Goal: Task Accomplishment & Management: Manage account settings

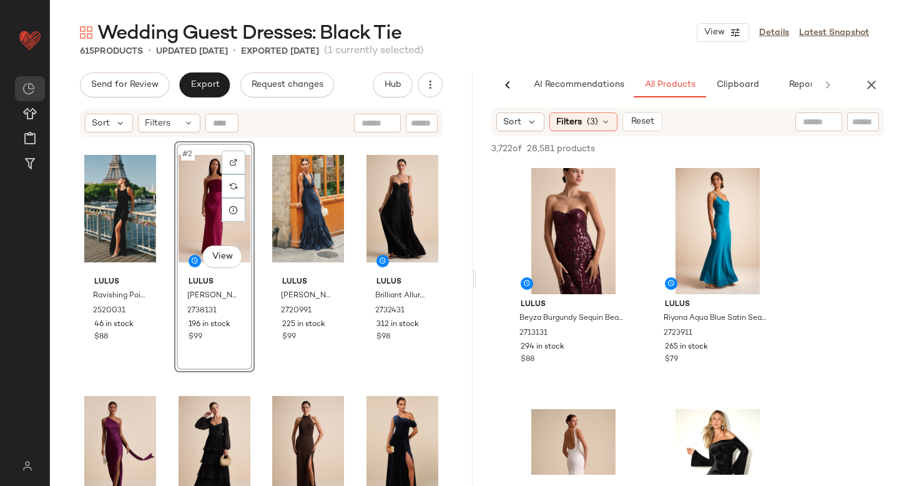
scroll to position [0, 29]
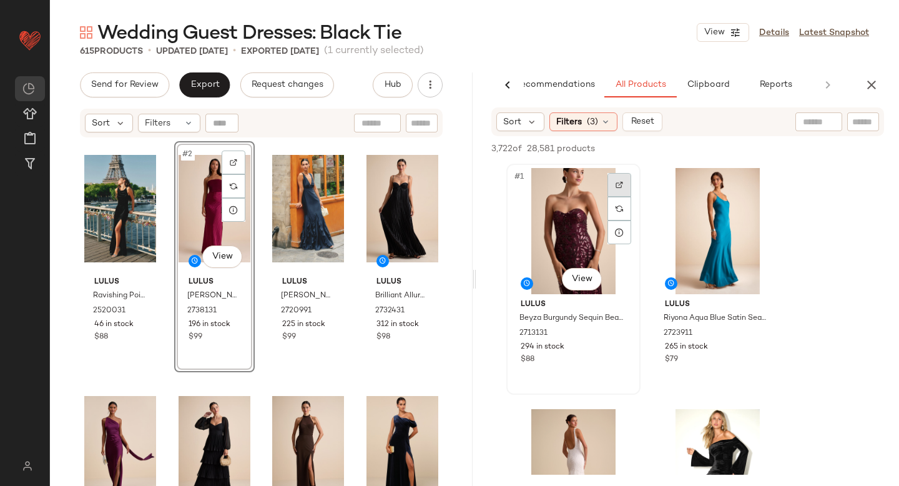
click at [614, 187] on div at bounding box center [620, 185] width 24 height 24
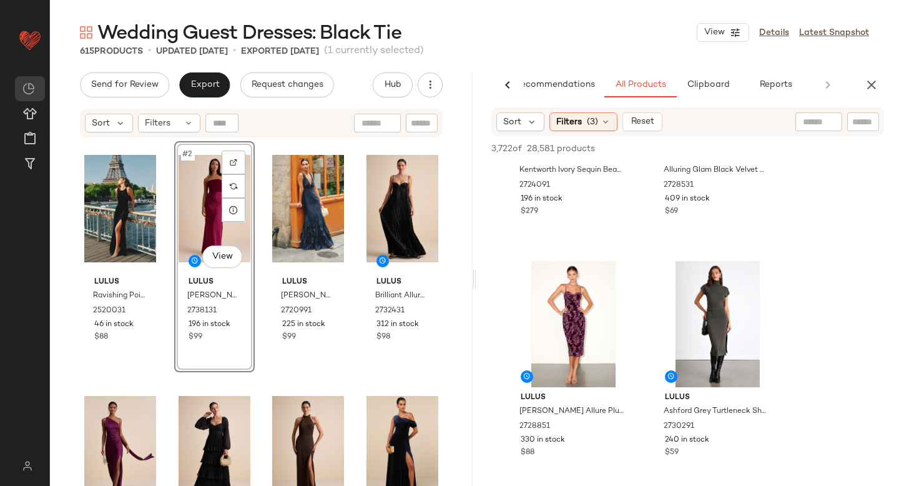
scroll to position [644, 0]
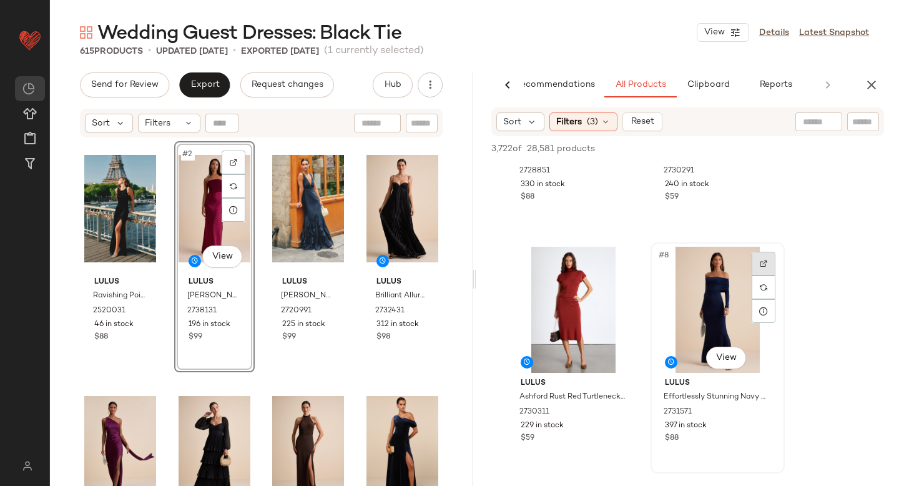
click at [761, 262] on img at bounding box center [763, 263] width 7 height 7
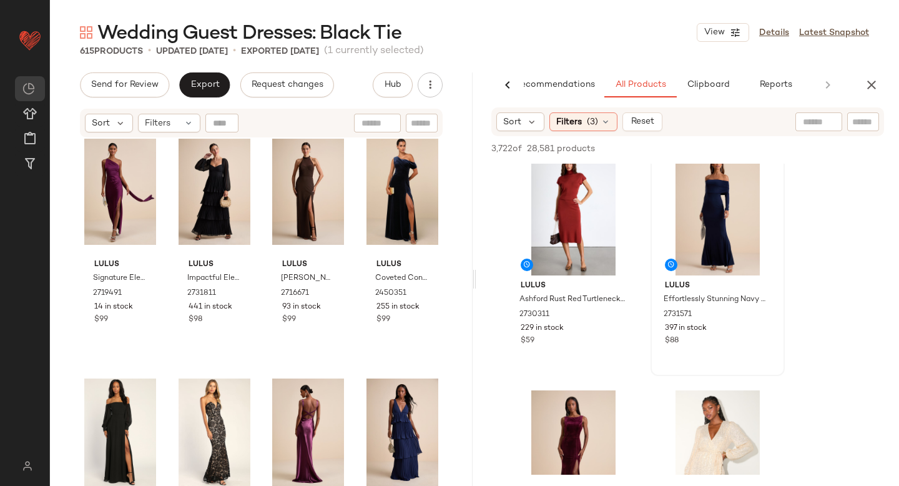
scroll to position [904, 0]
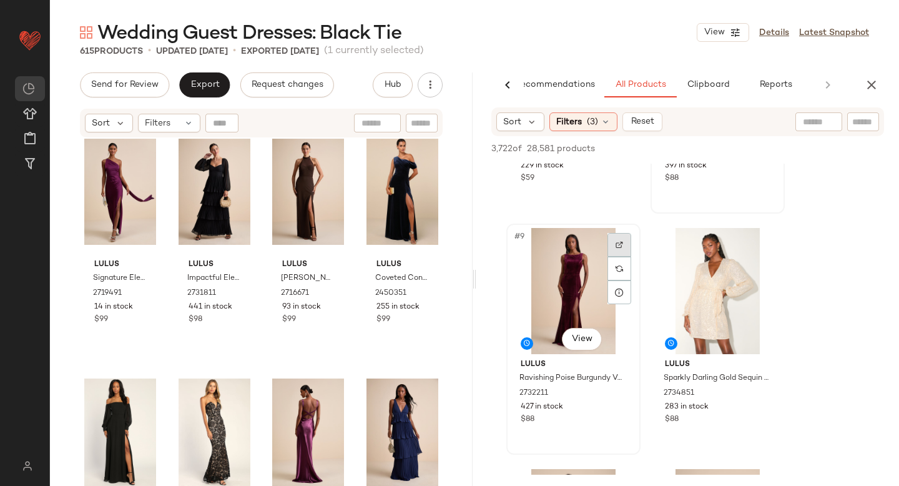
click at [622, 253] on div at bounding box center [620, 245] width 24 height 24
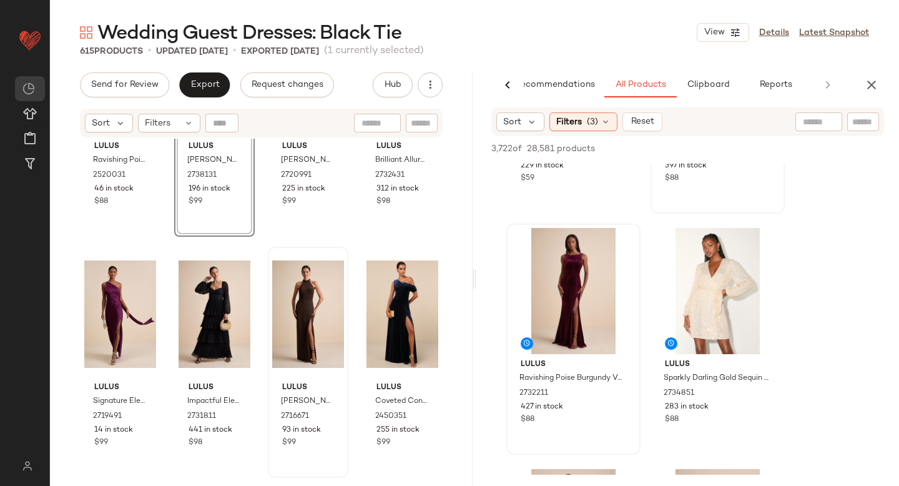
scroll to position [0, 0]
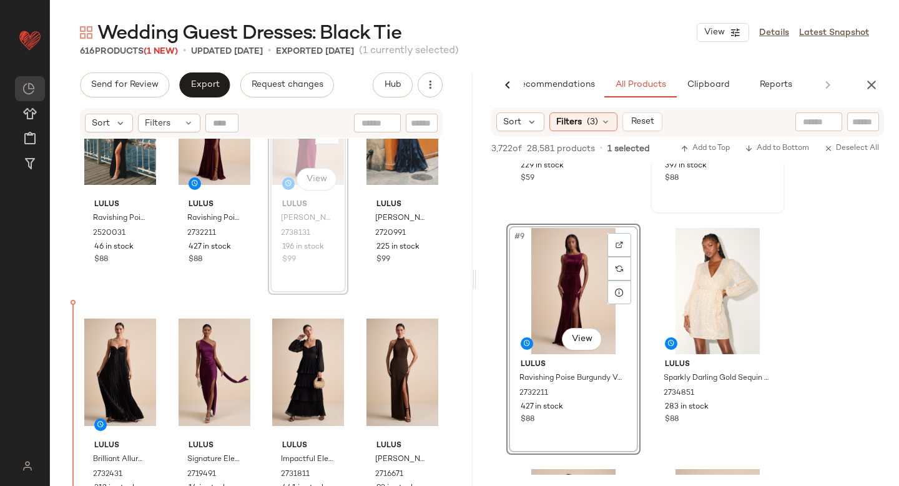
scroll to position [83, 0]
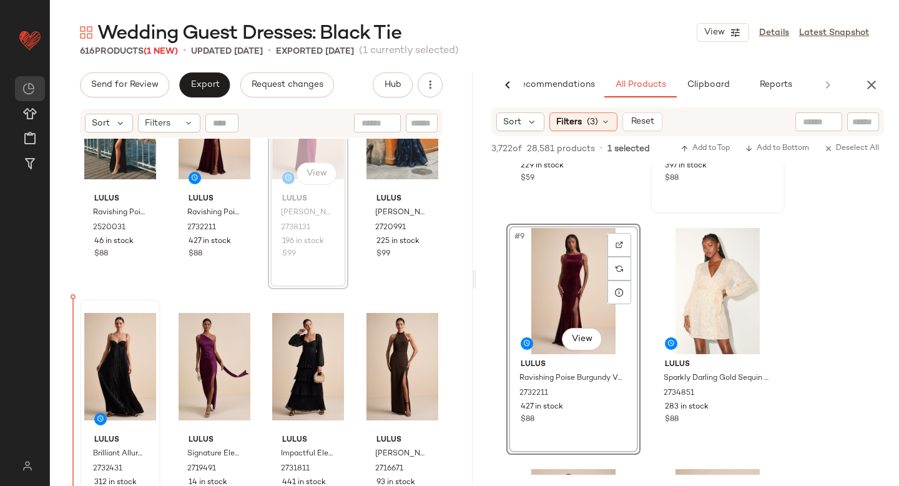
drag, startPoint x: 302, startPoint y: 192, endPoint x: 100, endPoint y: 420, distance: 304.3
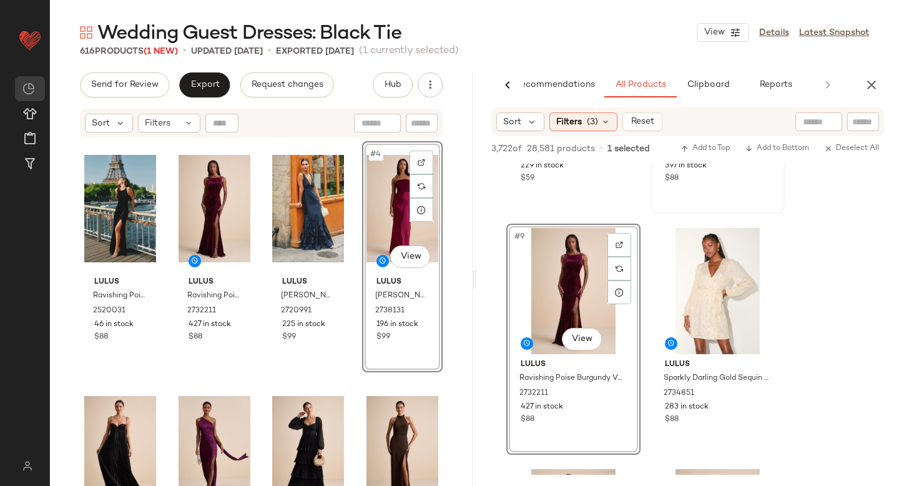
scroll to position [1108, 0]
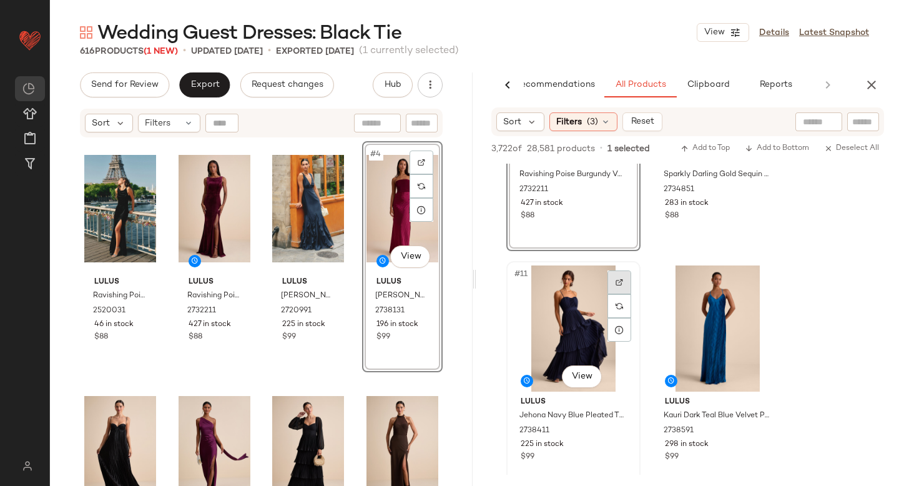
click at [611, 280] on div at bounding box center [620, 282] width 24 height 24
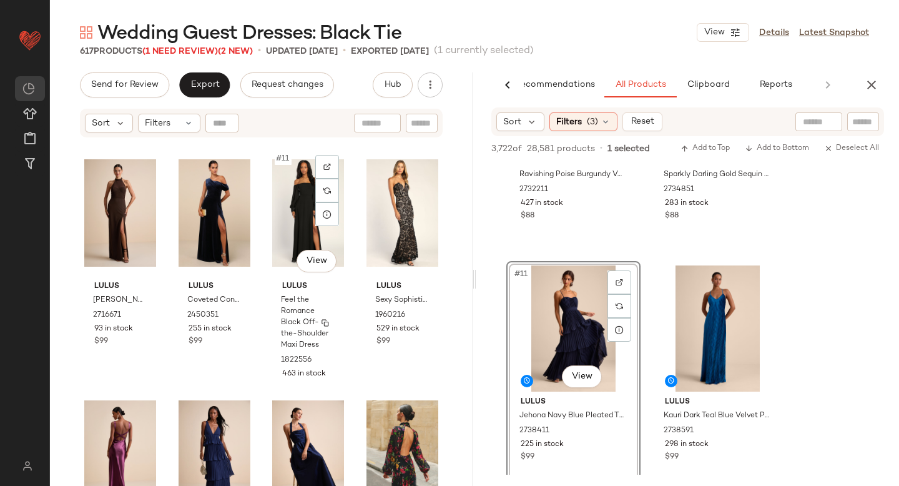
scroll to position [487, 0]
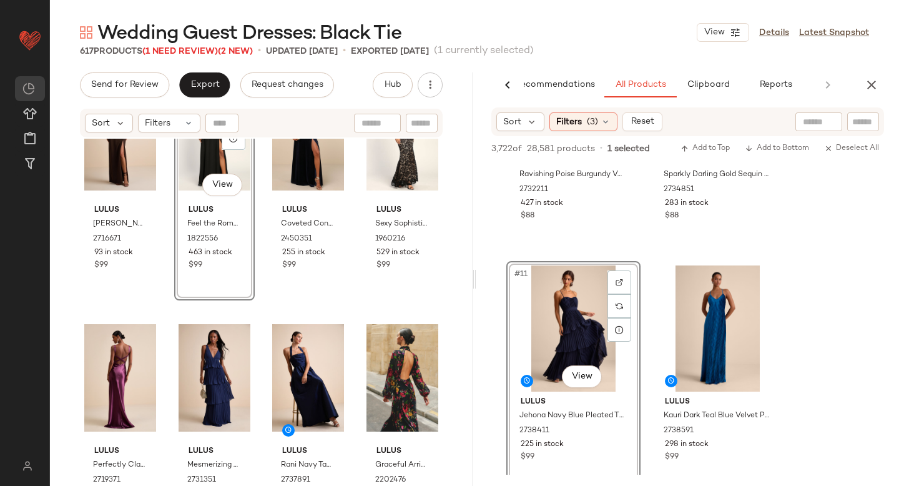
scroll to position [561, 0]
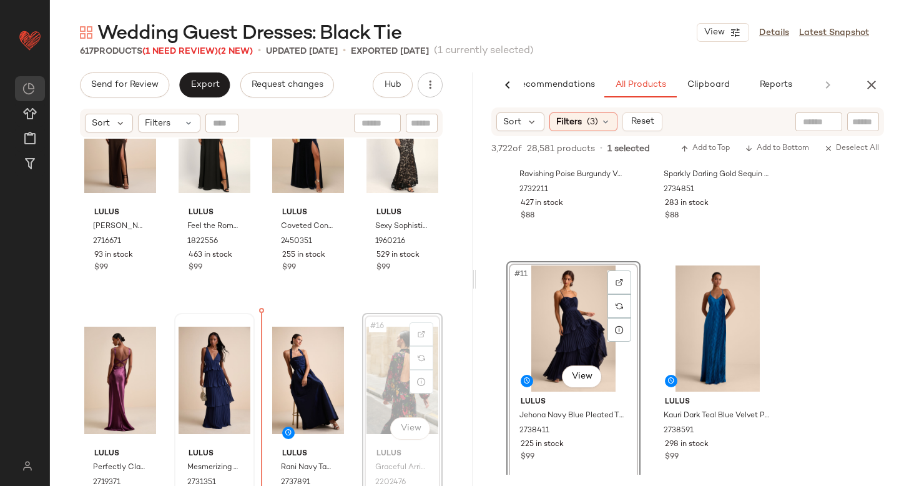
drag, startPoint x: 384, startPoint y: 368, endPoint x: 219, endPoint y: 397, distance: 167.3
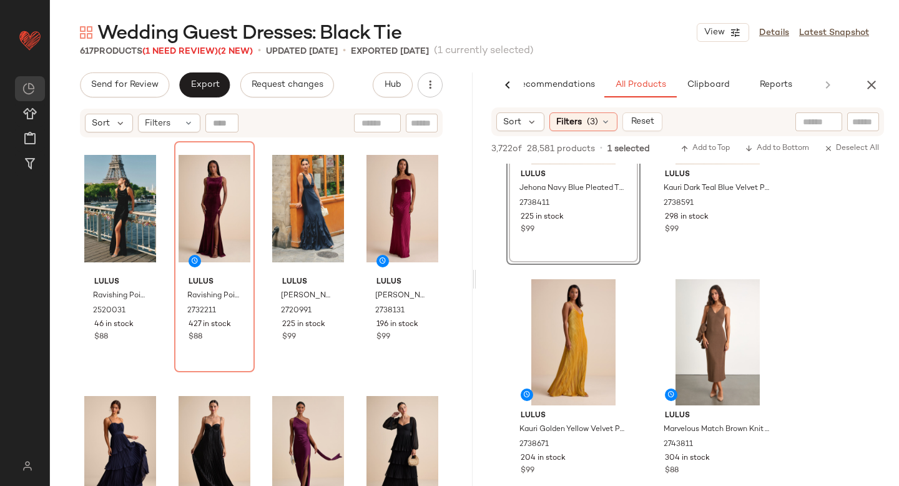
scroll to position [1169, 0]
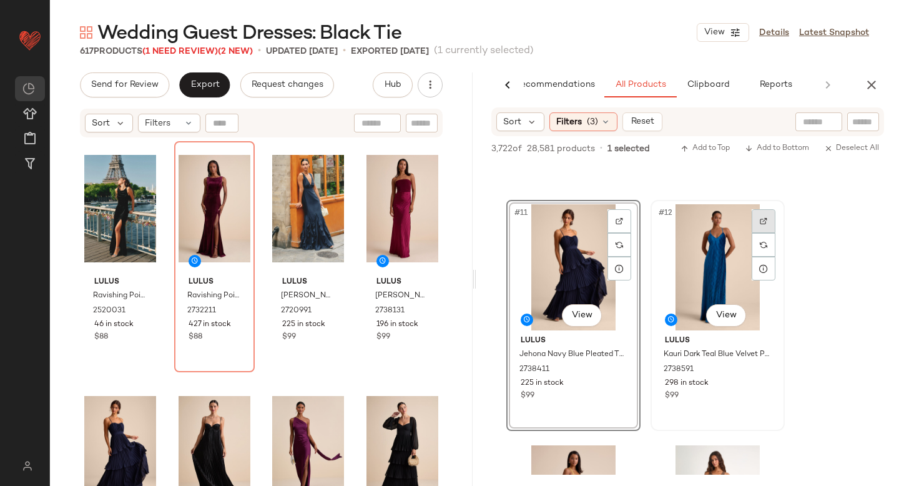
click at [761, 219] on img at bounding box center [763, 220] width 7 height 7
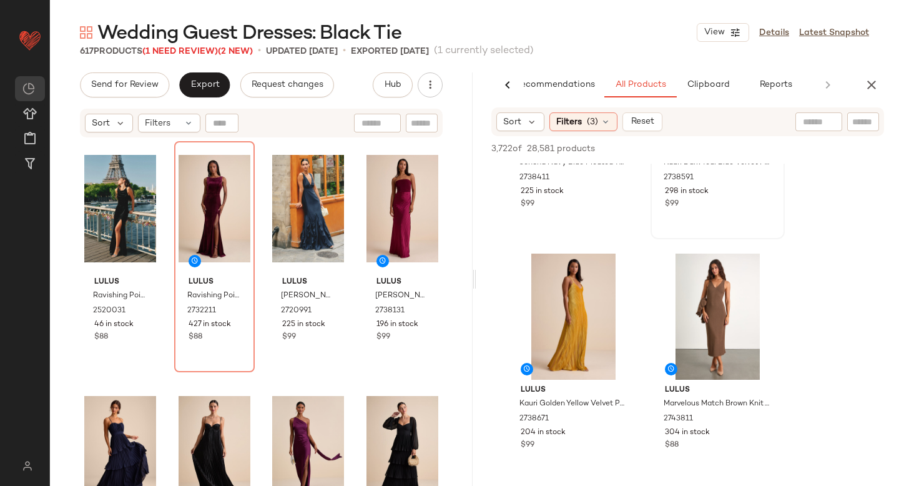
scroll to position [1385, 0]
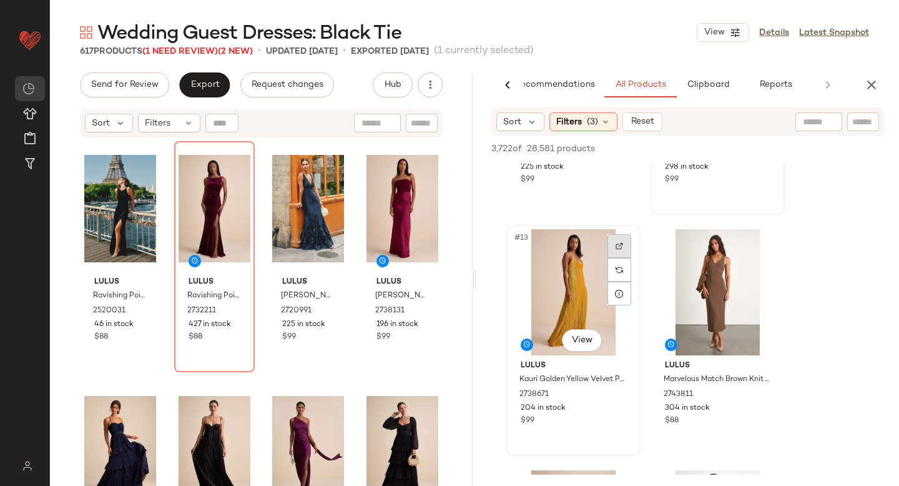
click at [618, 242] on img at bounding box center [619, 245] width 7 height 7
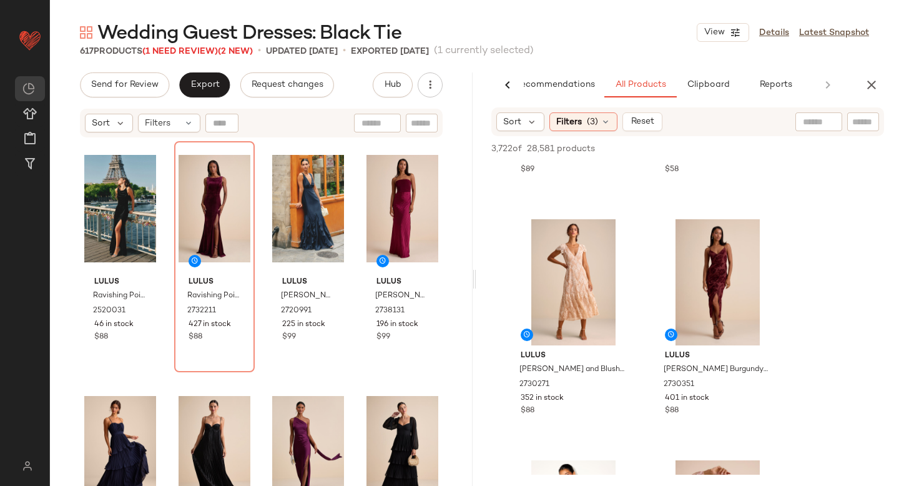
scroll to position [2901, 0]
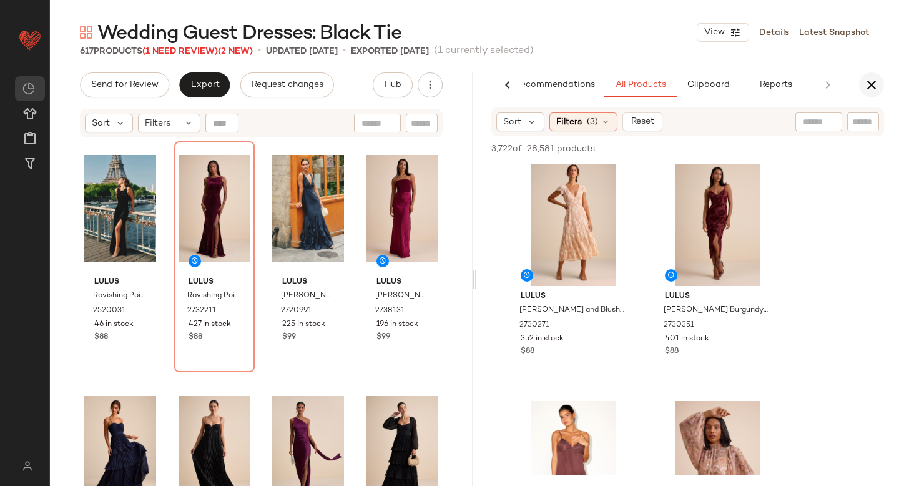
click at [872, 79] on icon "button" at bounding box center [871, 84] width 15 height 15
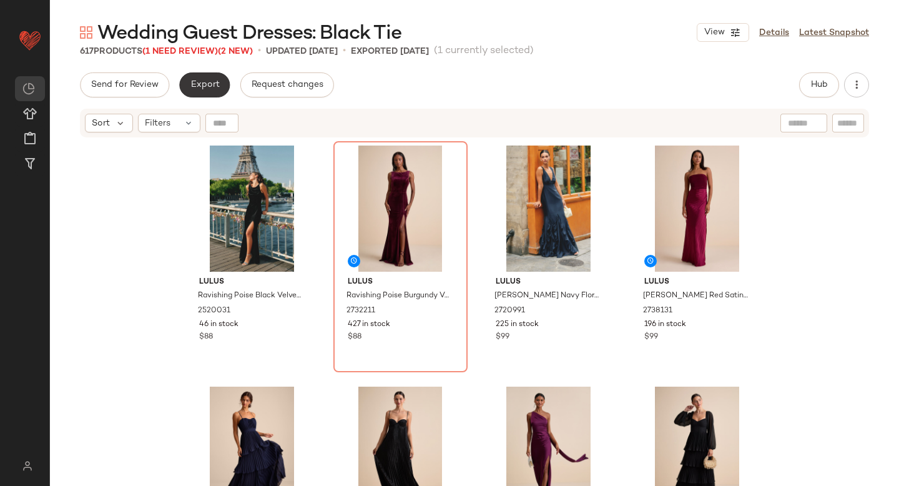
click at [198, 81] on span "Export" at bounding box center [204, 85] width 29 height 10
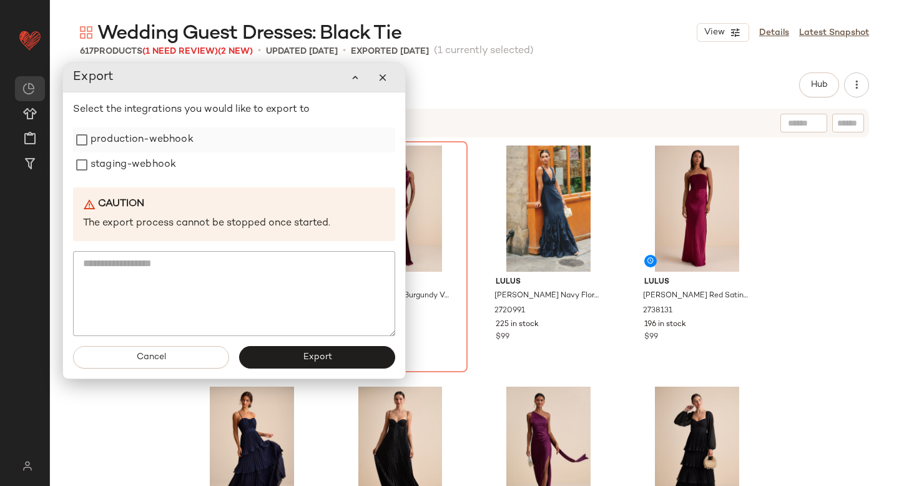
click at [99, 145] on label "production-webhook" at bounding box center [142, 139] width 103 height 25
click at [98, 170] on label "staging-webhook" at bounding box center [134, 164] width 86 height 25
click at [292, 355] on button "Export" at bounding box center [317, 357] width 156 height 22
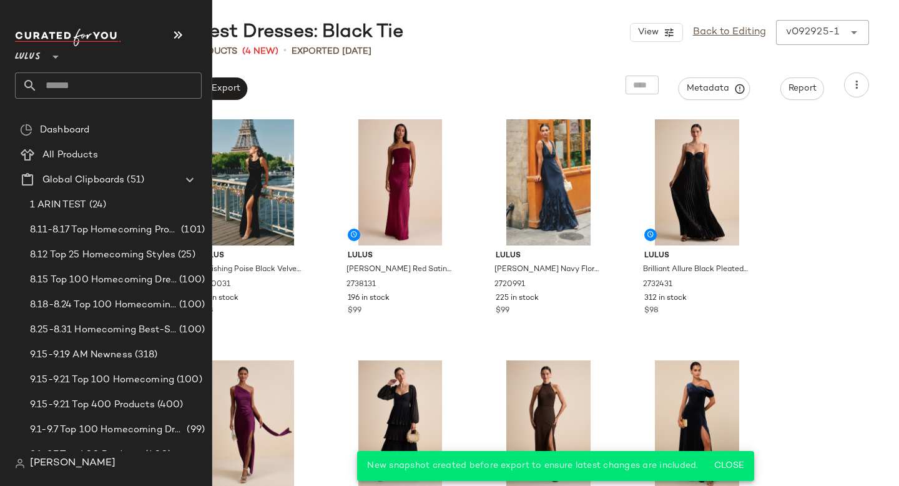
click at [74, 79] on input "text" at bounding box center [119, 85] width 164 height 26
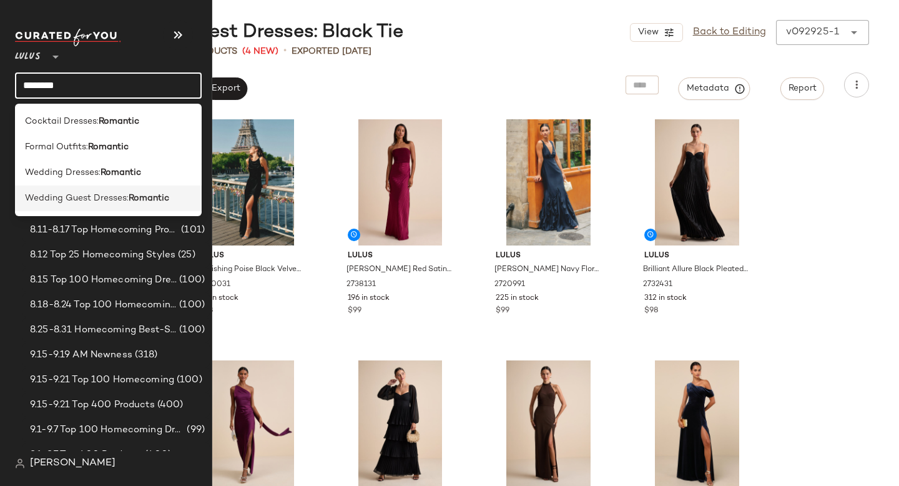
type input "********"
click at [104, 192] on span "Wedding Guest Dresses:" at bounding box center [77, 198] width 104 height 13
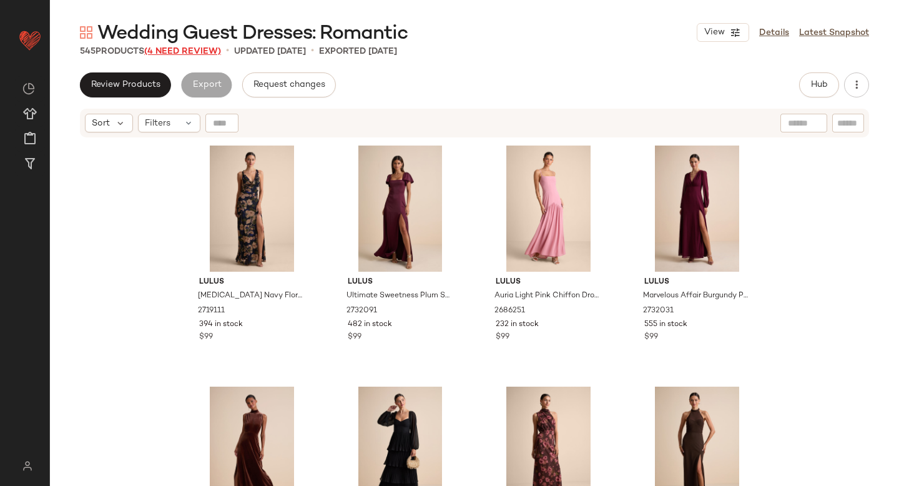
click at [169, 51] on span "(4 Need Review)" at bounding box center [182, 51] width 77 height 9
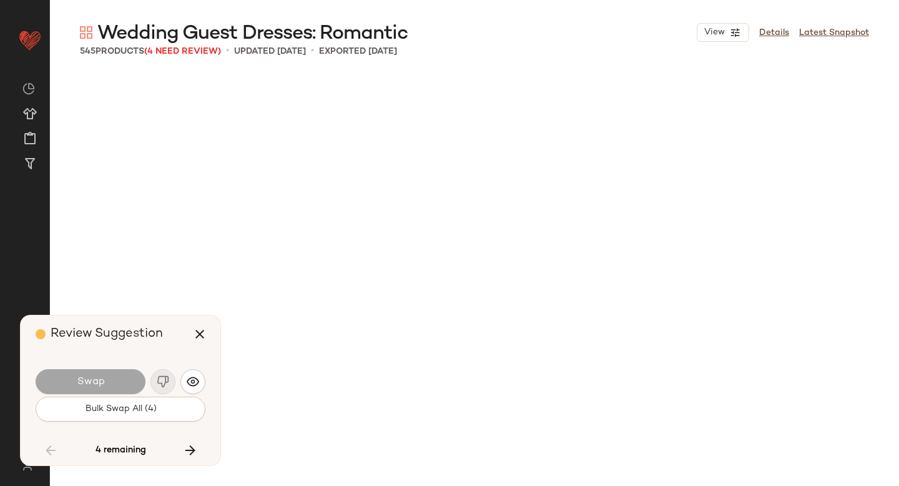
scroll to position [6990, 0]
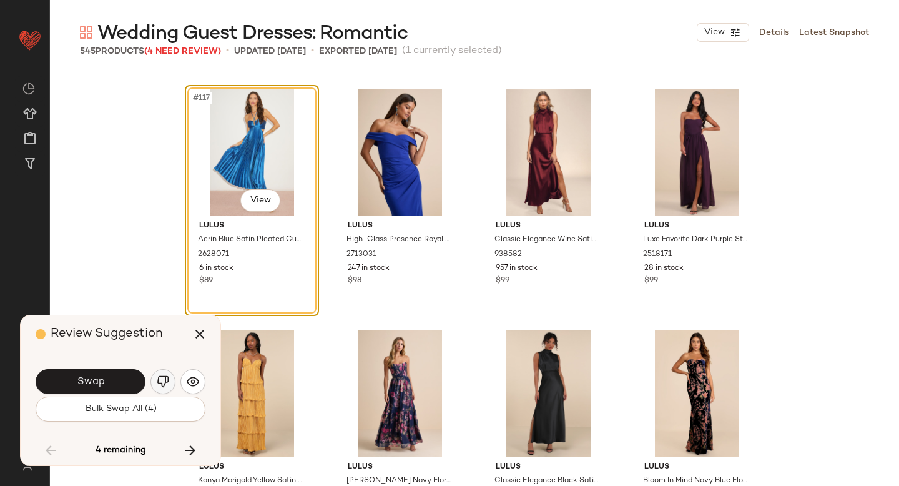
click at [158, 380] on img "button" at bounding box center [163, 381] width 12 height 12
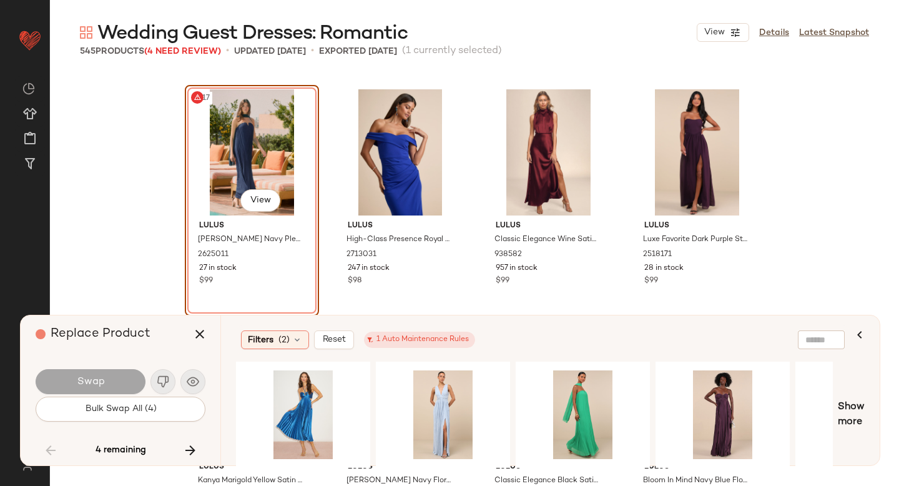
click at [250, 167] on div "#117 View" at bounding box center [252, 152] width 126 height 126
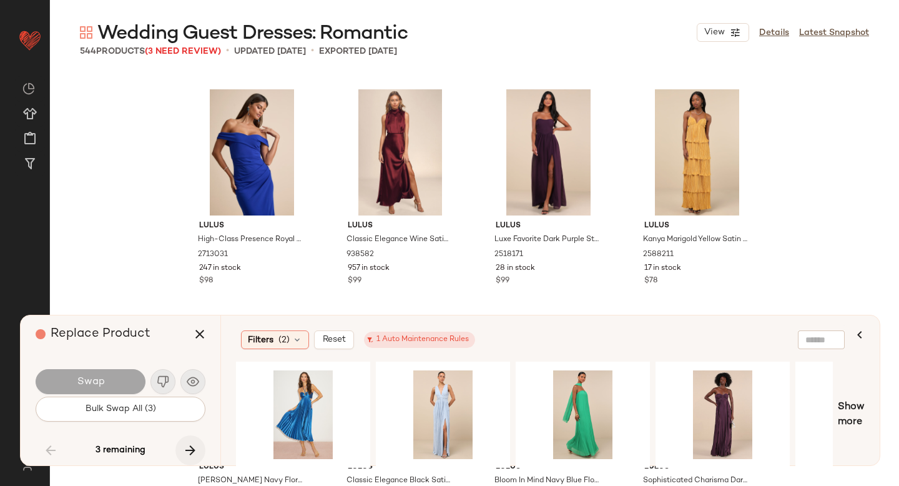
click at [189, 448] on icon "button" at bounding box center [190, 450] width 15 height 15
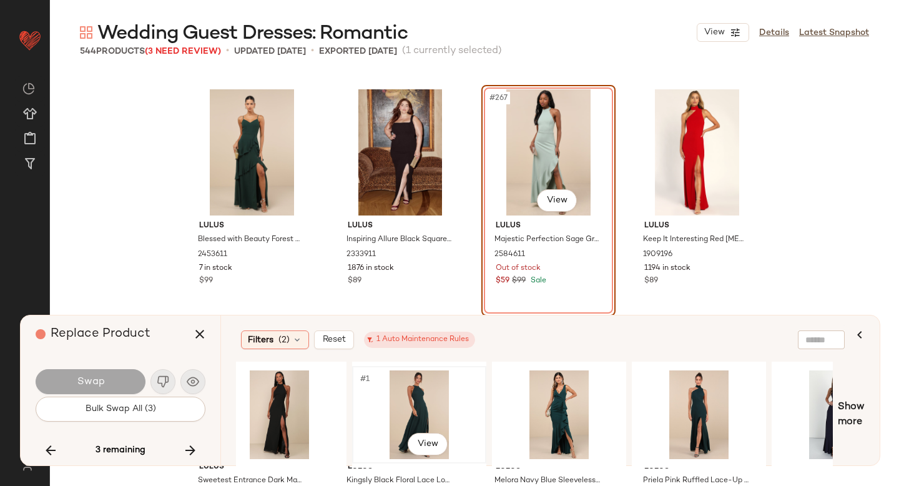
scroll to position [0, 29]
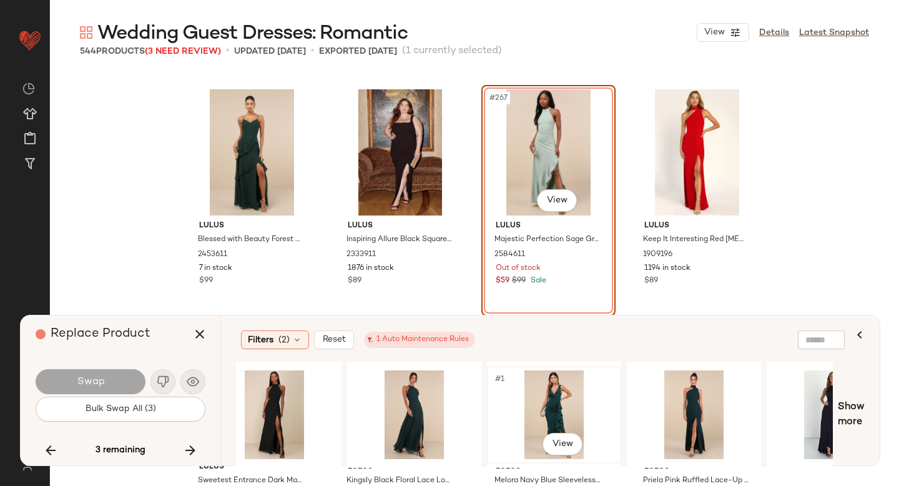
click at [574, 410] on div "#1 View" at bounding box center [554, 414] width 126 height 89
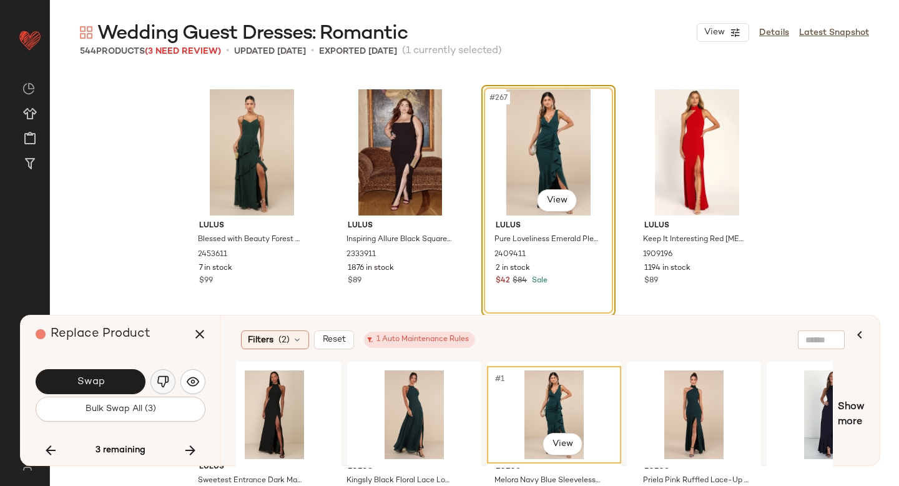
click at [162, 378] on img "button" at bounding box center [163, 381] width 12 height 12
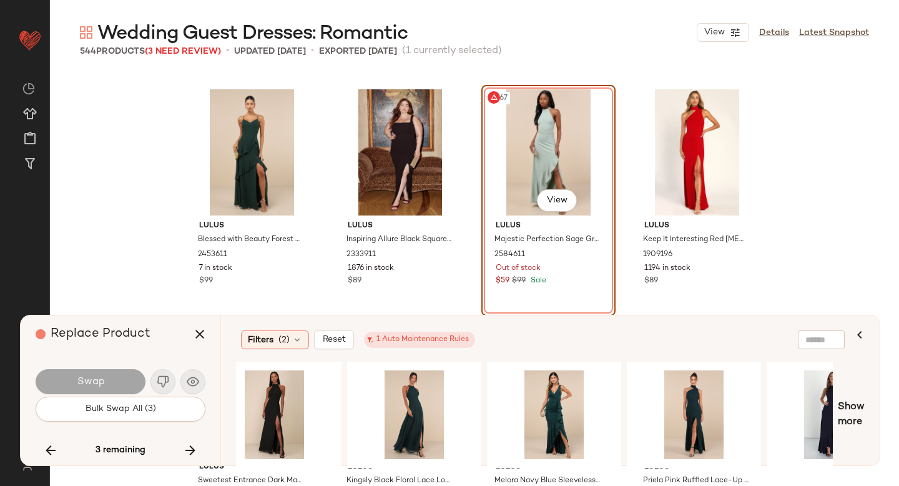
click at [507, 133] on div "#267 View" at bounding box center [549, 152] width 126 height 126
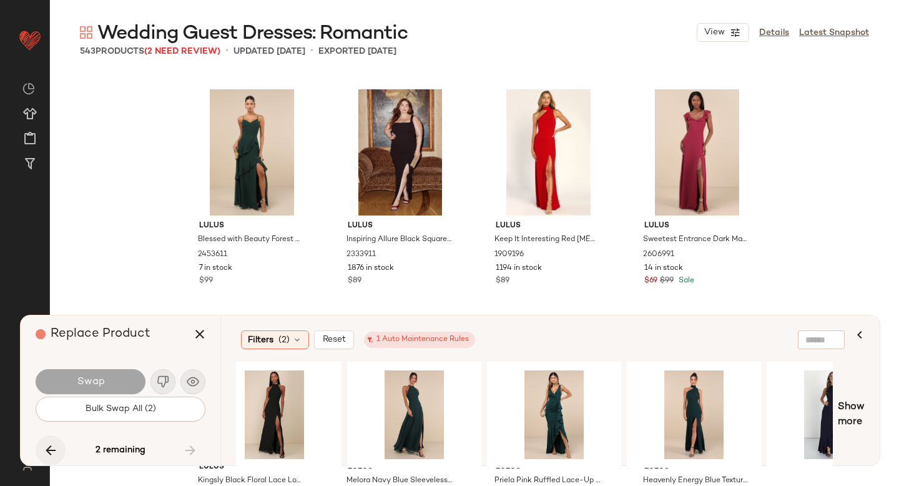
click at [47, 448] on icon "button" at bounding box center [50, 450] width 15 height 15
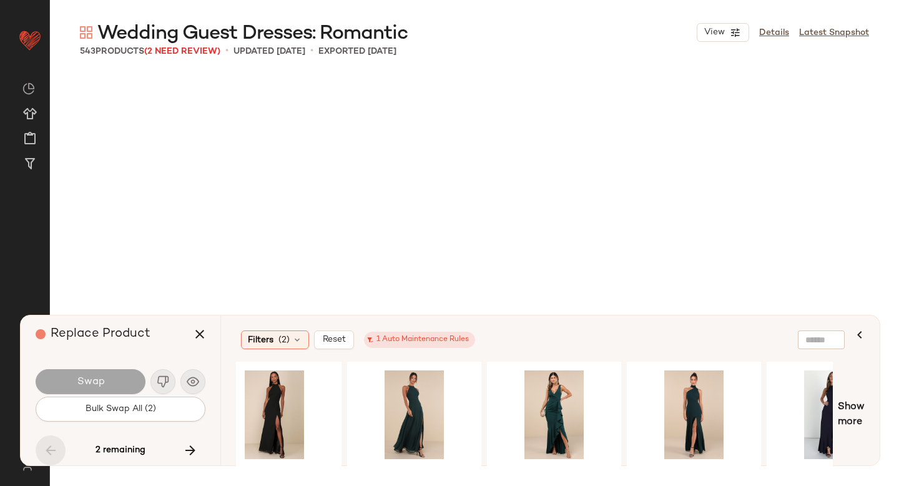
scroll to position [8195, 0]
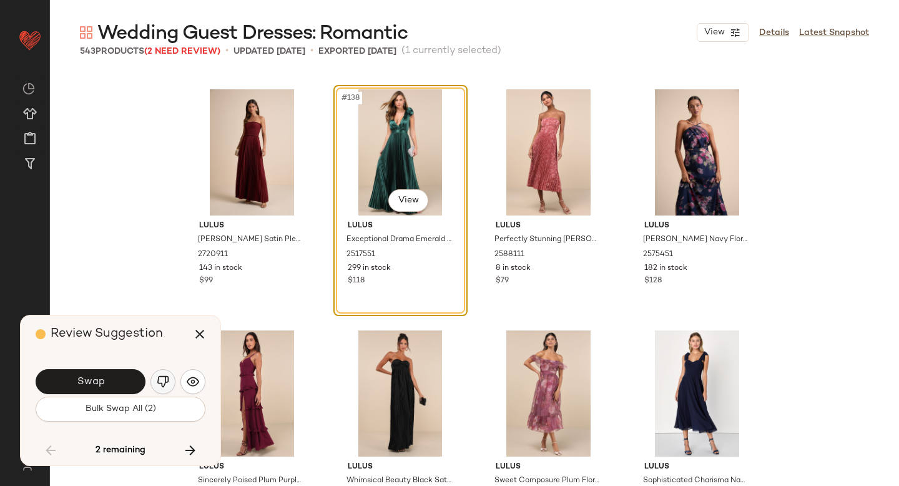
click at [162, 378] on img "button" at bounding box center [163, 381] width 12 height 12
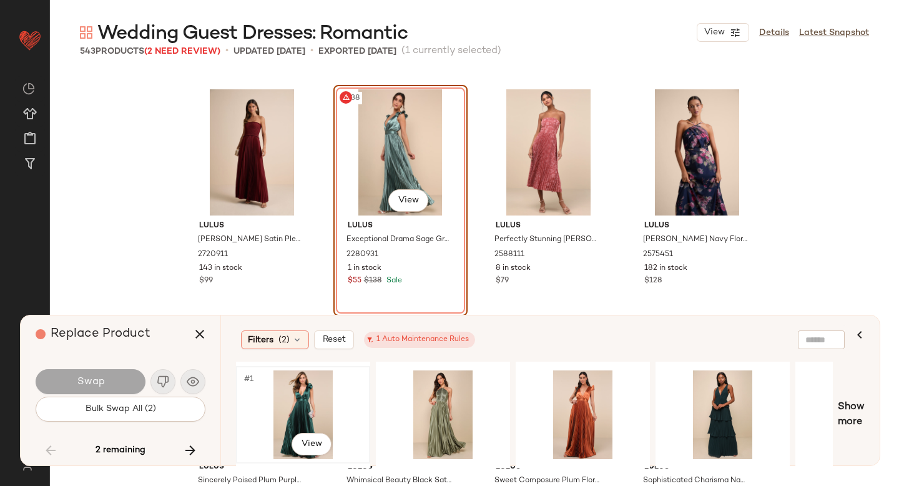
click at [311, 404] on div "#1 View" at bounding box center [303, 414] width 126 height 89
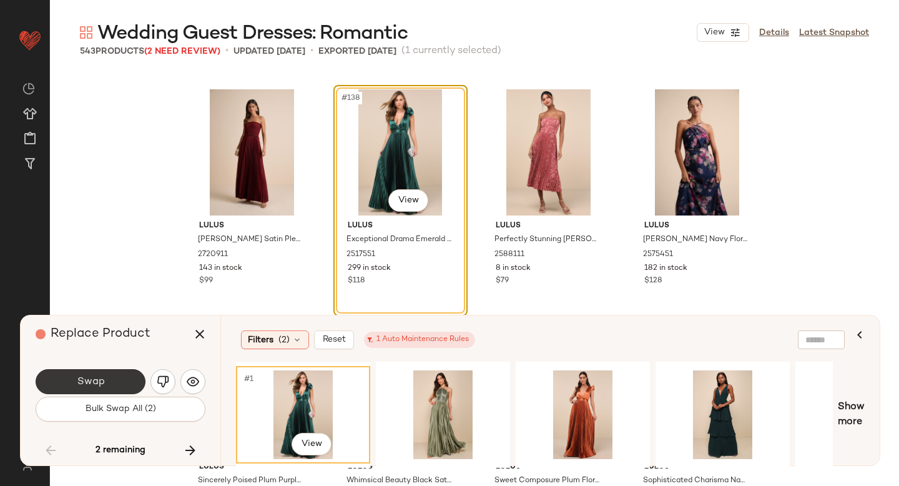
click at [94, 391] on button "Swap" at bounding box center [91, 381] width 110 height 25
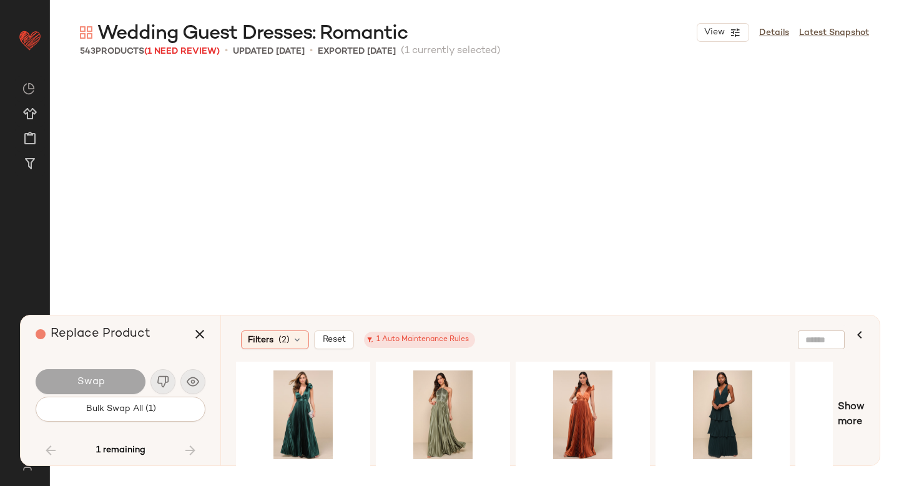
scroll to position [17114, 0]
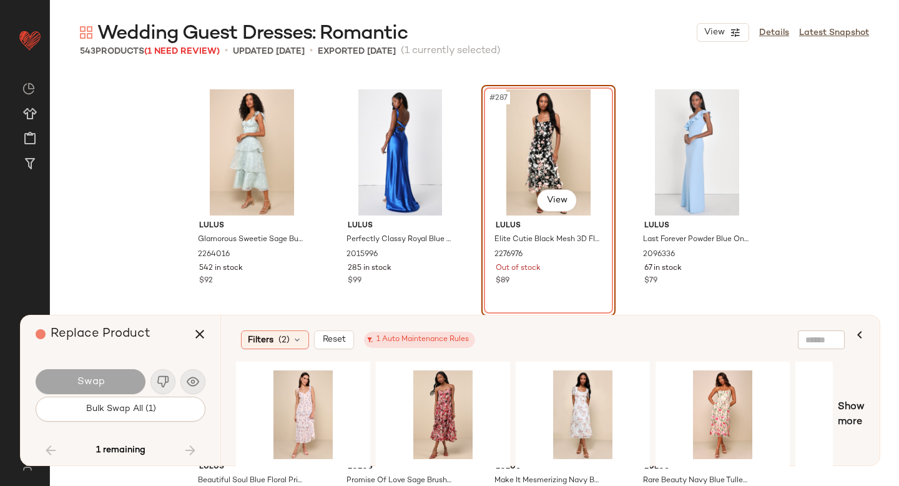
click at [550, 142] on div "#287 View" at bounding box center [549, 152] width 126 height 126
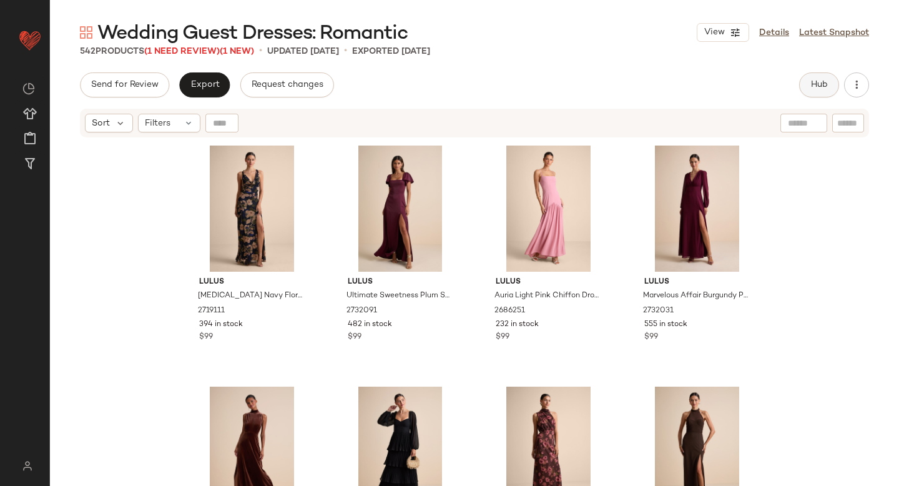
click at [822, 84] on span "Hub" at bounding box center [819, 85] width 17 height 10
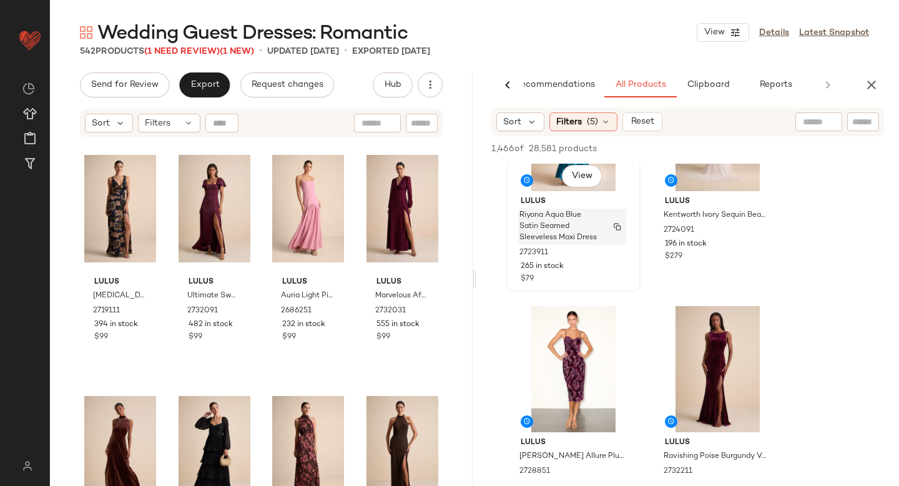
scroll to position [102, 0]
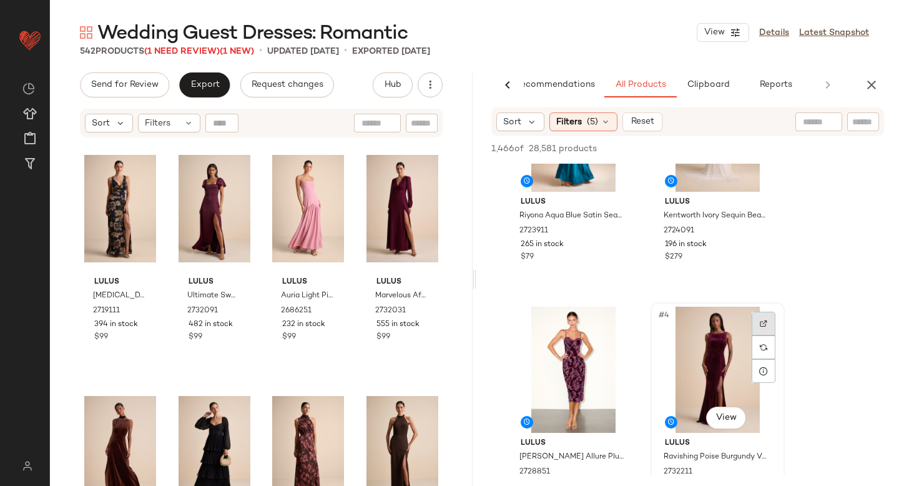
click at [752, 323] on div at bounding box center [764, 324] width 24 height 24
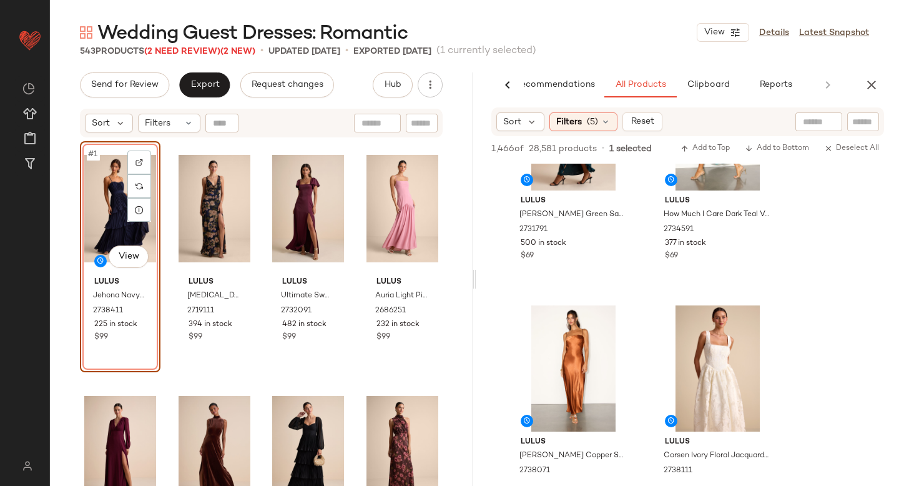
scroll to position [1643, 0]
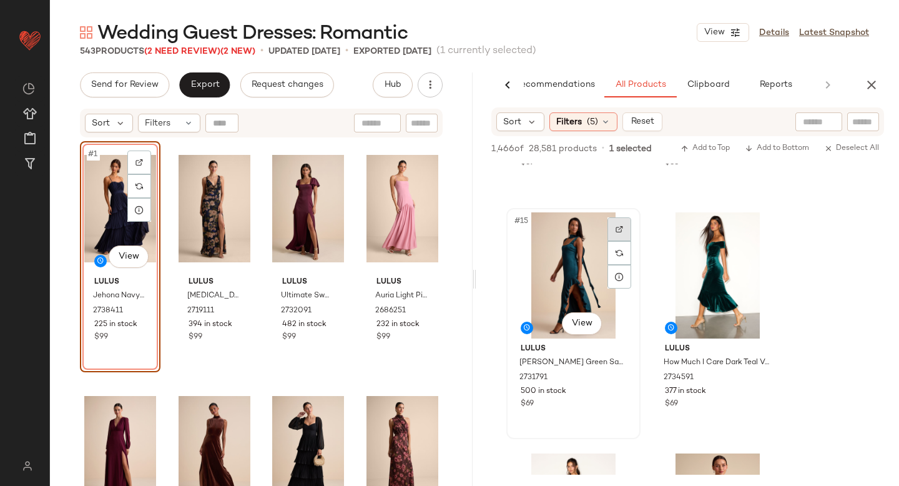
click at [621, 230] on img at bounding box center [619, 228] width 7 height 7
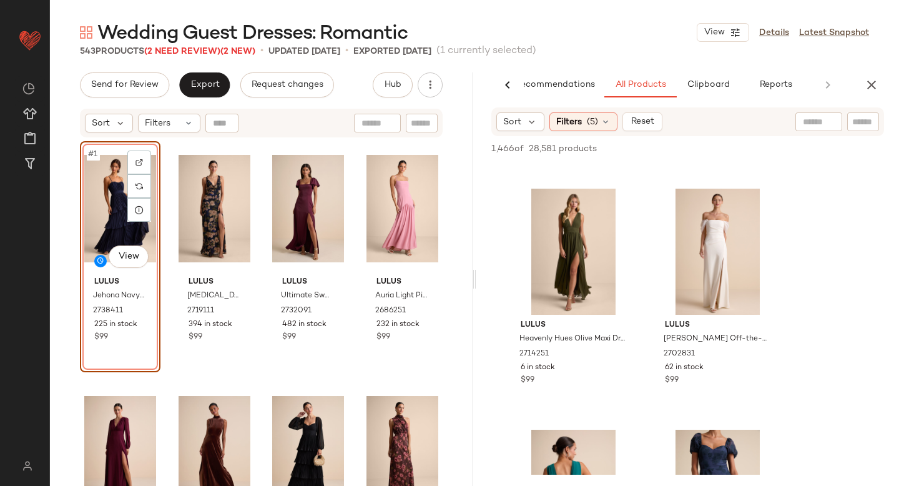
scroll to position [14684, 0]
click at [872, 86] on icon "button" at bounding box center [871, 84] width 15 height 15
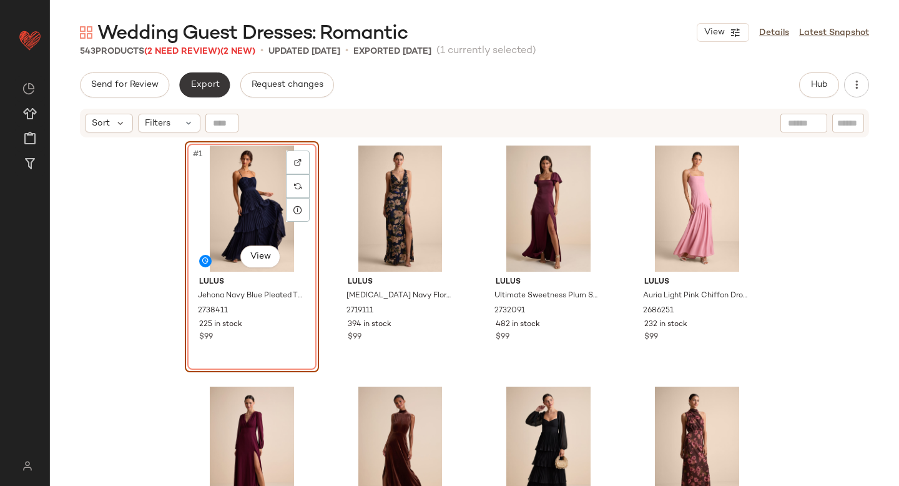
click at [207, 90] on span "Export" at bounding box center [204, 85] width 29 height 10
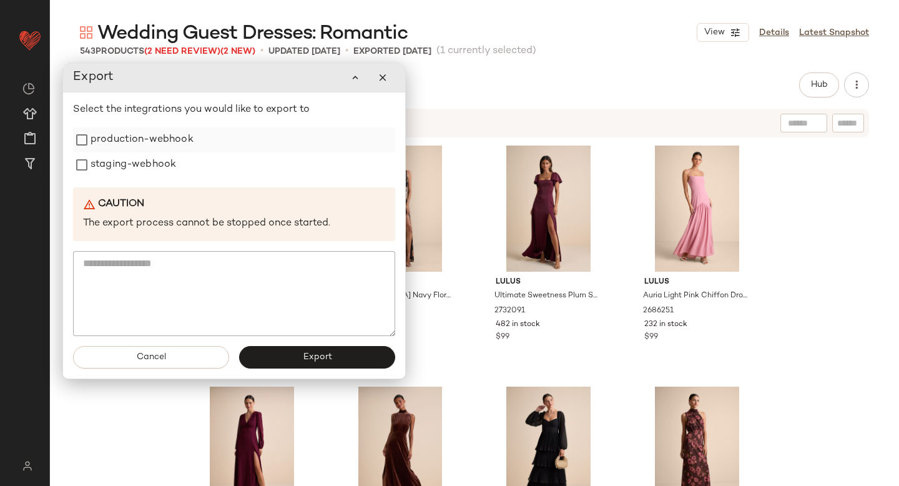
click at [109, 145] on label "production-webhook" at bounding box center [142, 139] width 103 height 25
click at [112, 163] on label "staging-webhook" at bounding box center [134, 164] width 86 height 25
click at [288, 348] on button "Export" at bounding box center [317, 357] width 156 height 22
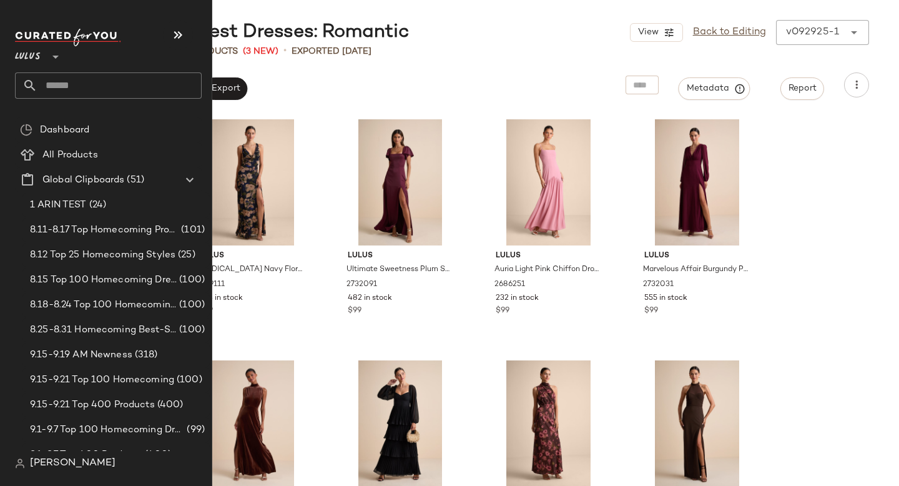
click at [52, 83] on input "text" at bounding box center [119, 85] width 164 height 26
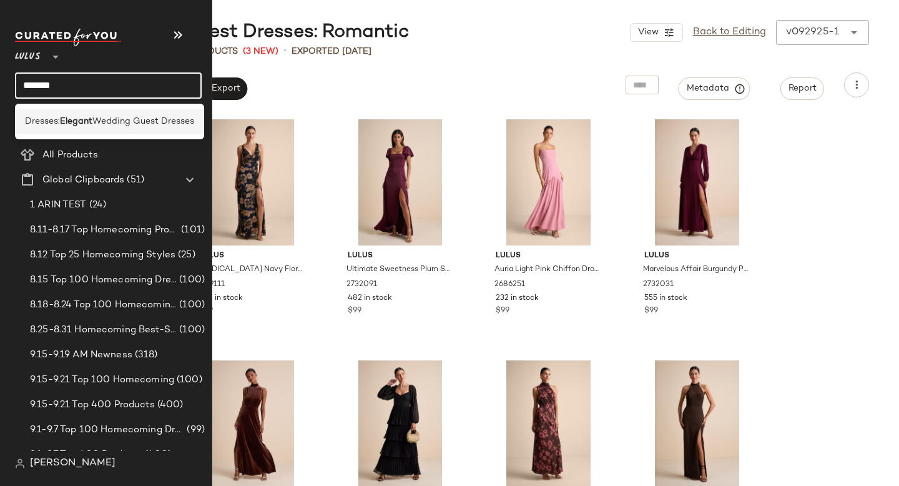
type input "*******"
click at [117, 116] on span "Wedding Guest Dresses" at bounding box center [143, 121] width 102 height 13
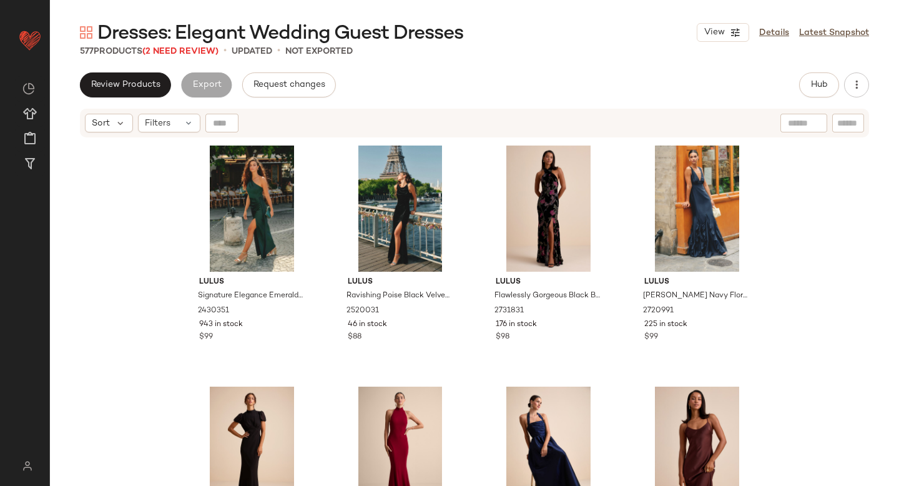
click at [197, 46] on span "Dresses: Elegant Wedding Guest Dresses" at bounding box center [280, 33] width 367 height 25
click at [175, 47] on span "(2 Need Review)" at bounding box center [180, 51] width 76 height 9
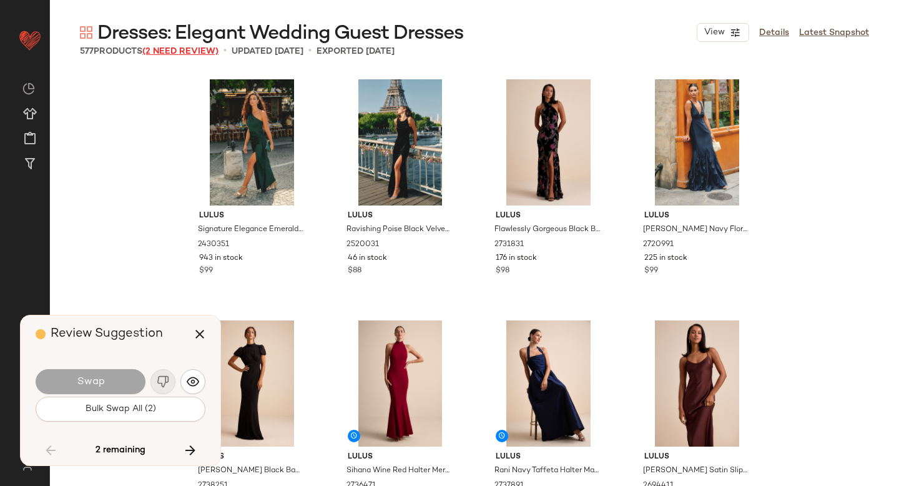
scroll to position [25791, 0]
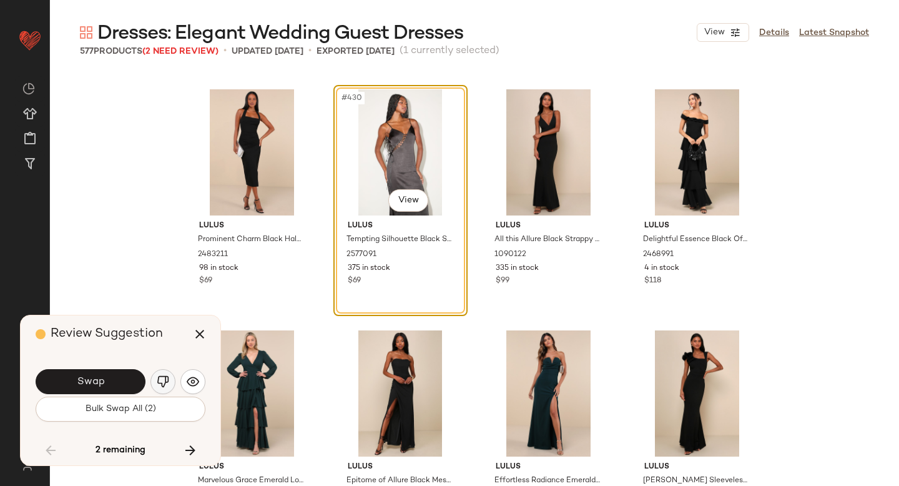
click at [160, 379] on img "button" at bounding box center [163, 381] width 12 height 12
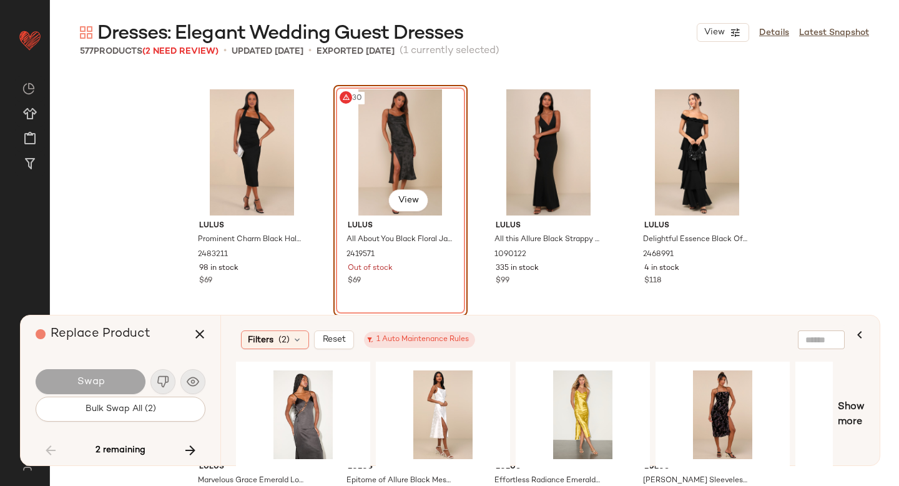
click at [429, 175] on div "#430 View" at bounding box center [401, 152] width 126 height 126
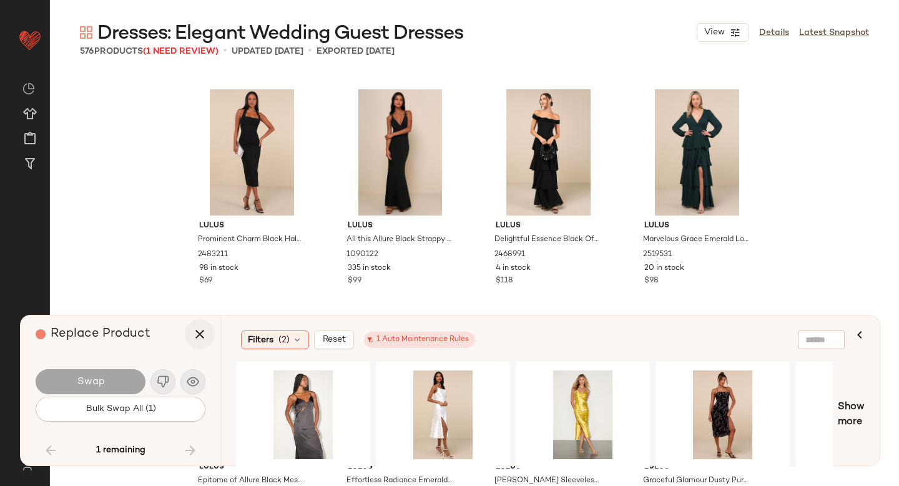
click at [199, 320] on button "button" at bounding box center [200, 334] width 30 height 30
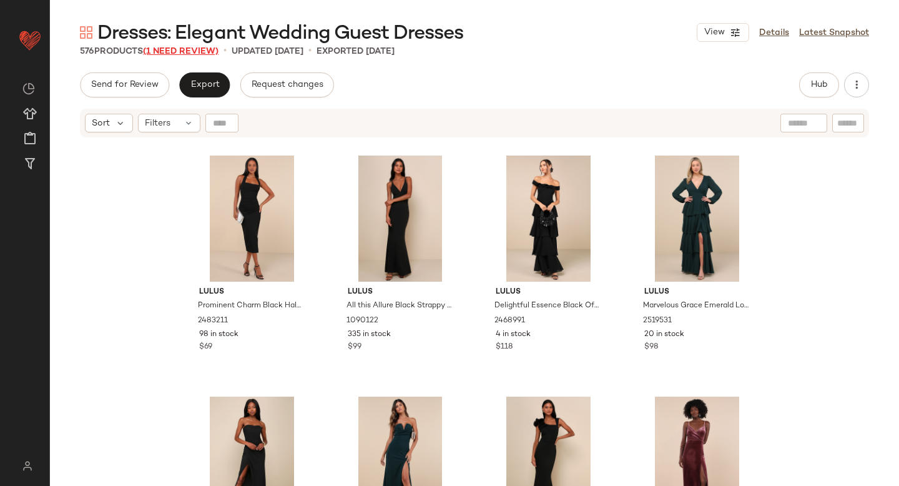
click at [175, 47] on span "(1 Need Review)" at bounding box center [181, 51] width 76 height 9
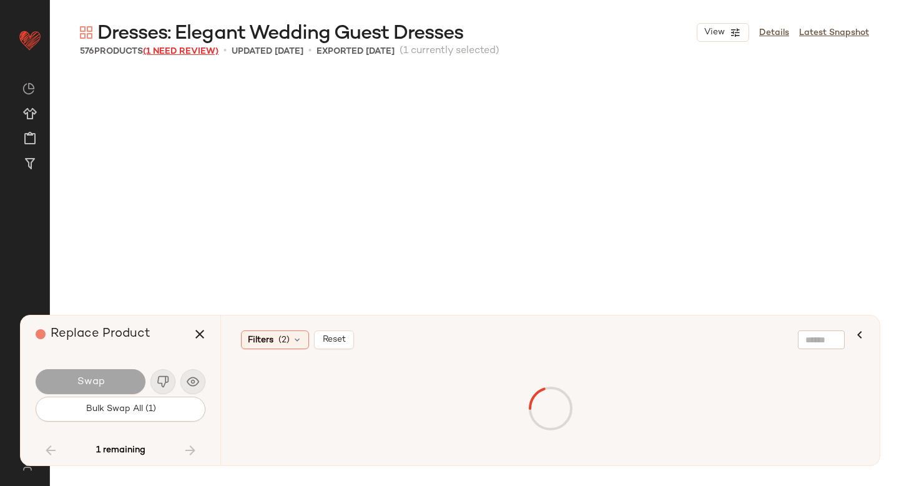
scroll to position [32781, 0]
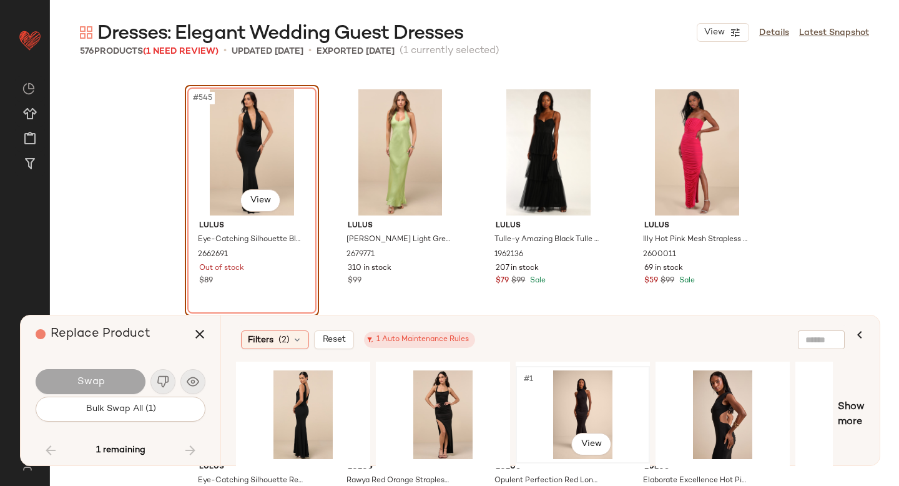
click at [571, 408] on div "#1 View" at bounding box center [583, 414] width 126 height 89
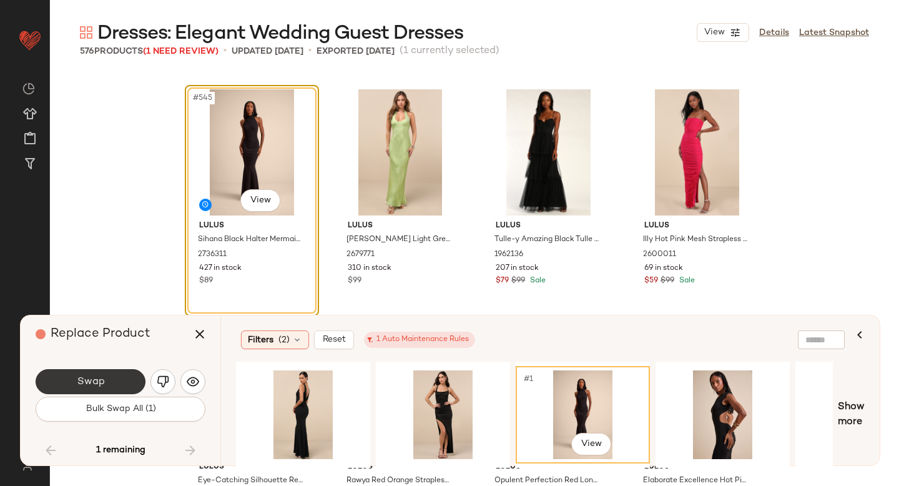
click at [110, 383] on button "Swap" at bounding box center [91, 381] width 110 height 25
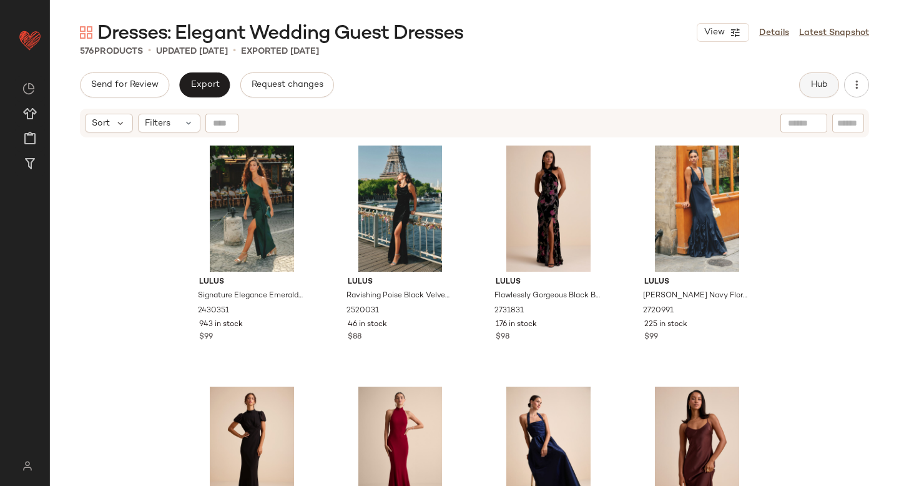
click at [808, 91] on button "Hub" at bounding box center [819, 84] width 40 height 25
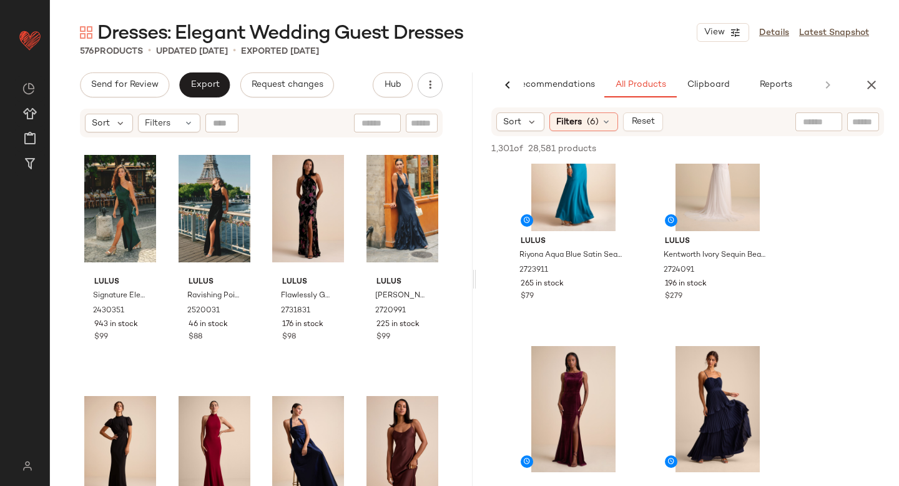
scroll to position [220, 0]
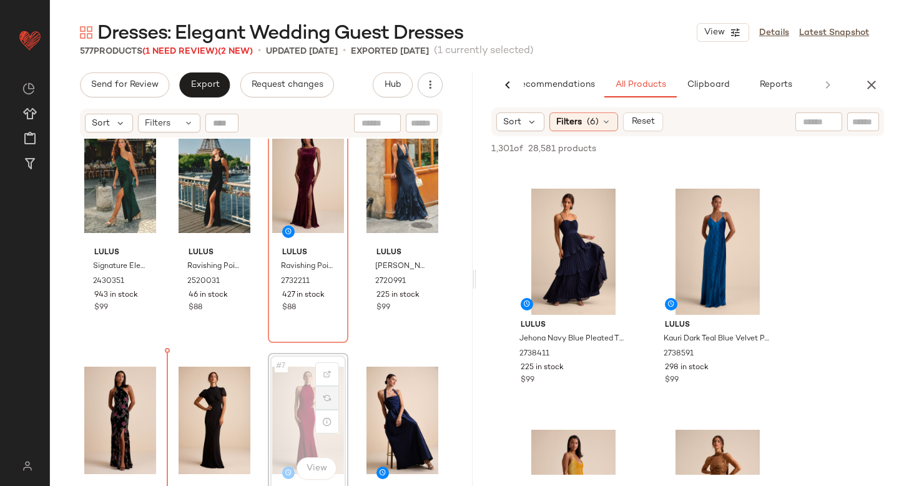
scroll to position [33, 0]
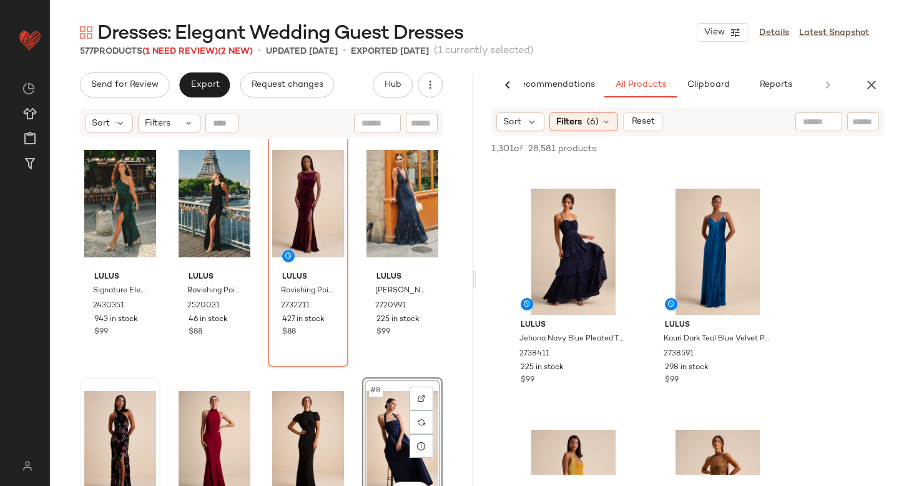
scroll to position [5, 0]
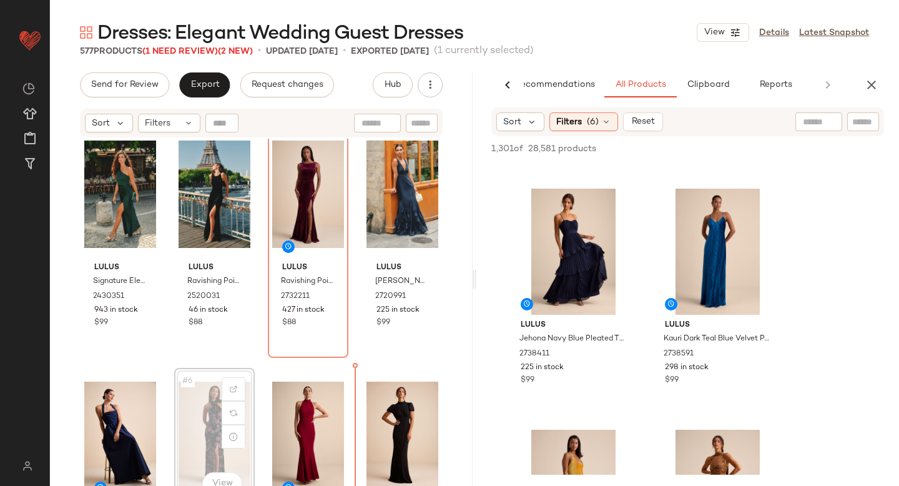
scroll to position [18, 0]
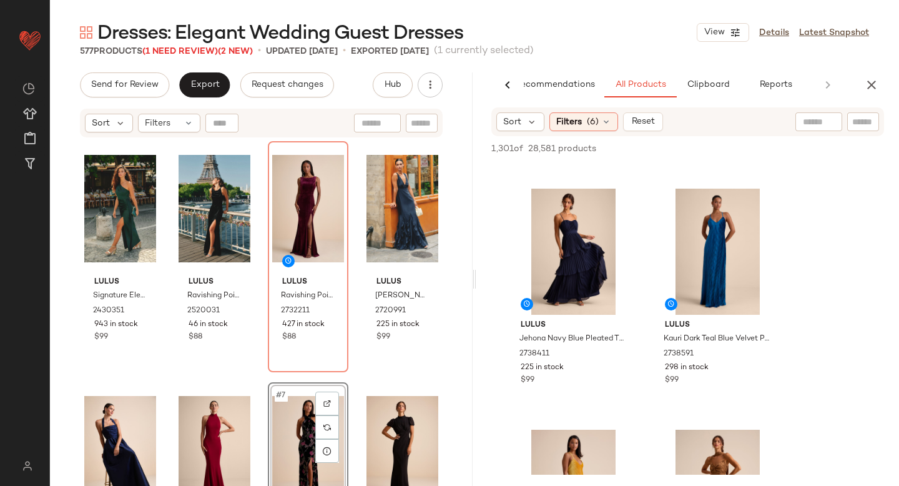
click at [450, 370] on div "Lulus Signature Elegance Emerald Satin One-Shoulder Maxi Dress 2430351 943 in s…" at bounding box center [261, 328] width 423 height 378
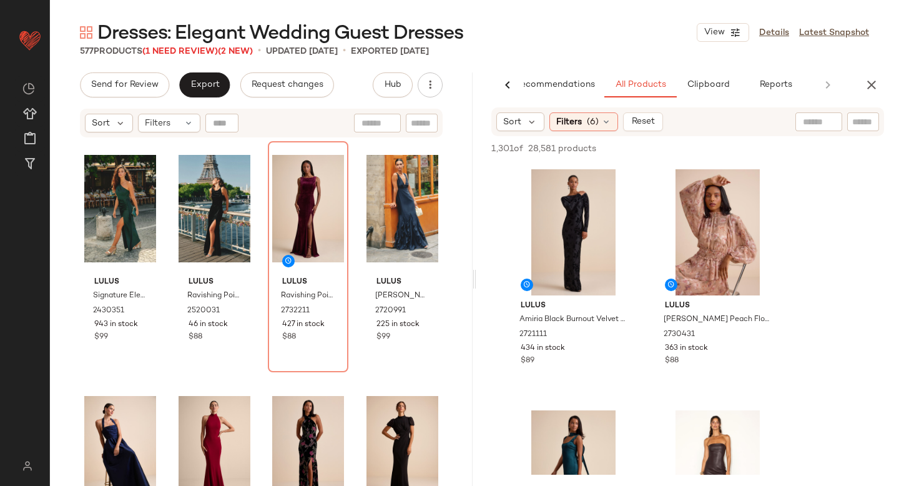
scroll to position [910, 0]
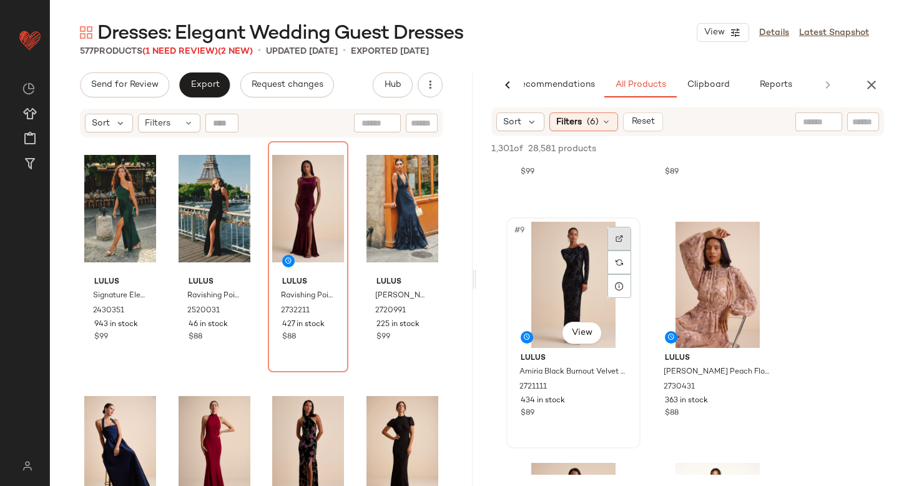
click at [621, 234] on div at bounding box center [620, 239] width 24 height 24
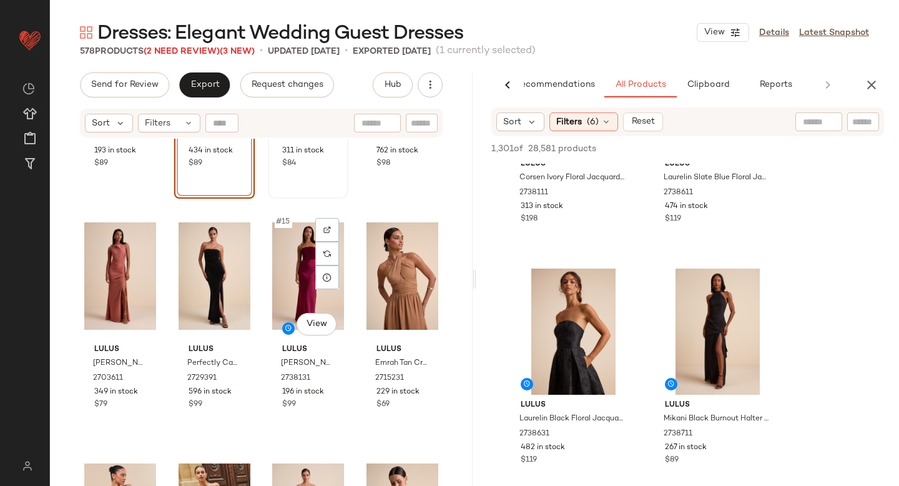
scroll to position [651, 0]
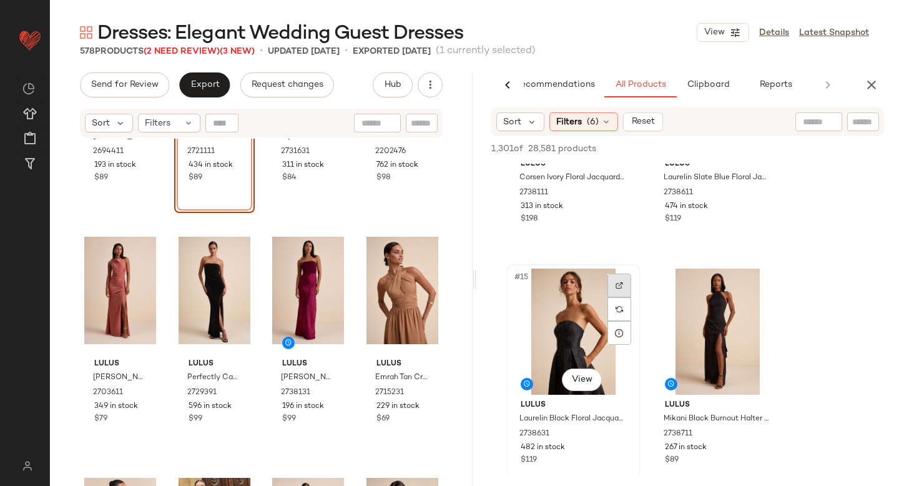
click at [627, 281] on div at bounding box center [620, 286] width 24 height 24
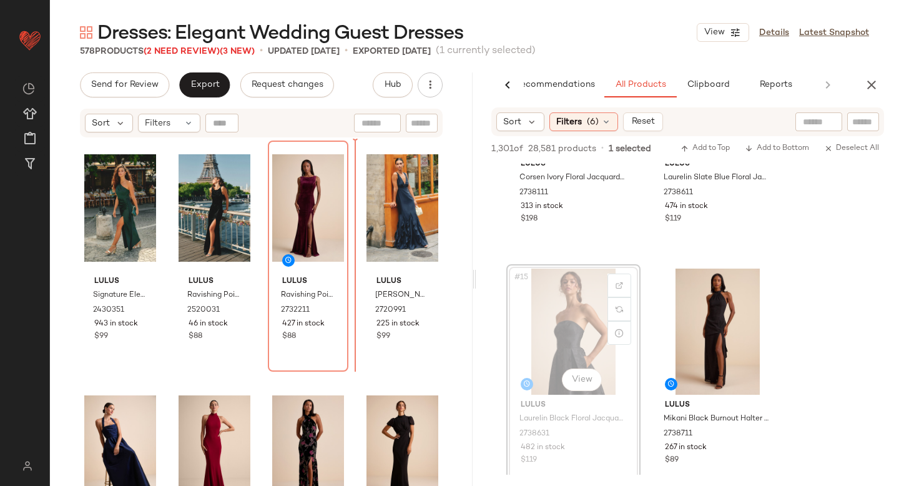
scroll to position [0, 0]
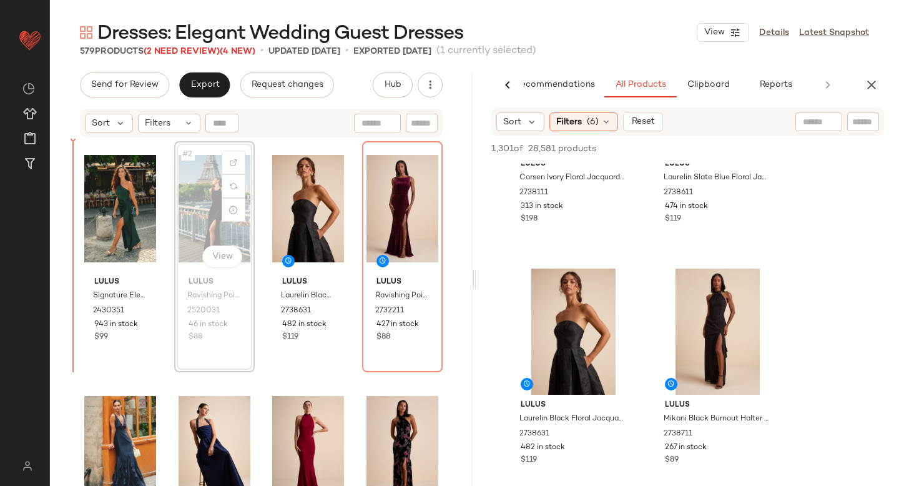
drag, startPoint x: 195, startPoint y: 204, endPoint x: 74, endPoint y: 227, distance: 123.3
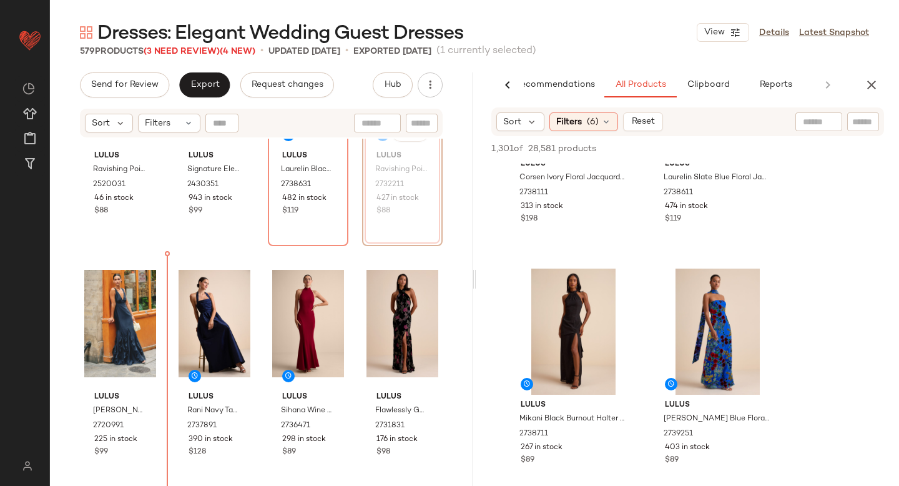
scroll to position [142, 0]
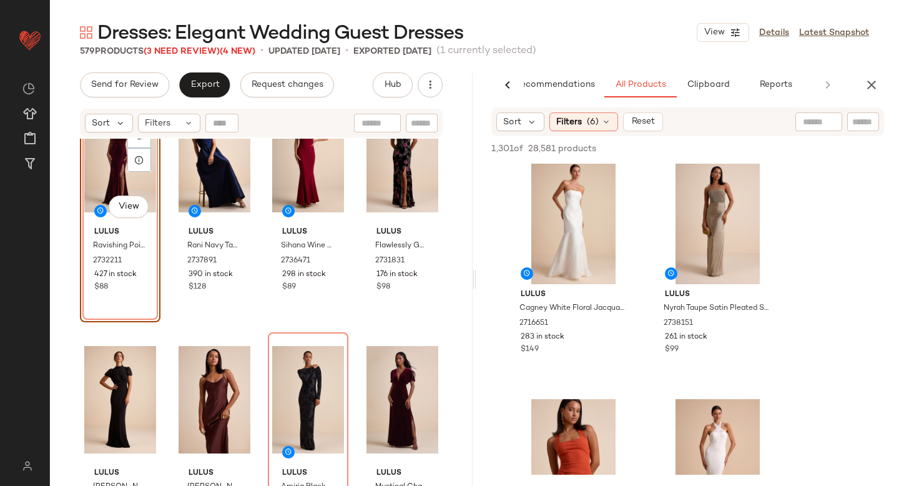
scroll to position [3527, 0]
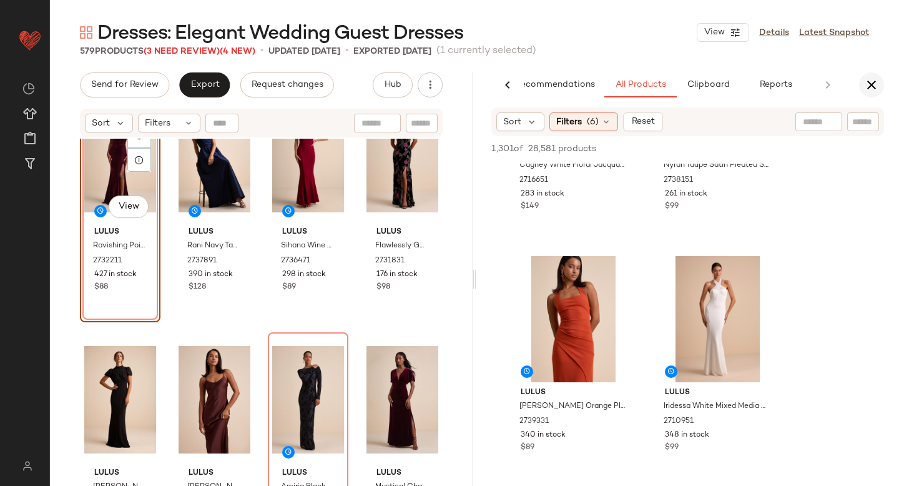
click at [874, 86] on icon "button" at bounding box center [871, 84] width 15 height 15
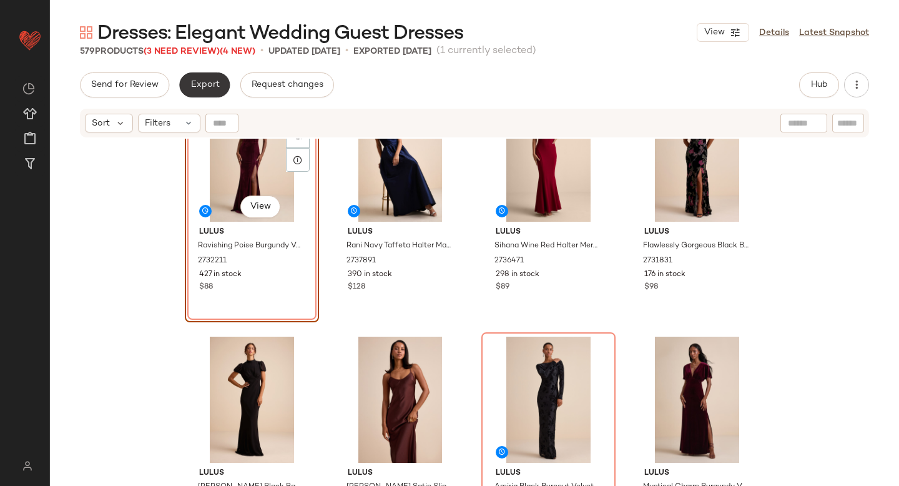
click at [195, 90] on button "Export" at bounding box center [204, 84] width 51 height 25
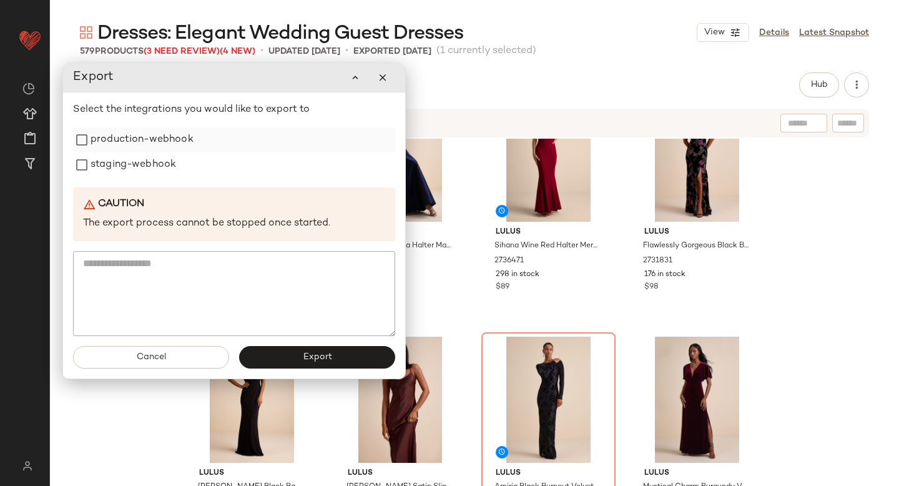
click at [123, 145] on label "production-webhook" at bounding box center [142, 139] width 103 height 25
click at [122, 162] on label "staging-webhook" at bounding box center [134, 164] width 86 height 25
click at [272, 353] on button "Export" at bounding box center [317, 357] width 156 height 22
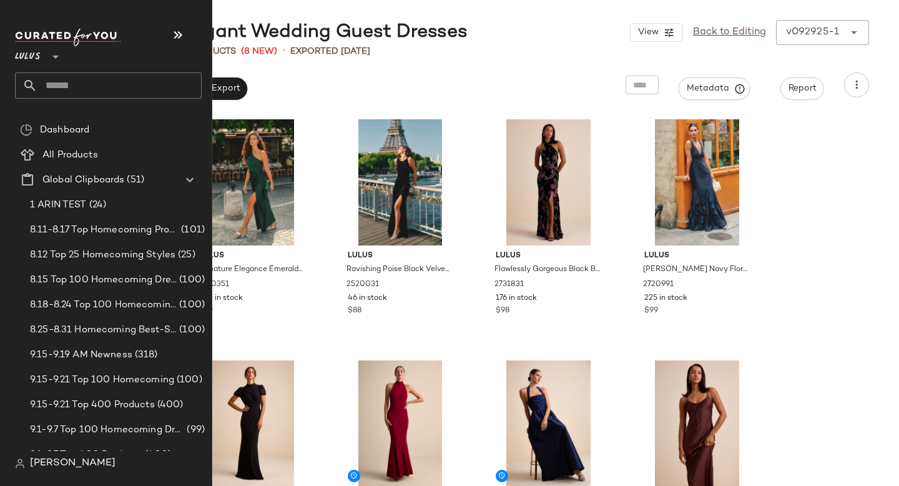
click at [37, 90] on input "text" at bounding box center [119, 85] width 164 height 26
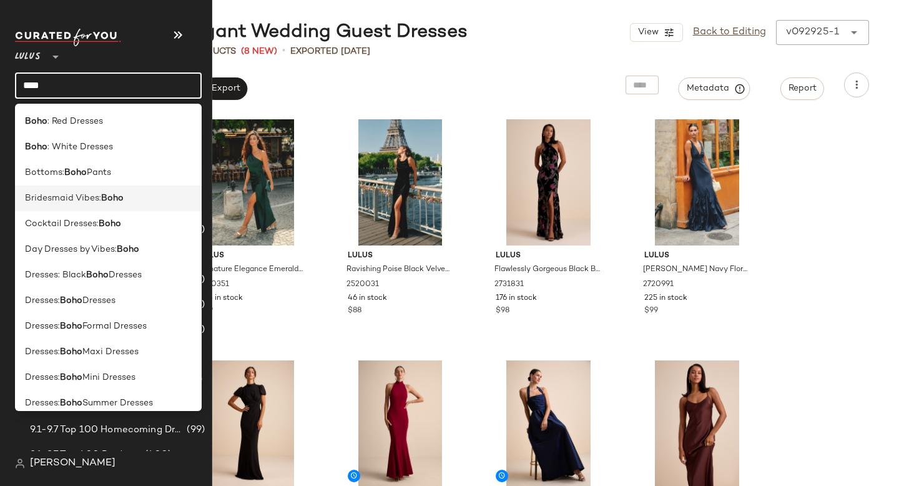
scroll to position [420, 0]
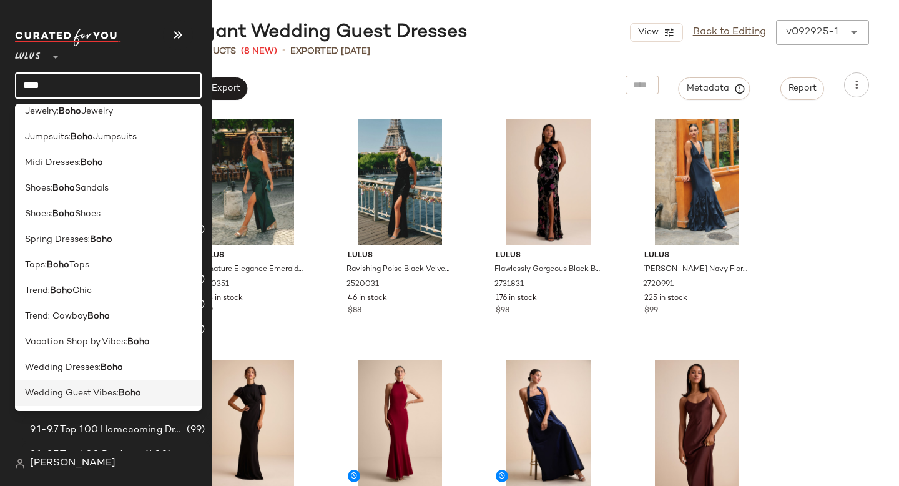
type input "****"
click at [88, 387] on span "Wedding Guest Vibes:" at bounding box center [72, 393] width 94 height 13
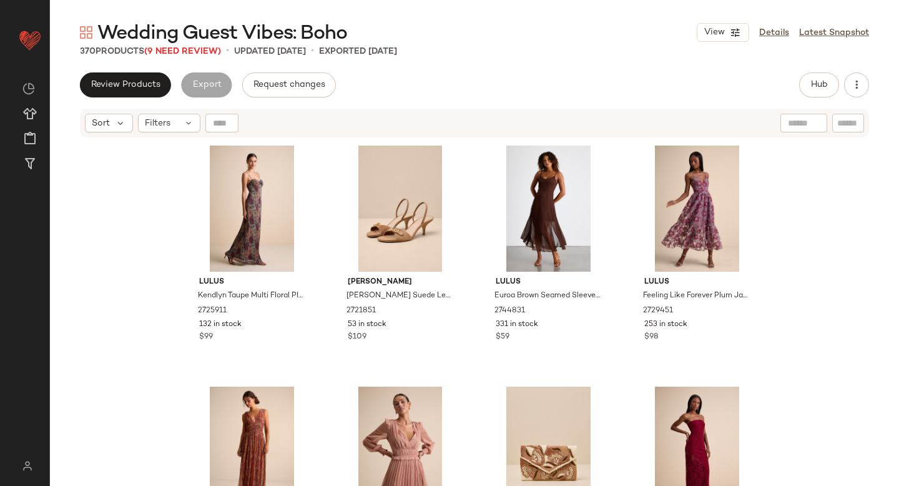
click at [177, 46] on span "Wedding Guest Vibes: Boho" at bounding box center [222, 33] width 250 height 25
click at [174, 49] on span "(9 Need Review)" at bounding box center [182, 51] width 77 height 9
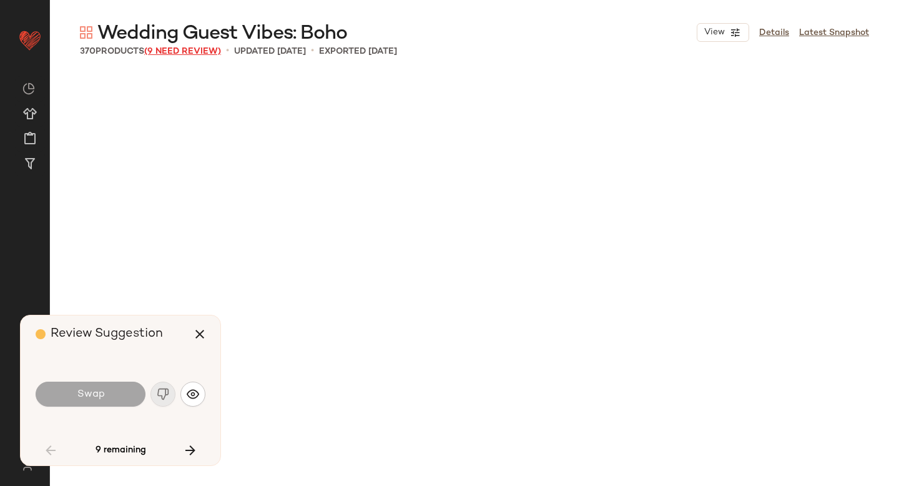
scroll to position [1205, 0]
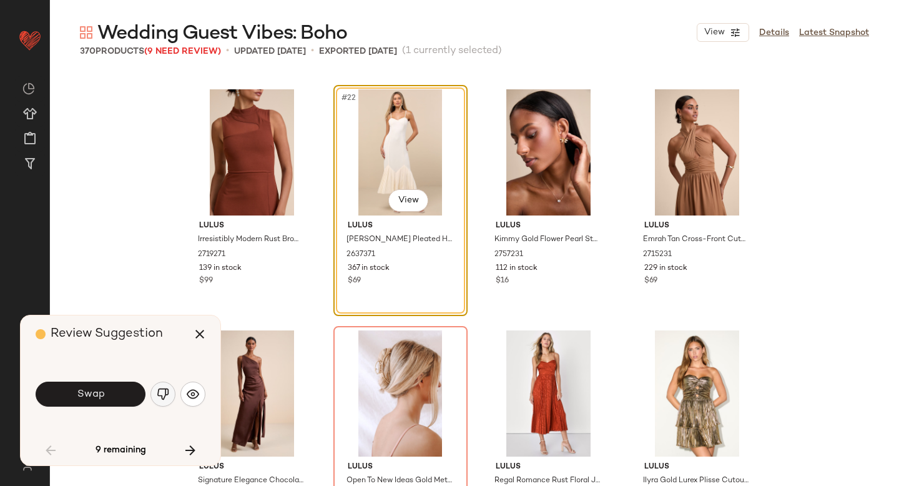
click at [168, 396] on img "button" at bounding box center [163, 394] width 12 height 12
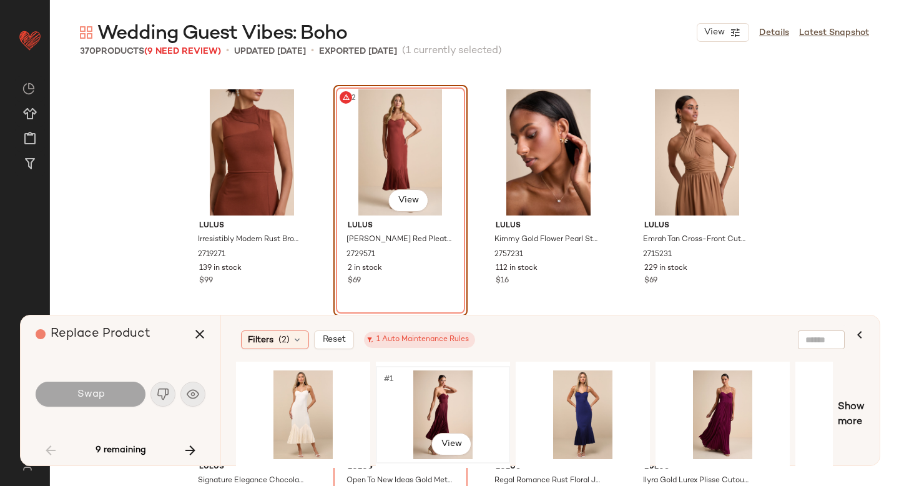
click at [438, 400] on div "#1 View" at bounding box center [443, 414] width 126 height 89
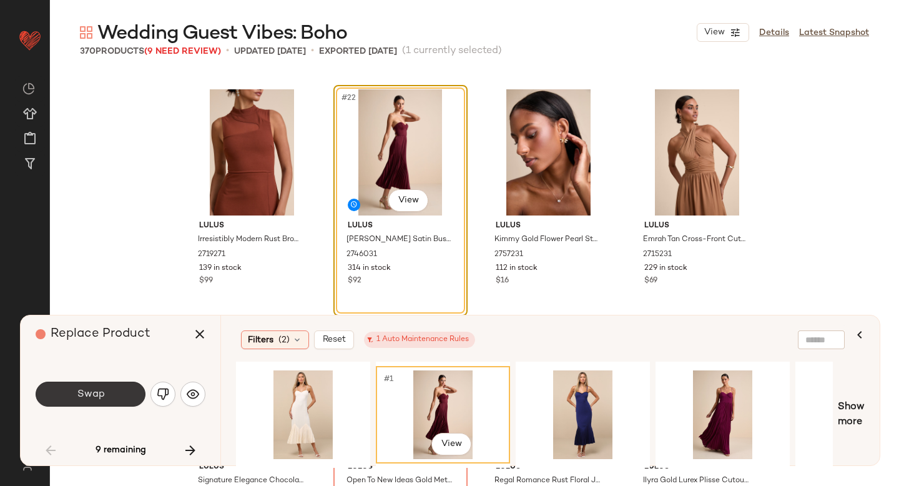
click at [116, 388] on button "Swap" at bounding box center [91, 394] width 110 height 25
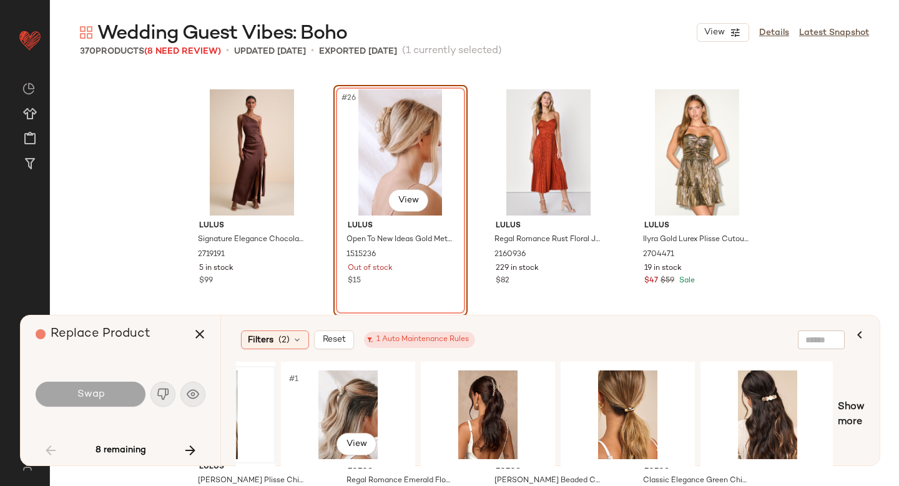
scroll to position [0, 266]
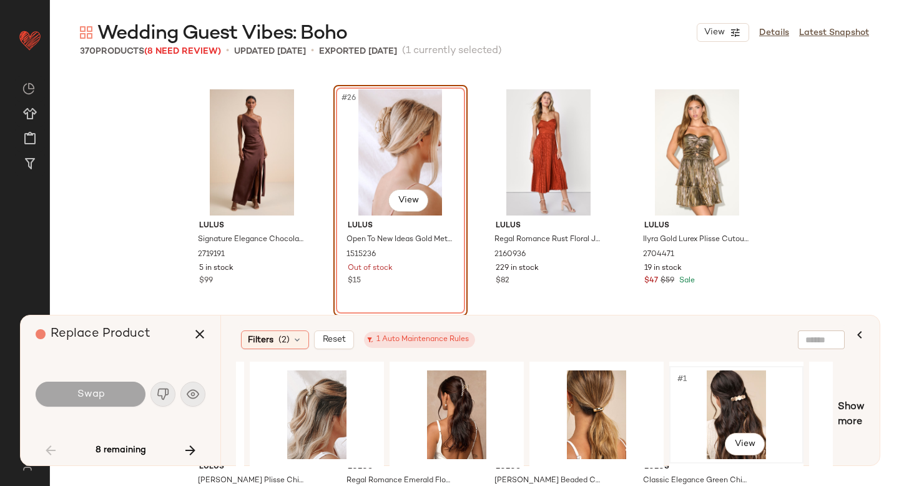
click at [681, 392] on div "#1 View" at bounding box center [737, 414] width 126 height 89
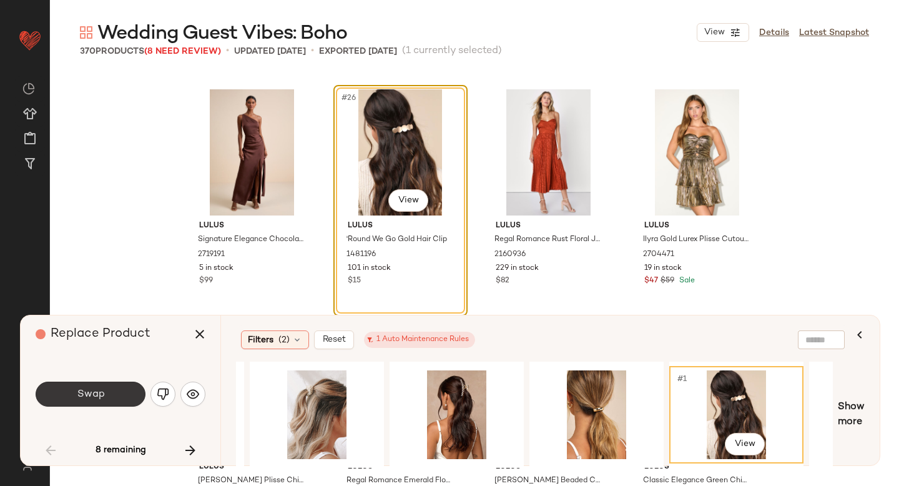
click at [109, 390] on button "Swap" at bounding box center [91, 394] width 110 height 25
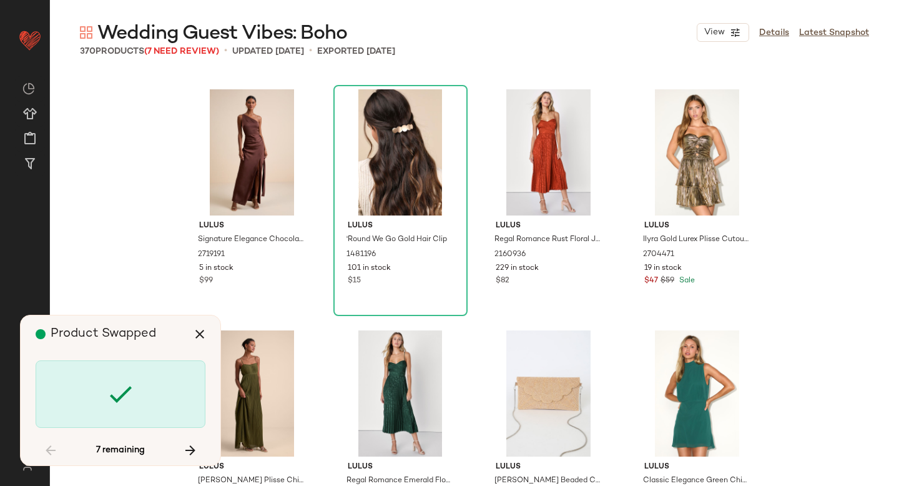
scroll to position [3133, 0]
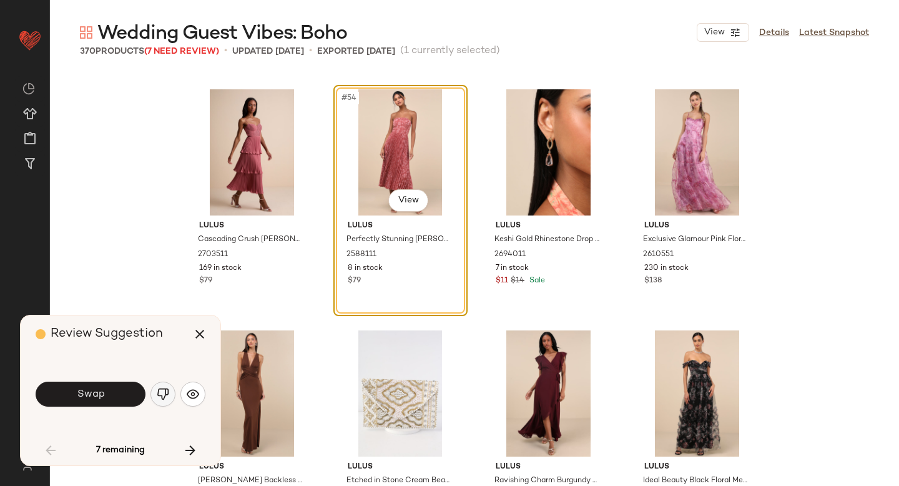
click at [157, 388] on img "button" at bounding box center [163, 394] width 12 height 12
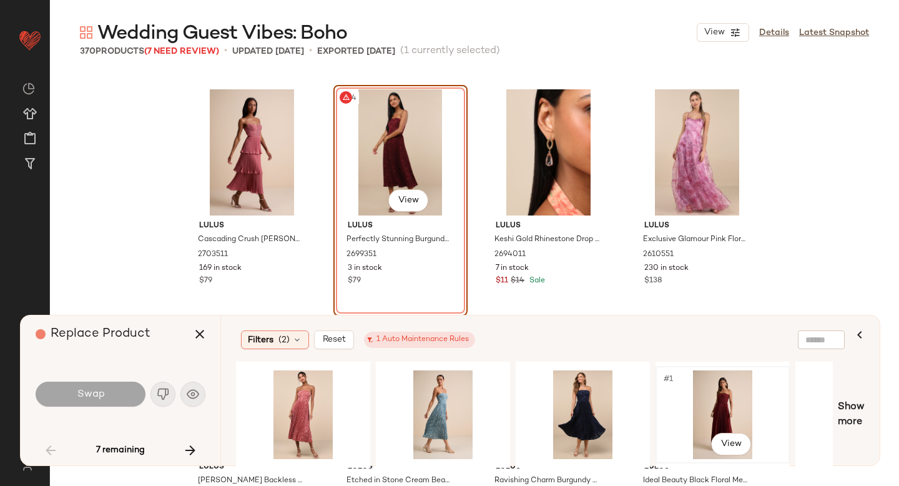
click at [736, 400] on div "#1 View" at bounding box center [723, 414] width 126 height 89
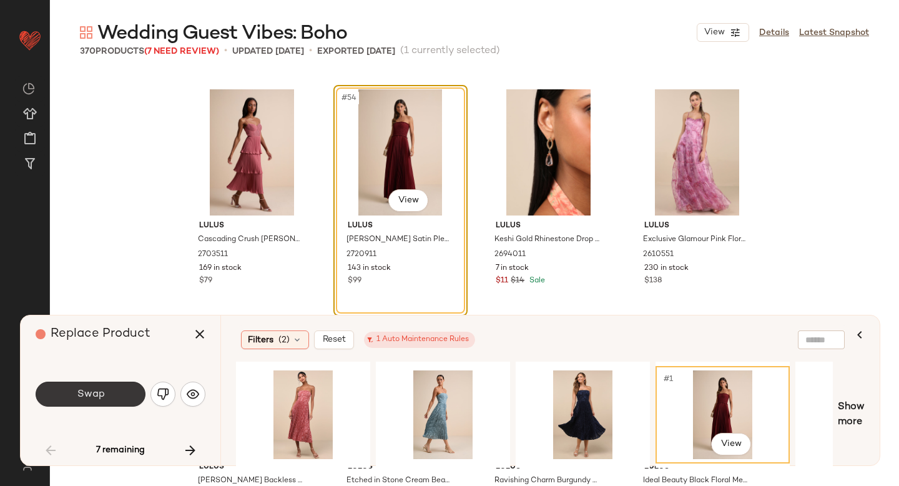
click at [104, 390] on button "Swap" at bounding box center [91, 394] width 110 height 25
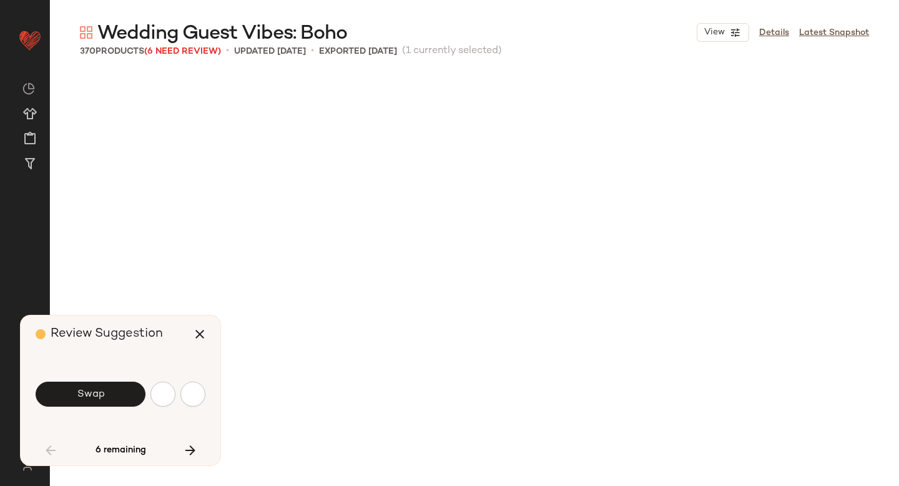
scroll to position [3857, 0]
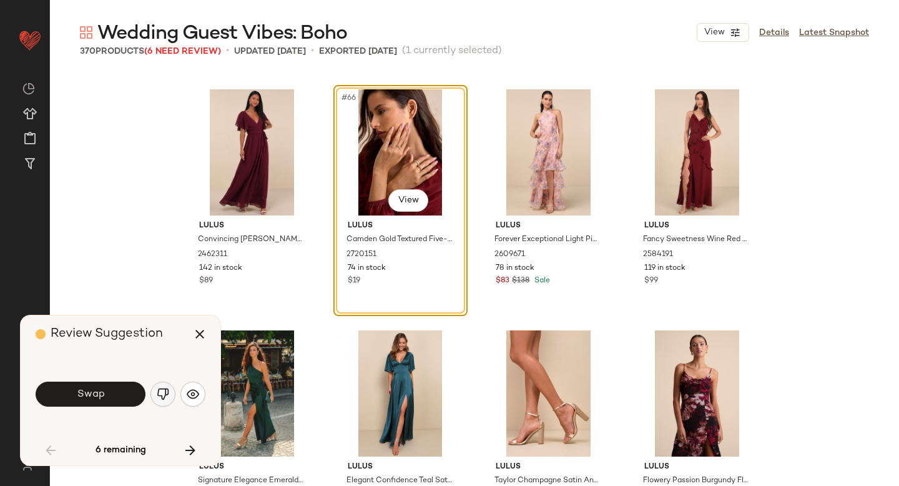
click at [160, 390] on img "button" at bounding box center [163, 394] width 12 height 12
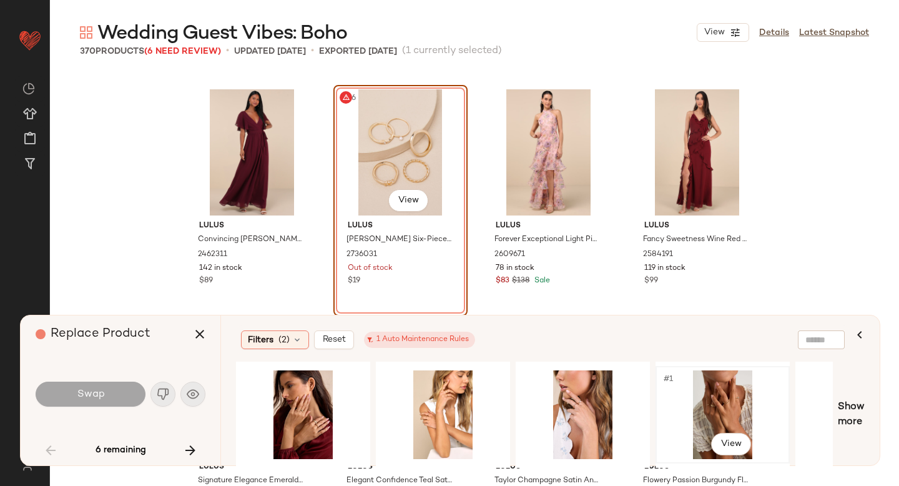
click at [690, 410] on div "#1 View" at bounding box center [723, 414] width 126 height 89
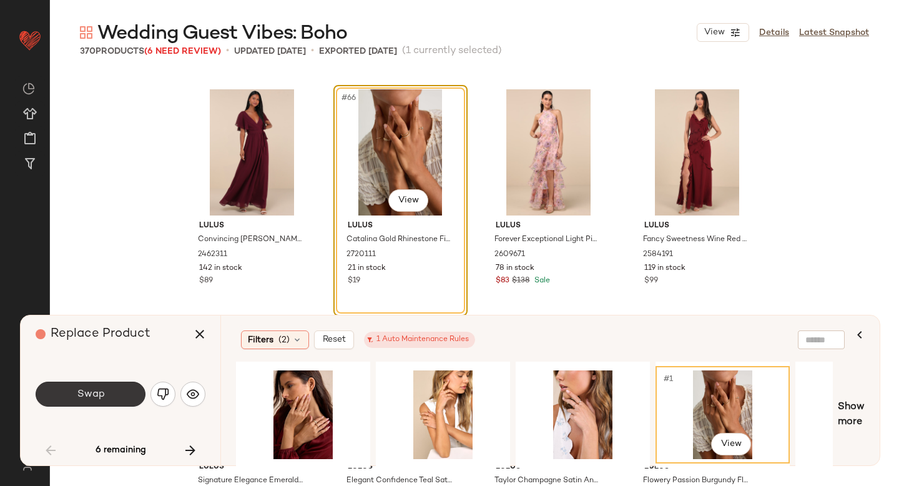
click at [102, 396] on span "Swap" at bounding box center [90, 394] width 28 height 12
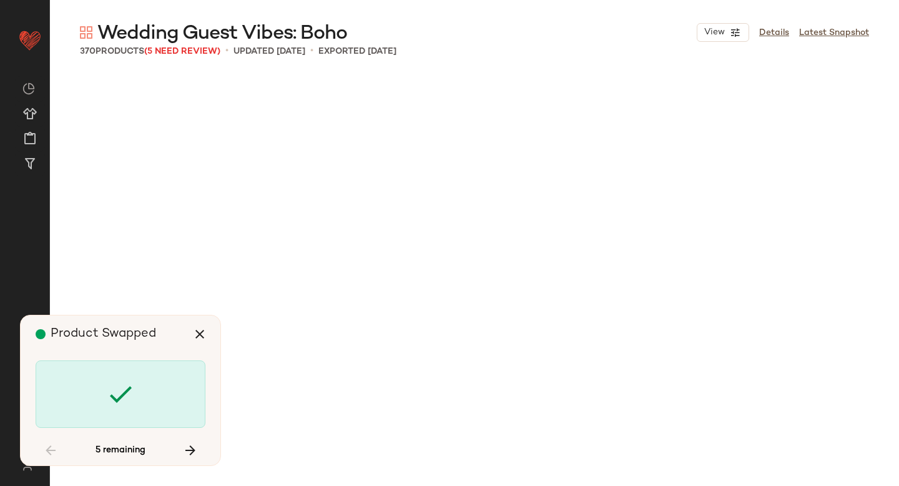
scroll to position [12293, 0]
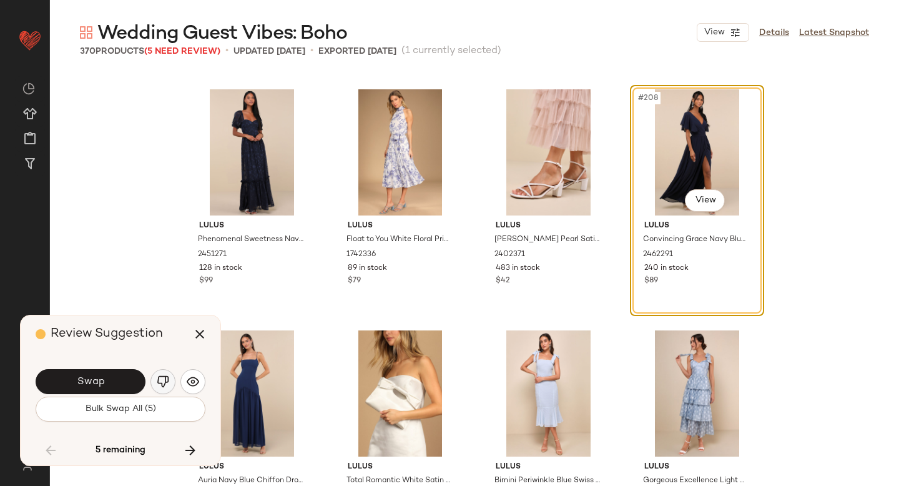
click at [164, 372] on button "button" at bounding box center [162, 381] width 25 height 25
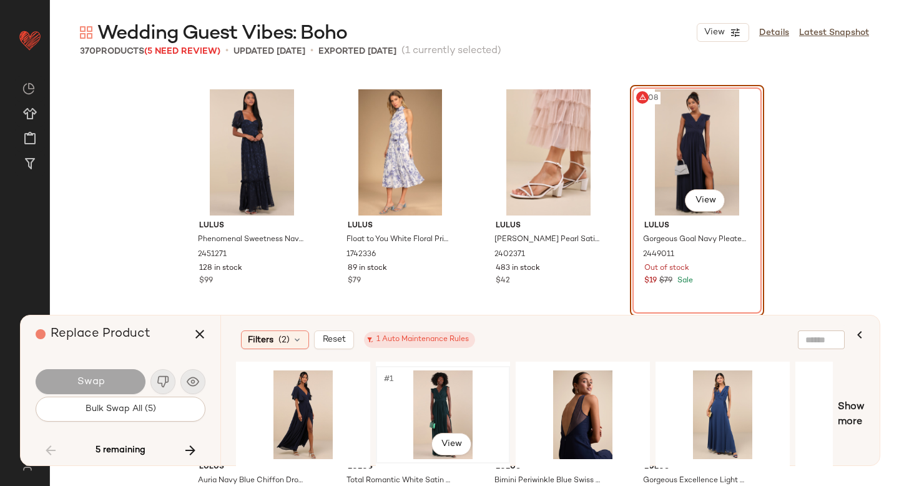
click at [426, 392] on div "#1 View" at bounding box center [443, 414] width 126 height 89
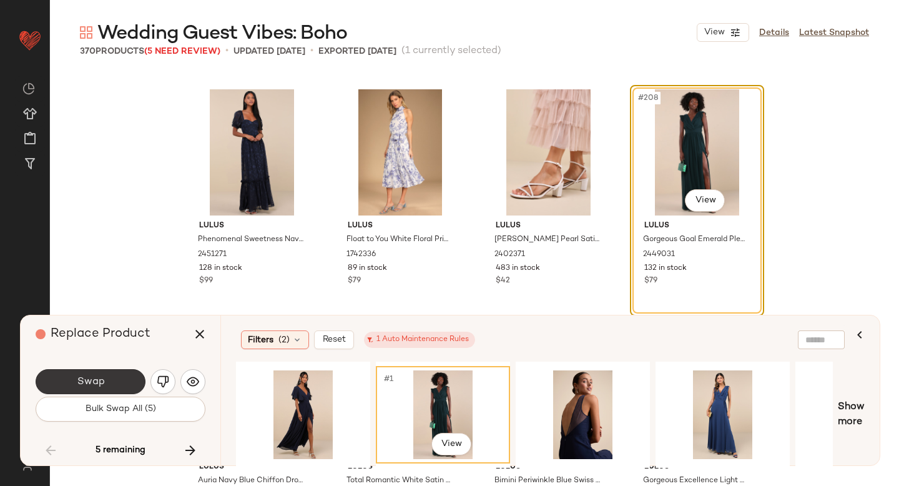
click at [133, 387] on button "Swap" at bounding box center [91, 381] width 110 height 25
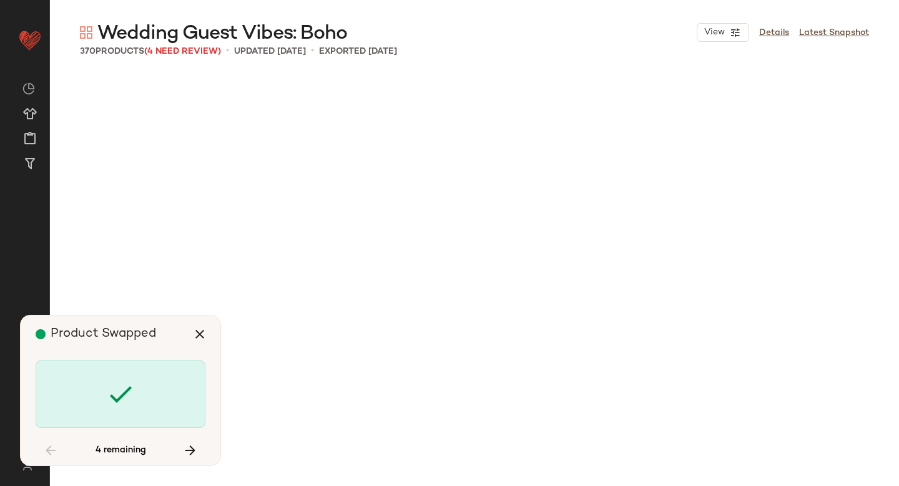
scroll to position [15185, 0]
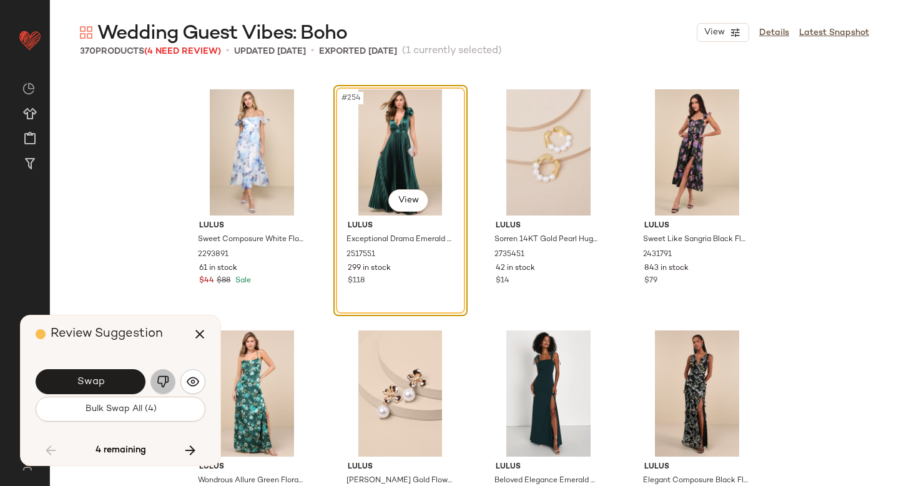
click at [161, 385] on img "button" at bounding box center [163, 381] width 12 height 12
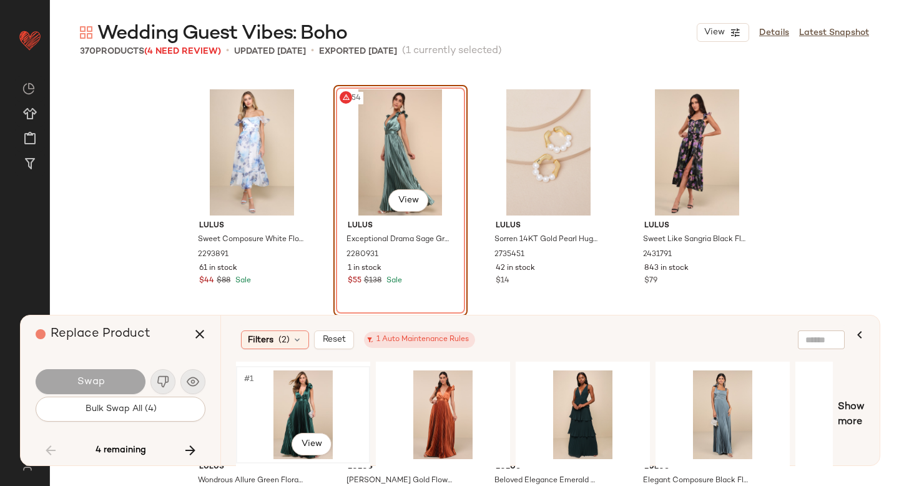
click at [320, 399] on div "#1 View" at bounding box center [303, 414] width 126 height 89
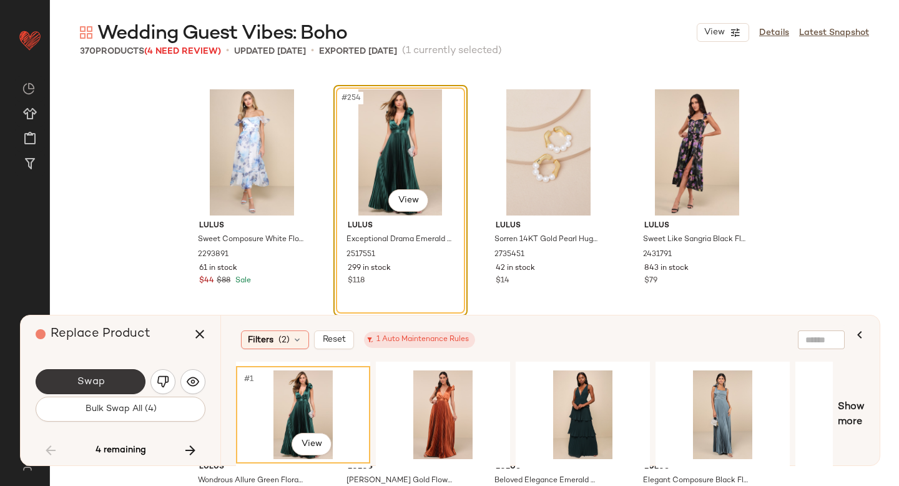
click at [61, 377] on button "Swap" at bounding box center [91, 381] width 110 height 25
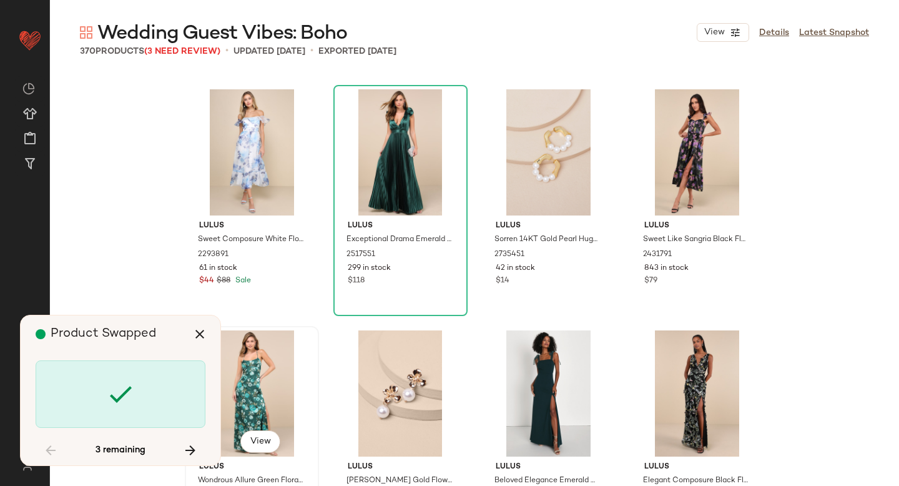
scroll to position [16632, 0]
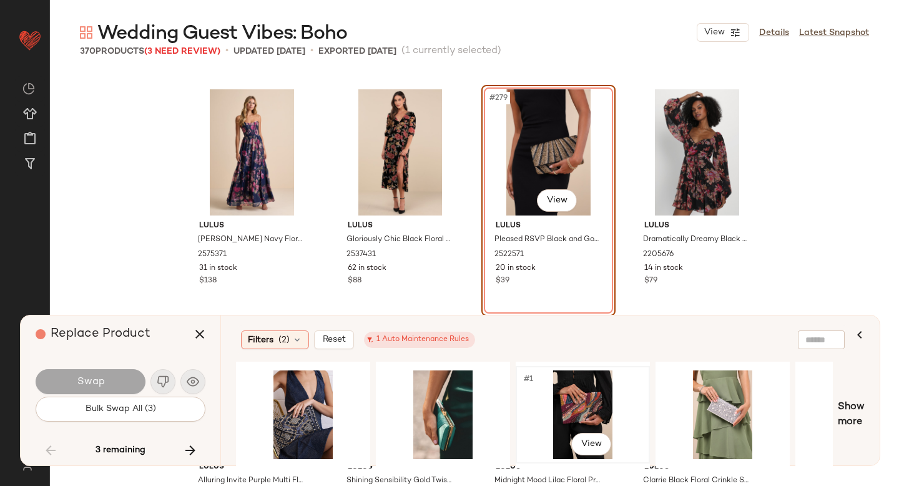
click at [594, 397] on div "#1 View" at bounding box center [583, 414] width 126 height 89
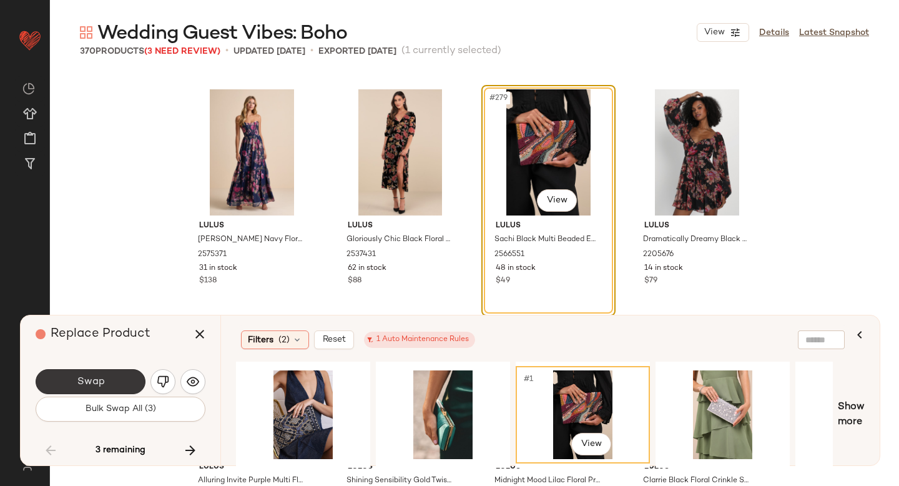
click at [96, 377] on span "Swap" at bounding box center [90, 382] width 28 height 12
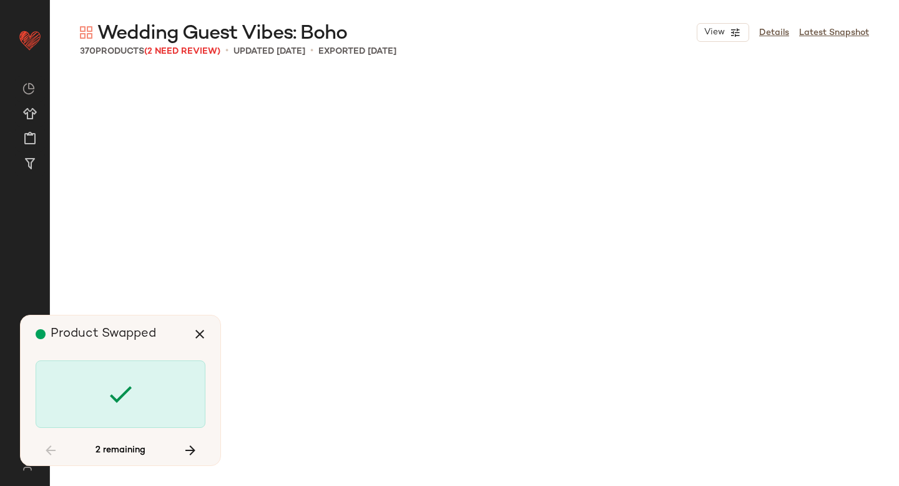
scroll to position [17837, 0]
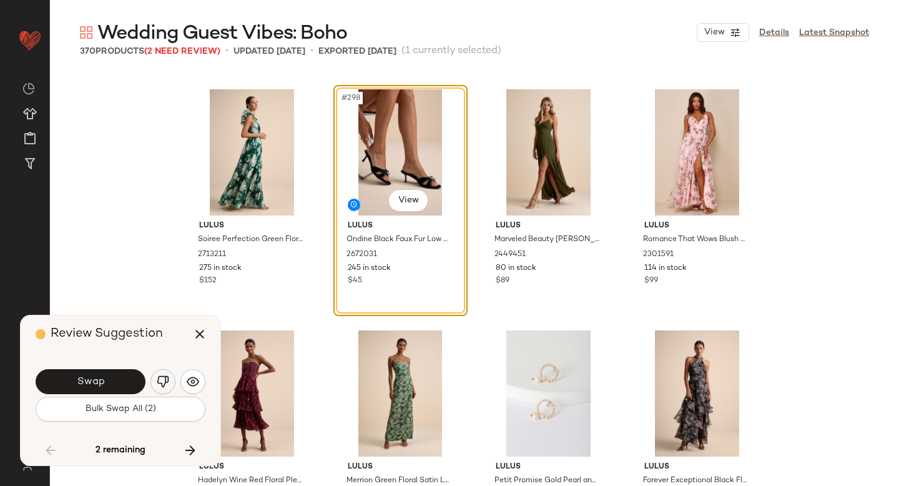
click at [162, 379] on img "button" at bounding box center [163, 381] width 12 height 12
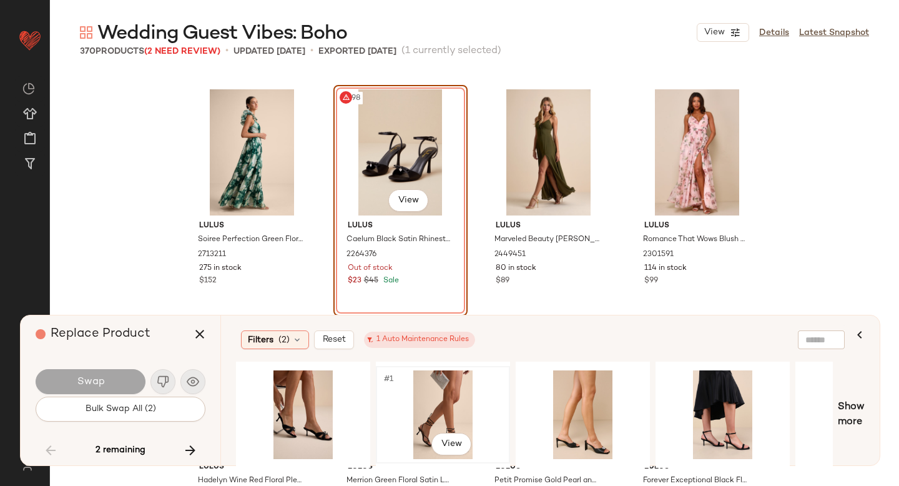
click at [426, 383] on div "#1 View" at bounding box center [443, 414] width 126 height 89
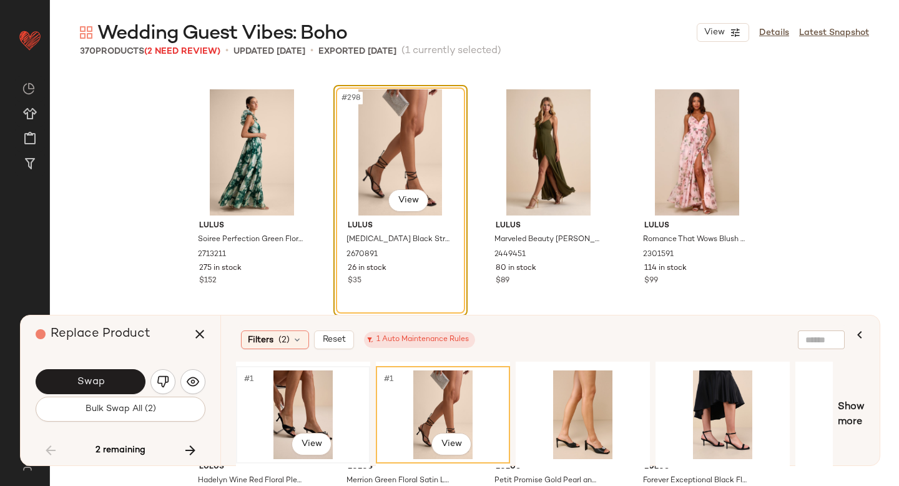
click at [307, 393] on div "#1 View" at bounding box center [303, 414] width 126 height 89
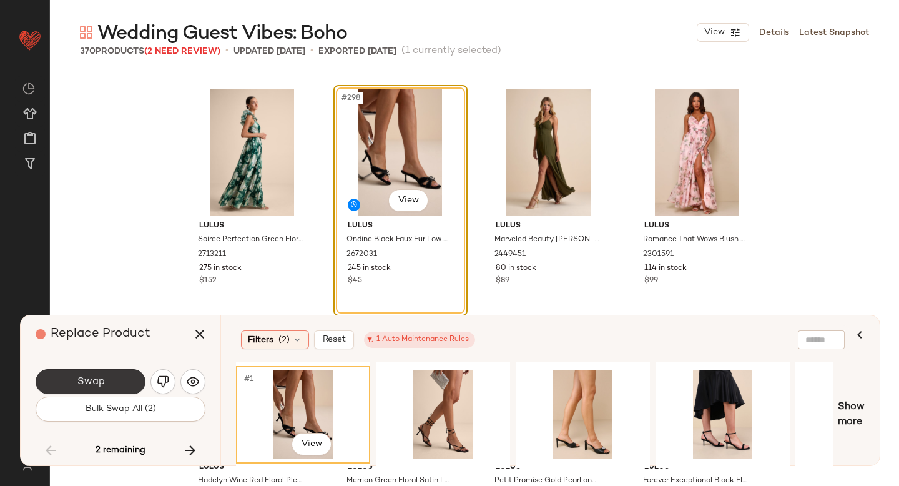
click at [109, 386] on button "Swap" at bounding box center [91, 381] width 110 height 25
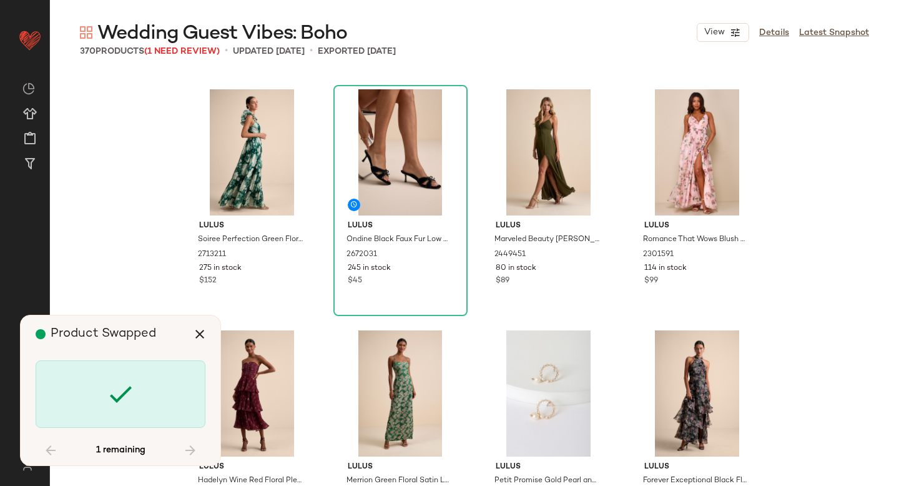
scroll to position [21934, 0]
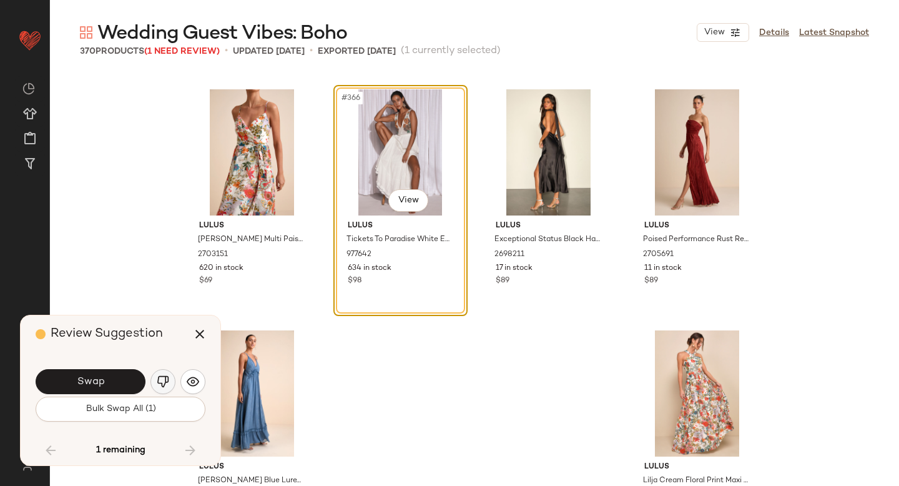
click at [170, 384] on button "button" at bounding box center [162, 381] width 25 height 25
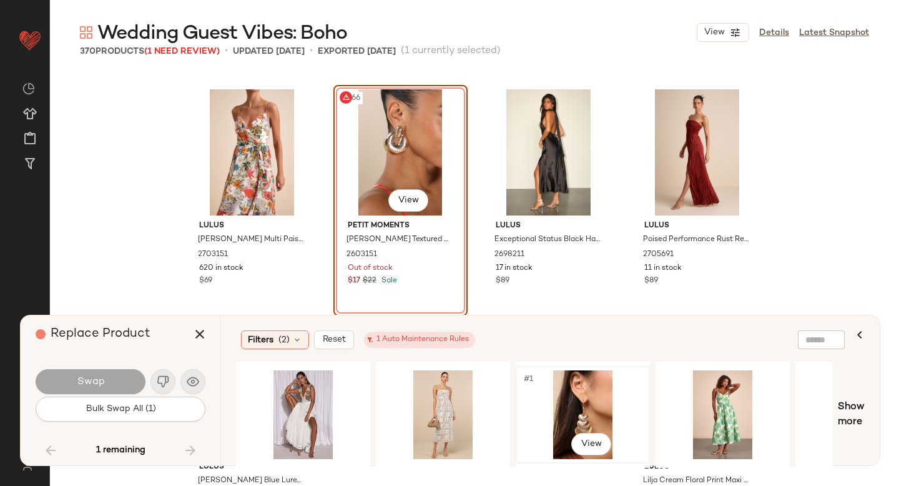
click at [582, 398] on div "#1 View" at bounding box center [583, 414] width 126 height 89
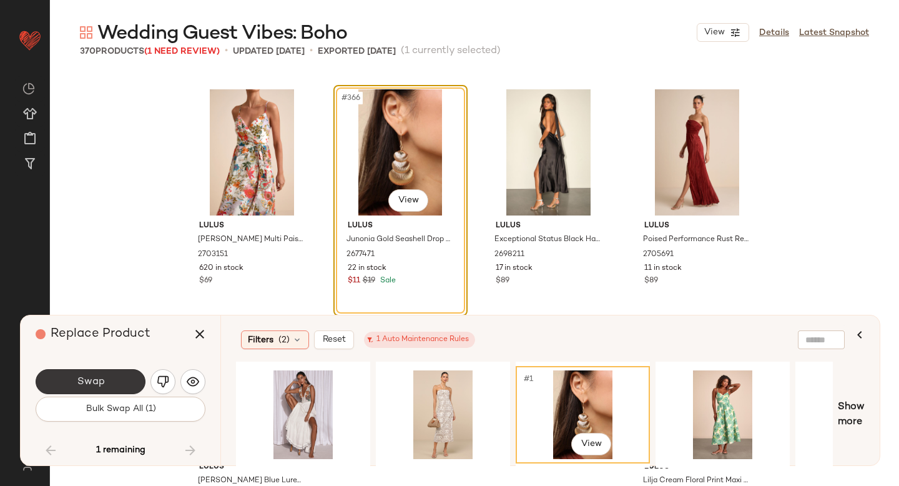
click at [119, 372] on button "Swap" at bounding box center [91, 381] width 110 height 25
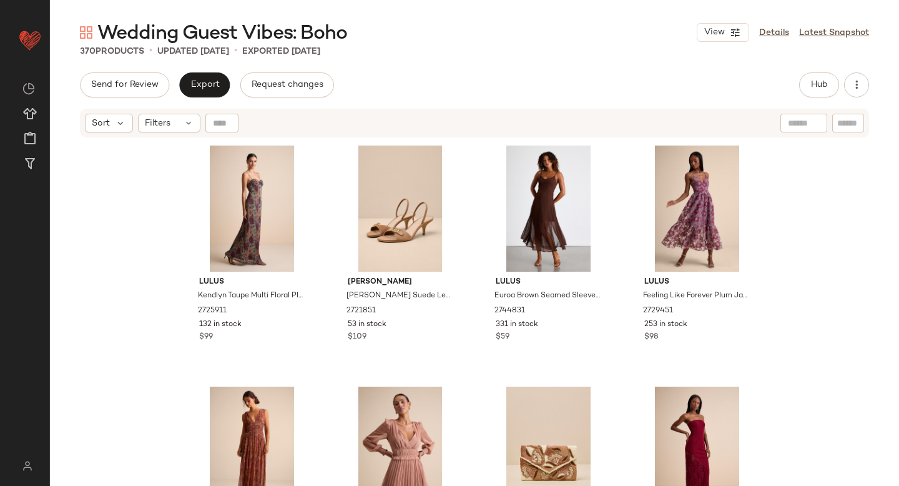
click at [726, 91] on div "Send for Review Export Request changes Hub Send for Review External Review Inte…" at bounding box center [474, 84] width 789 height 25
click at [811, 86] on span "Hub" at bounding box center [819, 85] width 17 height 10
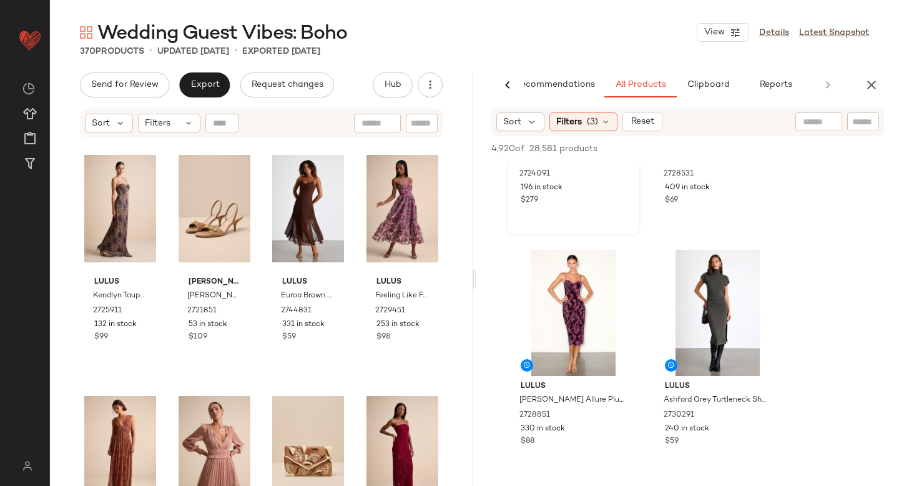
scroll to position [438, 0]
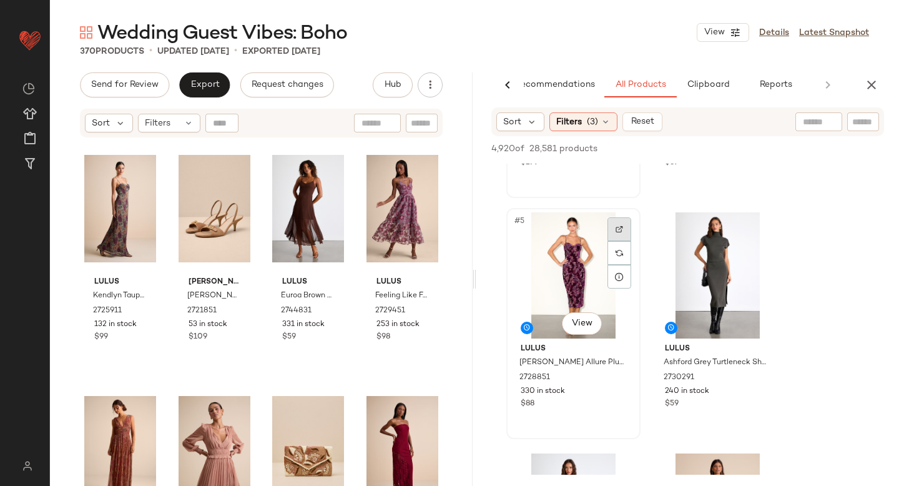
click at [618, 229] on img at bounding box center [619, 228] width 7 height 7
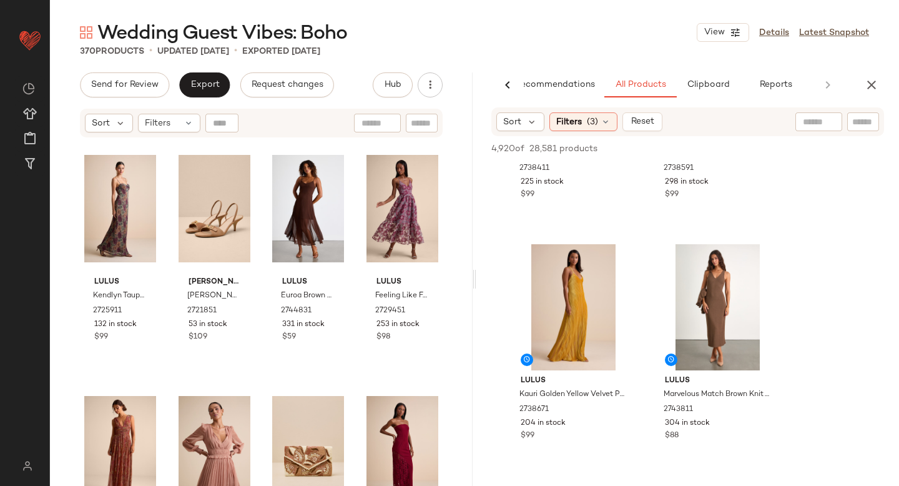
scroll to position [1423, 0]
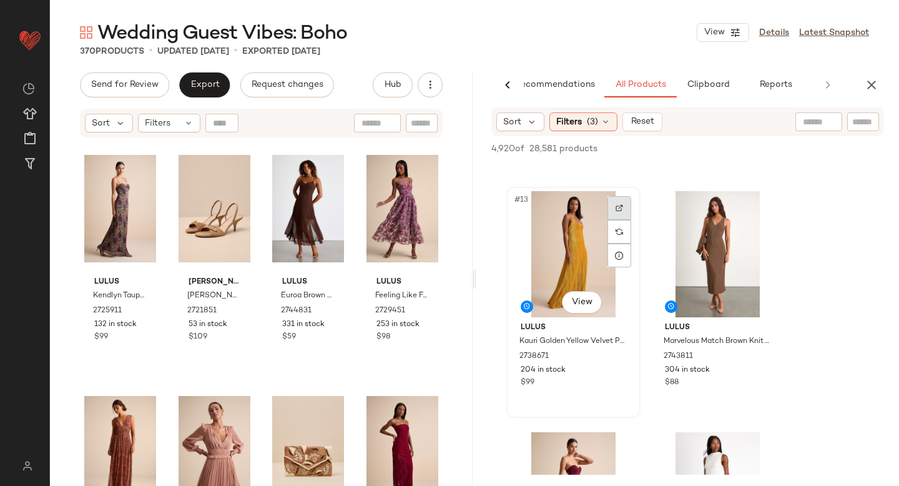
click at [613, 199] on div at bounding box center [620, 208] width 24 height 24
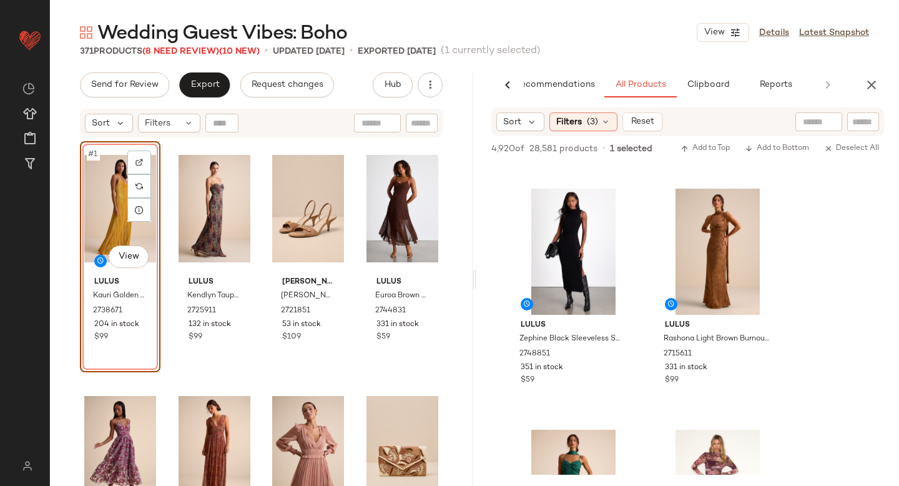
scroll to position [1903, 0]
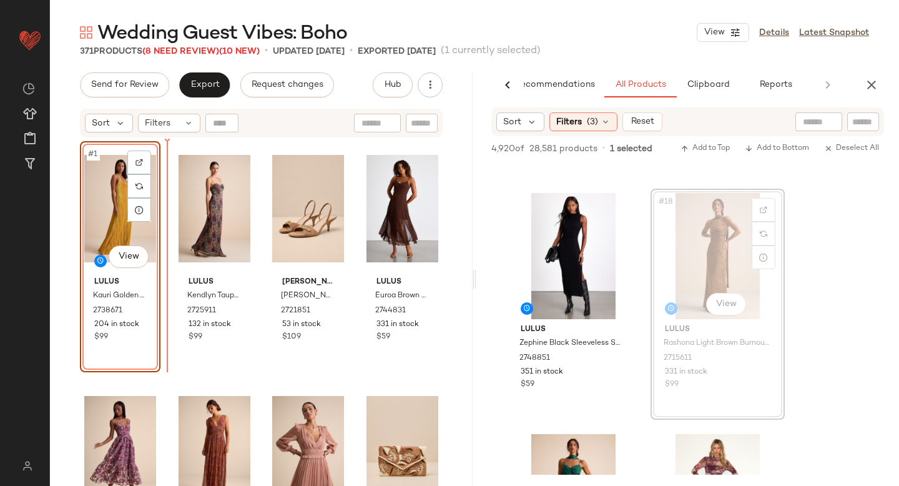
drag, startPoint x: 706, startPoint y: 255, endPoint x: 154, endPoint y: 314, distance: 554.5
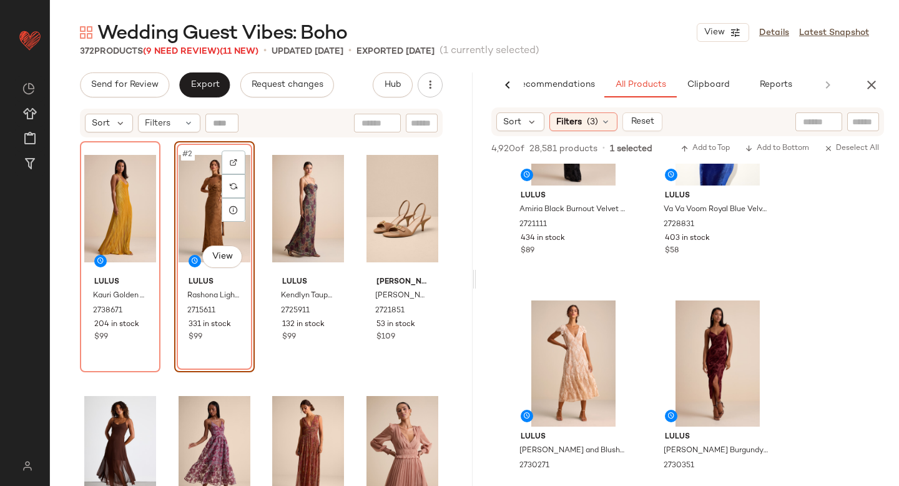
scroll to position [2866, 0]
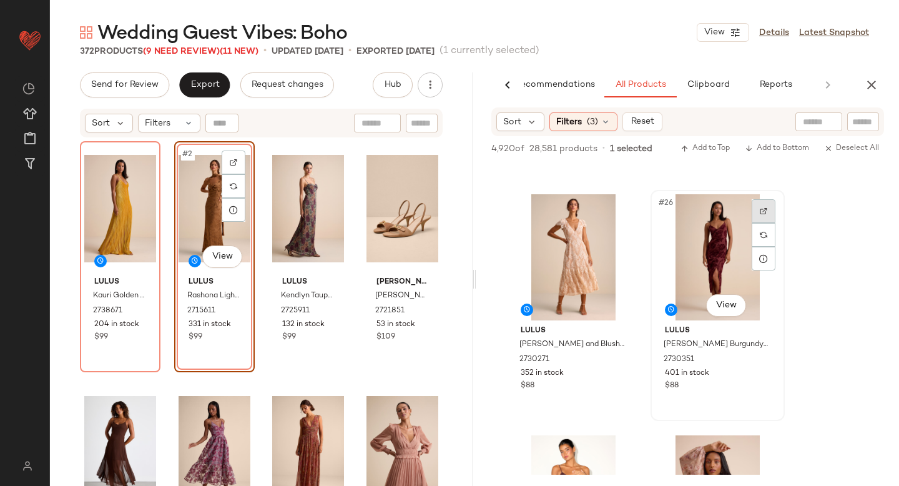
click at [759, 206] on div at bounding box center [764, 211] width 24 height 24
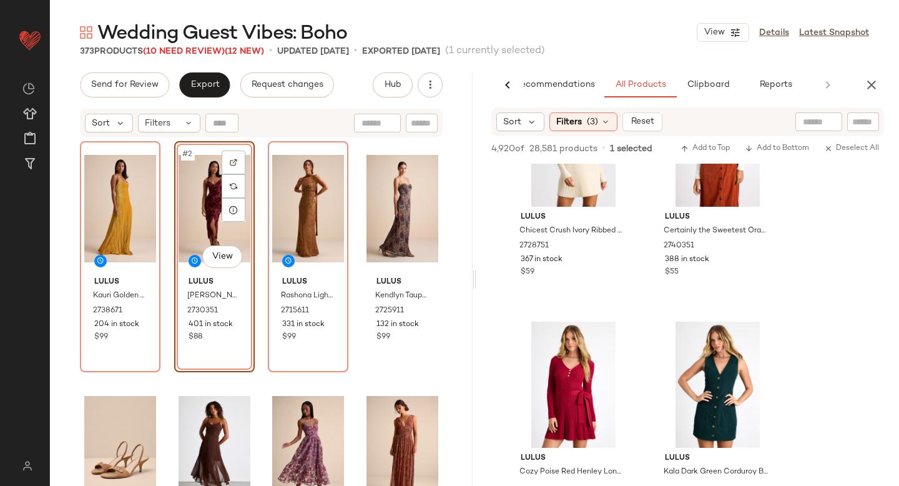
scroll to position [22323, 0]
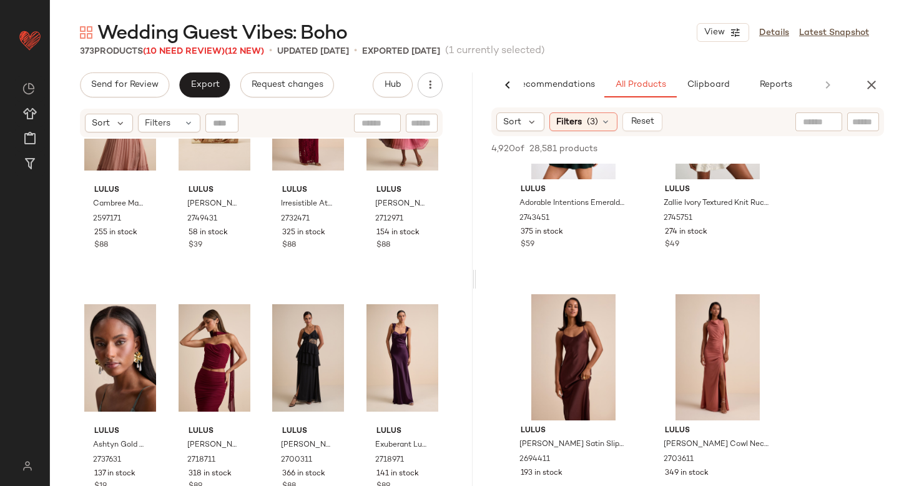
scroll to position [0, 0]
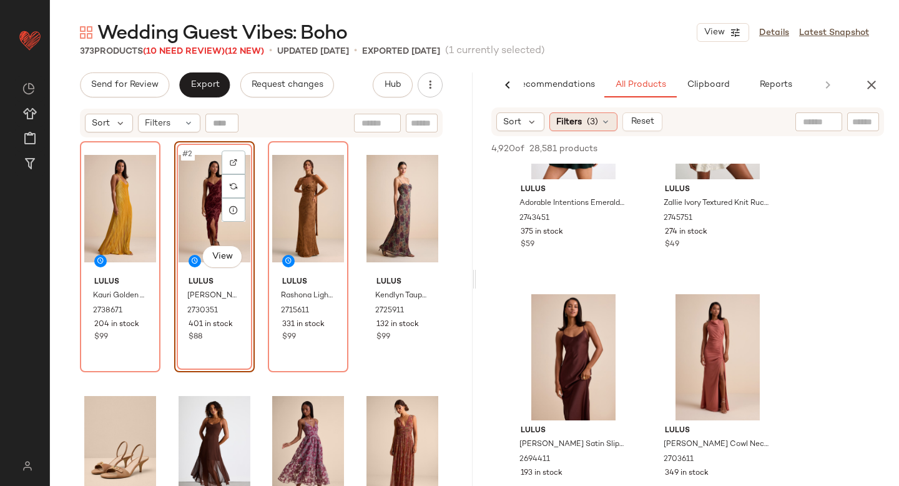
click at [575, 117] on span "Filters" at bounding box center [569, 122] width 26 height 13
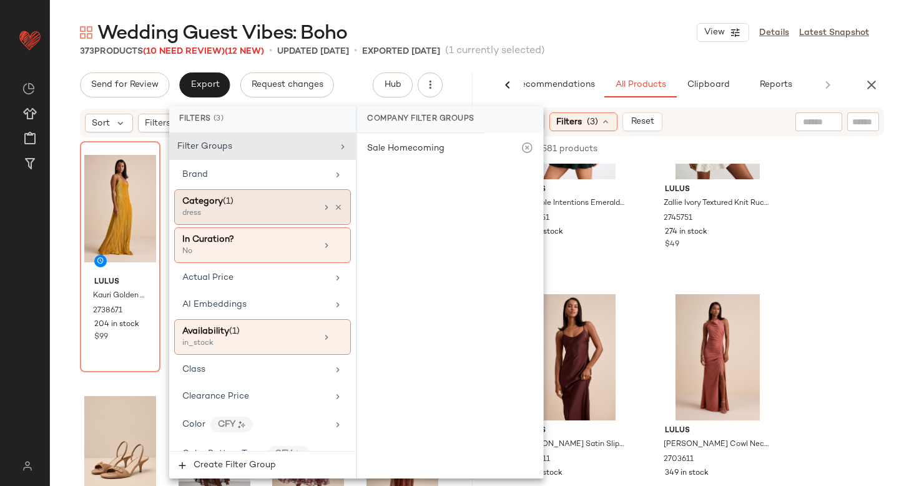
click at [270, 200] on div "Category (1)" at bounding box center [249, 201] width 134 height 13
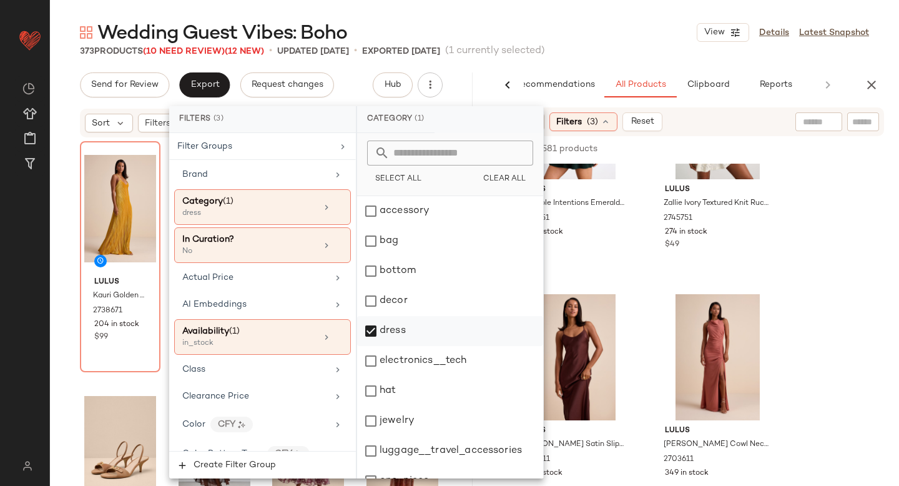
click at [375, 334] on div "dress" at bounding box center [450, 331] width 186 height 30
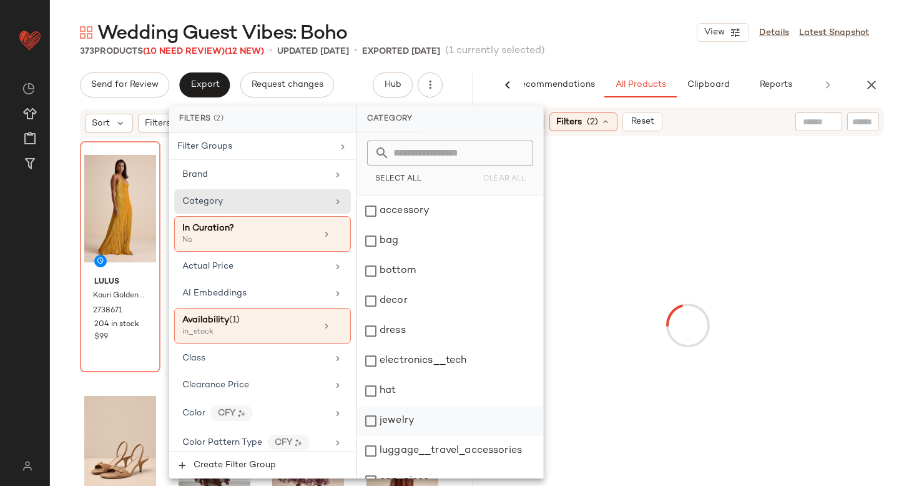
click at [375, 418] on div "jewelry" at bounding box center [450, 421] width 186 height 30
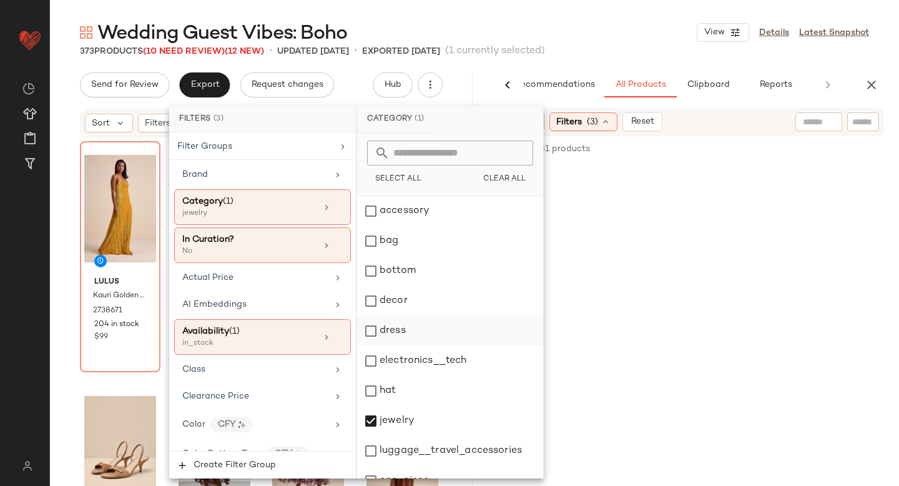
scroll to position [227, 0]
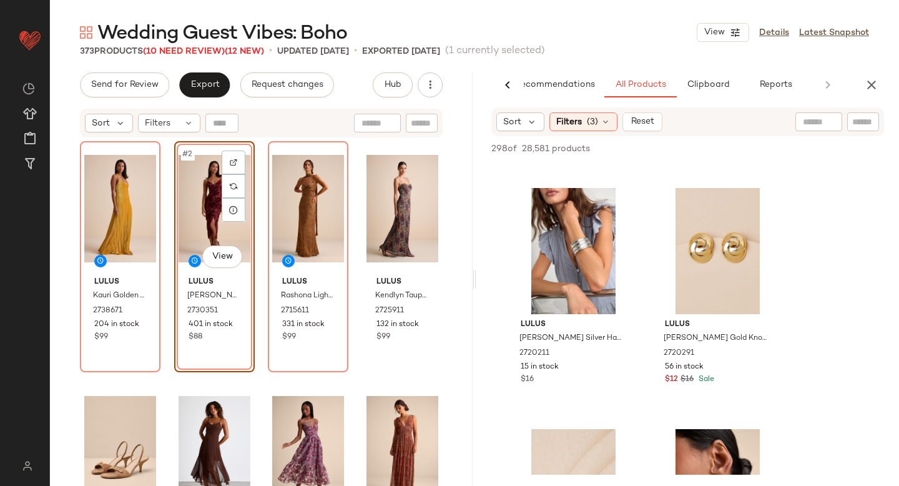
scroll to position [0, 0]
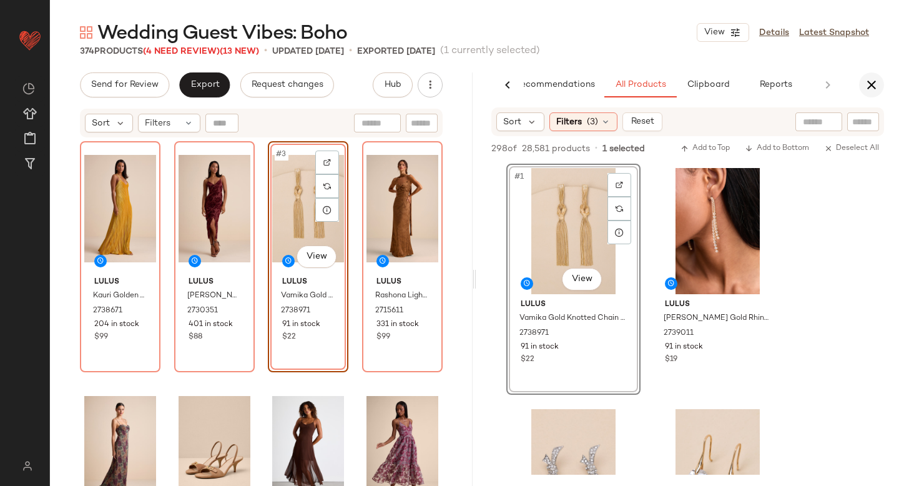
click at [874, 80] on icon "button" at bounding box center [871, 84] width 15 height 15
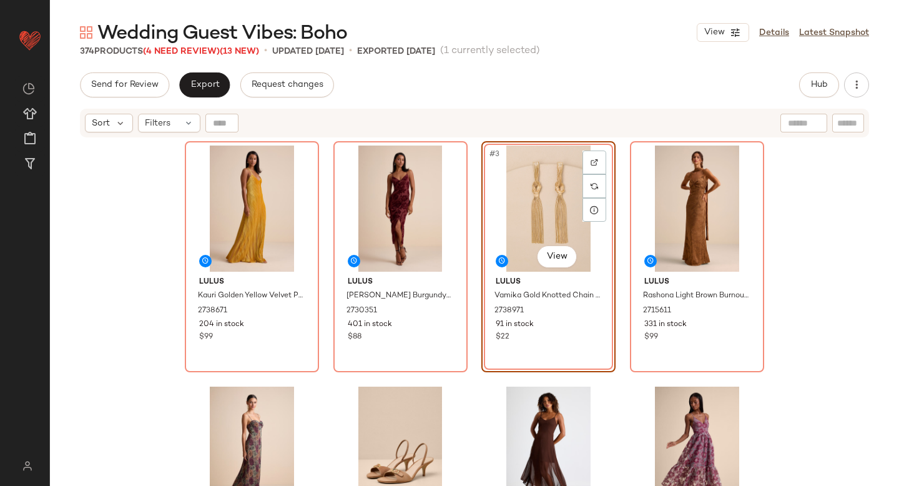
click at [834, 206] on div "Lulus Kauri Golden Yellow Velvet Pleated Backless Maxi Dress 2738671 204 in sto…" at bounding box center [474, 328] width 849 height 378
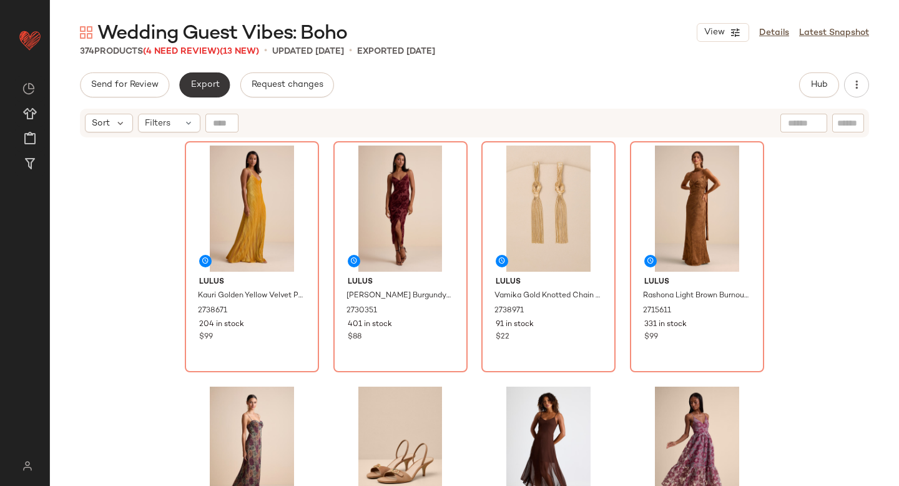
click at [200, 81] on span "Export" at bounding box center [204, 85] width 29 height 10
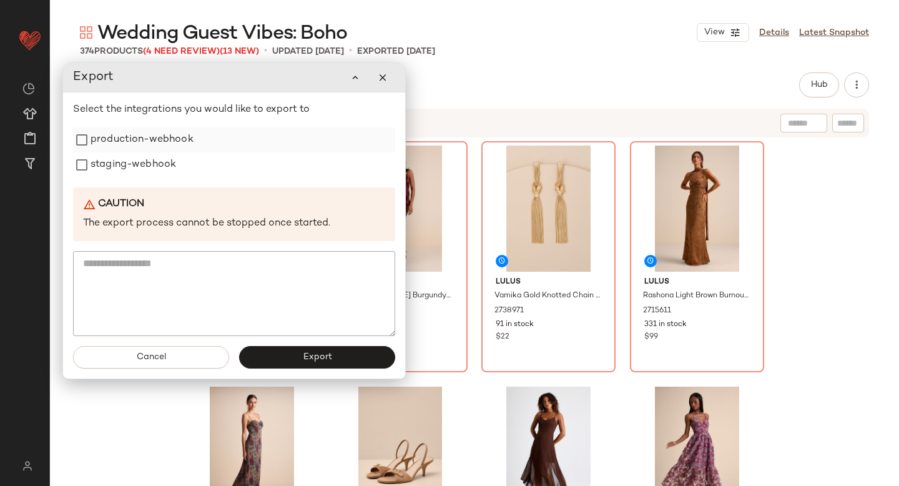
click at [141, 141] on label "production-webhook" at bounding box center [142, 139] width 103 height 25
click at [137, 161] on label "staging-webhook" at bounding box center [134, 164] width 86 height 25
click at [282, 367] on button "Export" at bounding box center [317, 357] width 156 height 22
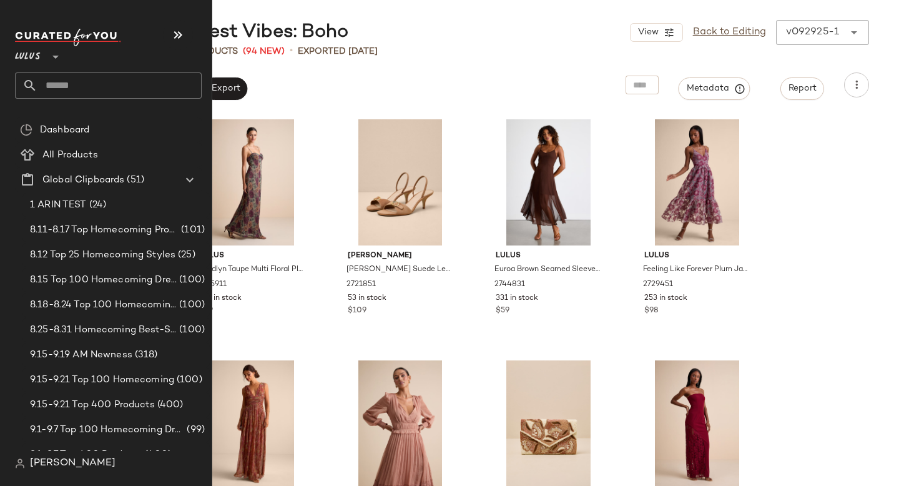
click at [51, 89] on input "text" at bounding box center [119, 85] width 164 height 26
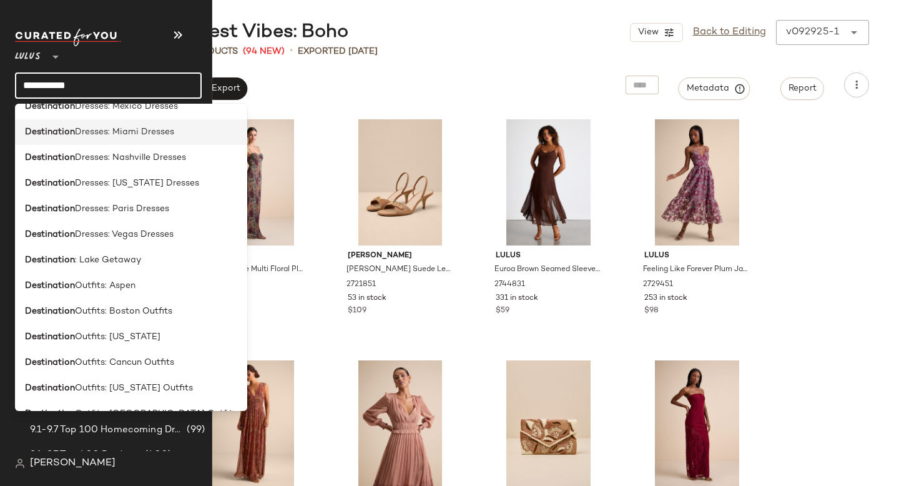
scroll to position [471, 0]
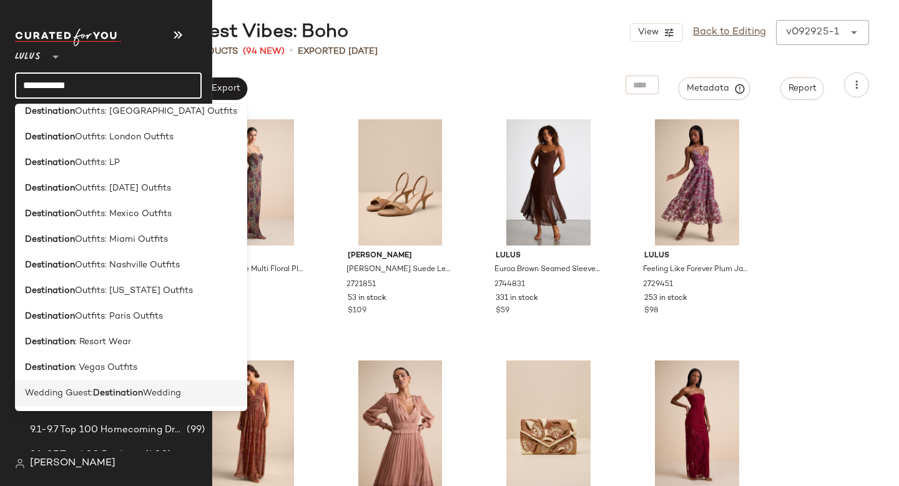
type input "**********"
click at [87, 392] on span "Wedding Guest:" at bounding box center [59, 393] width 68 height 13
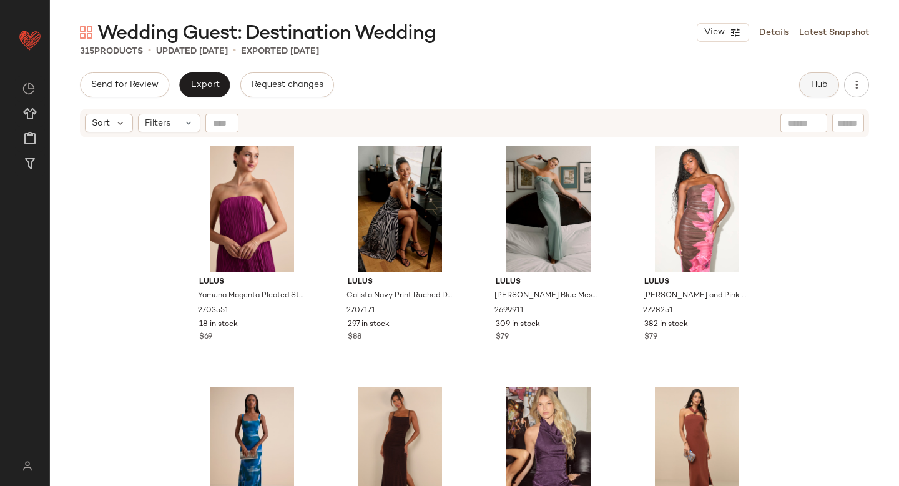
click at [814, 81] on span "Hub" at bounding box center [819, 85] width 17 height 10
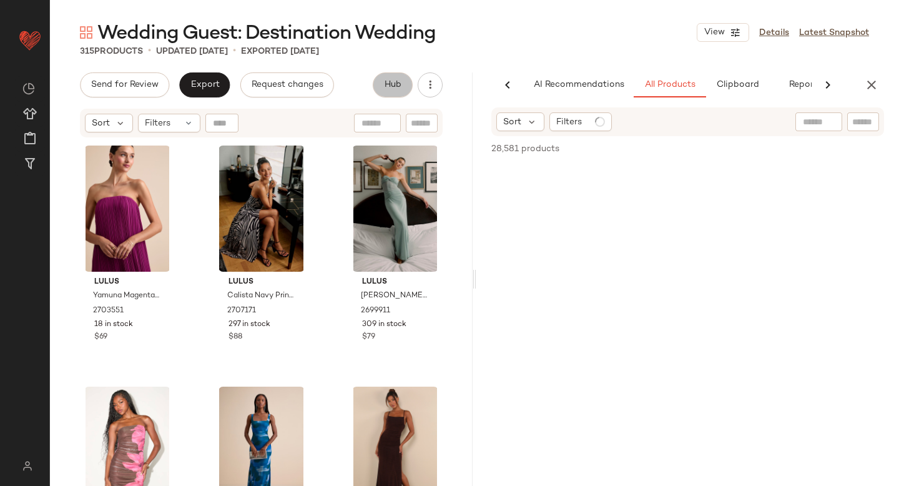
scroll to position [0, 29]
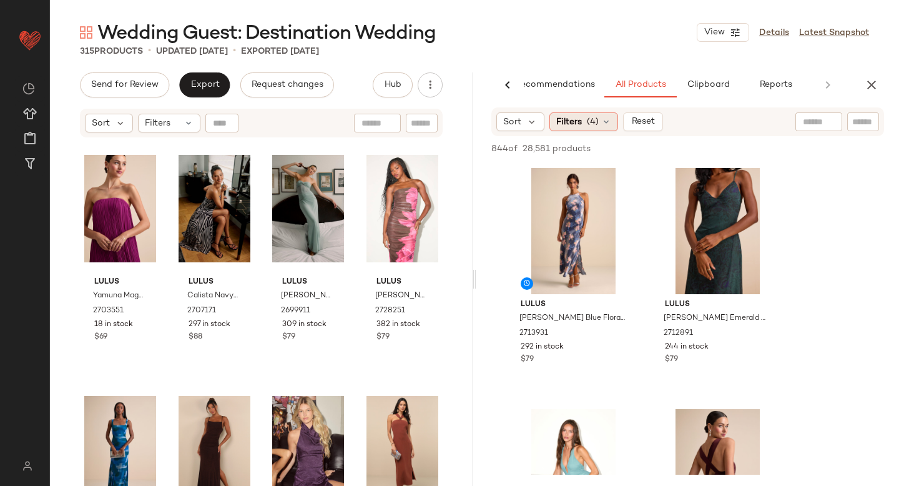
click at [587, 126] on span "(4)" at bounding box center [593, 122] width 12 height 13
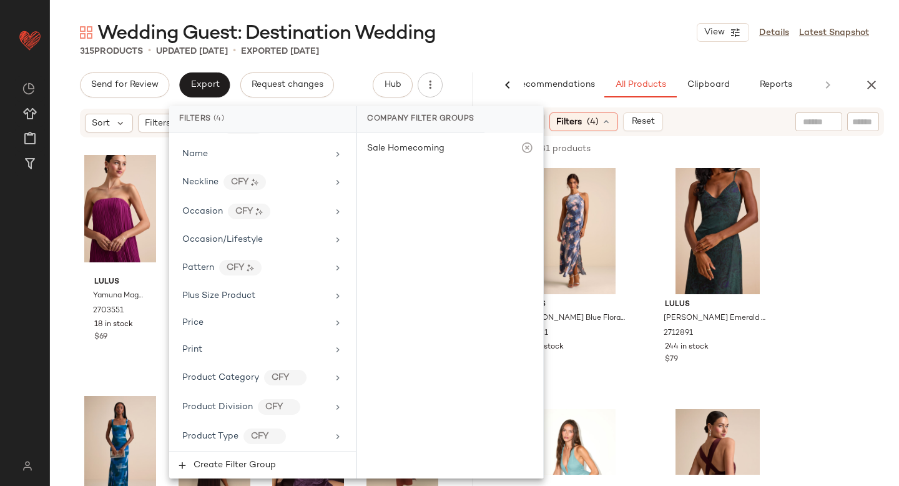
scroll to position [985, 0]
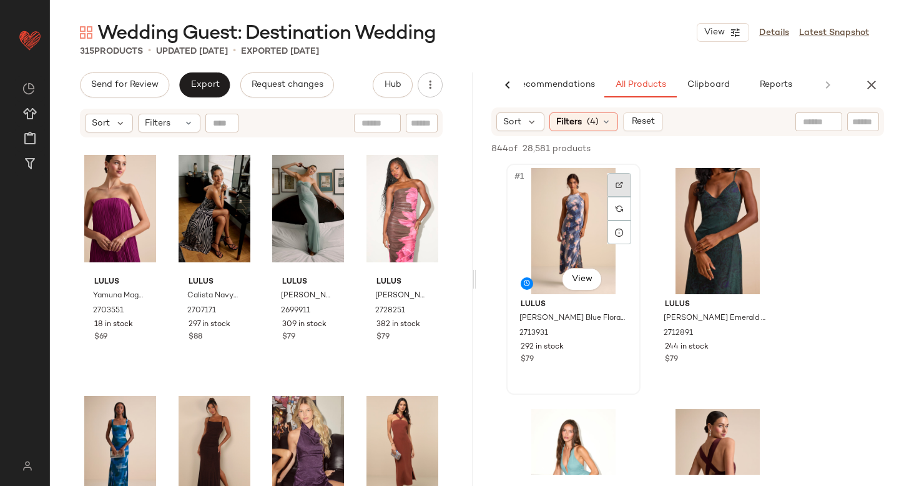
click at [615, 190] on div at bounding box center [620, 185] width 24 height 24
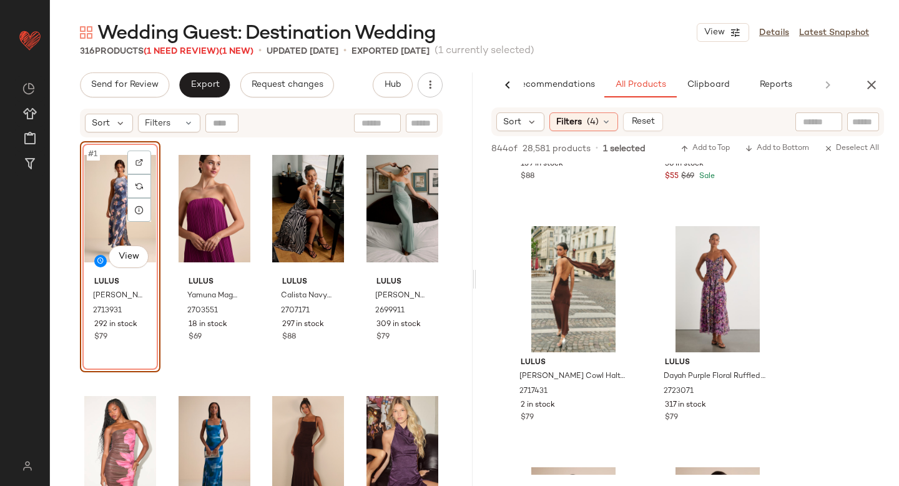
scroll to position [1389, 0]
click at [762, 243] on img at bounding box center [763, 242] width 7 height 7
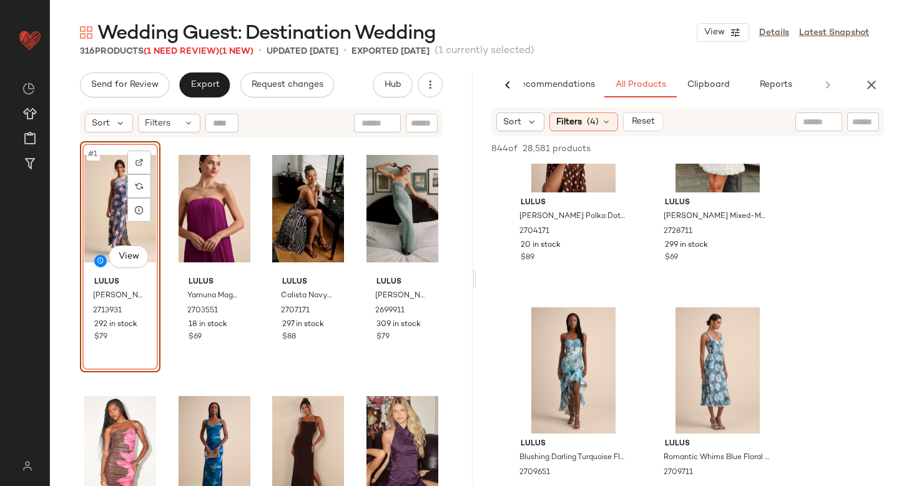
scroll to position [4285, 0]
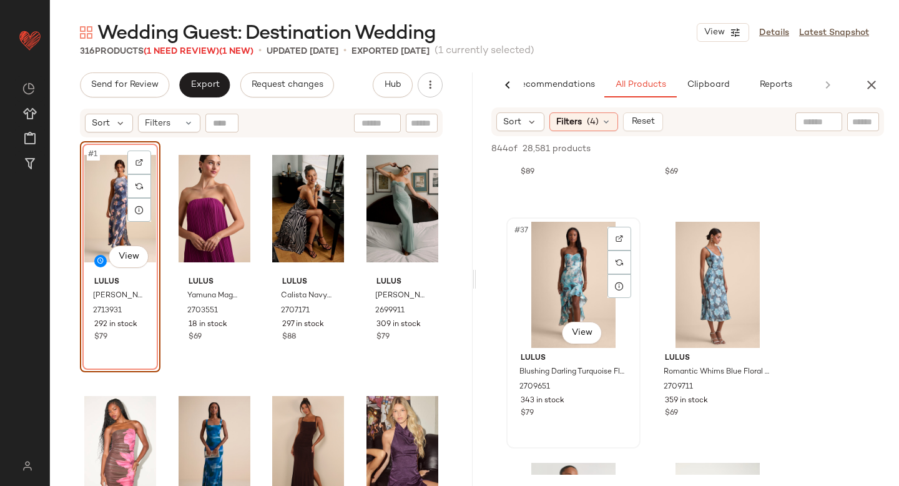
click at [606, 233] on div "#37 View" at bounding box center [574, 285] width 126 height 126
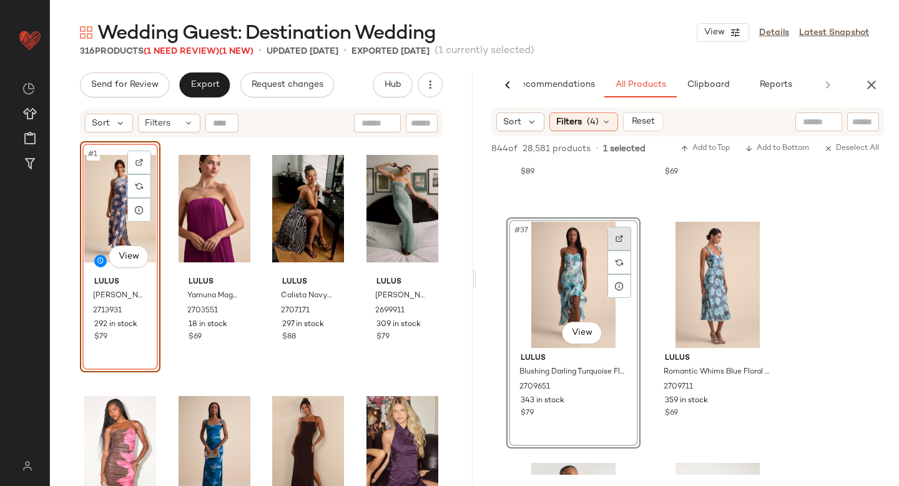
click at [616, 233] on div at bounding box center [620, 239] width 24 height 24
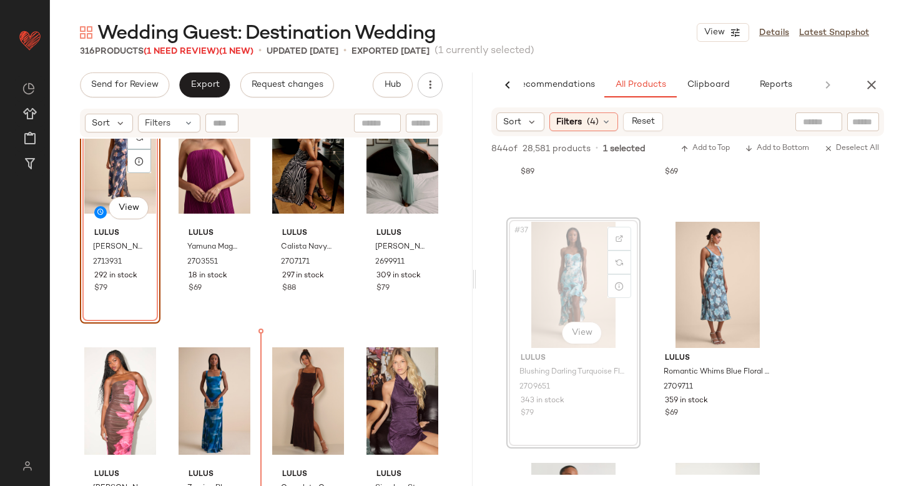
scroll to position [66, 0]
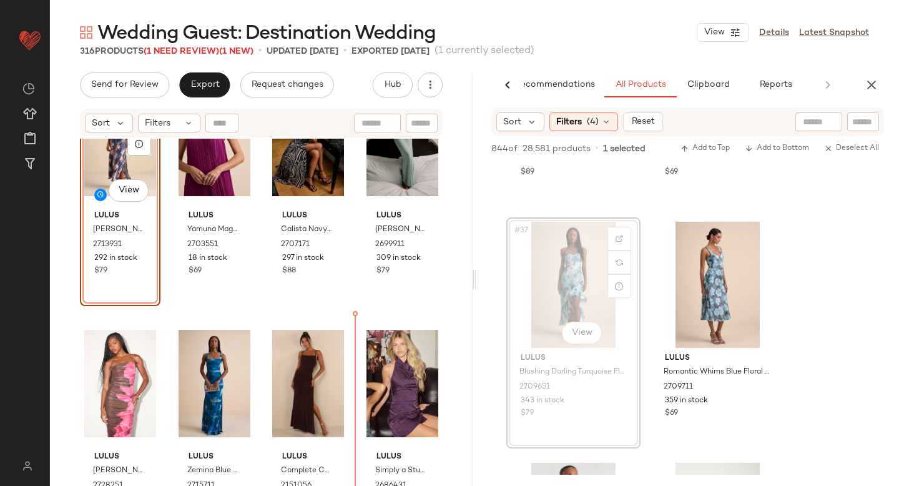
drag, startPoint x: 557, startPoint y: 266, endPoint x: 551, endPoint y: 270, distance: 6.8
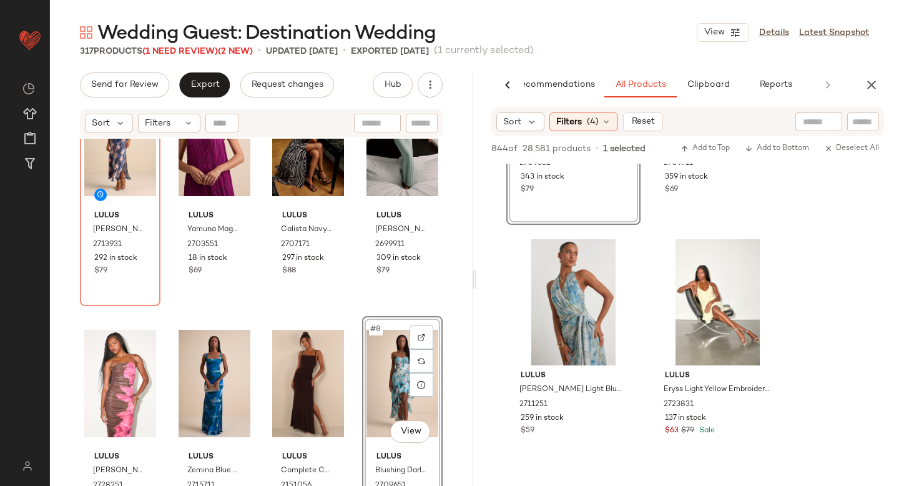
scroll to position [4532, 0]
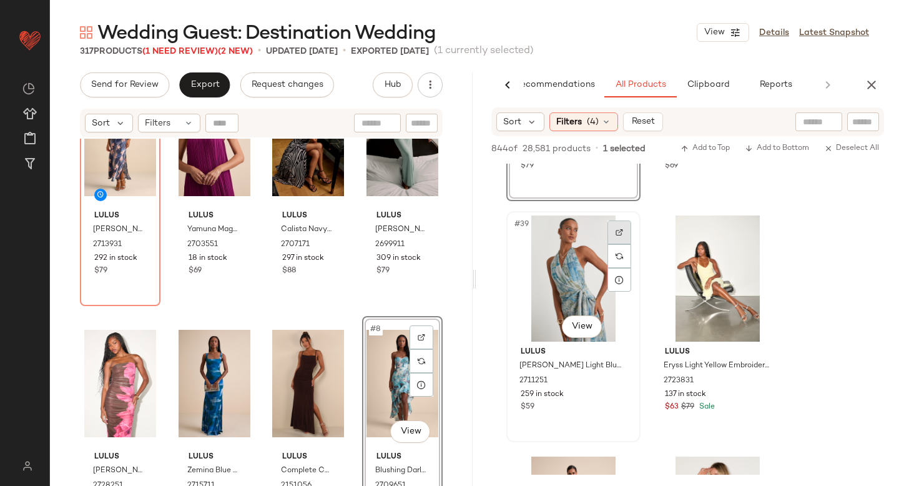
click at [614, 232] on div at bounding box center [620, 232] width 24 height 24
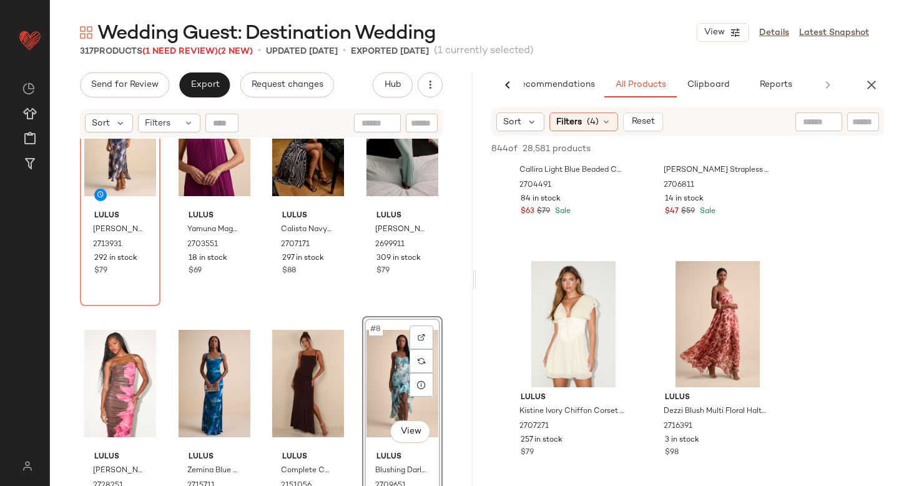
scroll to position [0, 0]
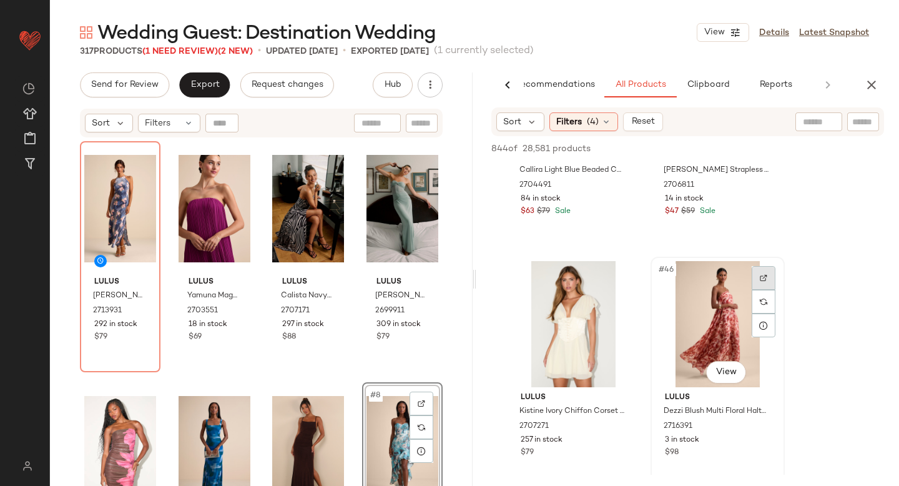
click at [759, 276] on div at bounding box center [764, 278] width 24 height 24
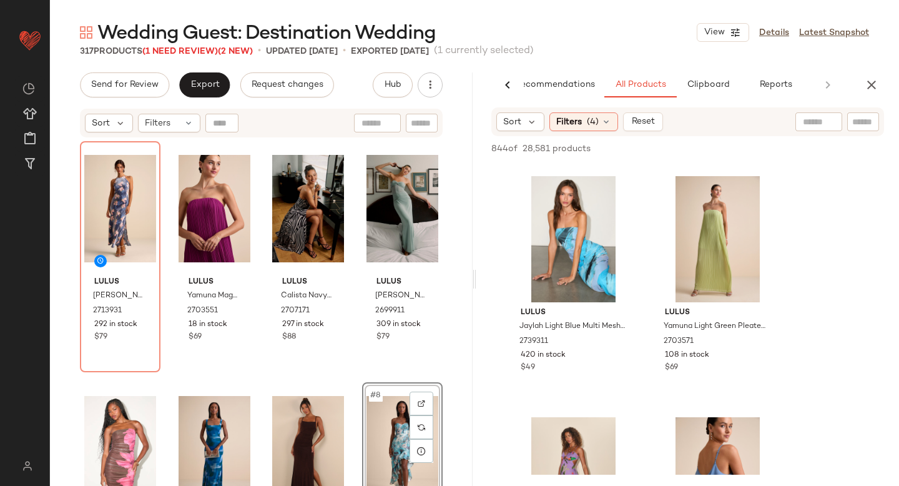
scroll to position [5533, 0]
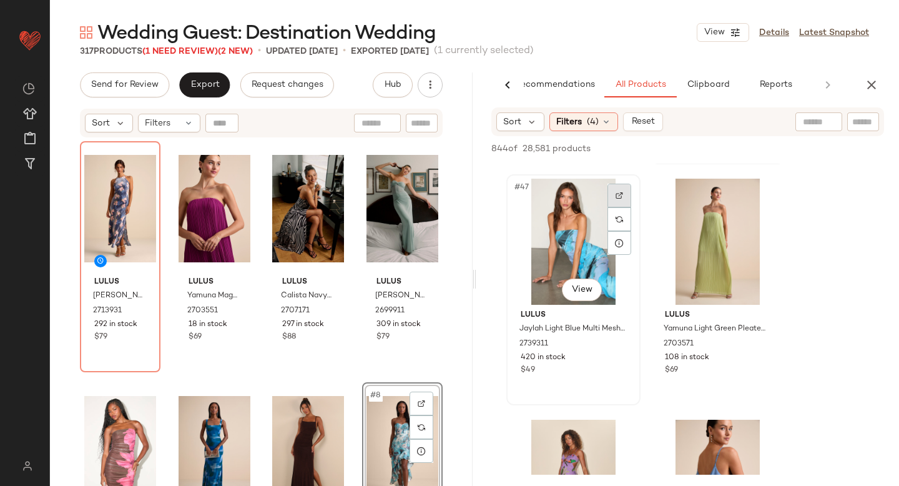
click at [622, 189] on div at bounding box center [620, 196] width 24 height 24
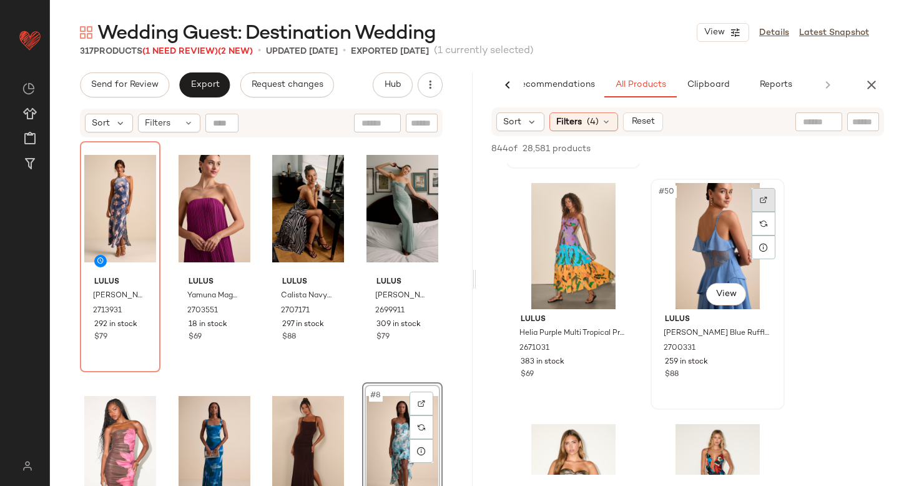
click at [767, 192] on div at bounding box center [764, 200] width 24 height 24
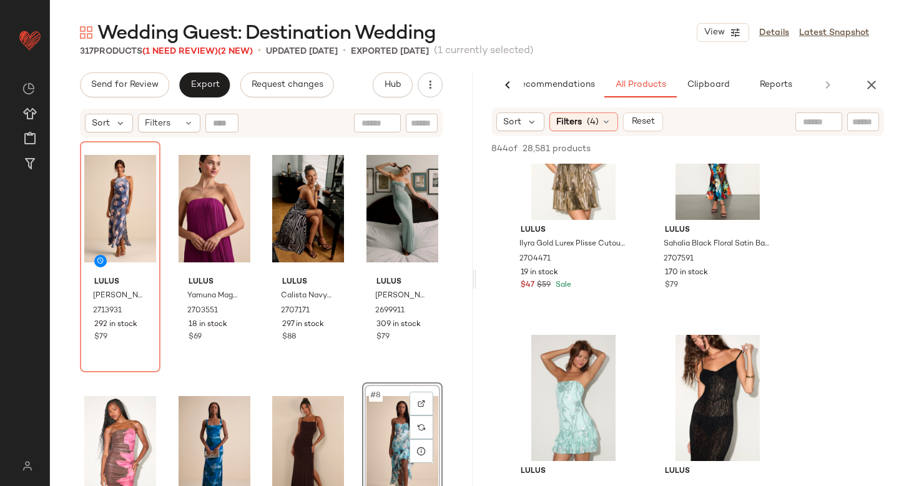
scroll to position [5972, 0]
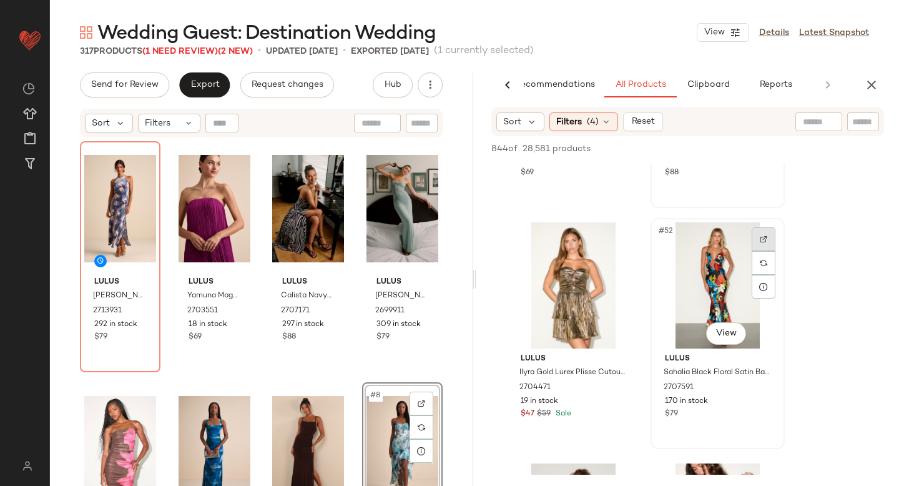
click at [759, 234] on div at bounding box center [764, 239] width 24 height 24
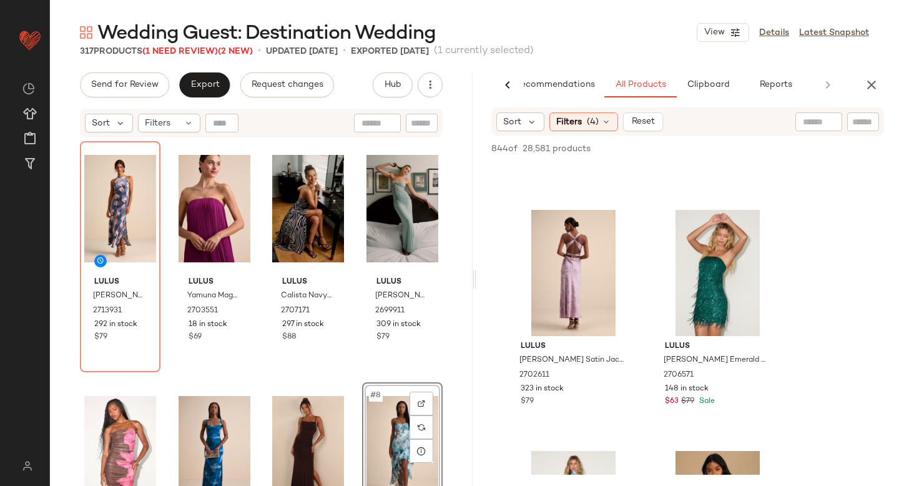
scroll to position [6939, 0]
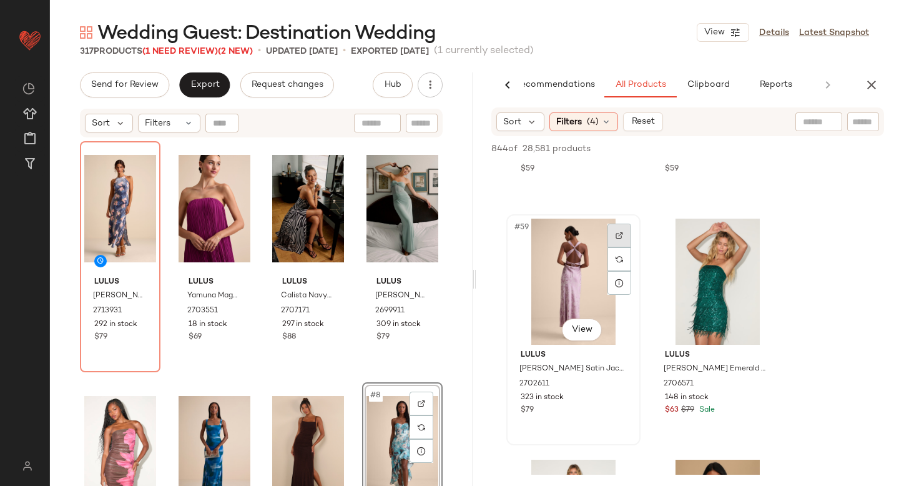
click at [618, 235] on img at bounding box center [619, 235] width 7 height 7
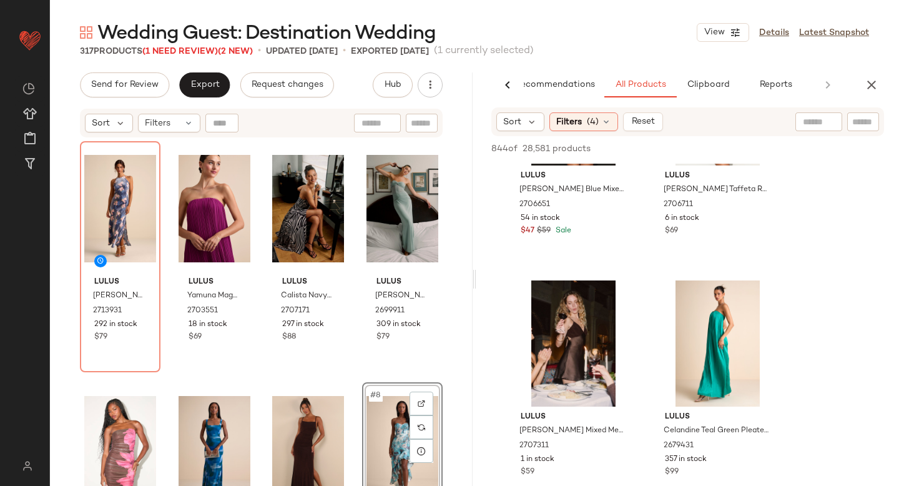
scroll to position [9535, 0]
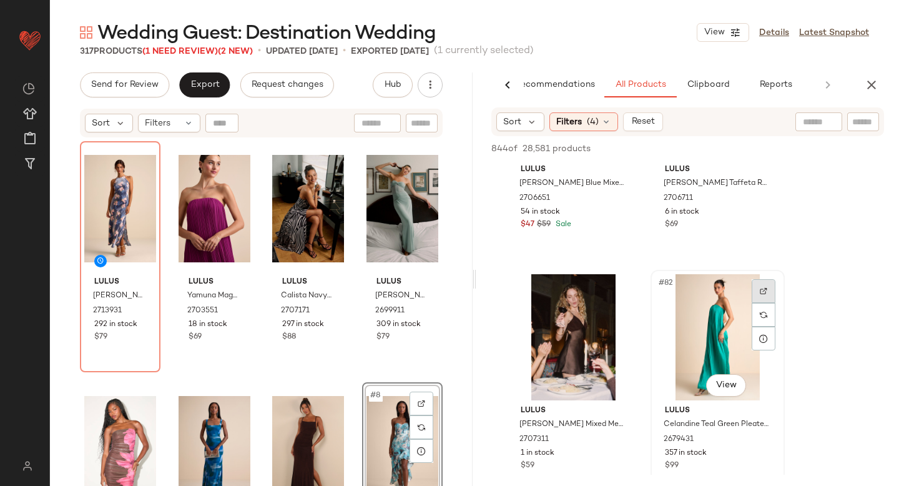
click at [760, 291] on img at bounding box center [763, 290] width 7 height 7
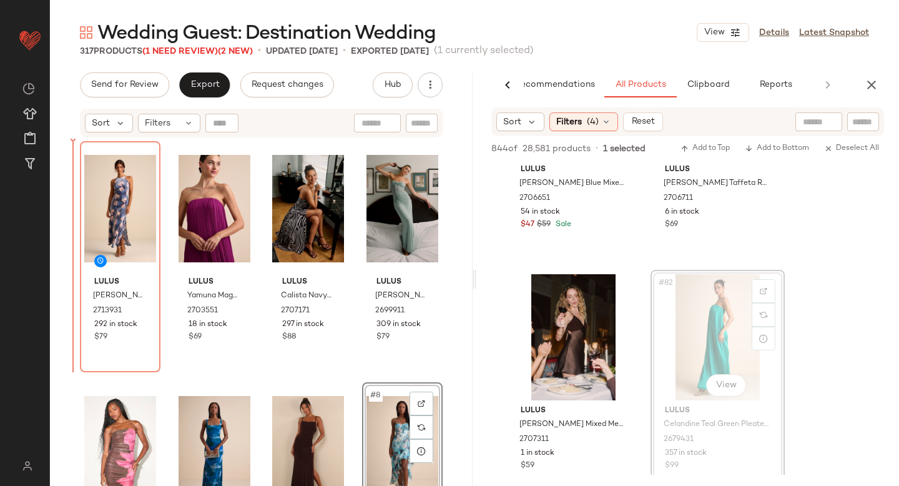
drag, startPoint x: 734, startPoint y: 306, endPoint x: 70, endPoint y: 342, distance: 664.8
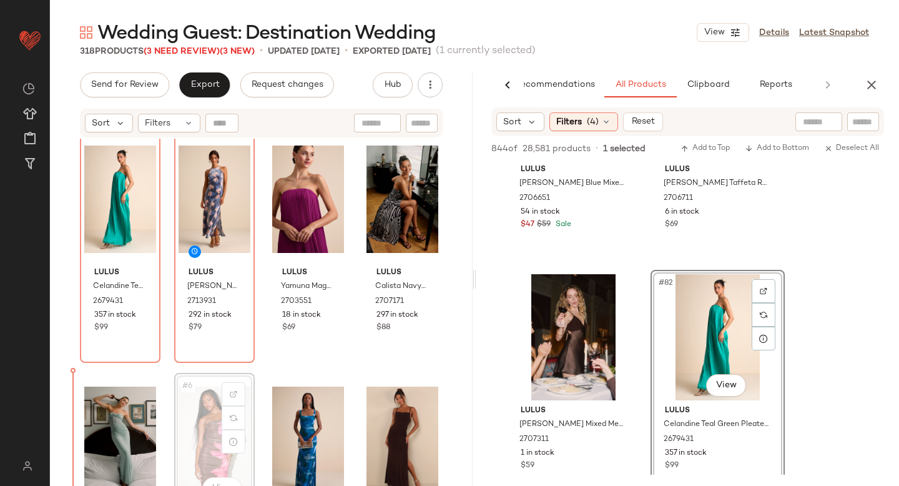
scroll to position [12, 0]
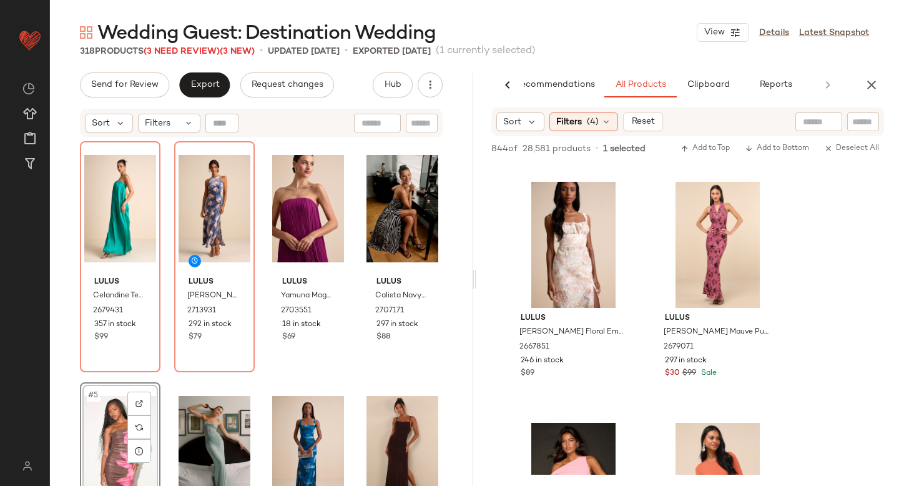
scroll to position [21868, 0]
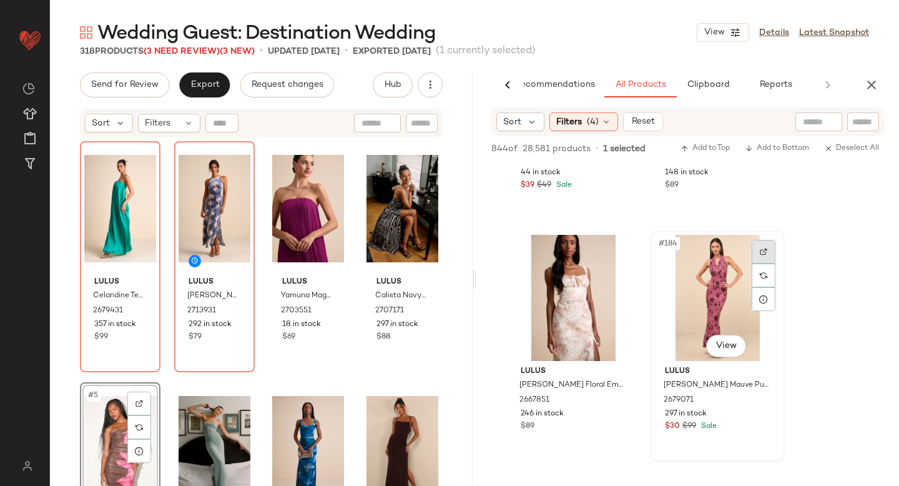
click at [761, 245] on div at bounding box center [764, 252] width 24 height 24
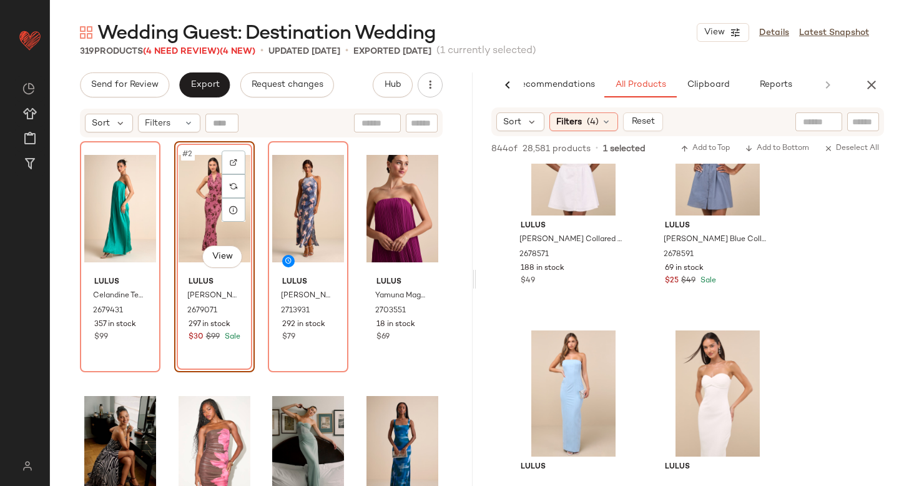
scroll to position [25435, 0]
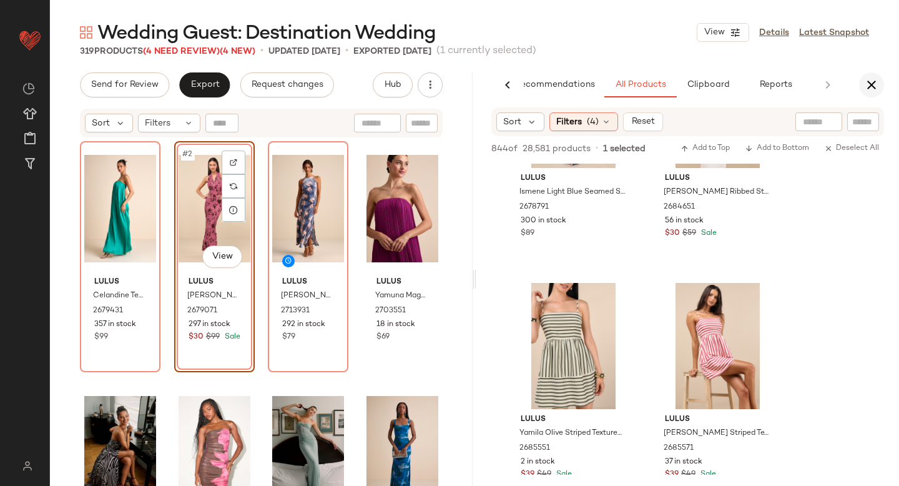
click at [872, 79] on icon "button" at bounding box center [871, 84] width 15 height 15
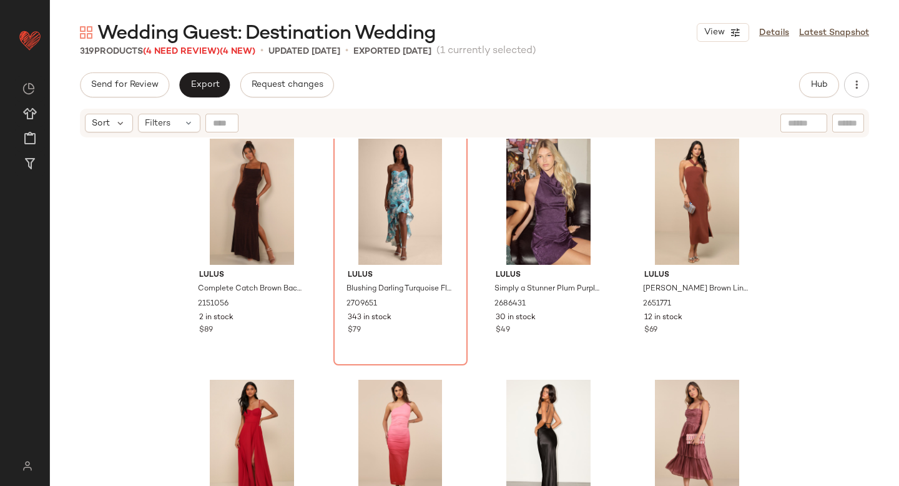
scroll to position [0, 0]
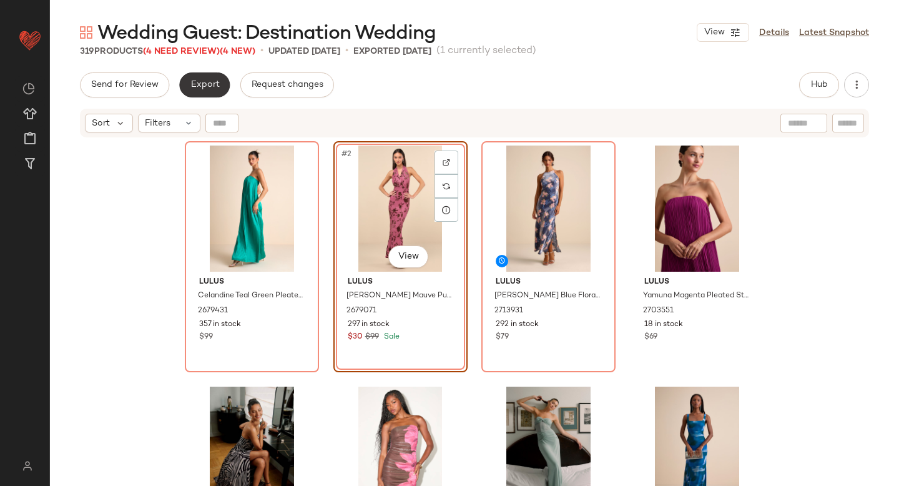
click at [210, 79] on button "Export" at bounding box center [204, 84] width 51 height 25
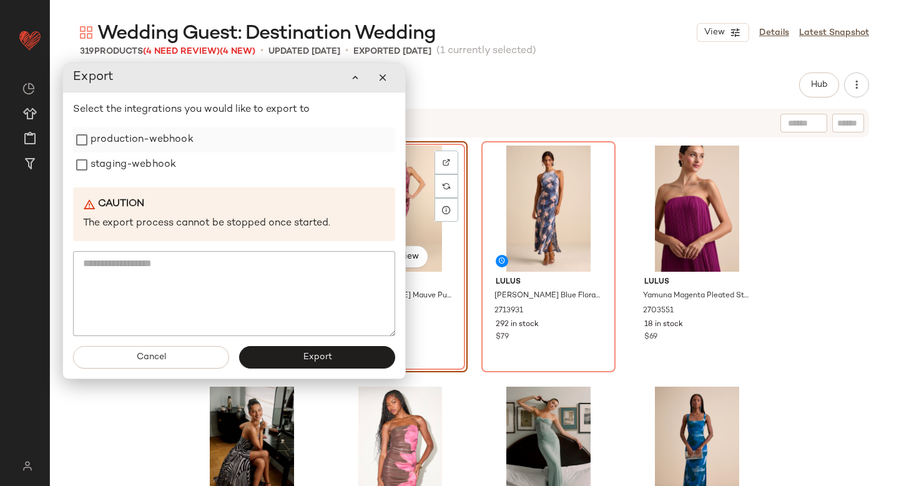
click at [156, 135] on label "production-webhook" at bounding box center [142, 139] width 103 height 25
click at [147, 164] on label "staging-webhook" at bounding box center [134, 164] width 86 height 25
click at [277, 353] on button "Export" at bounding box center [317, 357] width 156 height 22
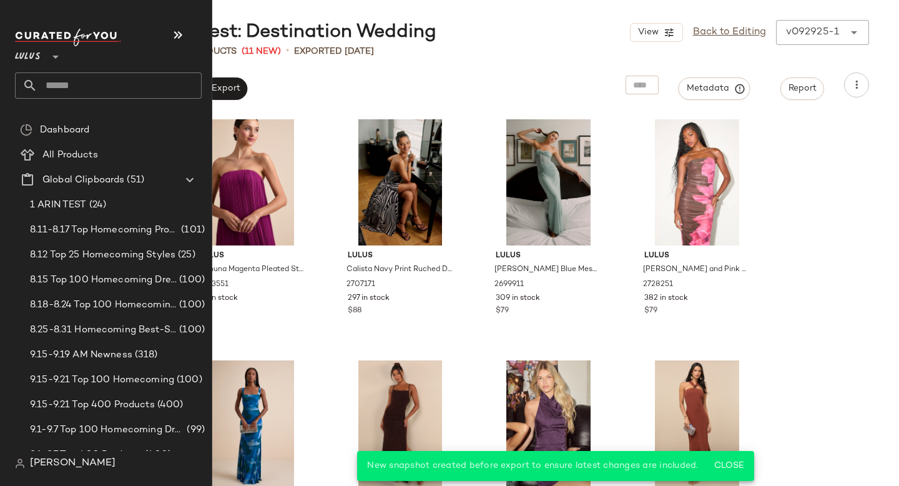
click at [72, 96] on input "text" at bounding box center [119, 85] width 164 height 26
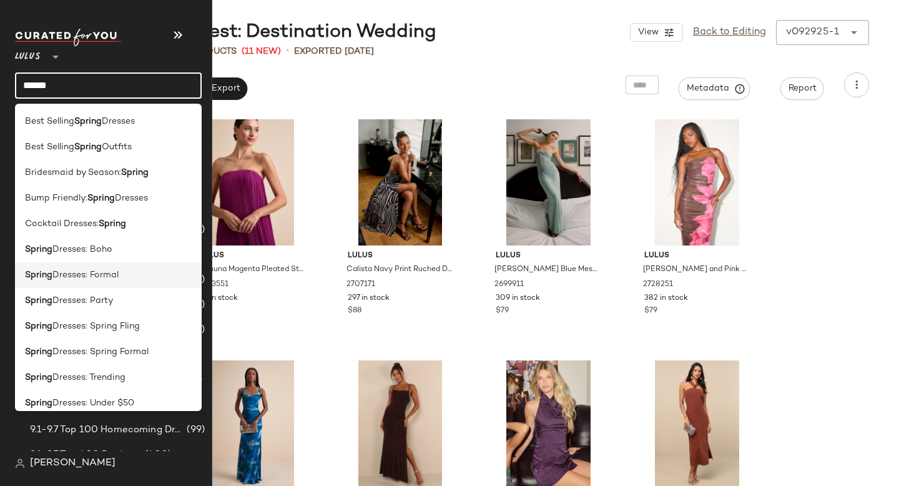
scroll to position [215, 0]
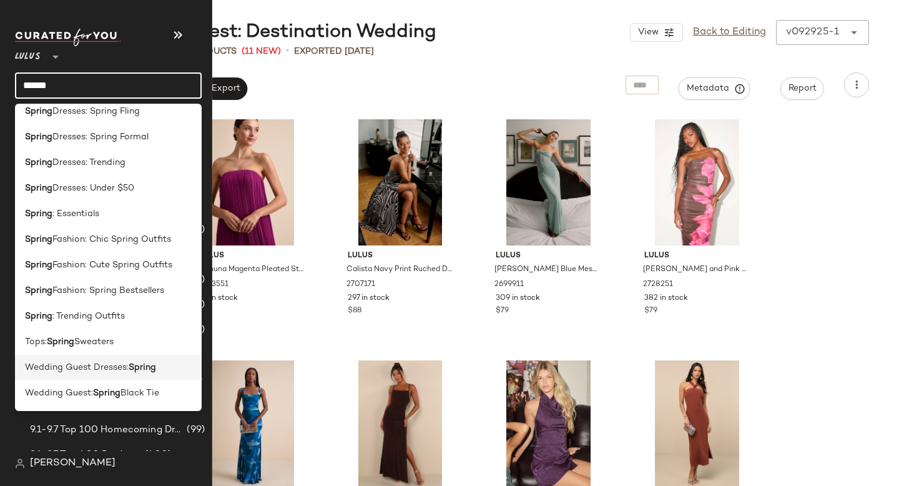
type input "******"
click at [110, 364] on span "Wedding Guest Dresses:" at bounding box center [77, 367] width 104 height 13
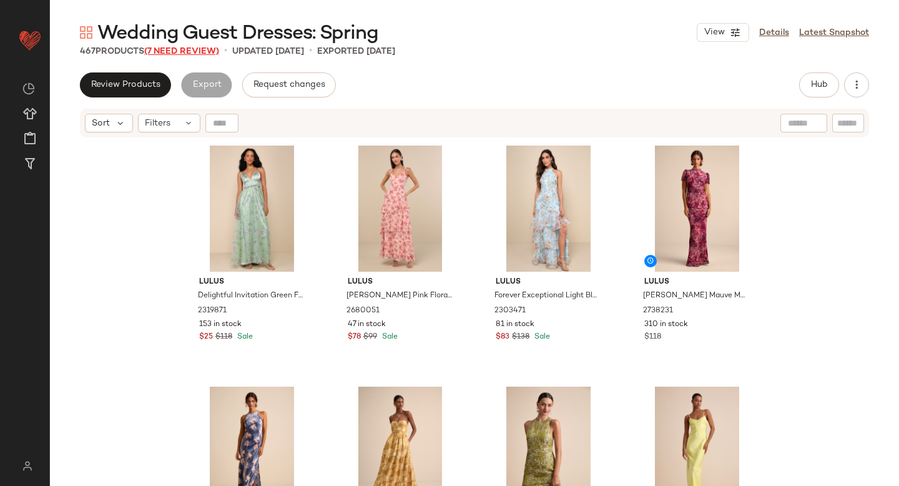
click at [192, 49] on span "(7 Need Review)" at bounding box center [181, 51] width 75 height 9
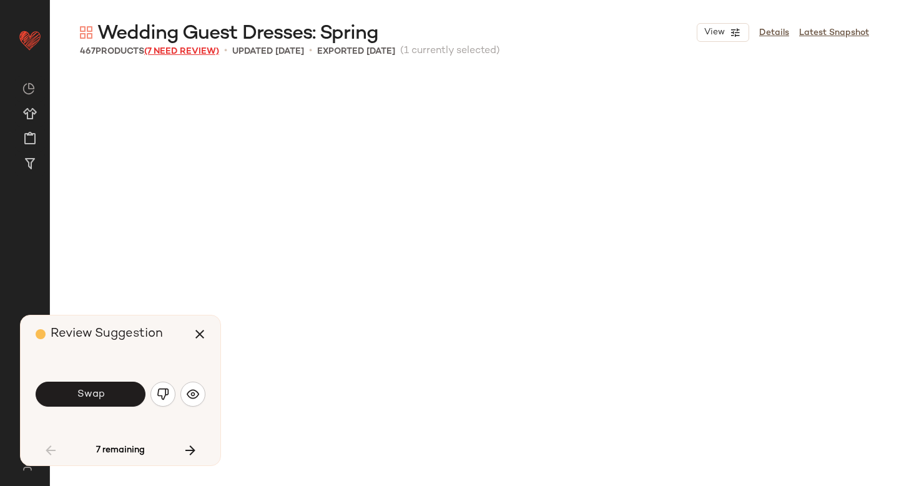
scroll to position [492, 0]
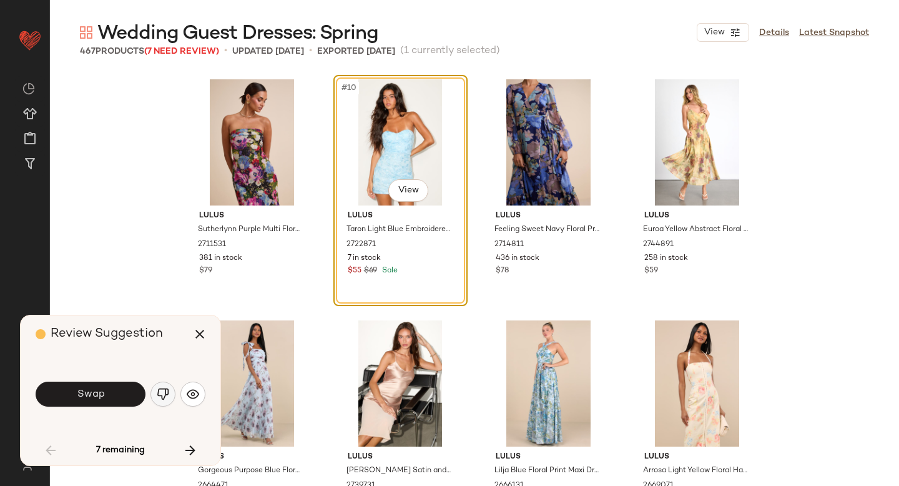
click at [162, 400] on button "button" at bounding box center [162, 394] width 25 height 25
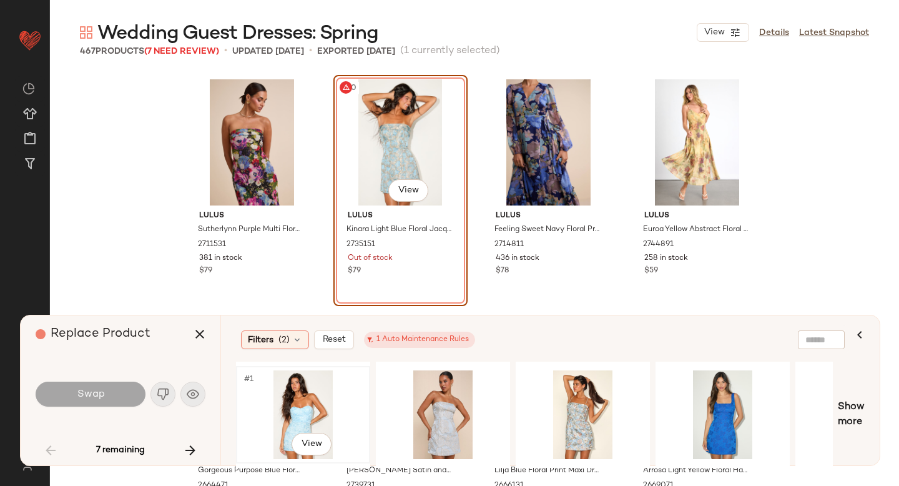
click at [317, 408] on div "#1 View" at bounding box center [303, 414] width 126 height 89
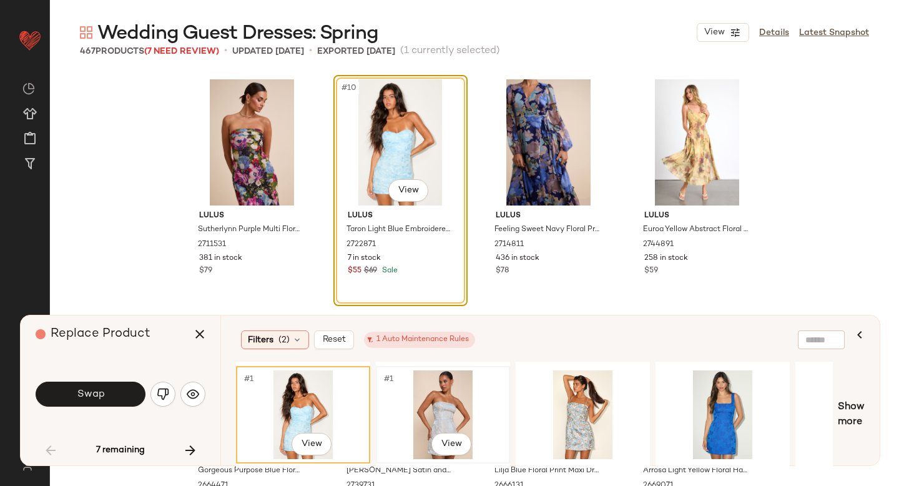
click at [430, 405] on div "#1 View" at bounding box center [443, 414] width 126 height 89
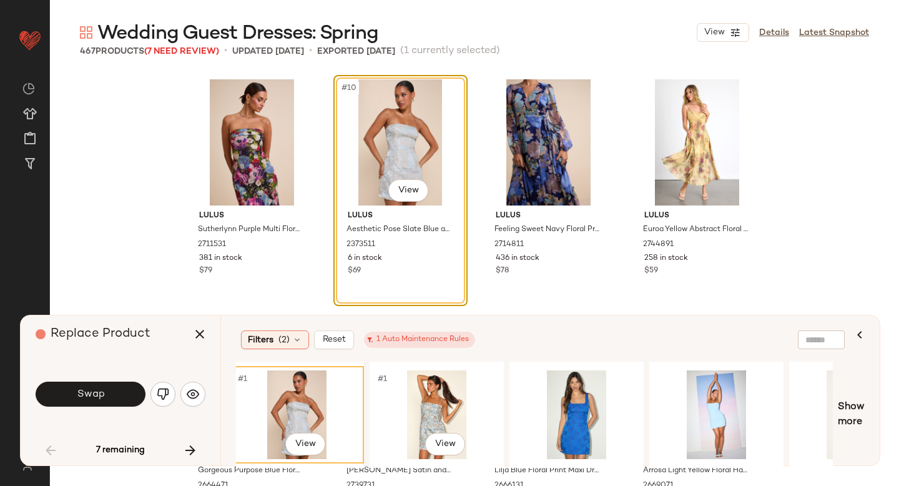
scroll to position [0, 149]
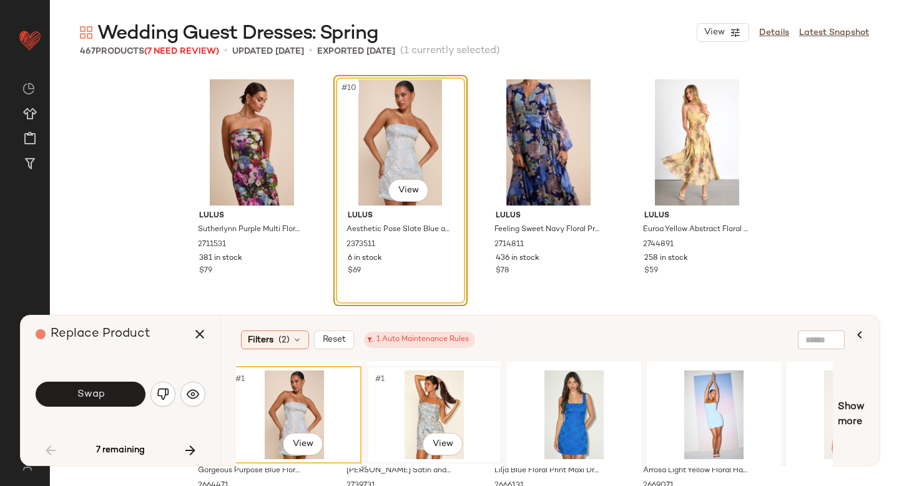
click at [448, 403] on div "#1 View" at bounding box center [435, 414] width 126 height 89
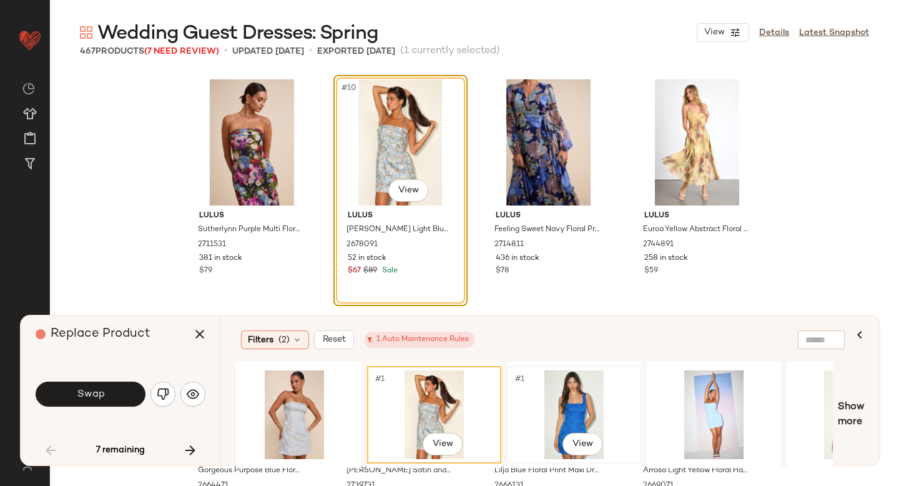
click at [534, 410] on div "#1 View" at bounding box center [574, 414] width 126 height 89
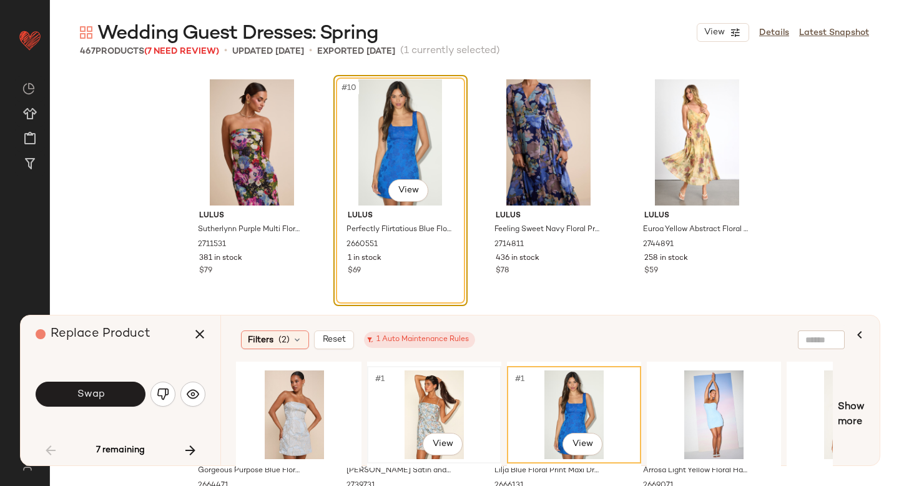
click at [425, 401] on div "#1 View" at bounding box center [435, 414] width 126 height 89
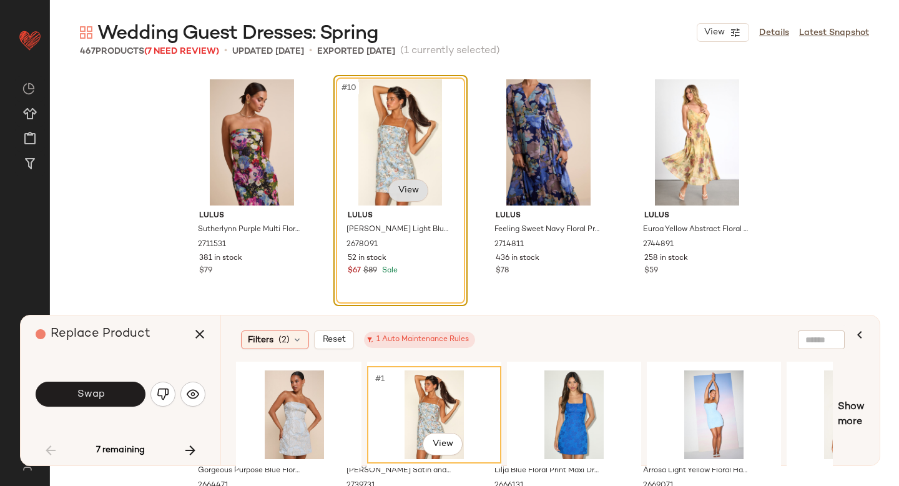
click at [404, 190] on body "Lulus ** Dashboard All Products Global Clipboards (51) Curations (815) Anjali A…" at bounding box center [449, 243] width 899 height 486
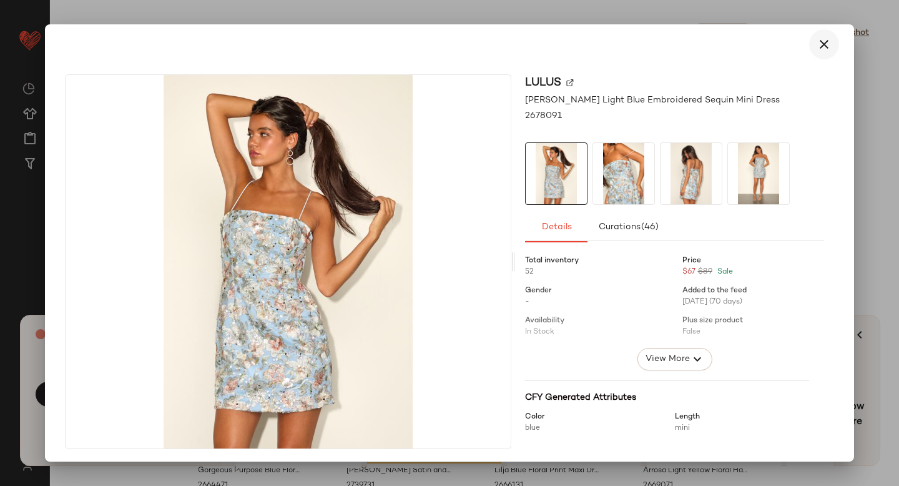
click at [817, 48] on icon "button" at bounding box center [824, 44] width 15 height 15
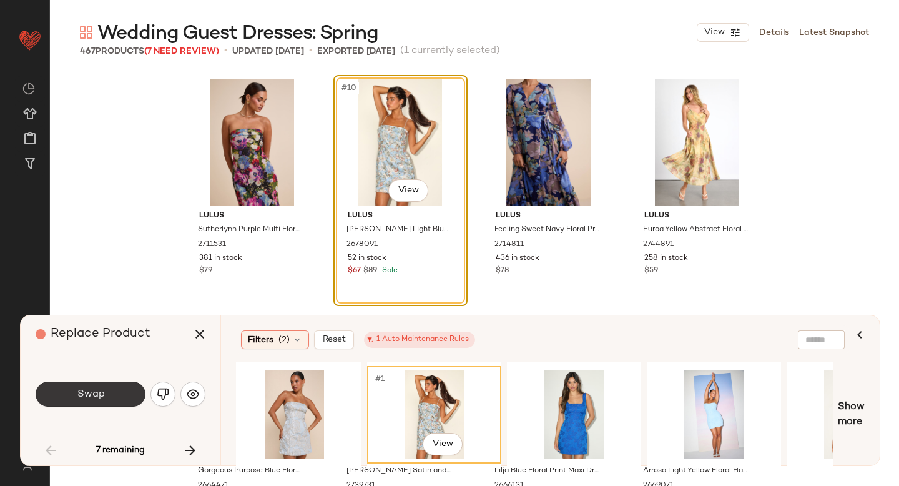
click at [109, 382] on button "Swap" at bounding box center [91, 394] width 110 height 25
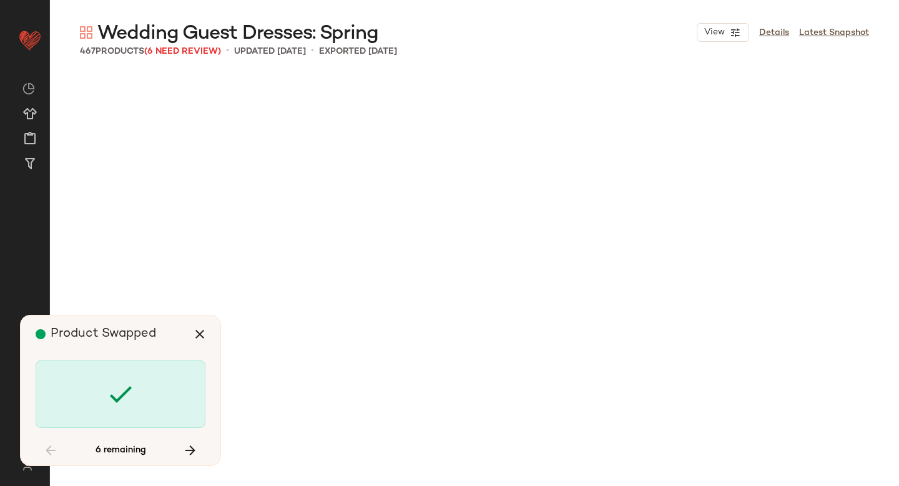
scroll to position [1687, 0]
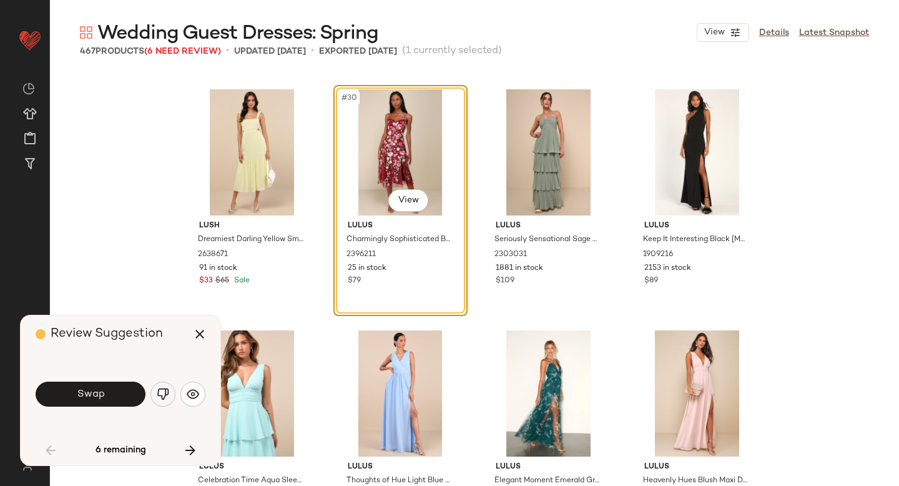
click at [165, 392] on img "button" at bounding box center [163, 394] width 12 height 12
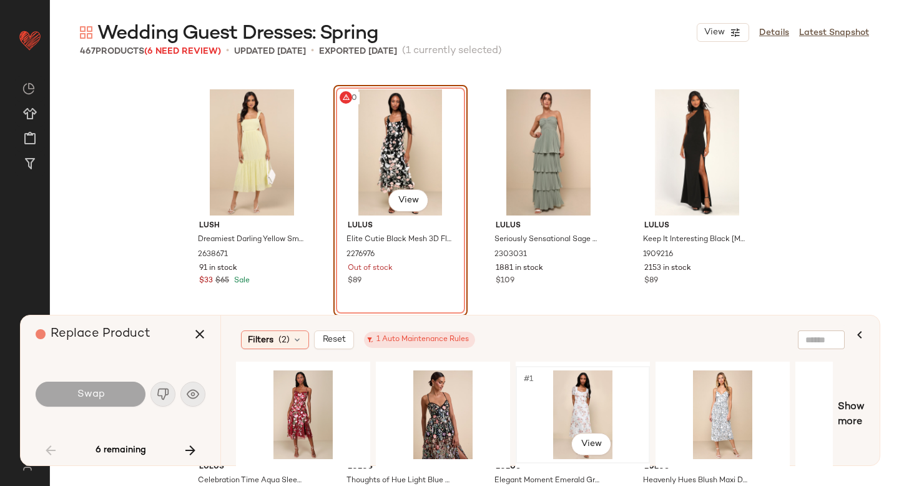
click at [604, 396] on div "#1 View" at bounding box center [583, 414] width 126 height 89
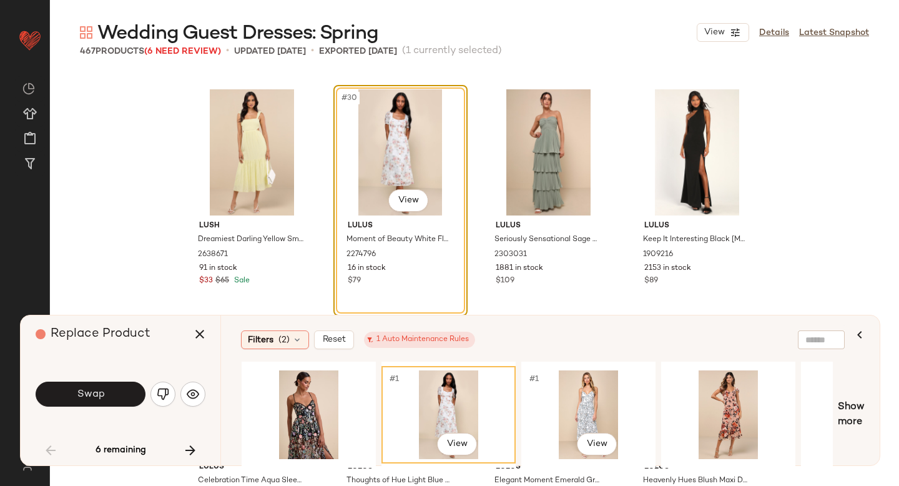
scroll to position [0, 229]
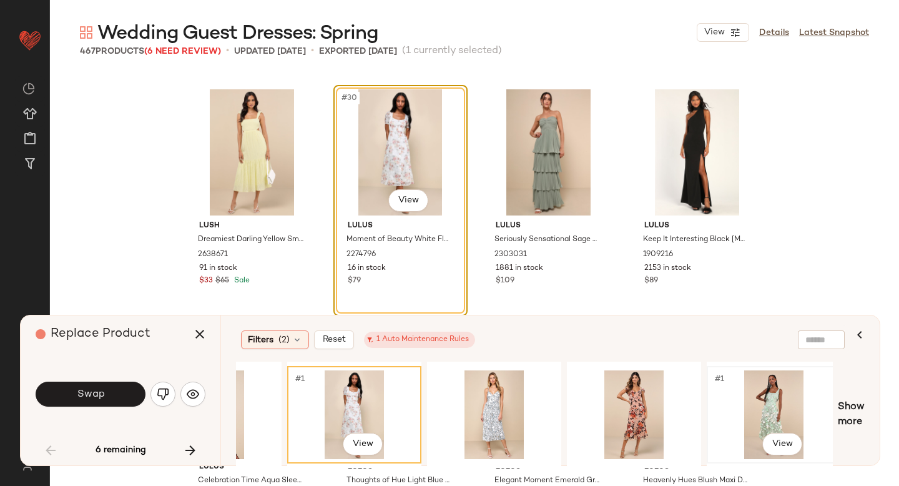
click at [747, 395] on div "#1 View" at bounding box center [774, 414] width 126 height 89
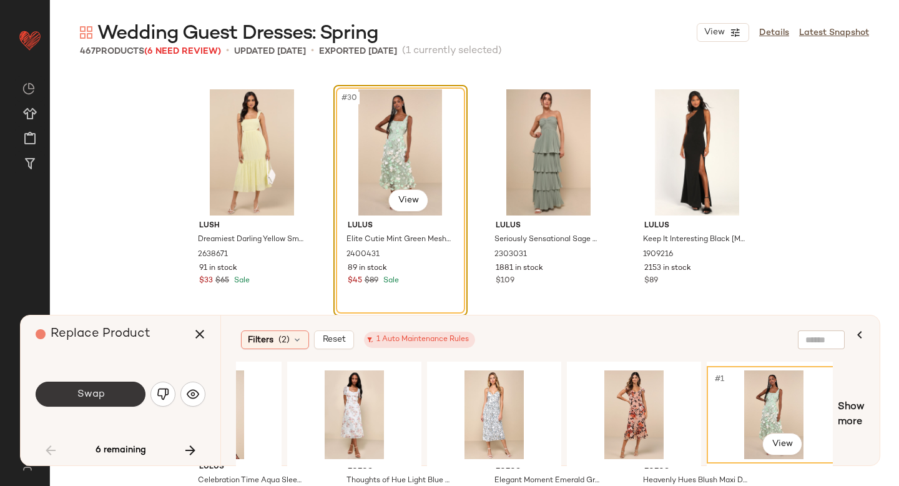
click at [85, 400] on button "Swap" at bounding box center [91, 394] width 110 height 25
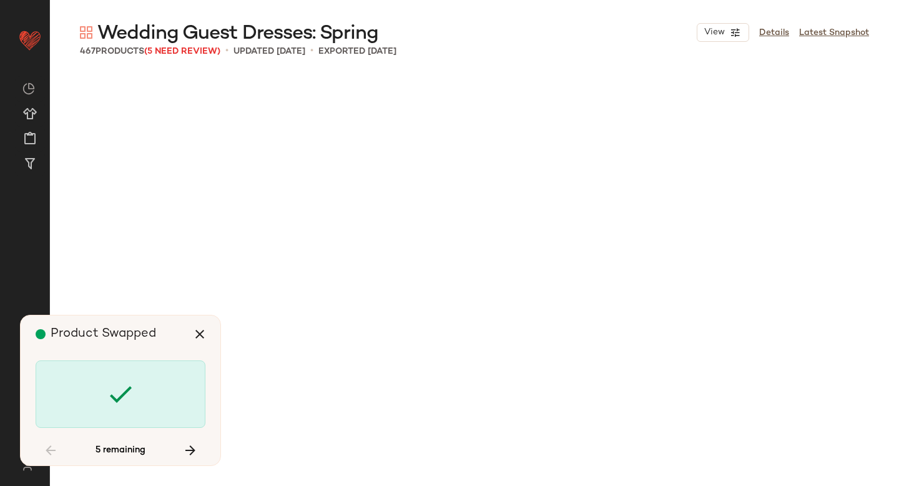
scroll to position [11088, 0]
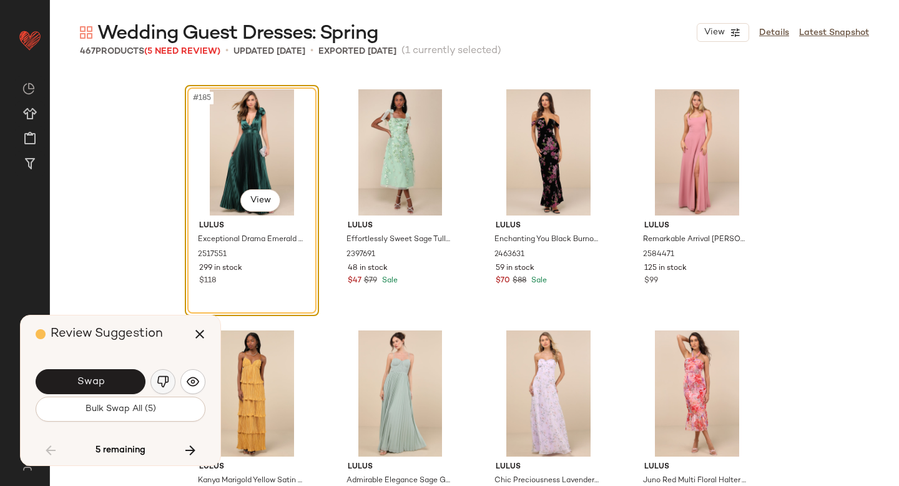
click at [162, 382] on img "button" at bounding box center [163, 381] width 12 height 12
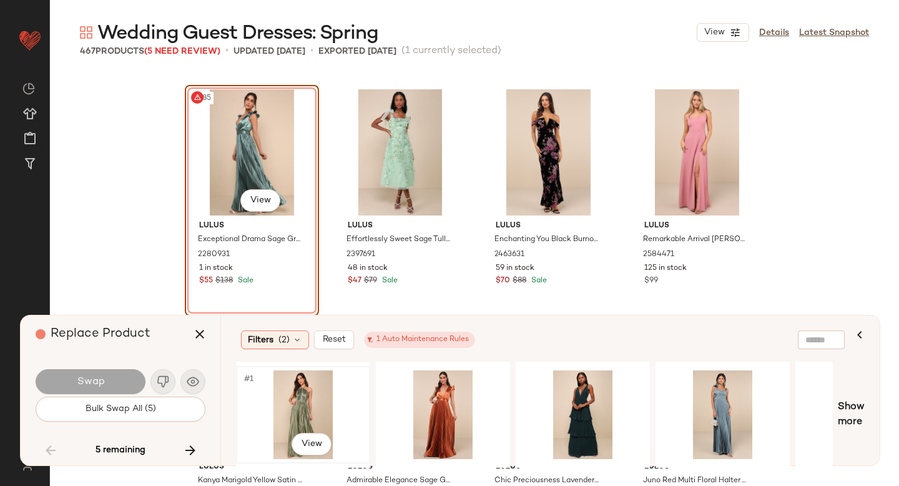
click at [299, 393] on div "#1 View" at bounding box center [303, 414] width 126 height 89
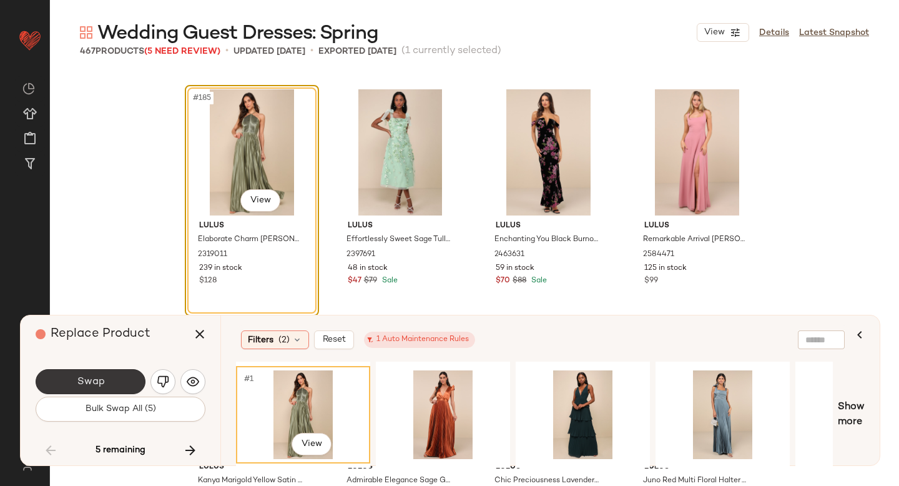
click at [122, 382] on button "Swap" at bounding box center [91, 381] width 110 height 25
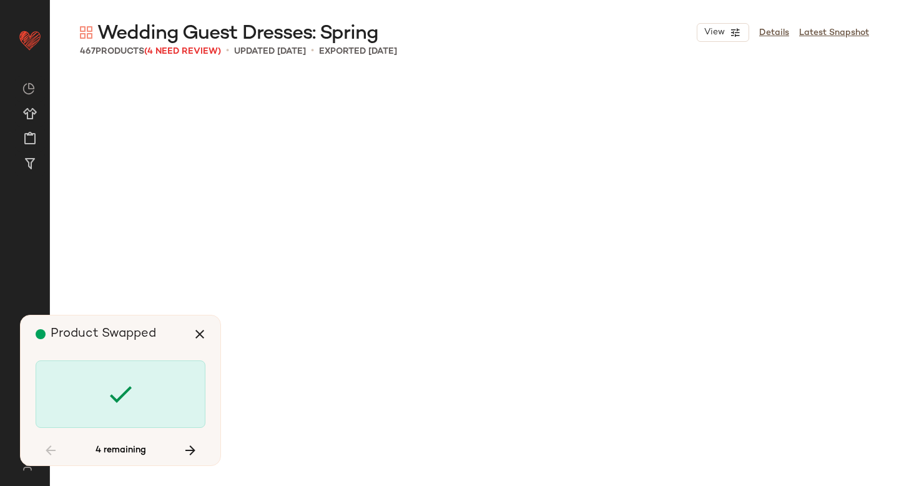
scroll to position [13739, 0]
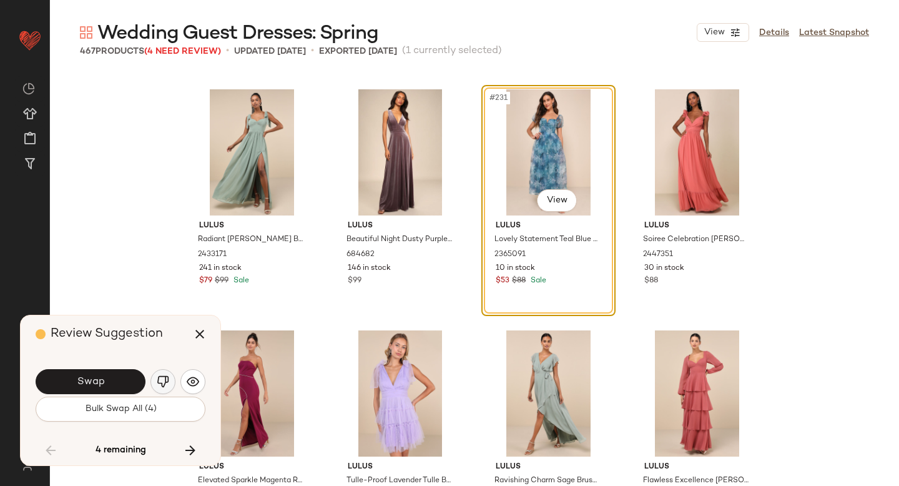
click at [162, 383] on img "button" at bounding box center [163, 381] width 12 height 12
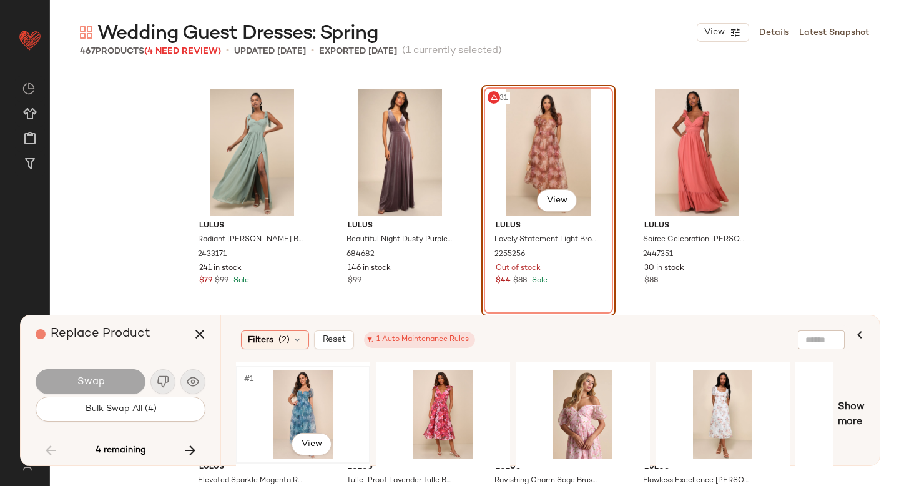
click at [318, 395] on div "#1 View" at bounding box center [303, 414] width 126 height 89
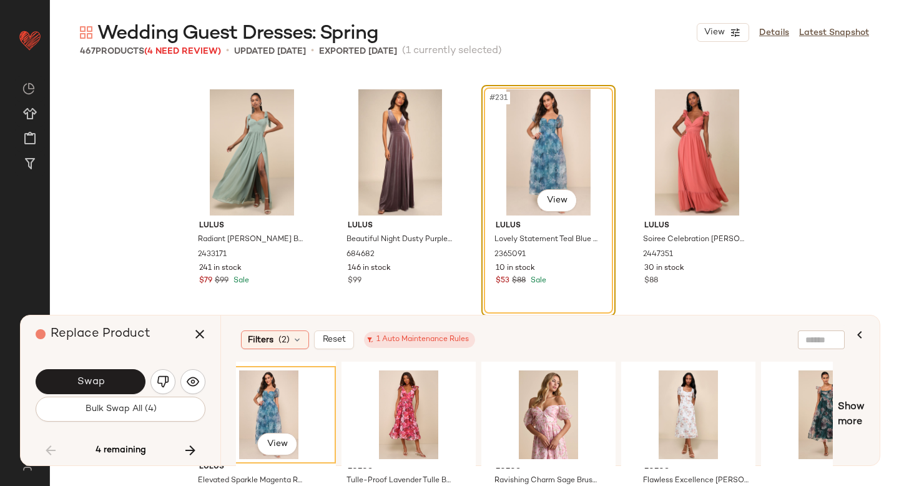
scroll to position [0, 36]
click at [525, 410] on div "#1 View" at bounding box center [548, 414] width 126 height 89
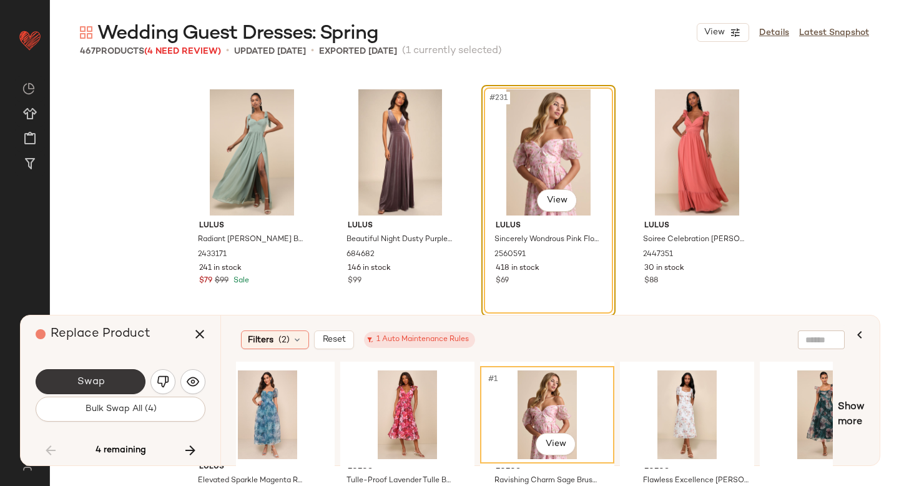
click at [137, 388] on button "Swap" at bounding box center [91, 381] width 110 height 25
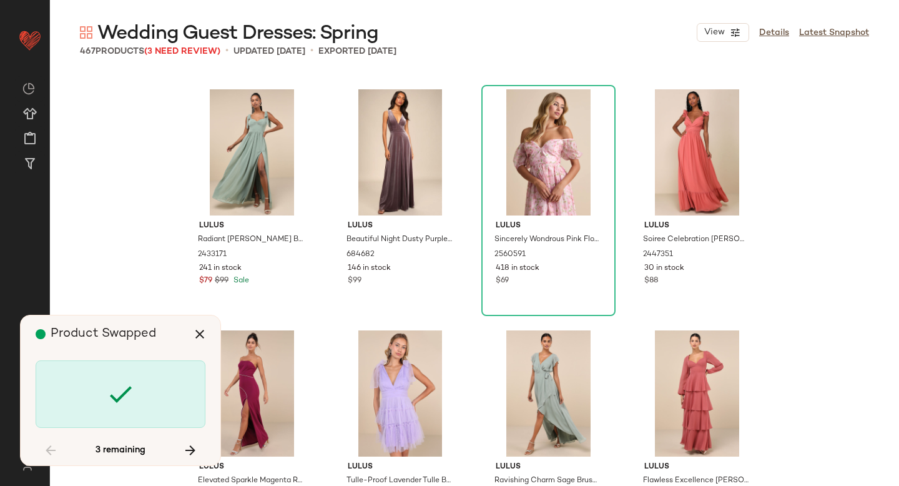
scroll to position [15185, 0]
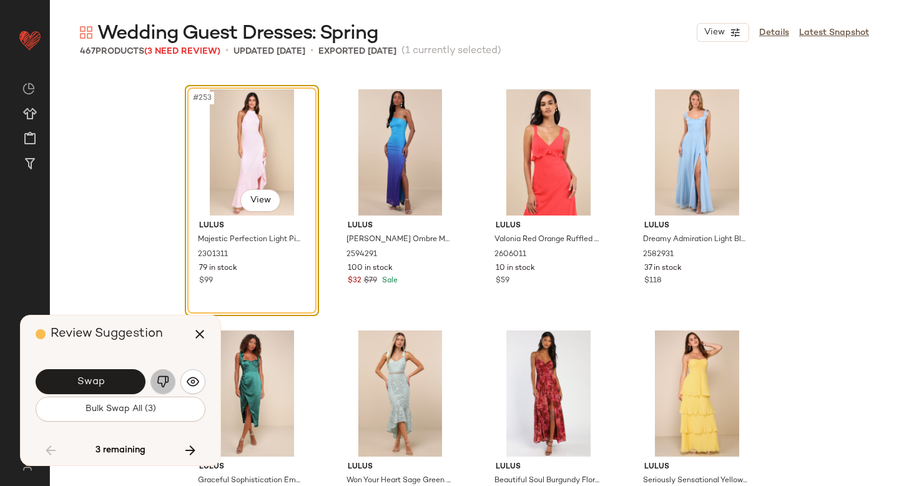
click at [155, 374] on button "button" at bounding box center [162, 381] width 25 height 25
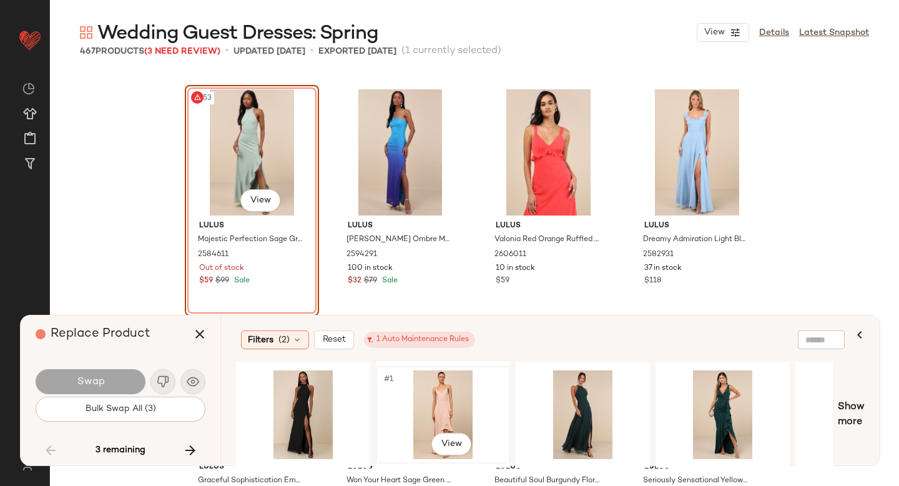
click at [433, 405] on div "#1 View" at bounding box center [443, 414] width 126 height 89
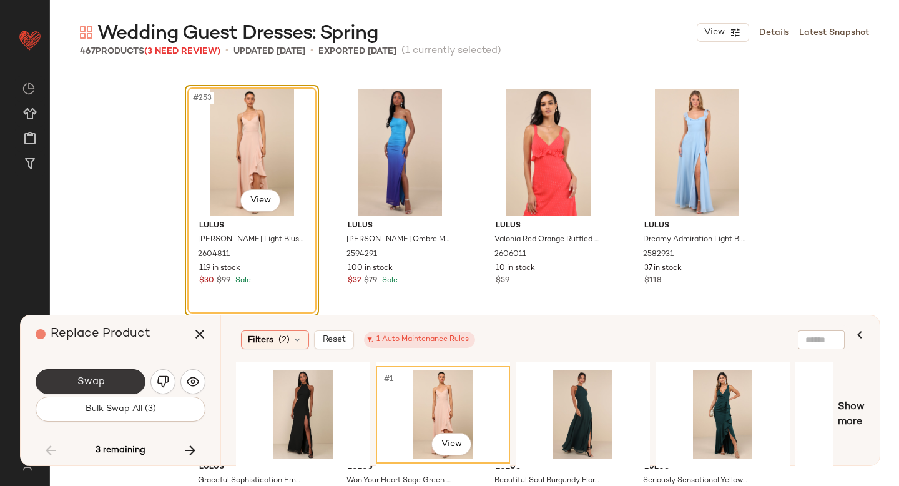
click at [119, 373] on button "Swap" at bounding box center [91, 381] width 110 height 25
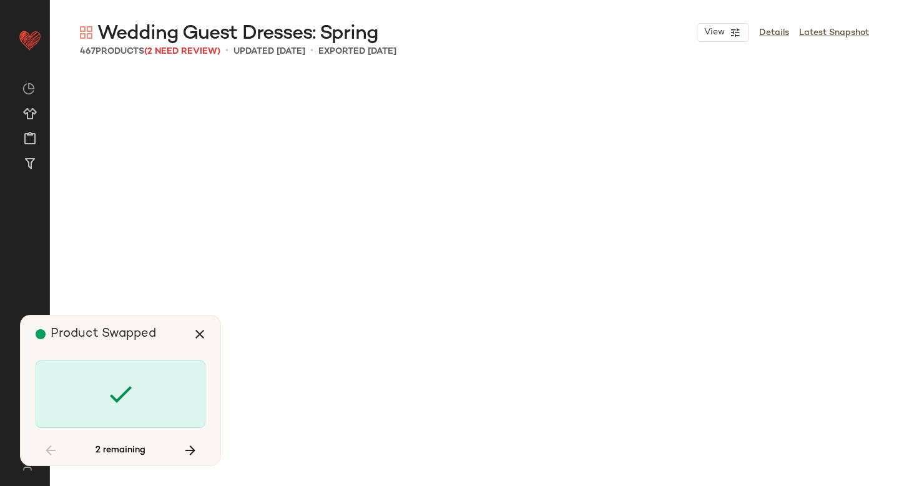
scroll to position [22175, 0]
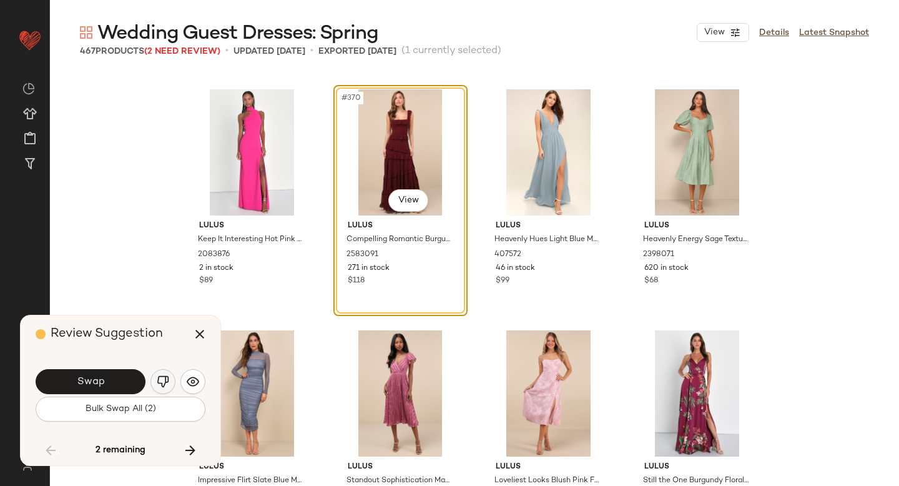
click at [166, 372] on button "button" at bounding box center [162, 381] width 25 height 25
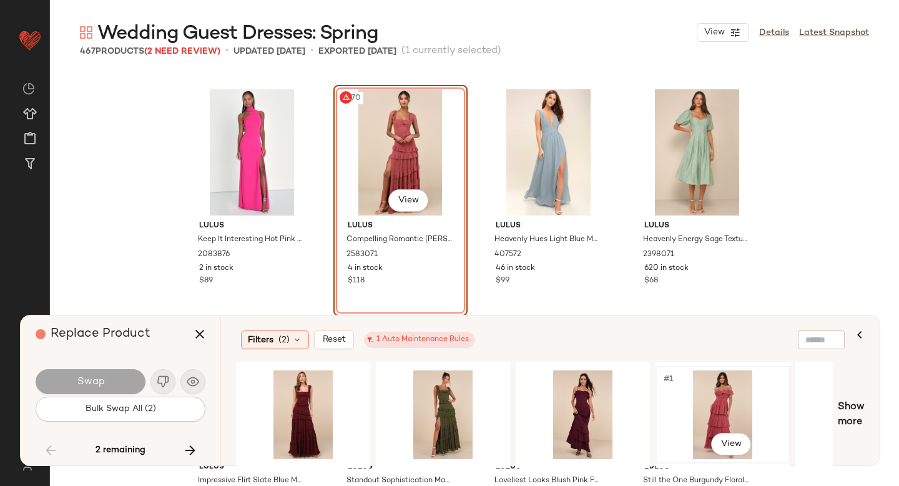
click at [689, 408] on div "#1 View" at bounding box center [723, 414] width 126 height 89
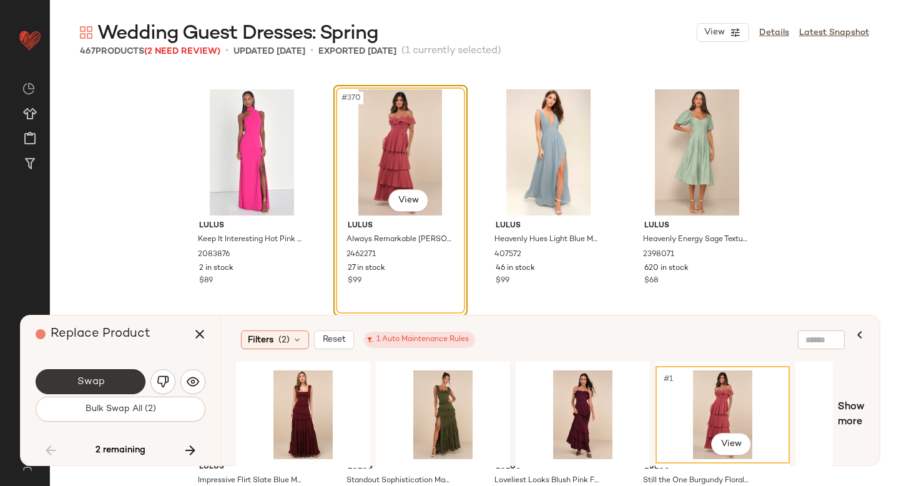
click at [94, 383] on span "Swap" at bounding box center [90, 382] width 28 height 12
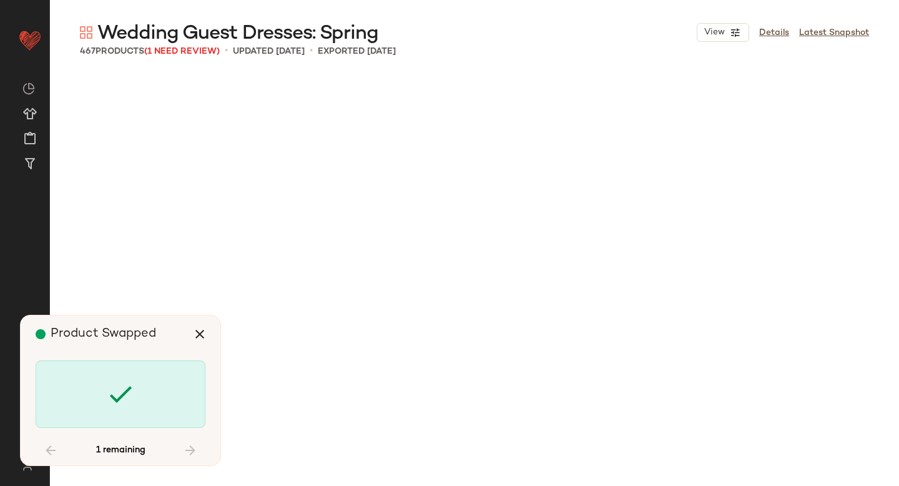
scroll to position [27237, 0]
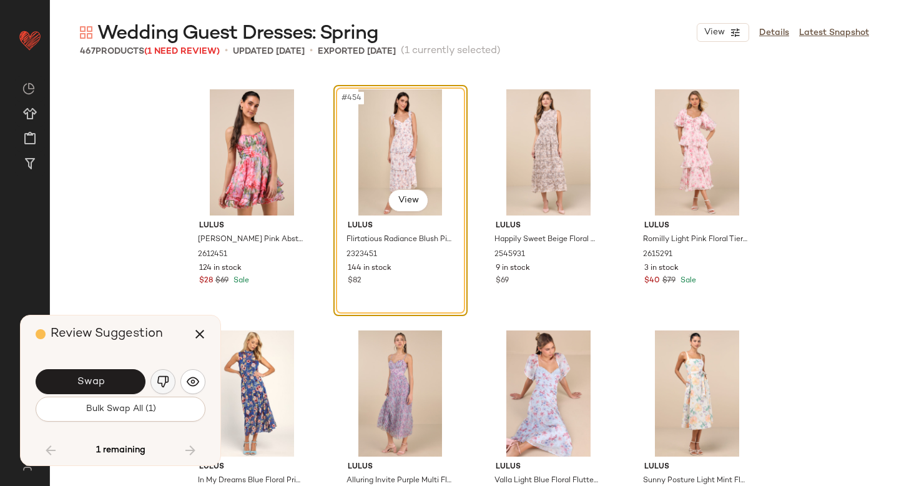
click at [169, 378] on button "button" at bounding box center [162, 381] width 25 height 25
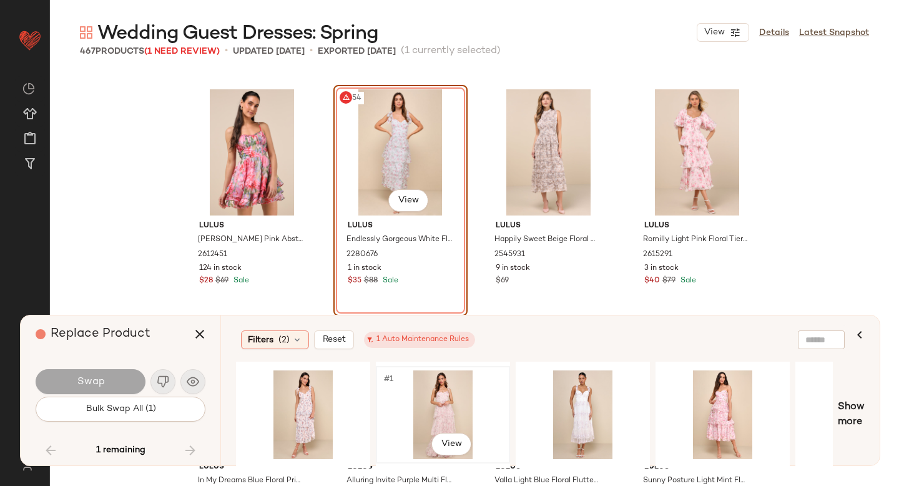
click at [412, 406] on div "#1 View" at bounding box center [443, 414] width 126 height 89
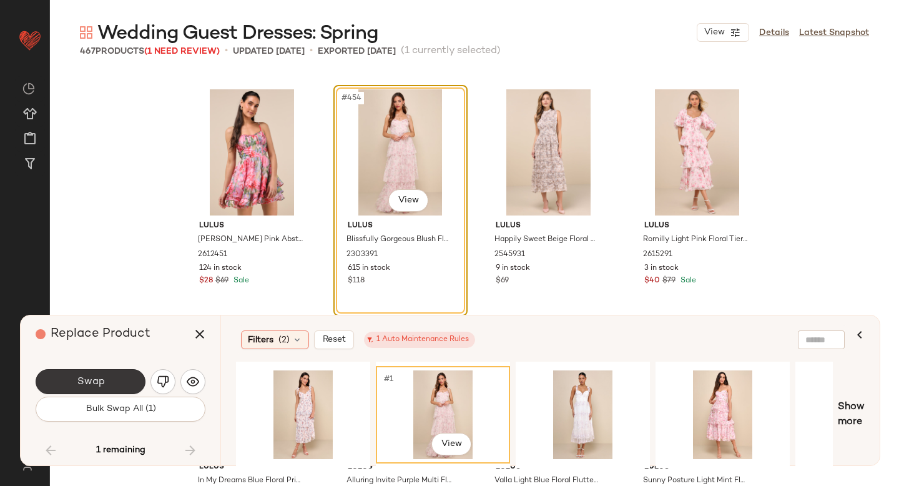
click at [119, 378] on button "Swap" at bounding box center [91, 381] width 110 height 25
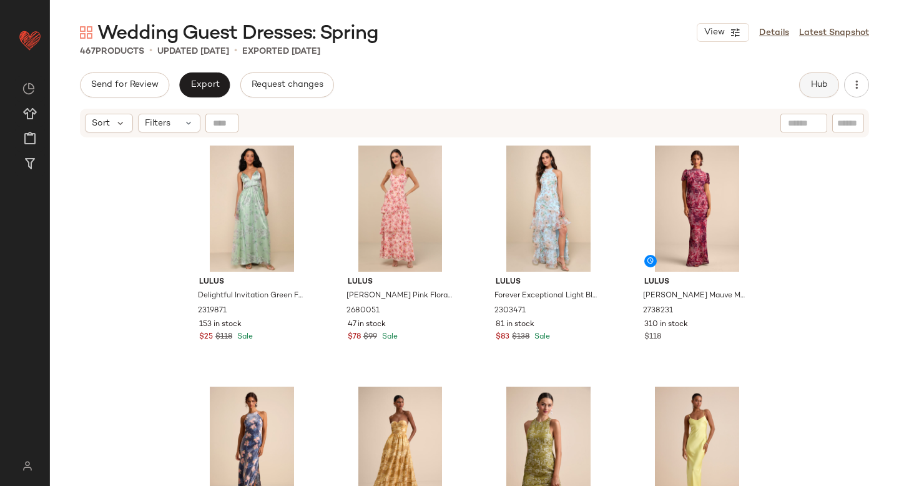
click at [814, 82] on span "Hub" at bounding box center [819, 85] width 17 height 10
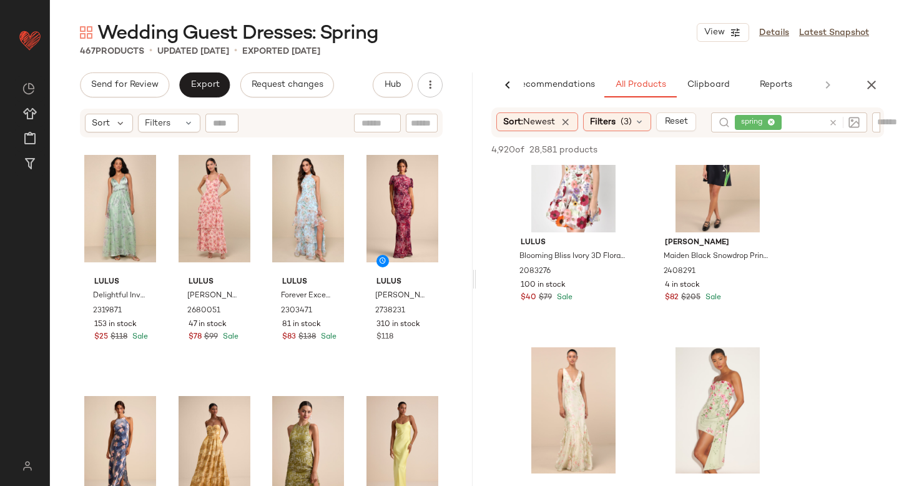
scroll to position [160, 0]
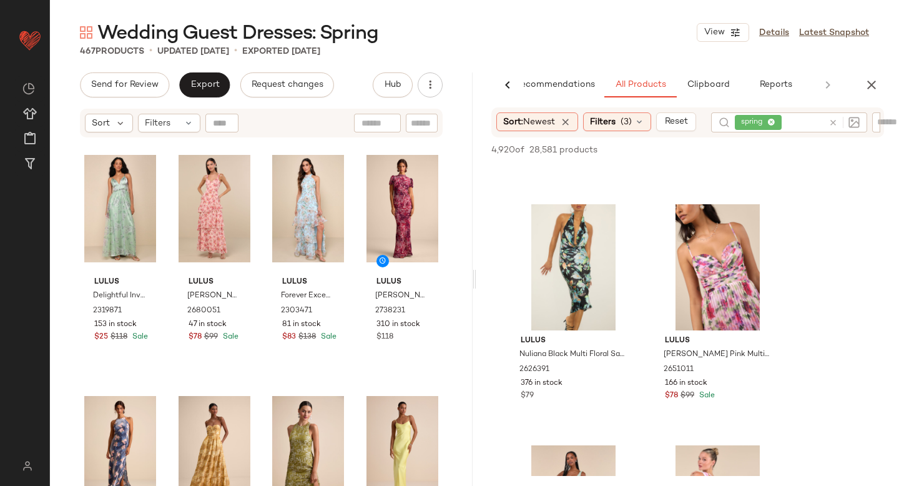
scroll to position [451, 0]
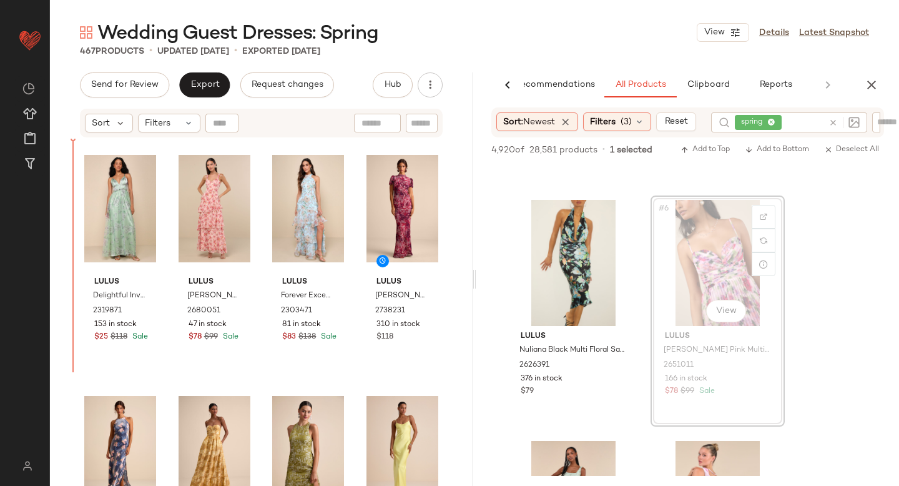
drag, startPoint x: 691, startPoint y: 244, endPoint x: 683, endPoint y: 245, distance: 8.2
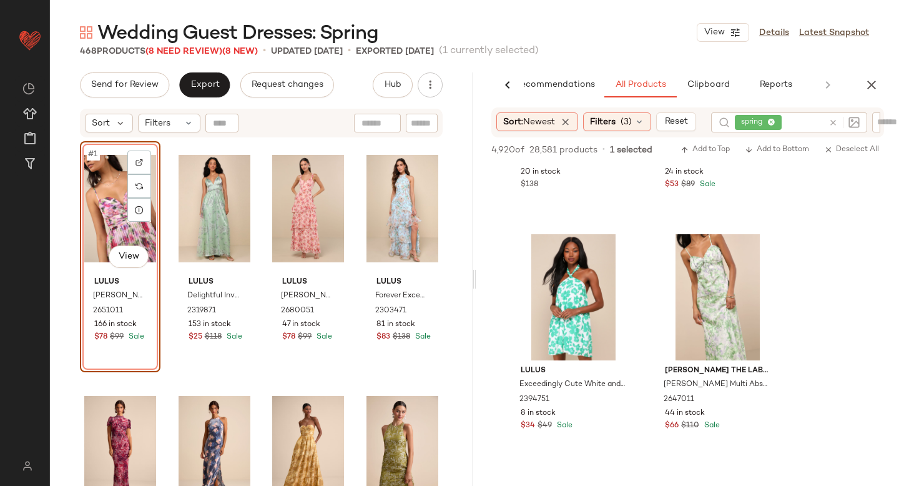
scroll to position [1389, 0]
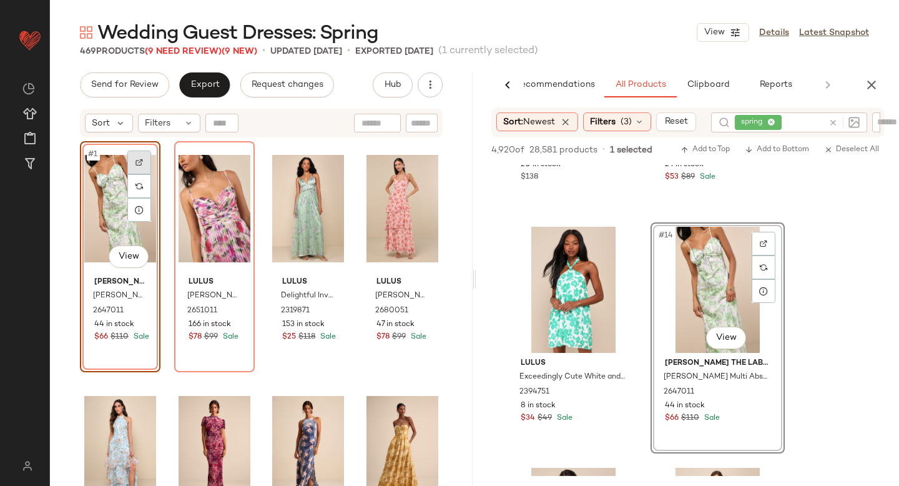
click at [144, 158] on div at bounding box center [139, 162] width 24 height 24
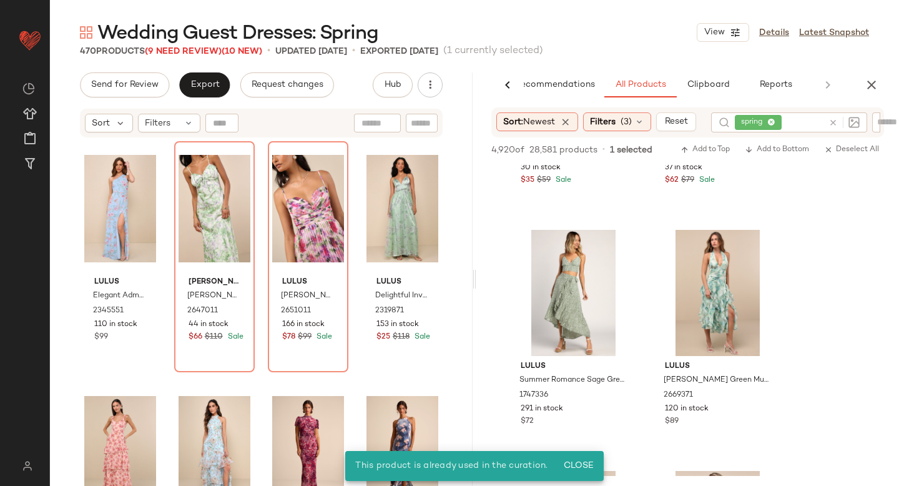
scroll to position [2603, 0]
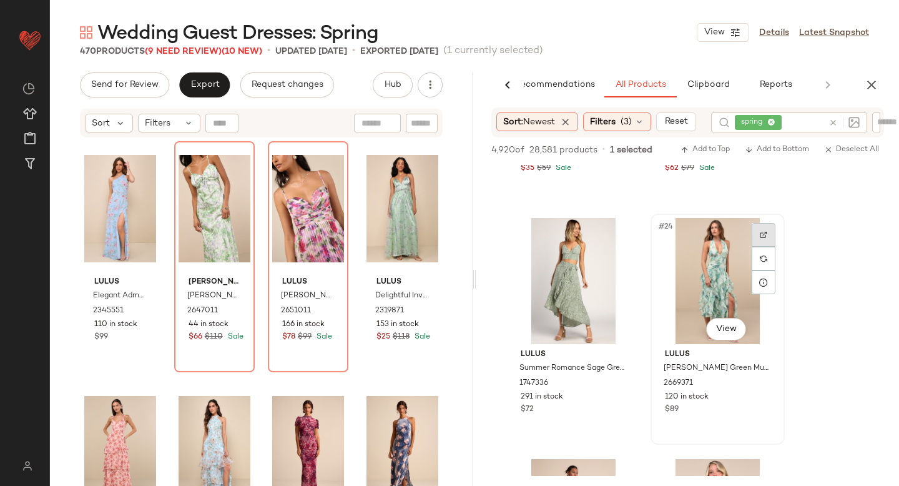
click at [757, 233] on div at bounding box center [764, 235] width 24 height 24
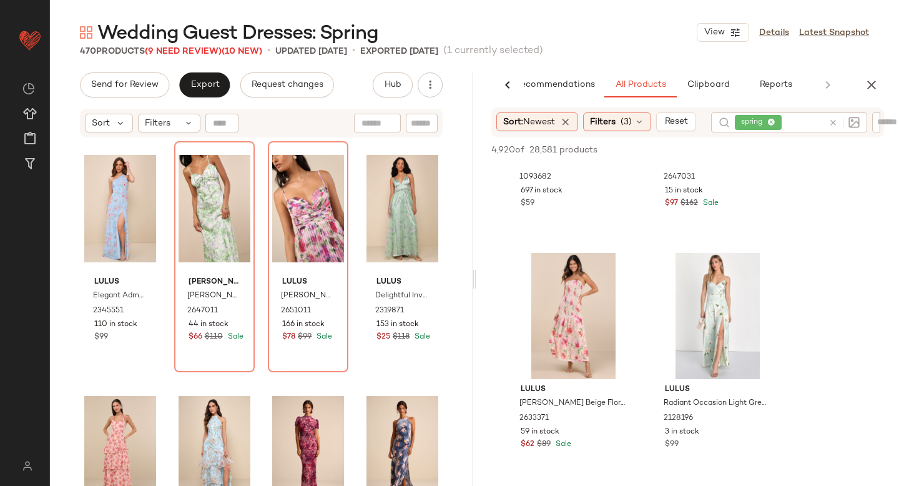
scroll to position [4015, 0]
click at [624, 269] on div at bounding box center [620, 269] width 24 height 24
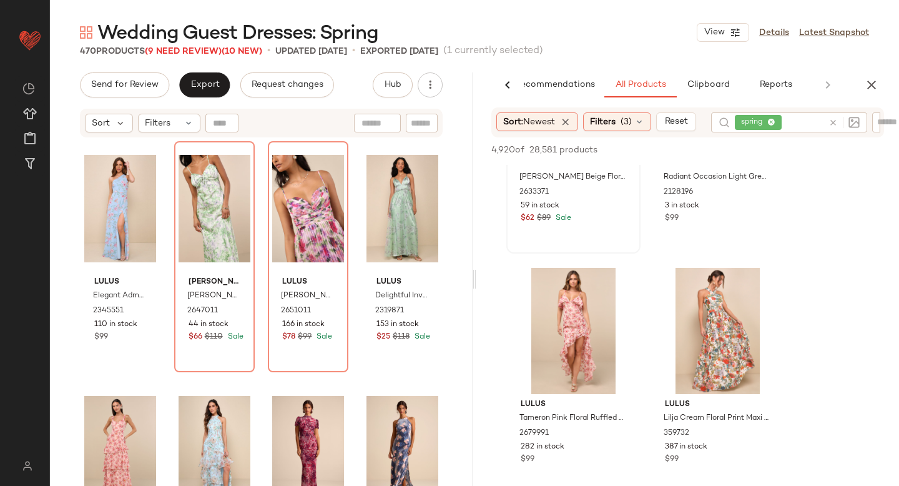
scroll to position [4299, 0]
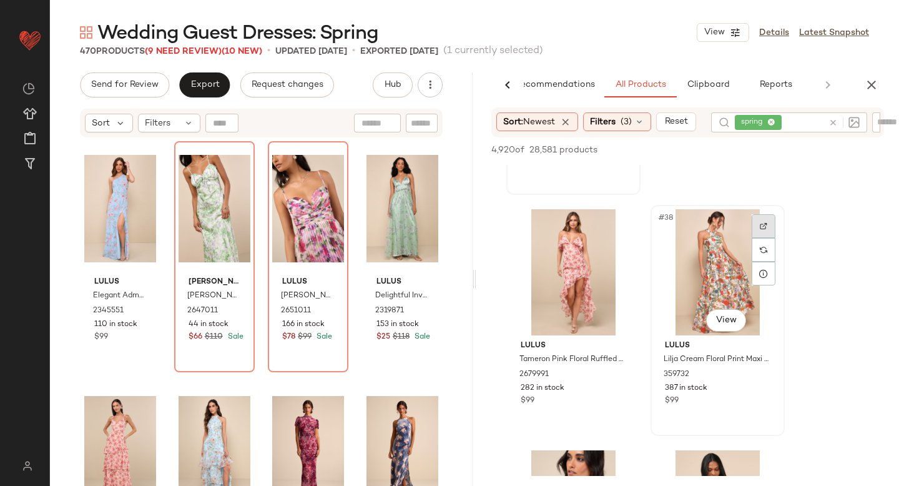
click at [764, 224] on img at bounding box center [763, 225] width 7 height 7
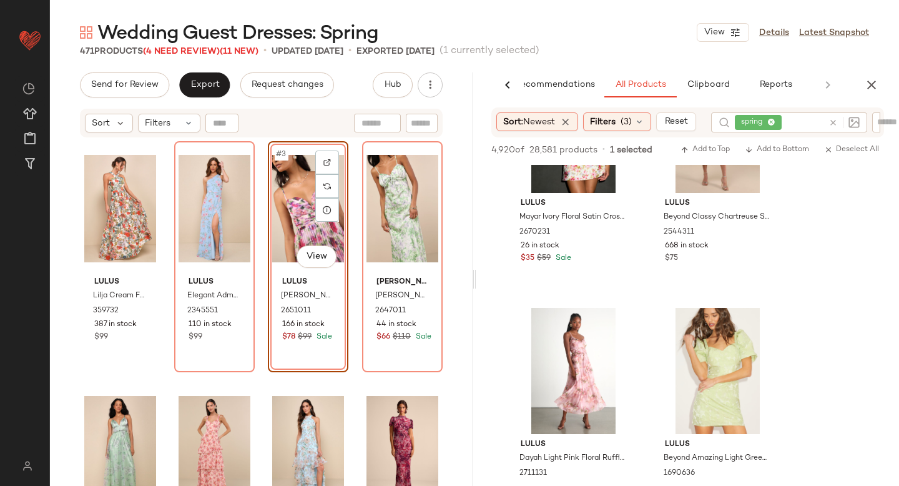
scroll to position [5721, 0]
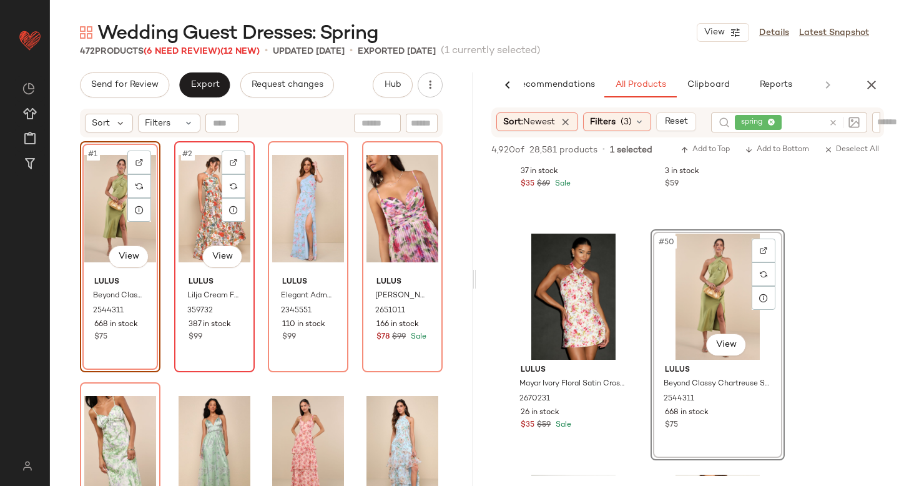
click at [180, 161] on div "#2 View" at bounding box center [215, 208] width 72 height 126
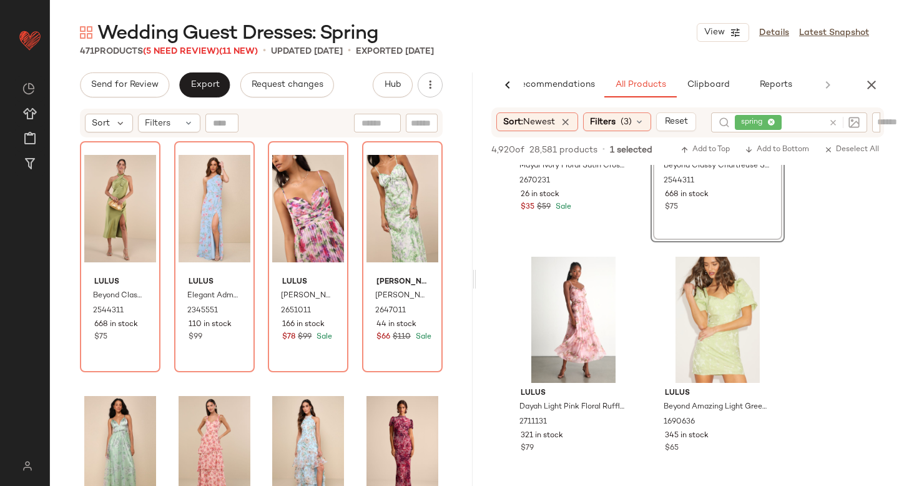
scroll to position [5940, 0]
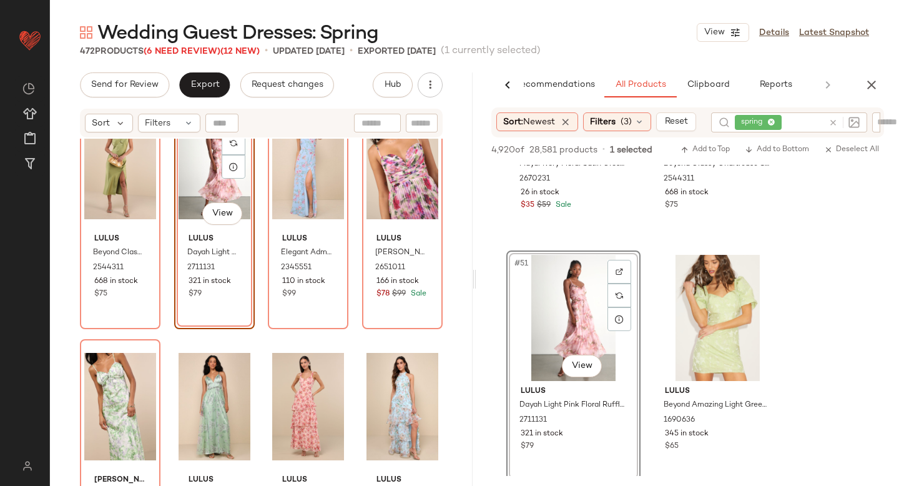
scroll to position [45, 0]
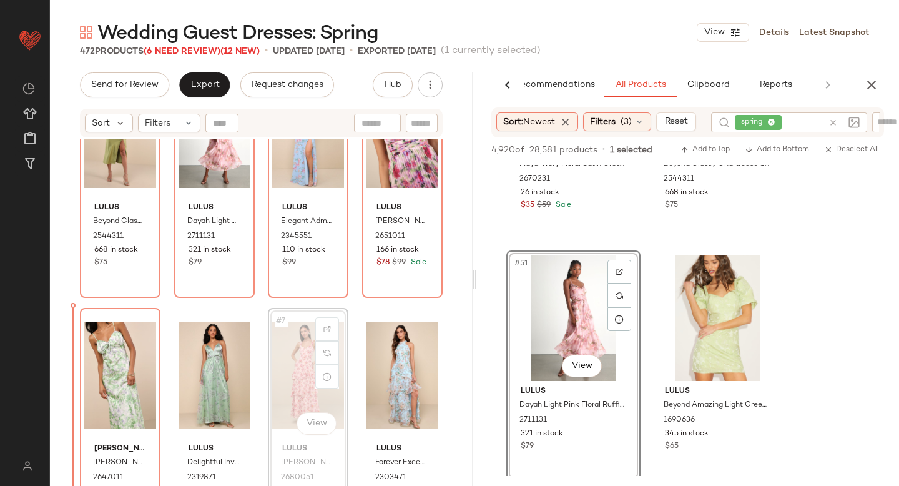
scroll to position [76, 0]
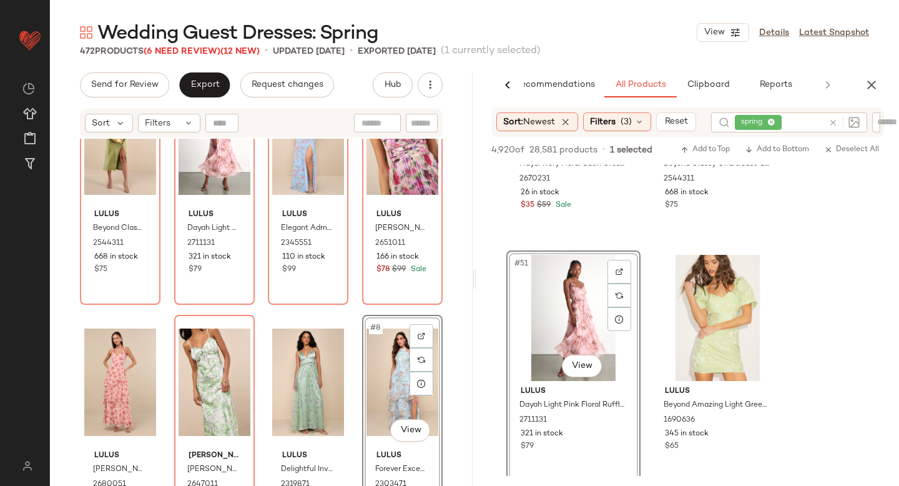
scroll to position [64, 0]
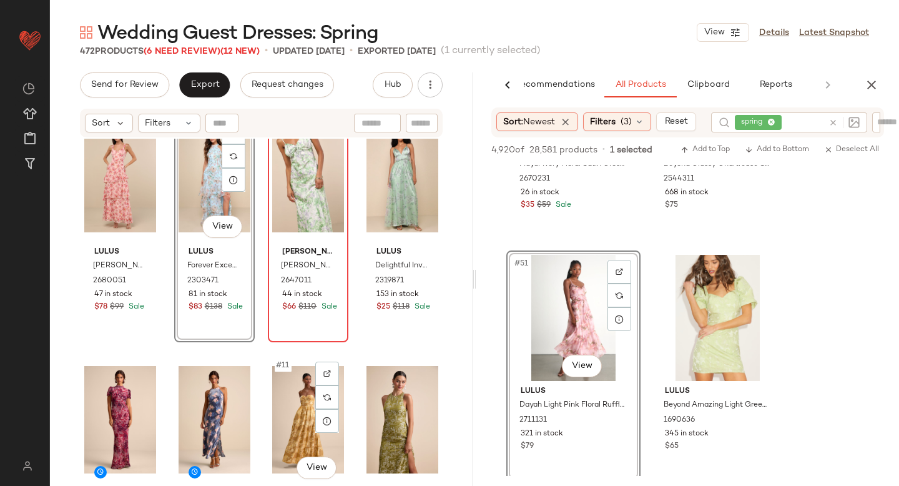
scroll to position [269, 0]
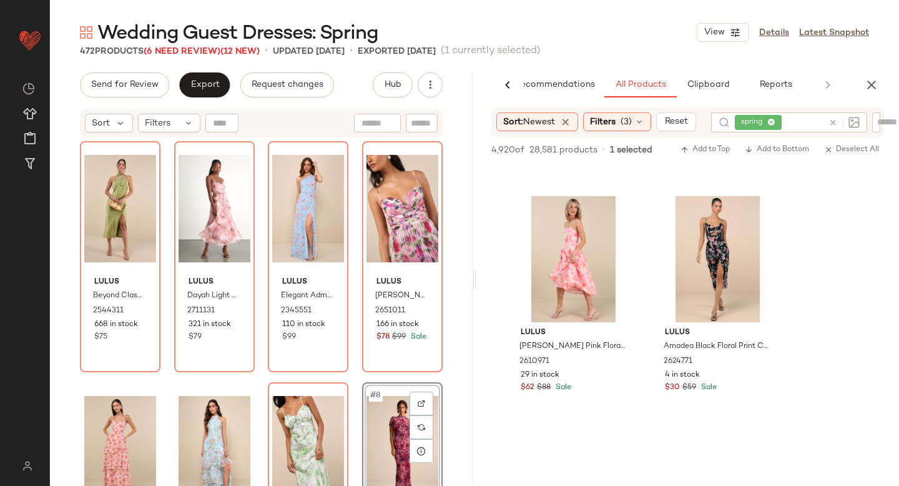
scroll to position [9777, 0]
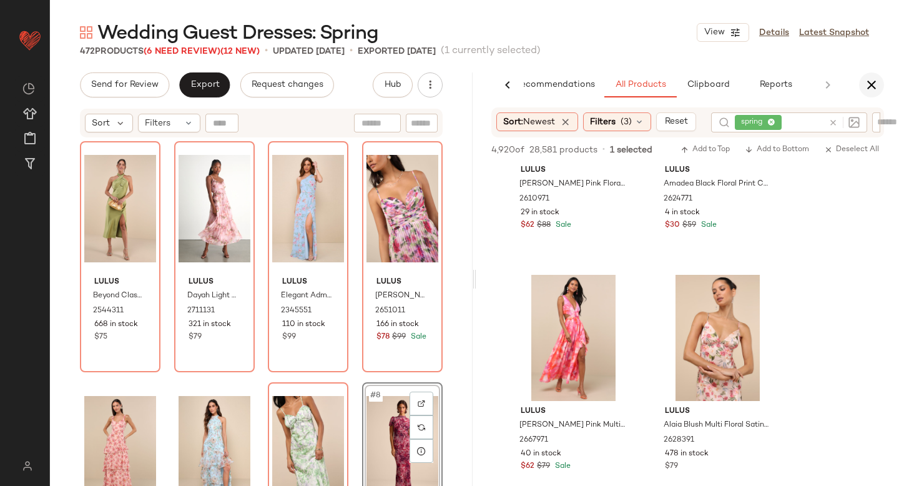
click at [876, 82] on icon "button" at bounding box center [871, 84] width 15 height 15
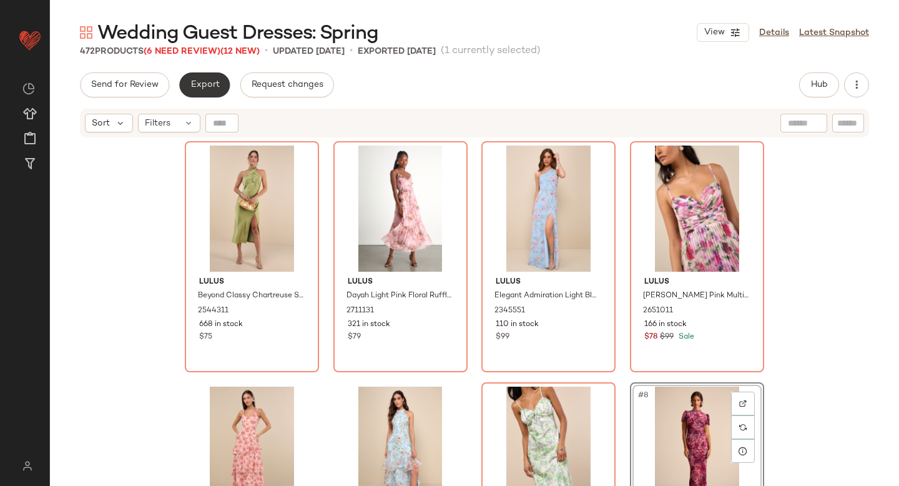
click at [215, 82] on span "Export" at bounding box center [204, 85] width 29 height 10
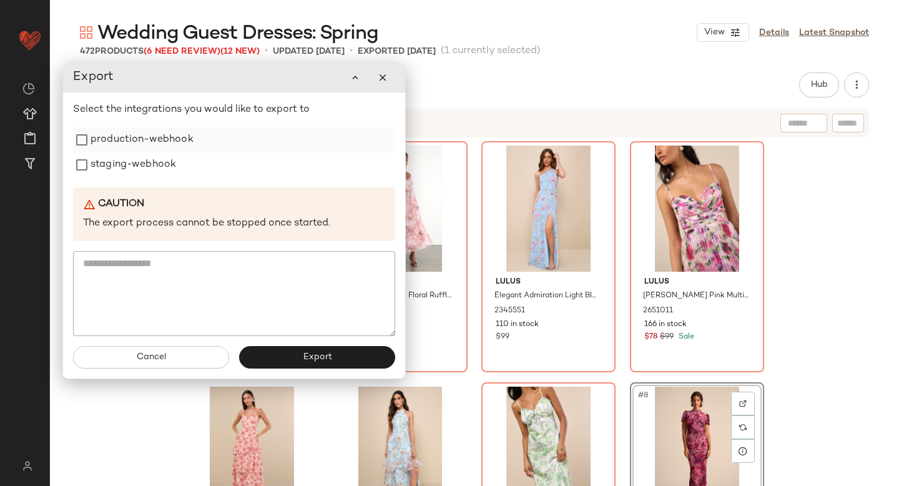
click at [184, 142] on label "production-webhook" at bounding box center [142, 139] width 103 height 25
click at [166, 164] on label "staging-webhook" at bounding box center [134, 164] width 86 height 25
click at [285, 360] on button "Export" at bounding box center [317, 357] width 156 height 22
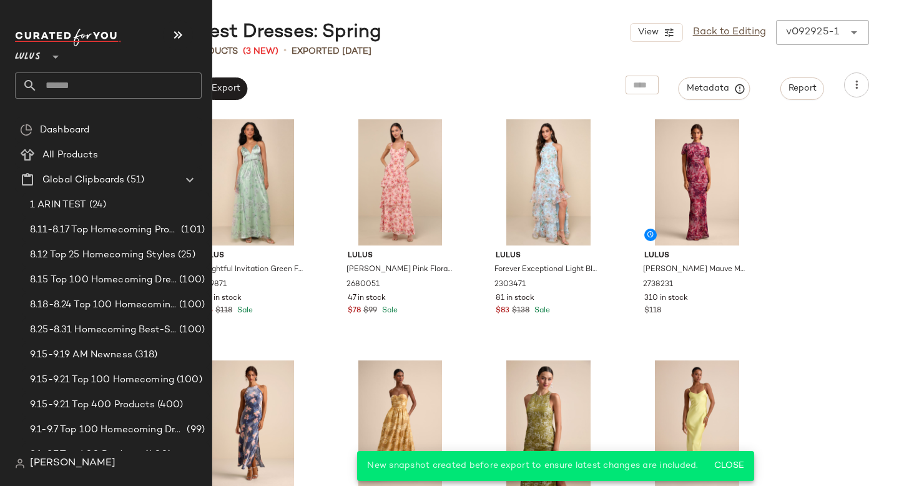
click at [83, 88] on input "text" at bounding box center [119, 85] width 164 height 26
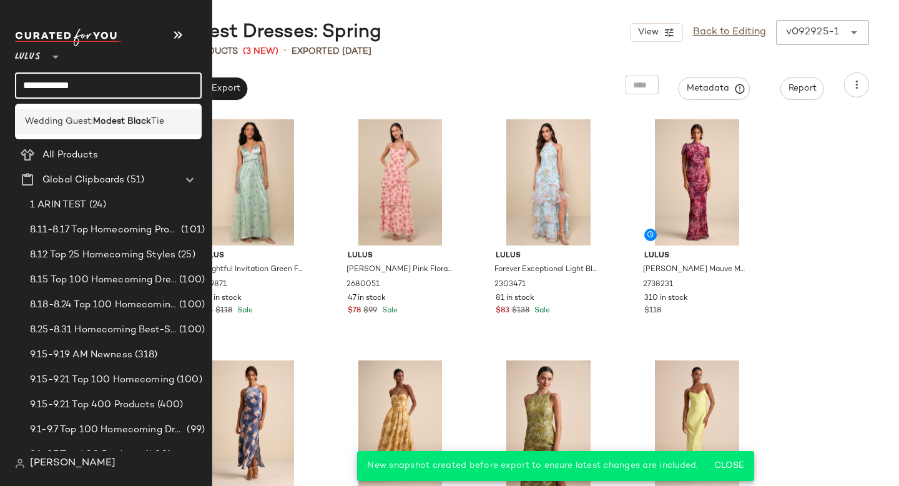
type input "**********"
click at [66, 122] on span "Wedding Guest:" at bounding box center [59, 121] width 68 height 13
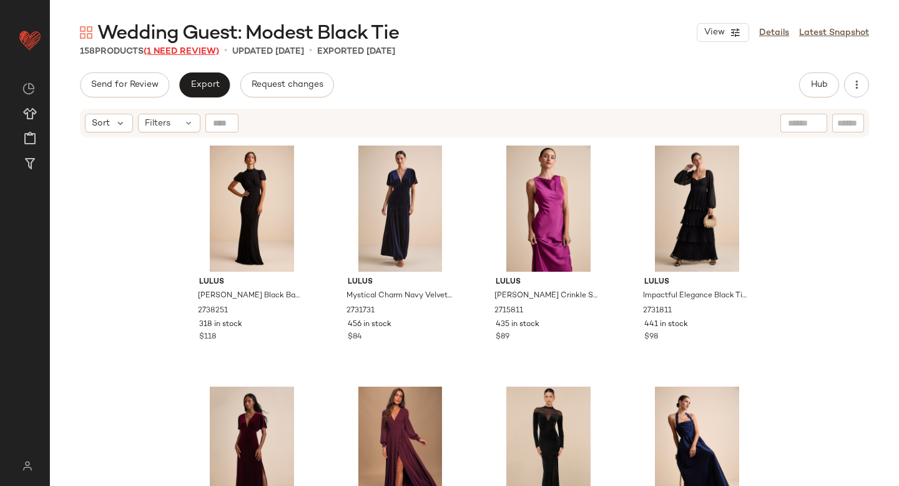
click at [200, 51] on span "(1 Need Review)" at bounding box center [182, 51] width 76 height 9
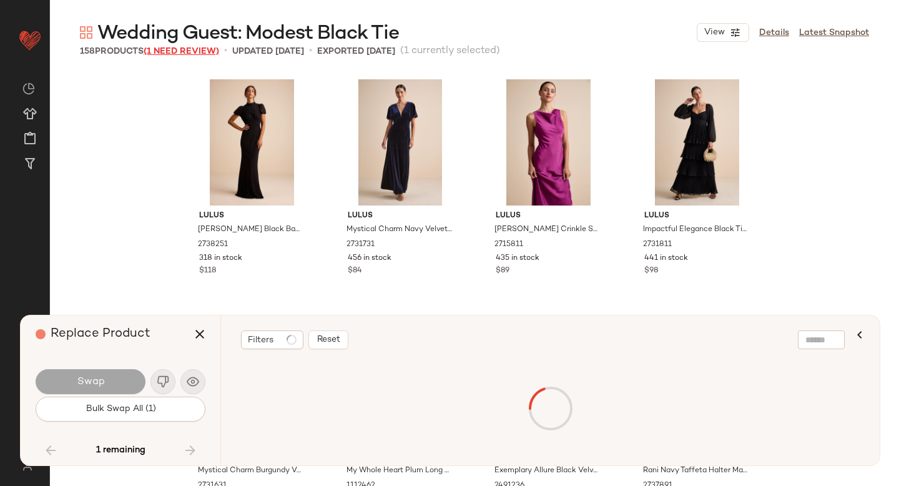
scroll to position [6026, 0]
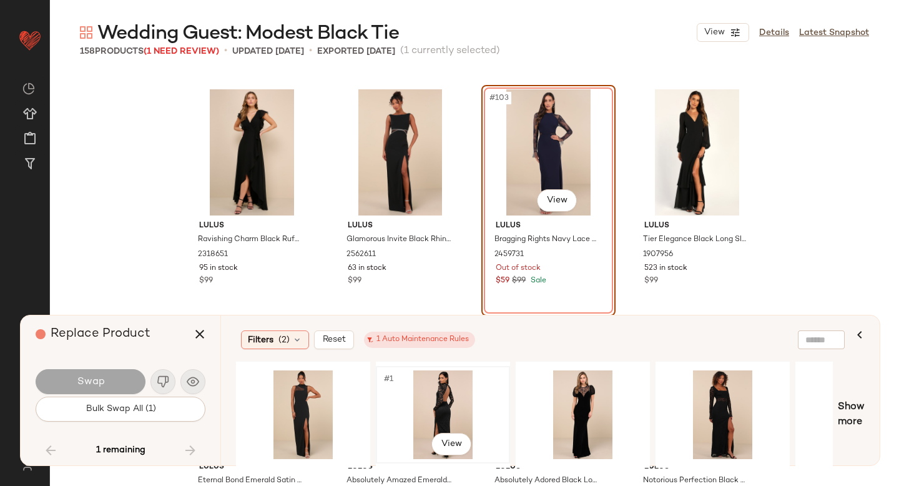
click at [399, 398] on div "#1 View" at bounding box center [443, 414] width 126 height 89
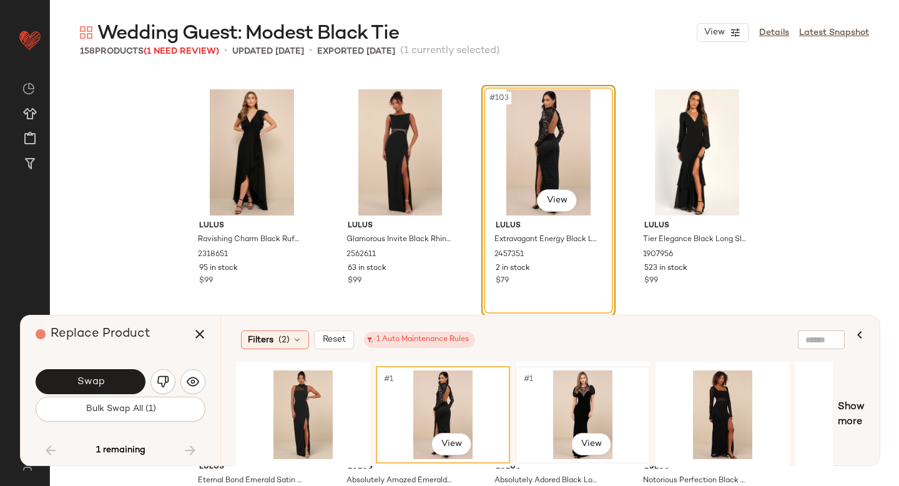
click at [551, 385] on div "#1 View" at bounding box center [583, 414] width 126 height 89
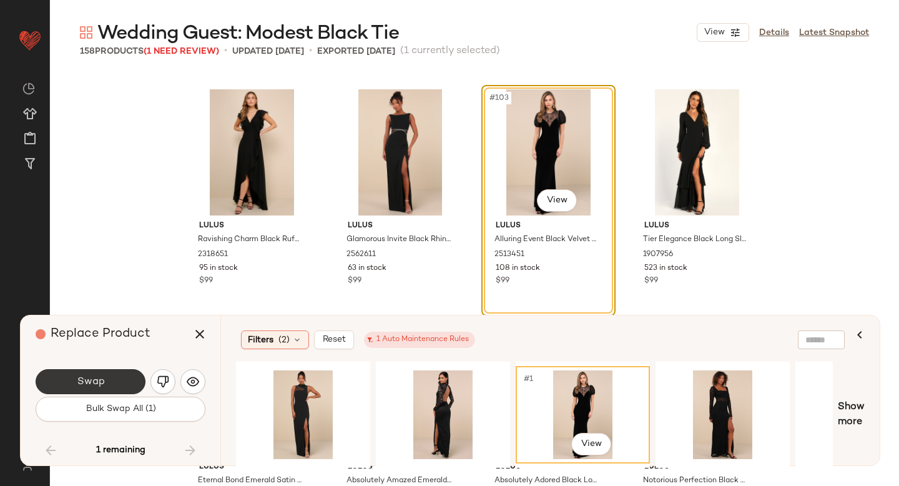
click at [89, 374] on button "Swap" at bounding box center [91, 381] width 110 height 25
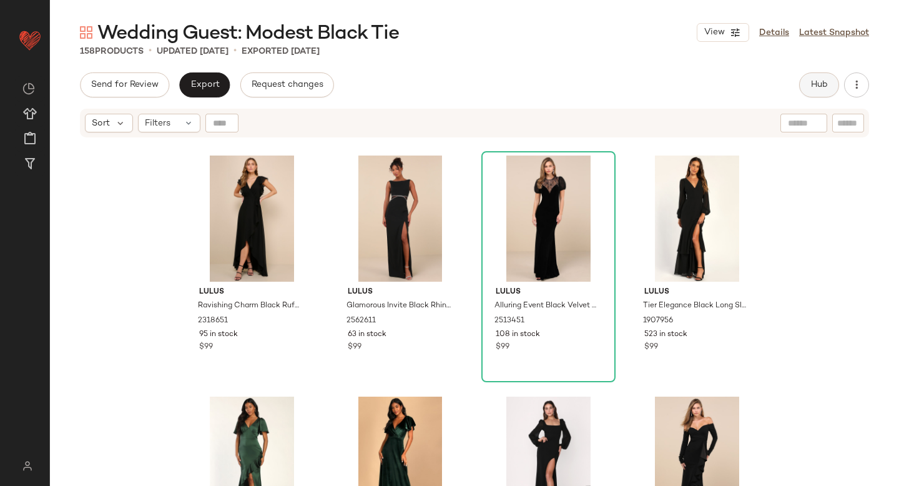
click at [820, 83] on span "Hub" at bounding box center [819, 85] width 17 height 10
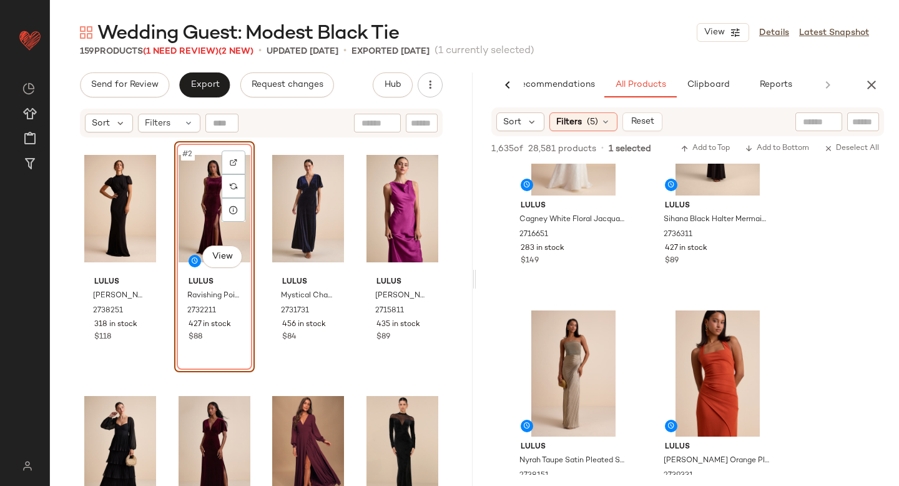
scroll to position [4677, 0]
click at [879, 82] on icon "button" at bounding box center [871, 84] width 15 height 15
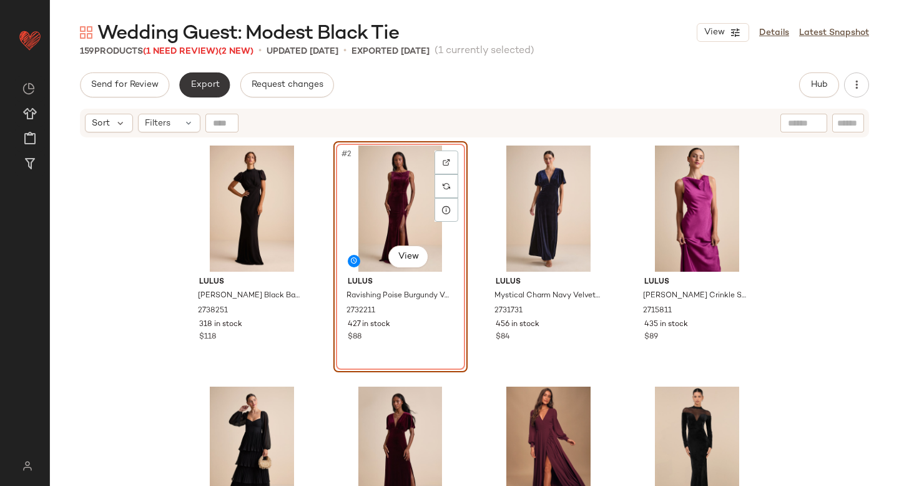
click at [204, 82] on span "Export" at bounding box center [204, 85] width 29 height 10
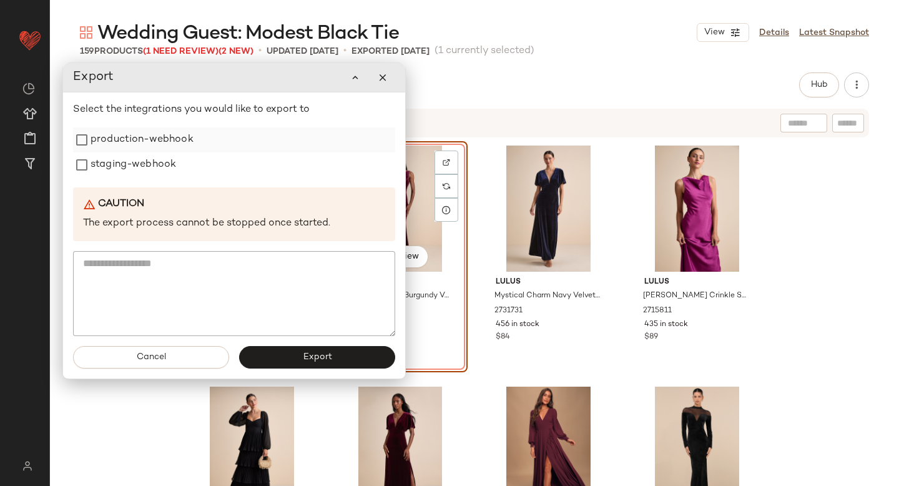
click at [181, 136] on label "production-webhook" at bounding box center [142, 139] width 103 height 25
click at [161, 160] on label "staging-webhook" at bounding box center [134, 164] width 86 height 25
click at [293, 360] on button "Export" at bounding box center [317, 357] width 156 height 22
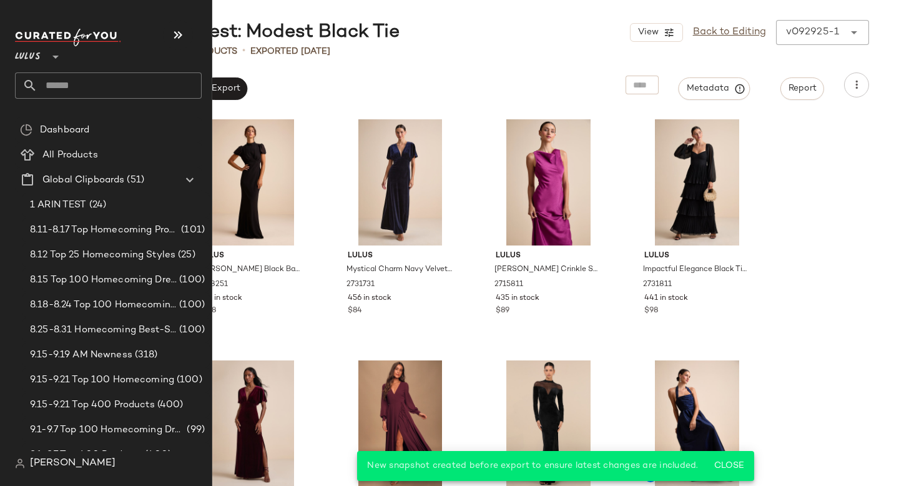
click at [70, 90] on input "text" at bounding box center [119, 85] width 164 height 26
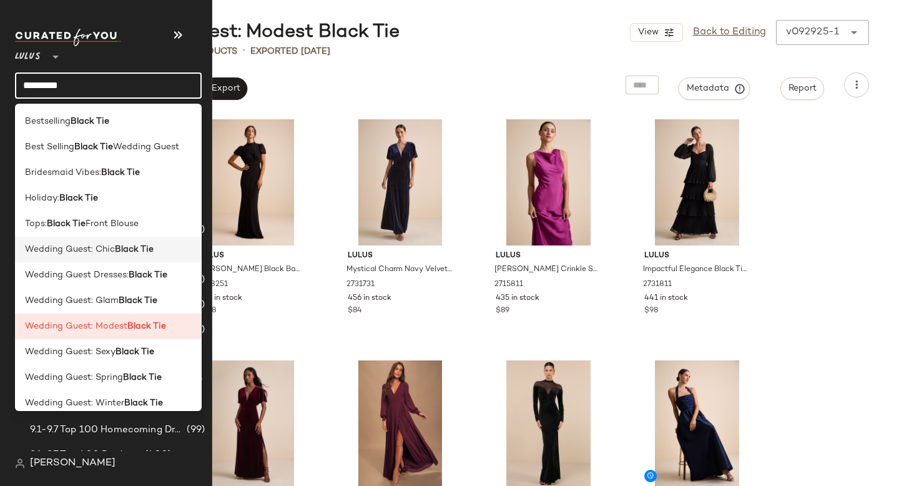
scroll to position [10, 0]
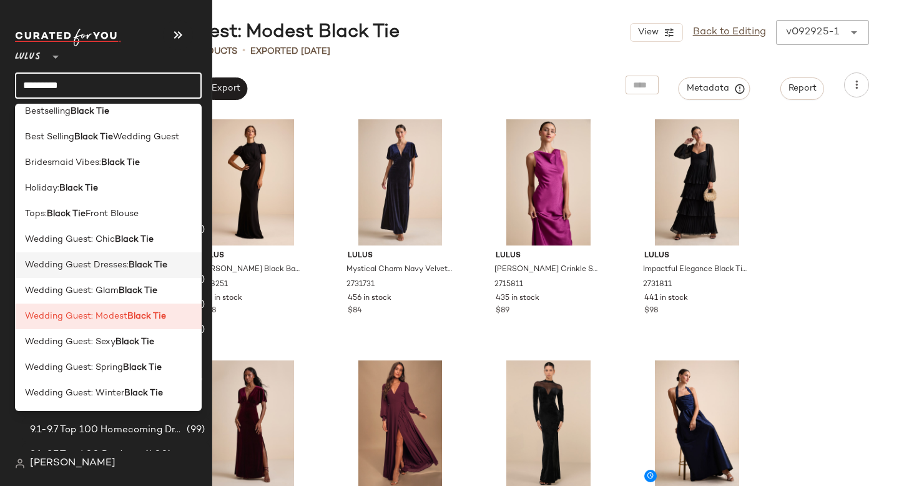
type input "*********"
click at [97, 268] on span "Wedding Guest Dresses:" at bounding box center [77, 265] width 104 height 13
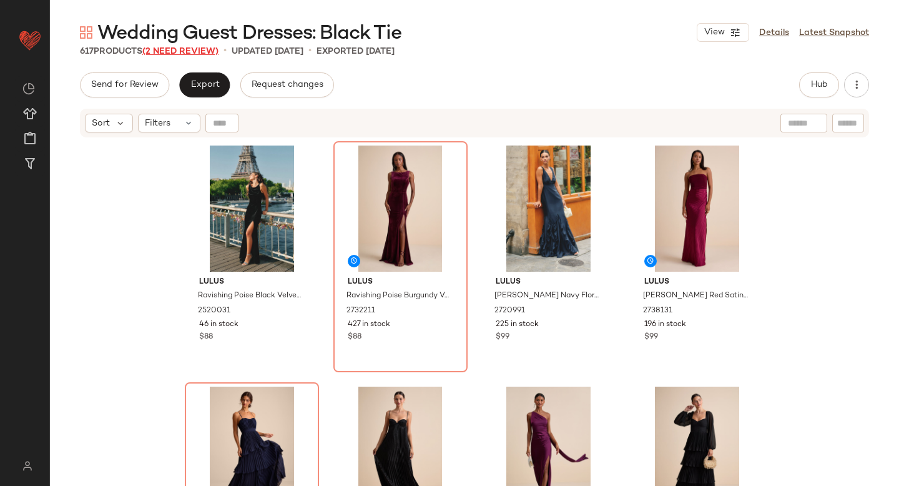
click at [176, 48] on span "(2 Need Review)" at bounding box center [180, 51] width 76 height 9
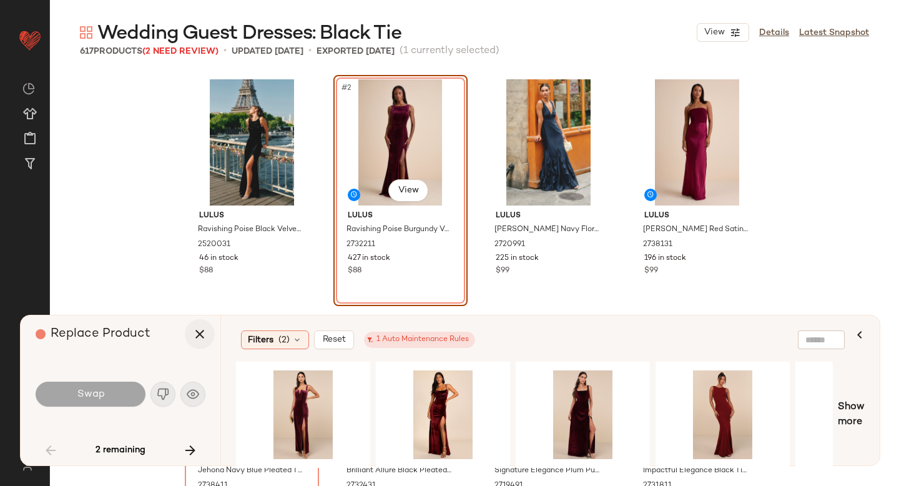
click at [204, 328] on icon "button" at bounding box center [199, 334] width 15 height 15
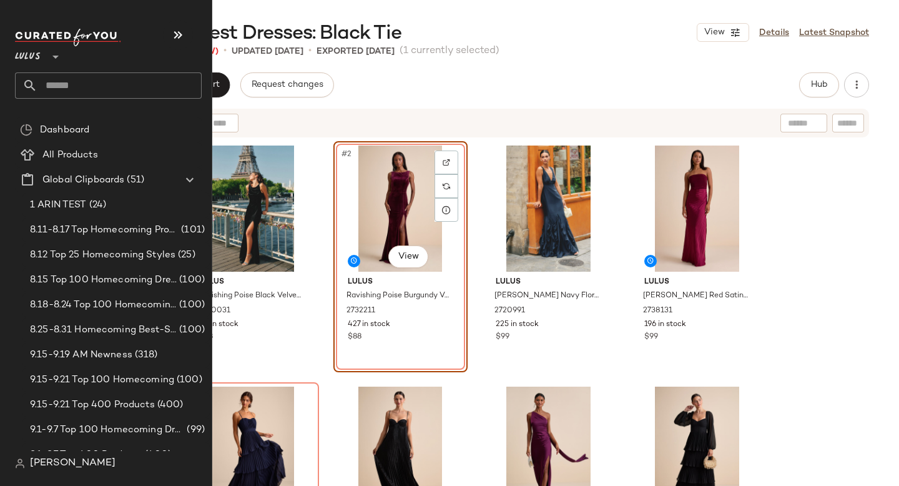
click at [69, 89] on input "text" at bounding box center [119, 85] width 164 height 26
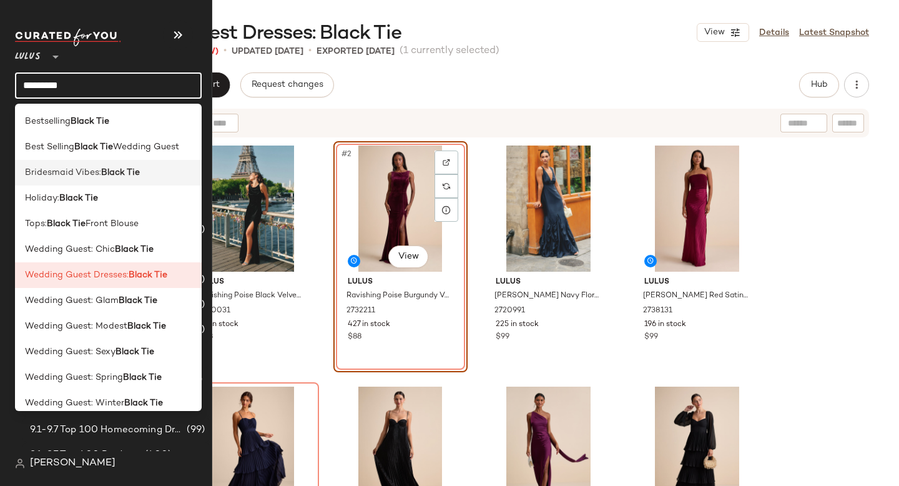
type input "*********"
click at [84, 172] on span "Bridesmaid Vibes:" at bounding box center [63, 172] width 76 height 13
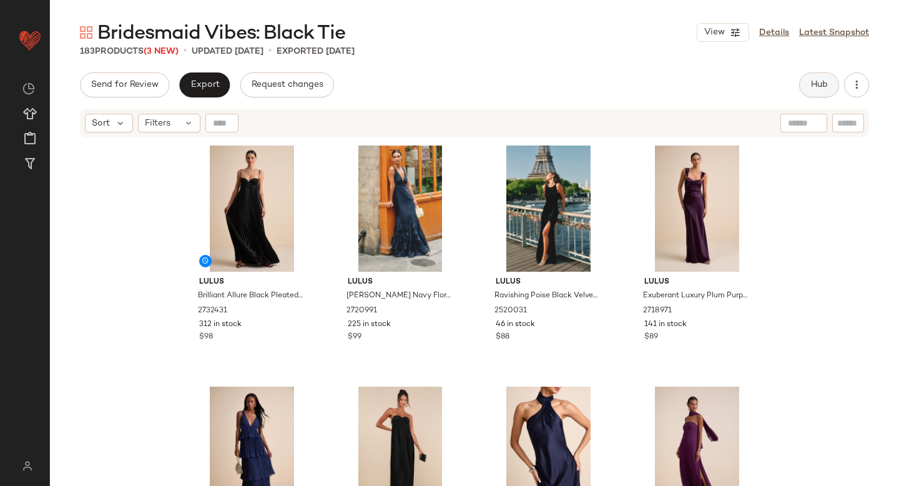
click at [826, 85] on span "Hub" at bounding box center [819, 85] width 17 height 10
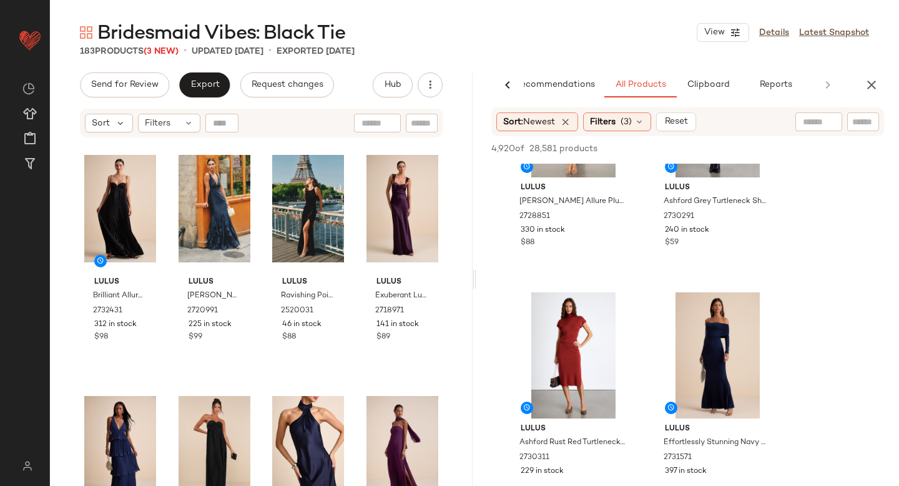
scroll to position [648, 0]
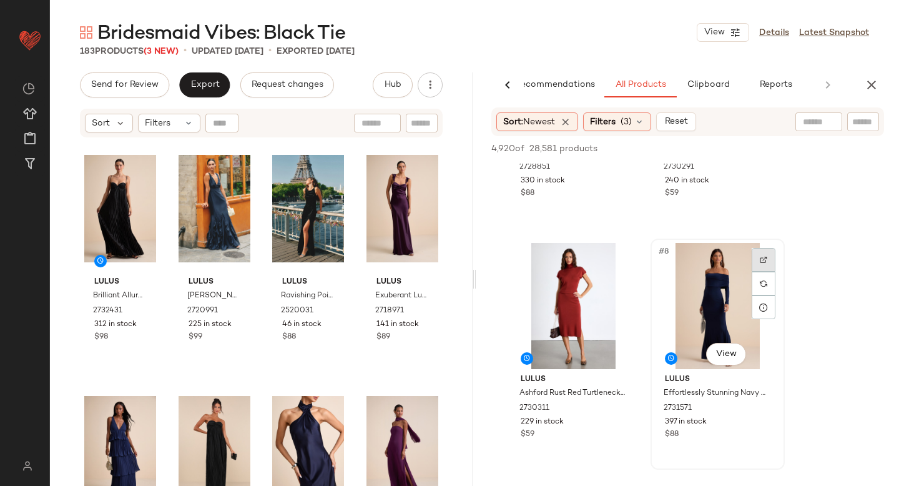
click at [764, 255] on div at bounding box center [764, 260] width 24 height 24
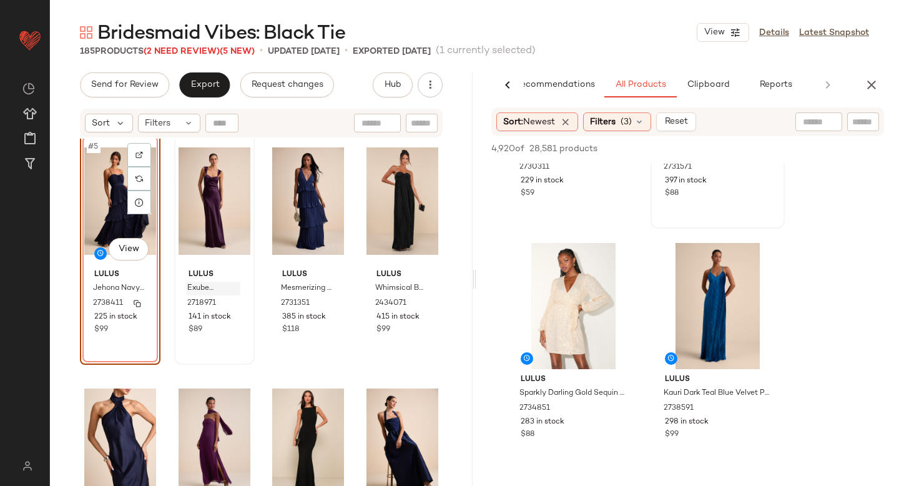
scroll to position [250, 0]
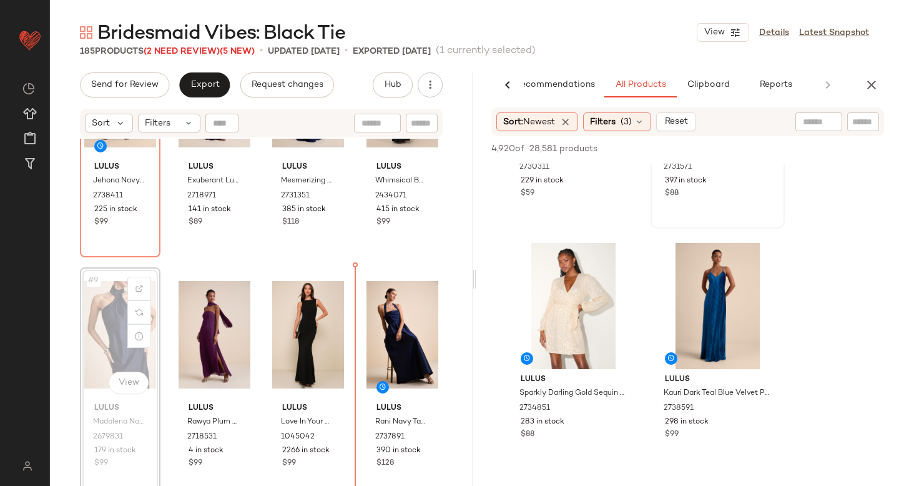
scroll to position [368, 0]
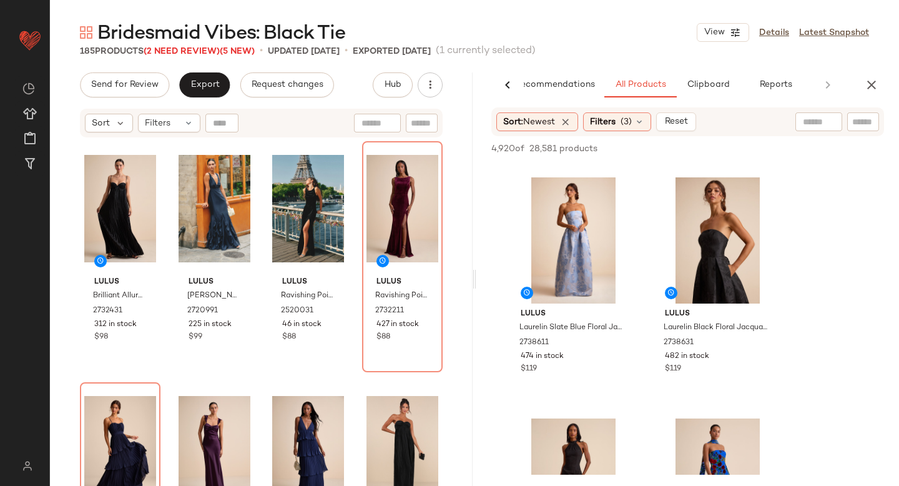
scroll to position [4457, 0]
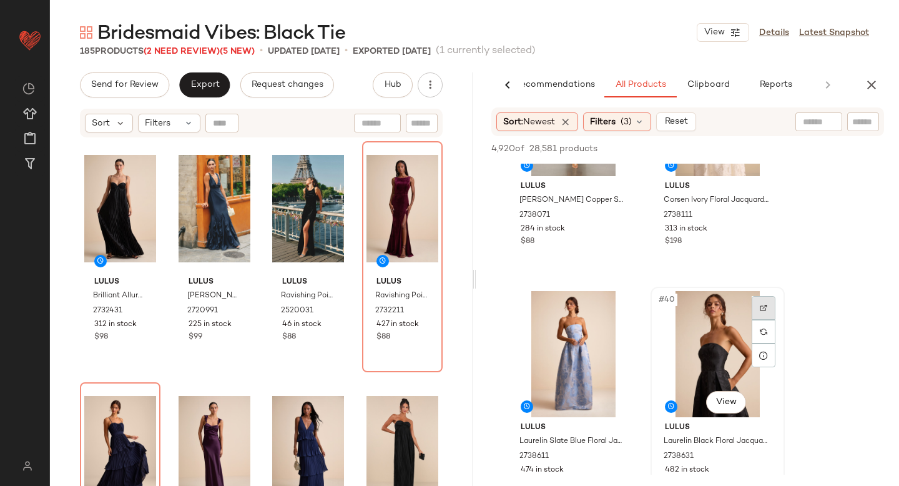
click at [758, 311] on div at bounding box center [764, 308] width 24 height 24
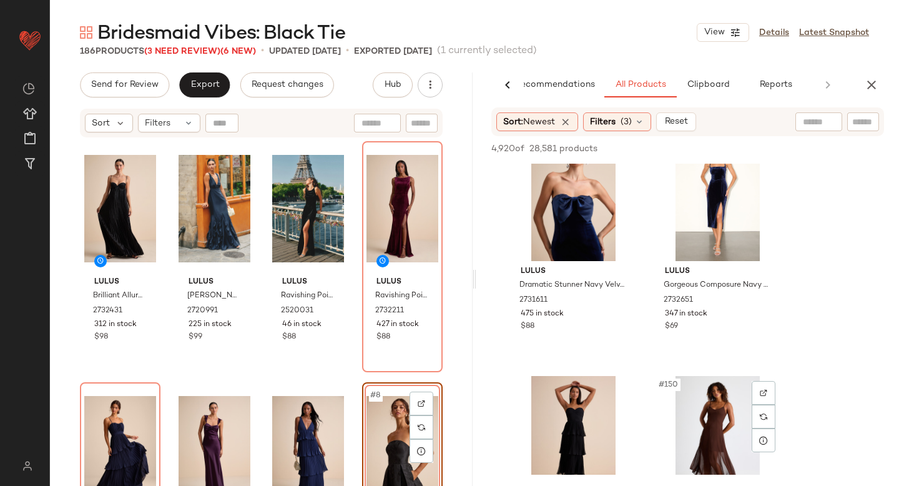
scroll to position [17741, 0]
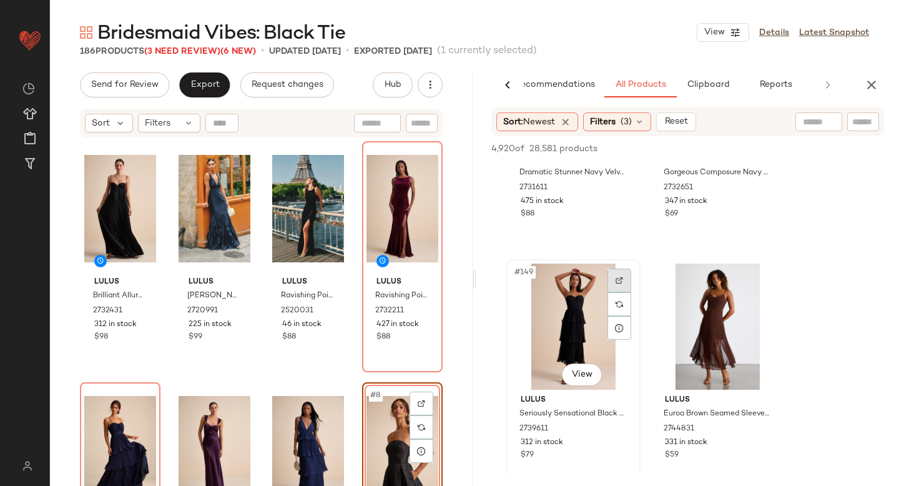
click at [620, 278] on img at bounding box center [619, 280] width 7 height 7
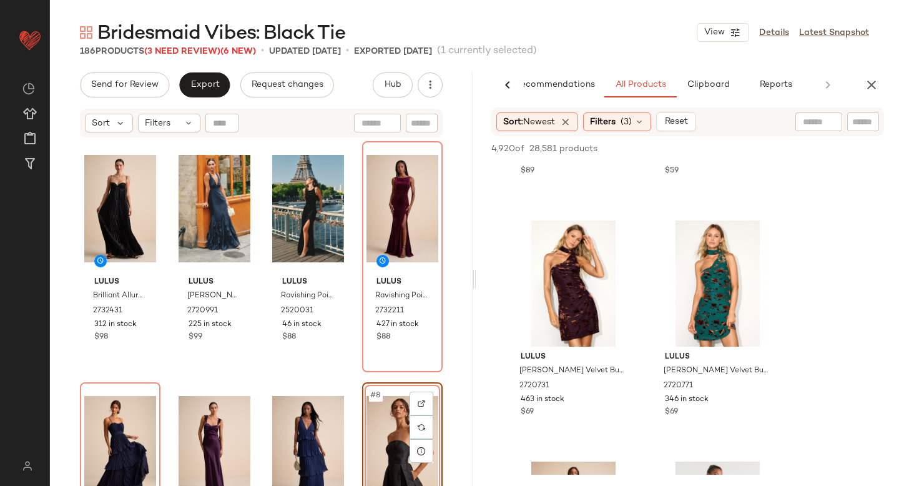
scroll to position [18848, 0]
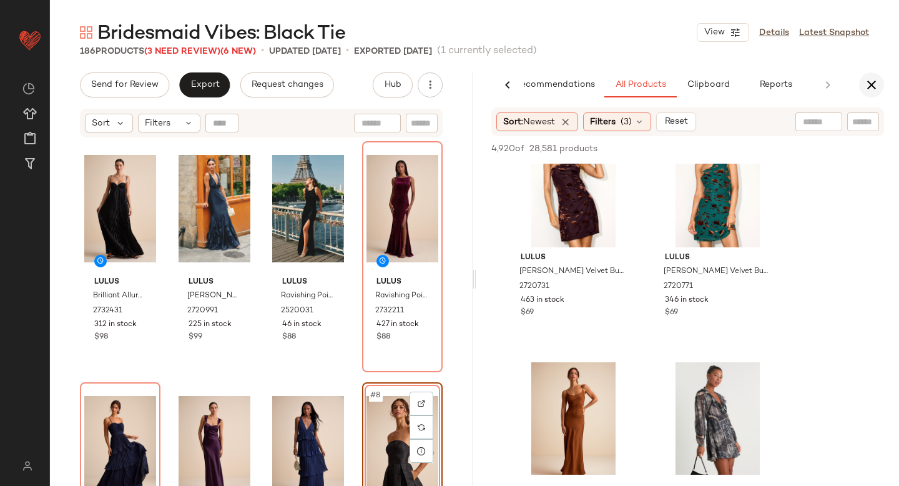
click at [873, 79] on icon "button" at bounding box center [871, 84] width 15 height 15
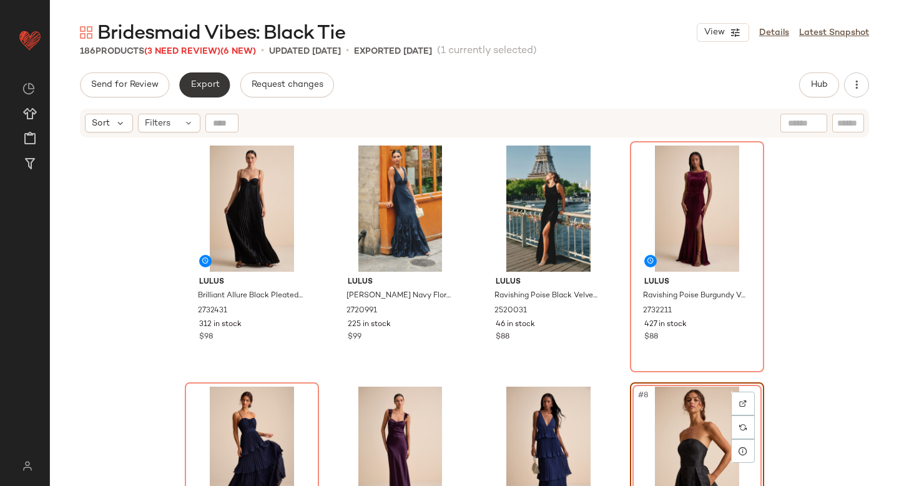
click at [202, 95] on button "Export" at bounding box center [204, 84] width 51 height 25
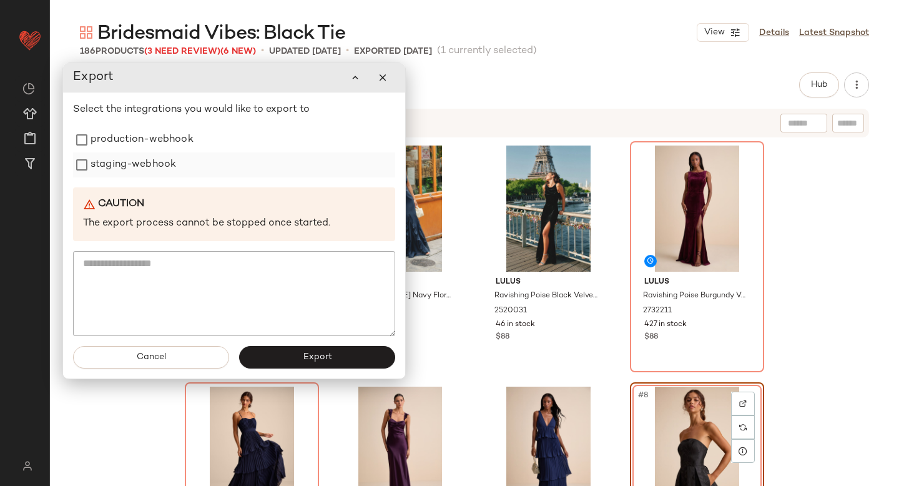
click at [123, 168] on label "staging-webhook" at bounding box center [134, 164] width 86 height 25
click at [128, 144] on label "production-webhook" at bounding box center [142, 139] width 103 height 25
click at [262, 358] on button "Export" at bounding box center [317, 357] width 156 height 22
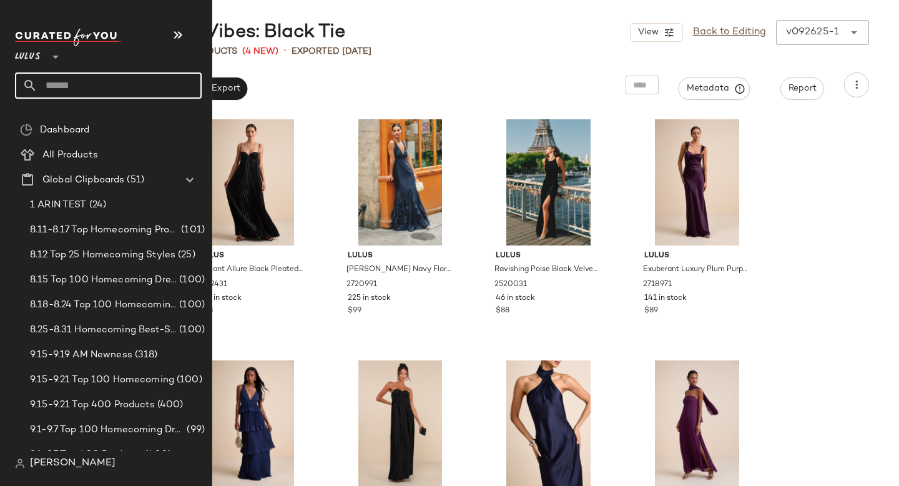
click at [51, 88] on input "text" at bounding box center [119, 85] width 164 height 26
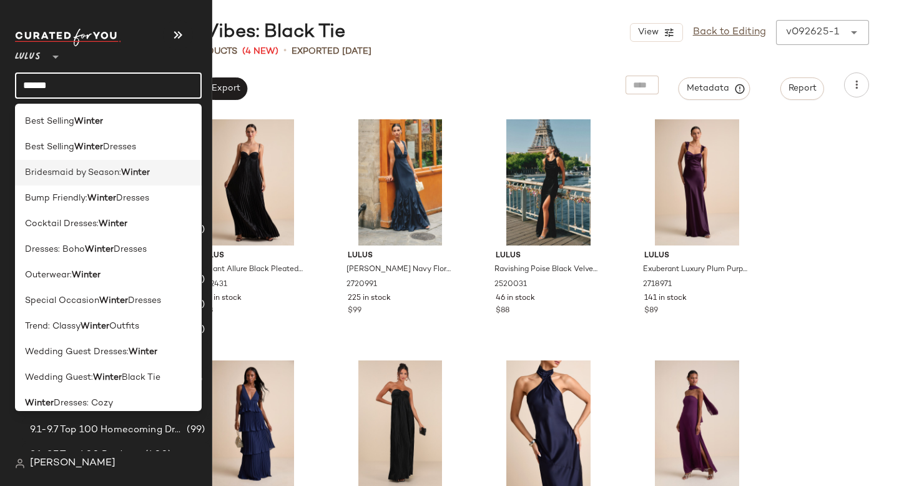
type input "******"
click at [69, 167] on span "Bridesmaid by Season:" at bounding box center [73, 172] width 96 height 13
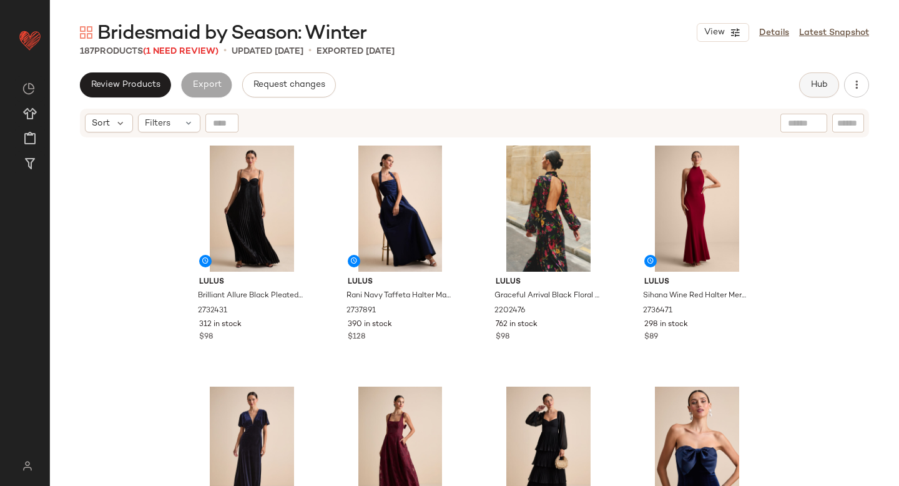
click at [814, 80] on span "Hub" at bounding box center [819, 85] width 17 height 10
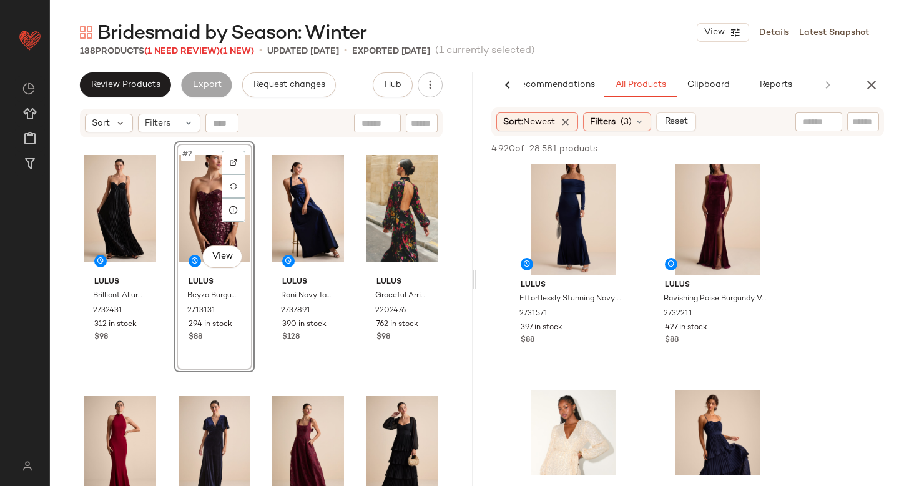
scroll to position [733, 0]
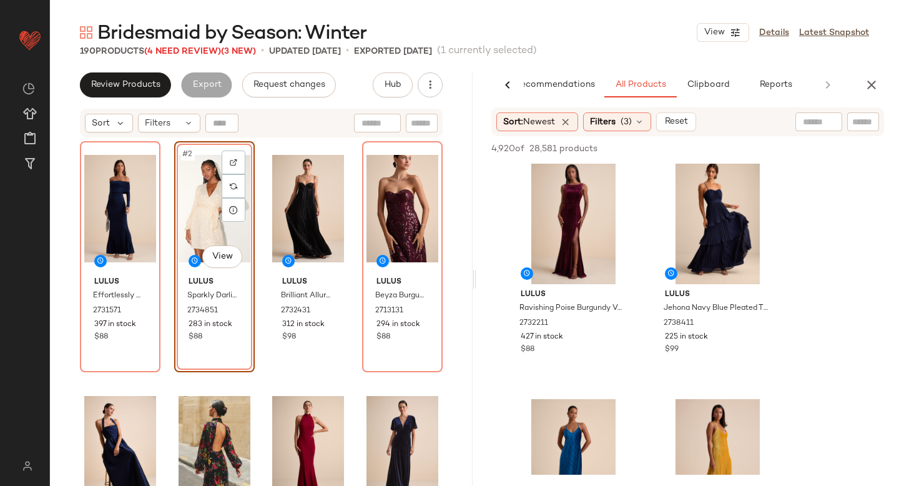
click at [187, 219] on div "#2 View" at bounding box center [215, 208] width 72 height 126
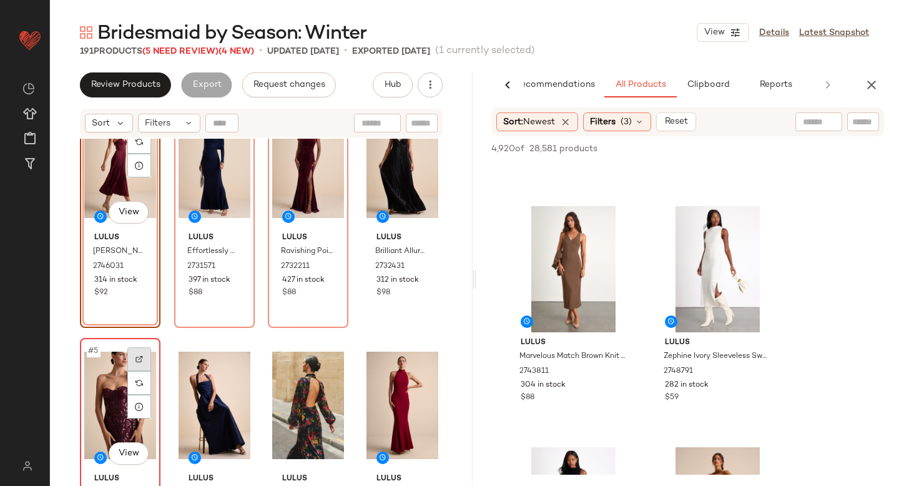
scroll to position [59, 0]
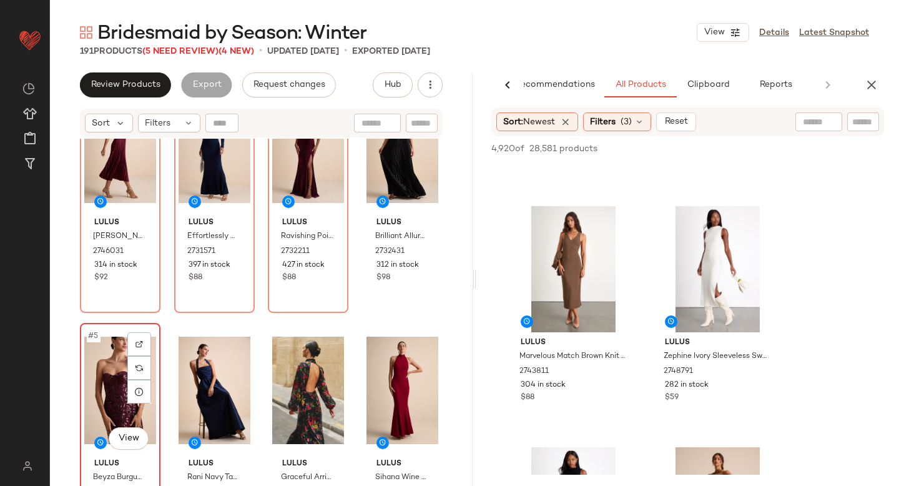
click at [91, 407] on div "#5 View" at bounding box center [120, 390] width 72 height 126
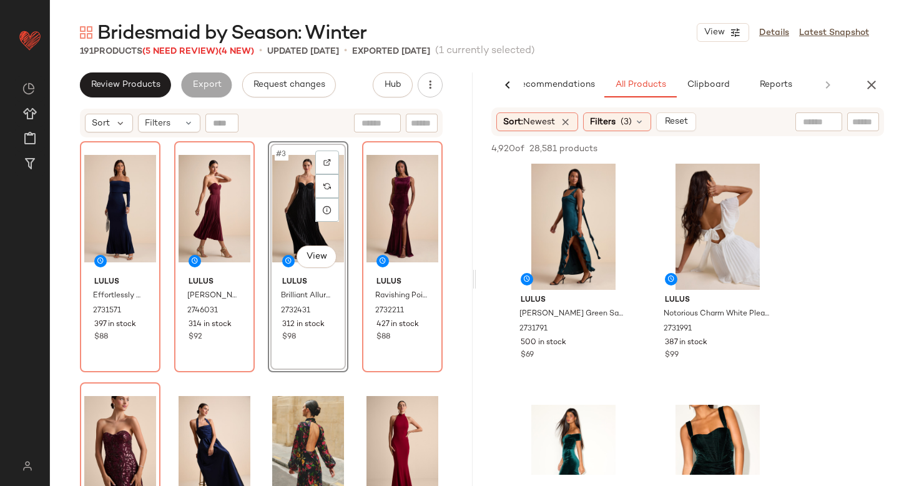
scroll to position [2838, 0]
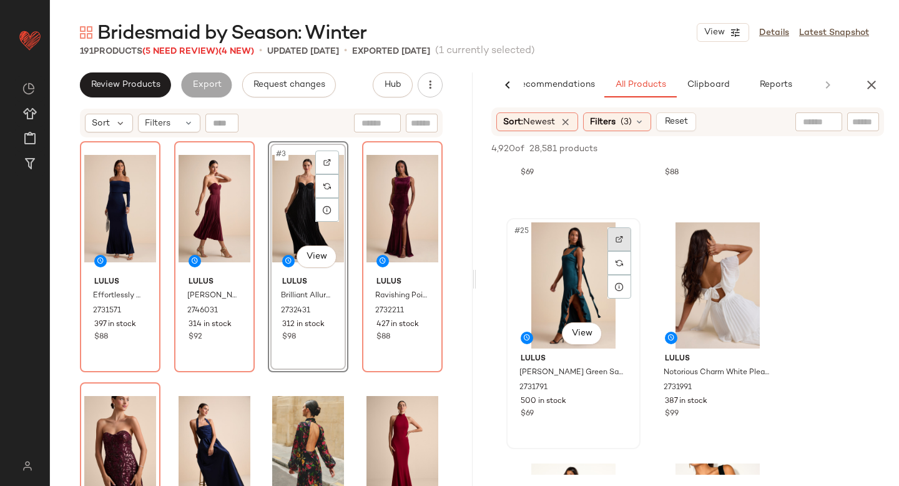
click at [616, 237] on img at bounding box center [619, 238] width 7 height 7
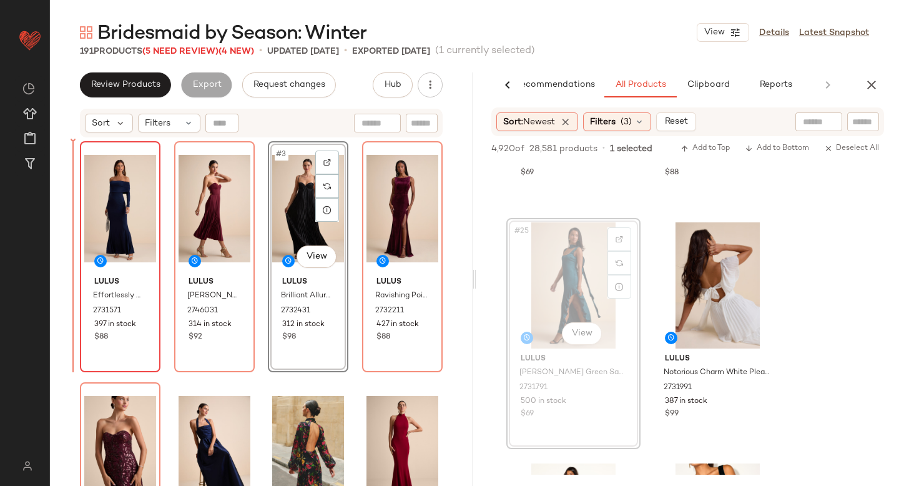
drag, startPoint x: 557, startPoint y: 266, endPoint x: 96, endPoint y: 279, distance: 461.7
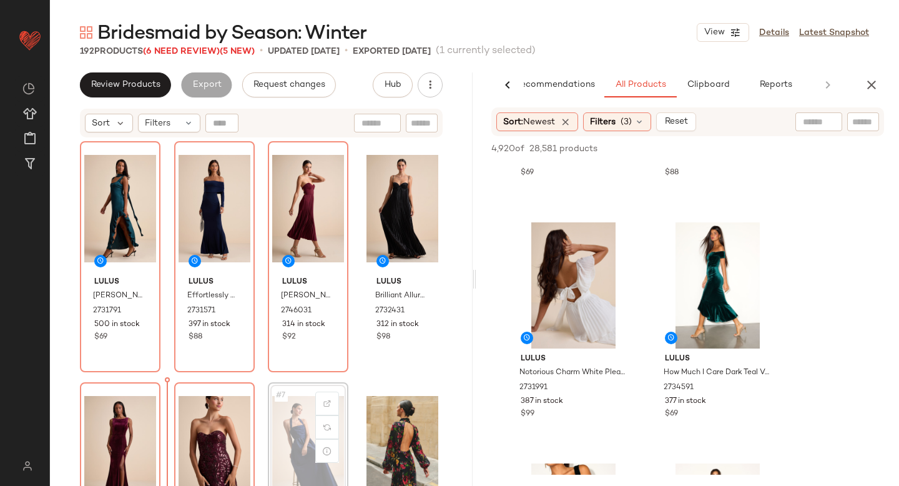
scroll to position [20, 0]
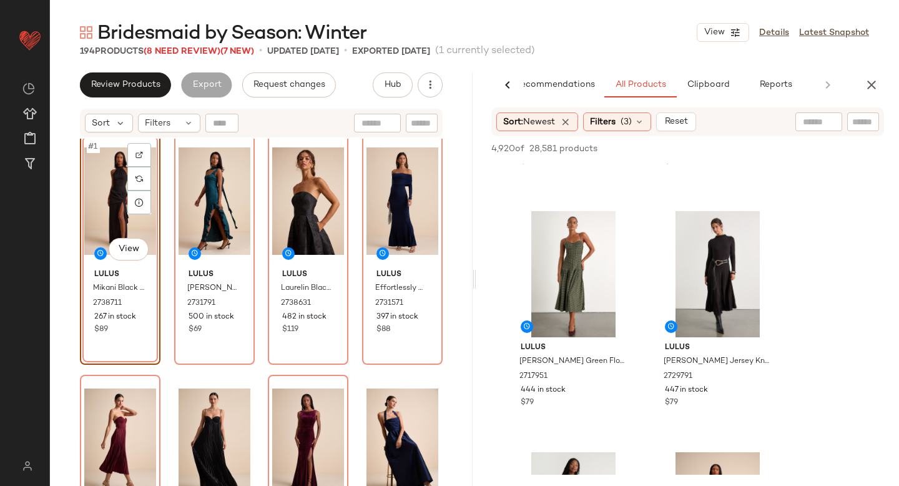
scroll to position [8115, 0]
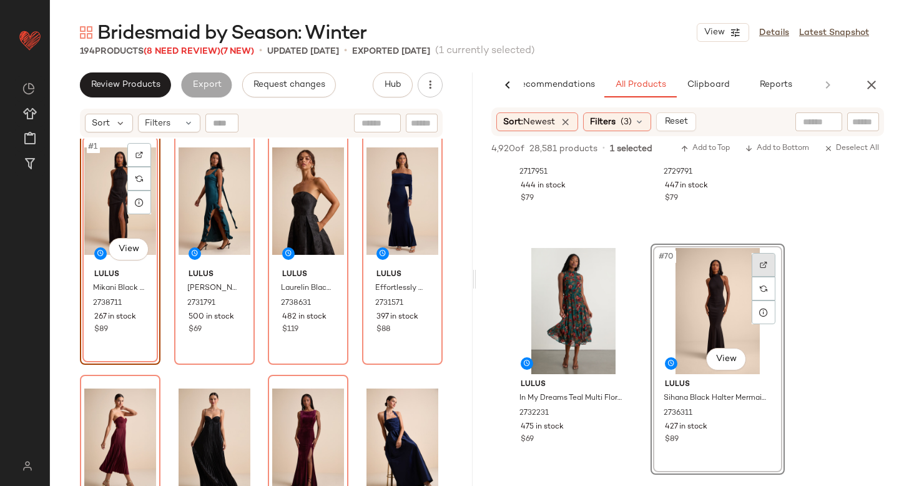
click at [762, 257] on div at bounding box center [764, 265] width 24 height 24
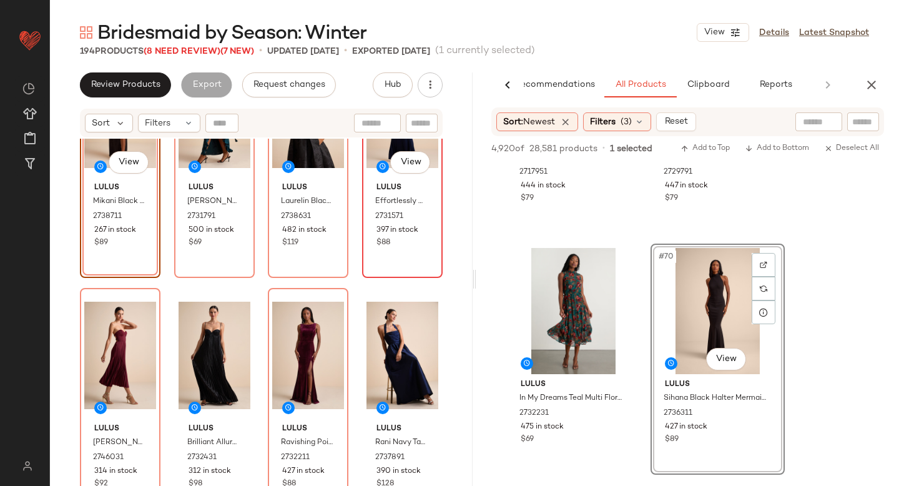
scroll to position [145, 0]
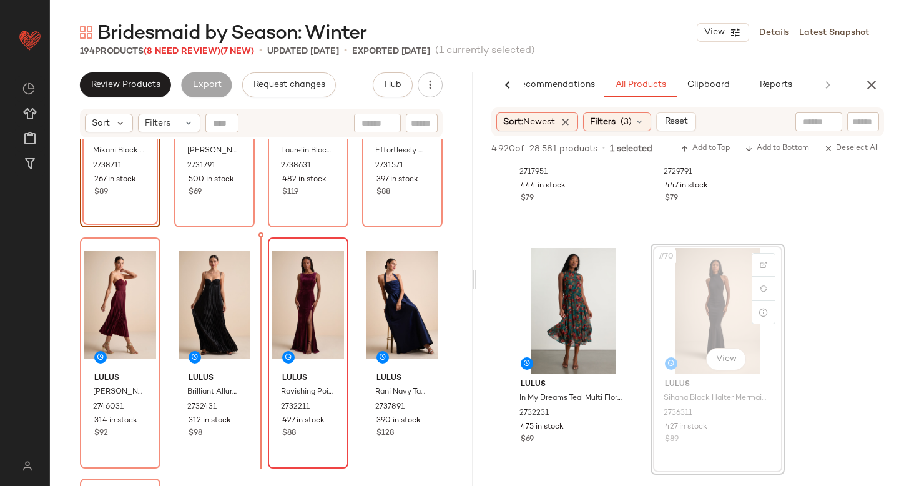
drag, startPoint x: 691, startPoint y: 288, endPoint x: 282, endPoint y: 353, distance: 413.5
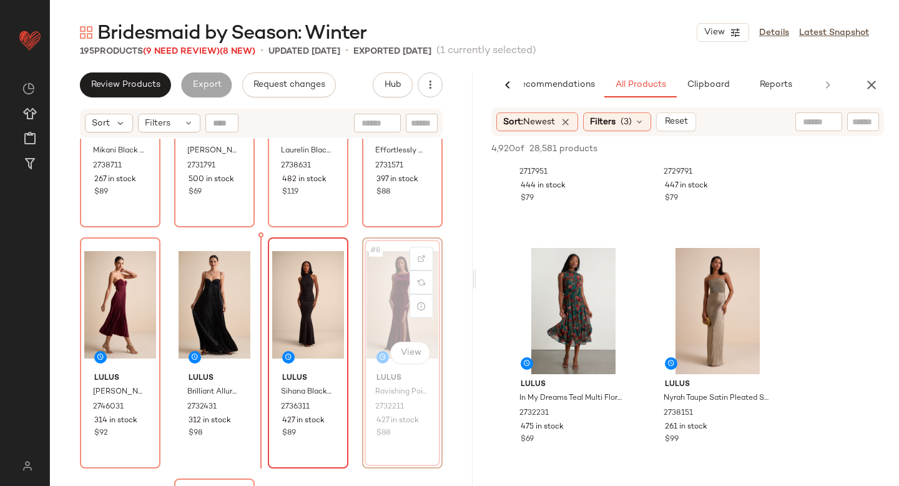
drag, startPoint x: 405, startPoint y: 310, endPoint x: 284, endPoint y: 334, distance: 122.8
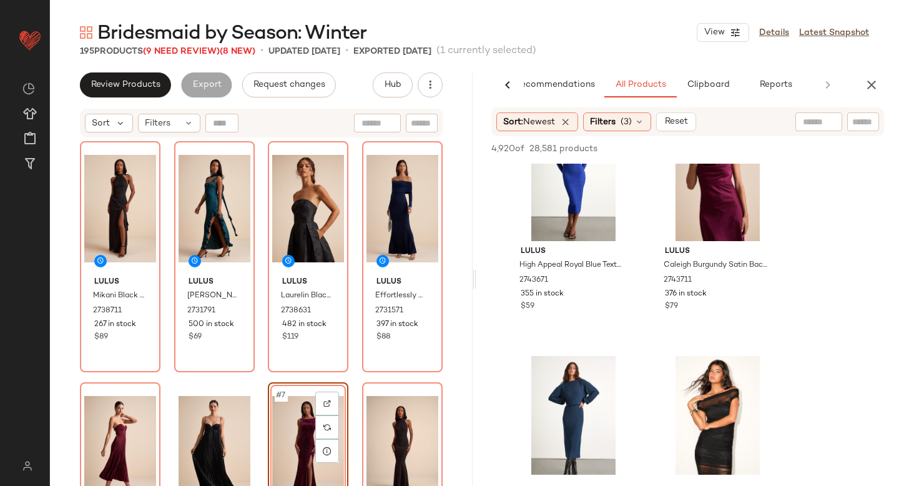
scroll to position [12240, 0]
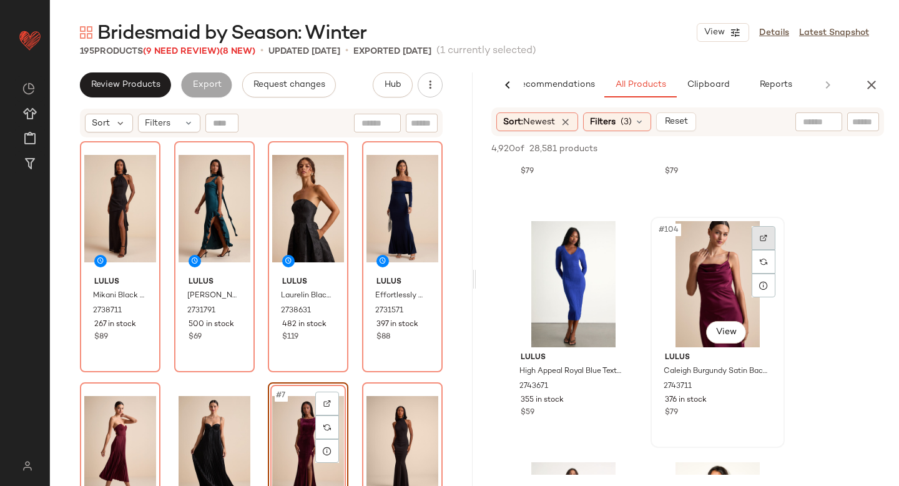
click at [762, 238] on img at bounding box center [763, 237] width 7 height 7
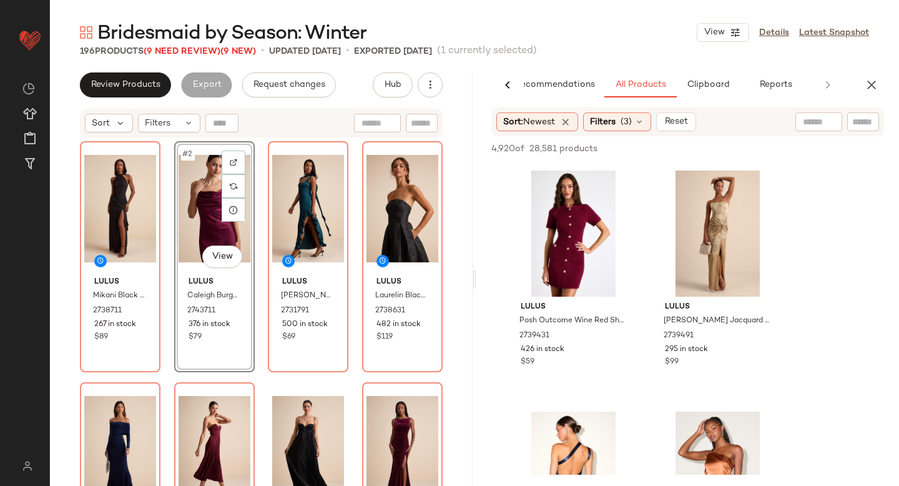
scroll to position [11782, 0]
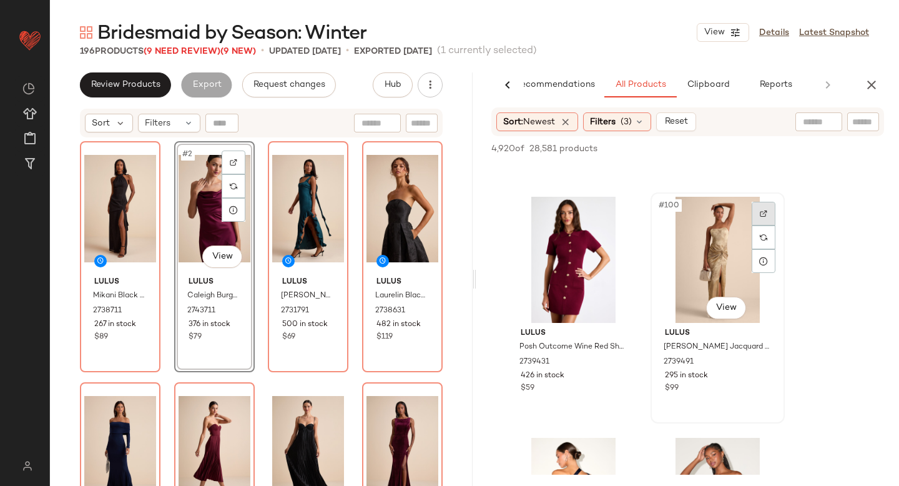
click at [764, 216] on img at bounding box center [763, 213] width 7 height 7
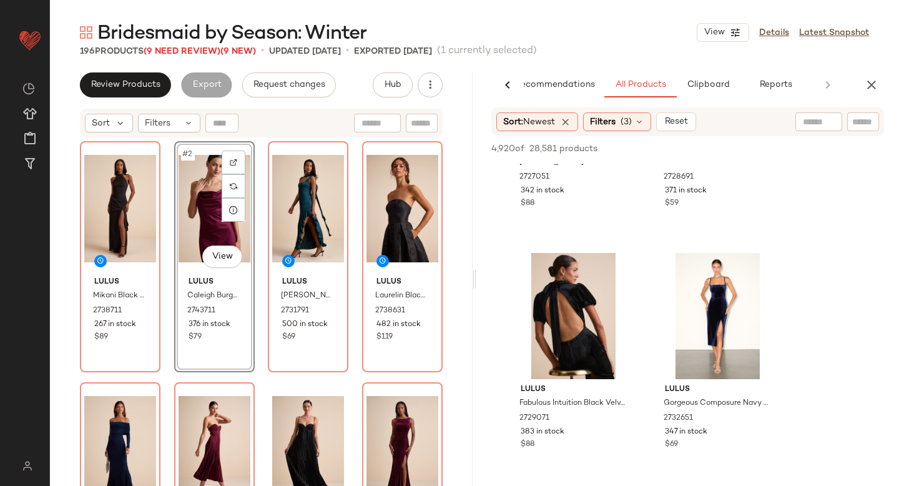
scroll to position [16601, 0]
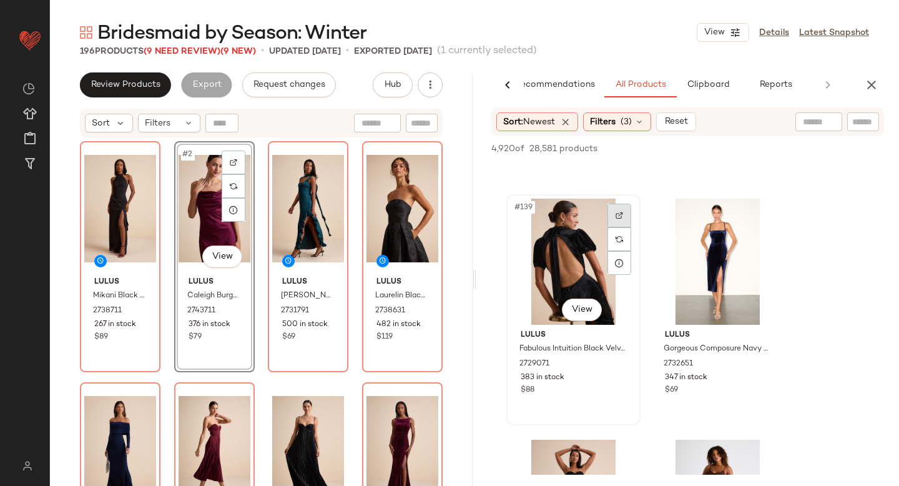
click at [621, 211] on div at bounding box center [620, 216] width 24 height 24
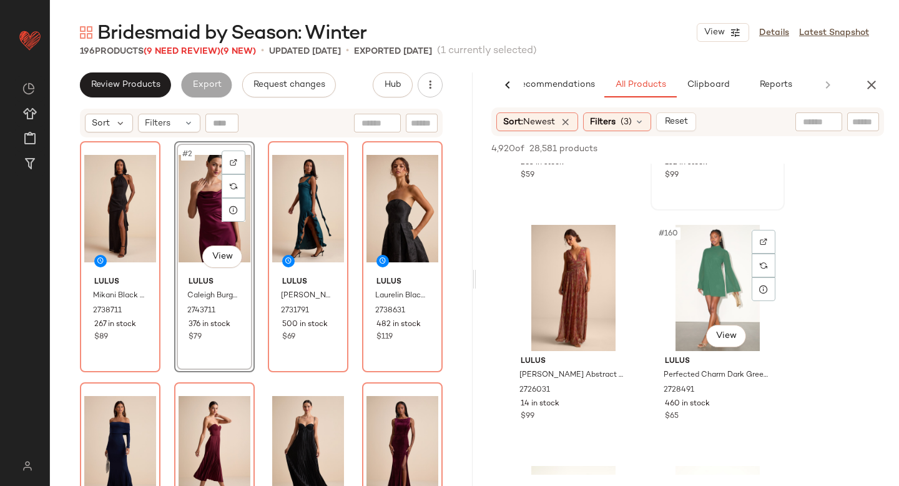
scroll to position [19060, 0]
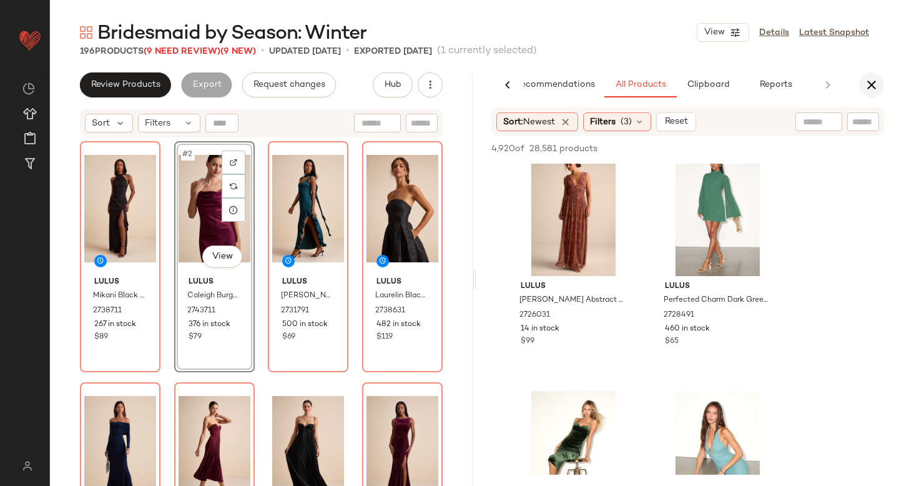
click at [872, 89] on icon "button" at bounding box center [871, 84] width 15 height 15
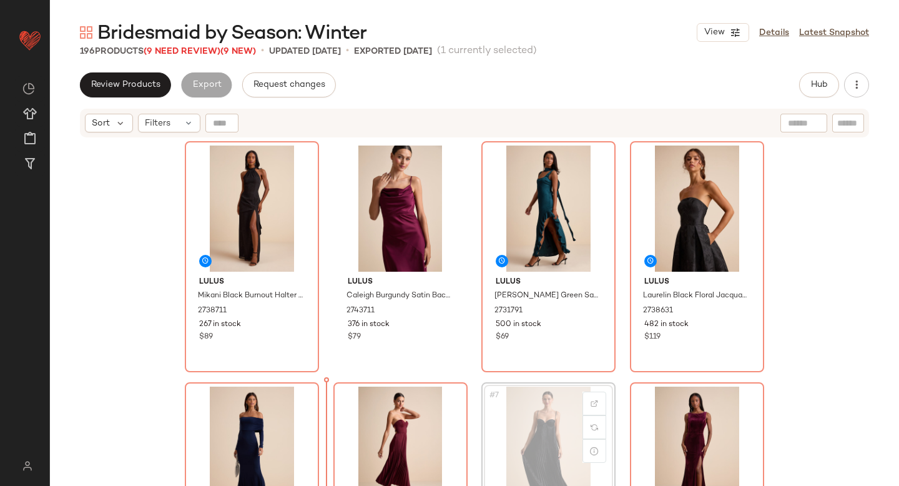
scroll to position [30, 0]
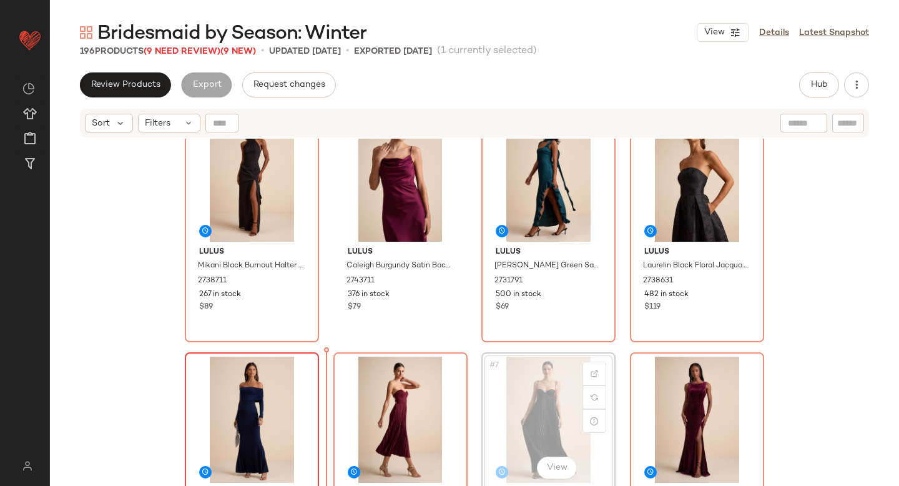
drag, startPoint x: 520, startPoint y: 426, endPoint x: 315, endPoint y: 453, distance: 206.6
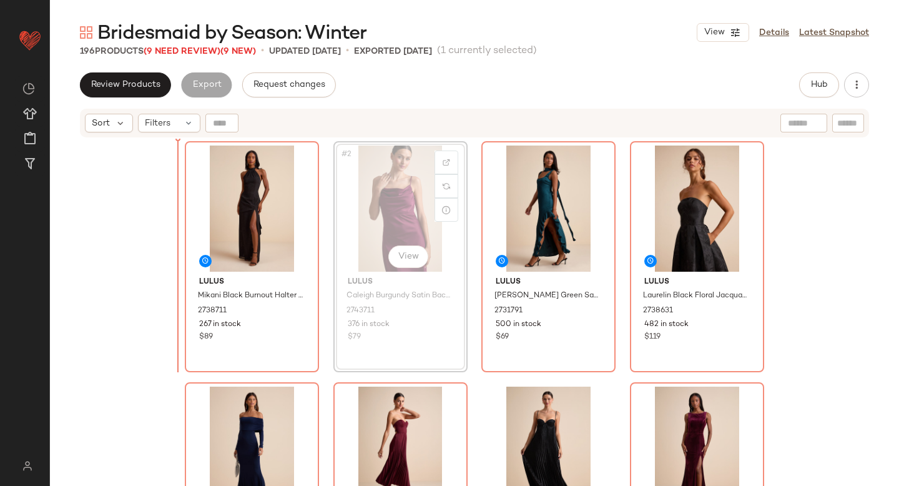
drag, startPoint x: 403, startPoint y: 207, endPoint x: 179, endPoint y: 250, distance: 228.8
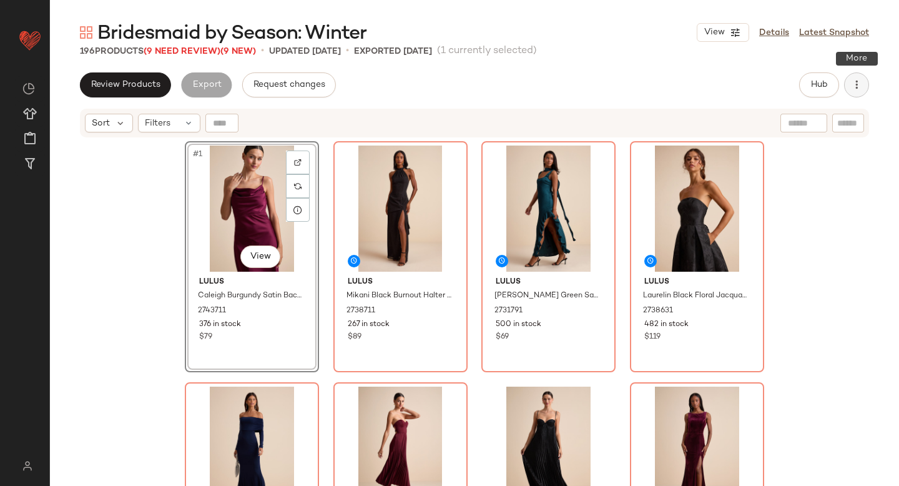
click at [857, 81] on icon "button" at bounding box center [856, 85] width 12 height 12
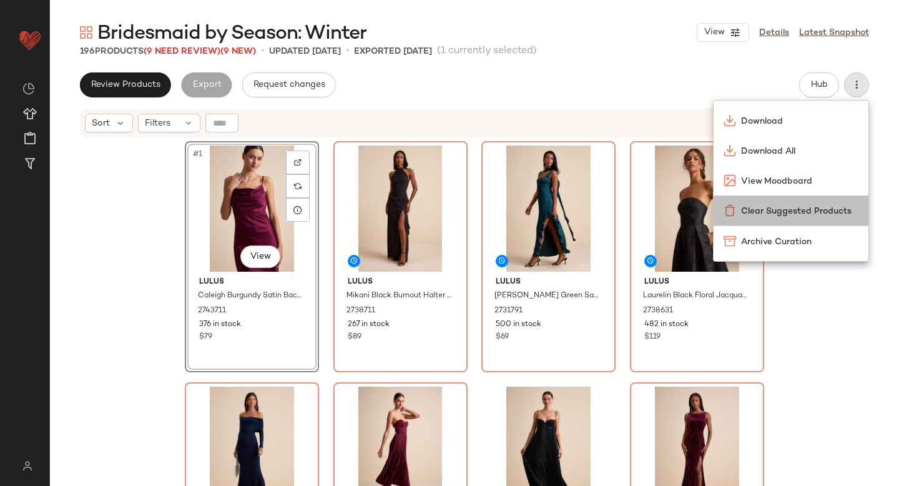
click at [786, 210] on span "Clear Suggested Products" at bounding box center [799, 211] width 117 height 13
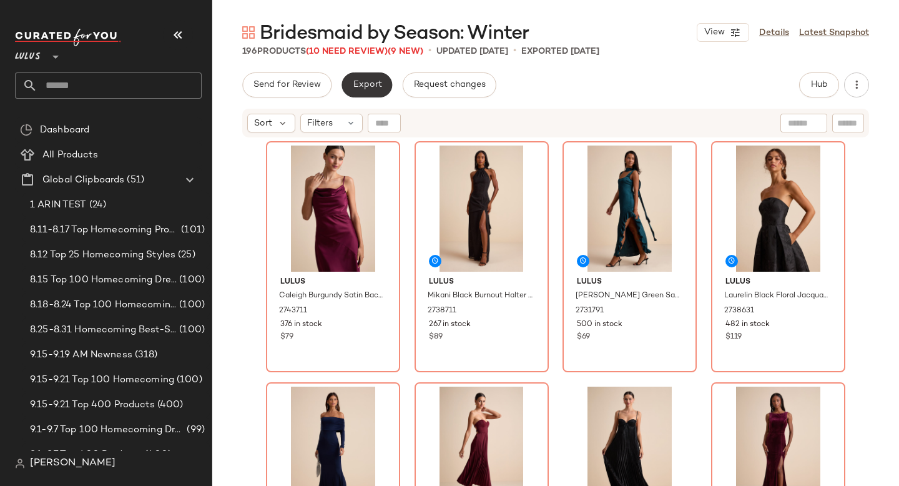
click at [375, 85] on span "Export" at bounding box center [366, 85] width 29 height 10
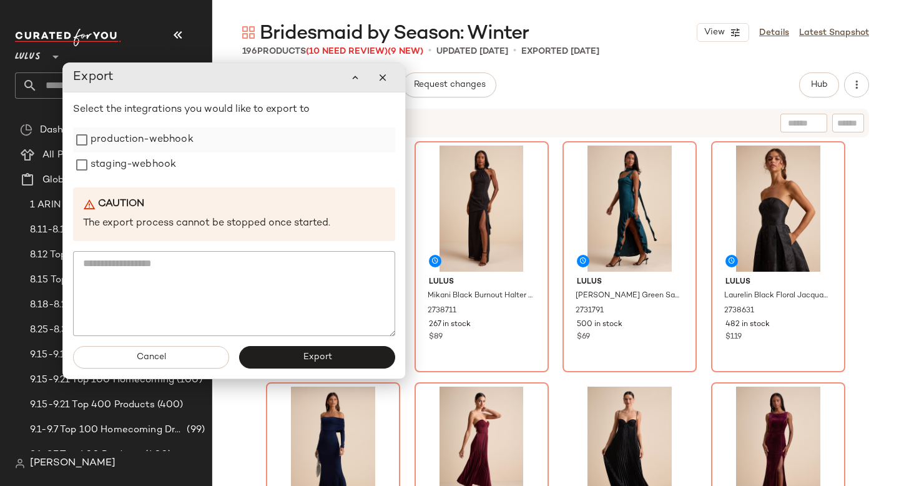
click at [167, 139] on label "production-webhook" at bounding box center [142, 139] width 103 height 25
click at [154, 165] on label "staging-webhook" at bounding box center [134, 164] width 86 height 25
click at [317, 367] on button "Export" at bounding box center [317, 357] width 156 height 22
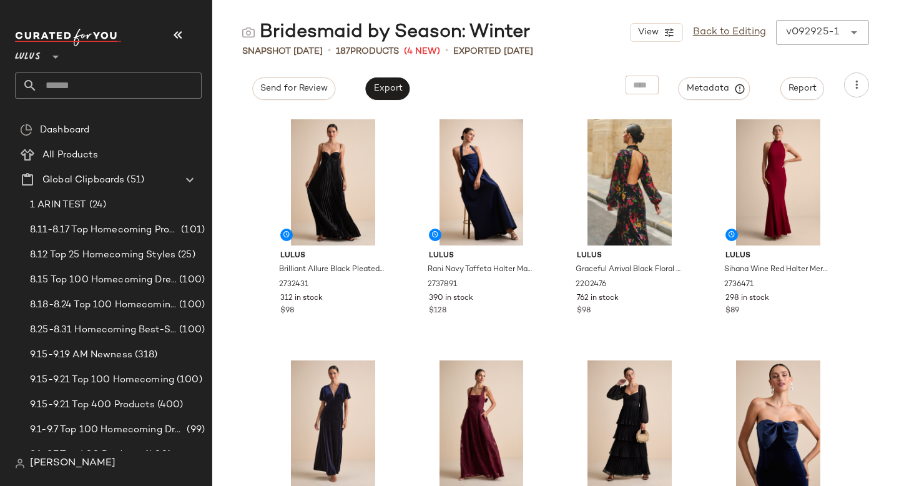
click at [112, 88] on input "text" at bounding box center [119, 85] width 164 height 26
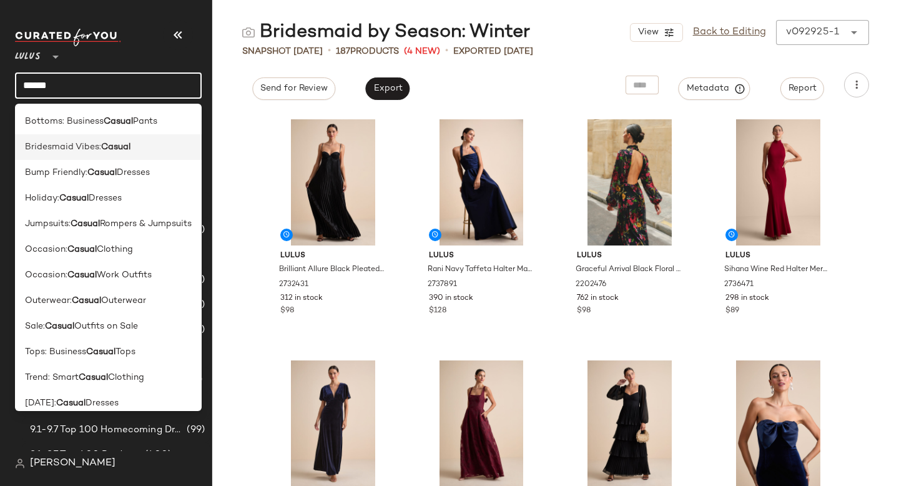
type input "******"
click at [83, 146] on span "Bridesmaid Vibes:" at bounding box center [63, 147] width 76 height 13
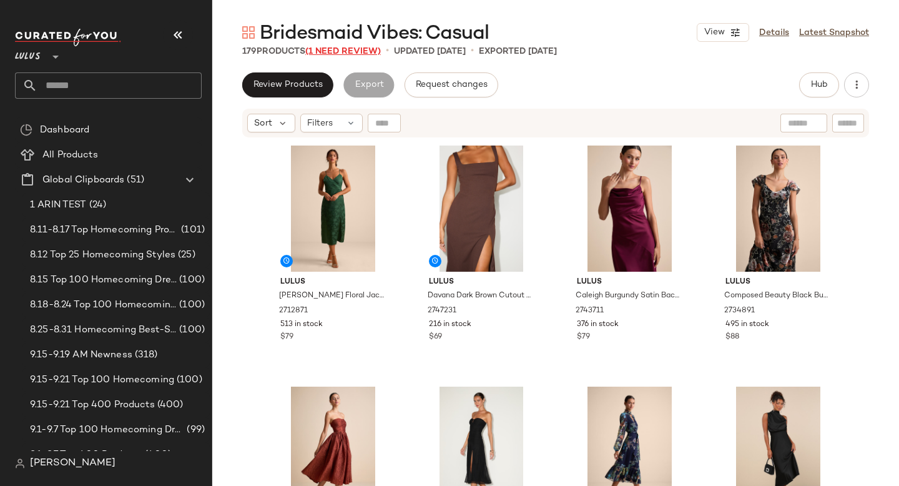
click at [365, 49] on span "(1 Need Review)" at bounding box center [343, 51] width 76 height 9
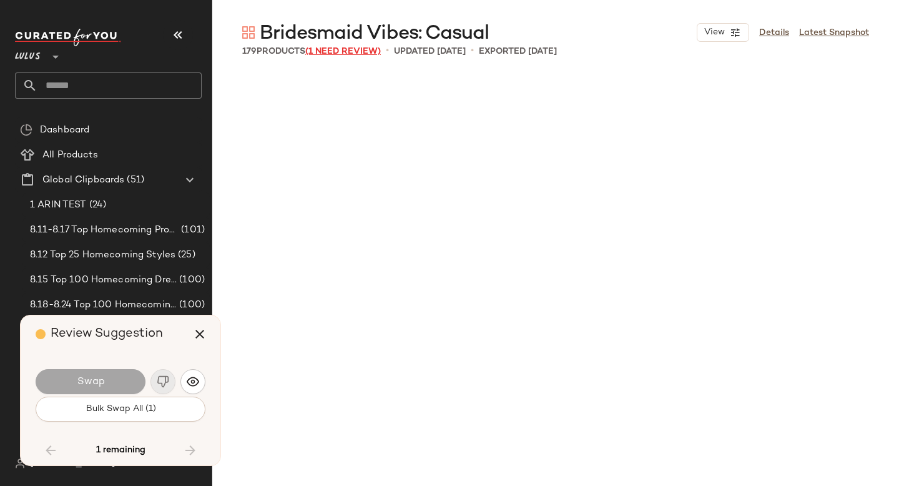
scroll to position [9159, 0]
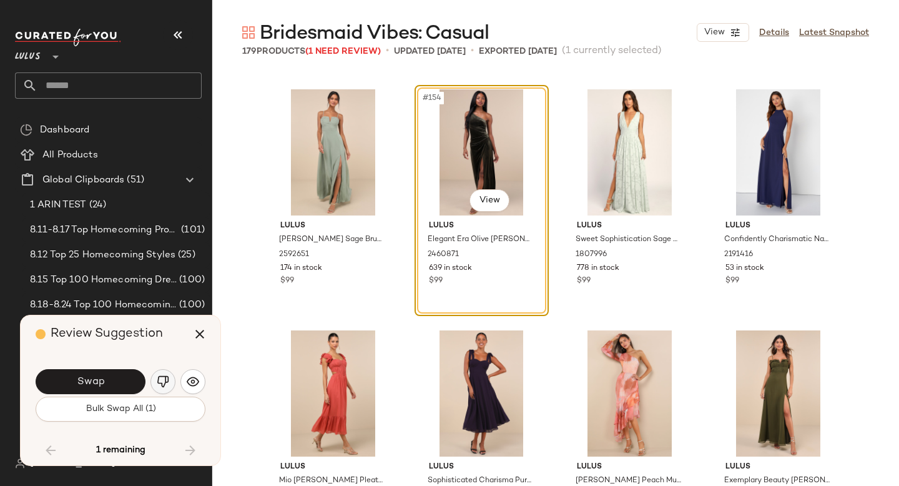
click at [163, 383] on img "button" at bounding box center [163, 381] width 12 height 12
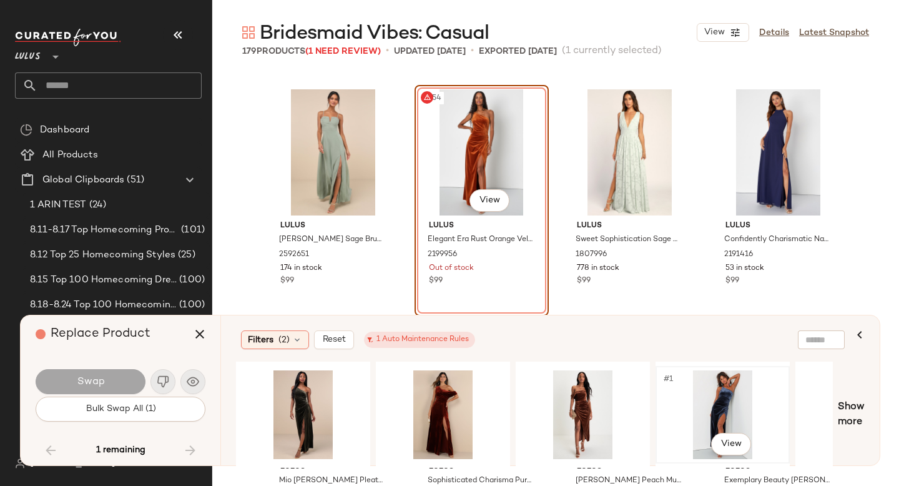
click at [715, 410] on div "#1 View" at bounding box center [723, 414] width 126 height 89
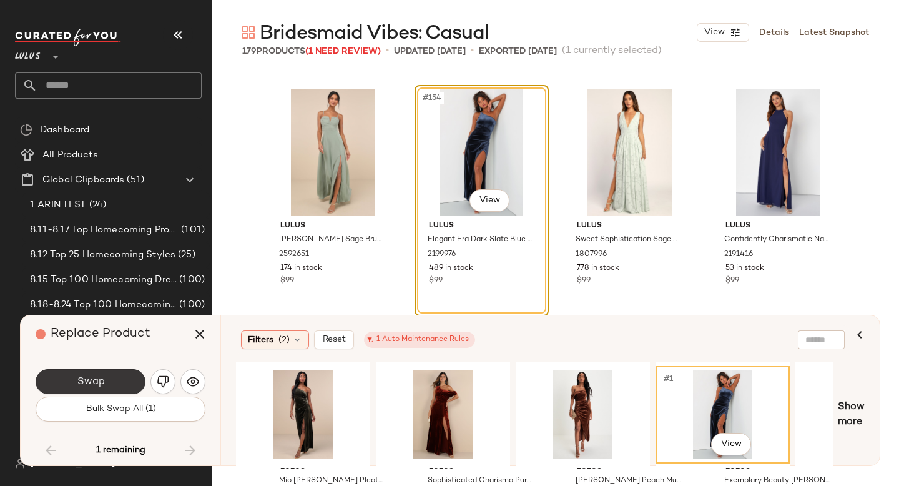
click at [120, 371] on button "Swap" at bounding box center [91, 381] width 110 height 25
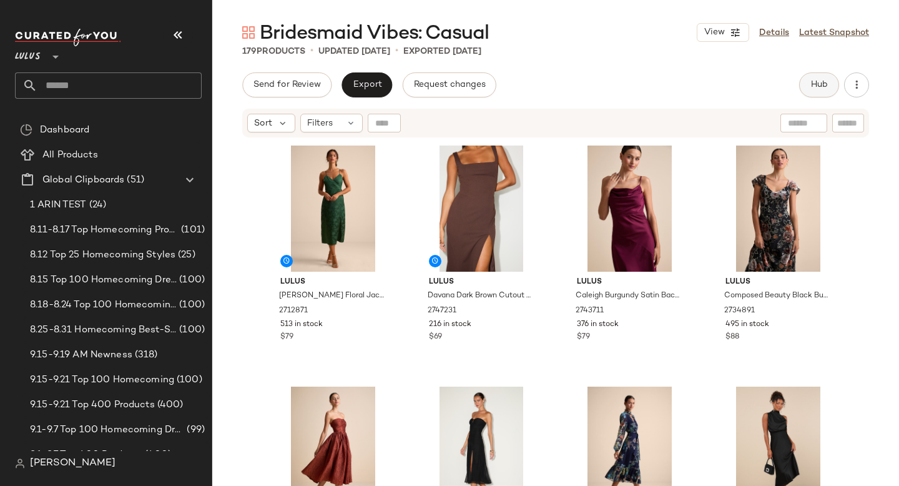
click at [828, 82] on button "Hub" at bounding box center [819, 84] width 40 height 25
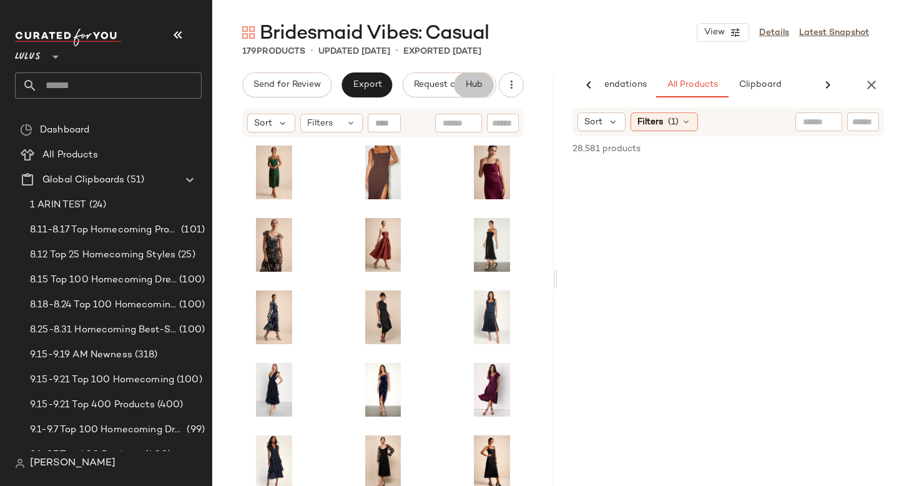
scroll to position [0, 62]
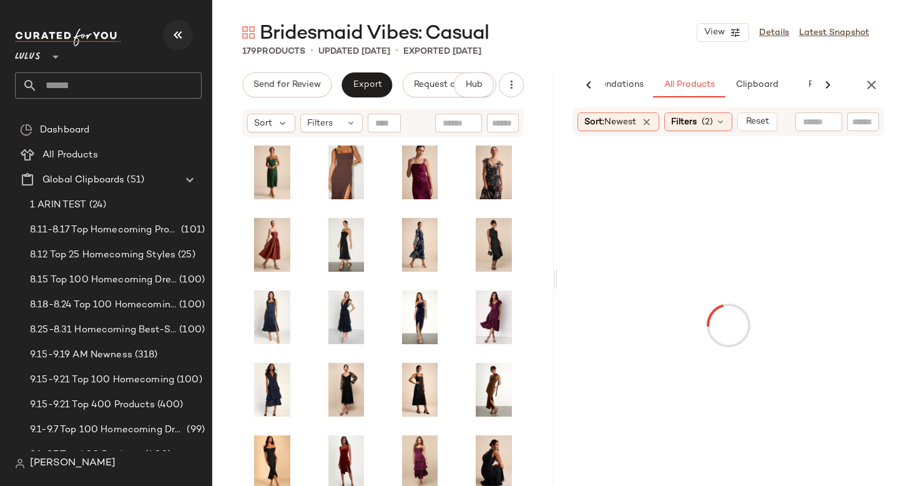
click at [182, 32] on icon "button" at bounding box center [177, 34] width 15 height 15
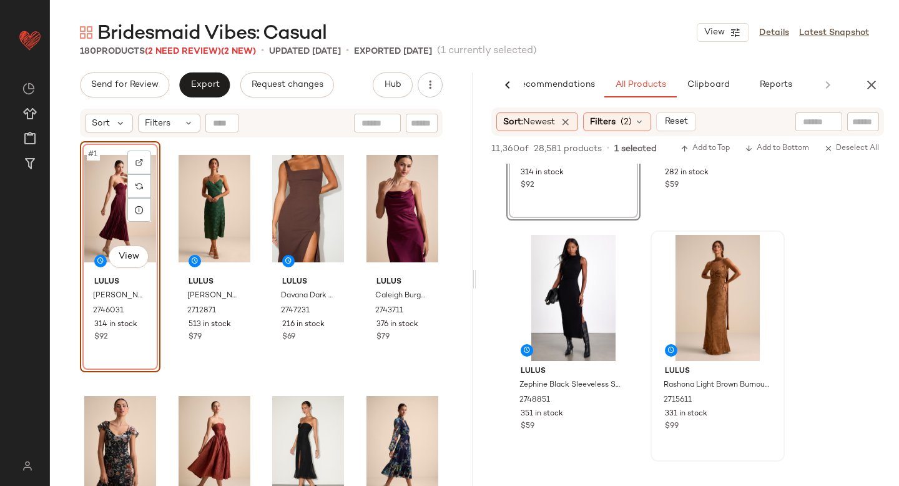
scroll to position [1860, 0]
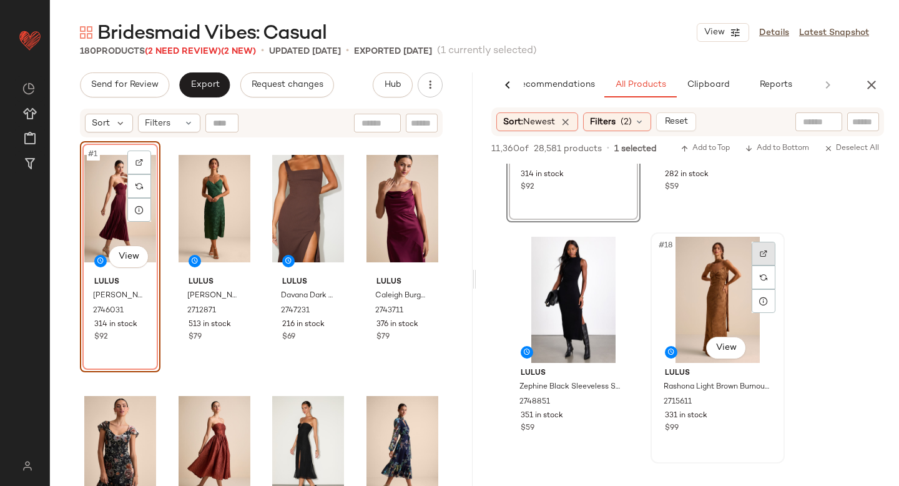
click at [764, 242] on div at bounding box center [764, 254] width 24 height 24
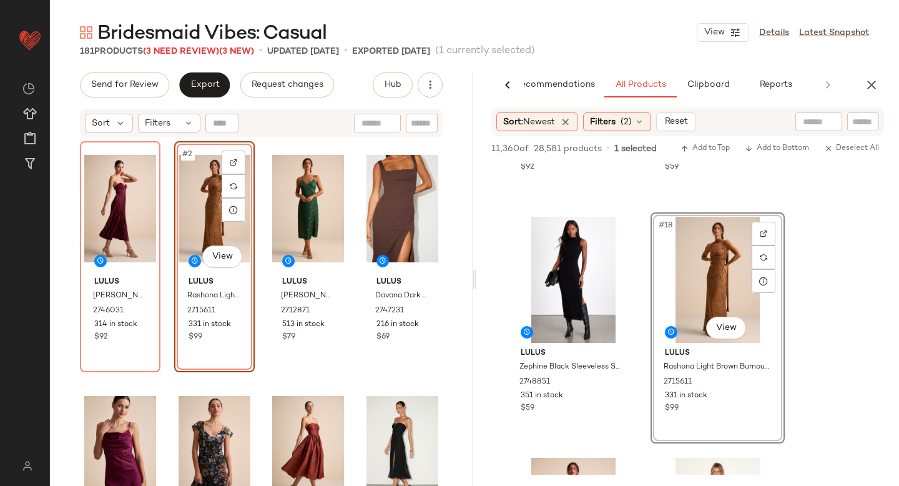
scroll to position [1883, 0]
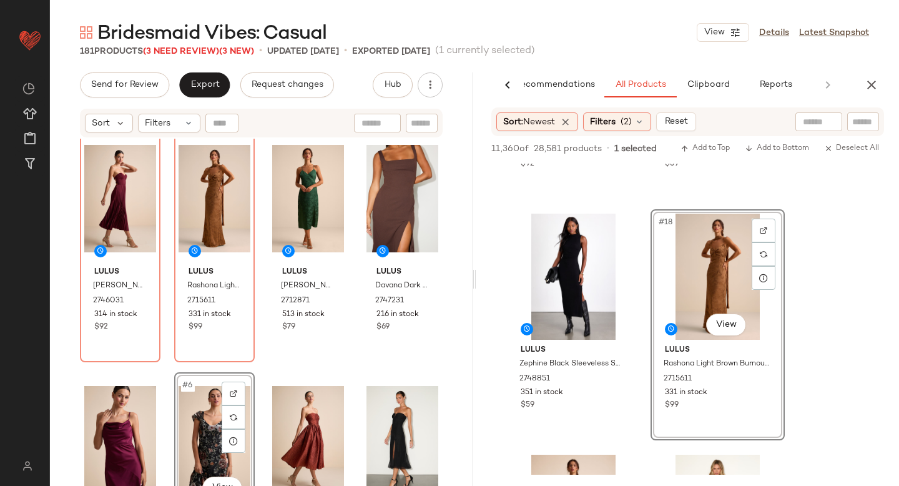
scroll to position [28, 0]
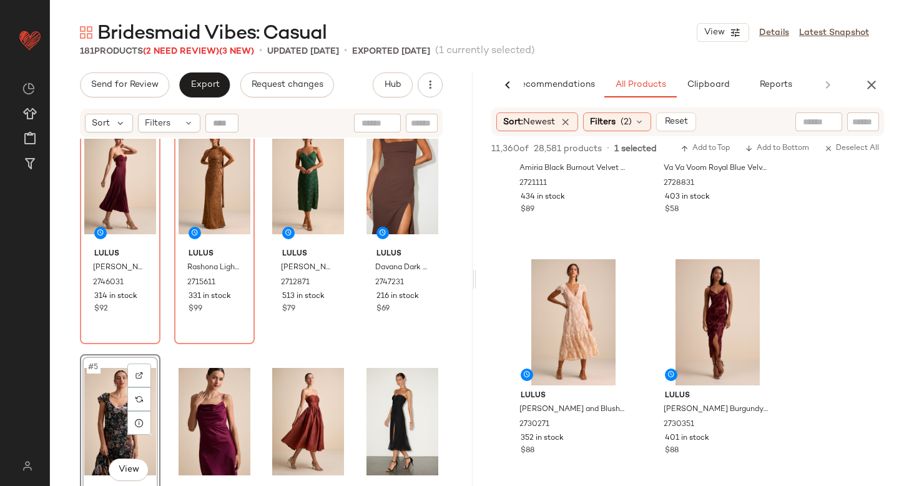
scroll to position [2868, 0]
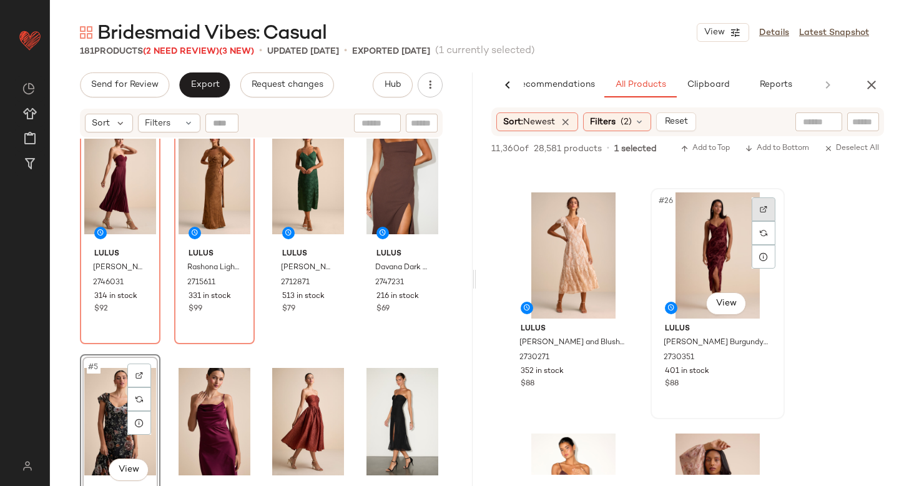
click at [763, 200] on div at bounding box center [764, 209] width 24 height 24
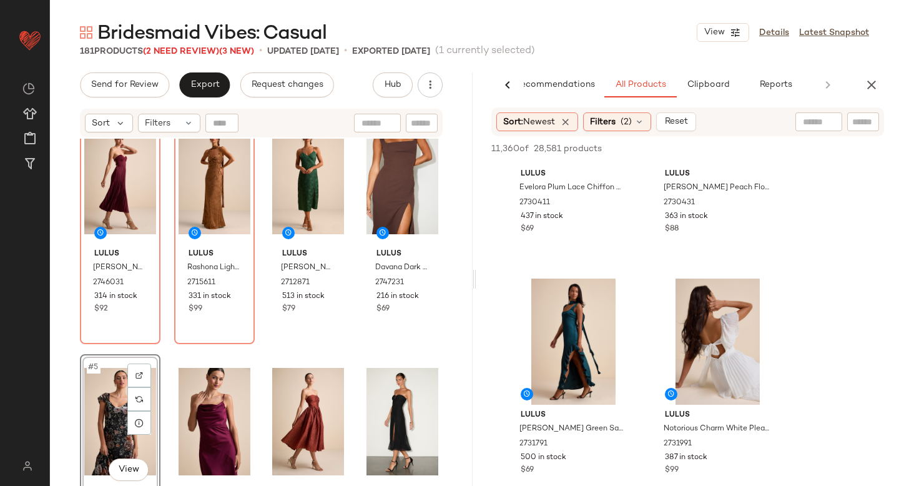
scroll to position [3272, 0]
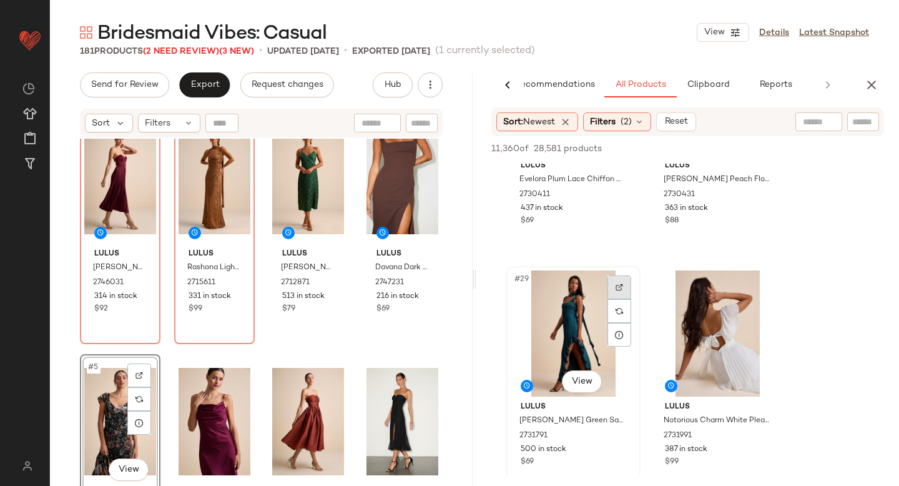
click at [617, 282] on div at bounding box center [620, 287] width 24 height 24
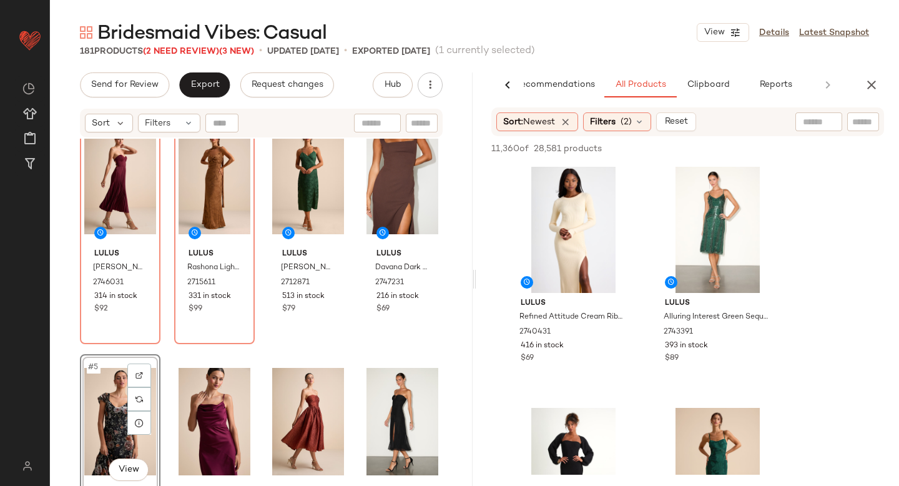
scroll to position [5539, 0]
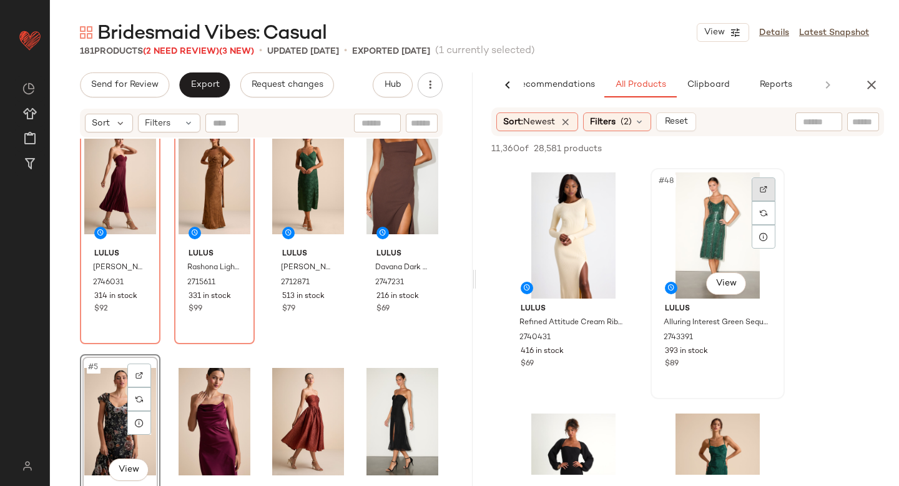
click at [760, 185] on img at bounding box center [763, 188] width 7 height 7
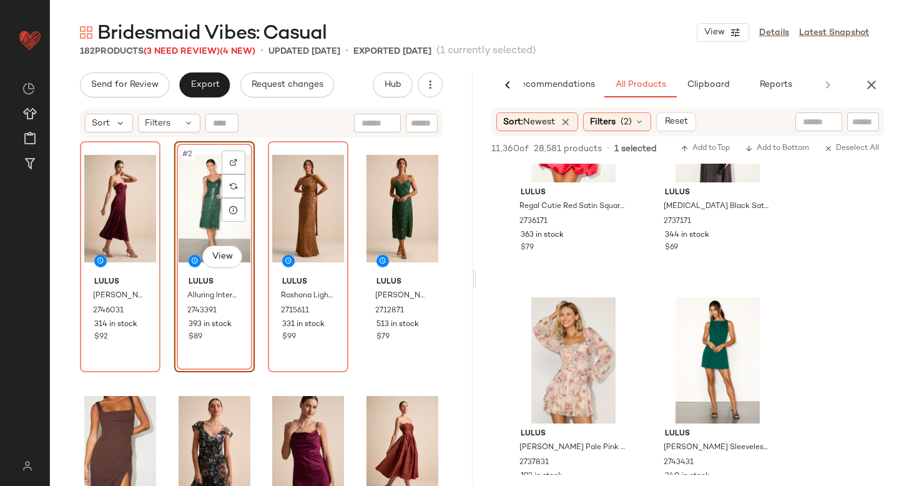
scroll to position [16758, 0]
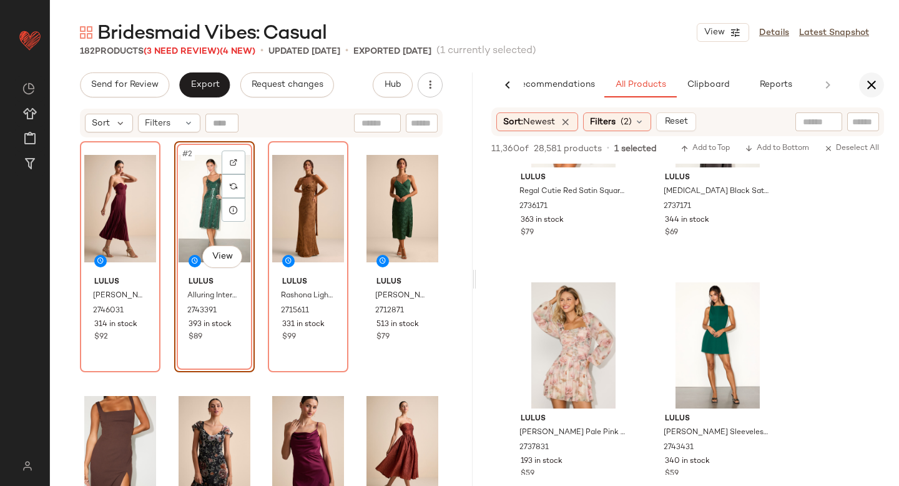
click at [873, 91] on icon "button" at bounding box center [871, 84] width 15 height 15
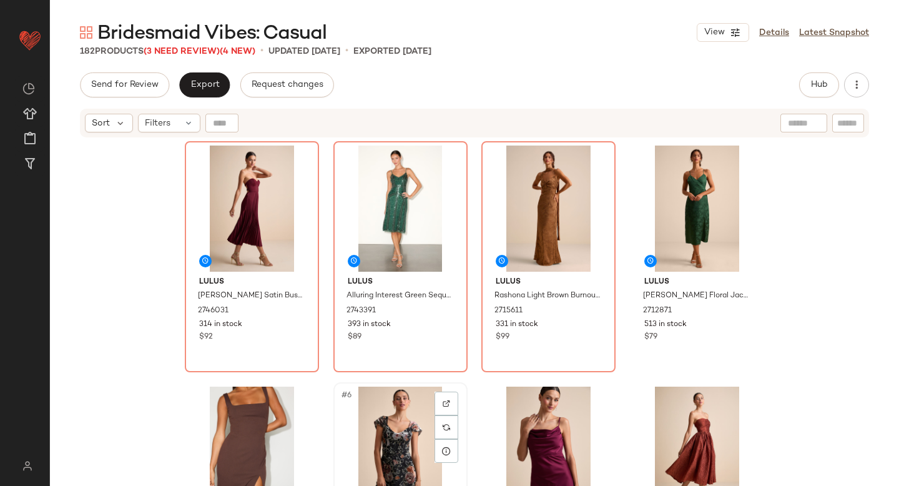
scroll to position [1, 0]
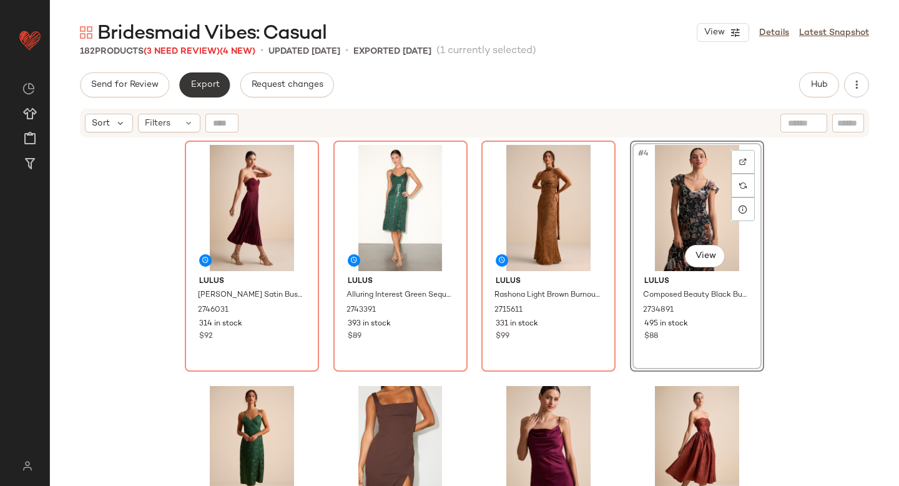
click at [205, 73] on button "Export" at bounding box center [204, 84] width 51 height 25
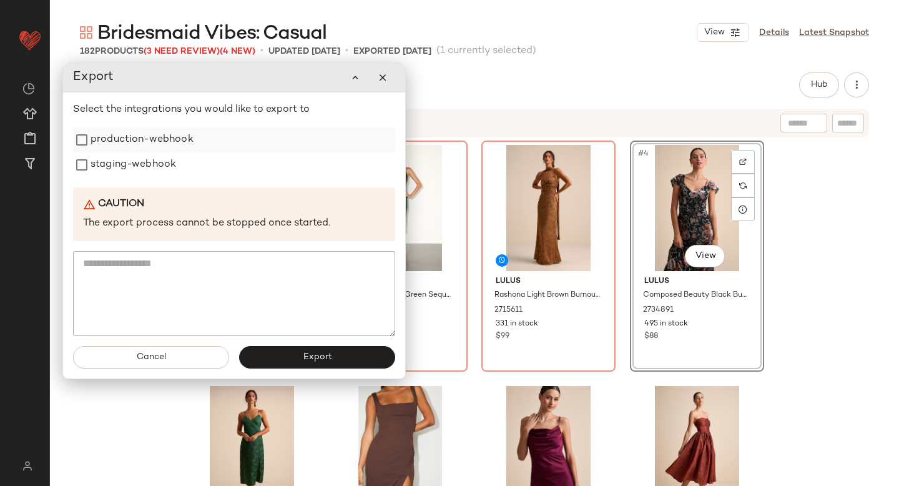
click at [145, 137] on label "production-webhook" at bounding box center [142, 139] width 103 height 25
click at [139, 162] on label "staging-webhook" at bounding box center [134, 164] width 86 height 25
click at [290, 360] on button "Export" at bounding box center [317, 357] width 156 height 22
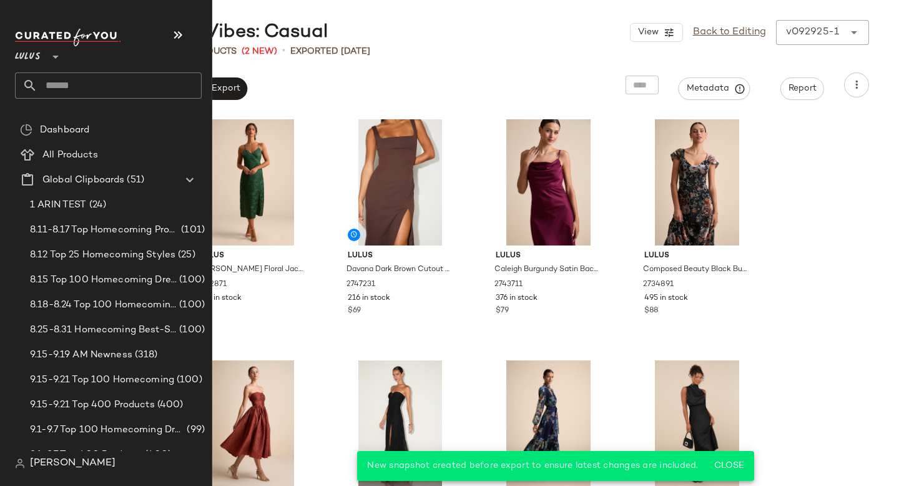
click at [46, 91] on input "text" at bounding box center [119, 85] width 164 height 26
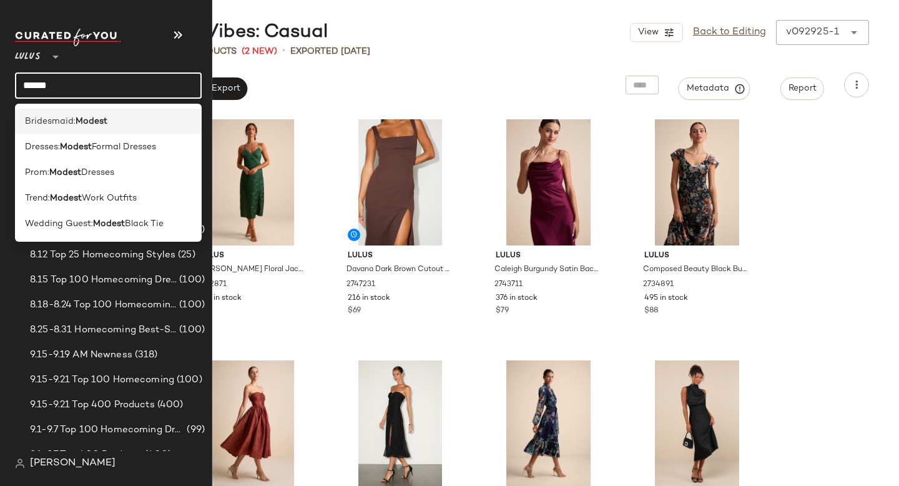
type input "******"
click at [89, 125] on b "Modest" at bounding box center [92, 121] width 32 height 13
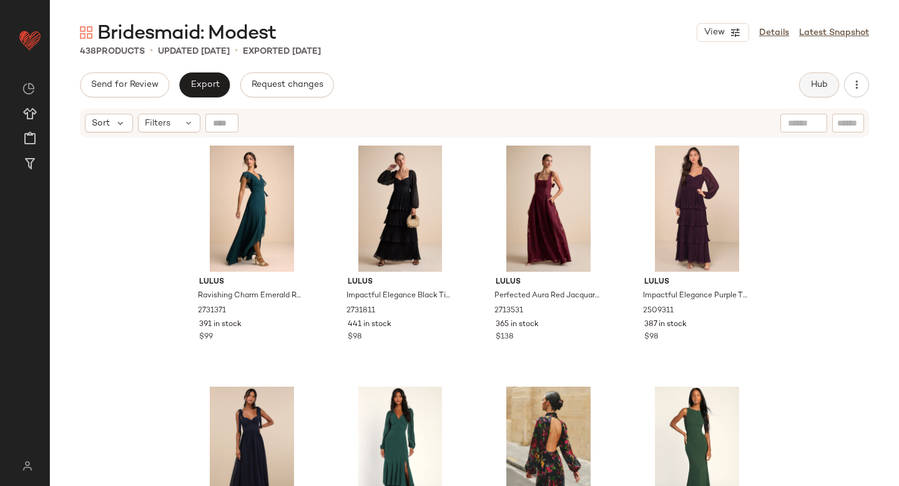
click at [824, 77] on button "Hub" at bounding box center [819, 84] width 40 height 25
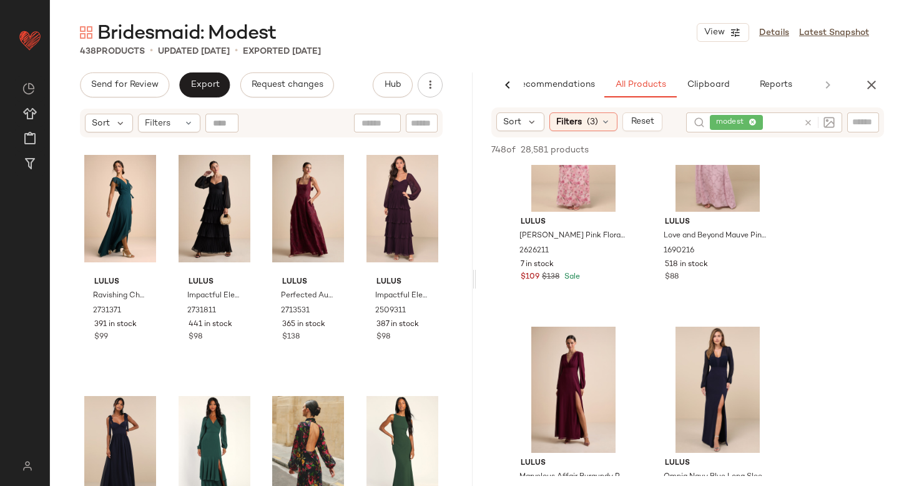
scroll to position [1095, 0]
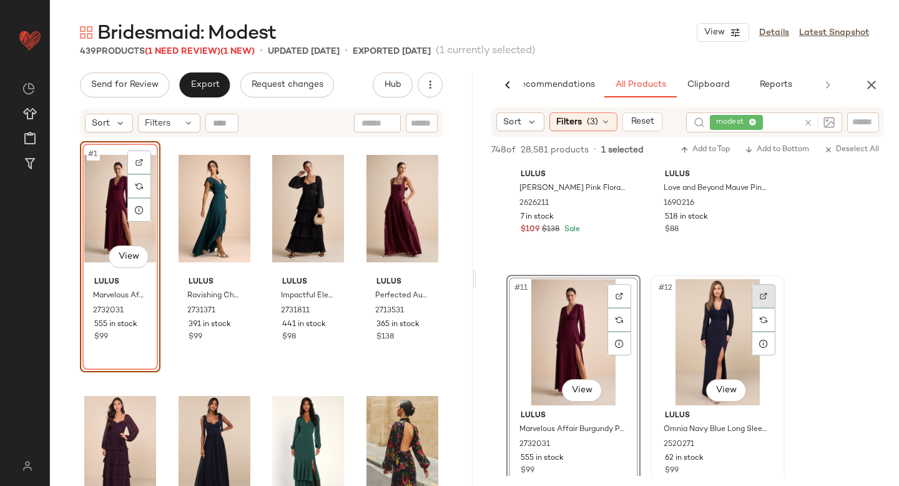
click at [765, 292] on img at bounding box center [763, 295] width 7 height 7
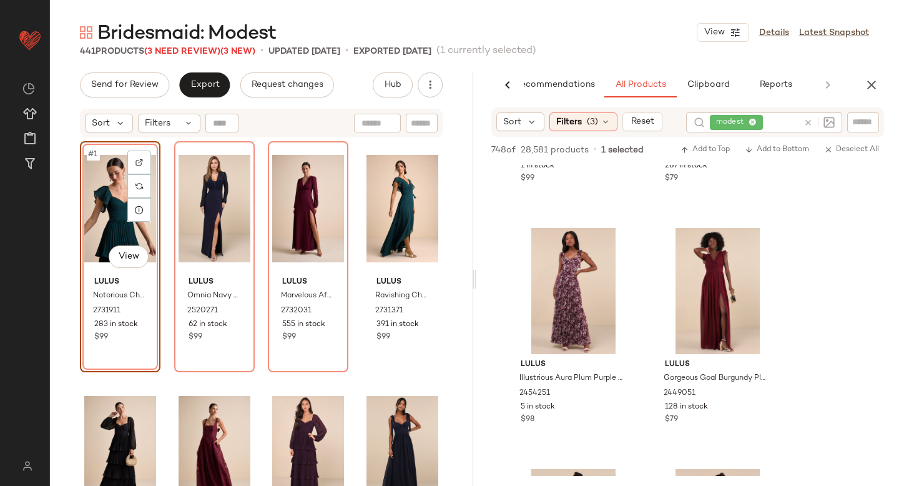
scroll to position [2340, 0]
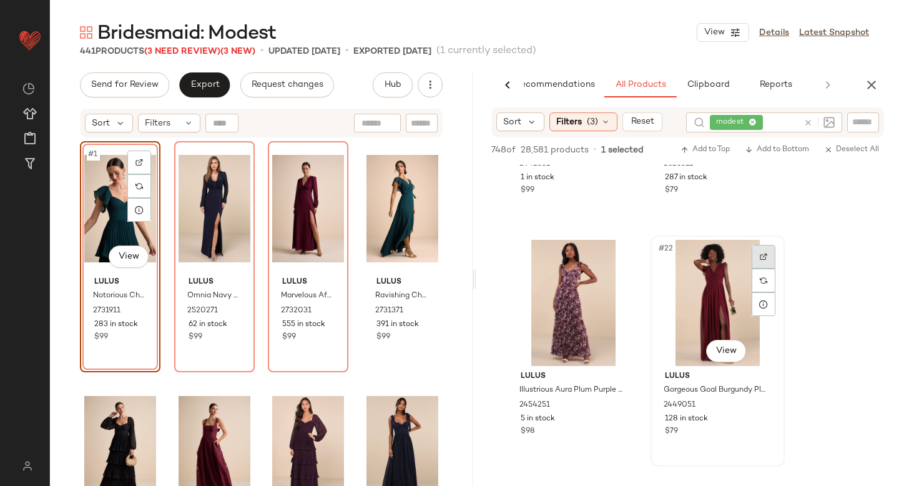
click at [758, 252] on div at bounding box center [764, 257] width 24 height 24
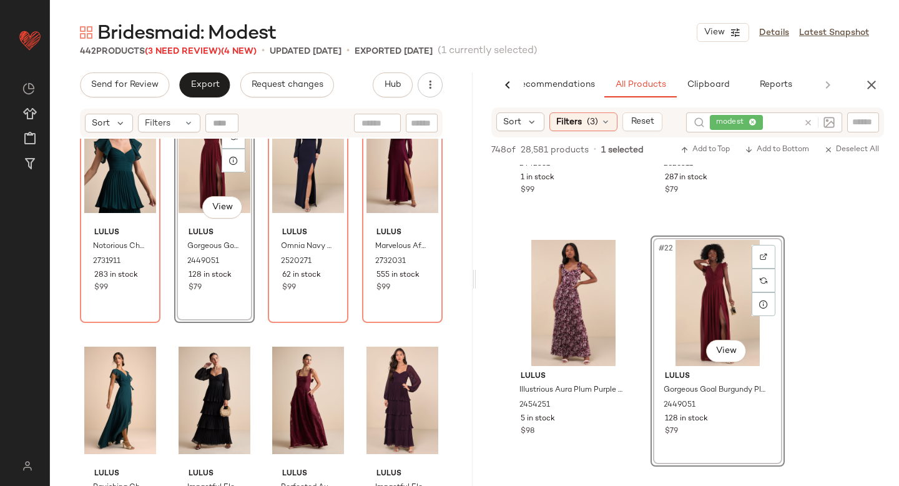
scroll to position [100, 0]
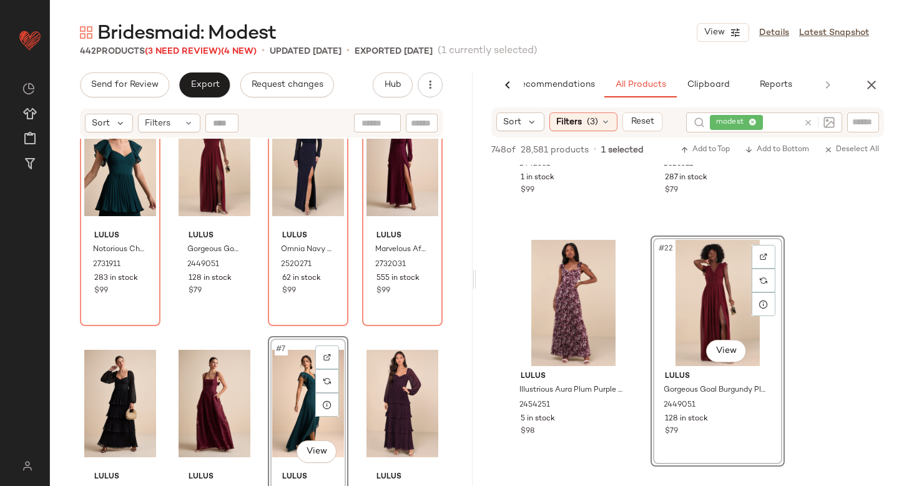
scroll to position [46, 0]
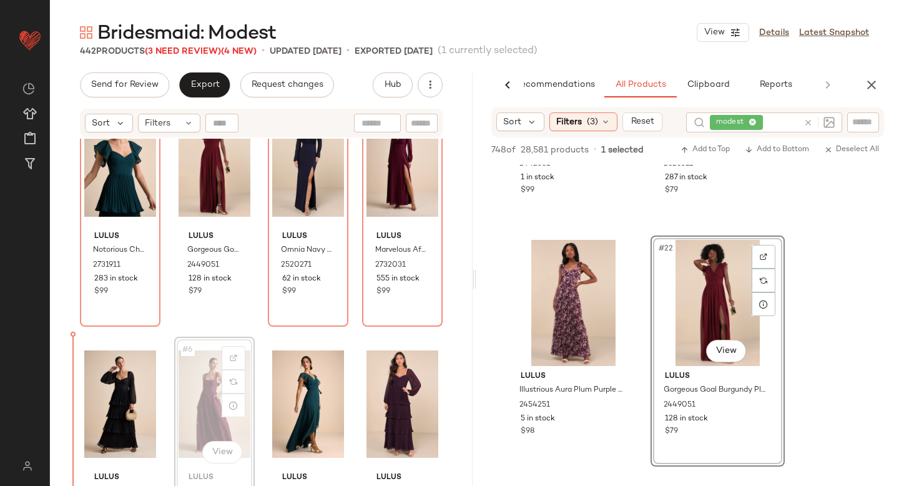
drag, startPoint x: 195, startPoint y: 392, endPoint x: 71, endPoint y: 405, distance: 125.6
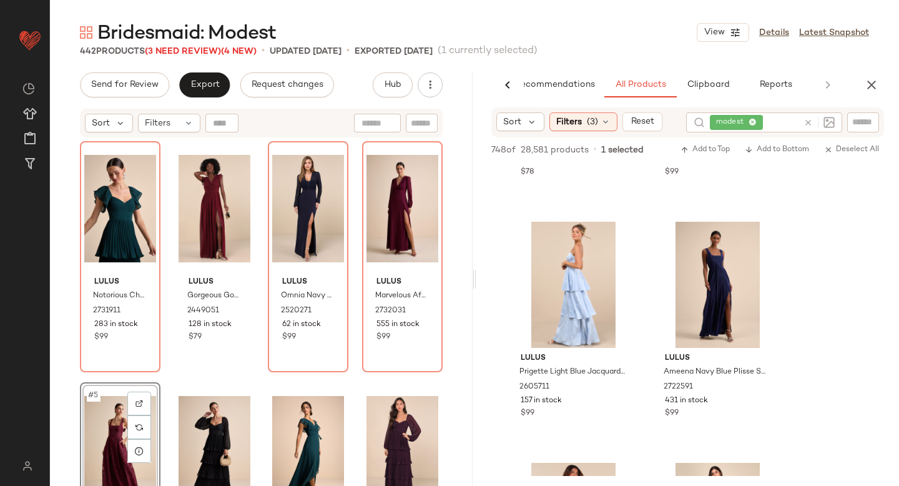
scroll to position [4043, 0]
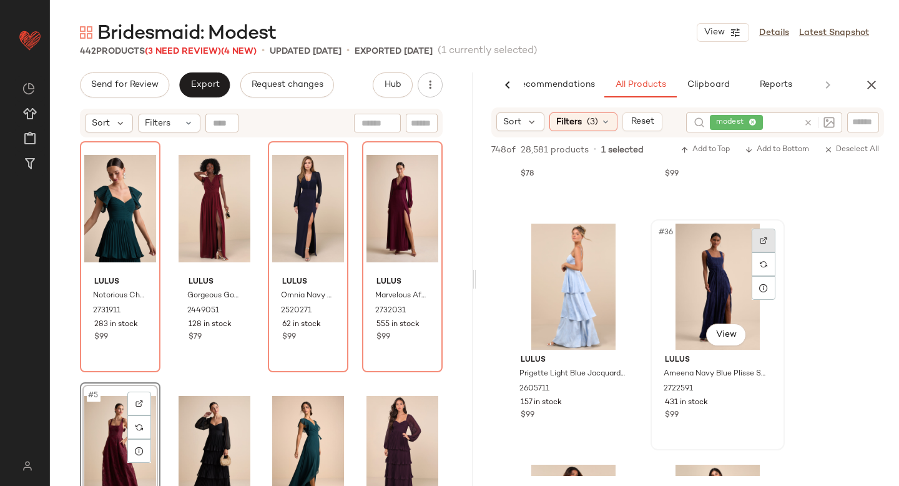
click at [756, 242] on div at bounding box center [764, 241] width 24 height 24
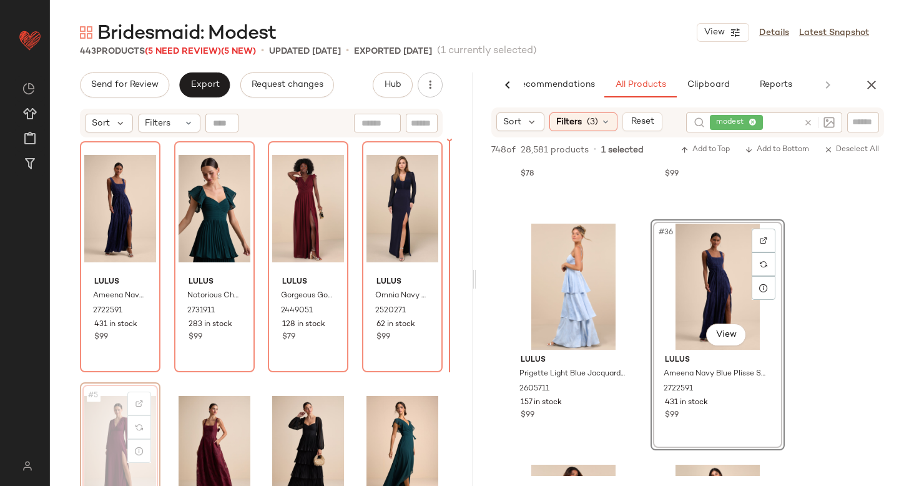
scroll to position [2, 0]
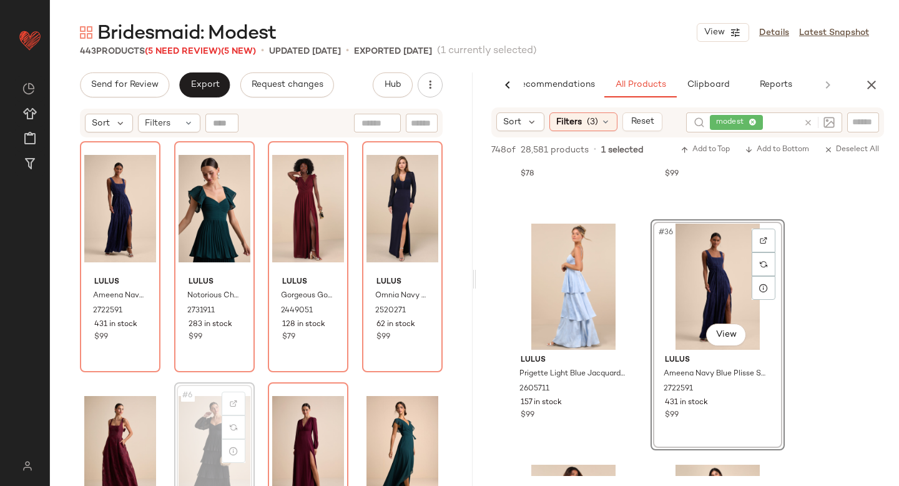
scroll to position [15, 0]
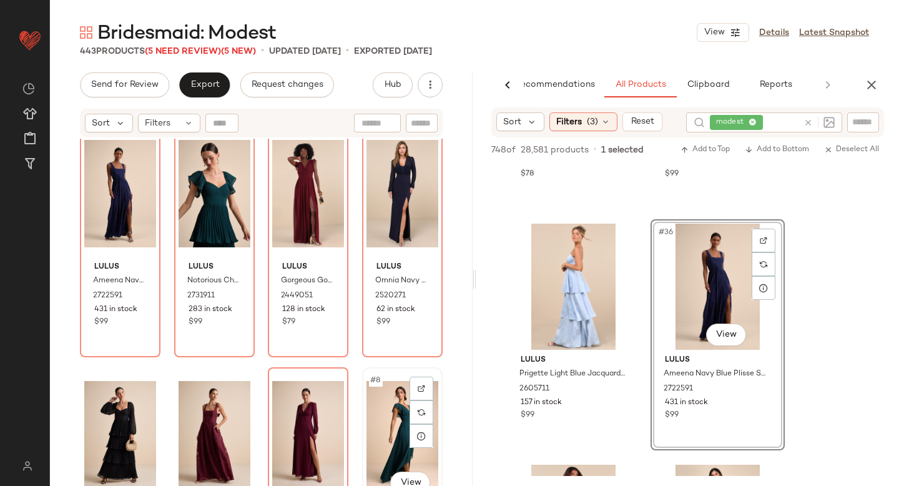
scroll to position [19, 0]
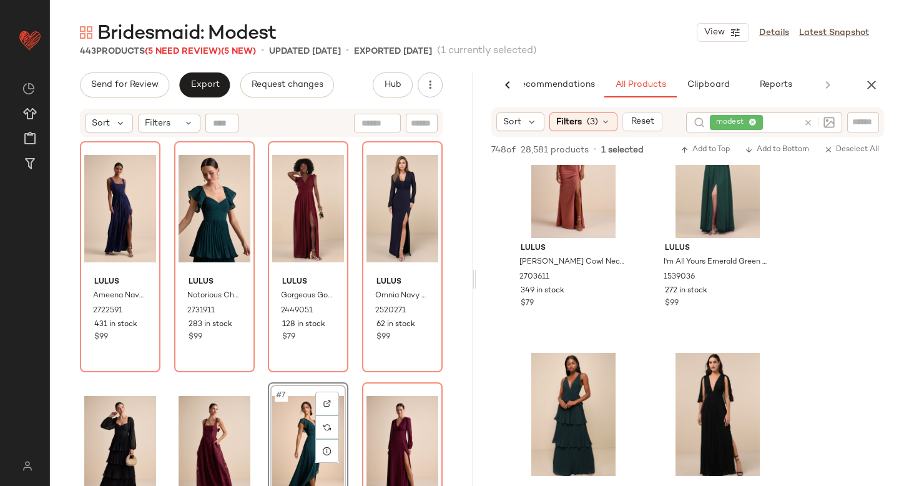
scroll to position [5268, 0]
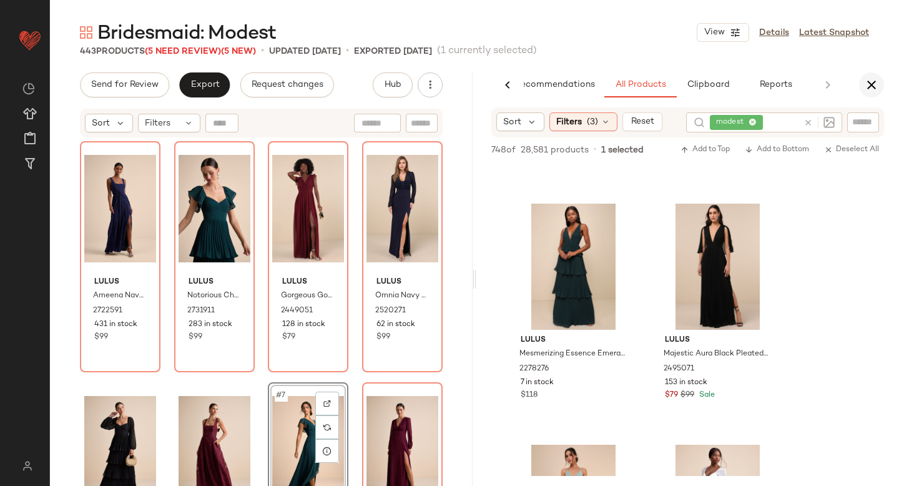
click at [874, 80] on icon "button" at bounding box center [871, 84] width 15 height 15
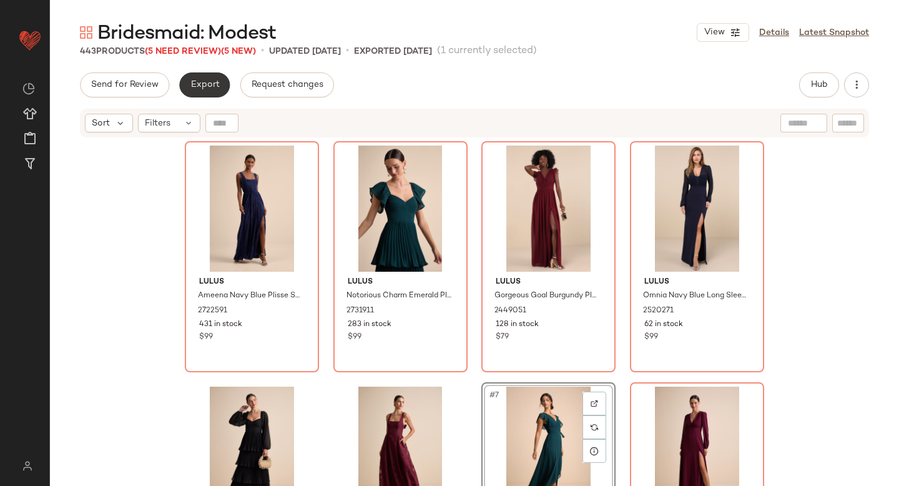
click at [199, 95] on button "Export" at bounding box center [204, 84] width 51 height 25
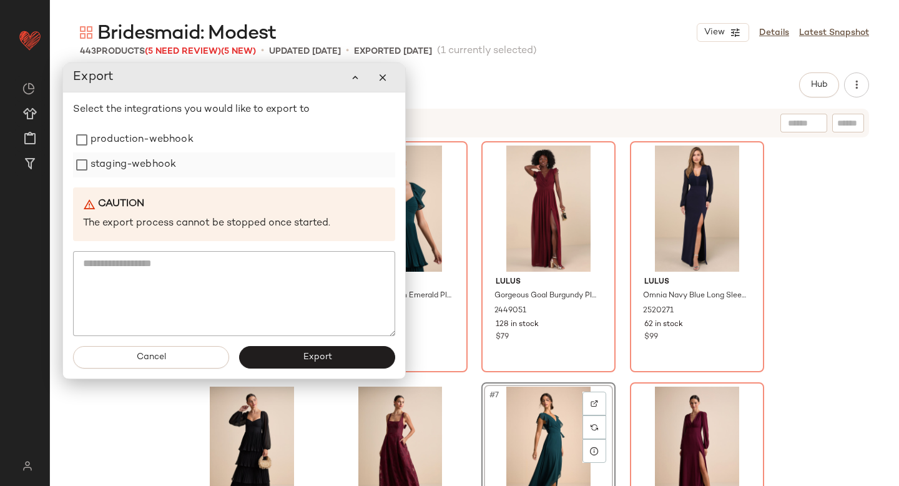
click at [115, 154] on label "staging-webhook" at bounding box center [134, 164] width 86 height 25
click at [110, 146] on label "production-webhook" at bounding box center [142, 139] width 103 height 25
click at [281, 367] on button "Export" at bounding box center [317, 357] width 156 height 22
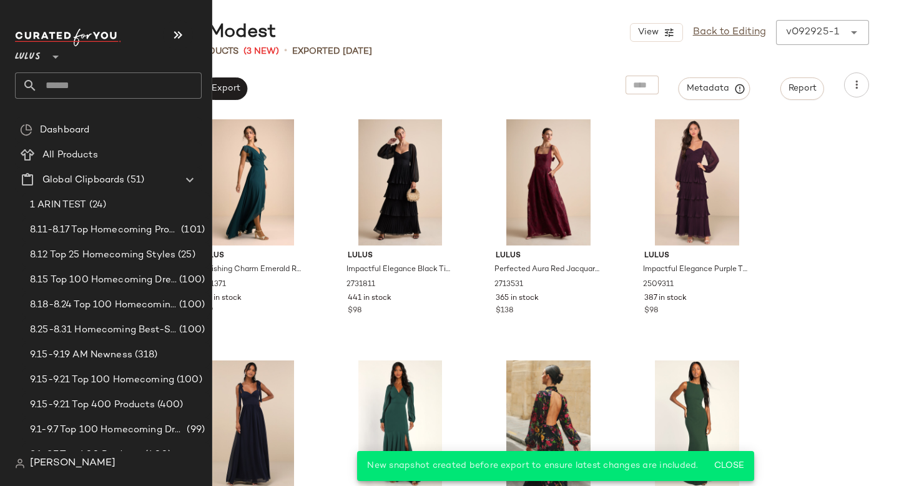
click at [56, 78] on input "text" at bounding box center [119, 85] width 164 height 26
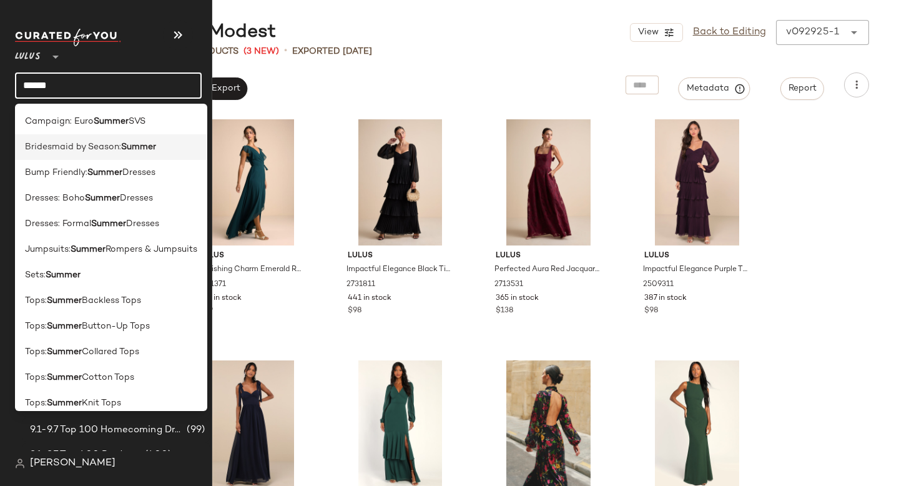
type input "******"
click at [122, 141] on b "Summer" at bounding box center [138, 147] width 35 height 13
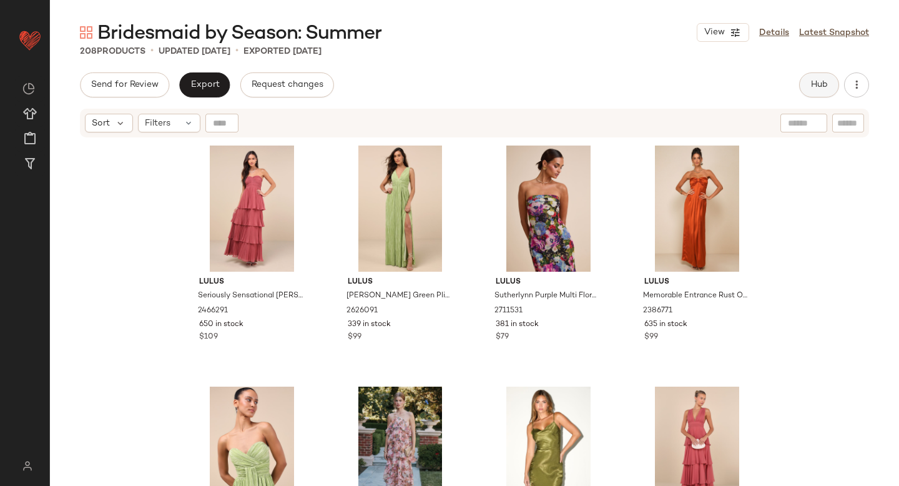
click at [817, 81] on span "Hub" at bounding box center [819, 85] width 17 height 10
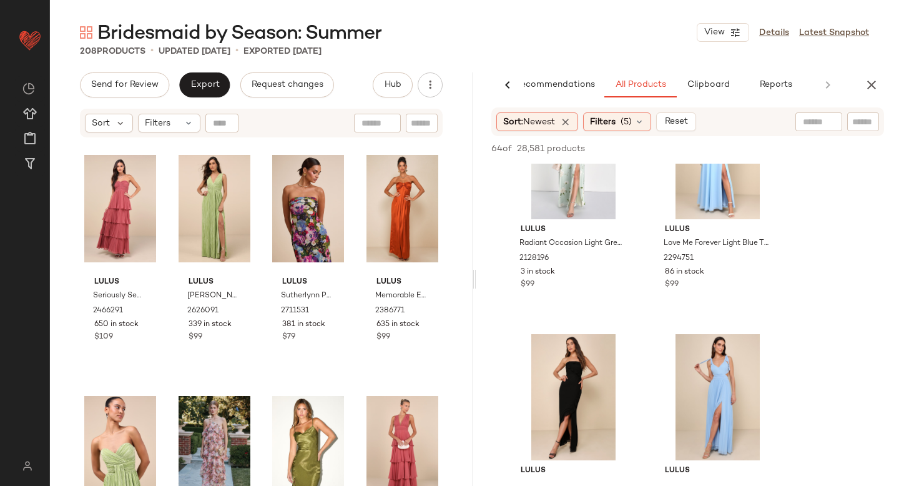
scroll to position [3002, 0]
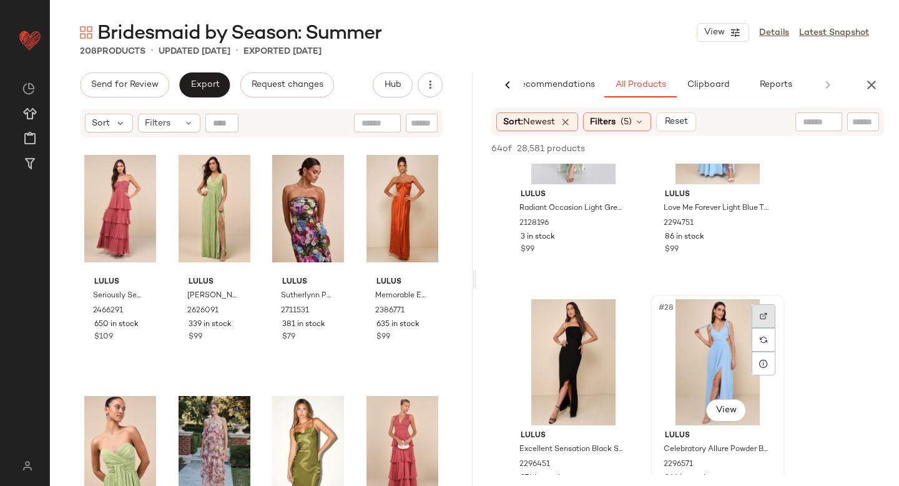
click at [760, 317] on img at bounding box center [763, 315] width 7 height 7
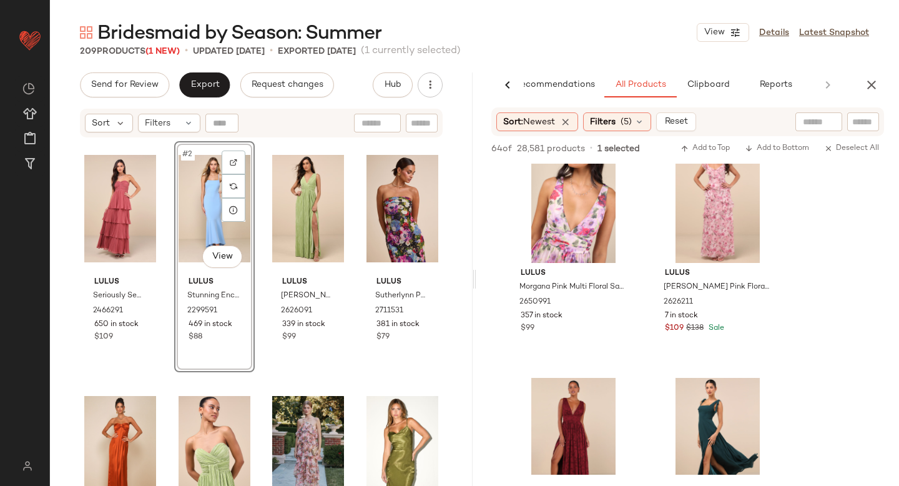
scroll to position [0, 0]
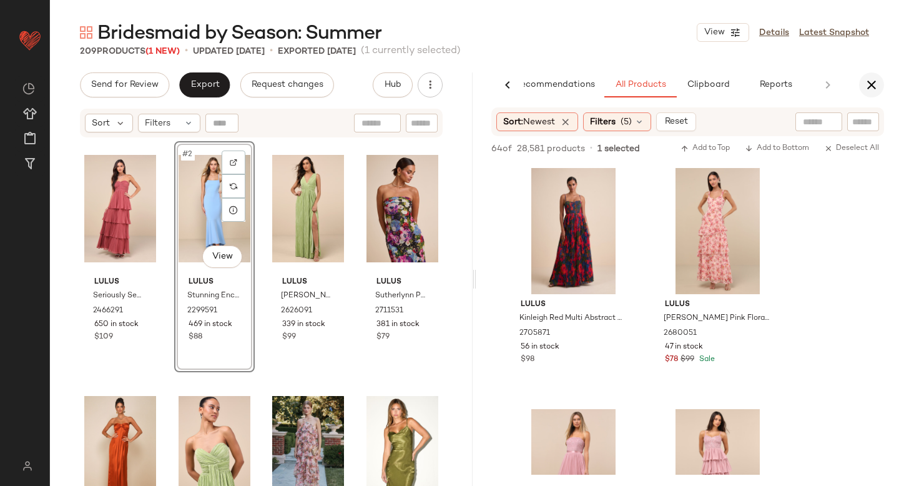
click at [872, 79] on icon "button" at bounding box center [871, 84] width 15 height 15
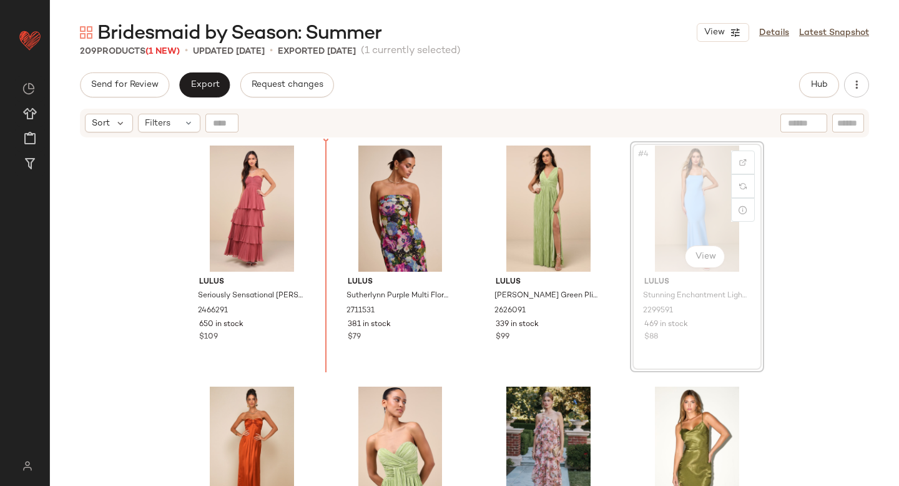
drag, startPoint x: 722, startPoint y: 194, endPoint x: 715, endPoint y: 194, distance: 6.9
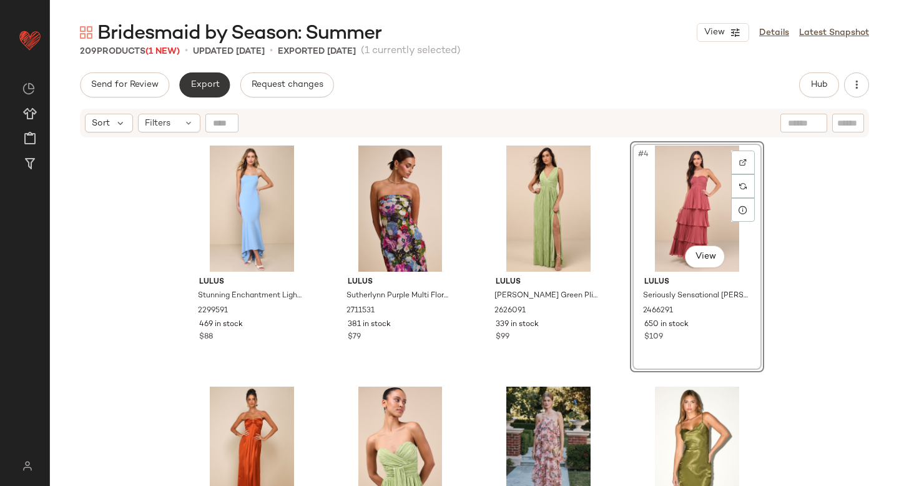
click at [200, 94] on button "Export" at bounding box center [204, 84] width 51 height 25
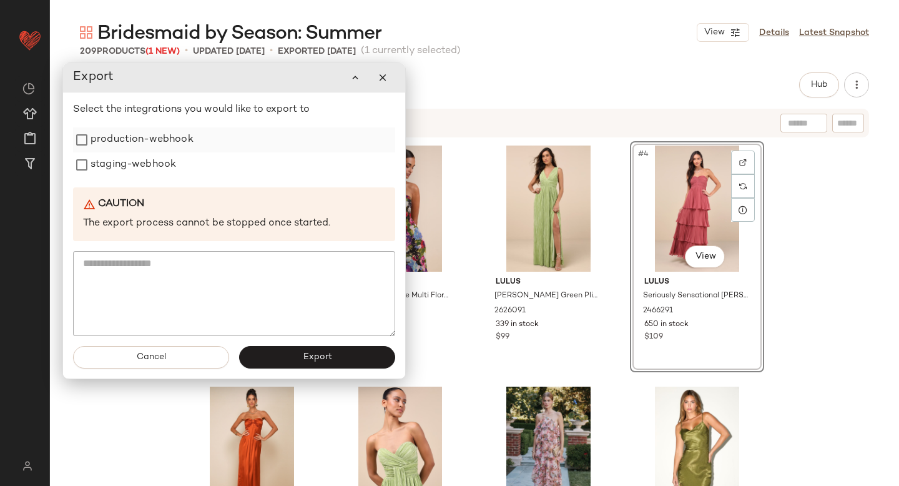
click at [157, 145] on label "production-webhook" at bounding box center [142, 139] width 103 height 25
click at [152, 166] on label "staging-webhook" at bounding box center [134, 164] width 86 height 25
click at [294, 358] on button "Export" at bounding box center [317, 357] width 156 height 22
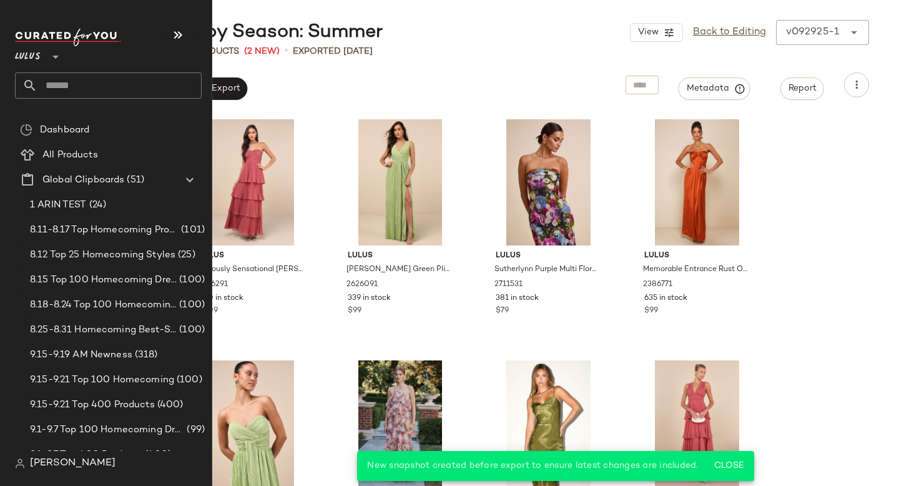
click at [91, 76] on input "text" at bounding box center [119, 85] width 164 height 26
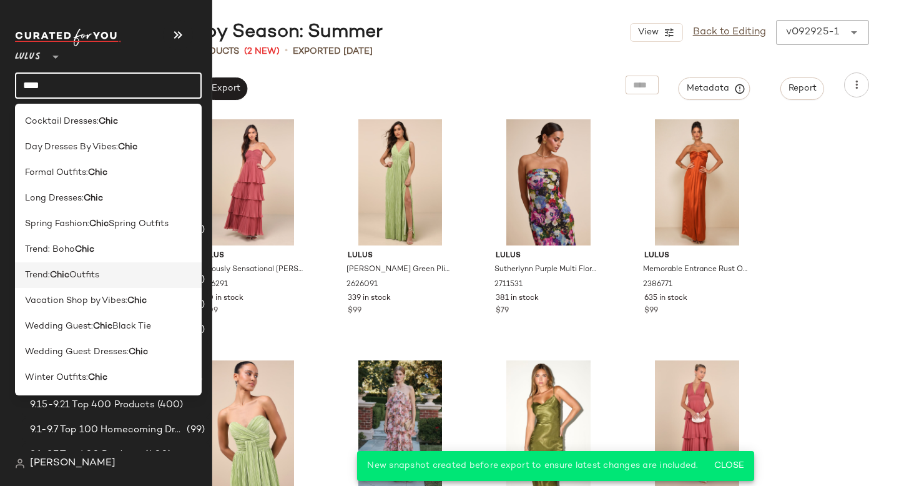
type input "****"
click at [77, 284] on div "Trend: Chic Outfits" at bounding box center [108, 275] width 187 height 26
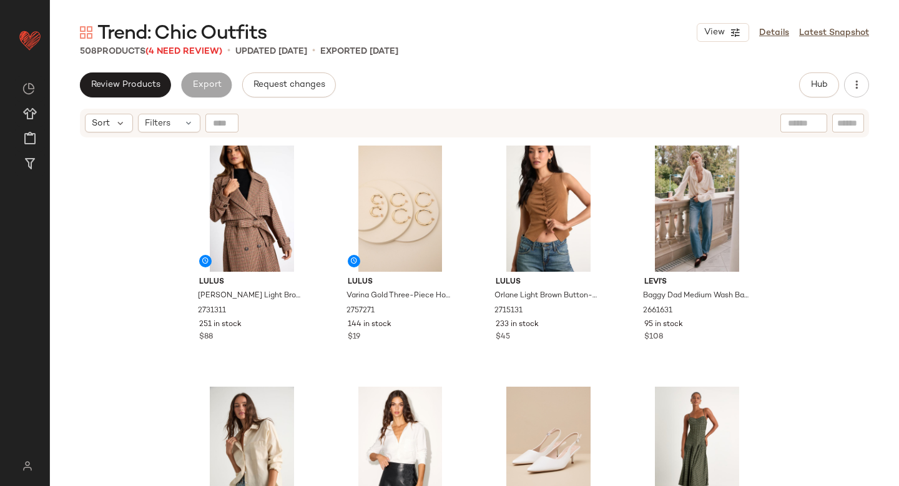
click at [484, 57] on div "508 Products (4 Need Review) • updated Sep 29th • Exported Sep 29th" at bounding box center [474, 51] width 849 height 12
click at [209, 51] on span "(4 Need Review)" at bounding box center [183, 51] width 77 height 9
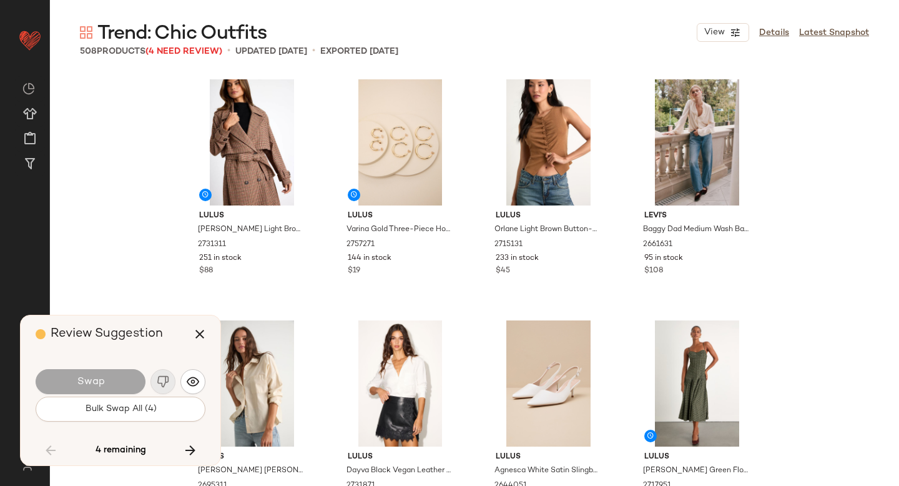
scroll to position [8195, 0]
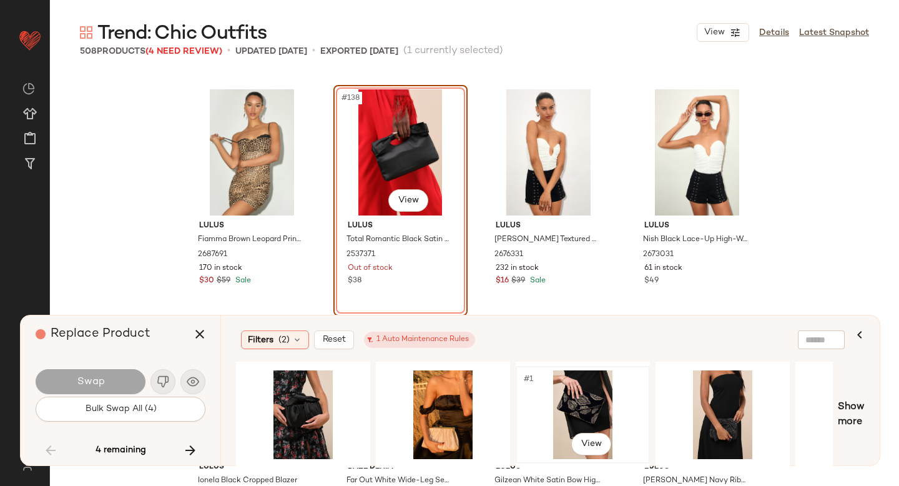
click at [579, 386] on div "#1 View" at bounding box center [583, 414] width 126 height 89
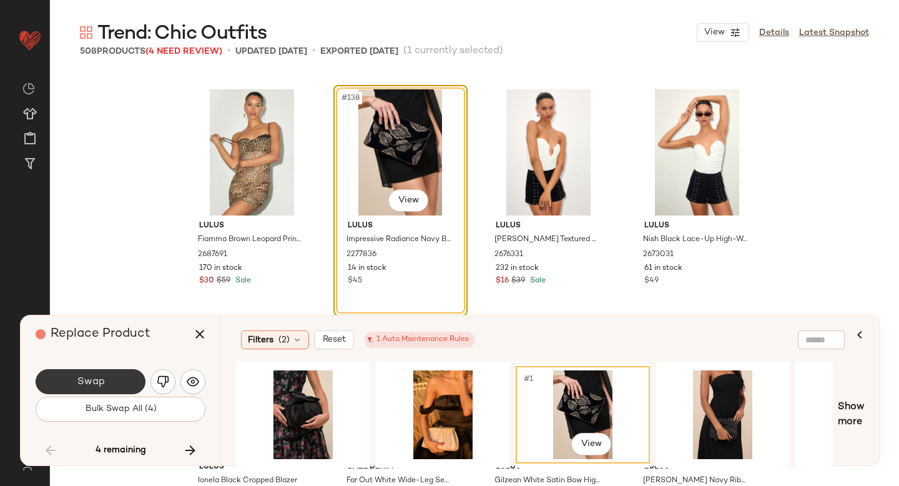
click at [121, 390] on button "Swap" at bounding box center [91, 381] width 110 height 25
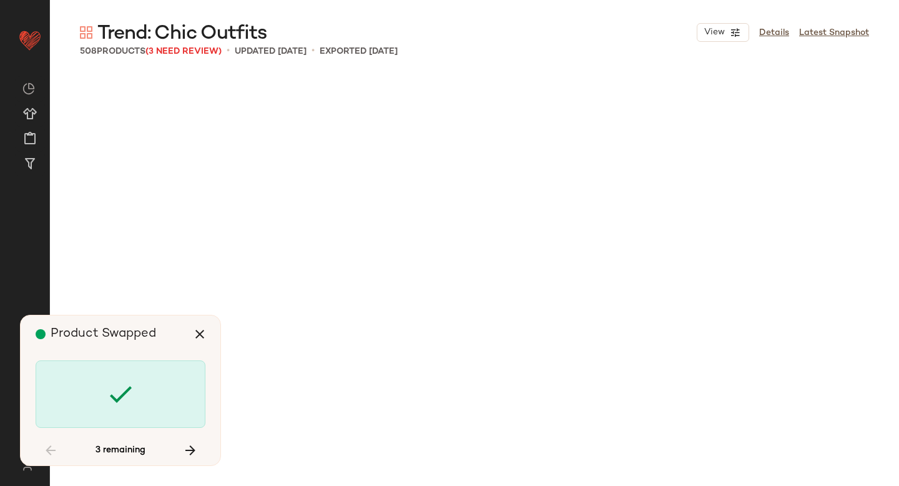
scroll to position [11088, 0]
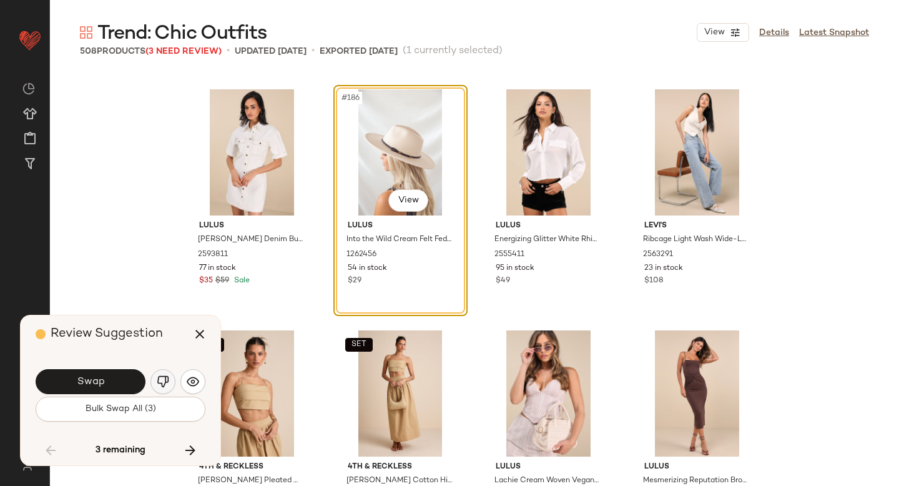
click at [154, 388] on button "button" at bounding box center [162, 381] width 25 height 25
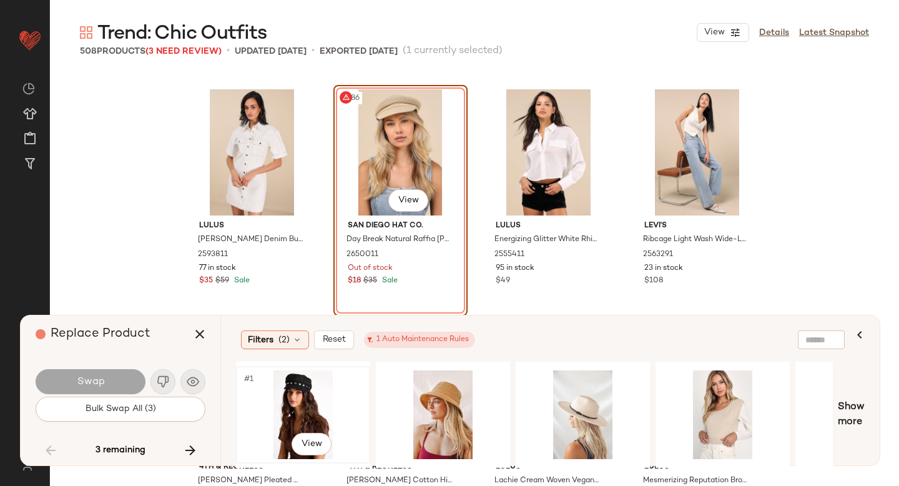
click at [307, 407] on div "#1 View" at bounding box center [303, 414] width 126 height 89
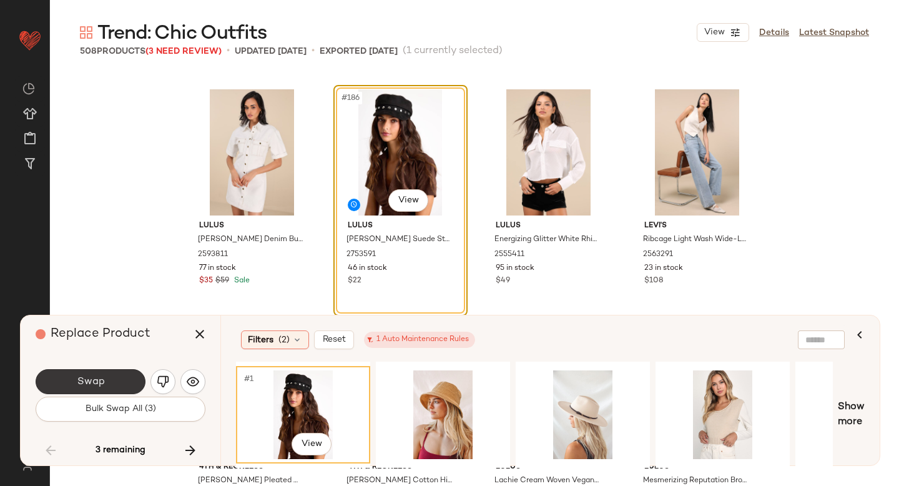
click at [76, 377] on button "Swap" at bounding box center [91, 381] width 110 height 25
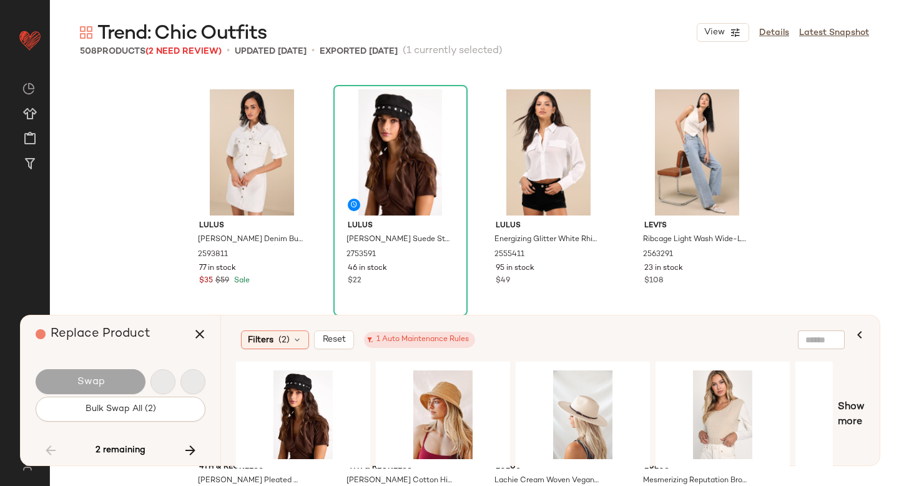
scroll to position [25550, 0]
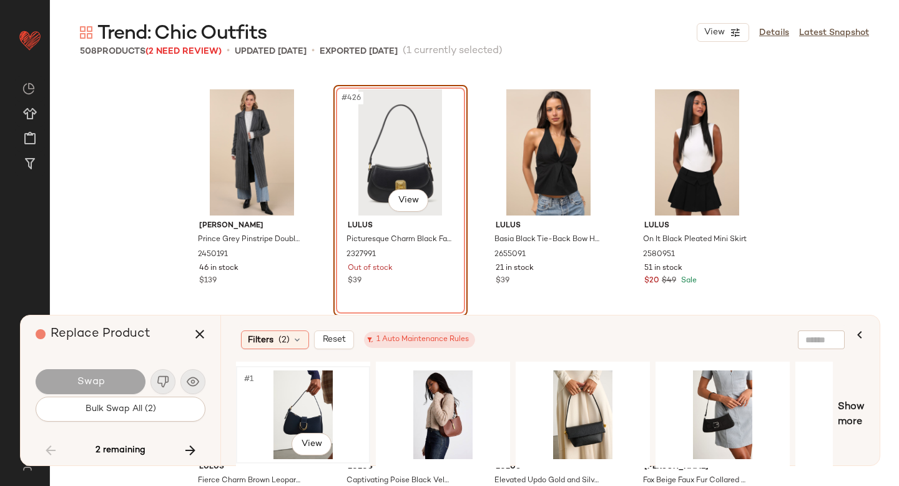
click at [294, 387] on div "#1 View" at bounding box center [303, 414] width 126 height 89
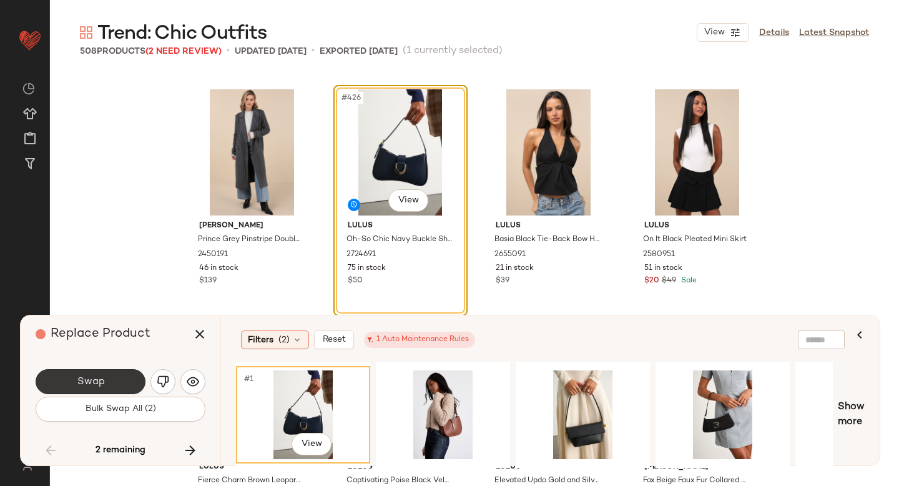
click at [77, 373] on button "Swap" at bounding box center [91, 381] width 110 height 25
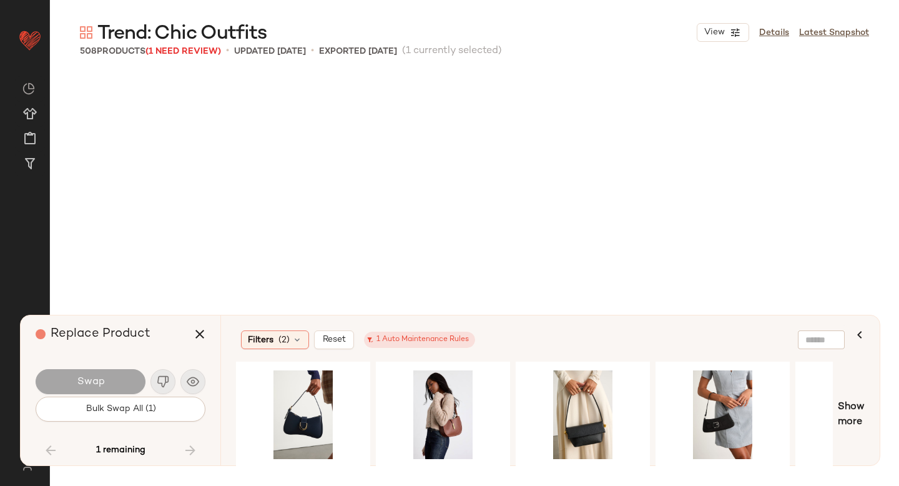
scroll to position [26996, 0]
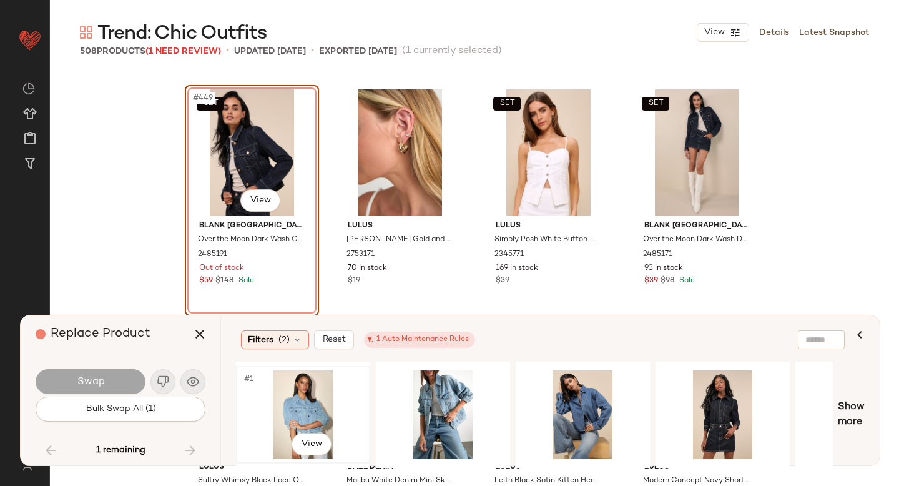
click at [318, 406] on div "#1 View" at bounding box center [303, 414] width 126 height 89
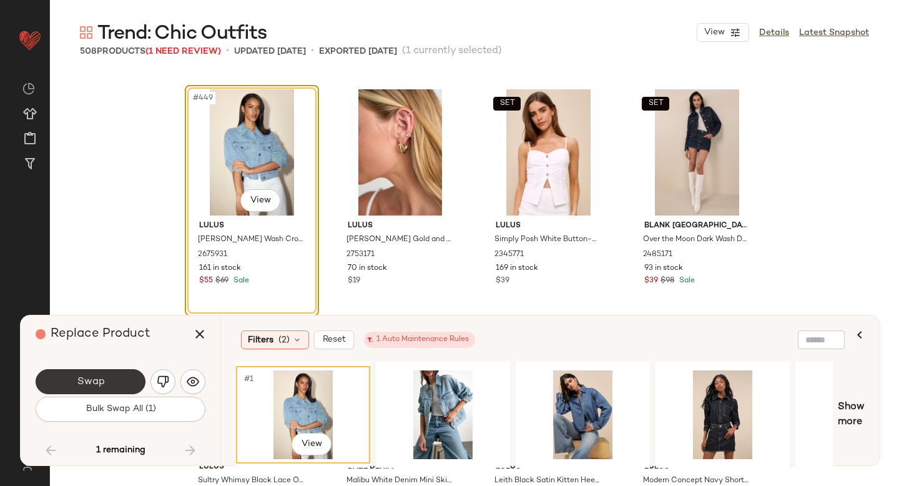
click at [87, 380] on span "Swap" at bounding box center [90, 382] width 28 height 12
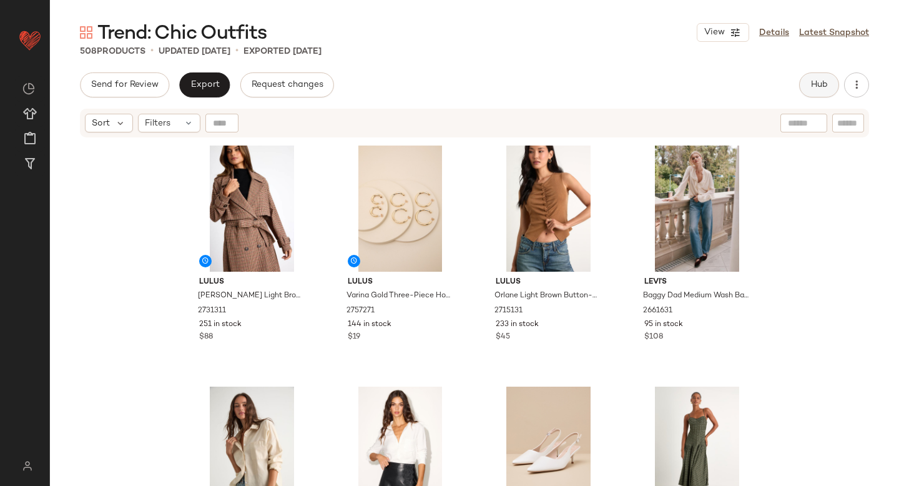
click at [827, 74] on button "Hub" at bounding box center [819, 84] width 40 height 25
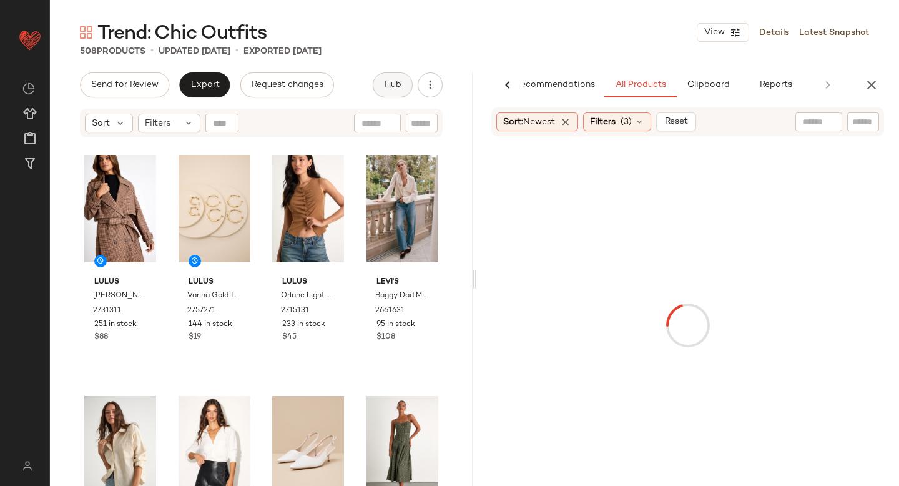
scroll to position [0, 29]
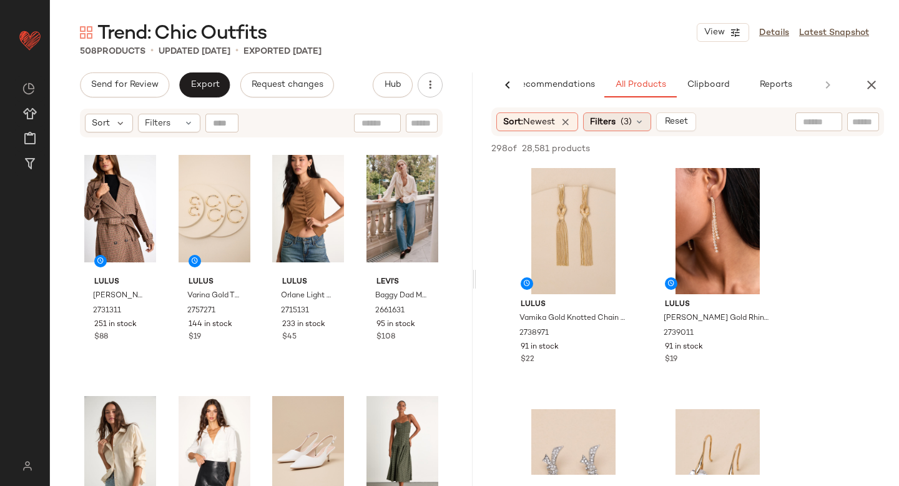
click at [606, 121] on span "Filters" at bounding box center [603, 122] width 26 height 13
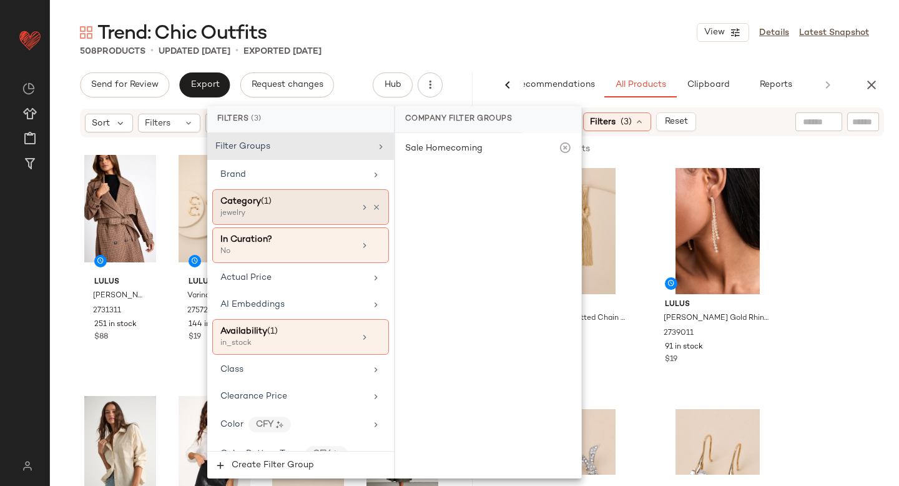
click at [269, 205] on span "(1)" at bounding box center [266, 201] width 11 height 9
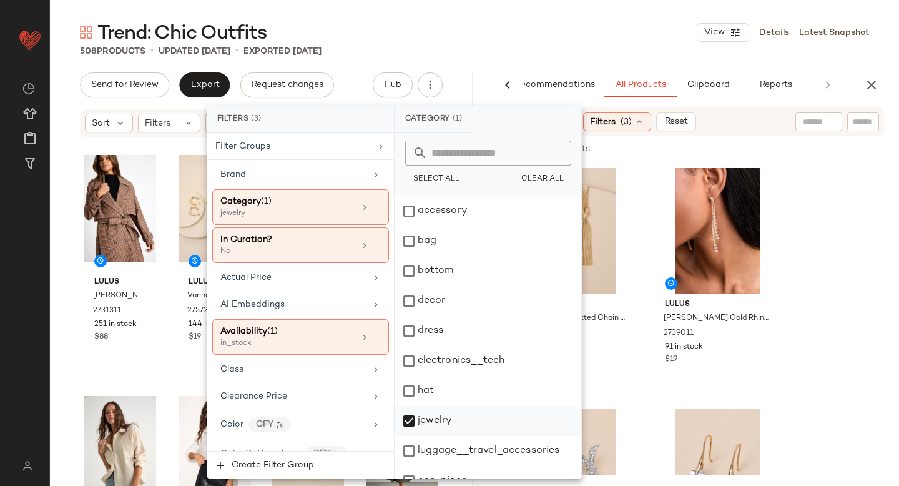
click at [402, 428] on div "jewelry" at bounding box center [488, 421] width 186 height 30
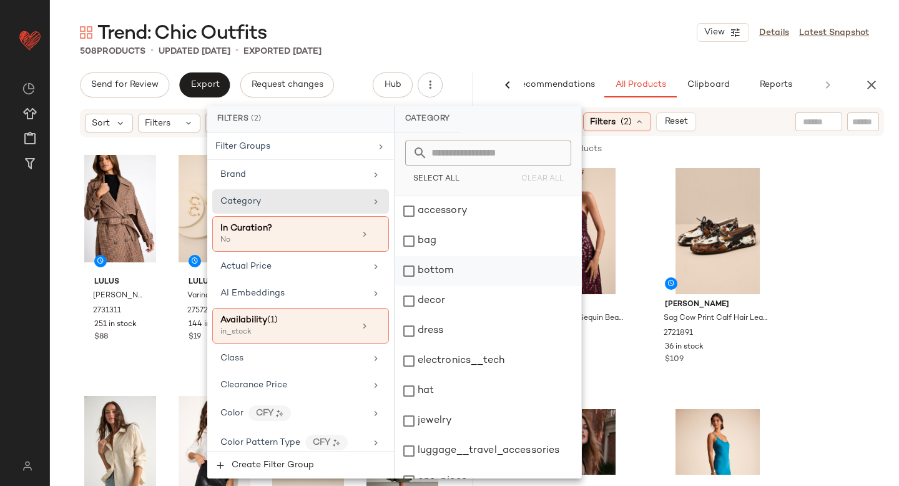
click at [426, 264] on div "bottom" at bounding box center [488, 271] width 186 height 30
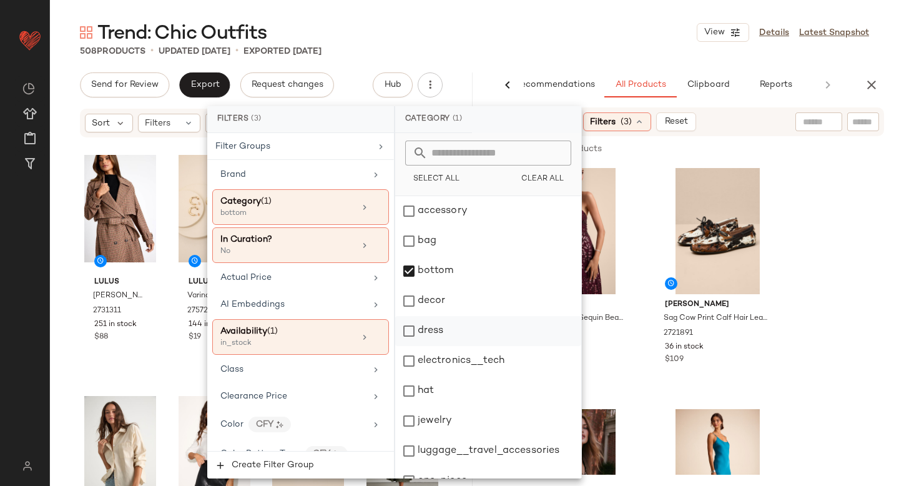
scroll to position [227, 0]
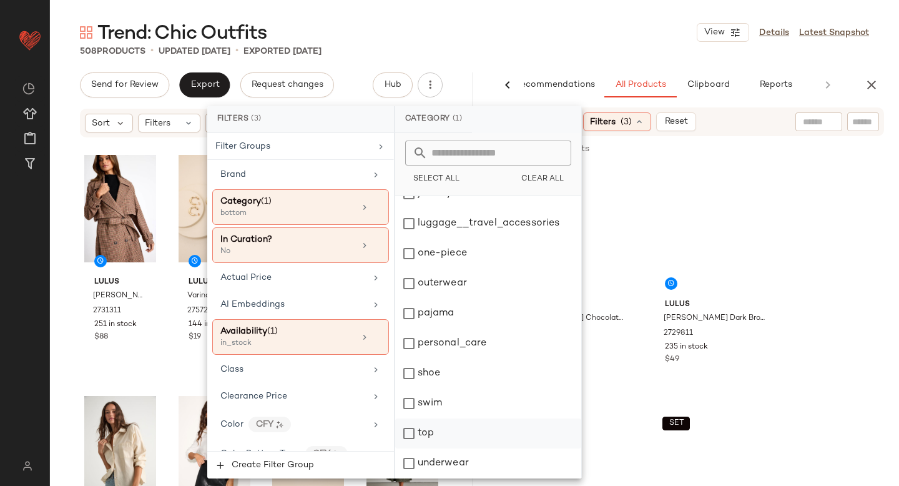
click at [412, 438] on div "top" at bounding box center [488, 433] width 186 height 30
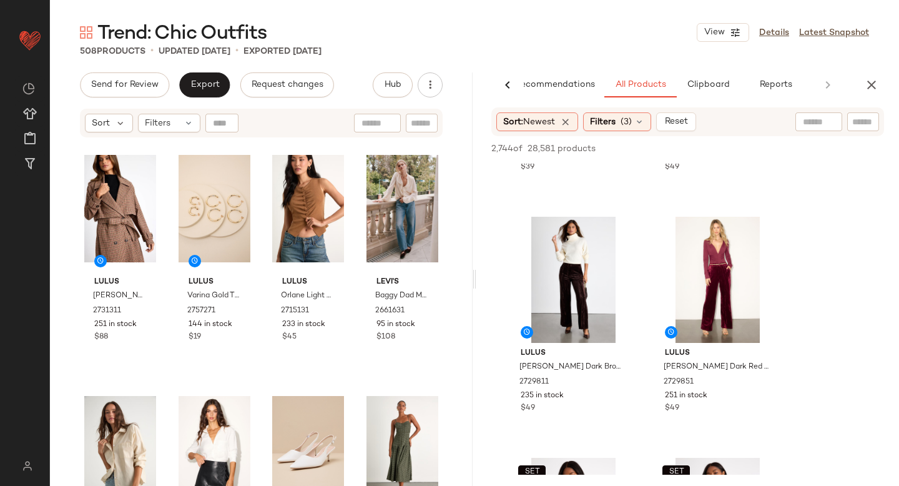
scroll to position [427, 0]
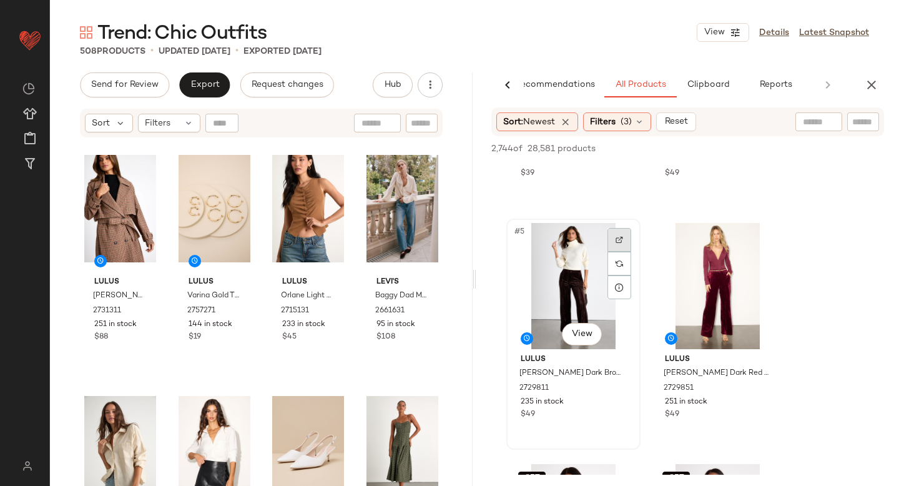
click at [618, 234] on div at bounding box center [620, 240] width 24 height 24
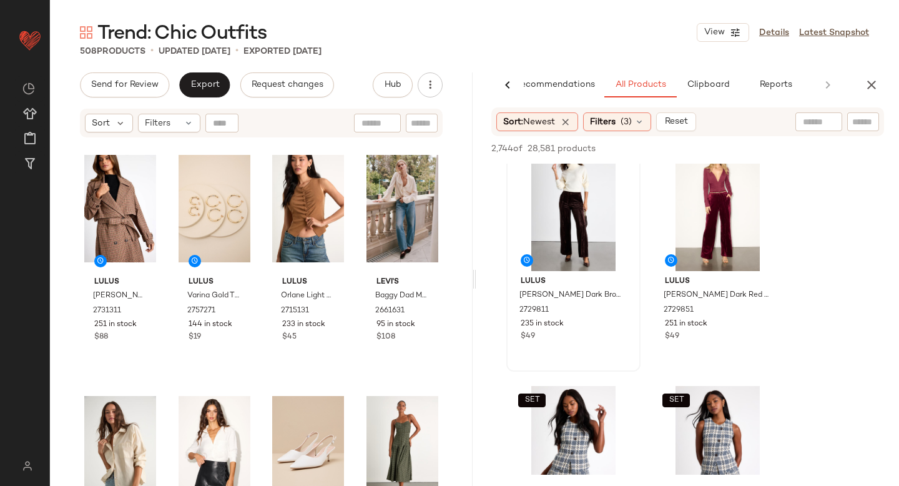
scroll to position [431, 0]
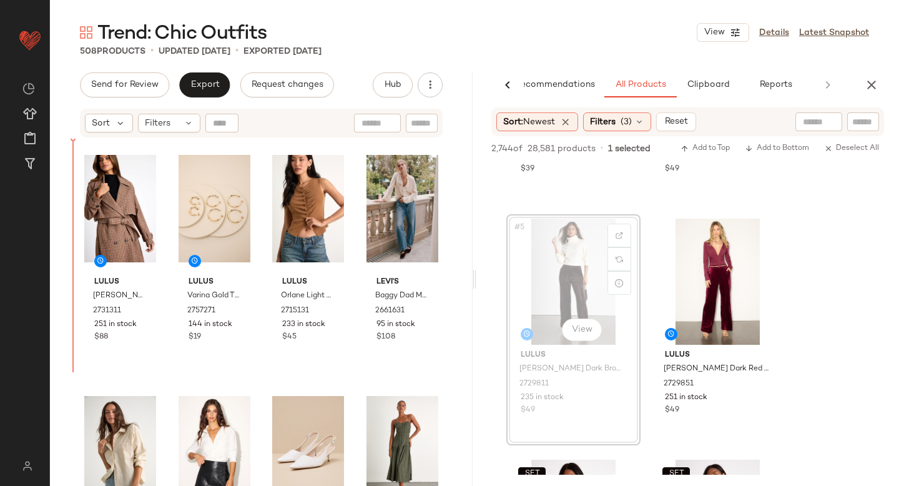
drag, startPoint x: 549, startPoint y: 269, endPoint x: 63, endPoint y: 234, distance: 487.0
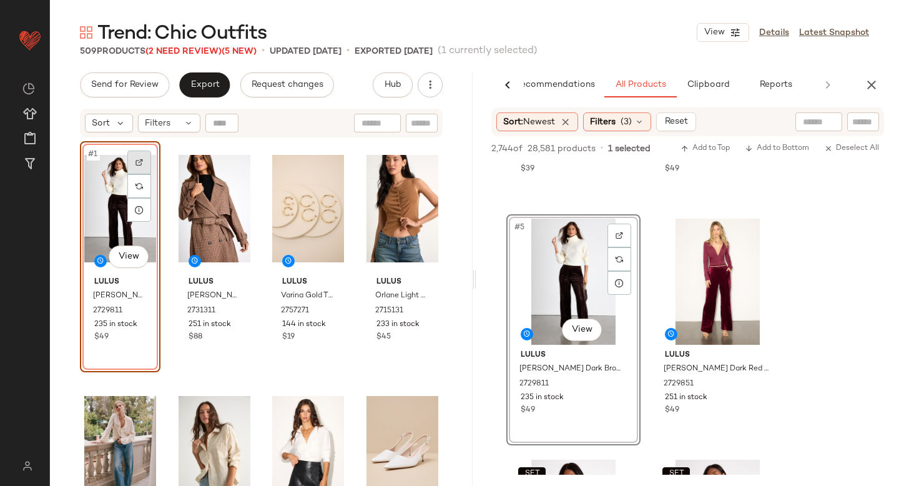
click at [140, 160] on img at bounding box center [139, 162] width 7 height 7
click at [859, 126] on input "text" at bounding box center [863, 122] width 22 height 13
paste input "******"
type input "******"
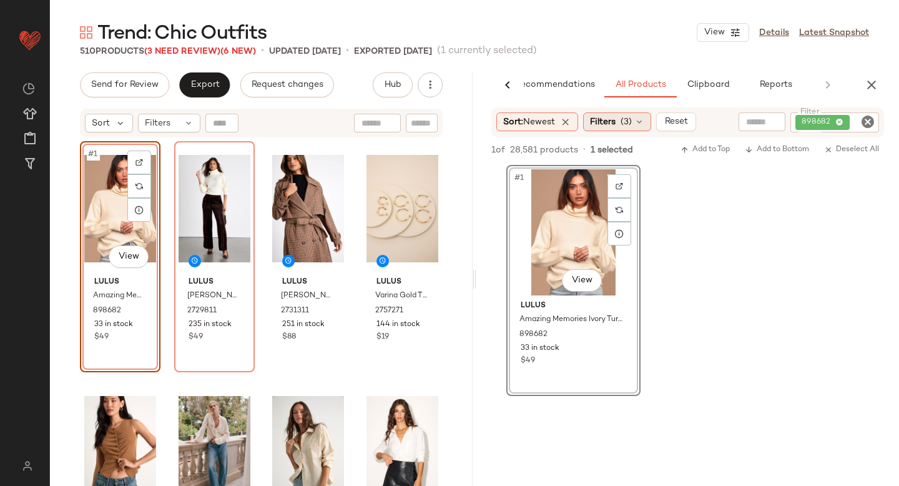
click at [638, 126] on div "Filters (3)" at bounding box center [617, 121] width 68 height 19
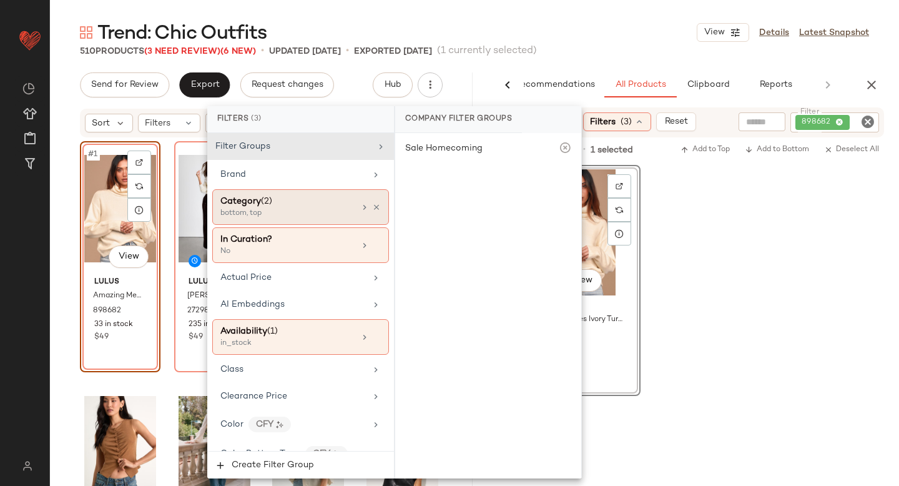
click at [245, 211] on div "bottom, top" at bounding box center [282, 213] width 125 height 11
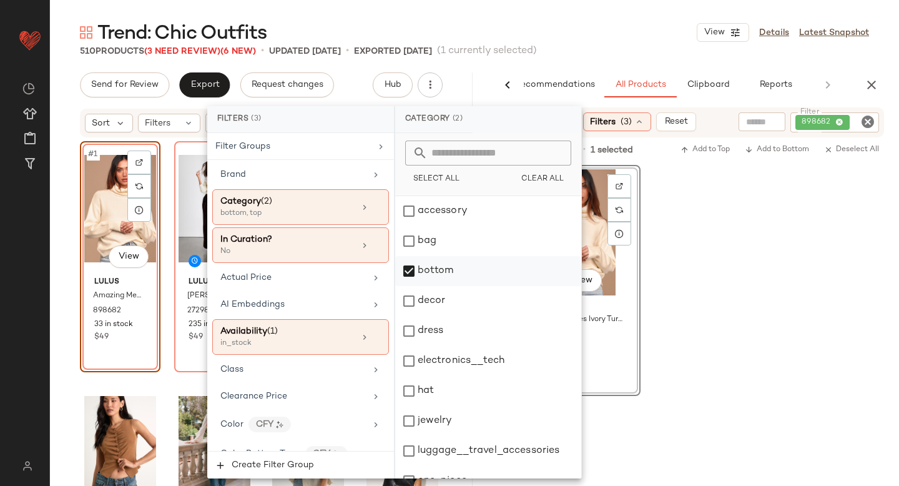
click at [415, 274] on div "bottom" at bounding box center [488, 271] width 186 height 30
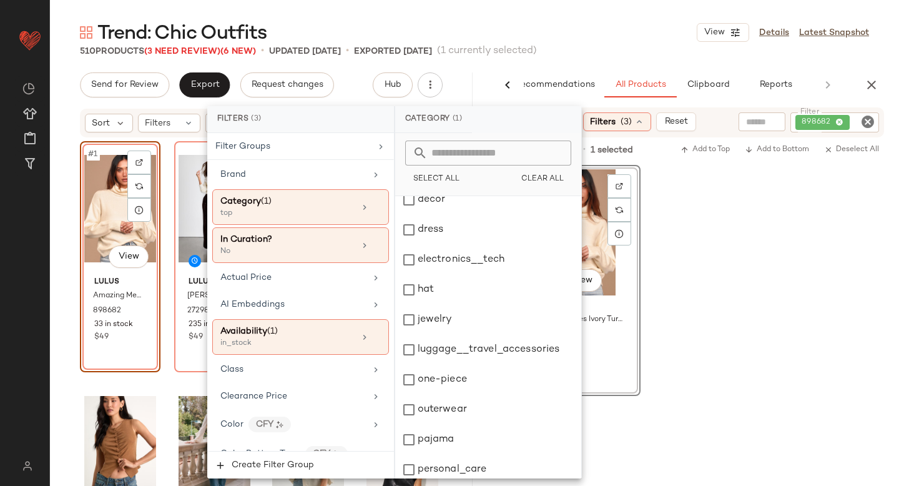
scroll to position [227, 0]
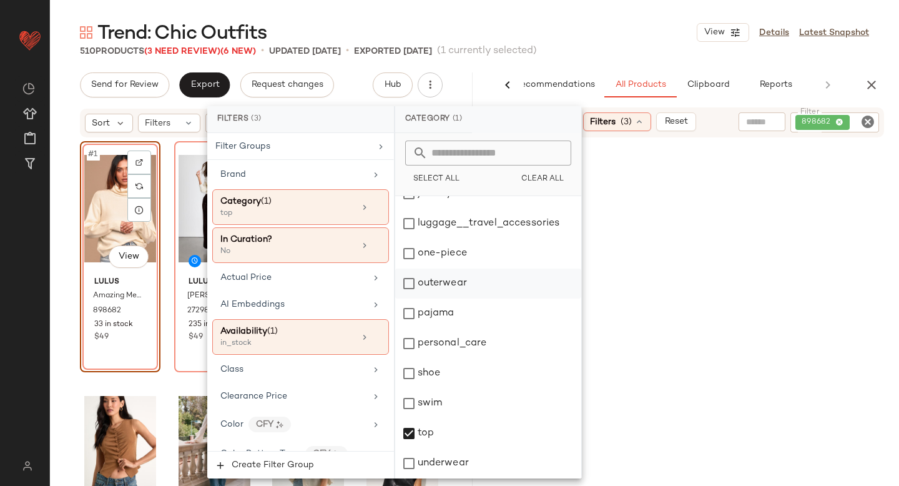
click at [413, 292] on div "outerwear" at bounding box center [488, 284] width 186 height 30
click at [405, 428] on div "top" at bounding box center [488, 433] width 186 height 30
click at [874, 116] on icon "Clear Filter" at bounding box center [867, 121] width 15 height 15
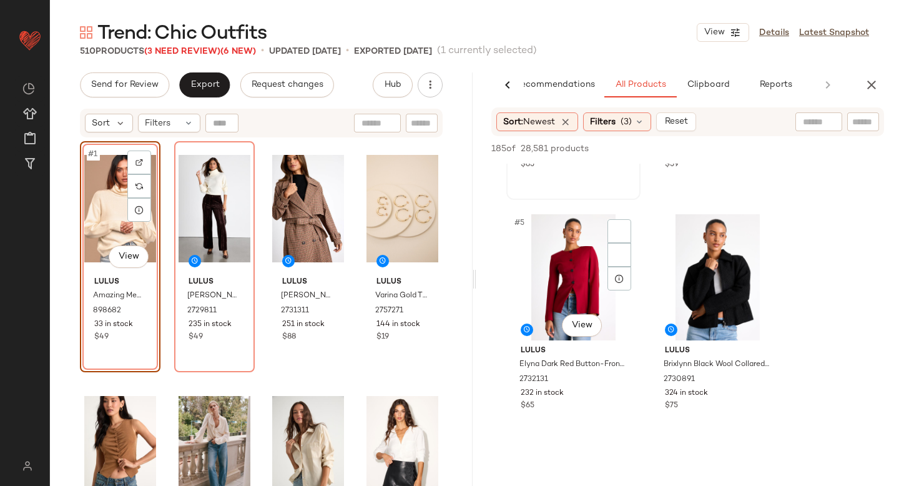
scroll to position [686, 0]
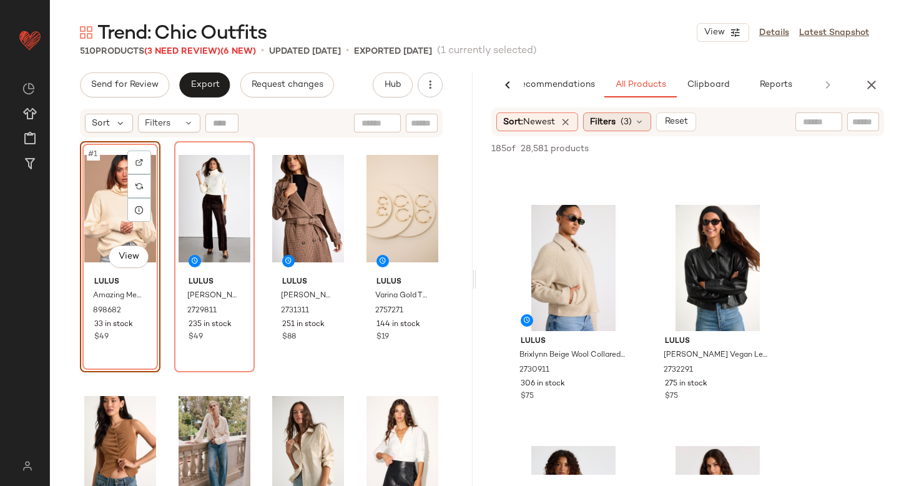
click at [613, 124] on span "Filters" at bounding box center [603, 122] width 26 height 13
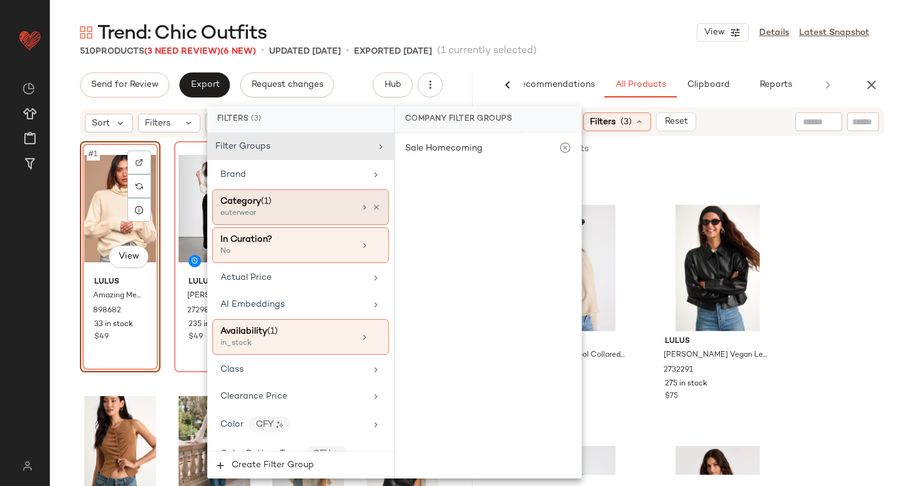
click at [282, 210] on div "outerwear" at bounding box center [282, 213] width 125 height 11
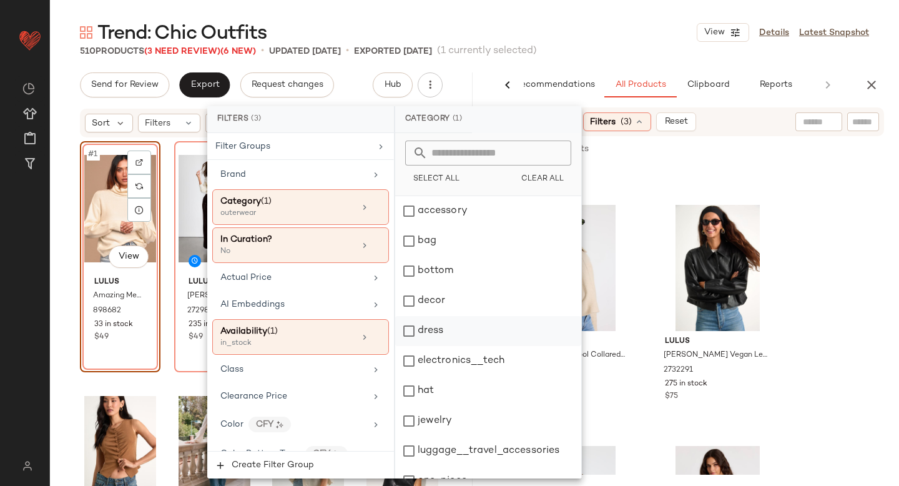
click at [403, 327] on div "dress" at bounding box center [488, 331] width 186 height 30
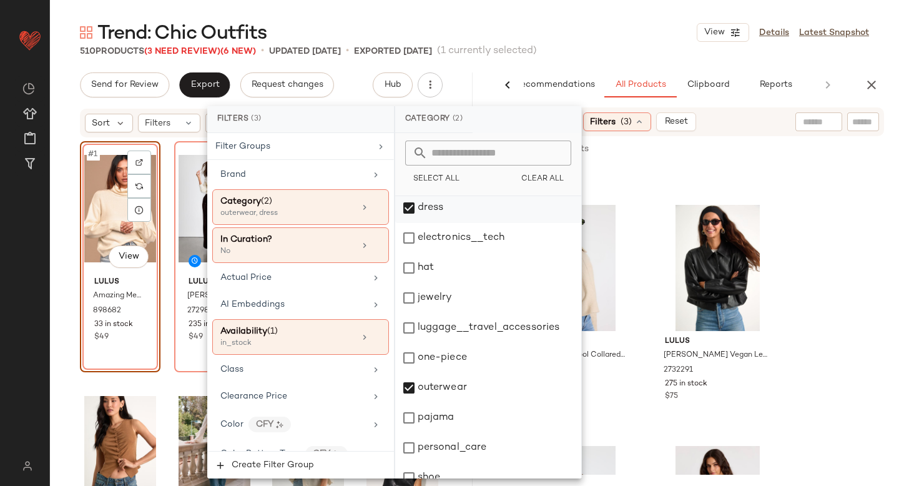
scroll to position [227, 0]
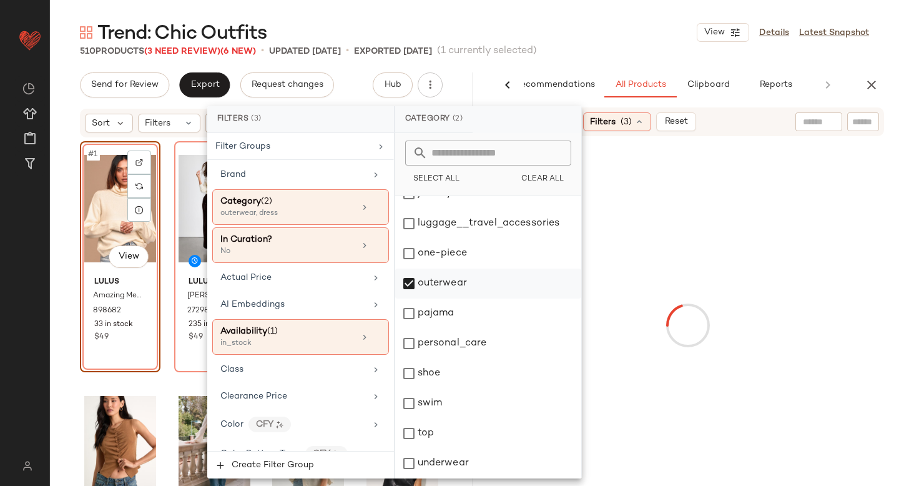
click at [415, 280] on div "outerwear" at bounding box center [488, 284] width 186 height 30
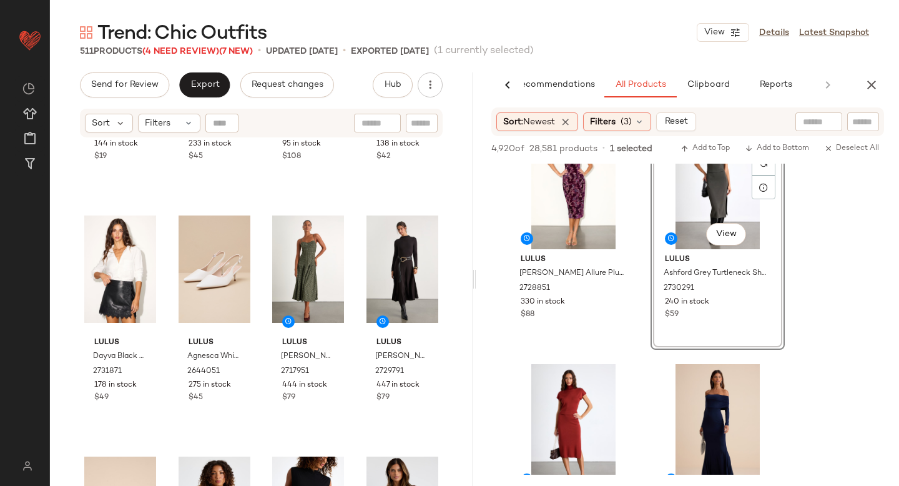
scroll to position [0, 0]
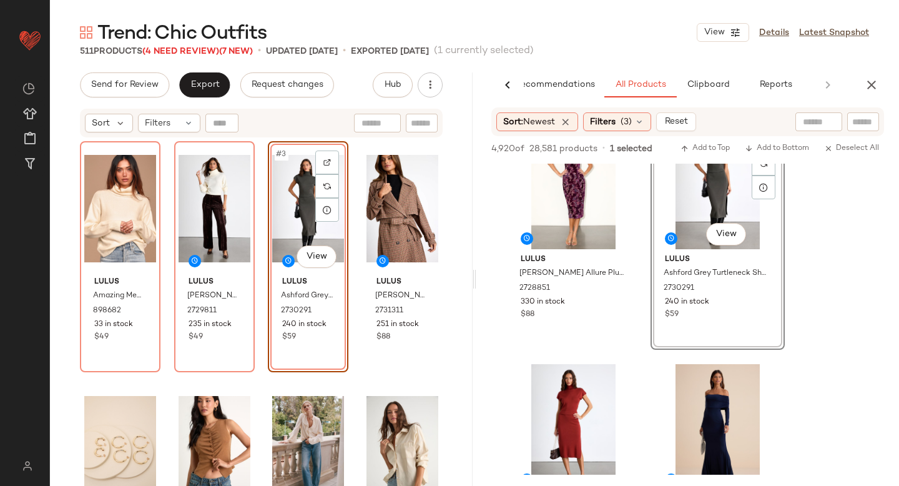
click at [635, 131] on div "Sort: Newest Filters (3) Reset" at bounding box center [687, 121] width 393 height 29
click at [632, 125] on span "(3)" at bounding box center [626, 122] width 11 height 13
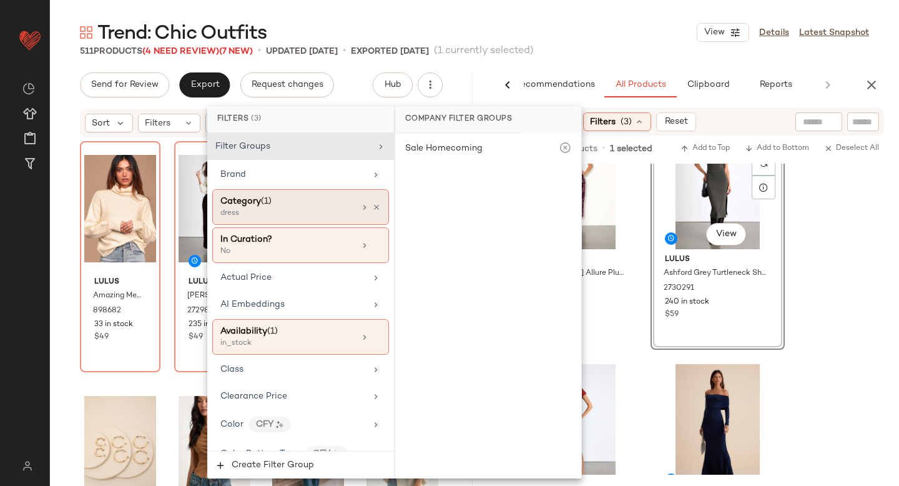
click at [320, 216] on div "dress" at bounding box center [282, 213] width 125 height 11
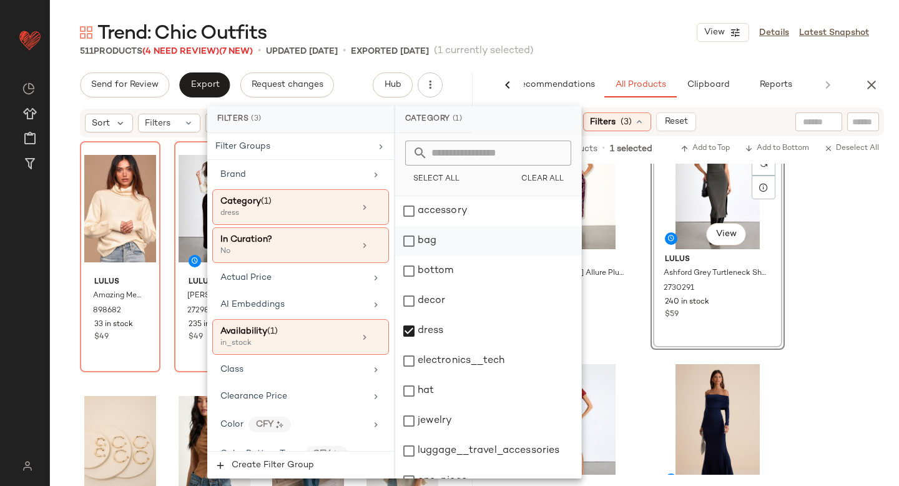
click at [418, 237] on div "bag" at bounding box center [488, 241] width 186 height 30
click at [417, 329] on div "dress" at bounding box center [488, 331] width 186 height 30
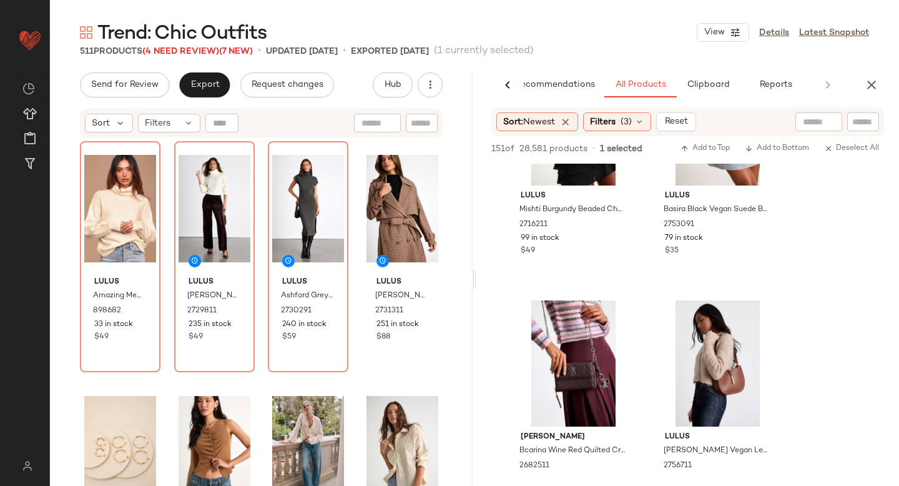
scroll to position [1822, 0]
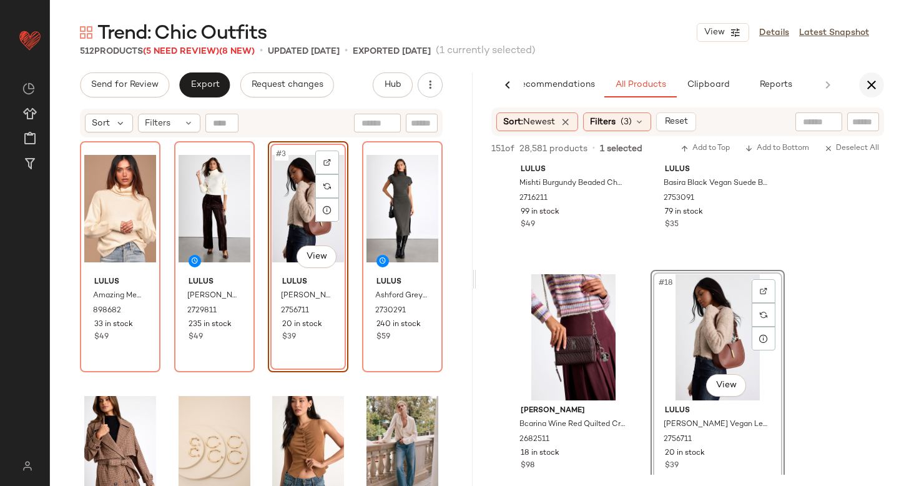
click at [869, 81] on icon "button" at bounding box center [871, 84] width 15 height 15
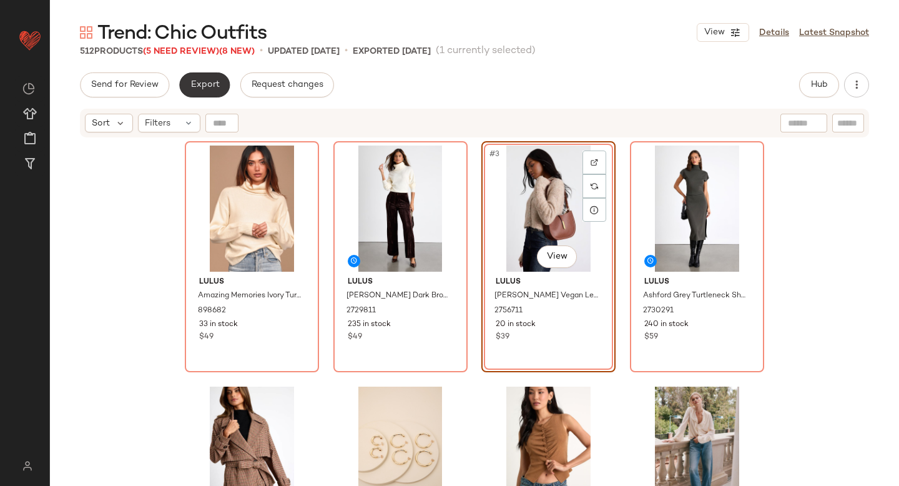
click at [210, 82] on span "Export" at bounding box center [204, 85] width 29 height 10
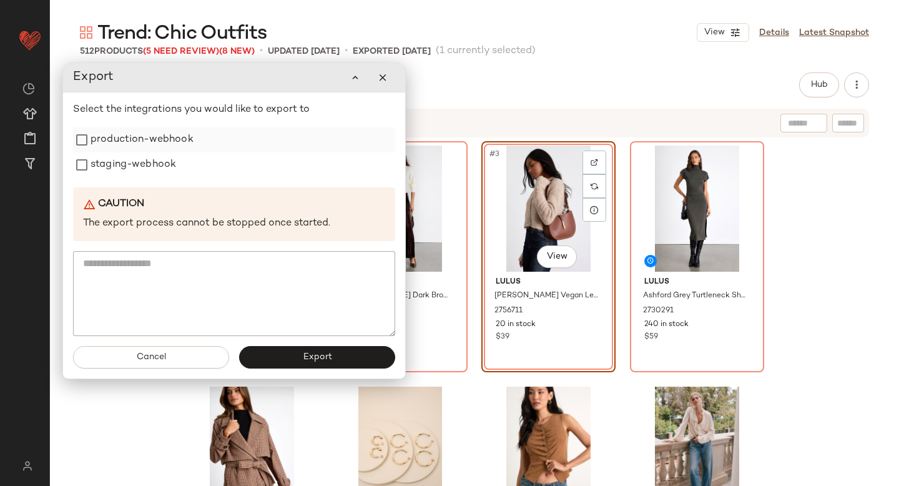
click at [141, 136] on label "production-webhook" at bounding box center [142, 139] width 103 height 25
click at [134, 159] on label "staging-webhook" at bounding box center [134, 164] width 86 height 25
click at [288, 357] on button "Export" at bounding box center [317, 357] width 156 height 22
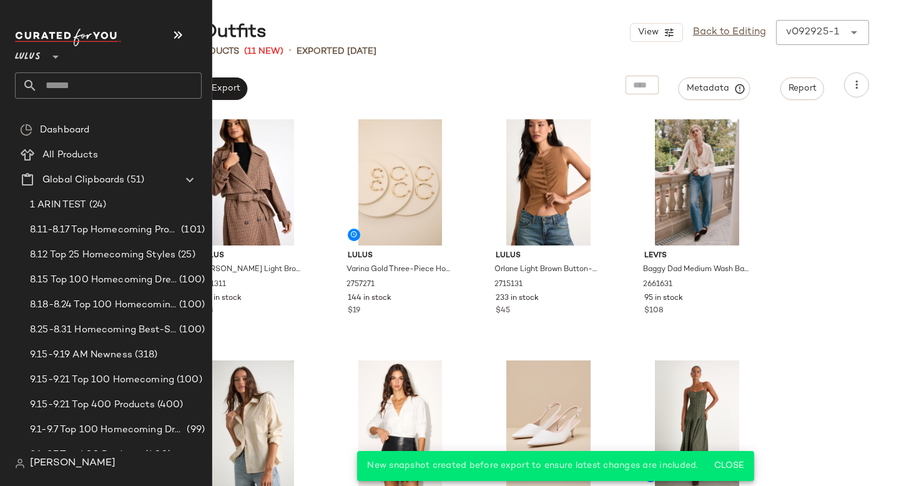
click at [87, 82] on input "text" at bounding box center [119, 85] width 164 height 26
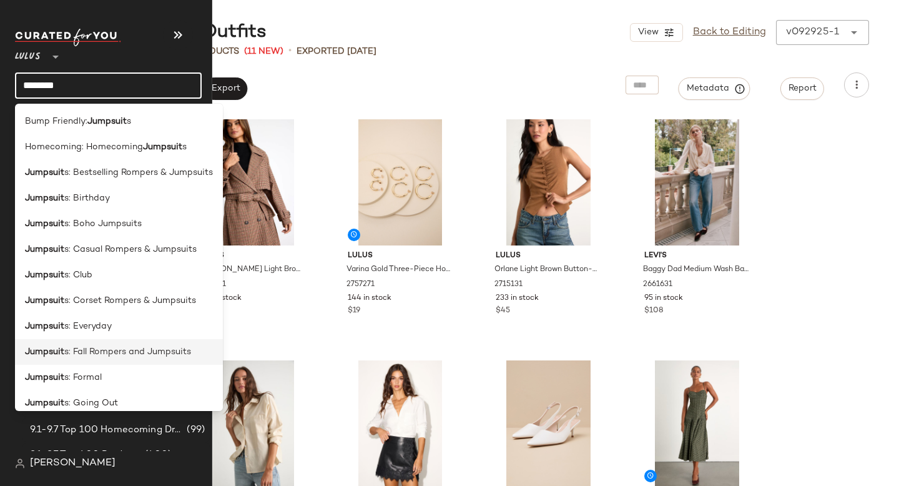
type input "********"
click at [81, 352] on span "s: Fall Rompers and Jumpsuits" at bounding box center [127, 351] width 127 height 13
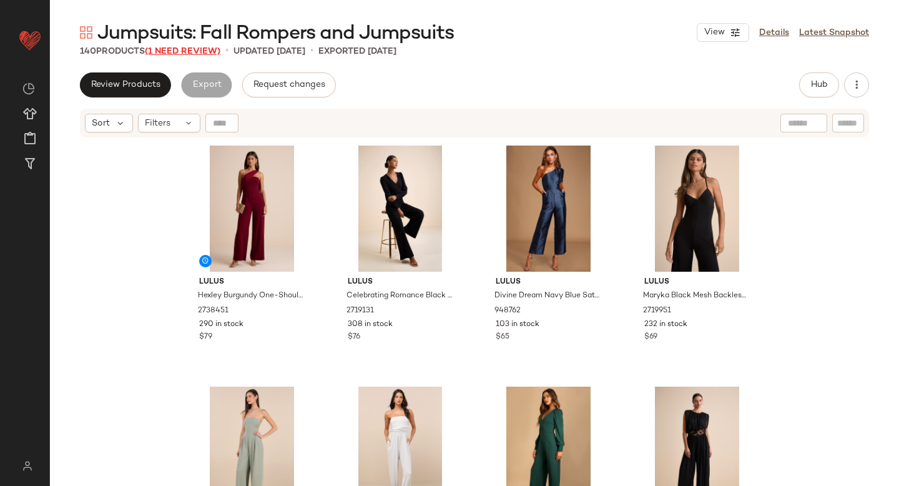
click at [195, 50] on span "(1 Need Review)" at bounding box center [183, 51] width 76 height 9
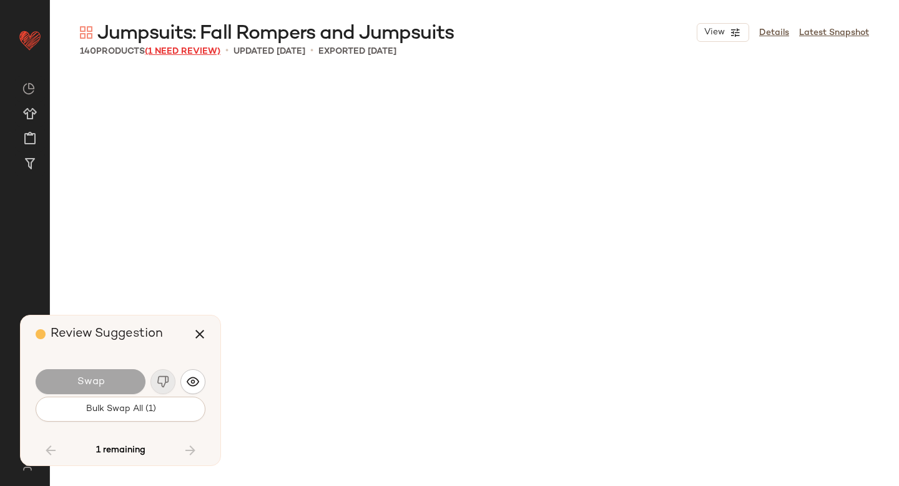
scroll to position [4580, 0]
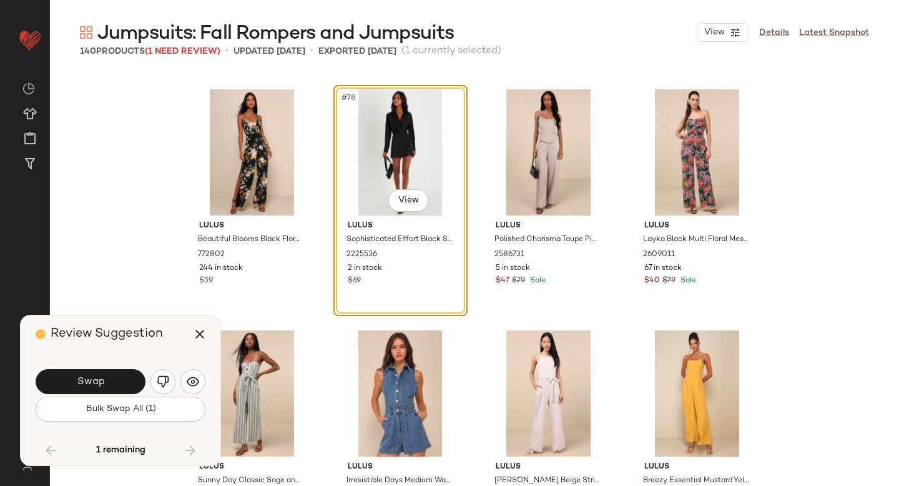
click at [162, 382] on img "button" at bounding box center [163, 381] width 12 height 12
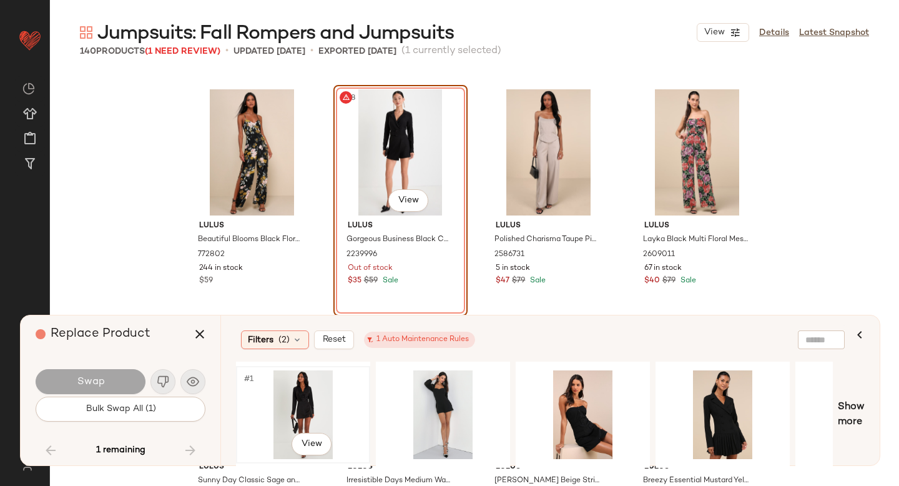
click at [317, 405] on div "#1 View" at bounding box center [303, 414] width 126 height 89
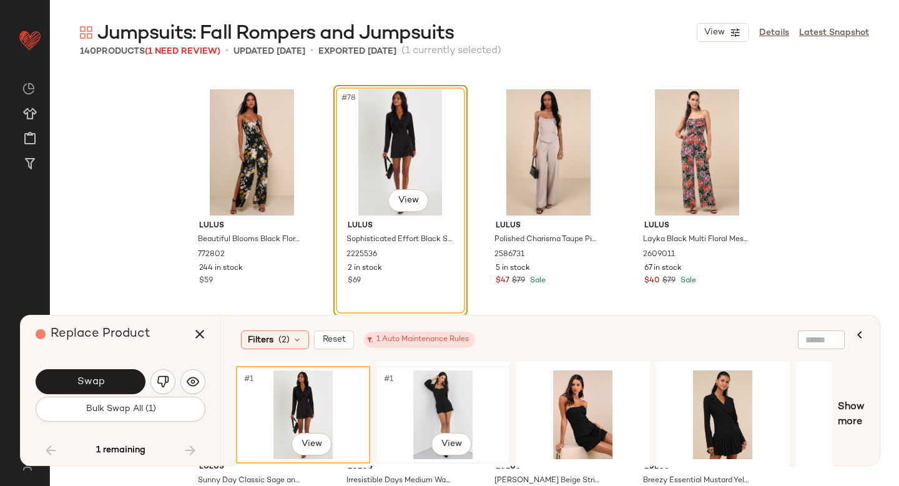
click at [418, 403] on div "#1 View" at bounding box center [443, 414] width 126 height 89
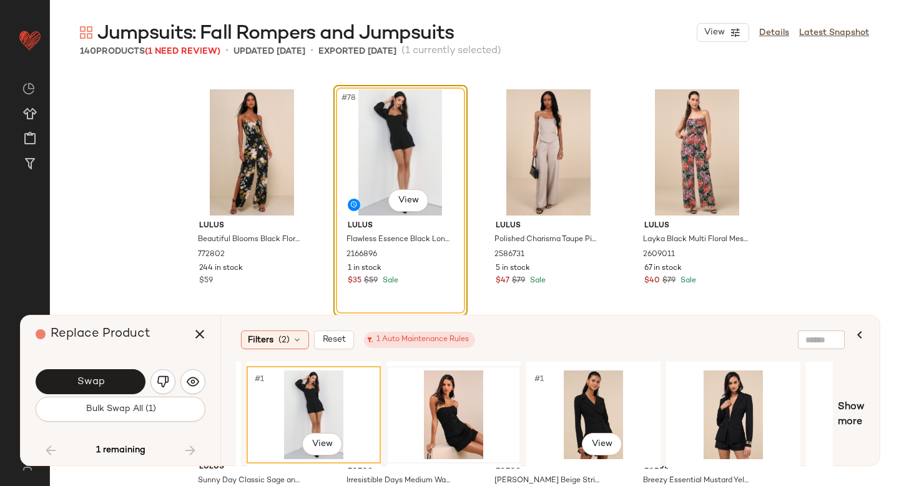
scroll to position [0, 162]
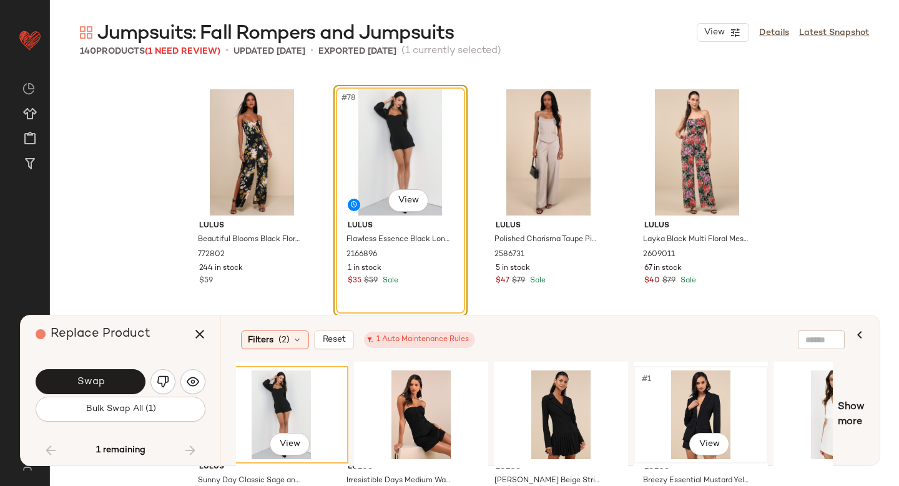
click at [680, 389] on div "#1 View" at bounding box center [701, 414] width 126 height 89
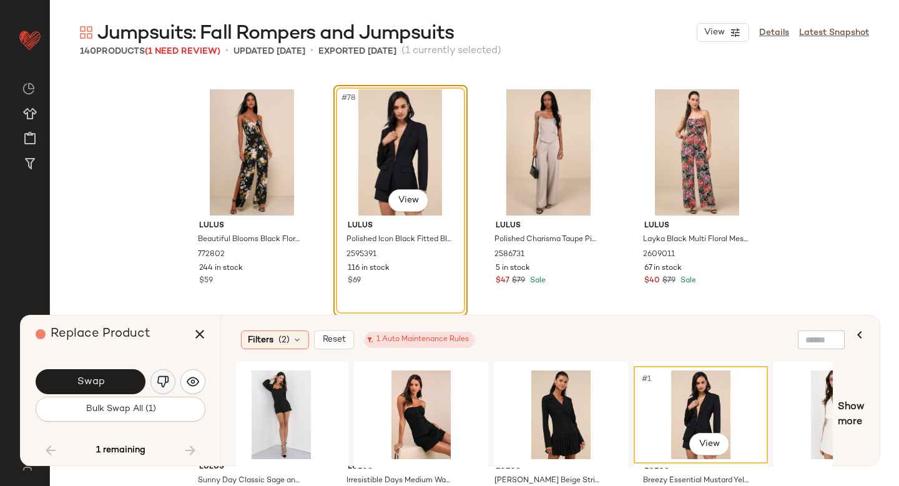
click at [167, 381] on img "button" at bounding box center [163, 381] width 12 height 12
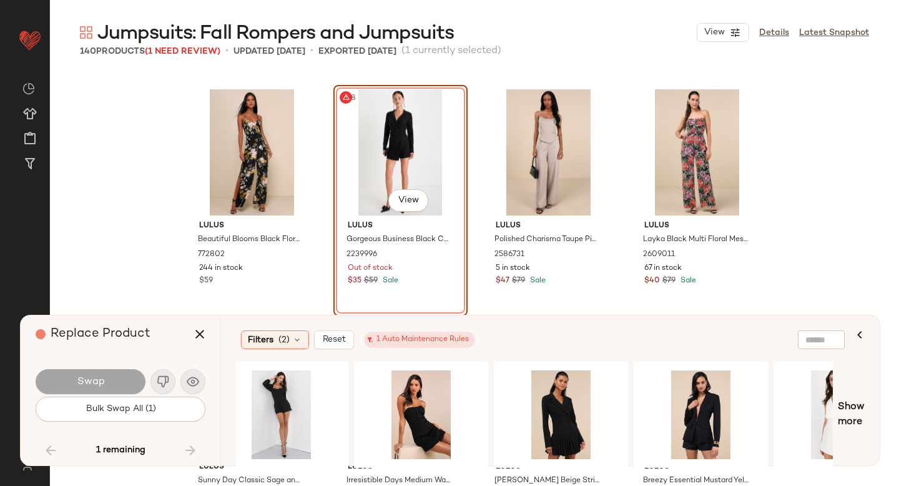
click at [388, 153] on div "#78 View" at bounding box center [401, 152] width 126 height 126
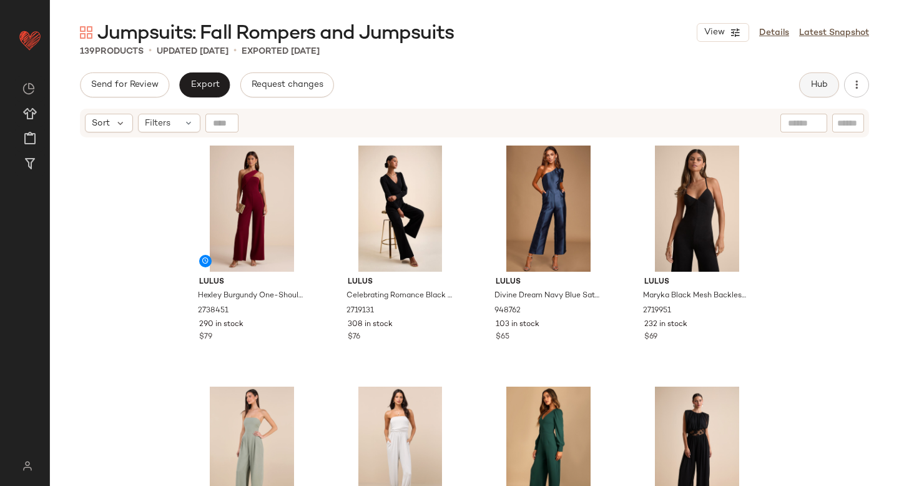
click at [822, 74] on button "Hub" at bounding box center [819, 84] width 40 height 25
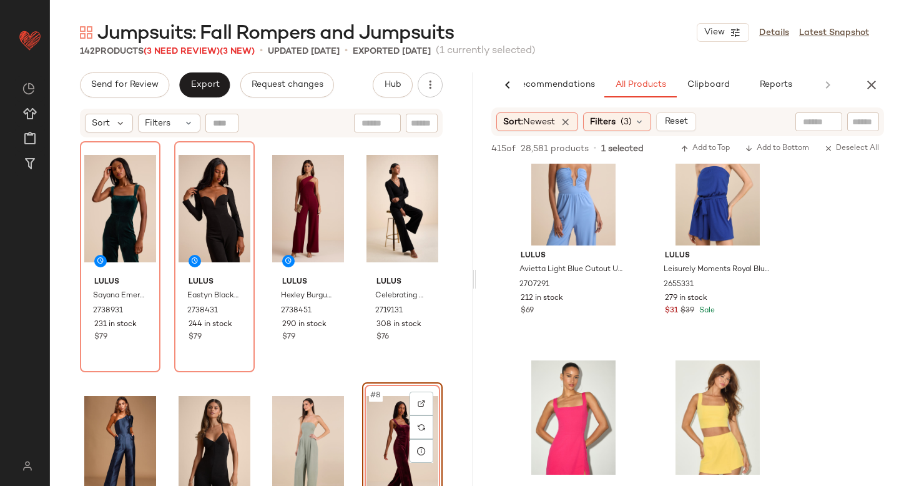
scroll to position [1268, 0]
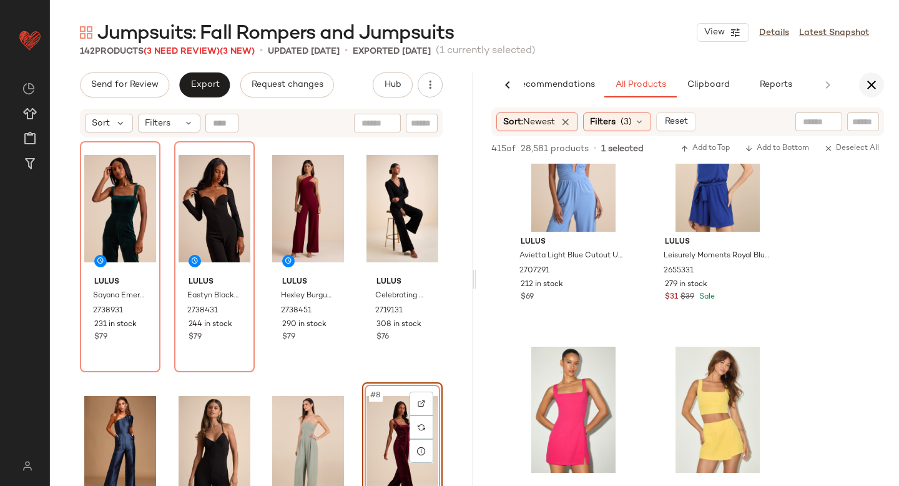
click at [872, 92] on icon "button" at bounding box center [871, 84] width 15 height 15
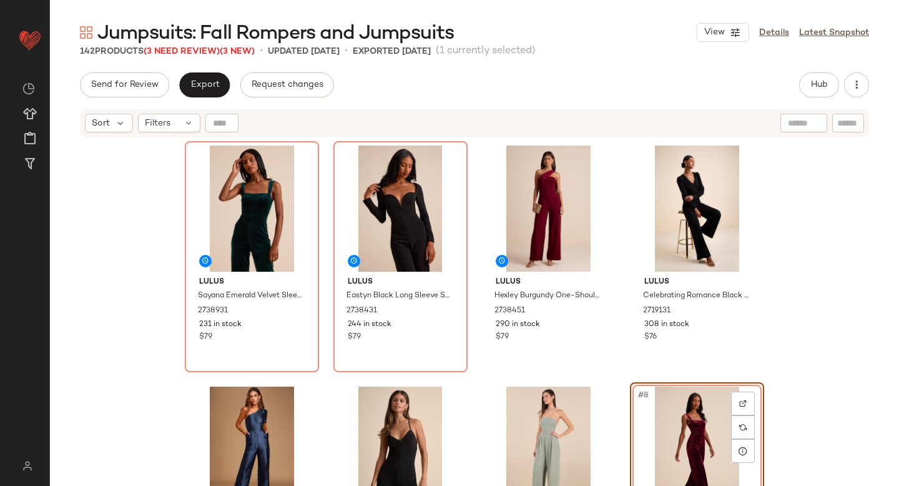
click at [212, 101] on div "Send for Review Export Request changes Hub Send for Review External Review Inte…" at bounding box center [474, 278] width 849 height 413
click at [212, 96] on button "Export" at bounding box center [204, 84] width 51 height 25
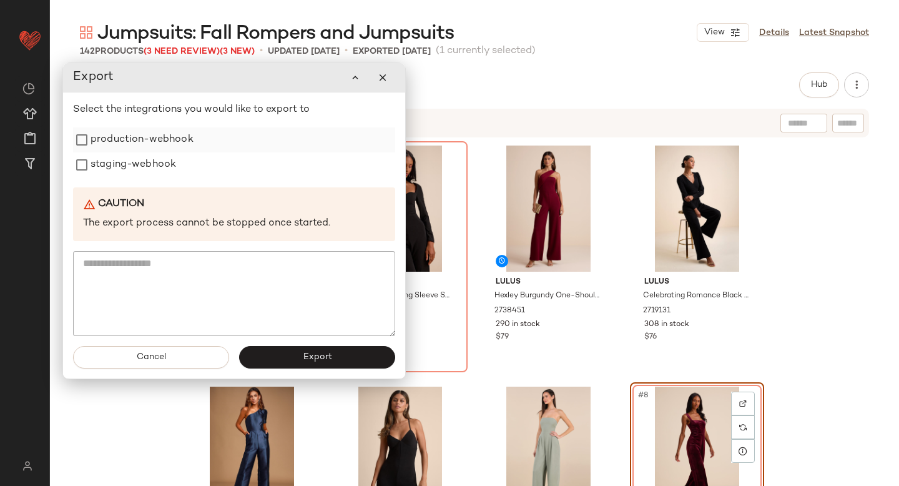
click at [175, 139] on label "production-webhook" at bounding box center [142, 139] width 103 height 25
click at [162, 162] on label "staging-webhook" at bounding box center [134, 164] width 86 height 25
click at [267, 357] on button "Export" at bounding box center [317, 357] width 156 height 22
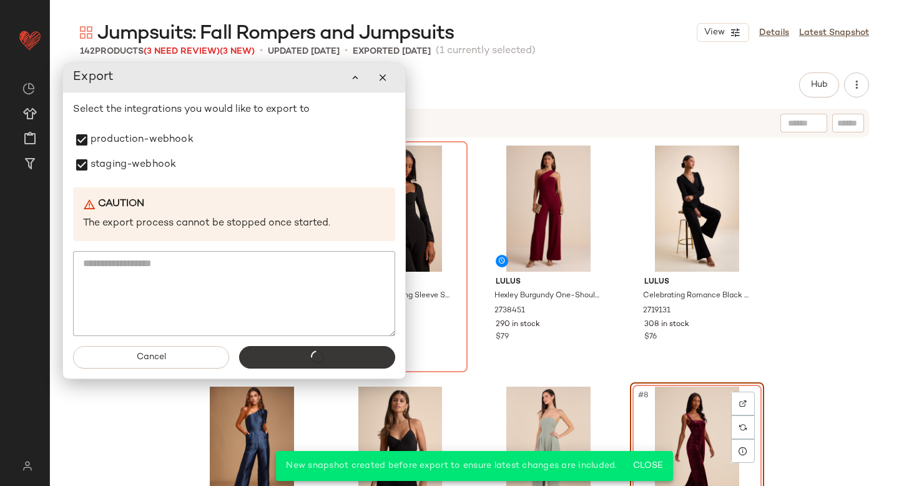
click at [267, 357] on div "Export" at bounding box center [317, 357] width 156 height 22
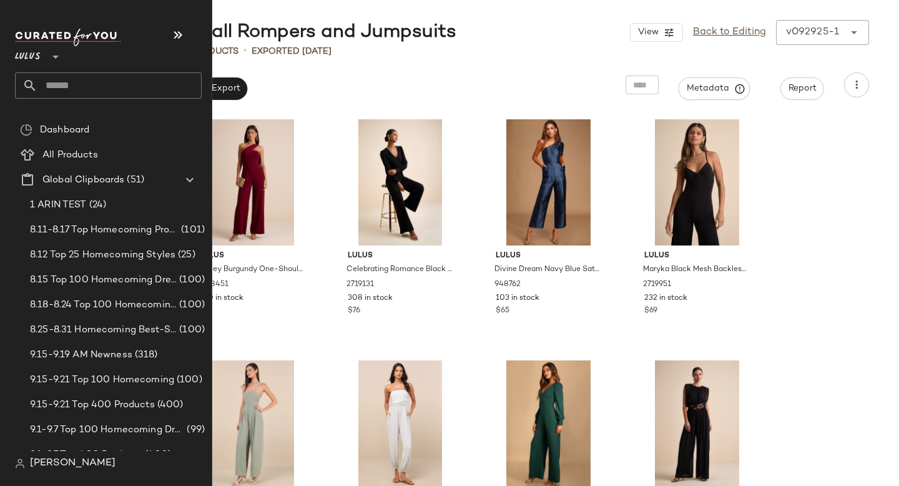
click at [76, 80] on input "text" at bounding box center [119, 85] width 164 height 26
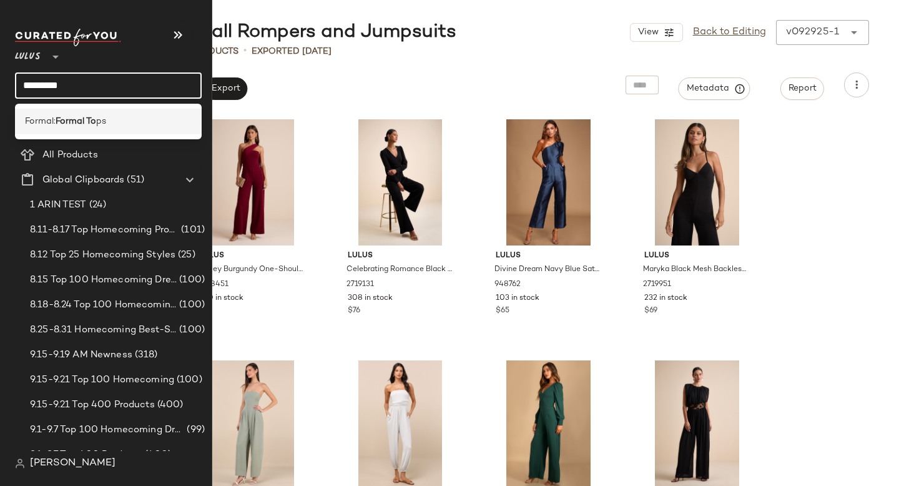
type input "*********"
click at [61, 114] on div "Formal: Formal To ps" at bounding box center [108, 122] width 187 height 26
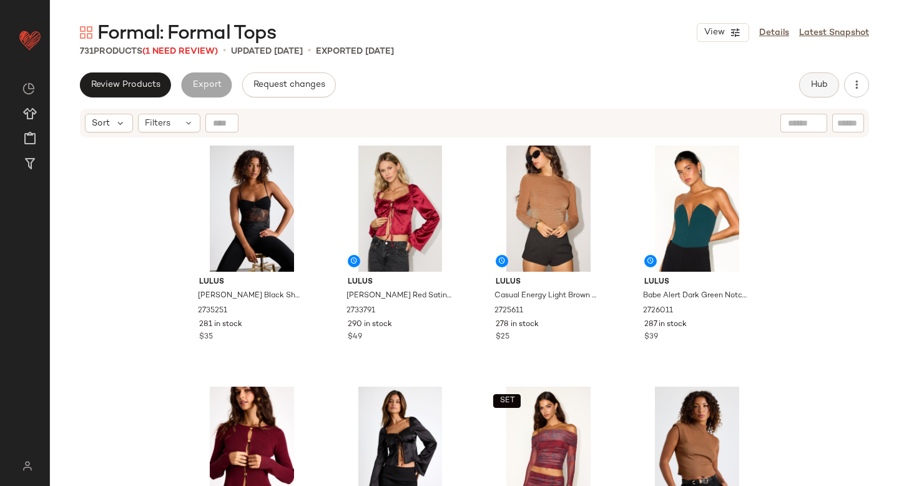
click at [816, 93] on button "Hub" at bounding box center [819, 84] width 40 height 25
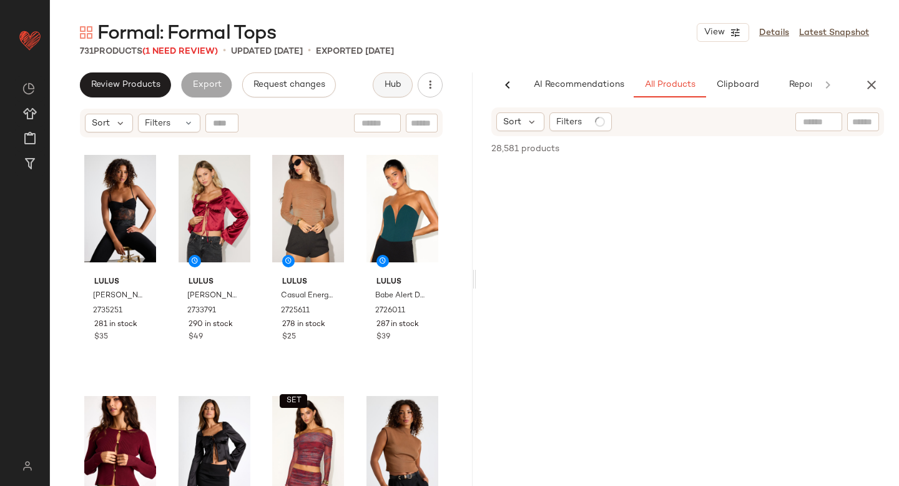
scroll to position [0, 29]
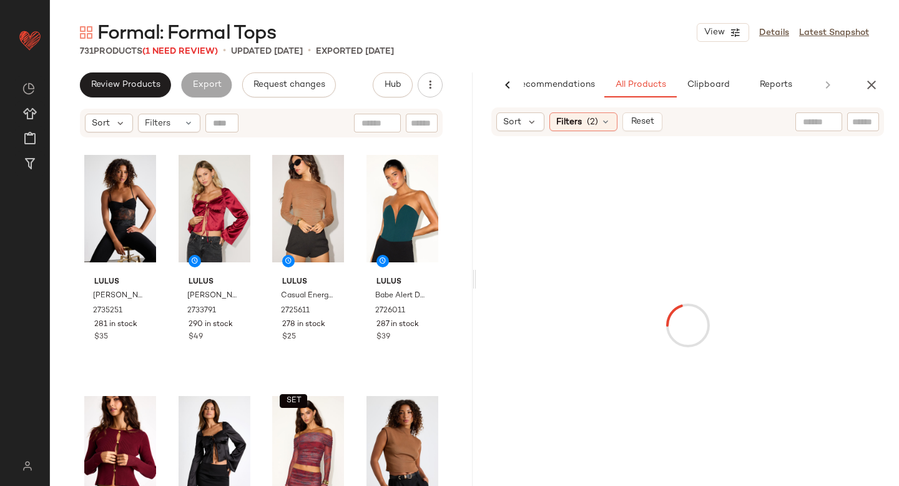
click at [874, 74] on button "button" at bounding box center [871, 84] width 25 height 25
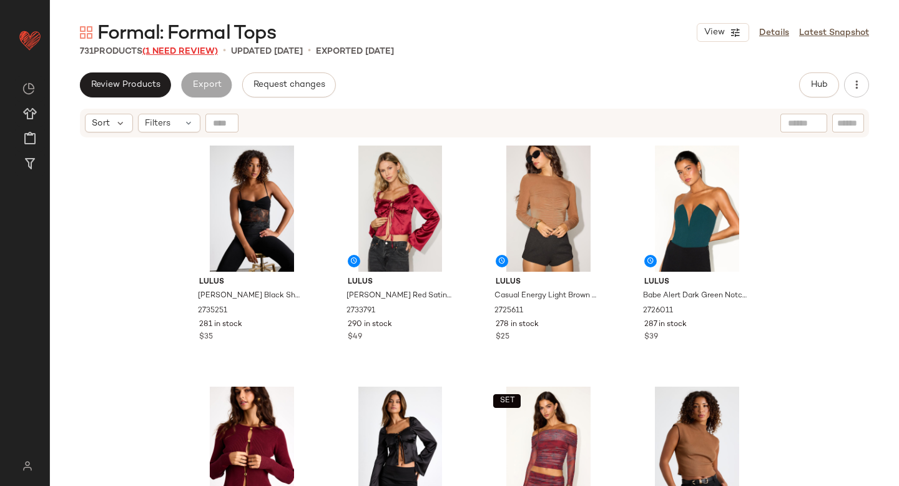
click at [205, 47] on span "(1 Need Review)" at bounding box center [180, 51] width 76 height 9
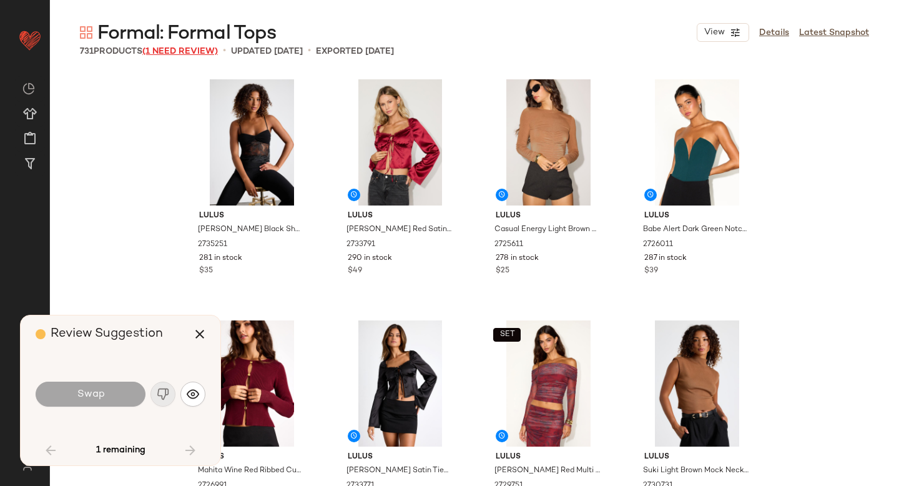
scroll to position [3857, 0]
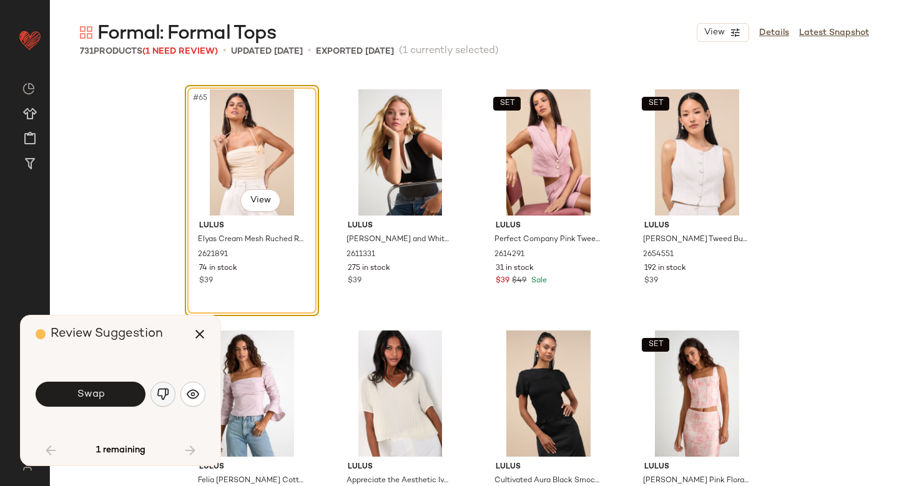
click at [159, 397] on img "button" at bounding box center [163, 394] width 12 height 12
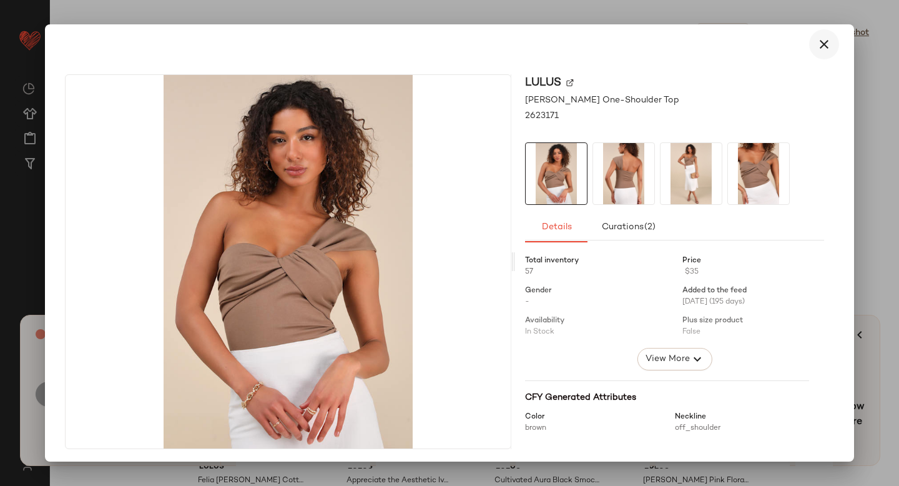
click at [819, 49] on icon "button" at bounding box center [824, 44] width 15 height 15
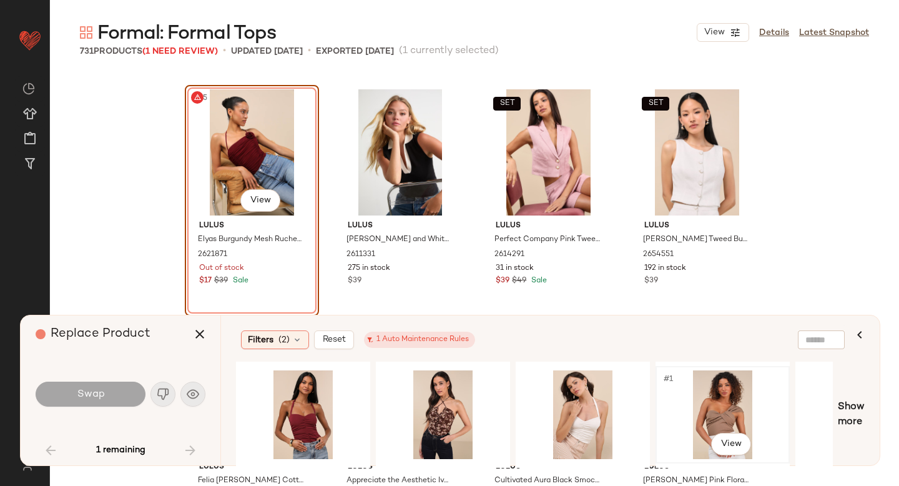
click at [691, 400] on div "#1 View" at bounding box center [723, 414] width 126 height 89
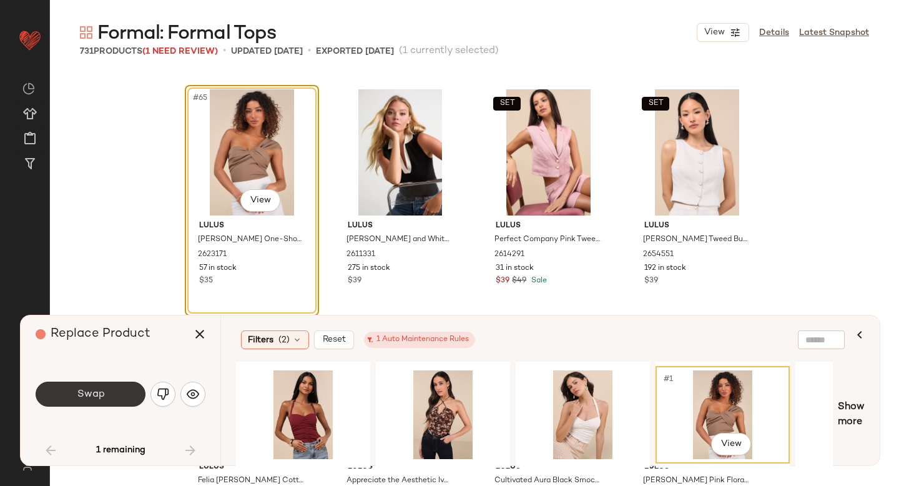
click at [111, 400] on button "Swap" at bounding box center [91, 394] width 110 height 25
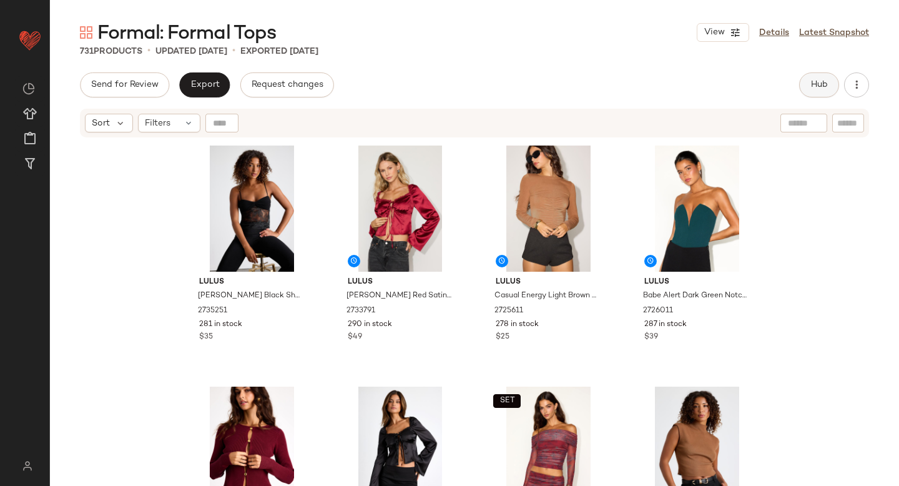
click at [814, 87] on span "Hub" at bounding box center [819, 85] width 17 height 10
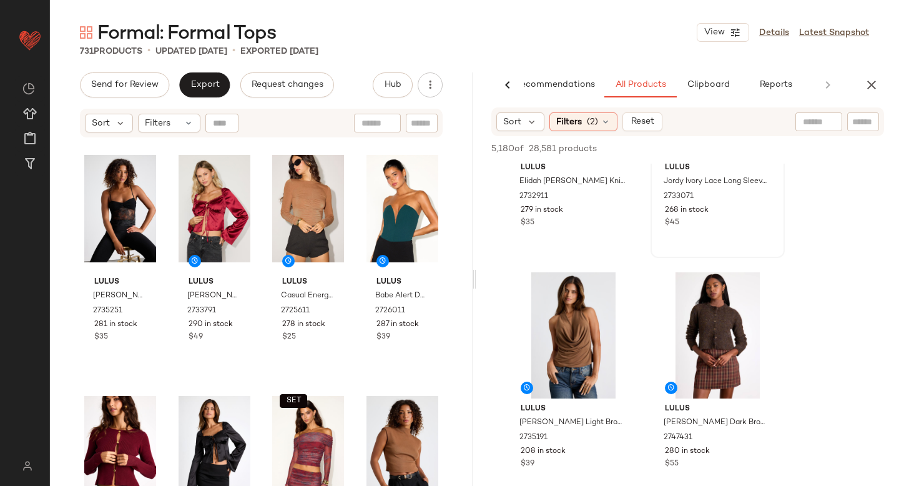
scroll to position [859, 0]
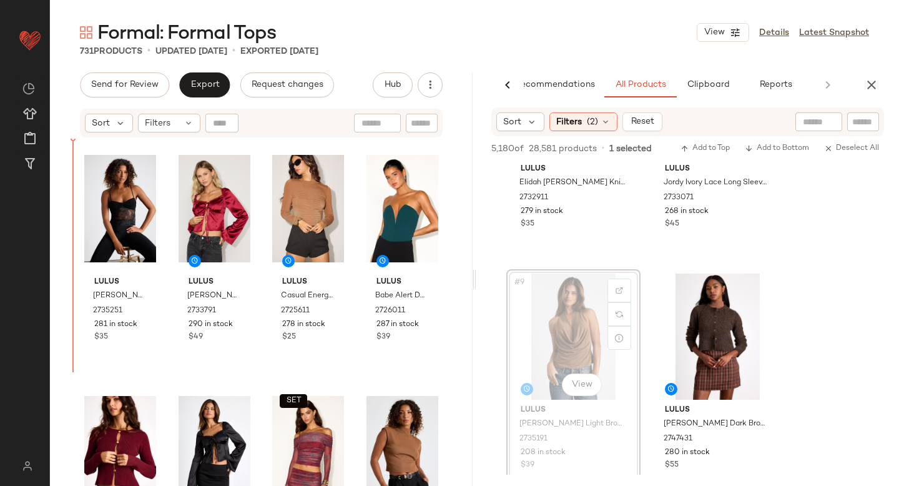
drag, startPoint x: 563, startPoint y: 344, endPoint x: 72, endPoint y: 293, distance: 492.8
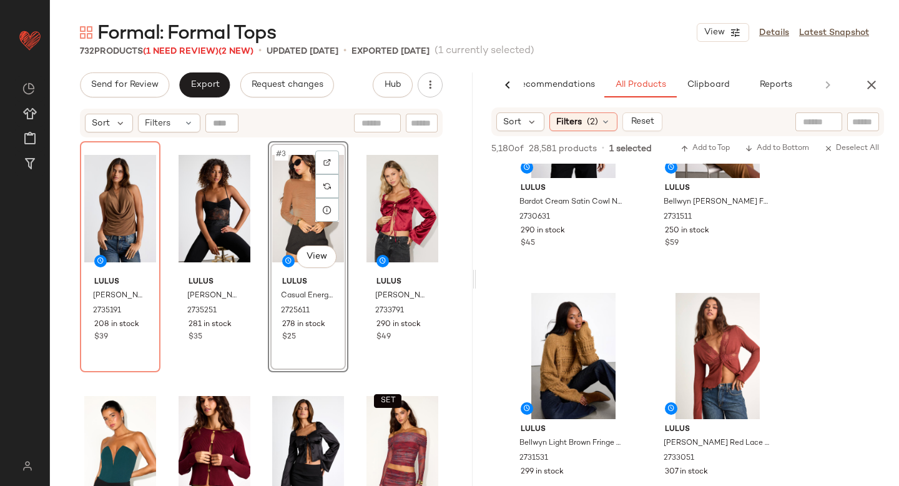
scroll to position [2203, 0]
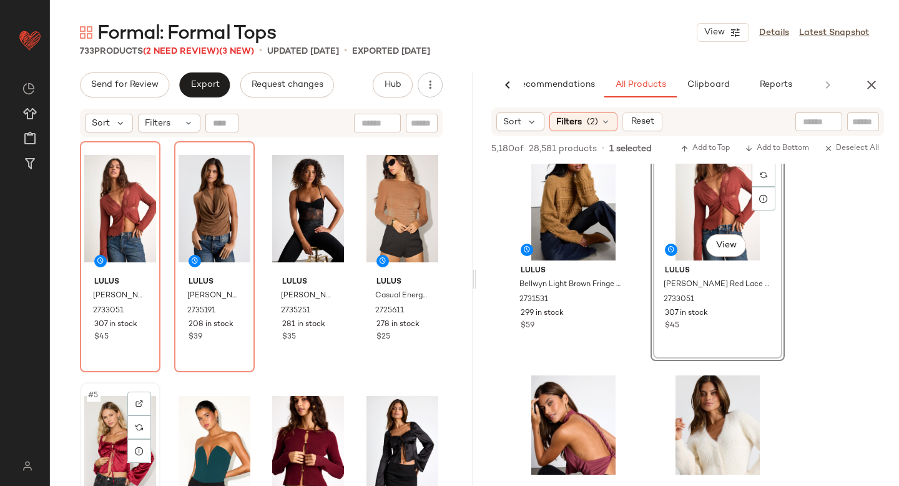
scroll to position [1, 0]
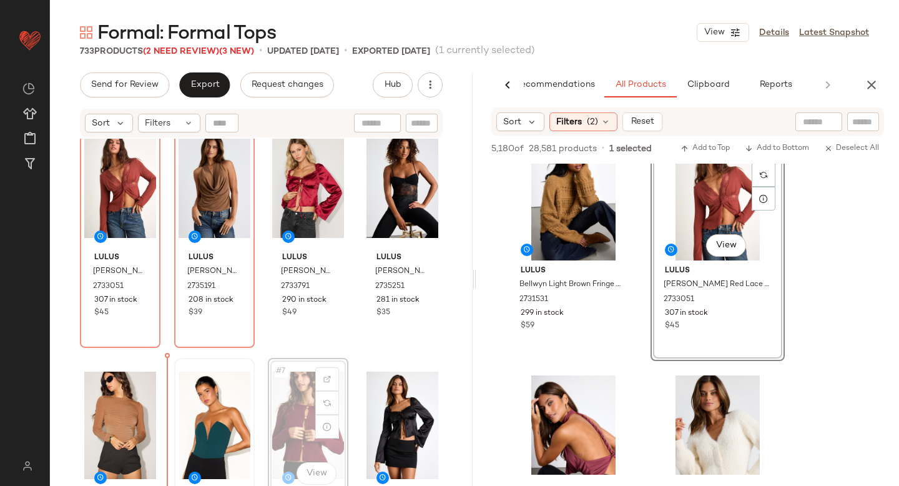
scroll to position [34, 0]
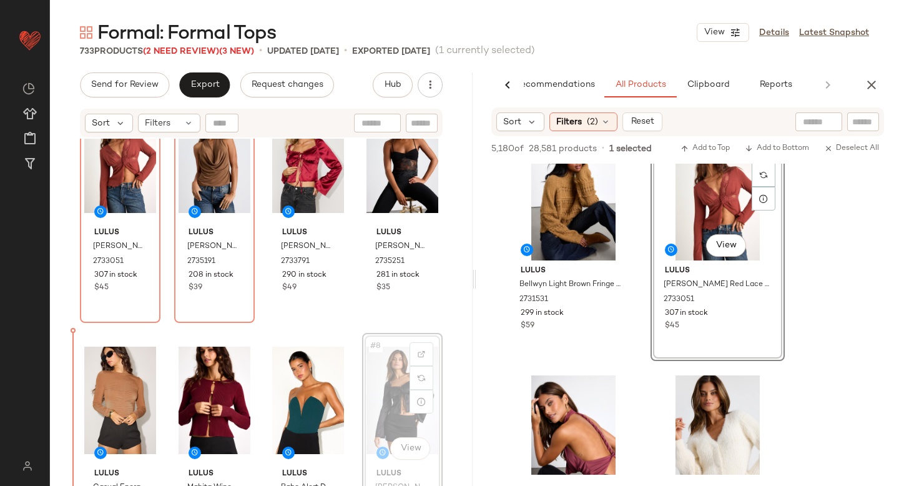
drag, startPoint x: 391, startPoint y: 389, endPoint x: 68, endPoint y: 428, distance: 325.2
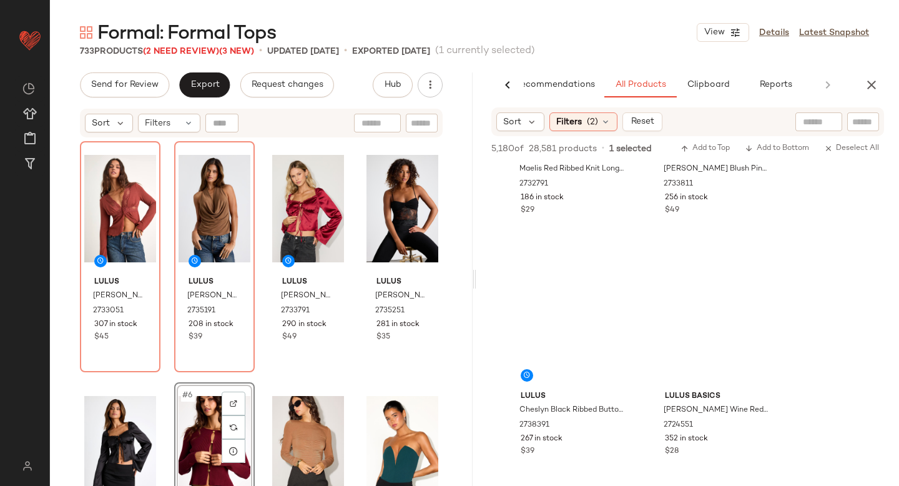
scroll to position [3639, 0]
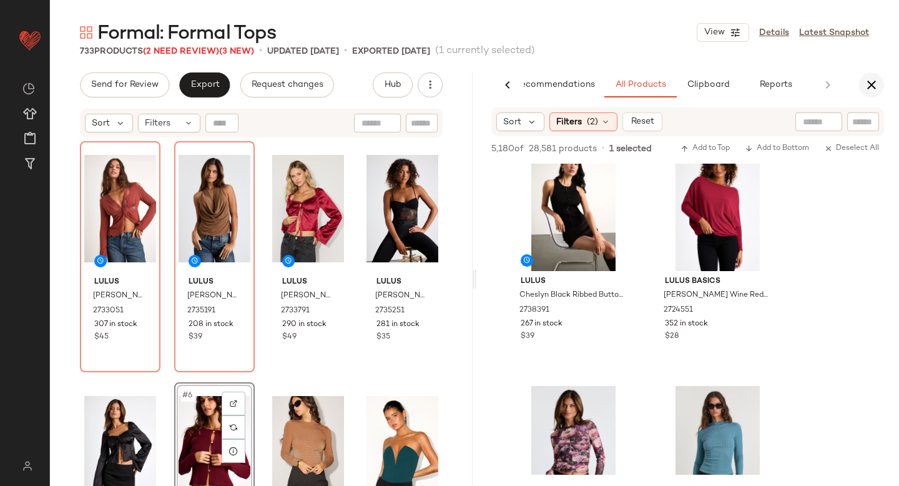
click at [864, 87] on icon "button" at bounding box center [871, 84] width 15 height 15
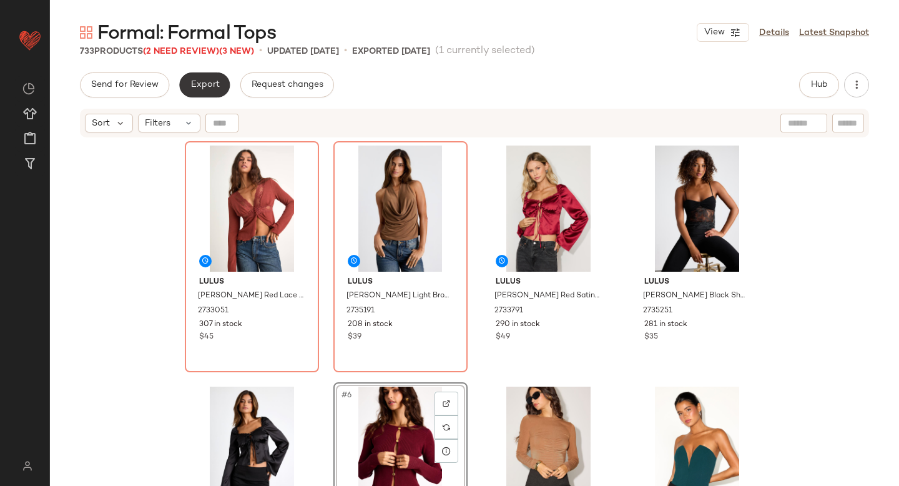
click at [212, 87] on span "Export" at bounding box center [204, 85] width 29 height 10
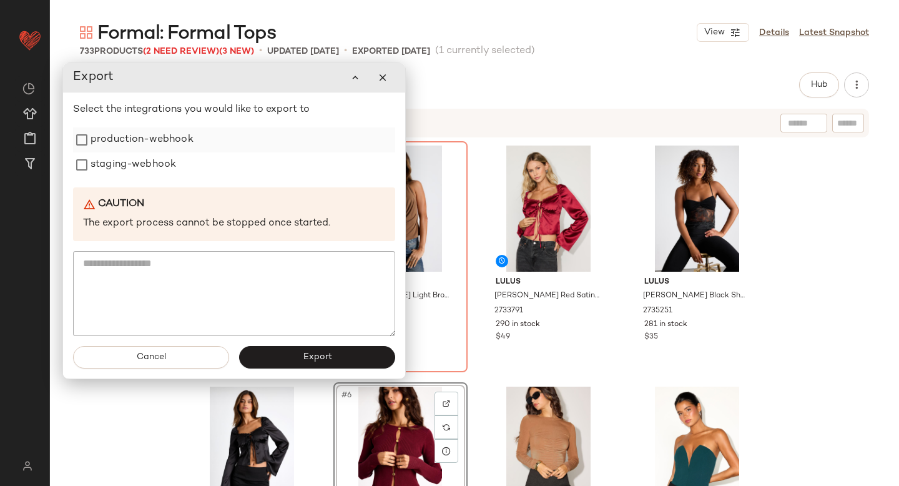
click at [184, 129] on label "production-webhook" at bounding box center [142, 139] width 103 height 25
click at [173, 142] on label "production-webhook" at bounding box center [142, 139] width 103 height 25
click at [154, 164] on label "staging-webhook" at bounding box center [134, 164] width 86 height 25
click at [318, 355] on span "Export" at bounding box center [316, 357] width 29 height 10
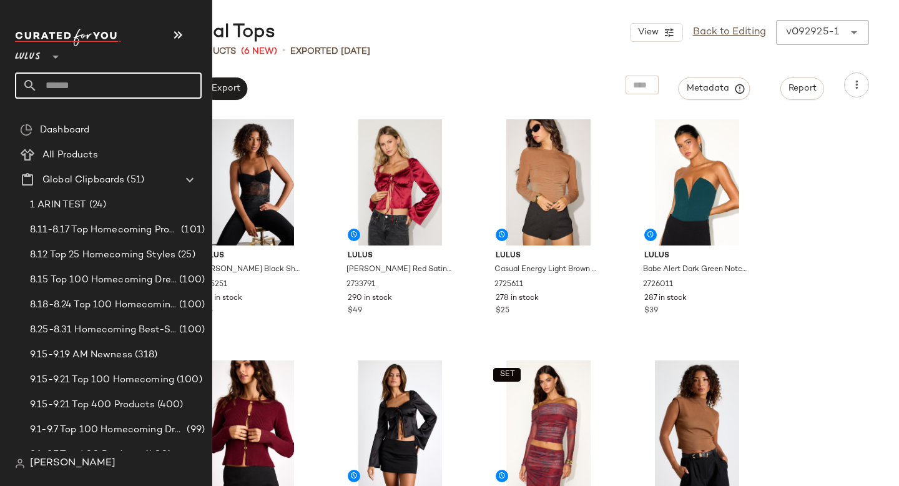
click at [73, 84] on input "text" at bounding box center [119, 85] width 164 height 26
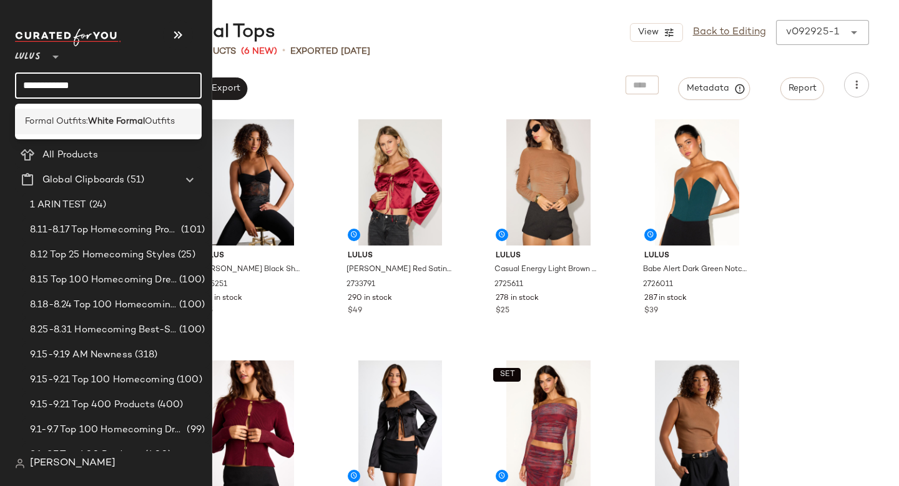
type input "**********"
click at [83, 121] on span "Formal Outfits:" at bounding box center [56, 121] width 63 height 13
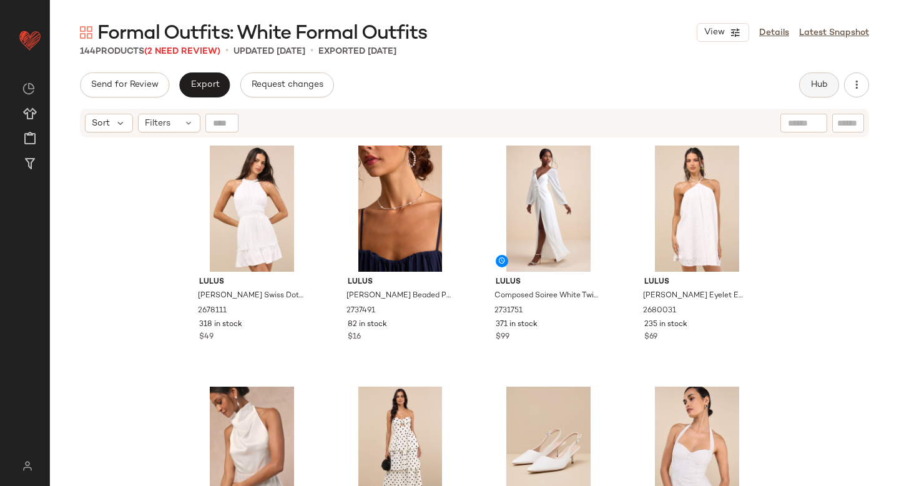
click at [818, 88] on span "Hub" at bounding box center [819, 85] width 17 height 10
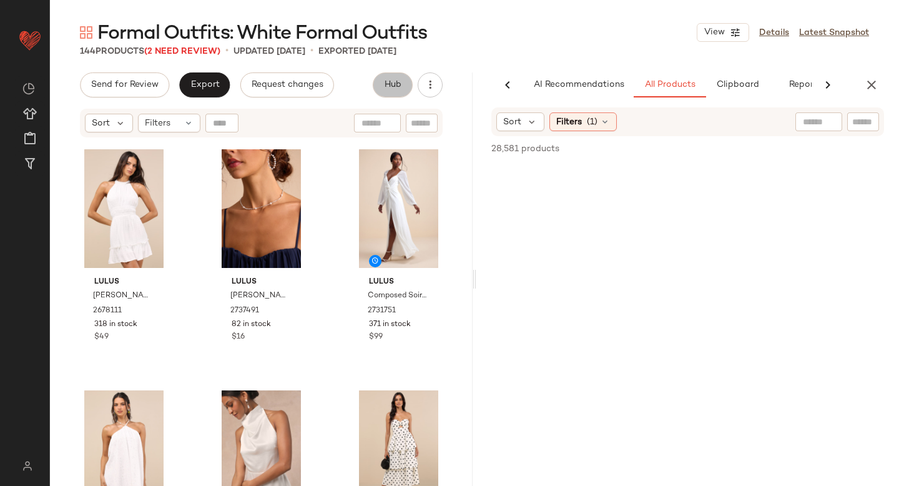
scroll to position [0, 29]
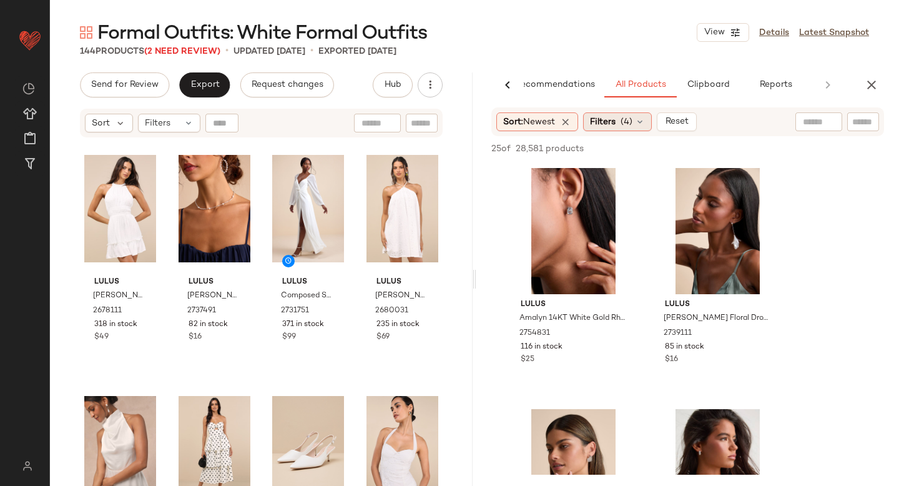
click at [604, 124] on span "Filters" at bounding box center [603, 122] width 26 height 13
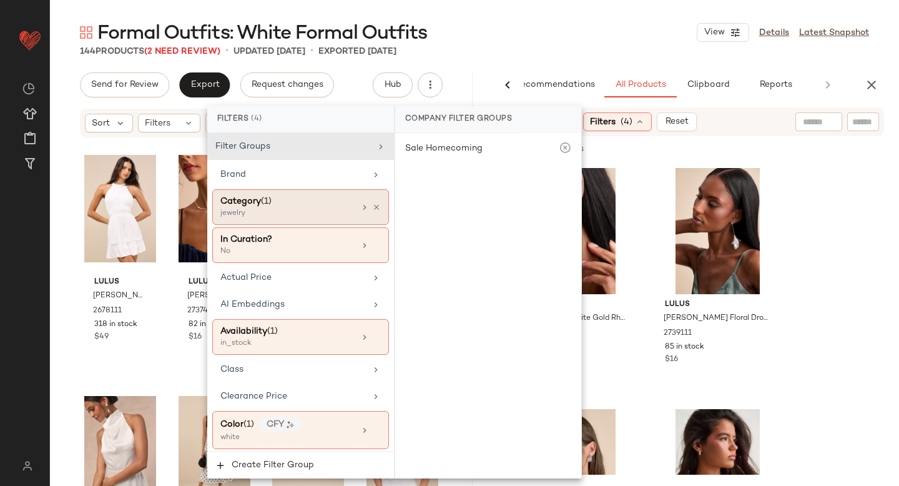
click at [346, 209] on div "Category (1) jewelry" at bounding box center [287, 207] width 134 height 24
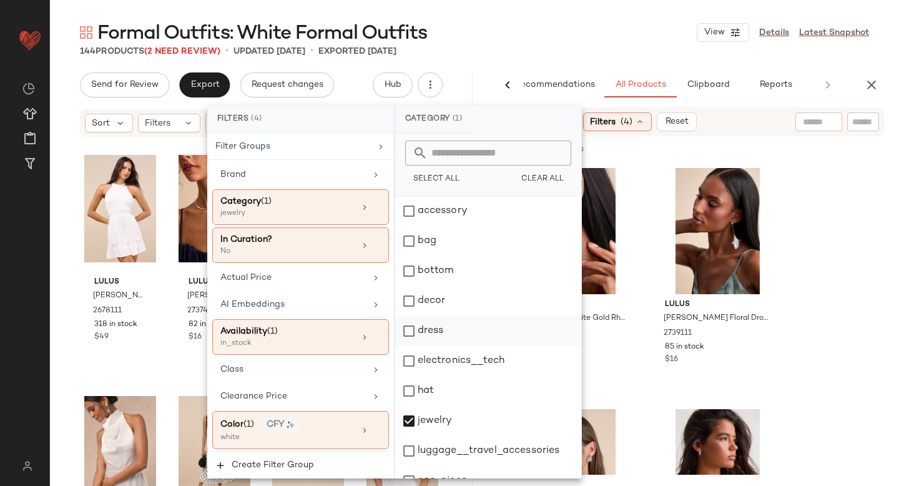
click at [411, 342] on div "dress" at bounding box center [488, 331] width 186 height 30
click at [411, 431] on div "jewelry" at bounding box center [488, 421] width 186 height 30
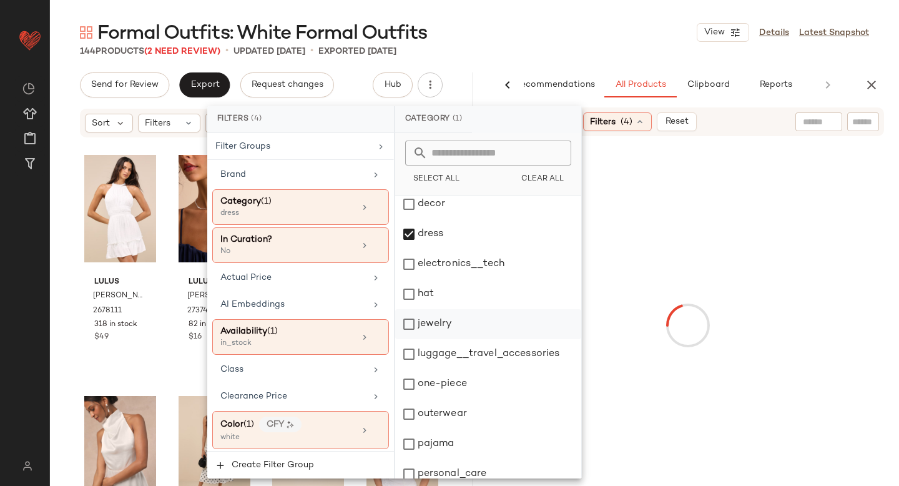
scroll to position [227, 0]
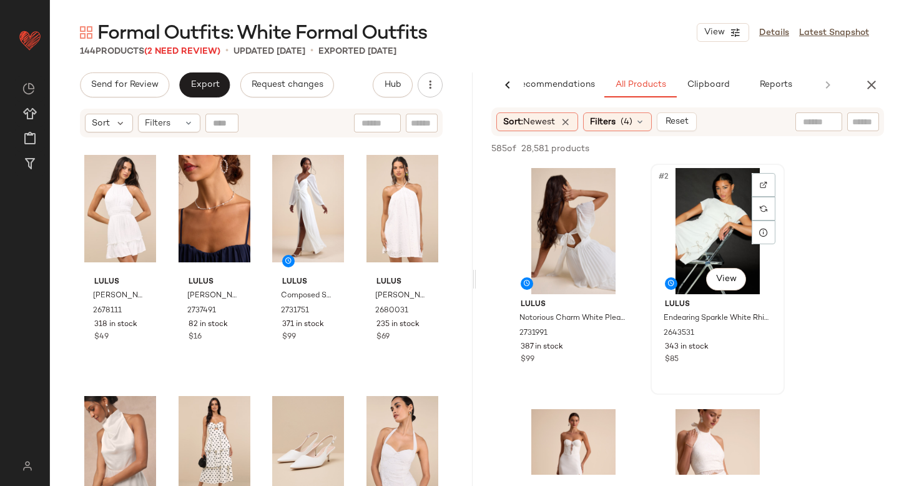
click at [731, 232] on div "#2 View" at bounding box center [718, 231] width 126 height 126
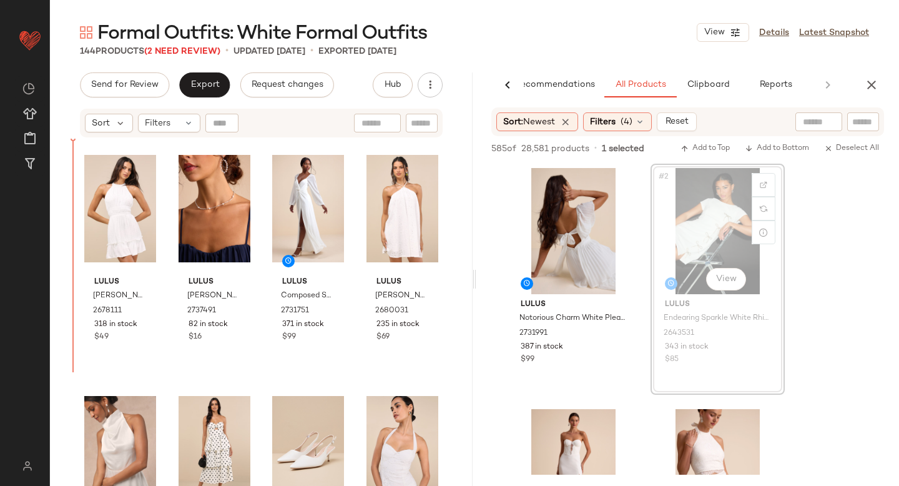
drag, startPoint x: 731, startPoint y: 232, endPoint x: 724, endPoint y: 232, distance: 6.9
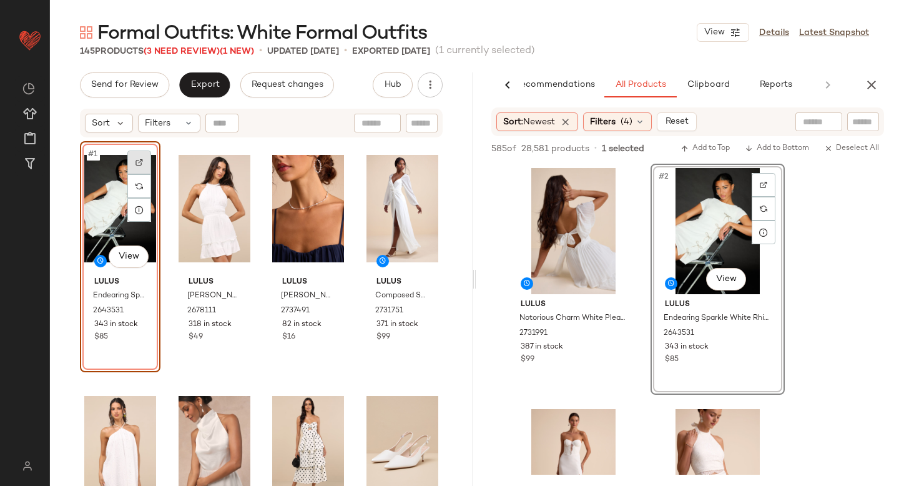
click at [137, 162] on img at bounding box center [139, 162] width 7 height 7
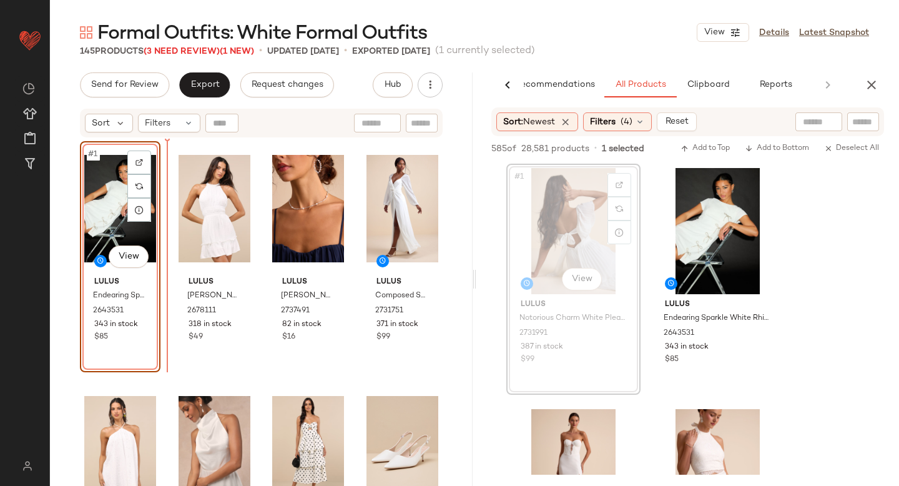
drag, startPoint x: 585, startPoint y: 193, endPoint x: 578, endPoint y: 193, distance: 6.9
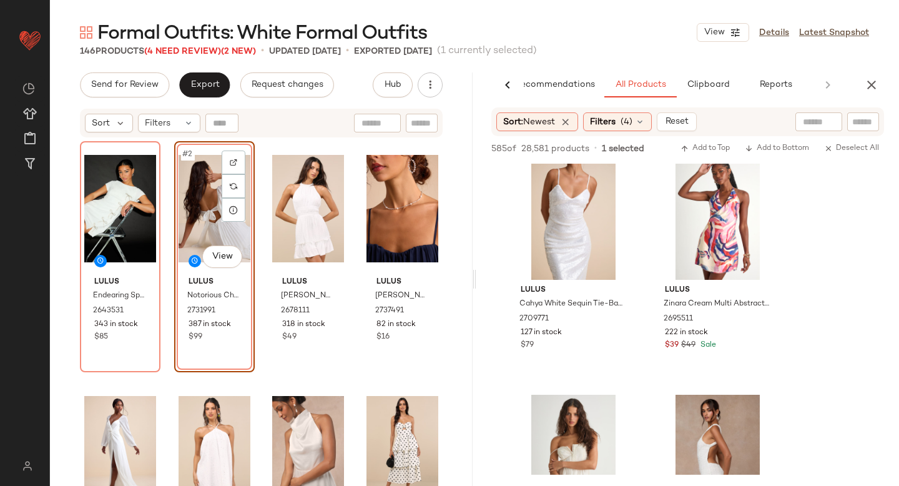
scroll to position [2162, 0]
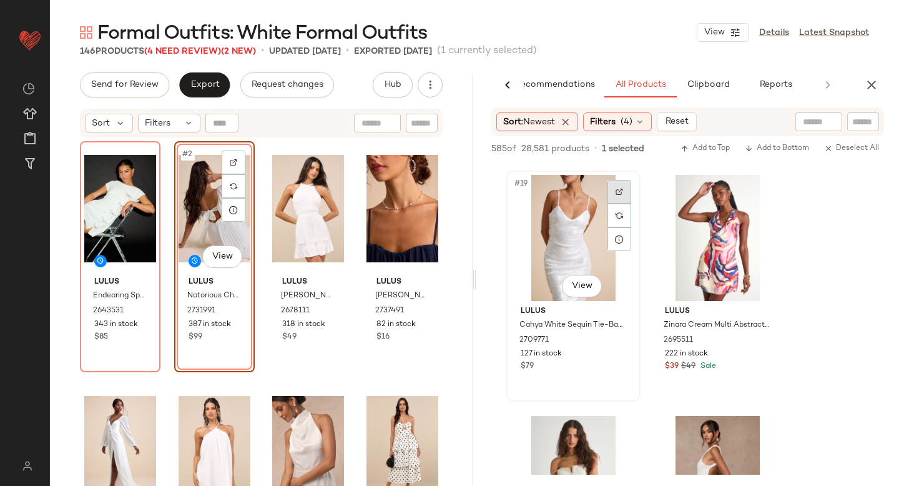
click at [618, 199] on div at bounding box center [620, 192] width 24 height 24
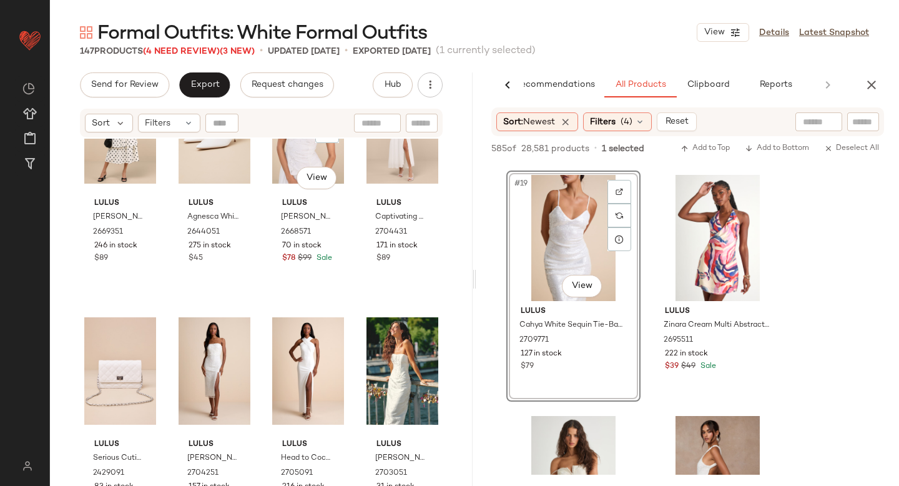
scroll to position [0, 0]
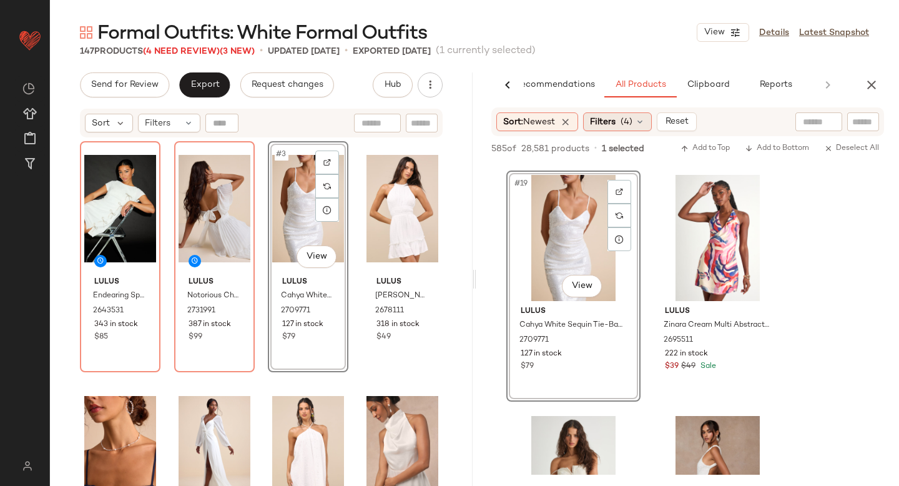
click at [620, 124] on div "Filters (4)" at bounding box center [617, 121] width 69 height 19
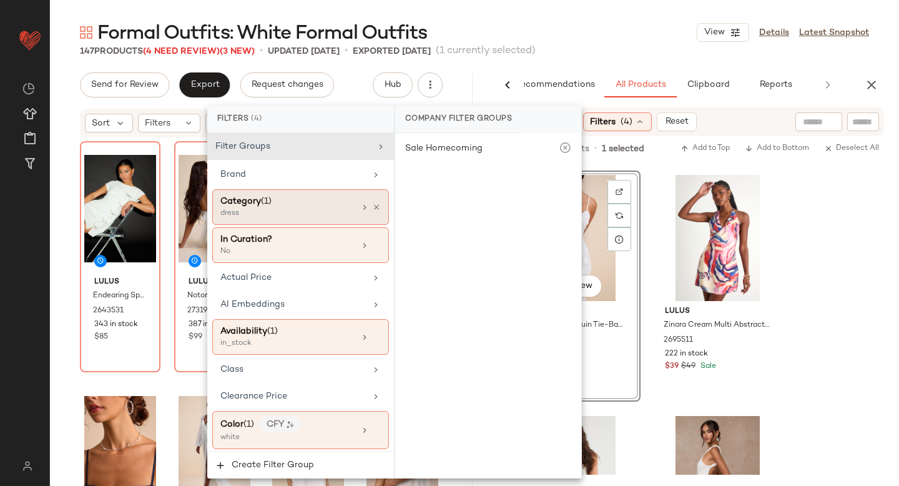
click at [328, 205] on div "Category (1)" at bounding box center [287, 201] width 134 height 13
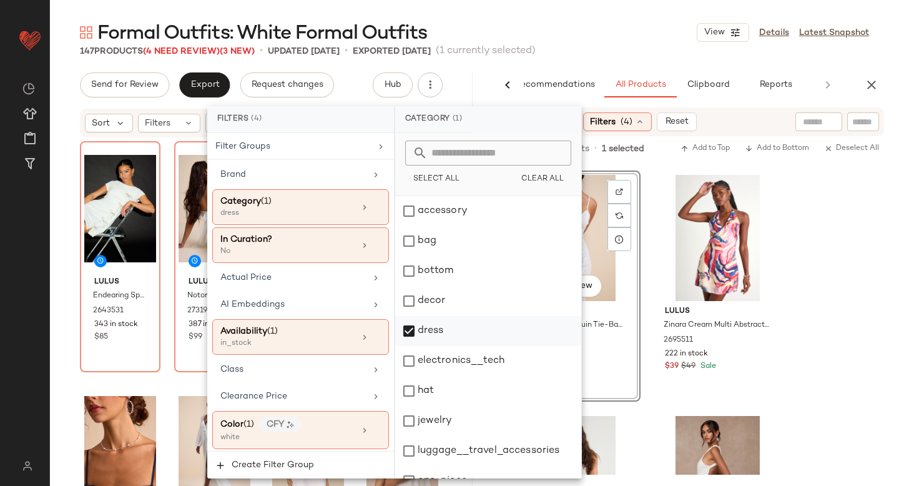
click at [411, 332] on div "dress" at bounding box center [488, 331] width 186 height 30
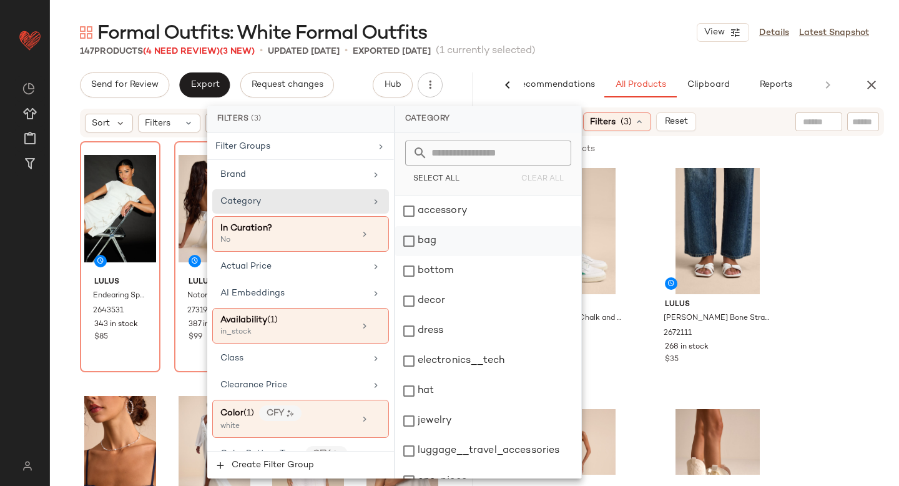
click at [413, 236] on div "bag" at bounding box center [488, 241] width 186 height 30
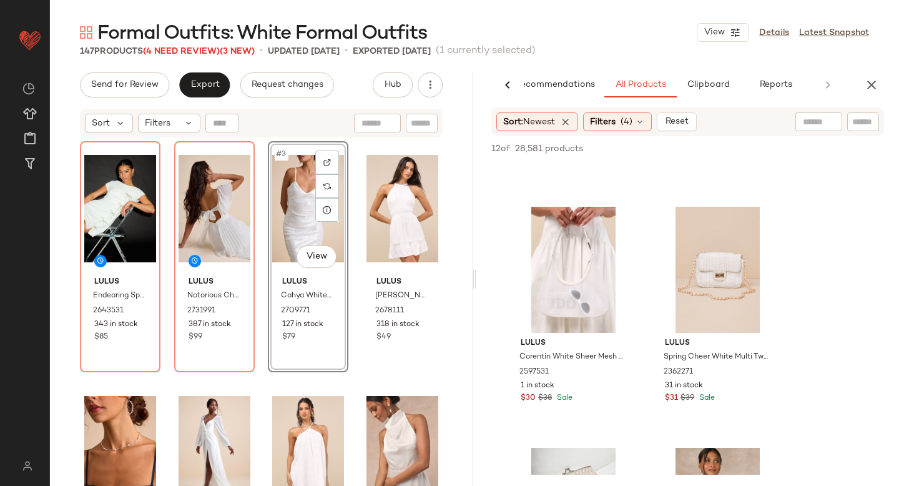
scroll to position [212, 0]
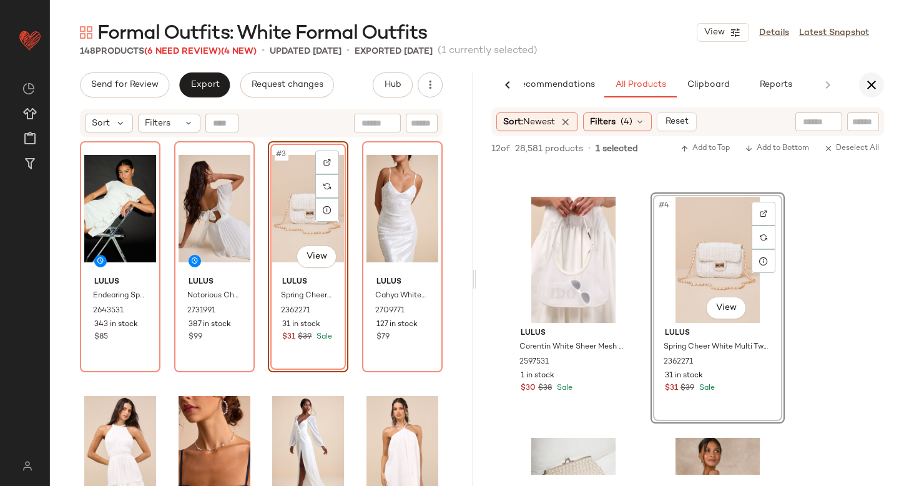
click at [870, 88] on icon "button" at bounding box center [871, 84] width 15 height 15
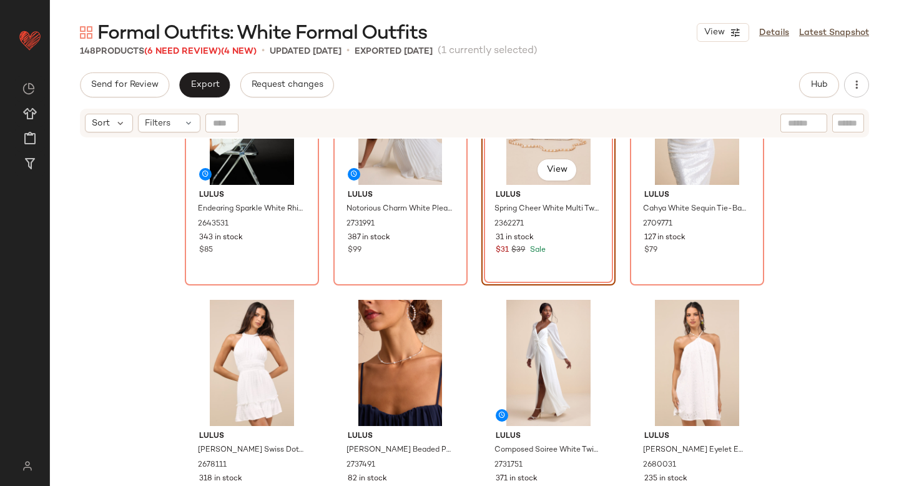
scroll to position [0, 0]
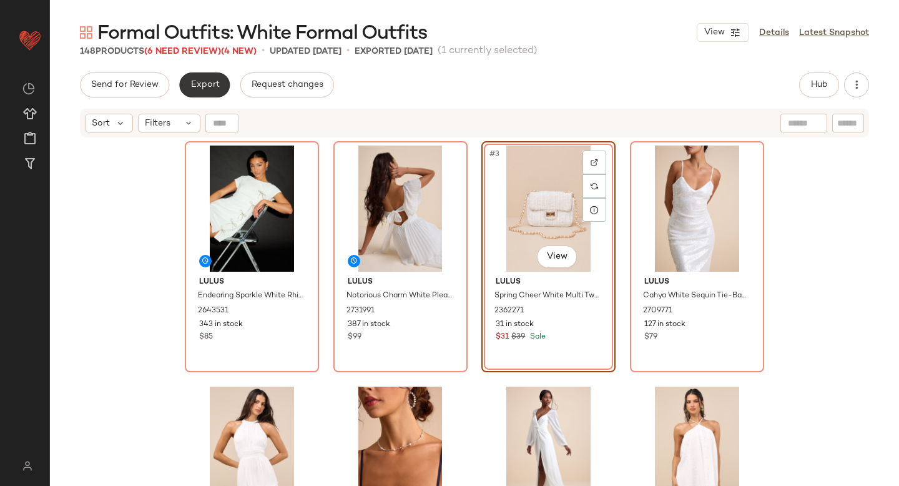
click at [199, 79] on button "Export" at bounding box center [204, 84] width 51 height 25
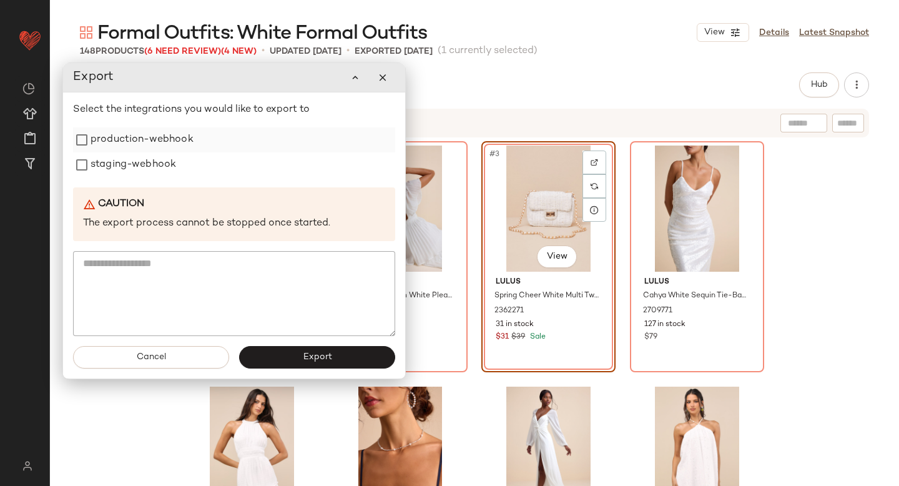
click at [147, 146] on label "production-webhook" at bounding box center [142, 139] width 103 height 25
click at [147, 179] on div "Select the integrations you would like to export to production-webhook staging-…" at bounding box center [234, 219] width 322 height 234
click at [143, 164] on label "staging-webhook" at bounding box center [134, 164] width 86 height 25
click at [296, 358] on button "Export" at bounding box center [317, 357] width 156 height 22
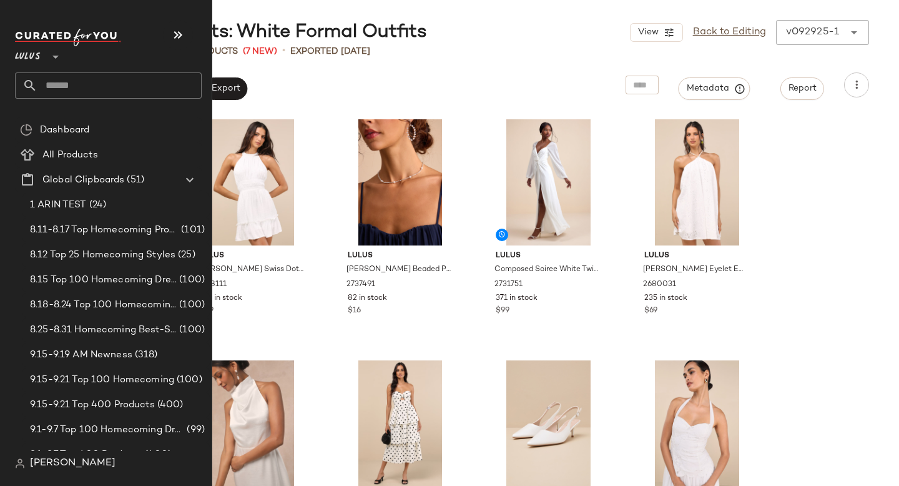
click at [67, 94] on input "text" at bounding box center [119, 85] width 164 height 26
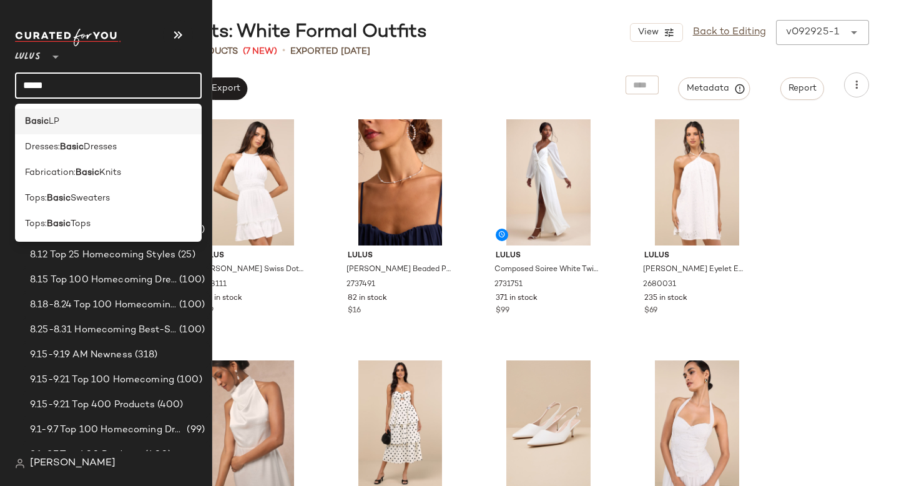
type input "*****"
click at [73, 127] on div "Basic LP" at bounding box center [108, 121] width 167 height 13
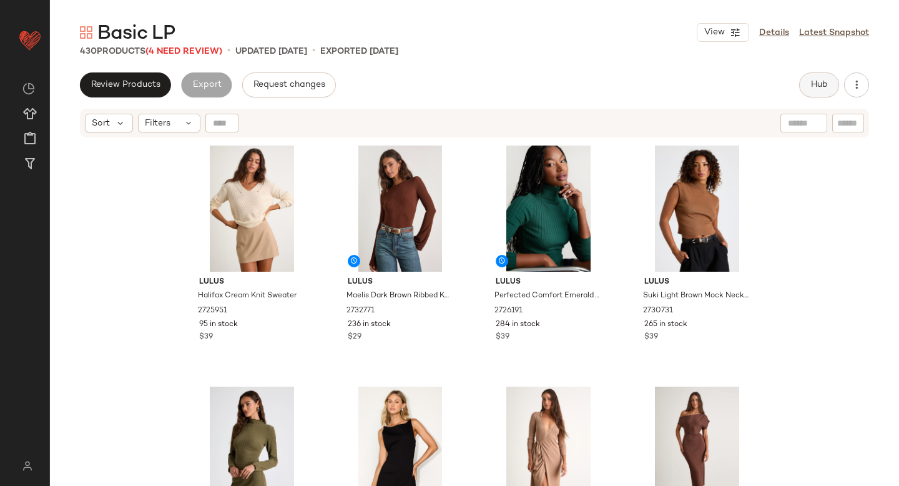
click at [823, 87] on span "Hub" at bounding box center [819, 85] width 17 height 10
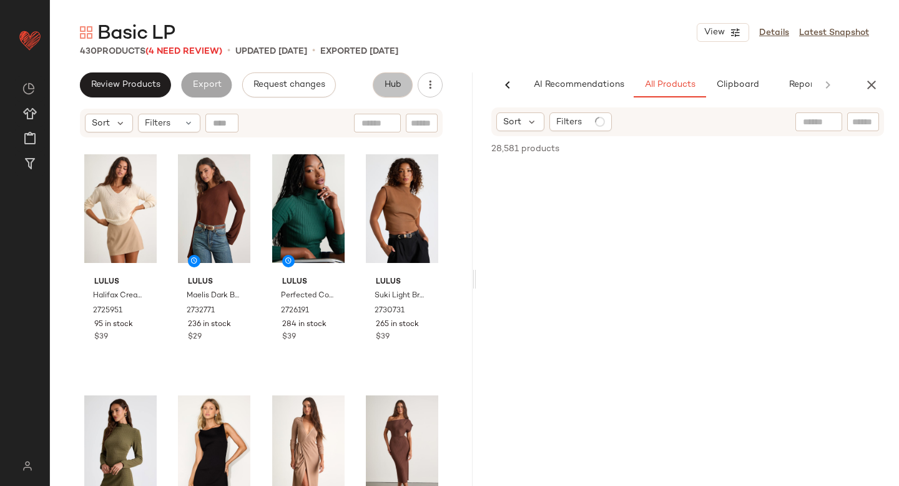
scroll to position [0, 29]
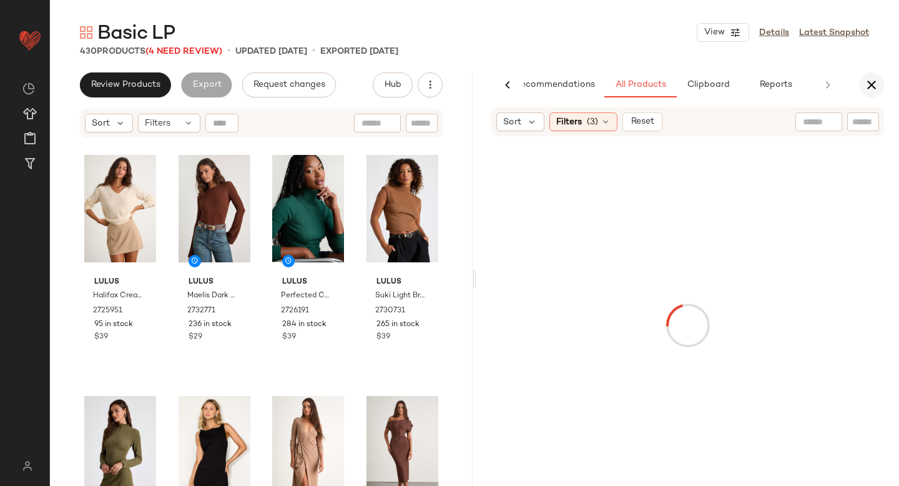
click at [867, 81] on icon "button" at bounding box center [871, 84] width 15 height 15
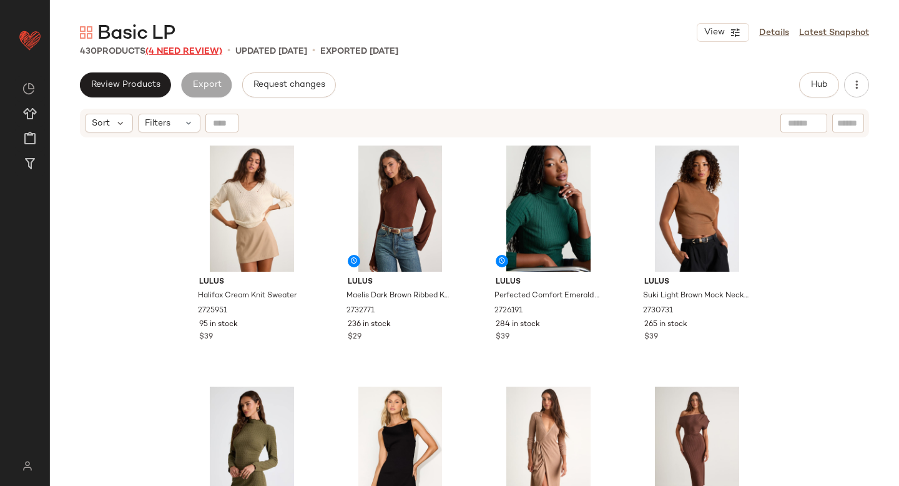
click at [178, 47] on span "(4 Need Review)" at bounding box center [183, 51] width 77 height 9
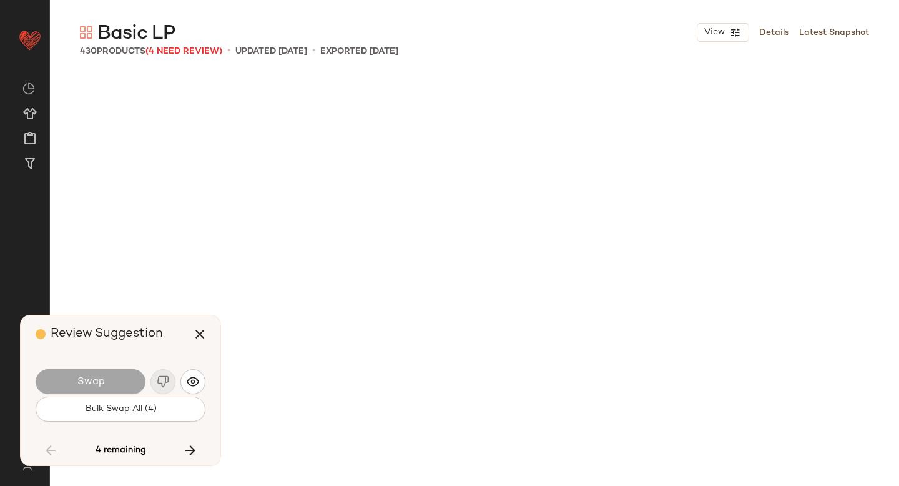
scroll to position [7713, 0]
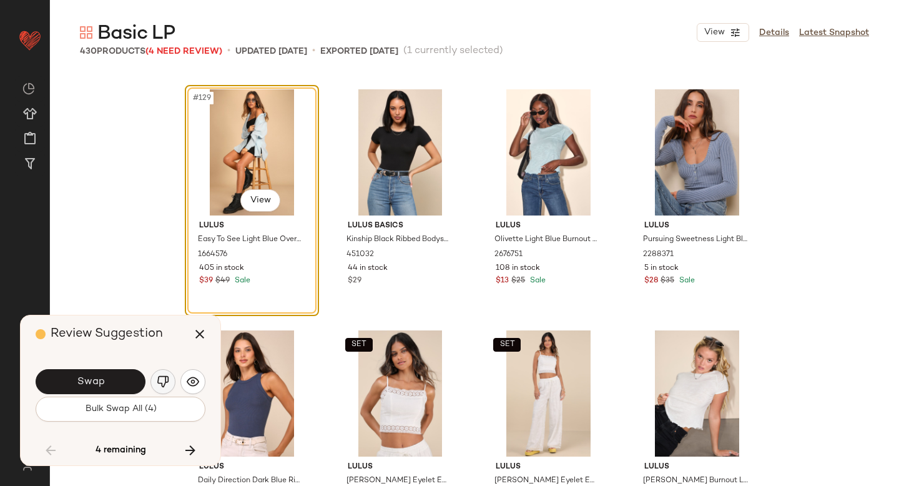
click at [169, 382] on img "button" at bounding box center [163, 381] width 12 height 12
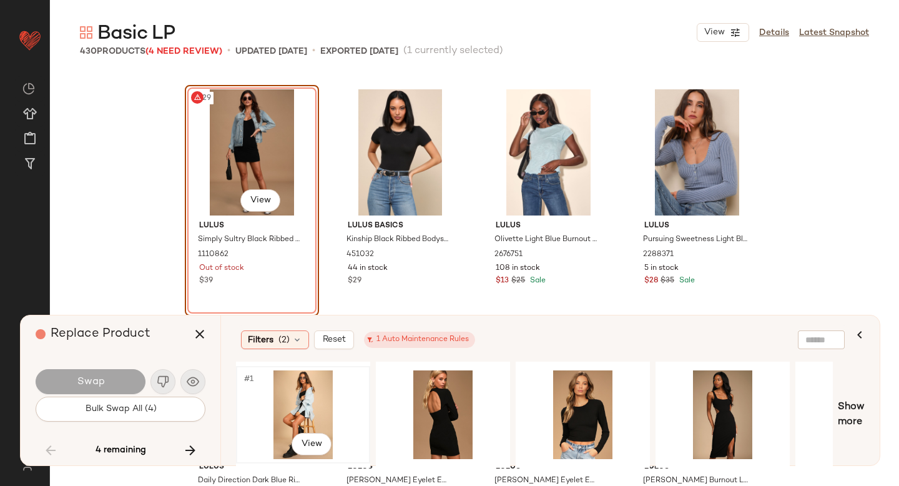
click at [321, 407] on div "#1 View" at bounding box center [303, 414] width 126 height 89
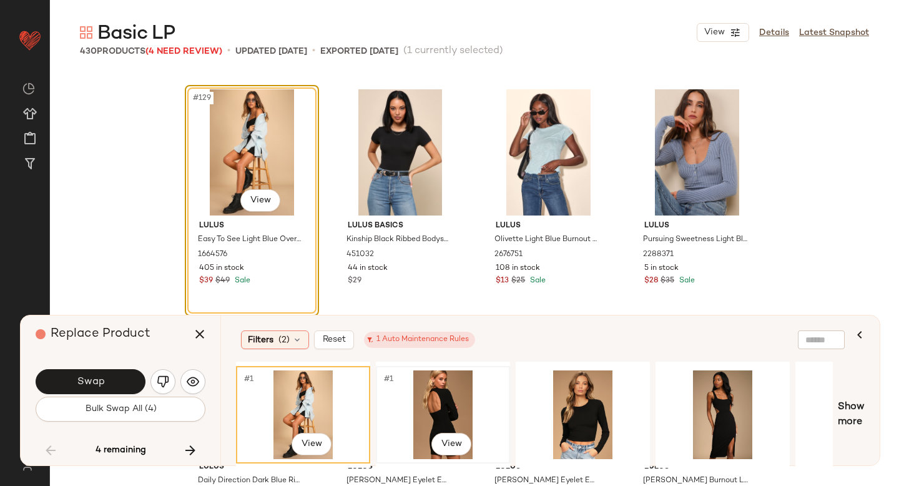
click at [420, 400] on div "#1 View" at bounding box center [443, 414] width 126 height 89
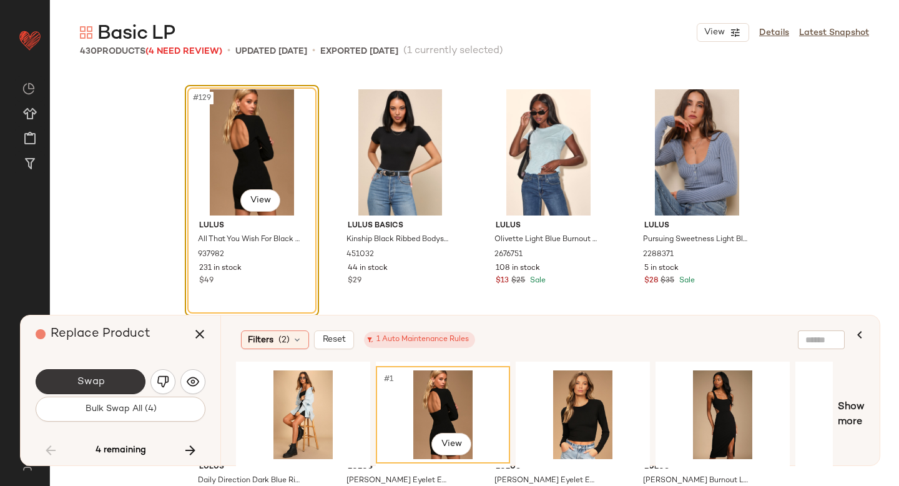
click at [119, 382] on button "Swap" at bounding box center [91, 381] width 110 height 25
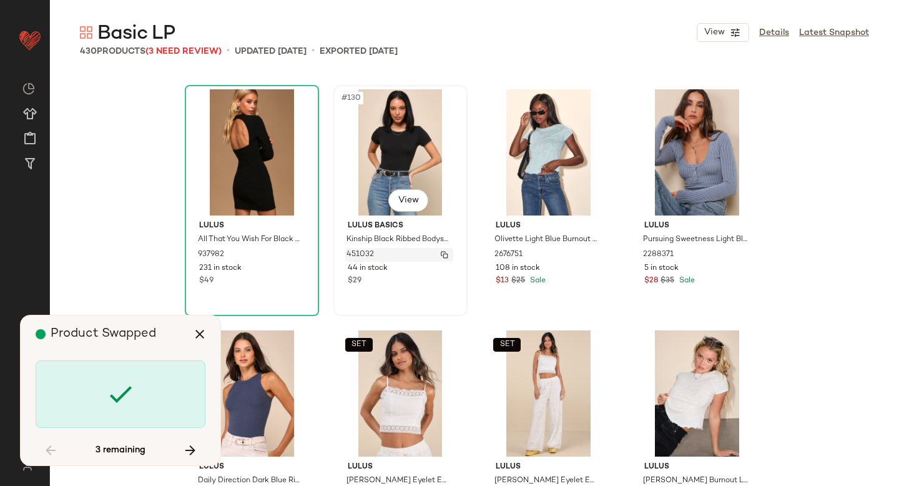
scroll to position [12775, 0]
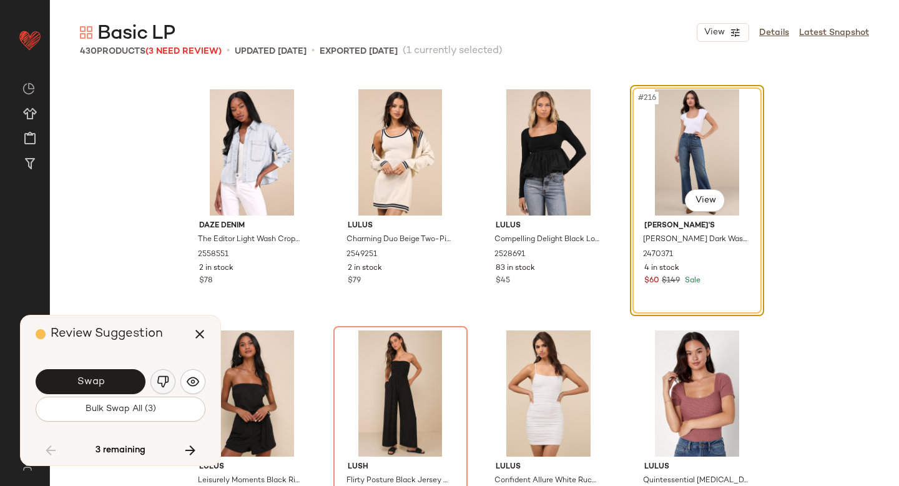
click at [154, 375] on button "button" at bounding box center [162, 381] width 25 height 25
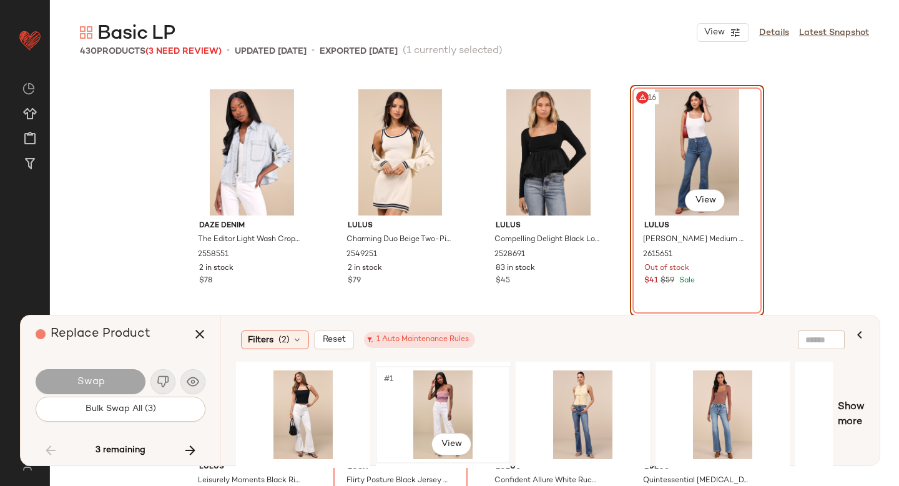
click at [444, 417] on div "#1 View" at bounding box center [443, 414] width 126 height 89
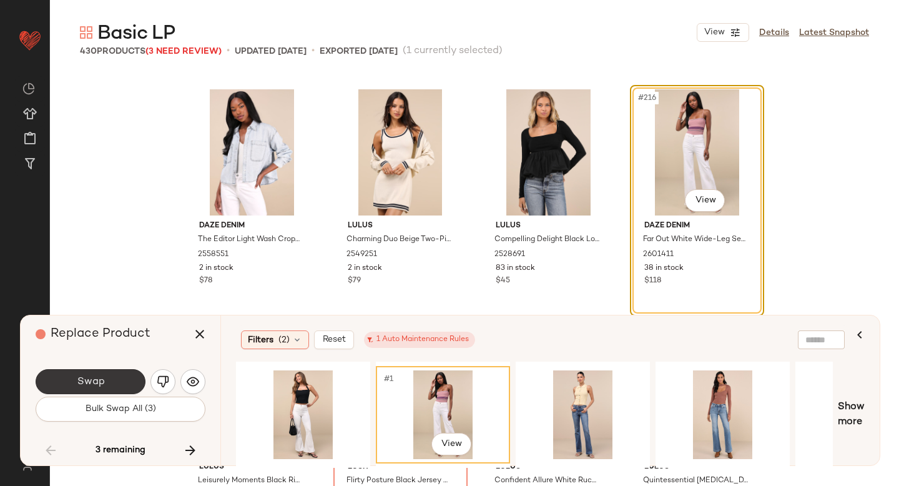
click at [102, 378] on span "Swap" at bounding box center [90, 382] width 28 height 12
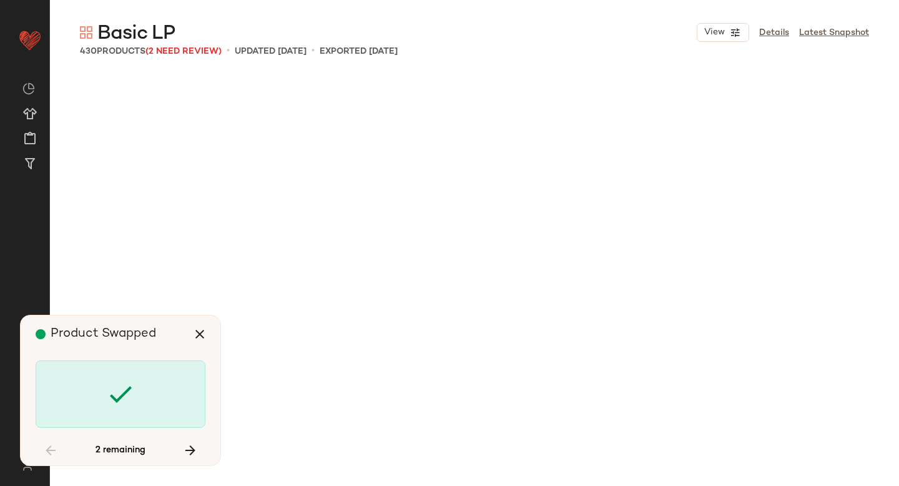
scroll to position [19524, 0]
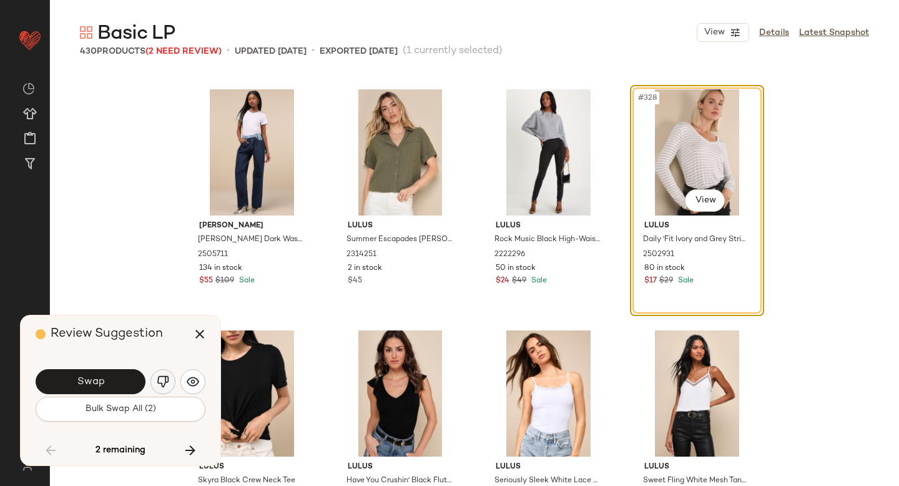
click at [164, 380] on img "button" at bounding box center [163, 381] width 12 height 12
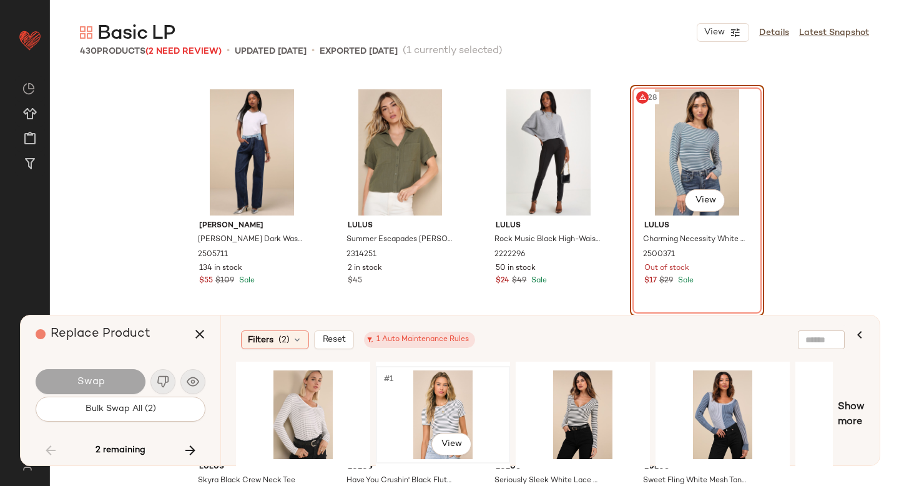
click at [459, 403] on div "#1 View" at bounding box center [443, 414] width 126 height 89
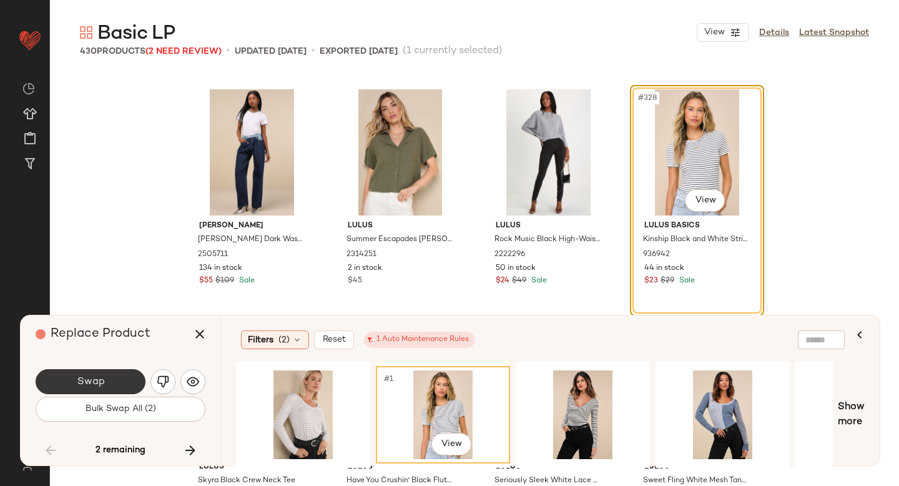
click at [103, 373] on button "Swap" at bounding box center [91, 381] width 110 height 25
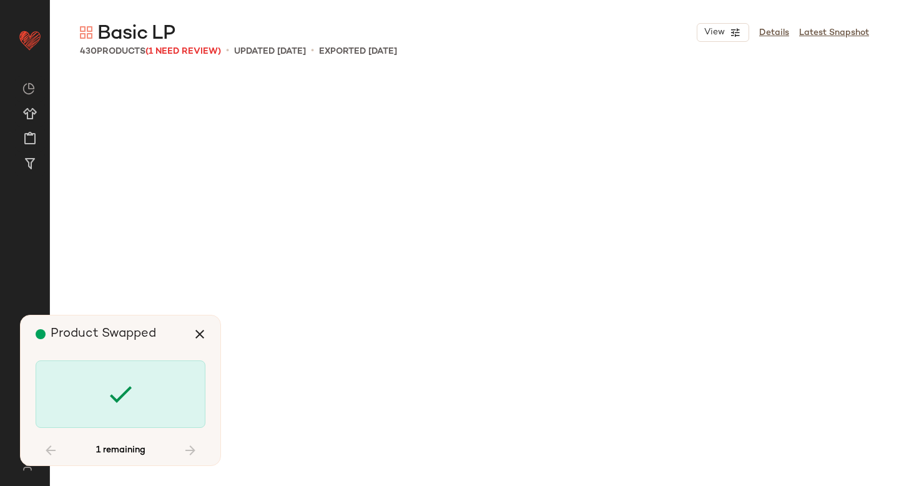
scroll to position [25550, 0]
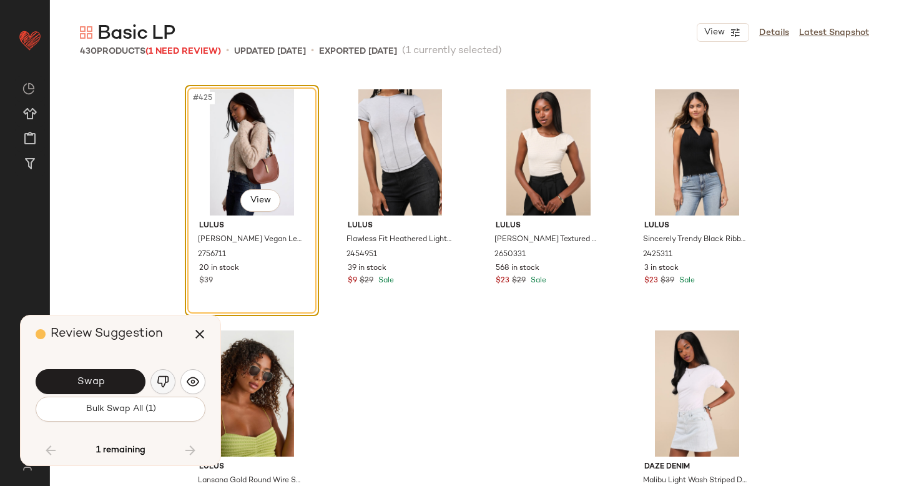
click at [159, 378] on img "button" at bounding box center [163, 381] width 12 height 12
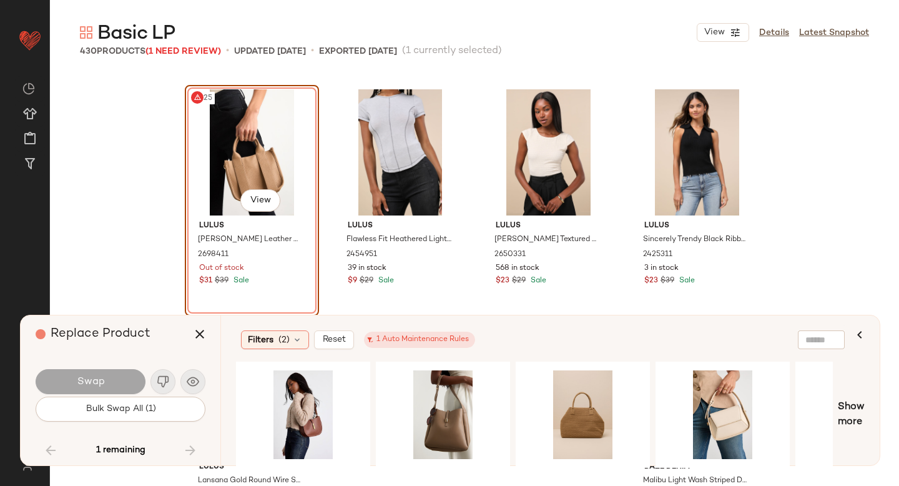
click at [243, 159] on div "#425 View" at bounding box center [252, 152] width 126 height 126
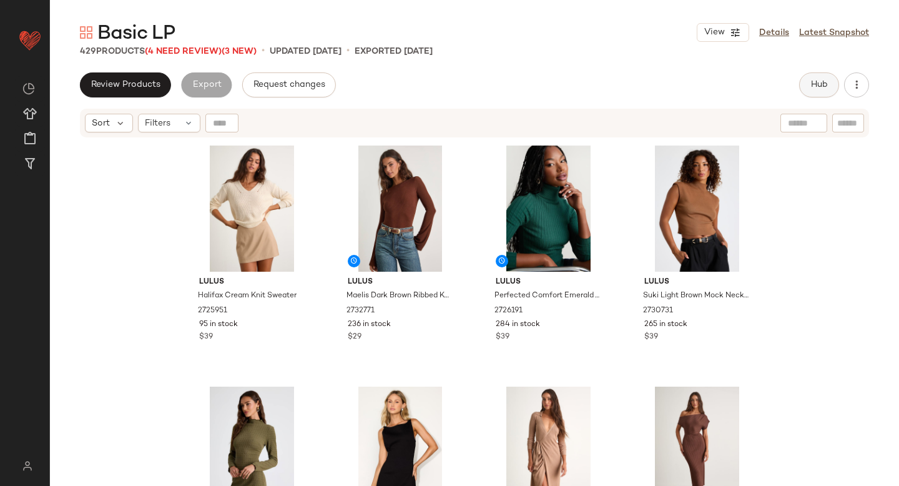
click at [817, 84] on span "Hub" at bounding box center [819, 85] width 17 height 10
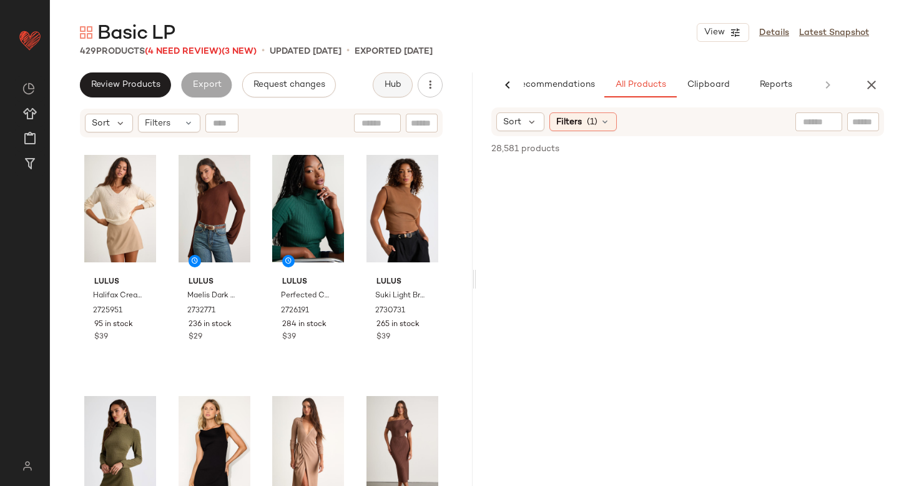
scroll to position [0, 29]
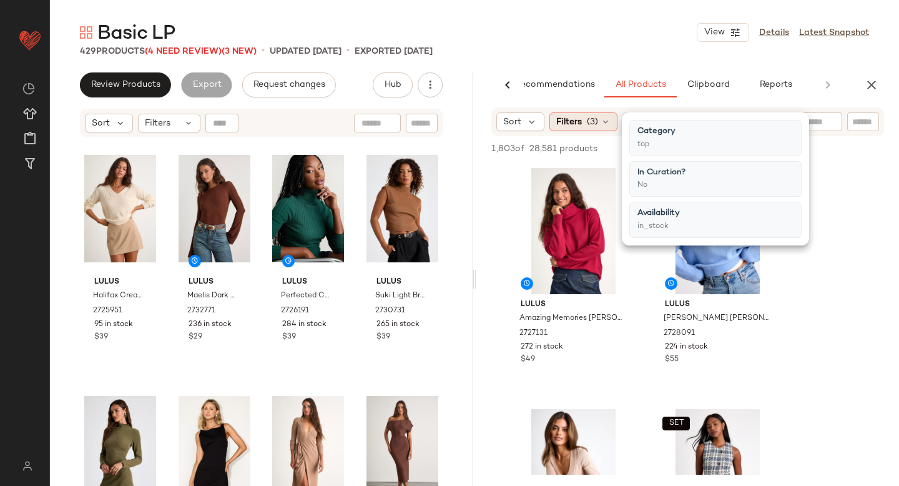
click at [601, 121] on icon at bounding box center [606, 122] width 10 height 10
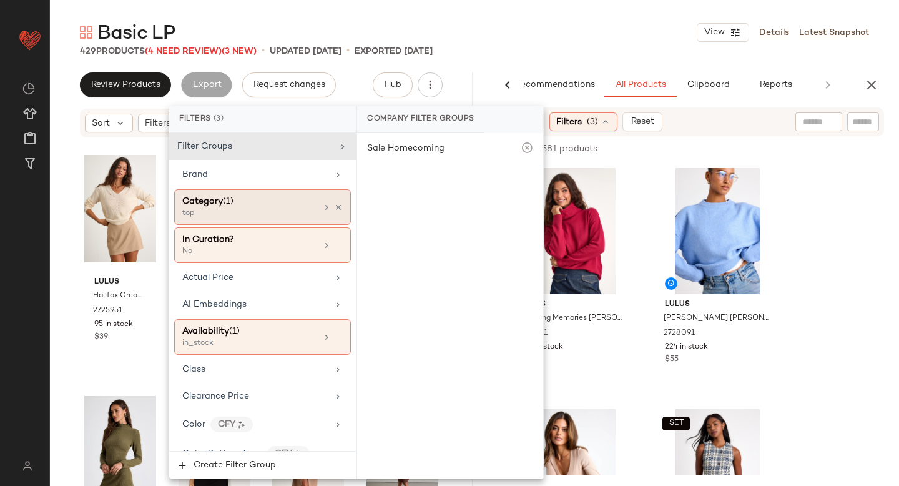
click at [285, 199] on div "Category (1)" at bounding box center [249, 201] width 134 height 13
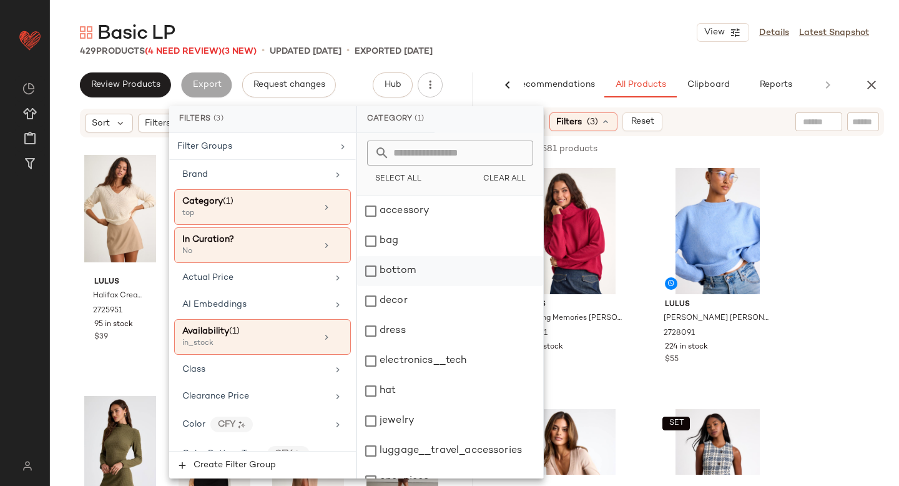
click at [377, 274] on div "bottom" at bounding box center [450, 271] width 186 height 30
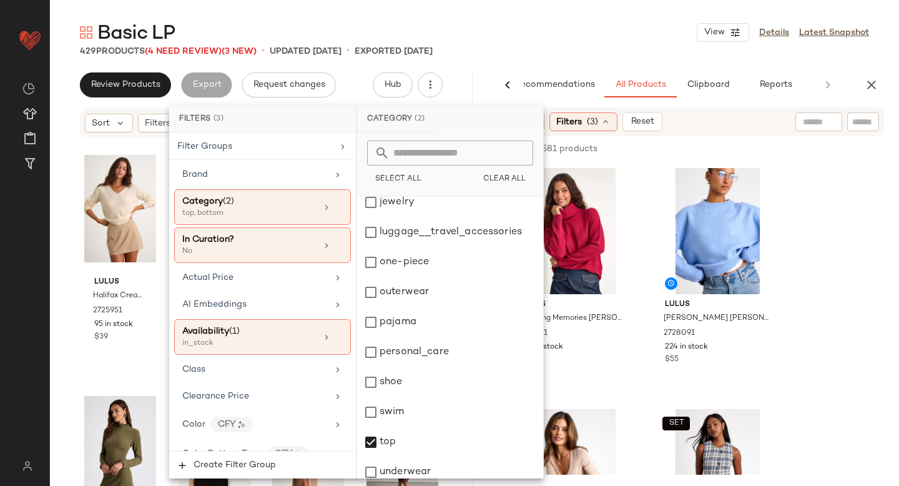
scroll to position [227, 0]
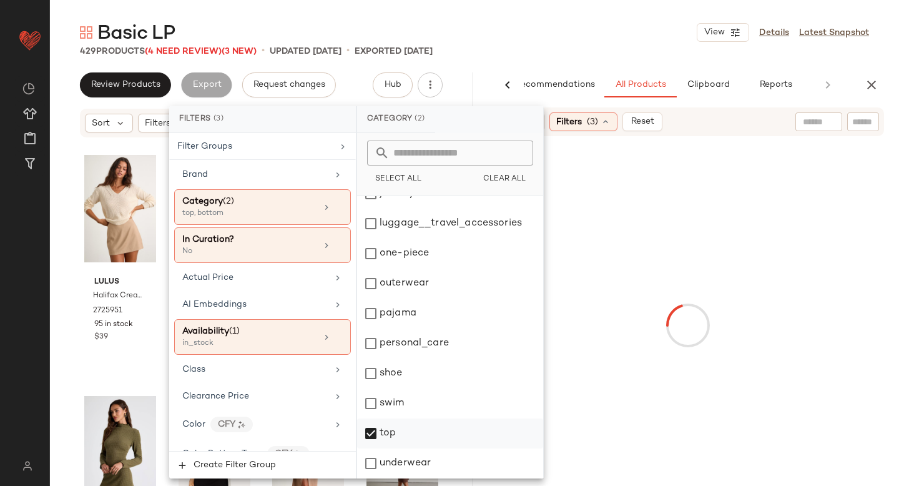
click at [371, 433] on div "top" at bounding box center [450, 433] width 186 height 30
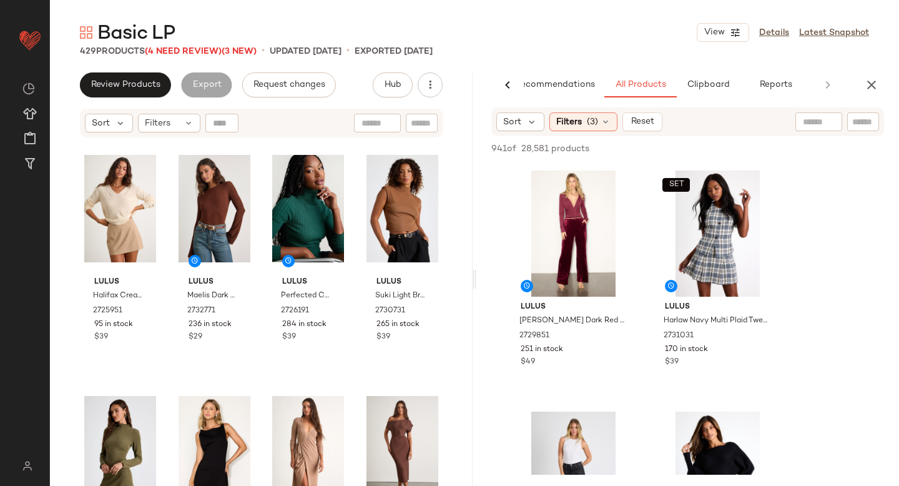
scroll to position [518, 0]
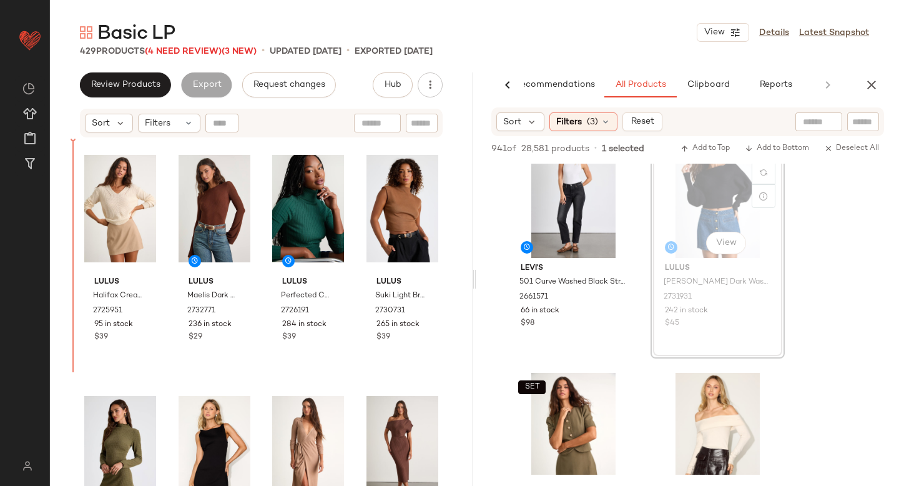
drag, startPoint x: 717, startPoint y: 210, endPoint x: 57, endPoint y: 295, distance: 665.5
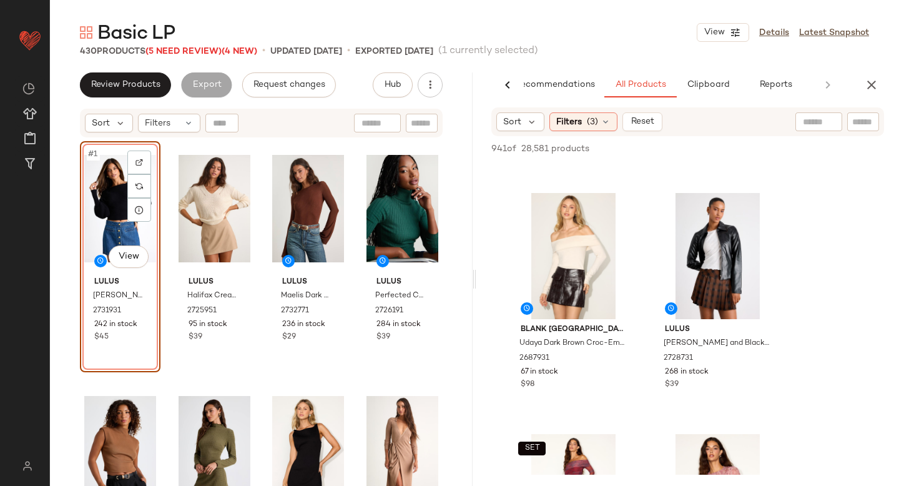
scroll to position [676, 0]
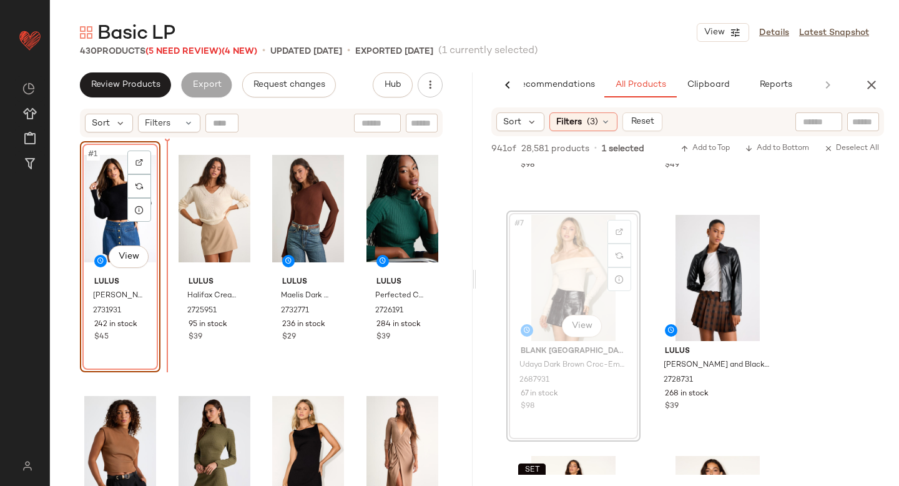
drag, startPoint x: 569, startPoint y: 283, endPoint x: 551, endPoint y: 283, distance: 18.1
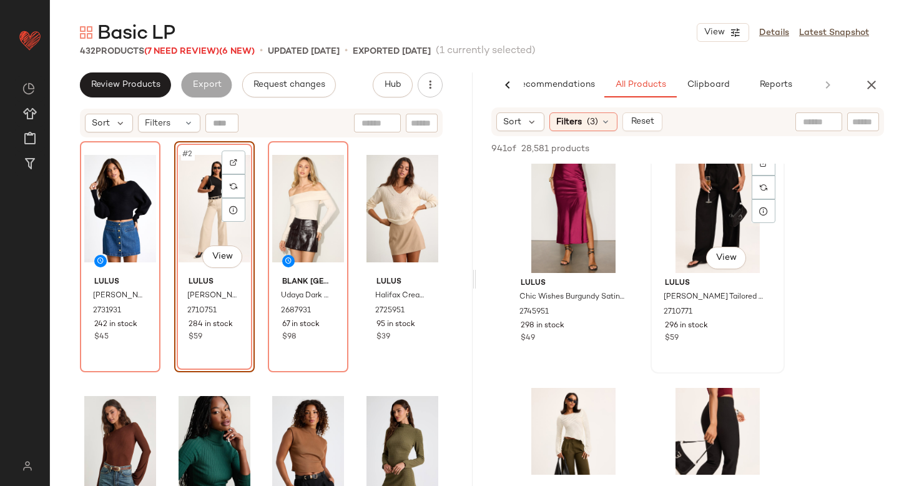
scroll to position [2112, 0]
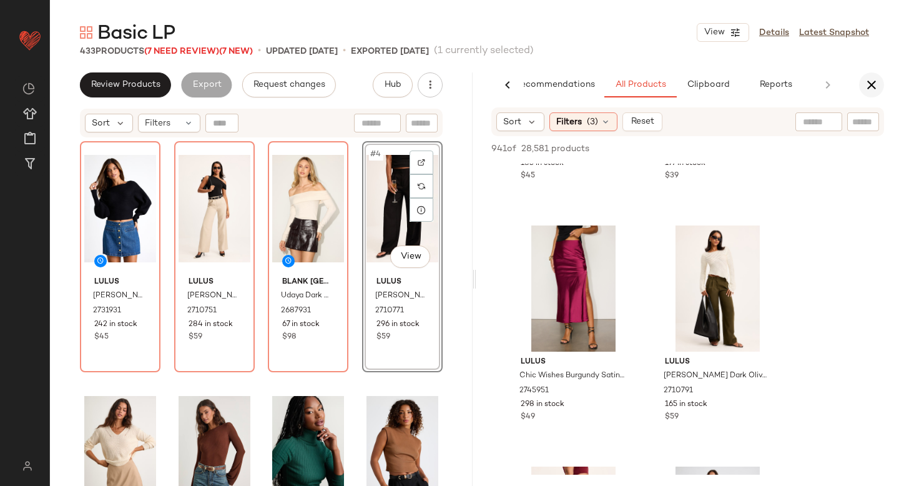
click at [868, 78] on icon "button" at bounding box center [871, 84] width 15 height 15
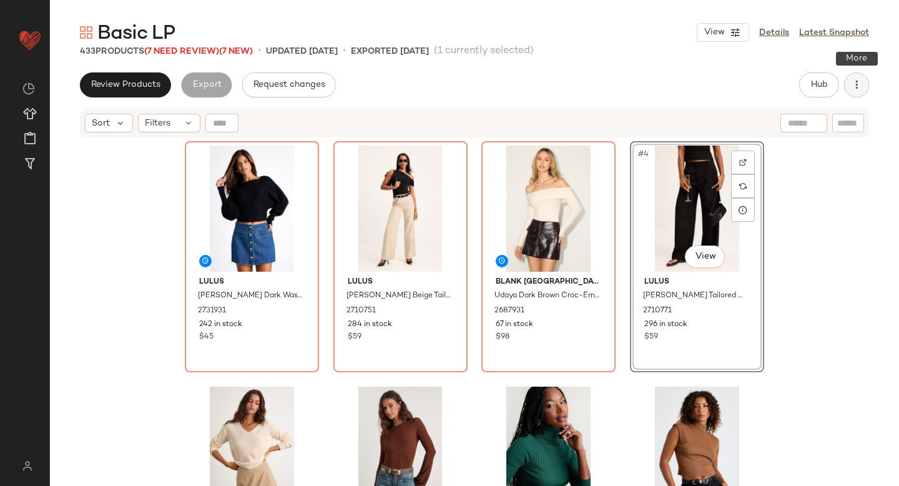
click at [858, 79] on icon "button" at bounding box center [856, 85] width 12 height 12
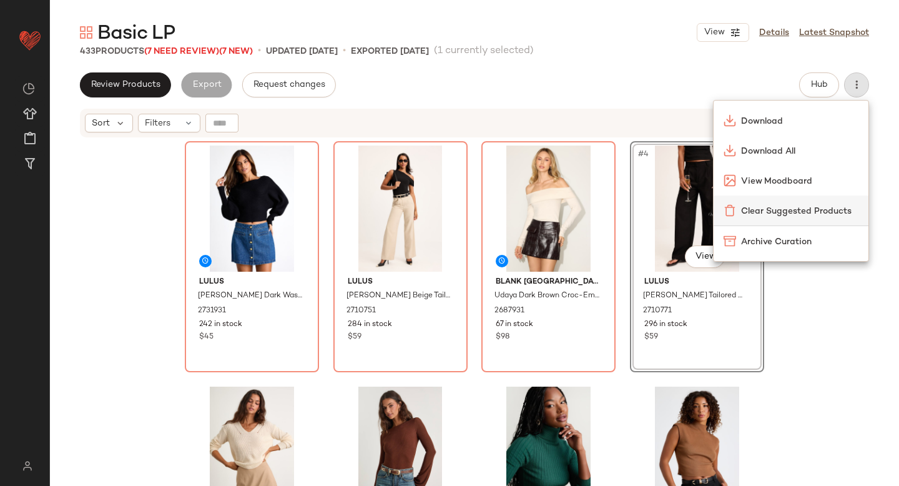
click at [776, 205] on span "Clear Suggested Products" at bounding box center [799, 211] width 117 height 13
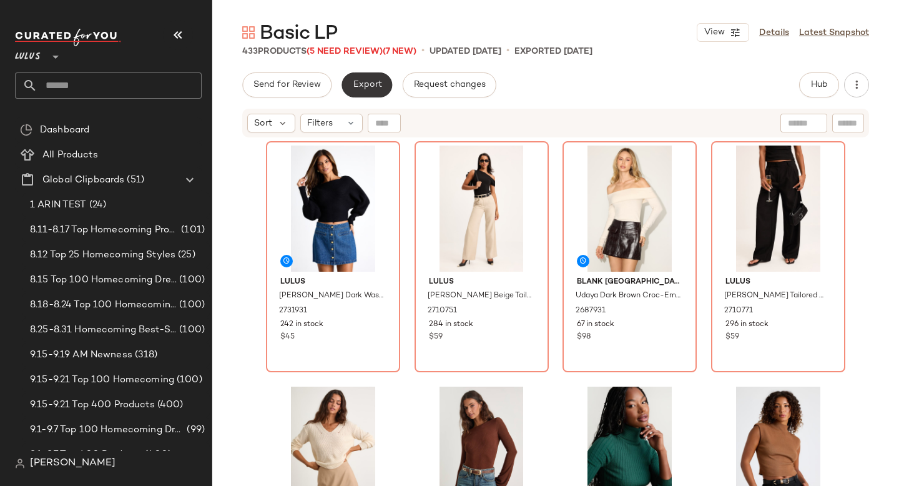
click at [360, 81] on span "Export" at bounding box center [366, 85] width 29 height 10
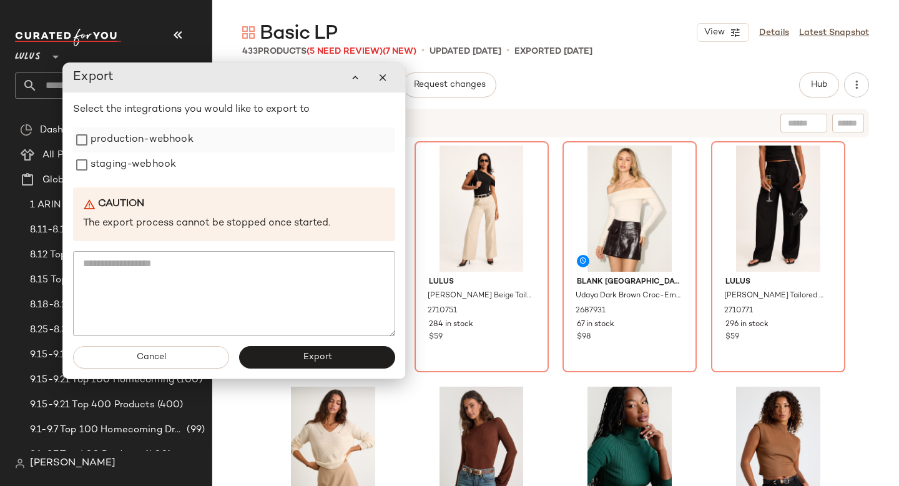
click at [164, 146] on label "production-webhook" at bounding box center [142, 139] width 103 height 25
click at [159, 165] on label "staging-webhook" at bounding box center [134, 164] width 86 height 25
click at [318, 364] on button "Export" at bounding box center [317, 357] width 156 height 22
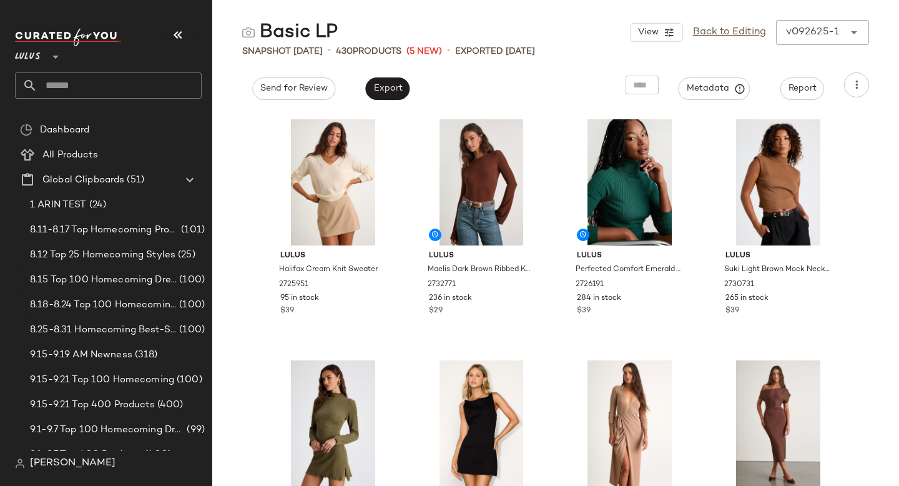
click at [116, 98] on input "text" at bounding box center [119, 85] width 164 height 26
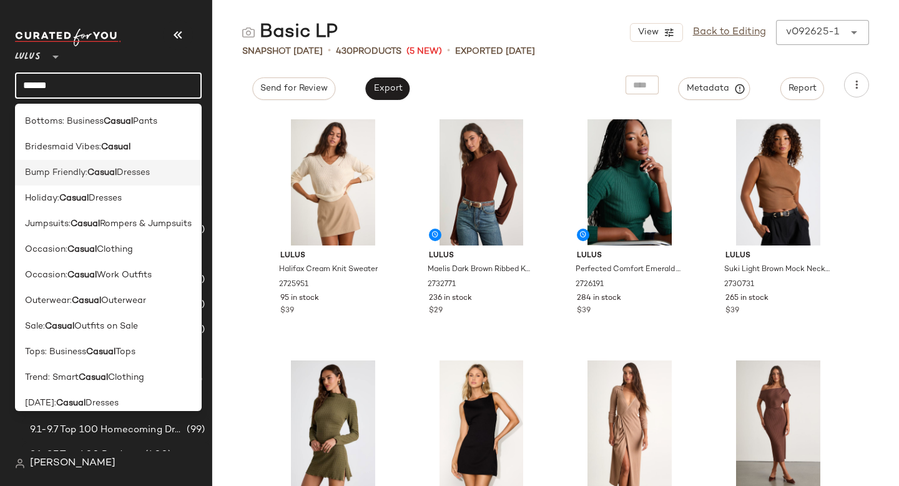
type input "******"
click at [98, 174] on b "Casual" at bounding box center [101, 172] width 29 height 13
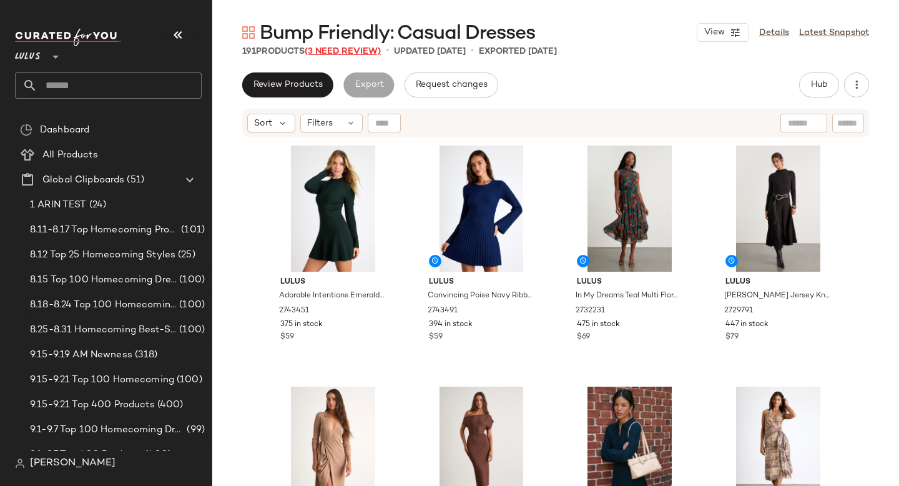
click at [376, 49] on span "(3 Need Review)" at bounding box center [343, 51] width 76 height 9
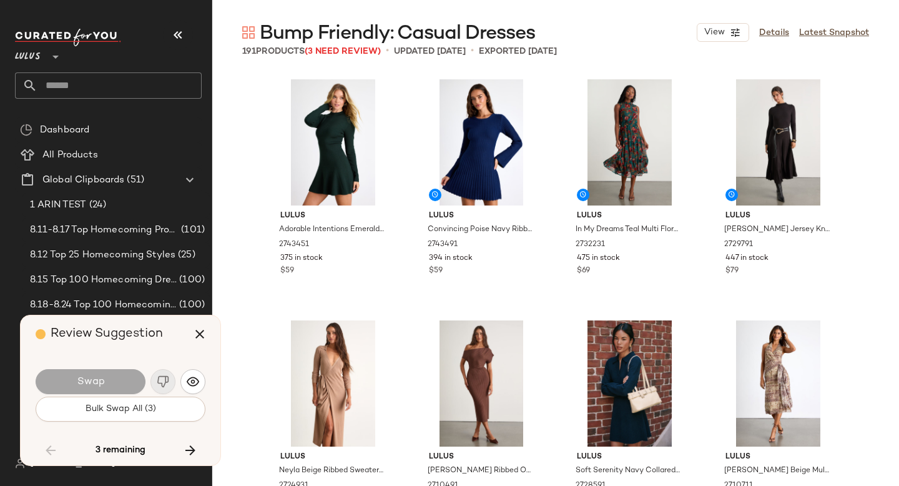
scroll to position [7713, 0]
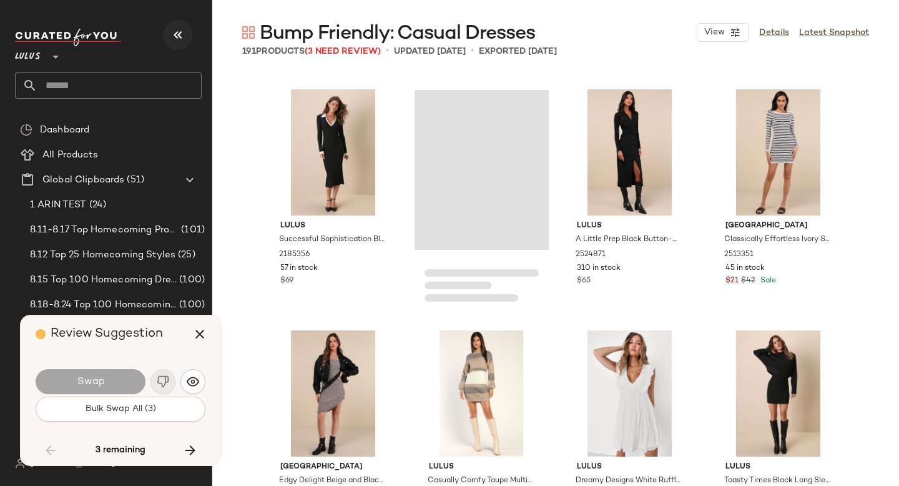
click at [177, 39] on icon "button" at bounding box center [177, 34] width 15 height 15
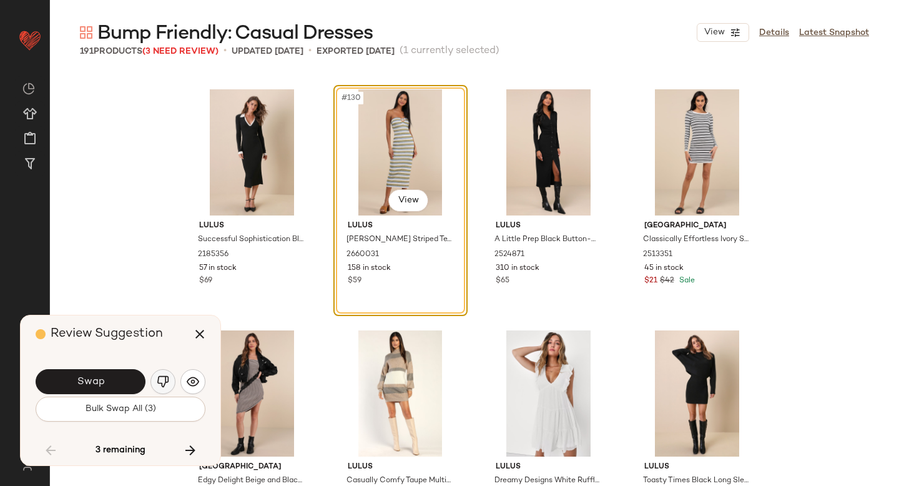
click at [164, 371] on button "button" at bounding box center [162, 381] width 25 height 25
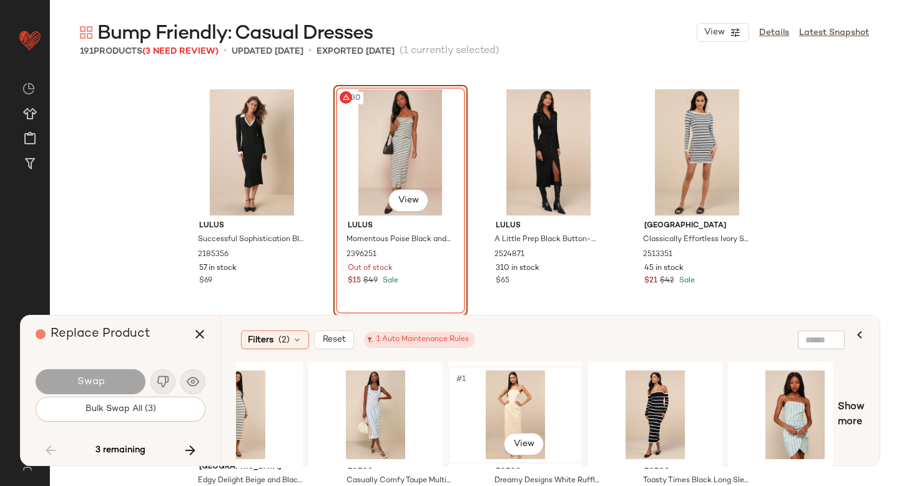
scroll to position [0, 69]
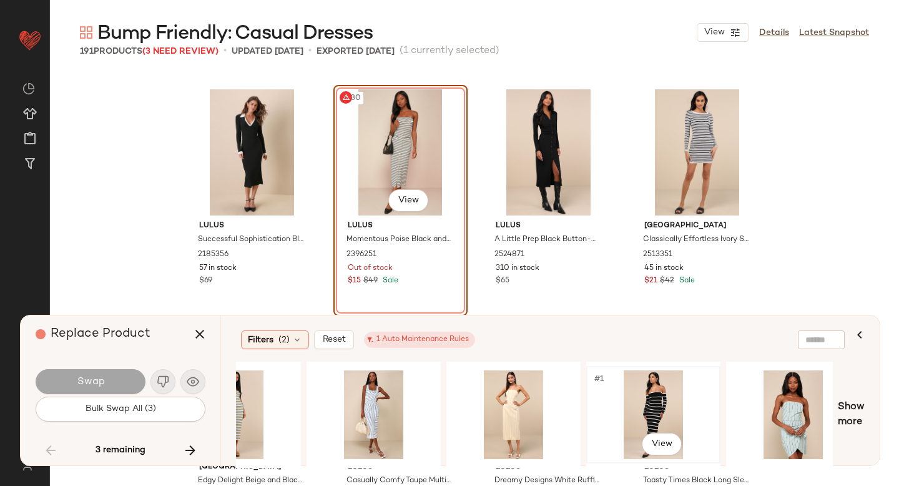
click at [656, 400] on div "#1 View" at bounding box center [654, 414] width 126 height 89
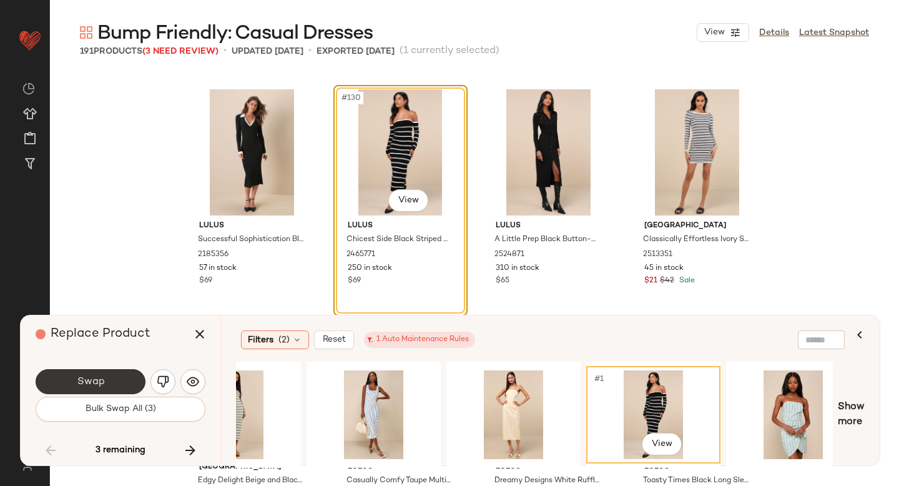
click at [101, 377] on span "Swap" at bounding box center [90, 382] width 28 height 12
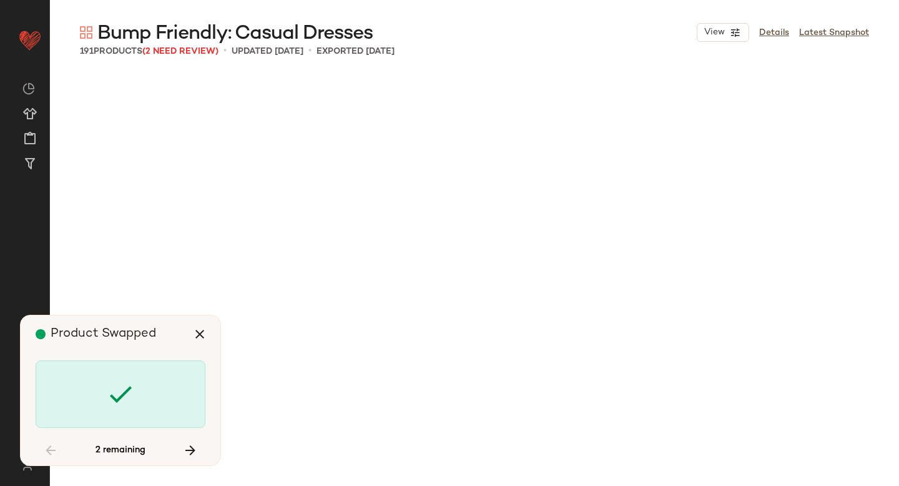
scroll to position [10124, 0]
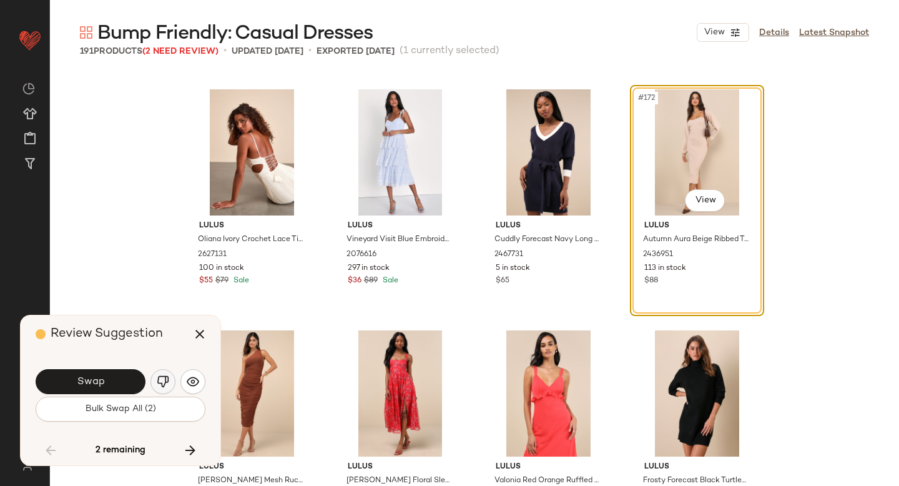
click at [160, 377] on img "button" at bounding box center [163, 381] width 12 height 12
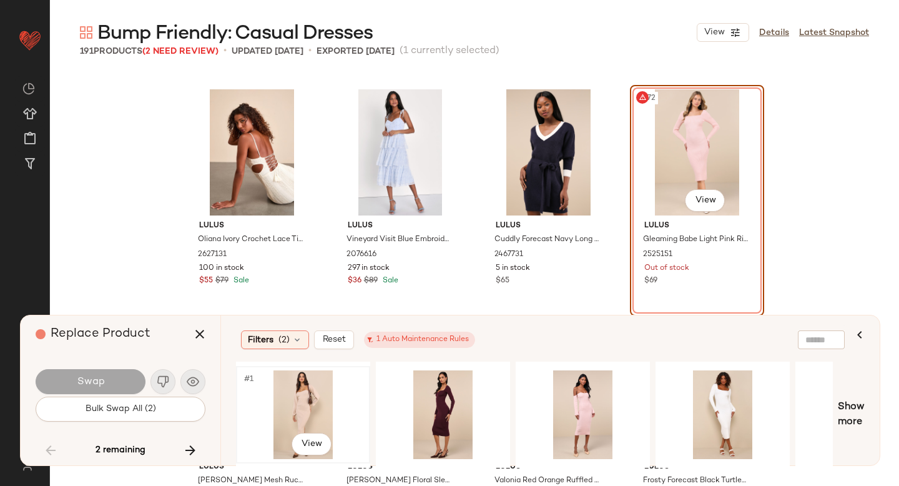
click at [313, 401] on div "#1 View" at bounding box center [303, 414] width 126 height 89
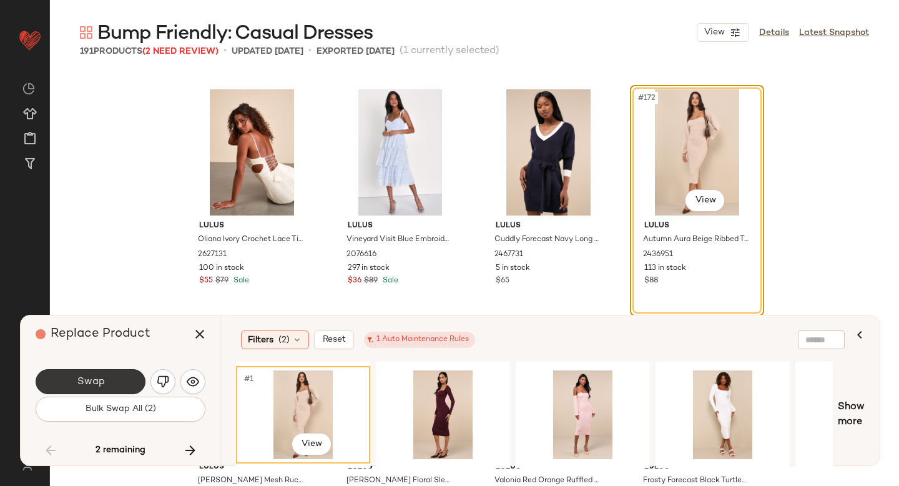
click at [86, 383] on span "Swap" at bounding box center [90, 382] width 28 height 12
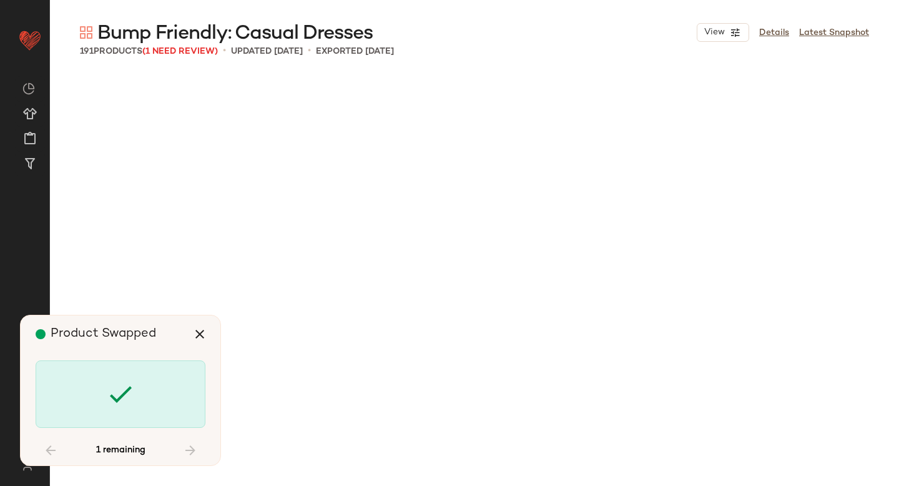
scroll to position [11088, 0]
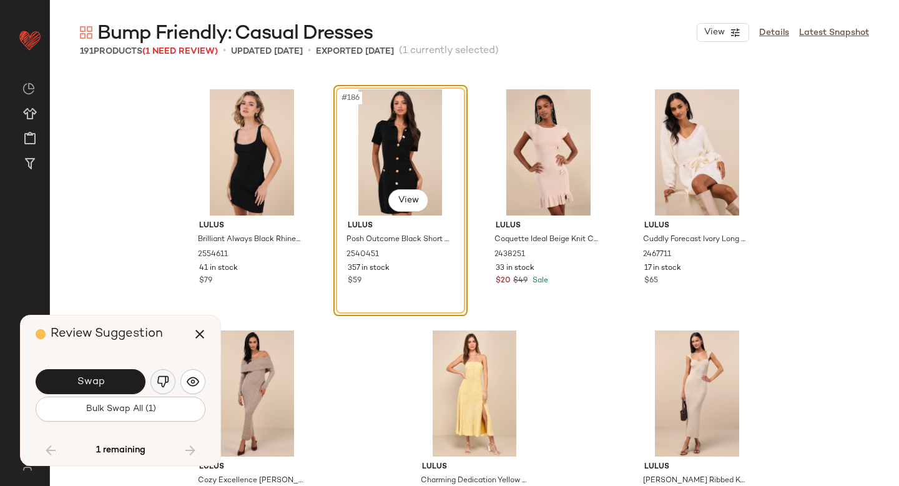
click at [165, 379] on img "button" at bounding box center [163, 381] width 12 height 12
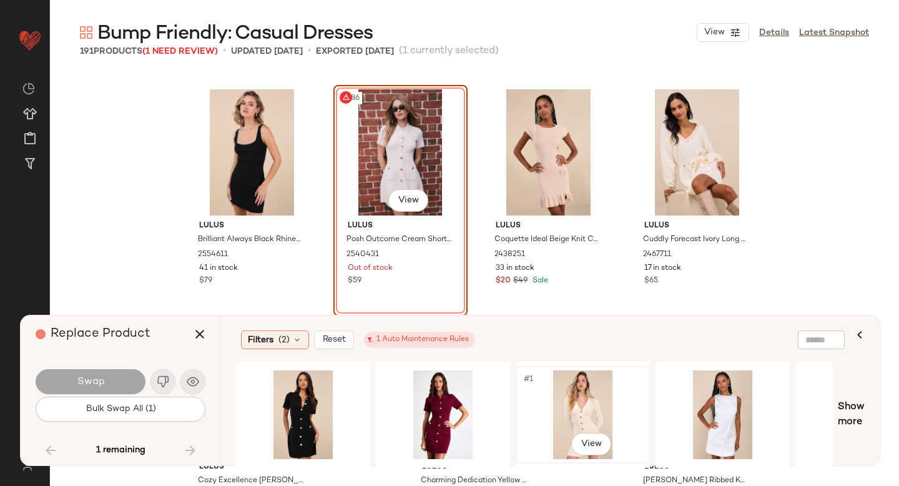
click at [593, 411] on div "#1 View" at bounding box center [583, 414] width 126 height 89
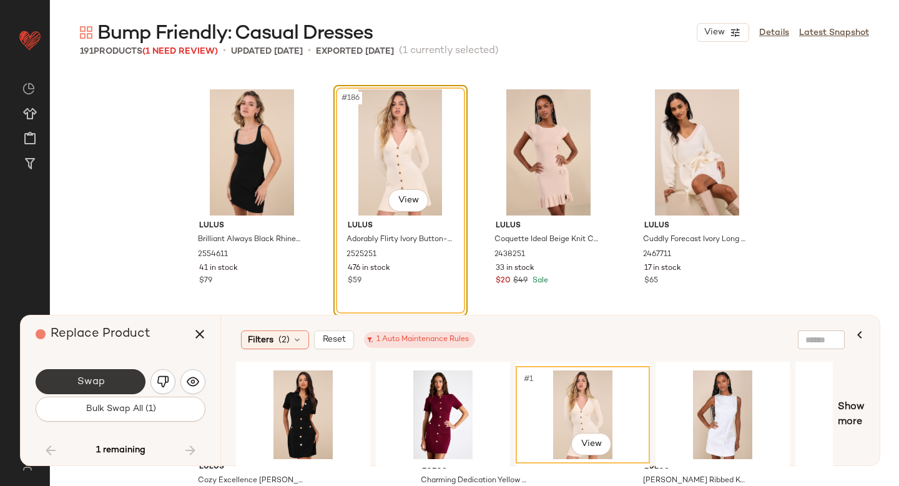
click at [94, 377] on span "Swap" at bounding box center [90, 382] width 28 height 12
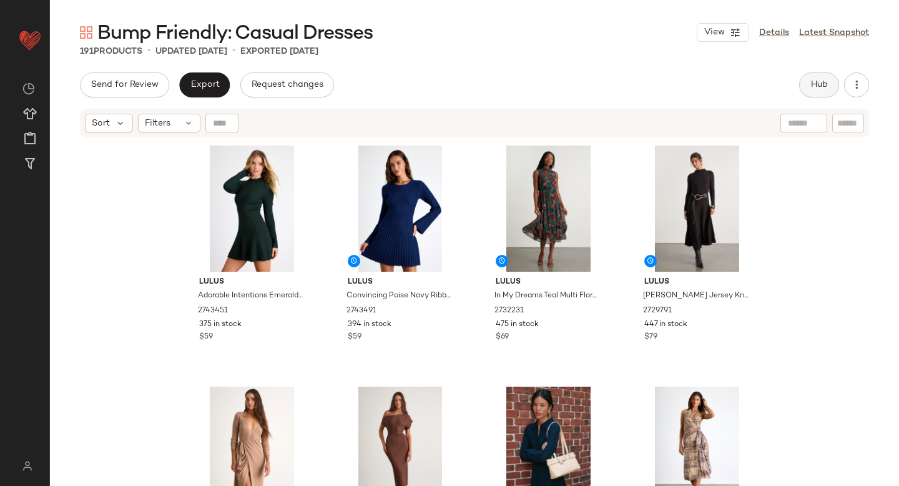
click at [805, 84] on button "Hub" at bounding box center [819, 84] width 40 height 25
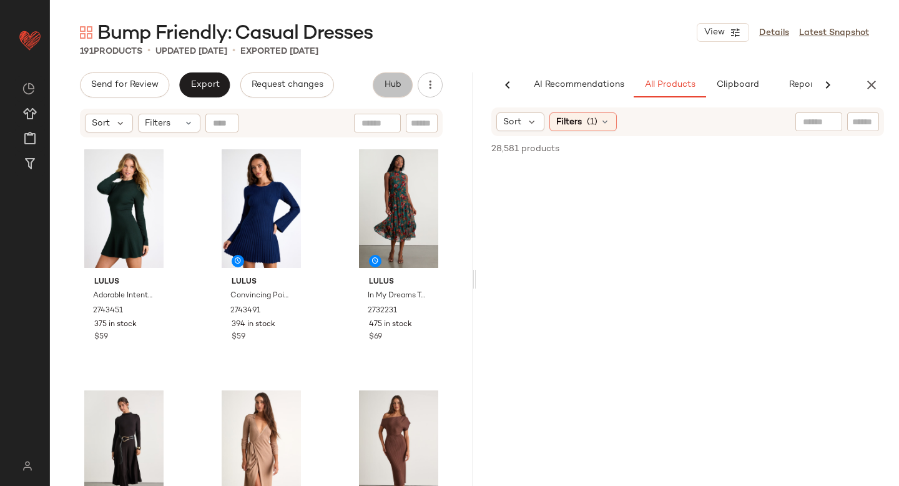
scroll to position [0, 29]
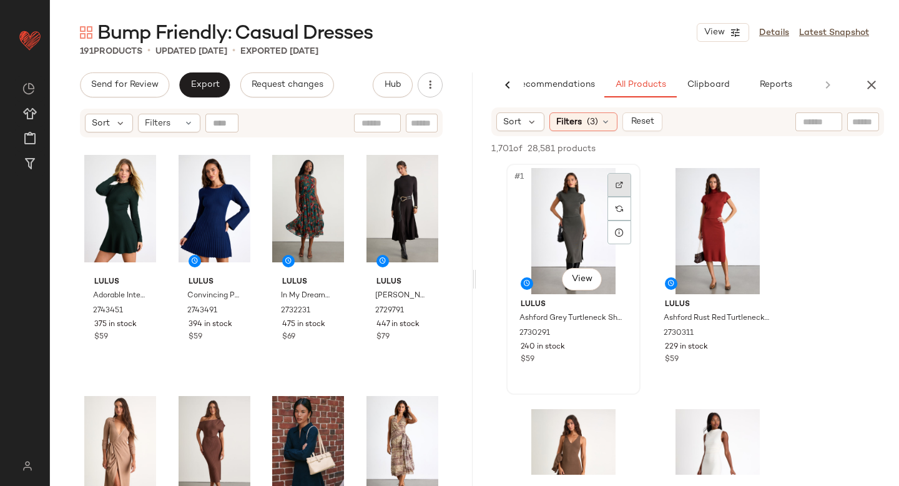
click at [622, 190] on div at bounding box center [620, 185] width 24 height 24
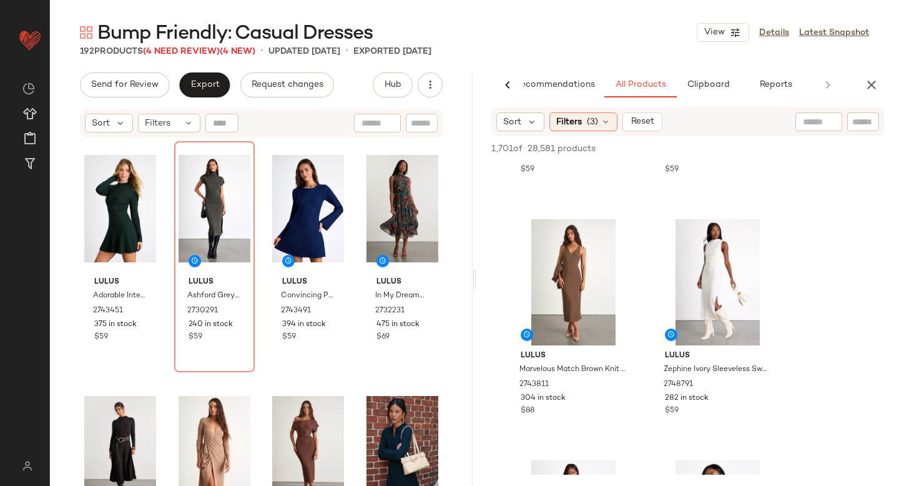
scroll to position [199, 0]
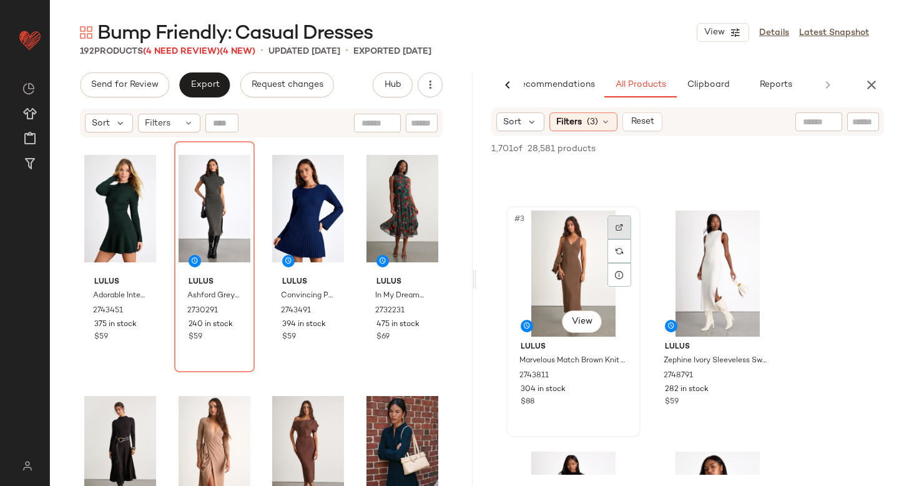
click at [626, 223] on div at bounding box center [620, 227] width 24 height 24
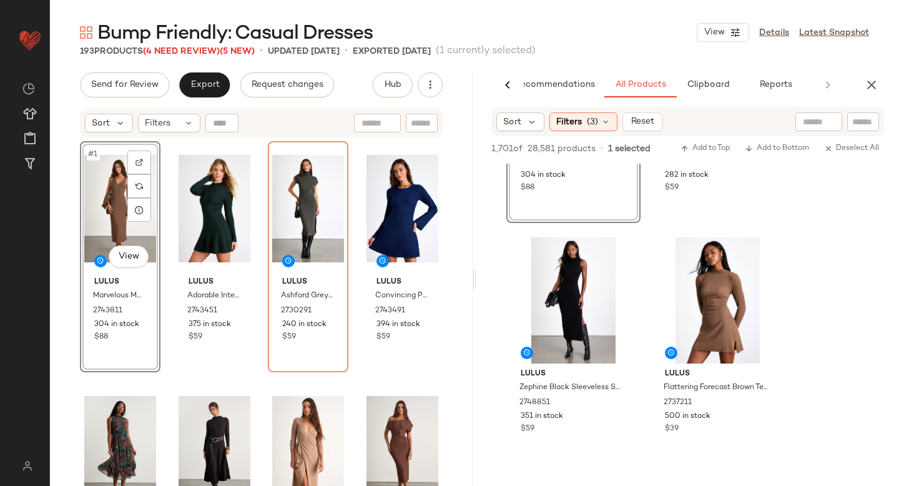
scroll to position [438, 0]
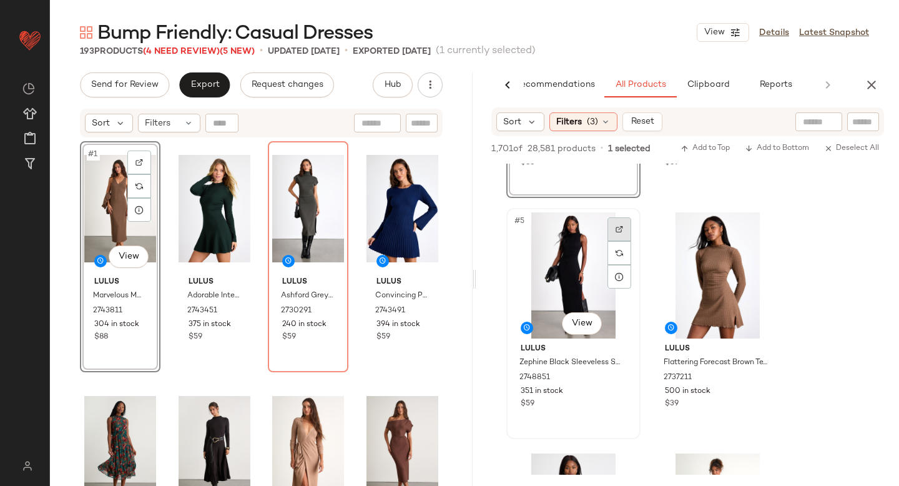
click at [624, 223] on div at bounding box center [620, 229] width 24 height 24
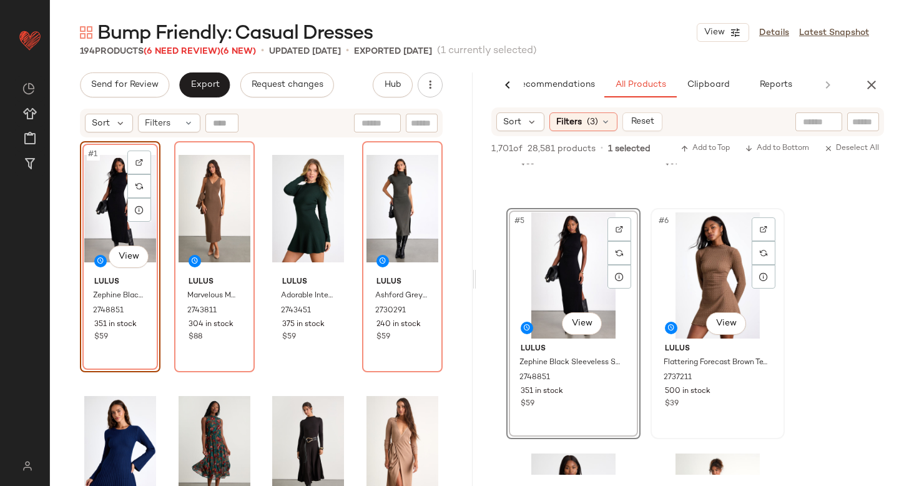
scroll to position [658, 0]
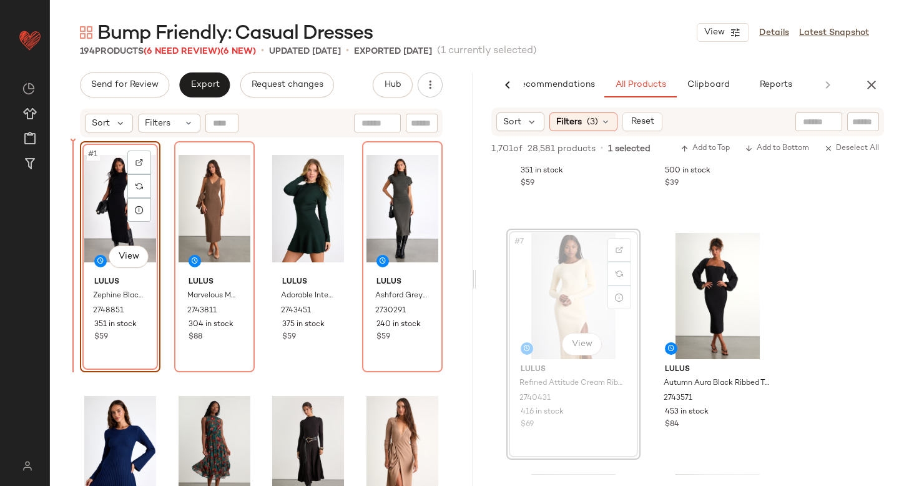
drag, startPoint x: 597, startPoint y: 292, endPoint x: 584, endPoint y: 294, distance: 13.2
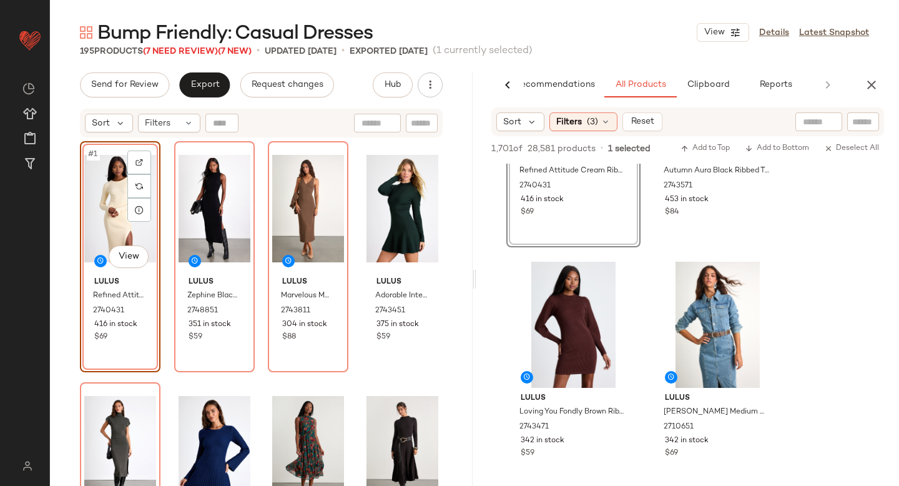
scroll to position [886, 0]
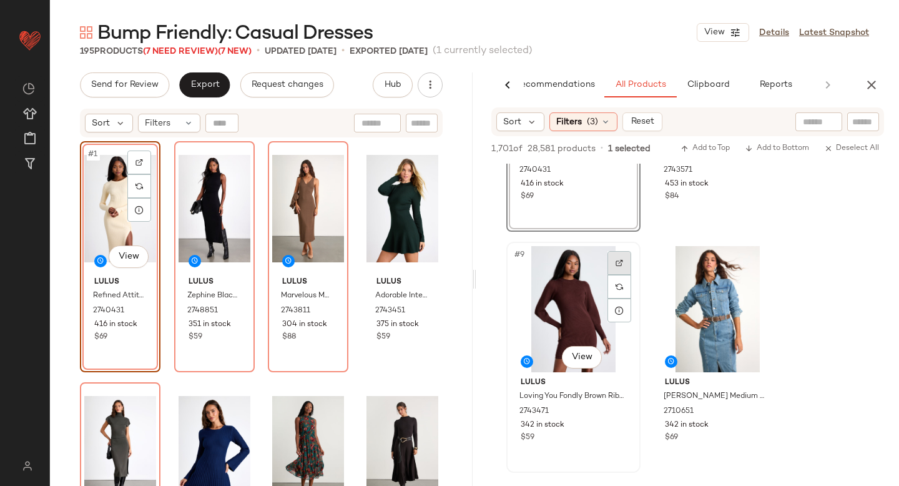
click at [628, 265] on div at bounding box center [620, 263] width 24 height 24
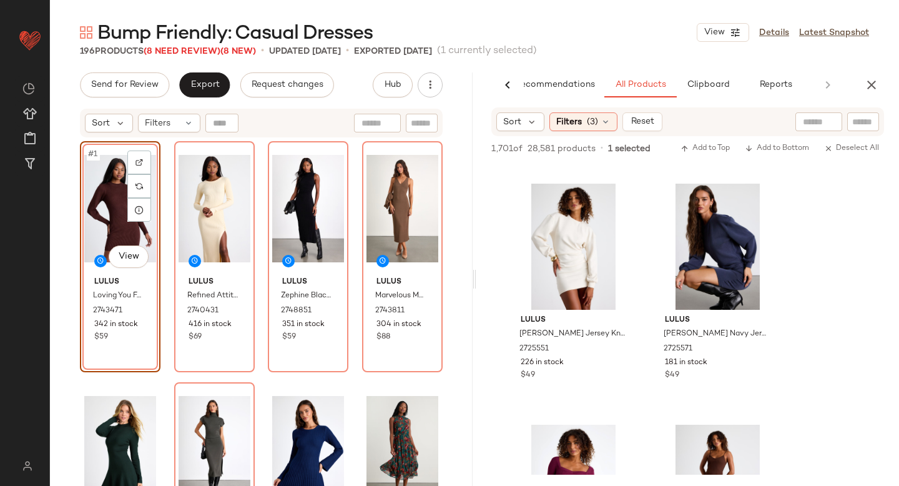
scroll to position [2625, 0]
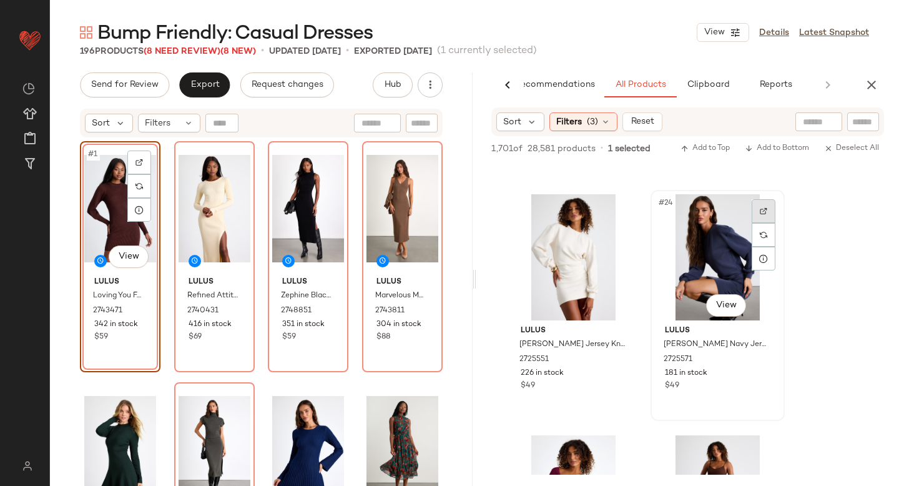
click at [759, 207] on div at bounding box center [764, 211] width 24 height 24
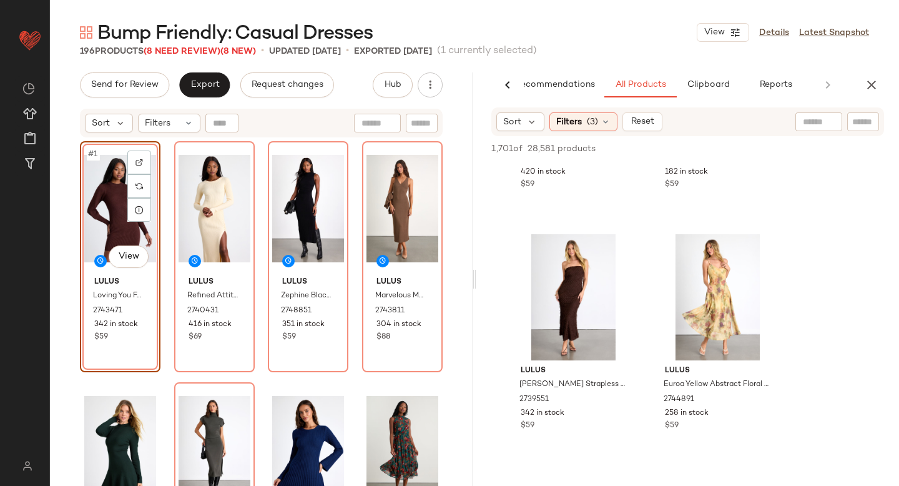
scroll to position [4752, 0]
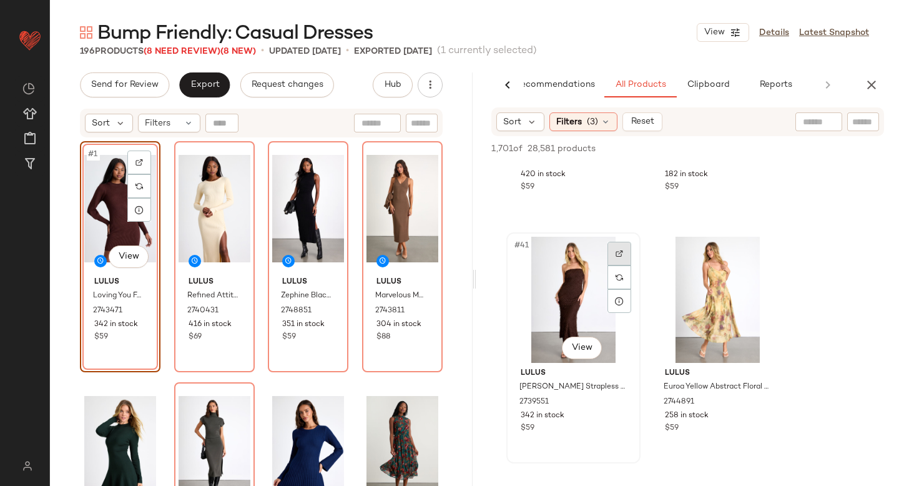
click at [613, 252] on div at bounding box center [620, 254] width 24 height 24
click at [865, 87] on icon "button" at bounding box center [871, 84] width 15 height 15
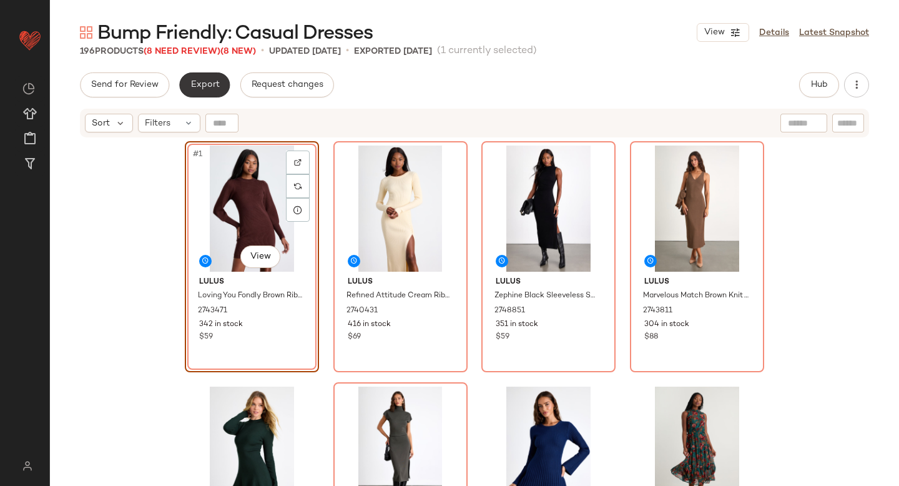
click at [198, 82] on span "Export" at bounding box center [204, 85] width 29 height 10
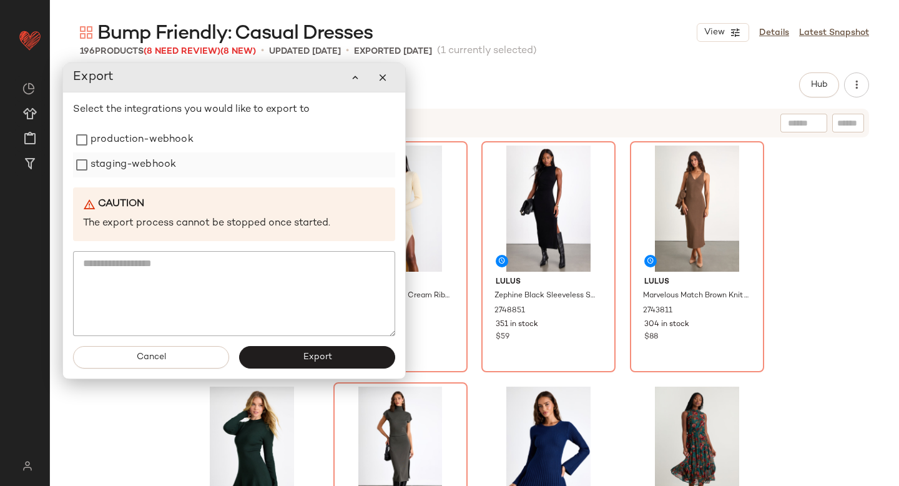
click at [180, 153] on div "staging-webhook" at bounding box center [234, 164] width 322 height 25
click at [177, 137] on label "production-webhook" at bounding box center [142, 139] width 103 height 25
click at [162, 163] on label "staging-webhook" at bounding box center [134, 164] width 86 height 25
click at [290, 367] on button "Export" at bounding box center [317, 357] width 156 height 22
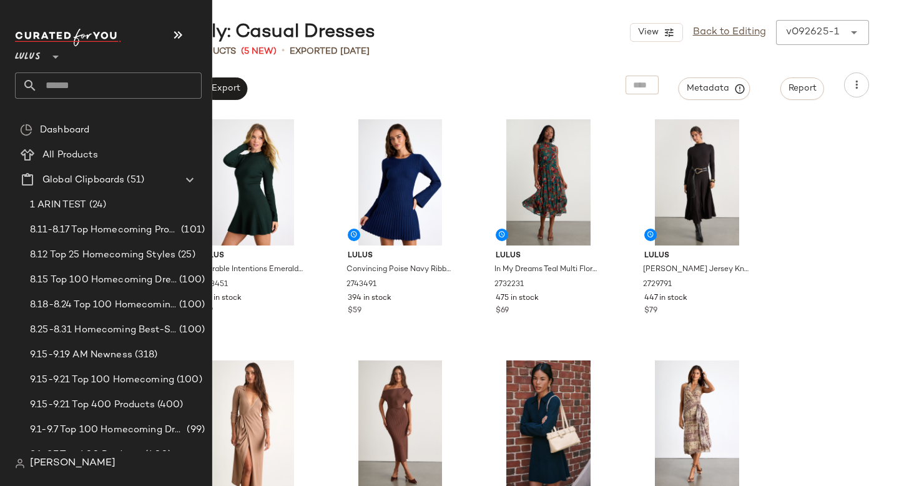
click at [105, 81] on input "text" at bounding box center [119, 85] width 164 height 26
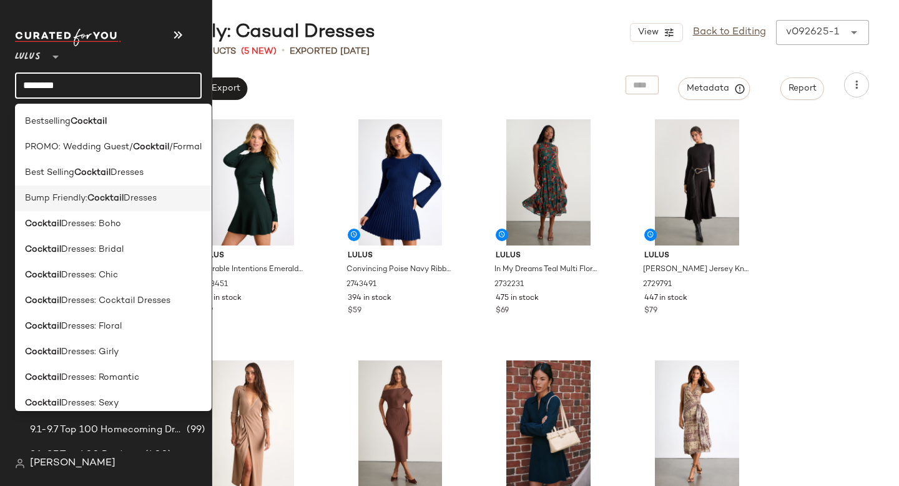
type input "********"
click at [84, 203] on span "Bump Friendly:" at bounding box center [56, 198] width 62 height 13
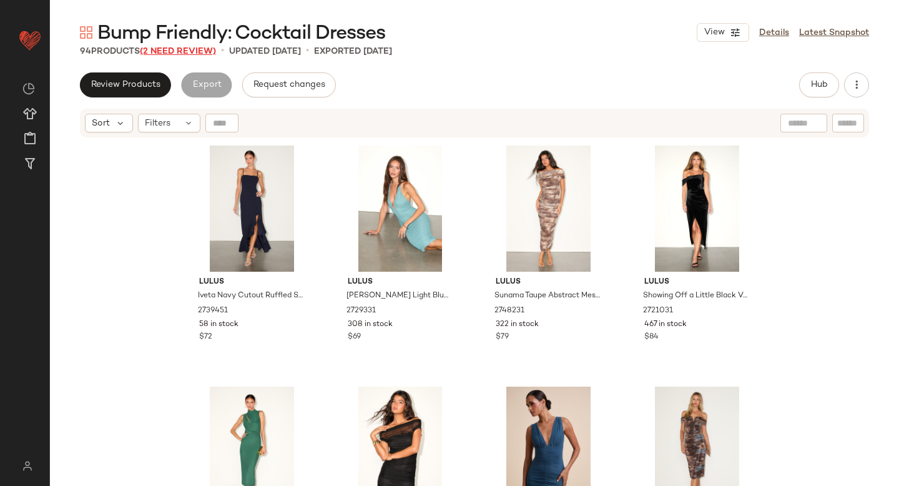
click at [202, 54] on span "(2 Need Review)" at bounding box center [178, 51] width 76 height 9
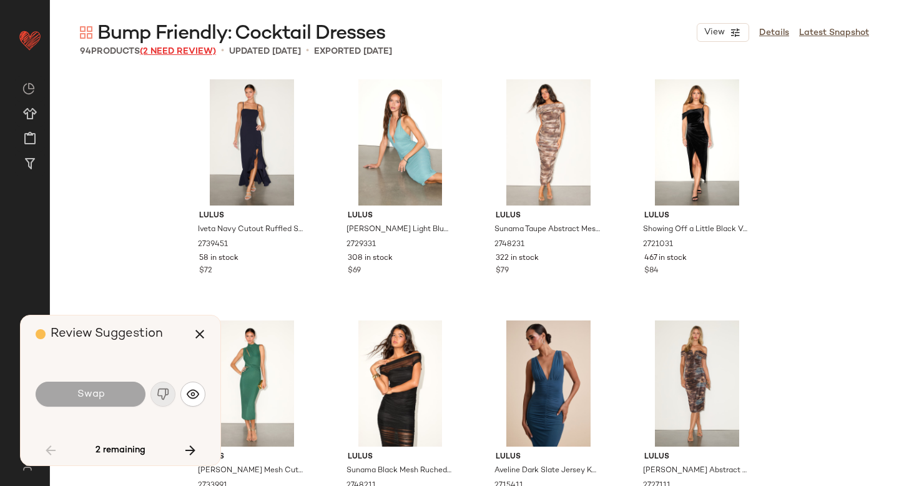
scroll to position [492, 0]
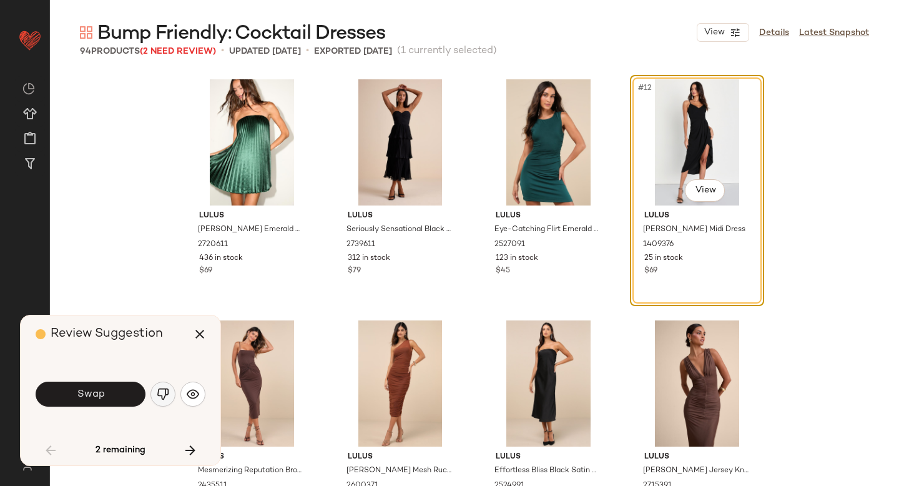
click at [168, 392] on img "button" at bounding box center [163, 394] width 12 height 12
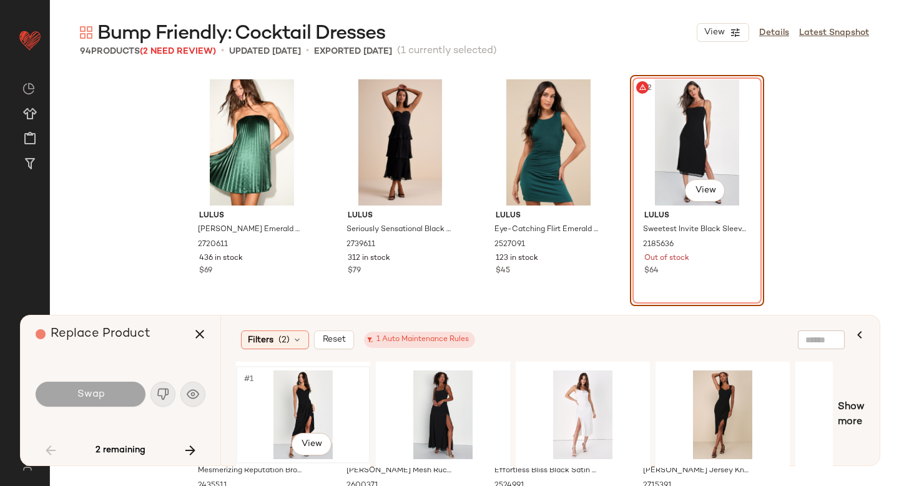
click at [327, 402] on div "#1 View" at bounding box center [303, 414] width 126 height 89
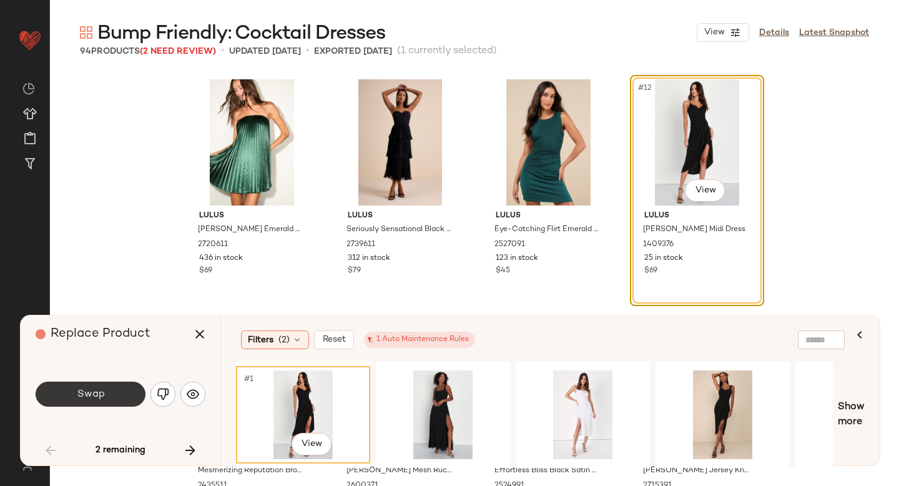
click at [131, 390] on button "Swap" at bounding box center [91, 394] width 110 height 25
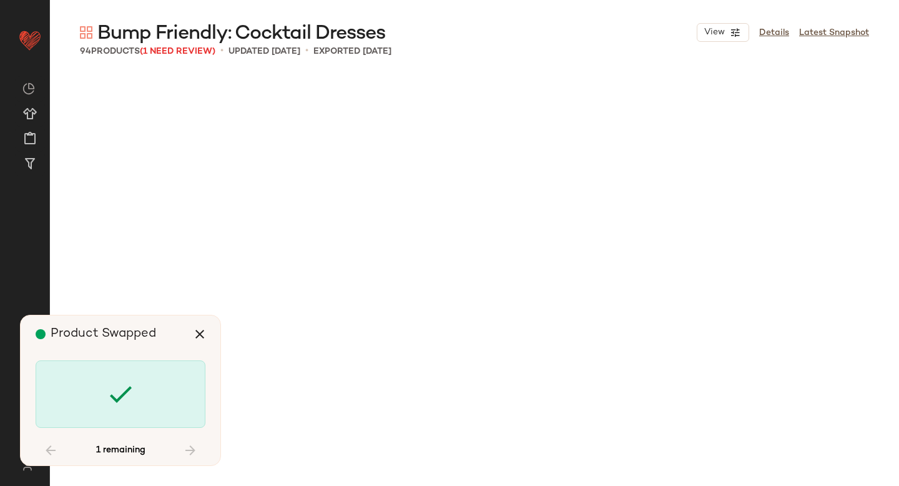
scroll to position [3375, 0]
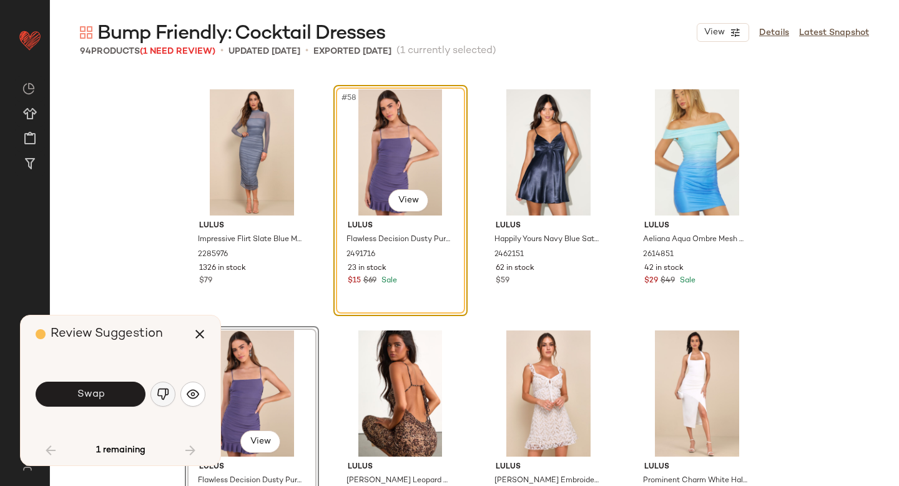
click at [165, 398] on img "button" at bounding box center [163, 394] width 12 height 12
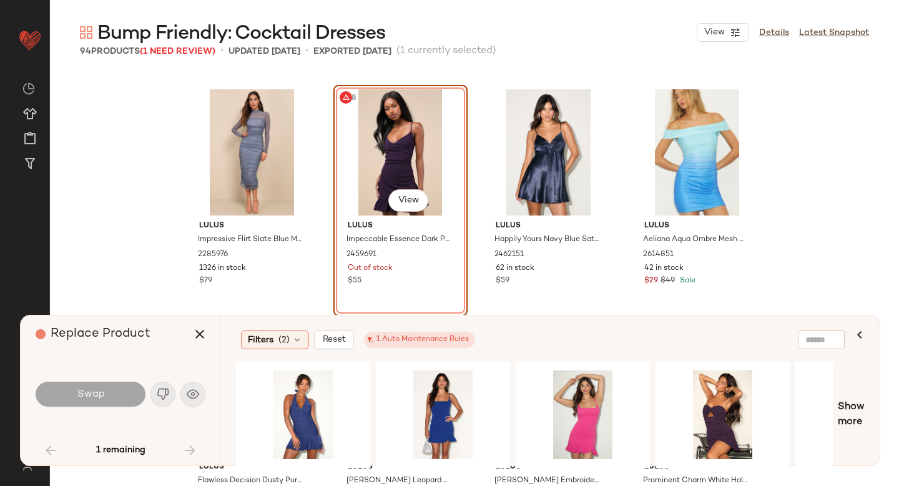
click at [365, 145] on div "#58 View" at bounding box center [401, 152] width 126 height 126
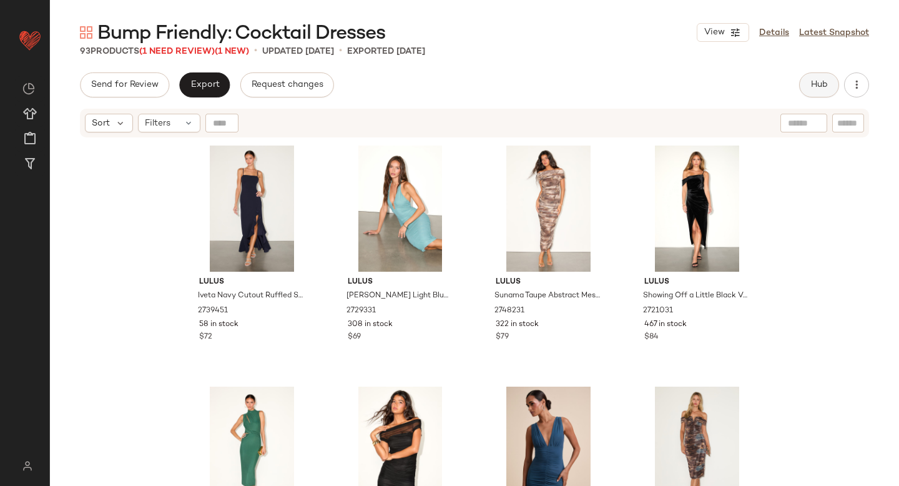
click at [822, 87] on span "Hub" at bounding box center [819, 85] width 17 height 10
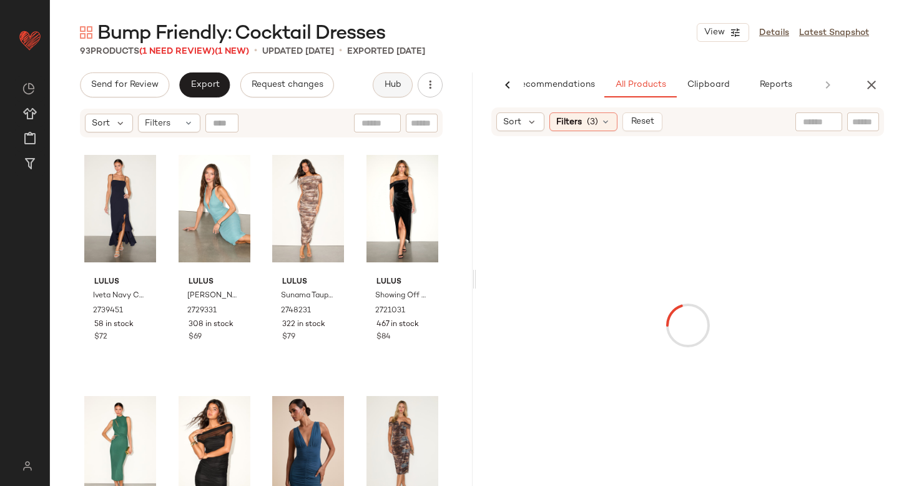
scroll to position [0, 29]
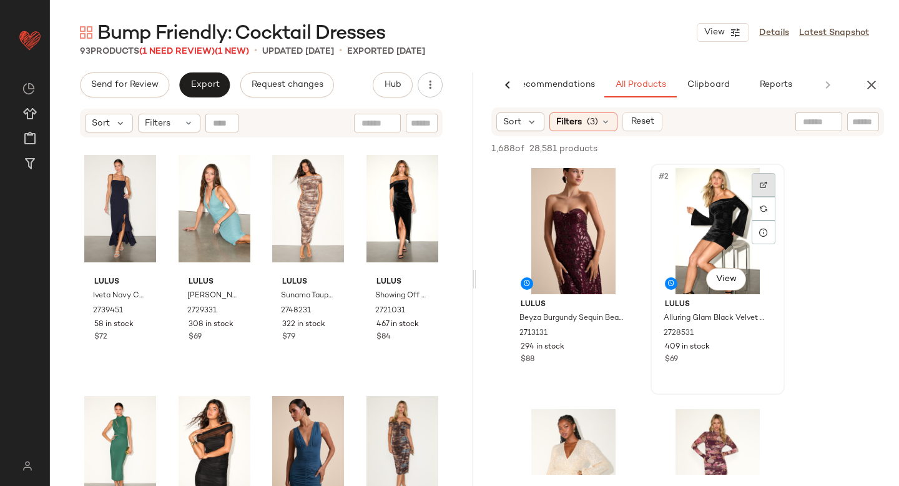
click at [769, 174] on div at bounding box center [764, 185] width 24 height 24
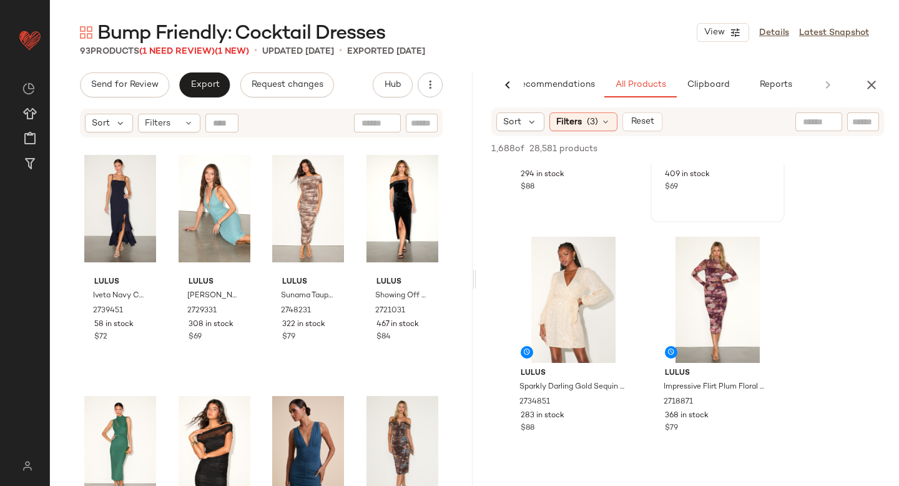
scroll to position [184, 0]
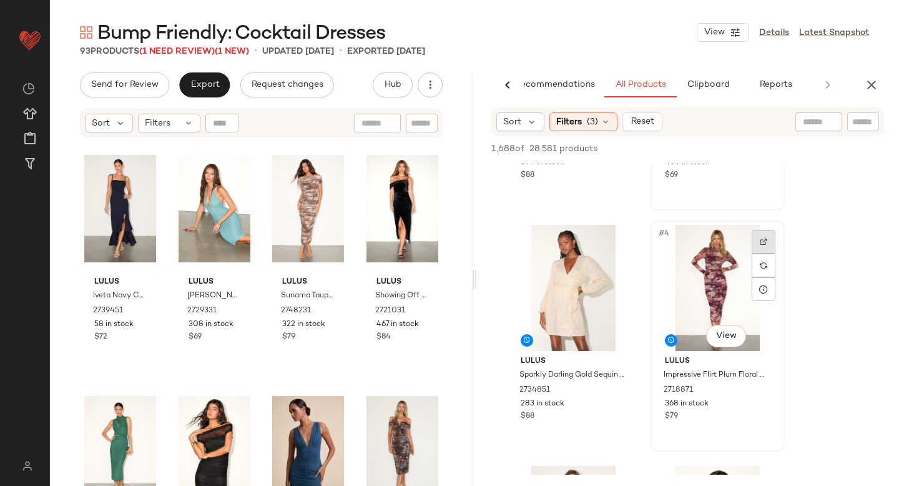
click at [767, 245] on div at bounding box center [764, 242] width 24 height 24
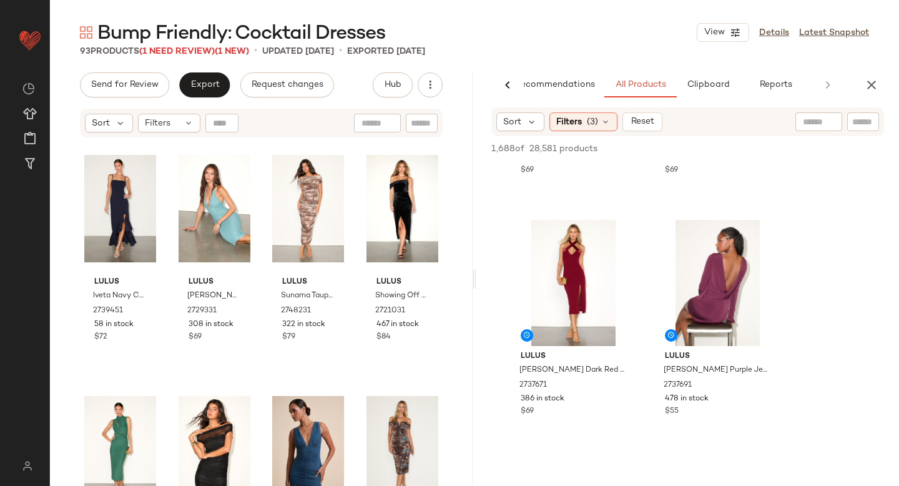
scroll to position [1198, 0]
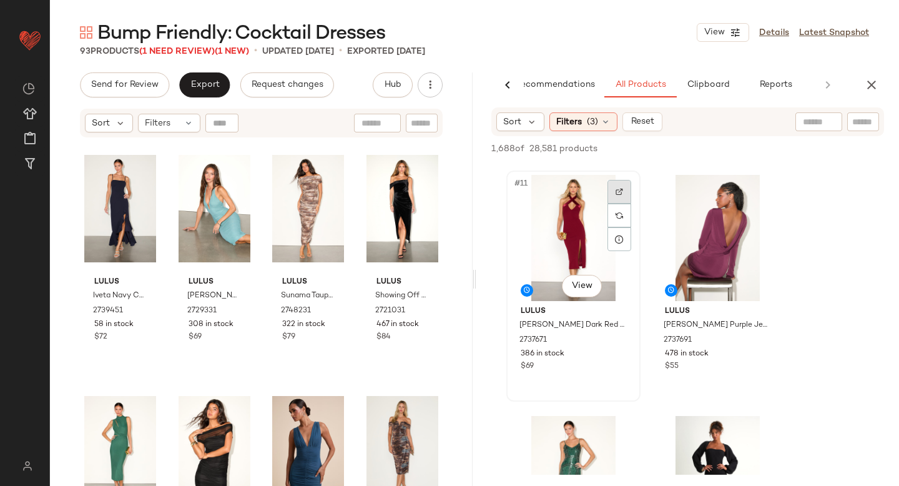
click at [624, 190] on div at bounding box center [620, 192] width 24 height 24
click at [759, 195] on div at bounding box center [764, 192] width 24 height 24
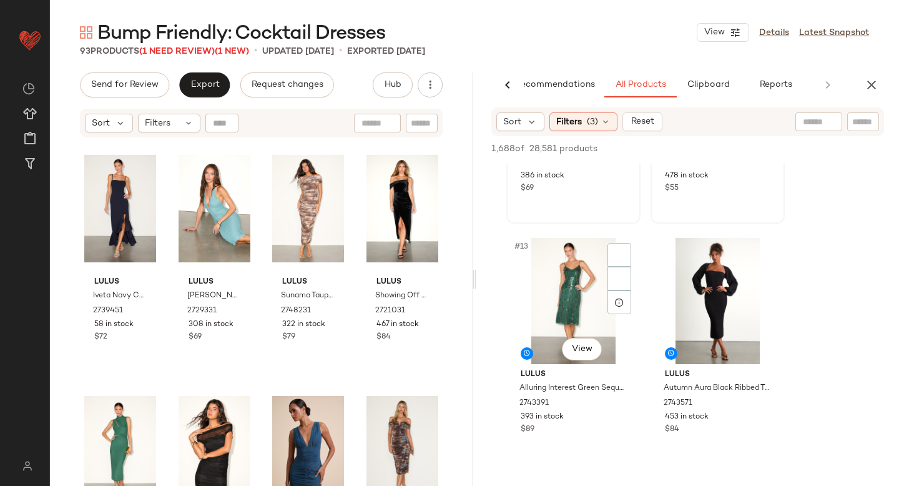
scroll to position [1424, 0]
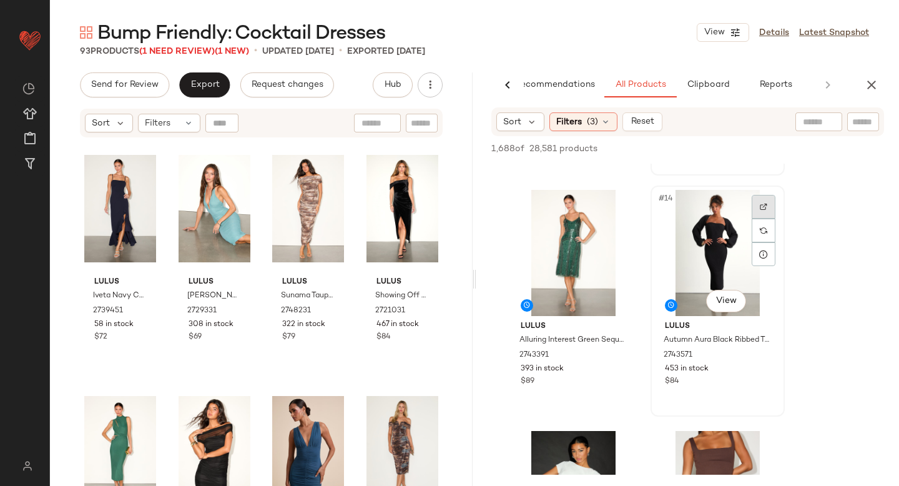
click at [766, 209] on img at bounding box center [763, 206] width 7 height 7
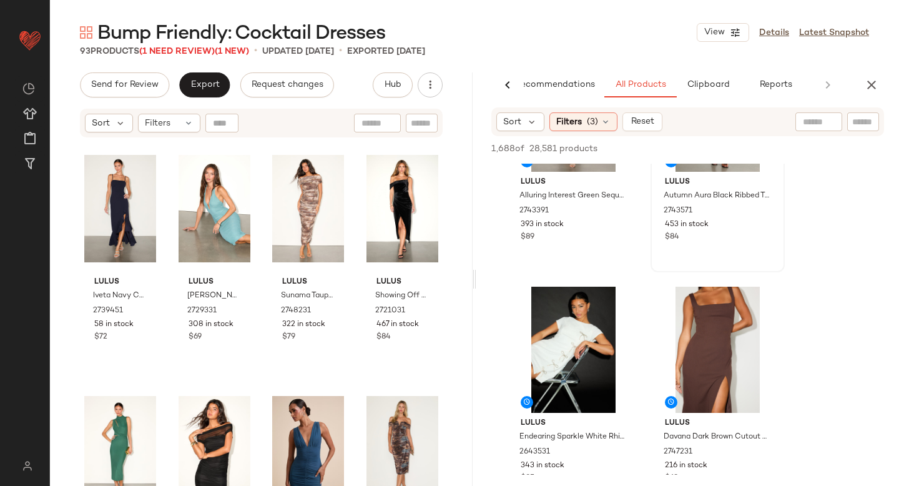
scroll to position [1588, 0]
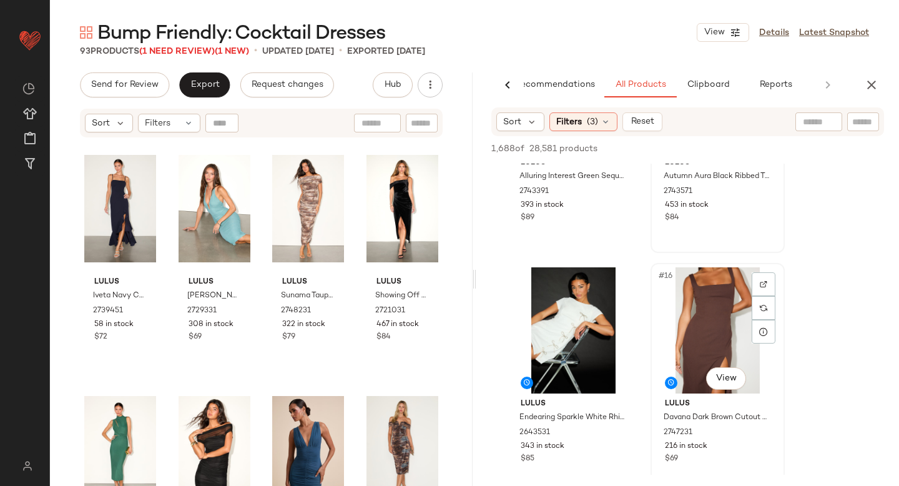
click at [755, 278] on div at bounding box center [764, 284] width 24 height 24
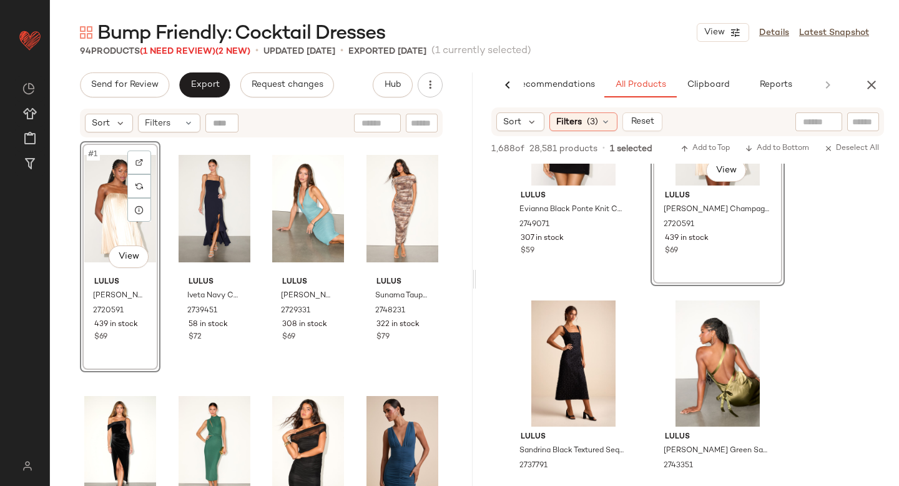
scroll to position [3323, 0]
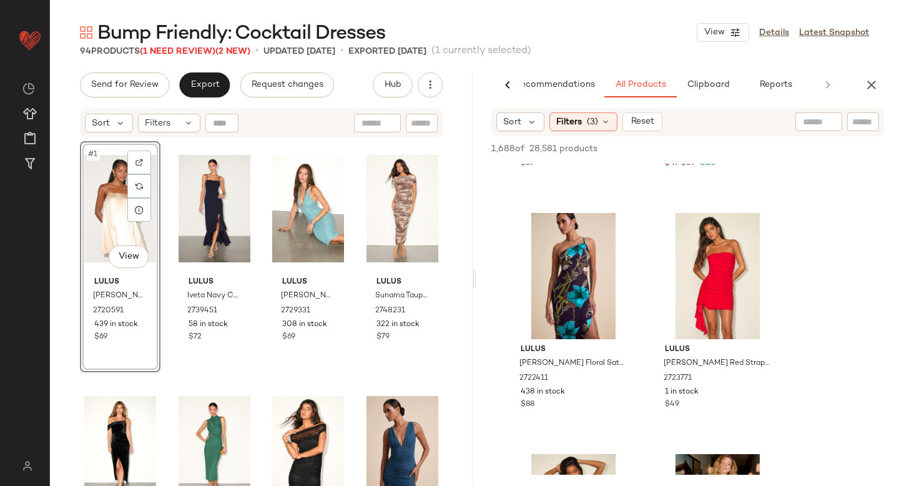
scroll to position [10815, 0]
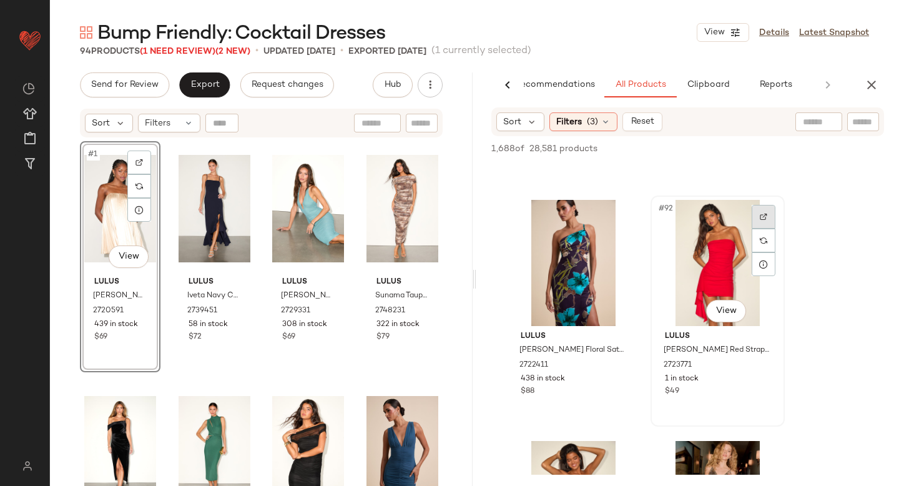
click at [770, 219] on div at bounding box center [764, 217] width 24 height 24
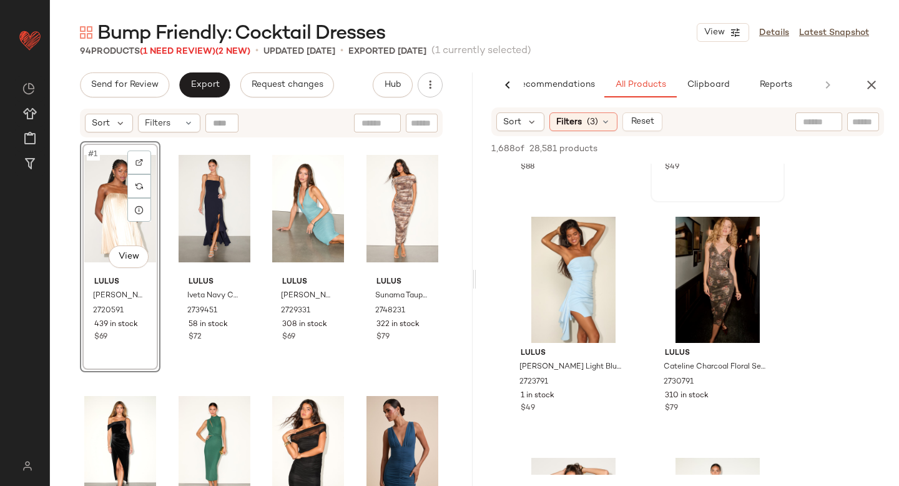
scroll to position [11033, 0]
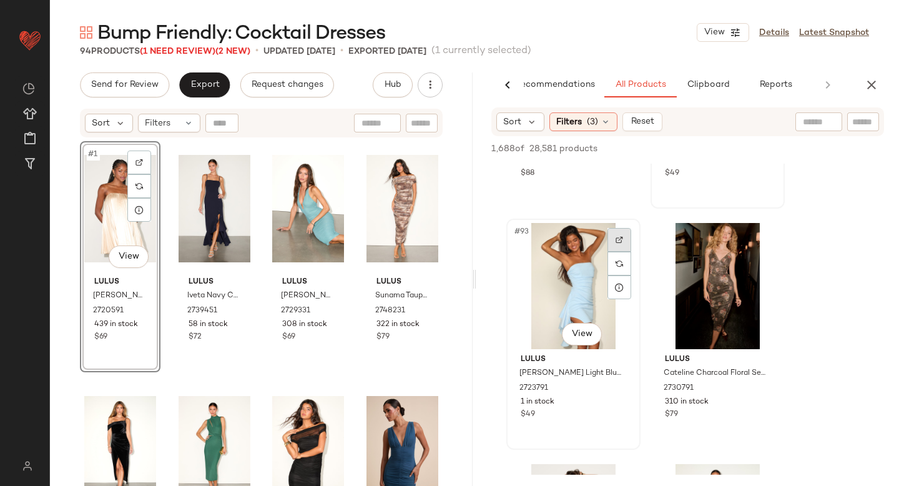
click at [616, 230] on div at bounding box center [620, 240] width 24 height 24
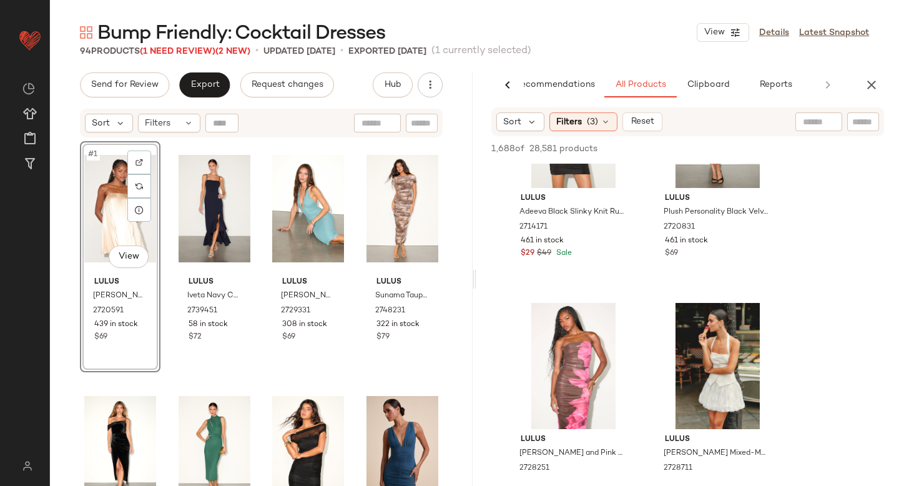
scroll to position [11329, 0]
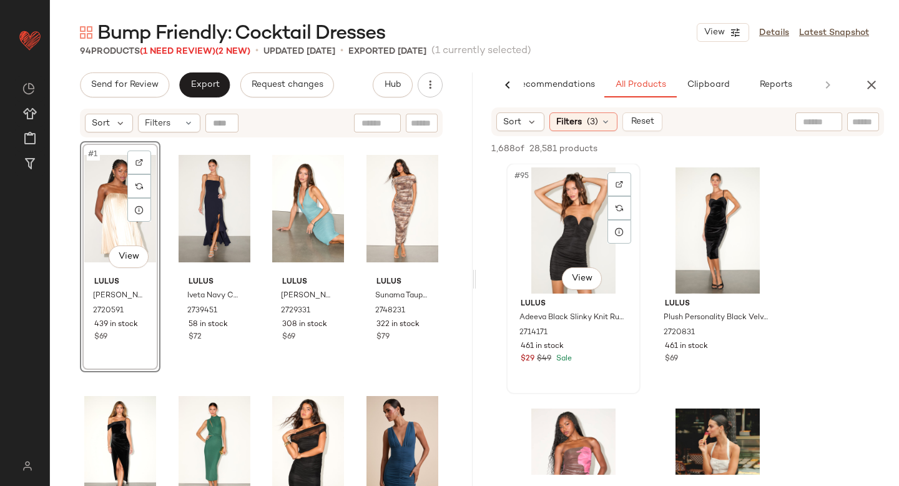
click at [619, 183] on img at bounding box center [619, 183] width 7 height 7
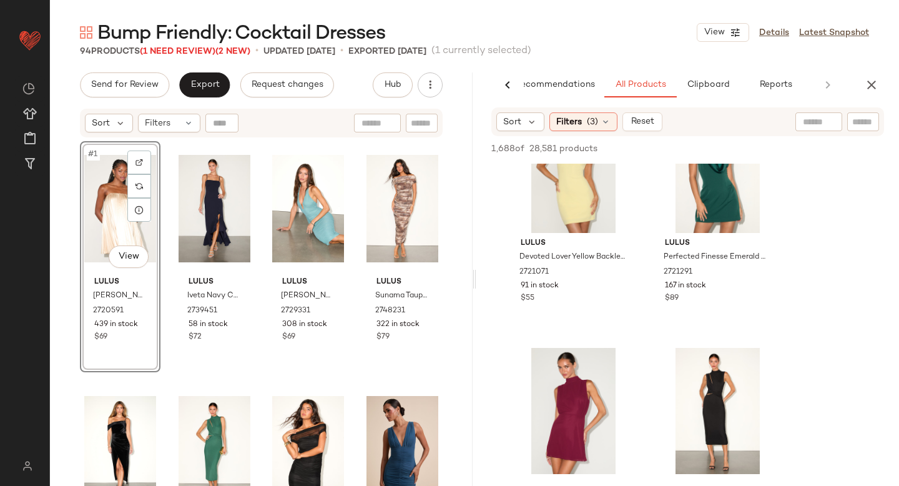
scroll to position [15617, 0]
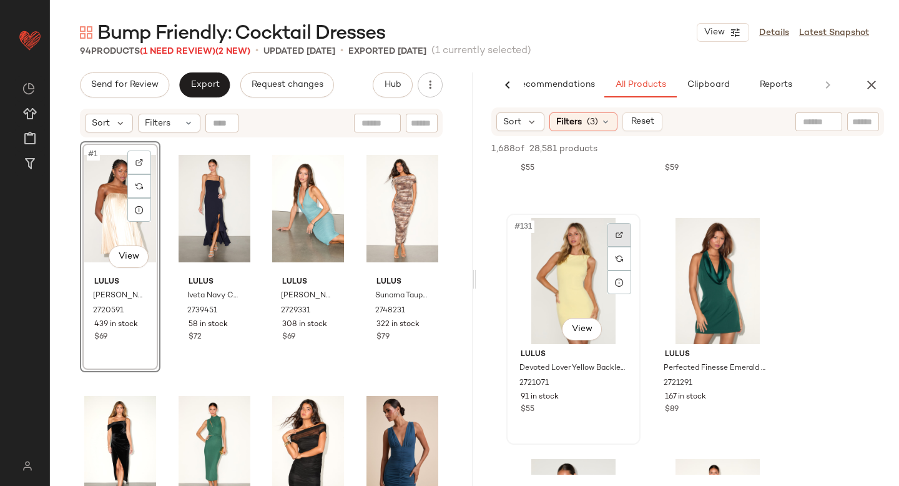
click at [613, 234] on div at bounding box center [620, 235] width 24 height 24
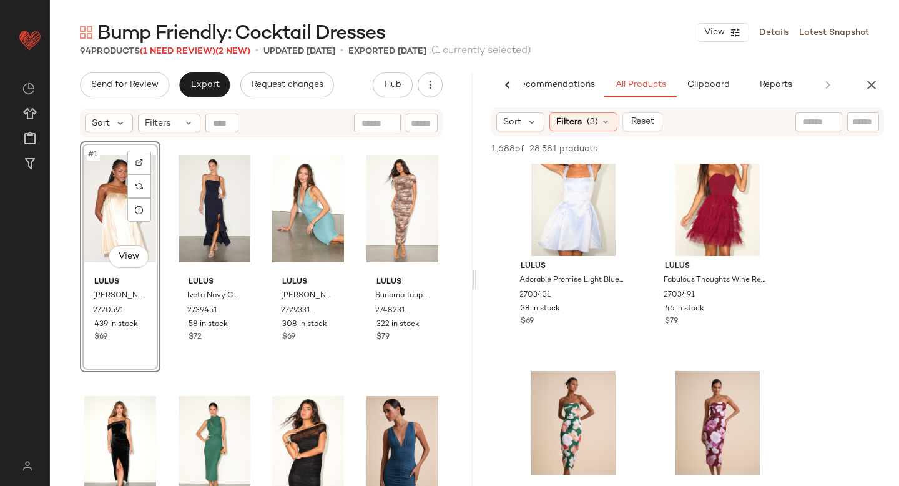
scroll to position [20132, 0]
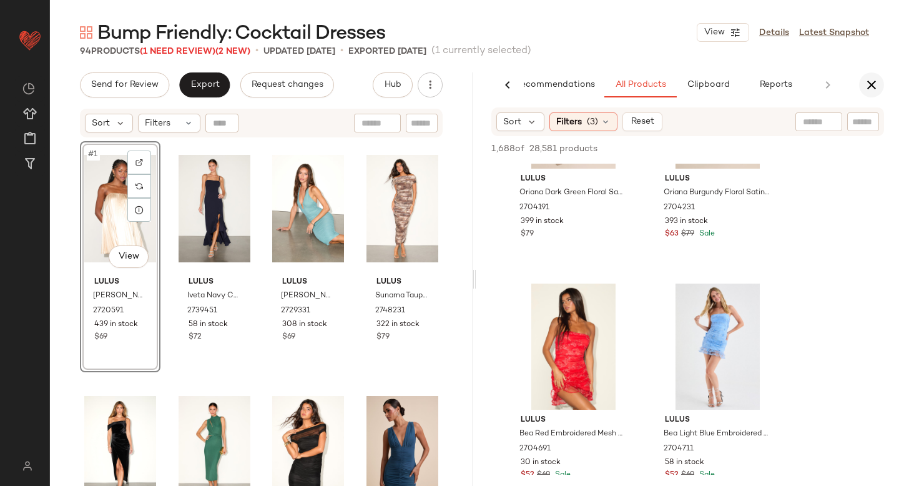
click at [872, 81] on icon "button" at bounding box center [871, 84] width 15 height 15
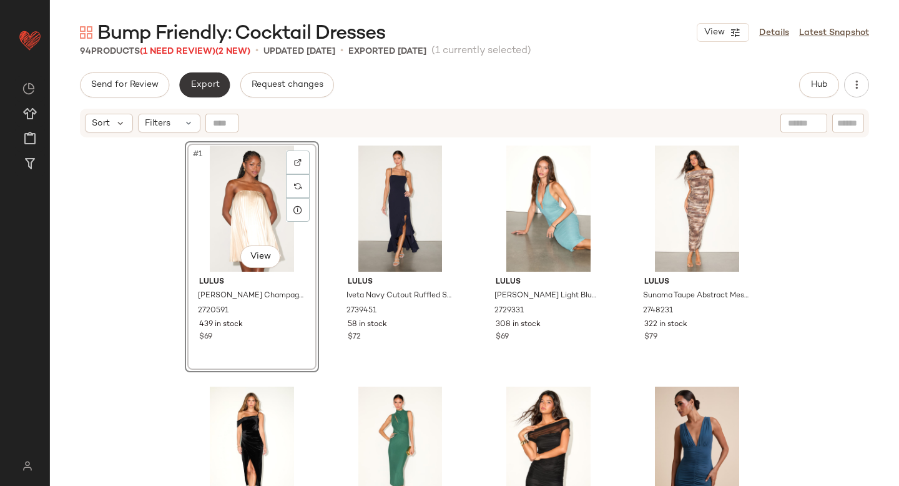
click at [214, 88] on span "Export" at bounding box center [204, 85] width 29 height 10
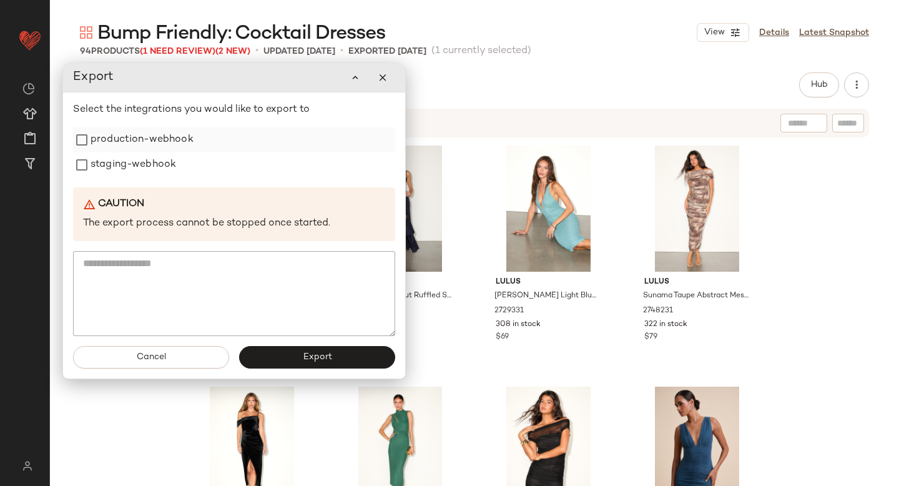
click at [190, 144] on label "production-webhook" at bounding box center [142, 139] width 103 height 25
click at [167, 164] on label "staging-webhook" at bounding box center [134, 164] width 86 height 25
click at [313, 350] on button "Export" at bounding box center [317, 357] width 156 height 22
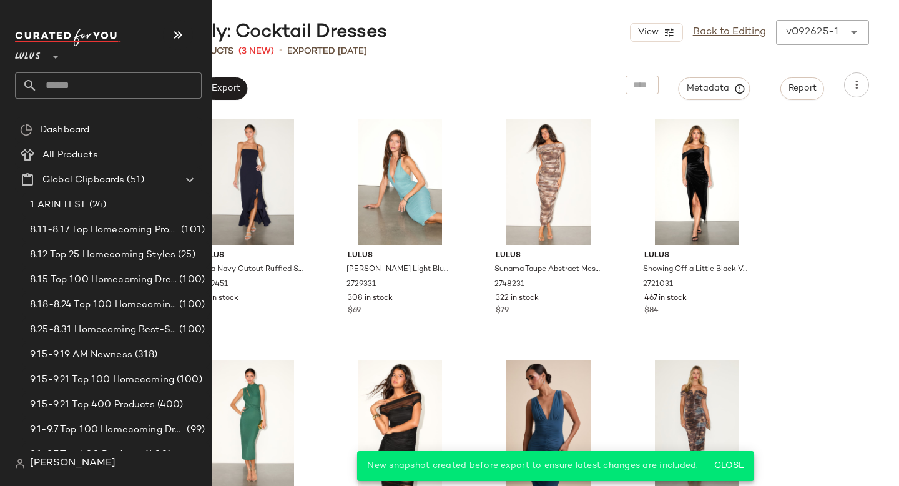
click at [101, 96] on input "text" at bounding box center [119, 85] width 164 height 26
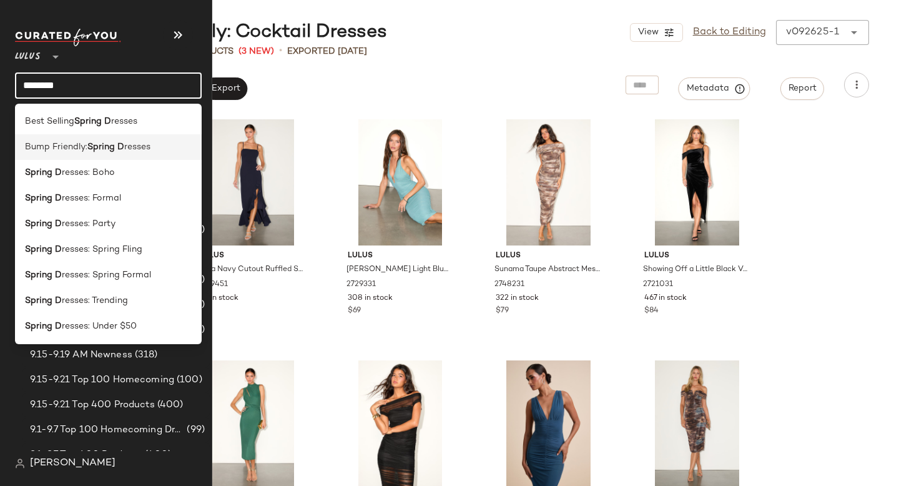
type input "********"
click at [90, 144] on b "Spring D" at bounding box center [105, 147] width 37 height 13
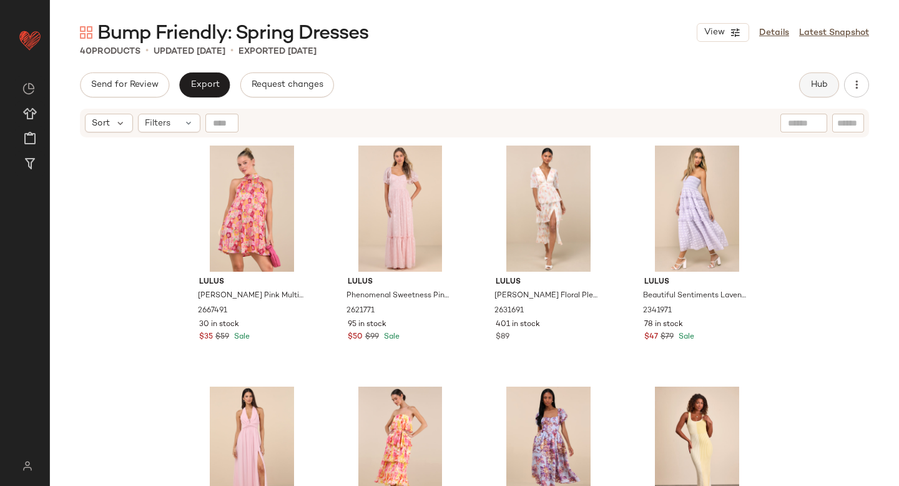
click at [811, 86] on span "Hub" at bounding box center [819, 85] width 17 height 10
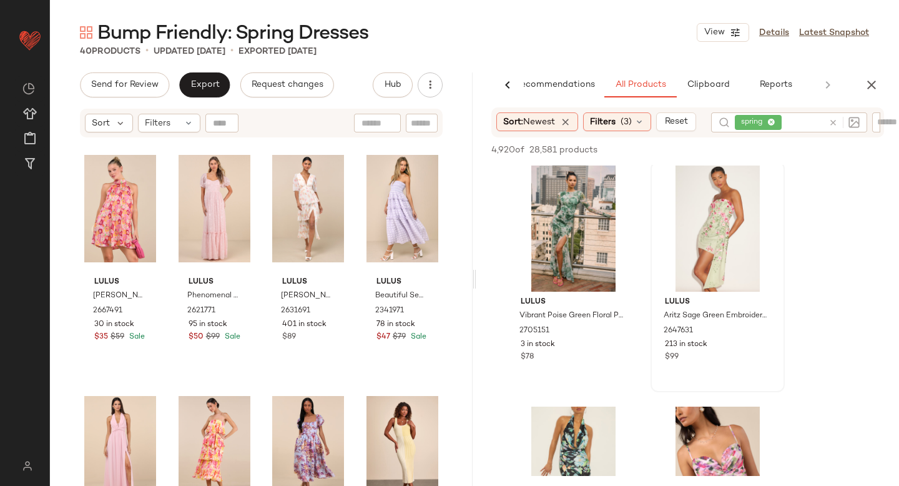
scroll to position [477, 0]
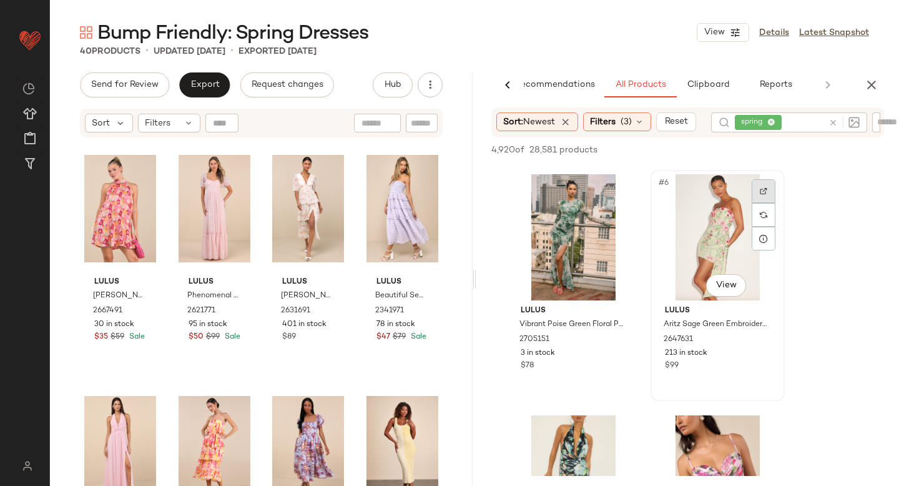
click at [758, 198] on div at bounding box center [764, 191] width 24 height 24
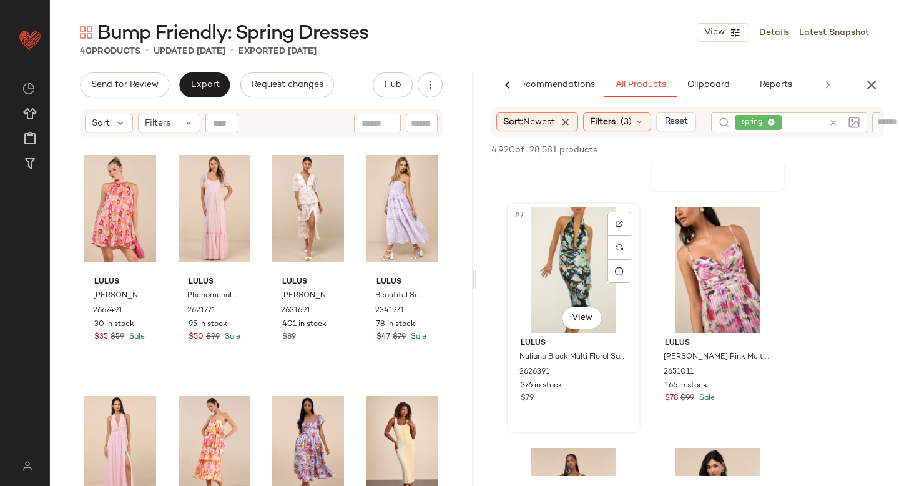
scroll to position [689, 0]
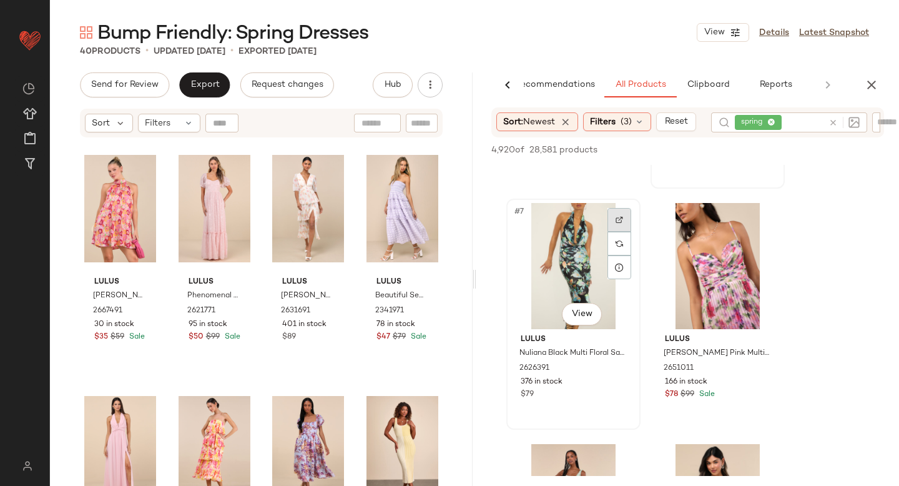
click at [623, 217] on div at bounding box center [620, 220] width 24 height 24
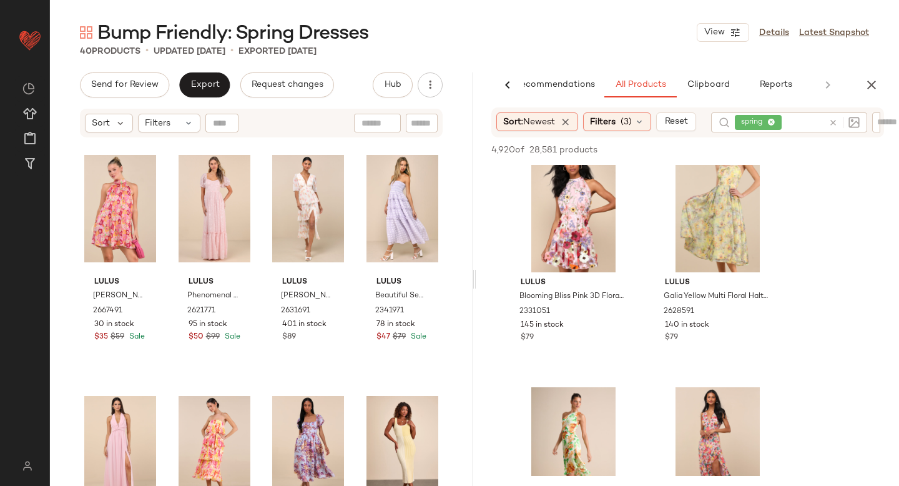
scroll to position [4076, 0]
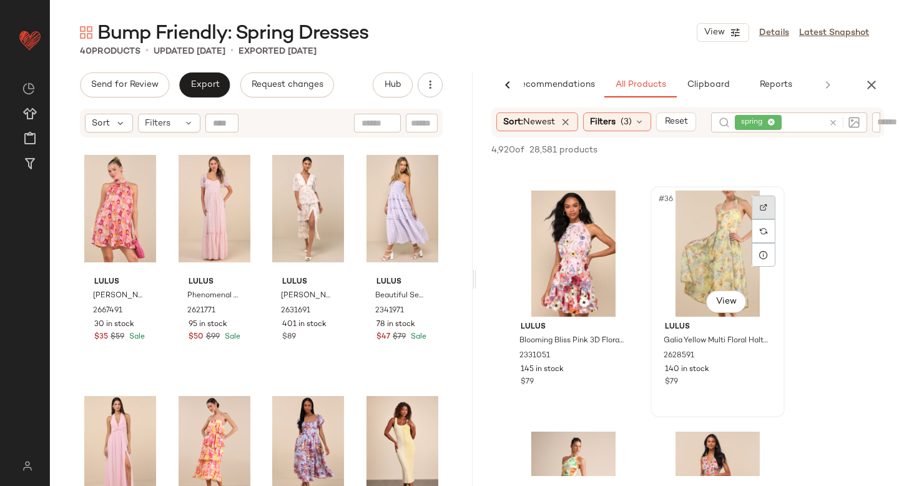
click at [761, 205] on img at bounding box center [763, 207] width 7 height 7
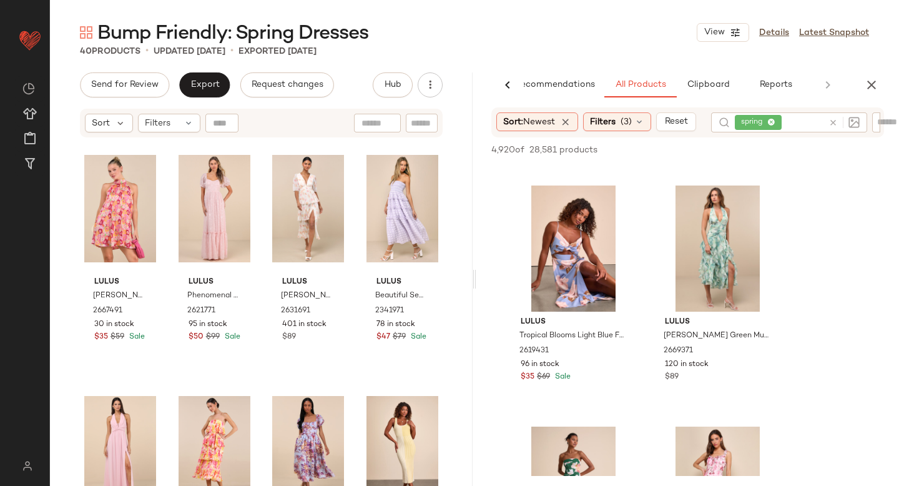
scroll to position [4806, 0]
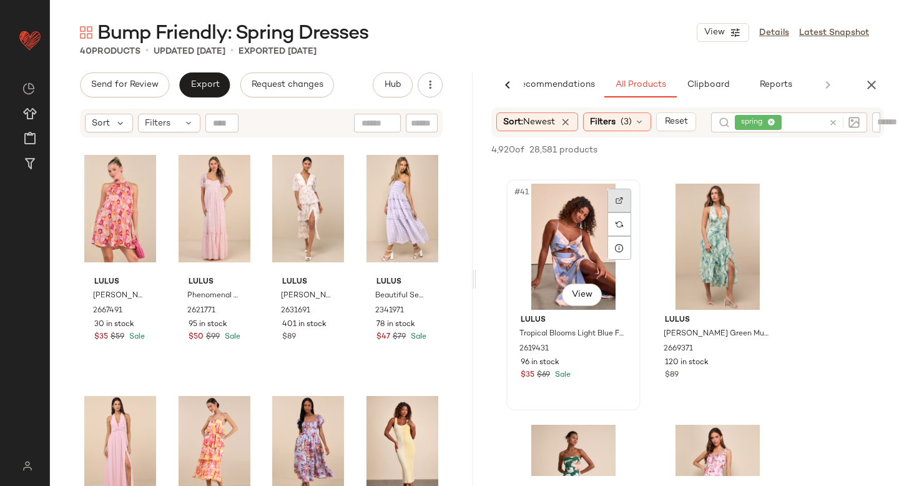
click at [612, 207] on div at bounding box center [620, 201] width 24 height 24
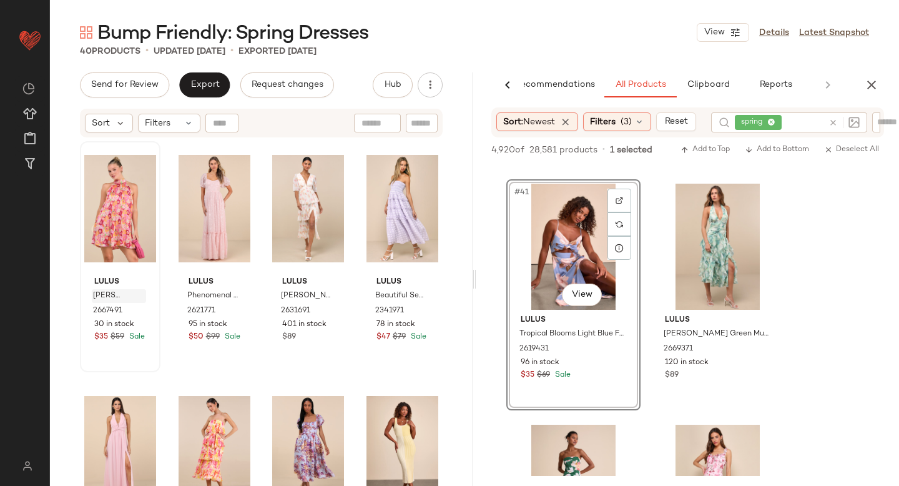
drag, startPoint x: 548, startPoint y: 240, endPoint x: 102, endPoint y: 298, distance: 450.3
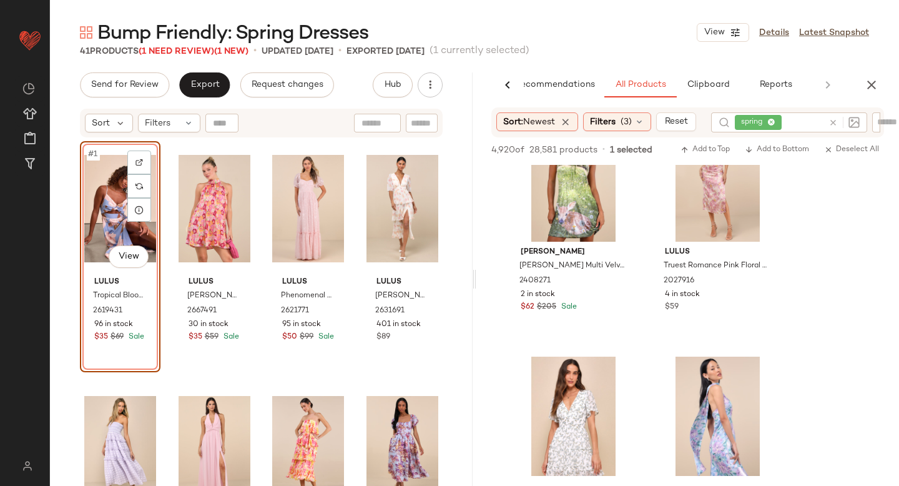
scroll to position [6441, 0]
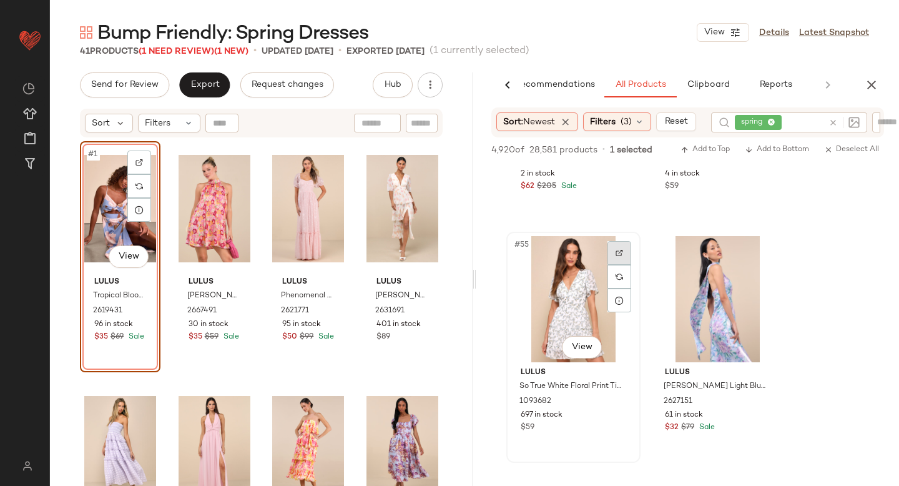
click at [621, 254] on img at bounding box center [619, 252] width 7 height 7
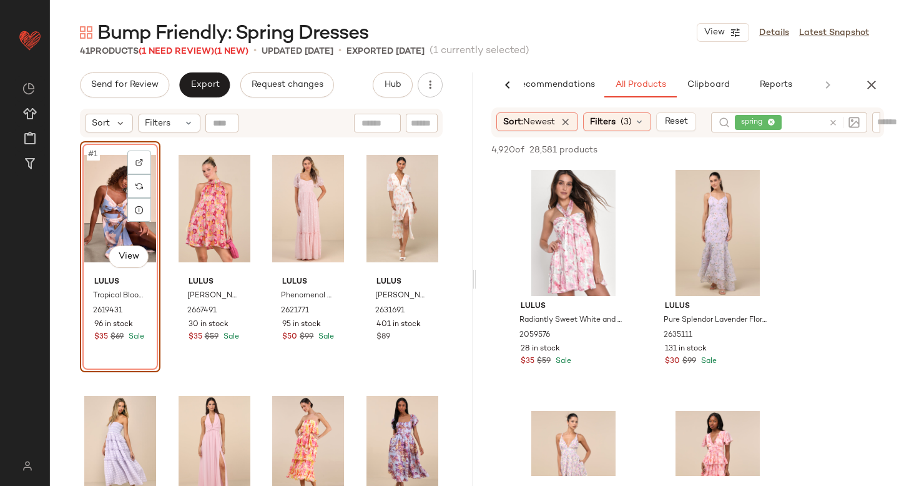
scroll to position [7224, 0]
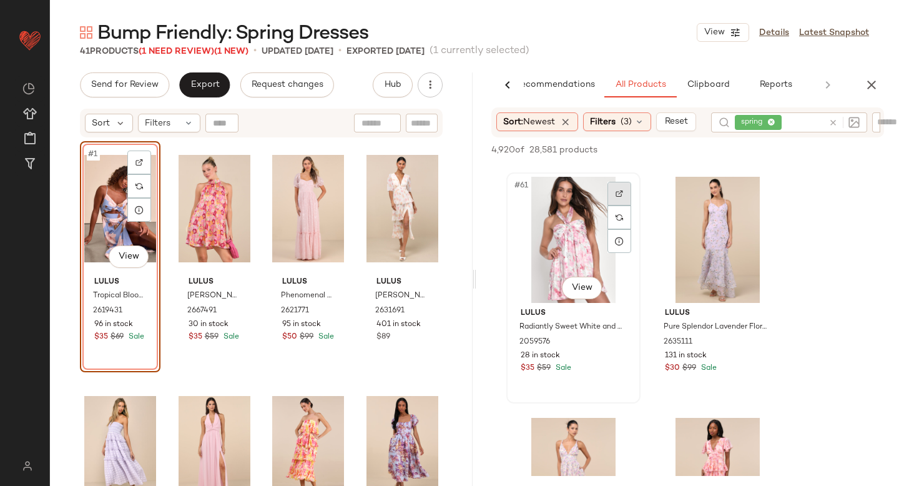
click at [617, 199] on div at bounding box center [620, 194] width 24 height 24
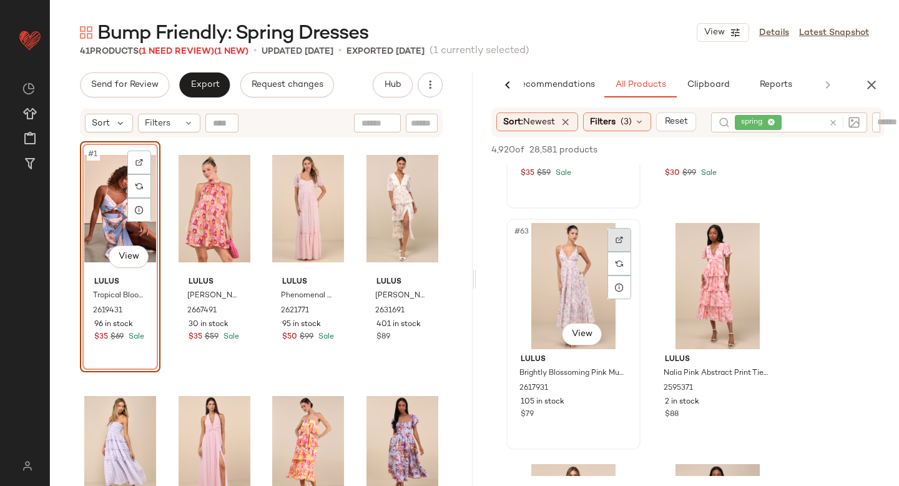
click at [618, 247] on div at bounding box center [620, 240] width 24 height 24
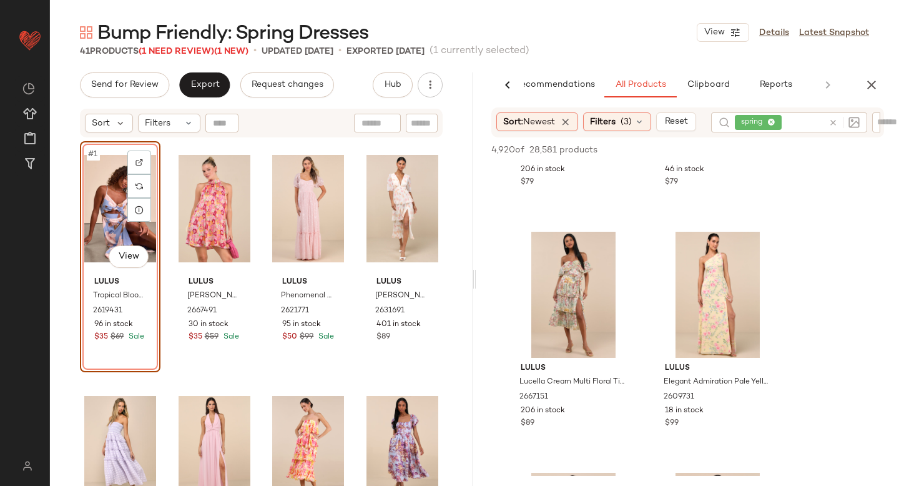
scroll to position [9338, 0]
click at [616, 252] on div at bounding box center [620, 249] width 24 height 24
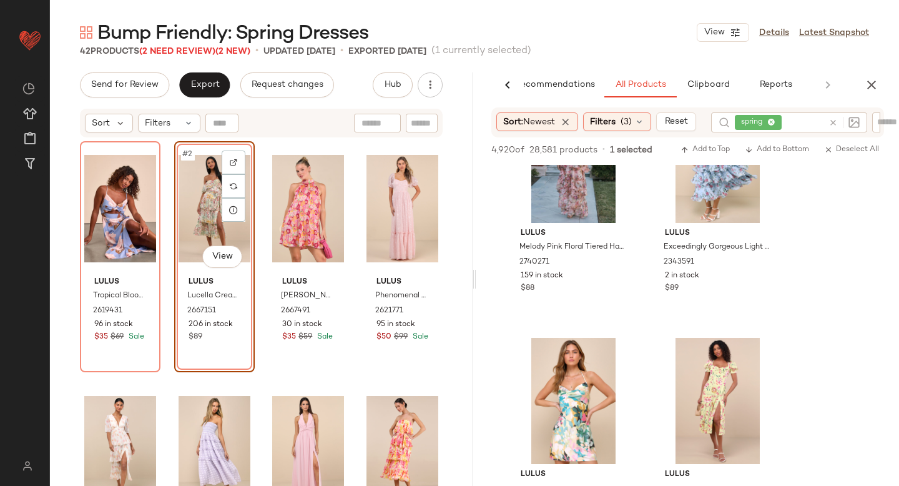
scroll to position [9816, 0]
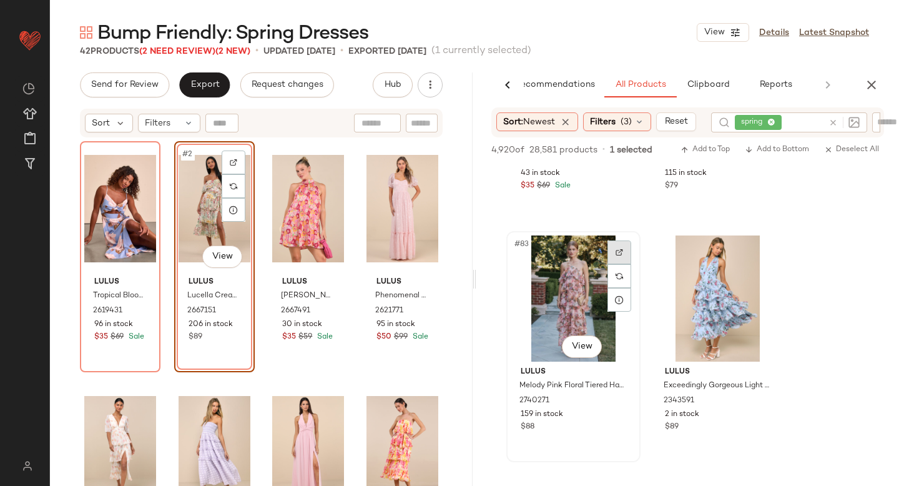
click at [621, 251] on img at bounding box center [619, 252] width 7 height 7
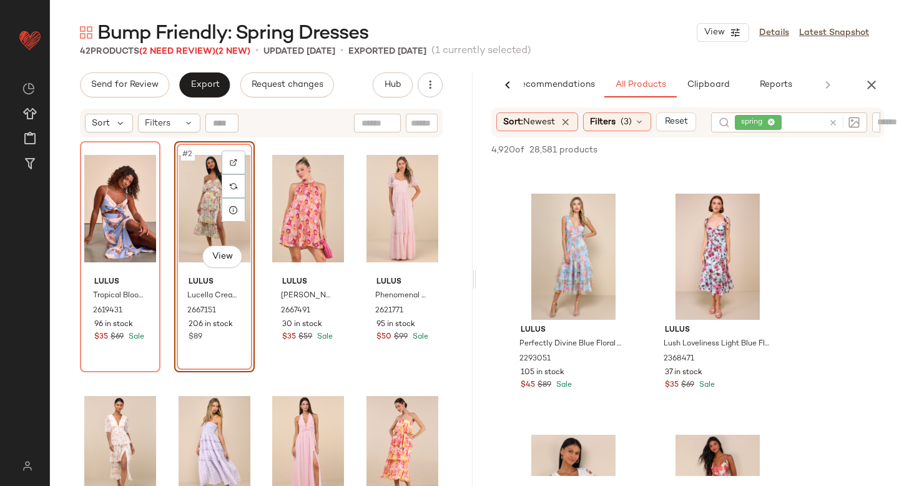
scroll to position [10814, 0]
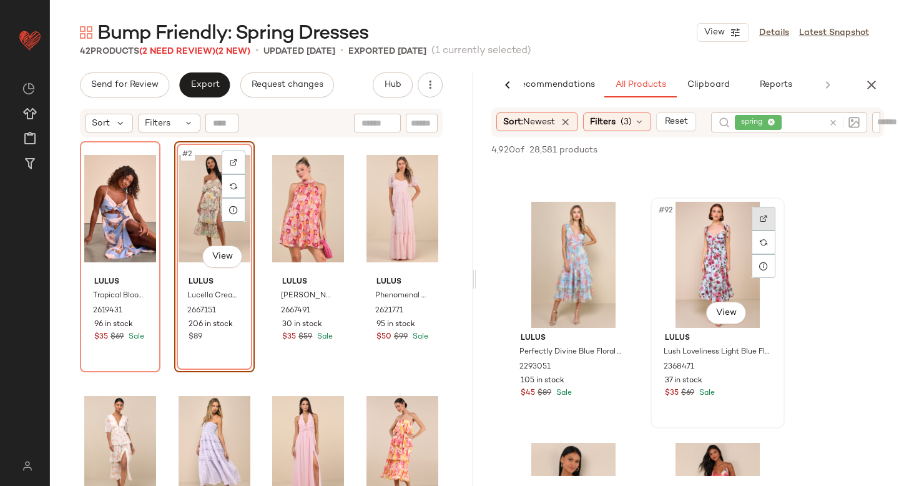
click at [756, 210] on div at bounding box center [764, 219] width 24 height 24
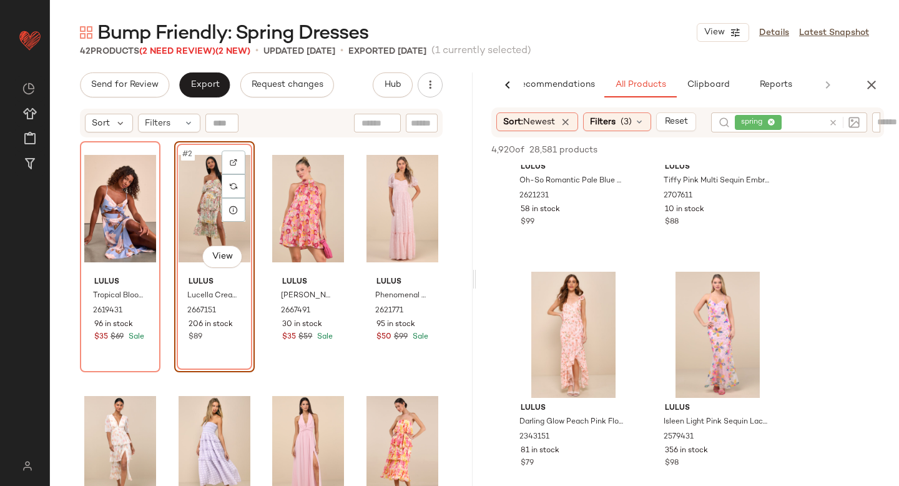
scroll to position [15746, 0]
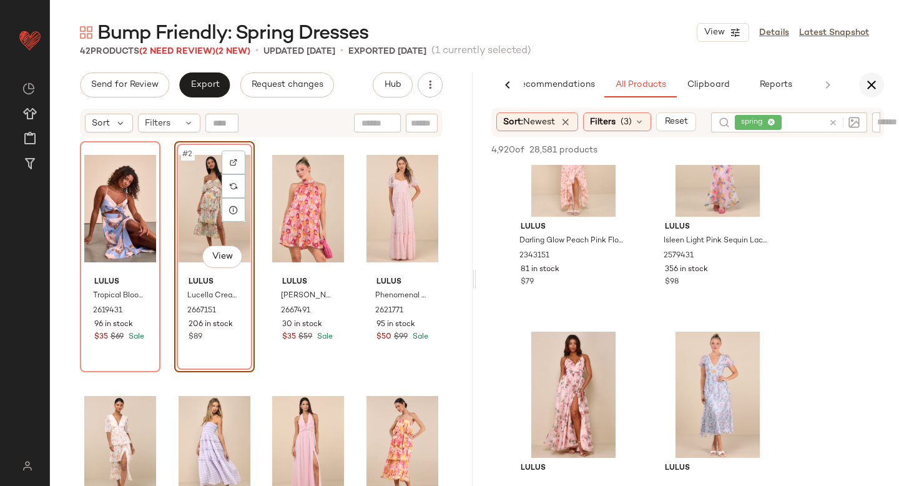
click at [868, 77] on icon "button" at bounding box center [871, 84] width 15 height 15
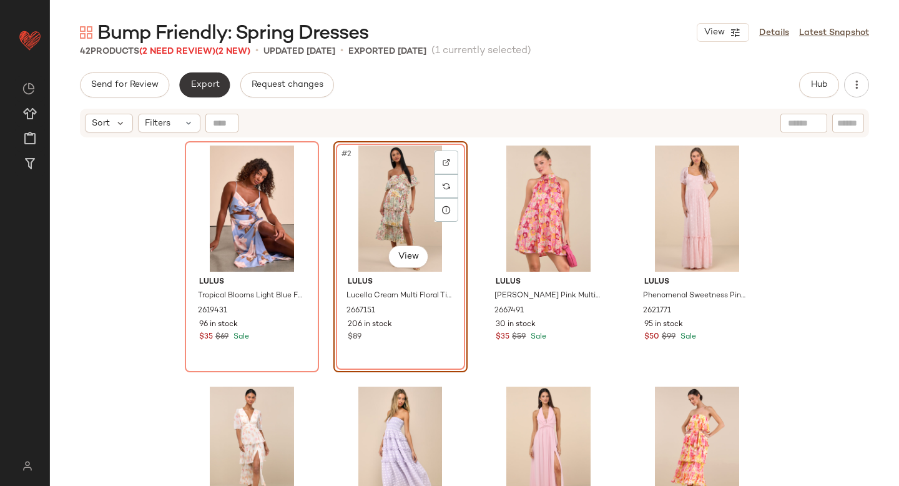
click at [227, 87] on button "Export" at bounding box center [204, 84] width 51 height 25
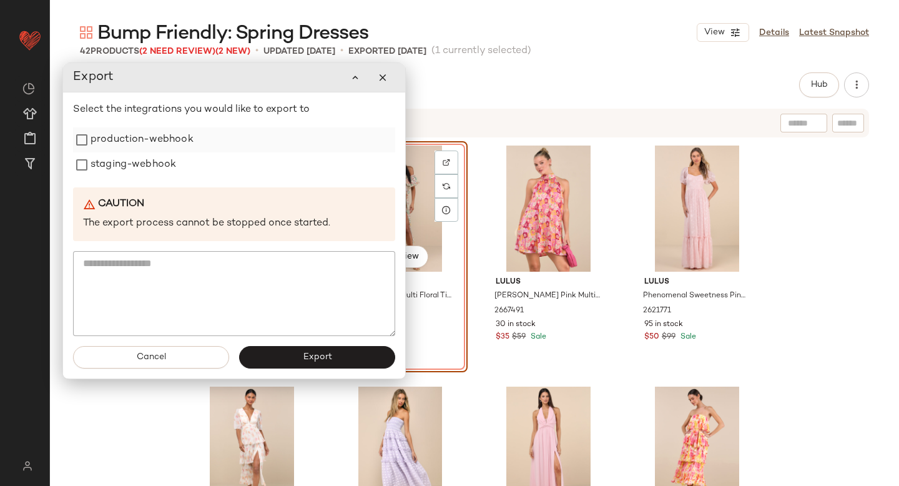
click at [192, 141] on label "production-webhook" at bounding box center [142, 139] width 103 height 25
click at [163, 170] on label "staging-webhook" at bounding box center [134, 164] width 86 height 25
click at [304, 355] on span "Export" at bounding box center [316, 357] width 29 height 10
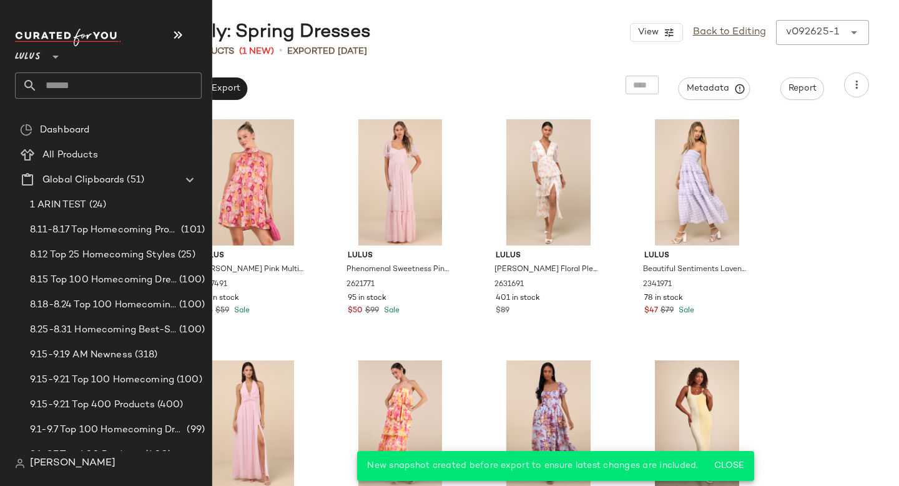
click at [69, 81] on input "text" at bounding box center [119, 85] width 164 height 26
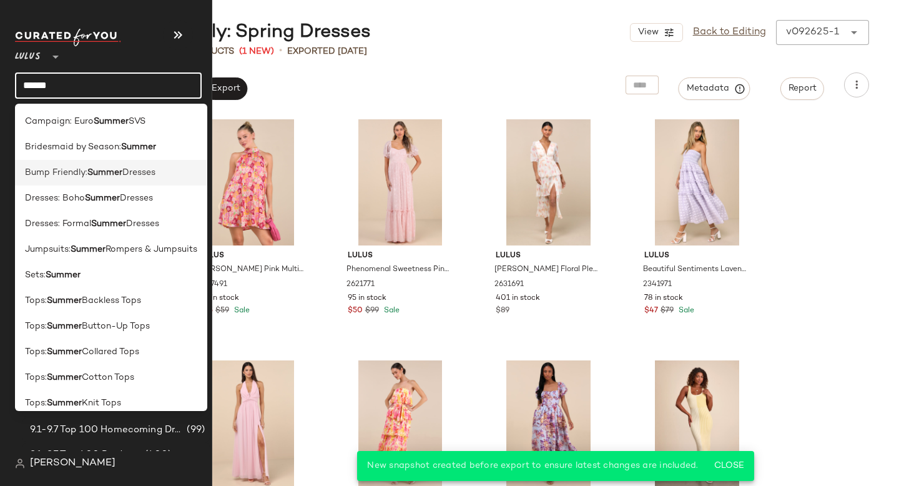
type input "******"
click at [61, 184] on div "Bump Friendly: Summer Dresses" at bounding box center [111, 173] width 192 height 26
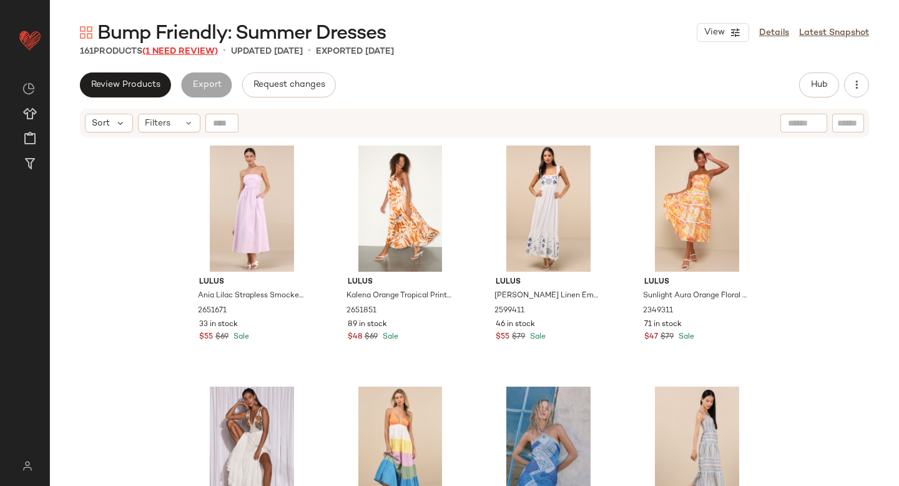
click at [201, 54] on span "(1 Need Review)" at bounding box center [180, 51] width 76 height 9
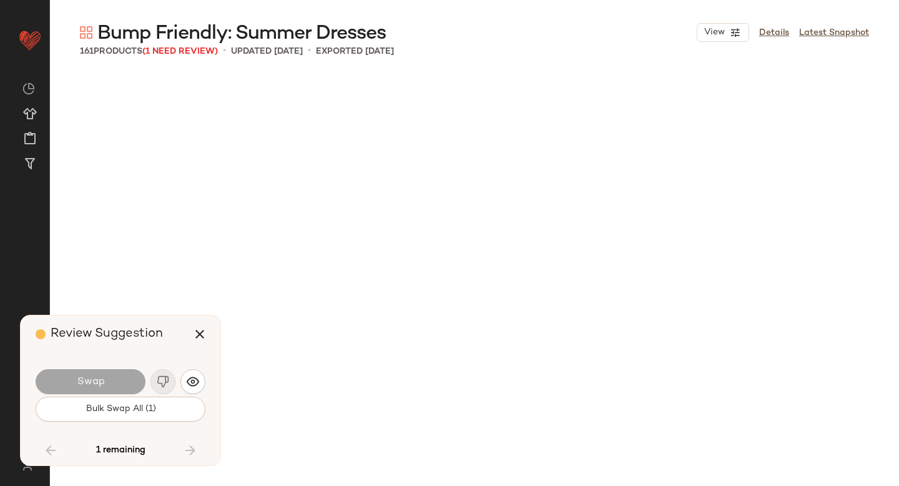
scroll to position [8195, 0]
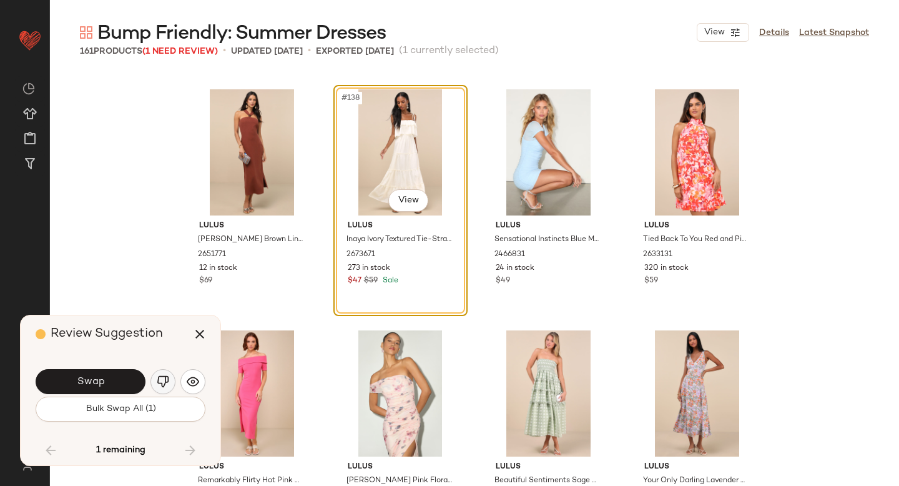
click at [160, 389] on button "button" at bounding box center [162, 381] width 25 height 25
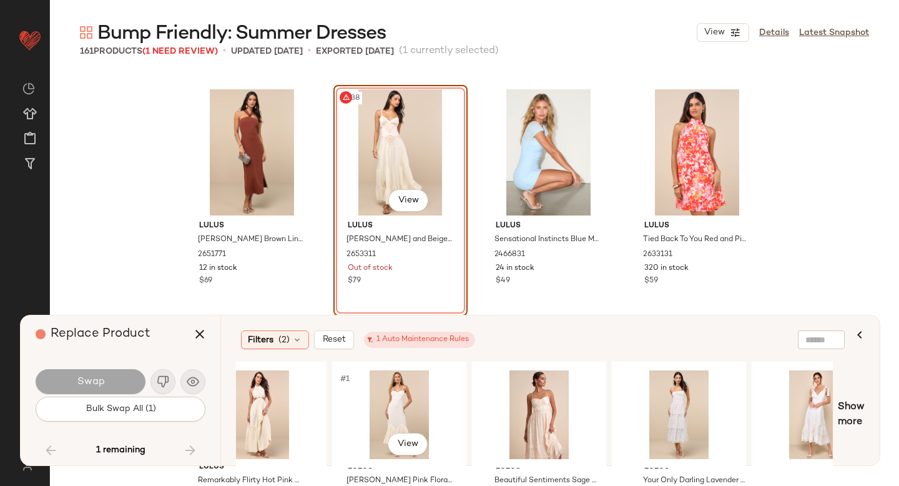
scroll to position [0, 325]
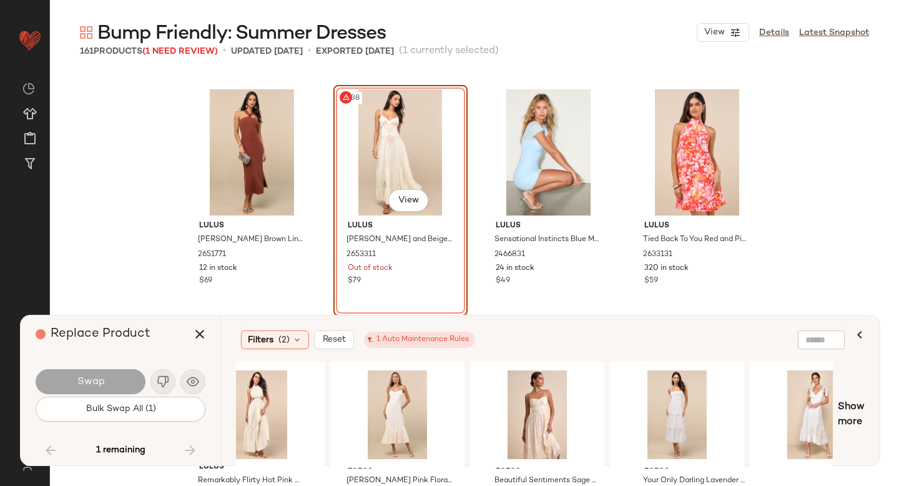
click at [410, 160] on div "#138 View" at bounding box center [401, 152] width 126 height 126
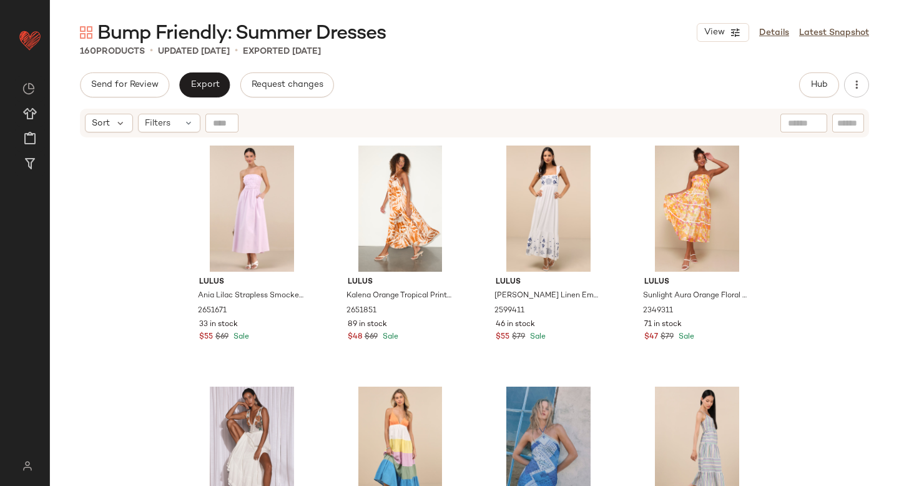
click at [683, 52] on div "160 Products • updated Oct 1st • Exported Sep 26th" at bounding box center [474, 51] width 849 height 12
click at [826, 86] on span "Hub" at bounding box center [819, 85] width 17 height 10
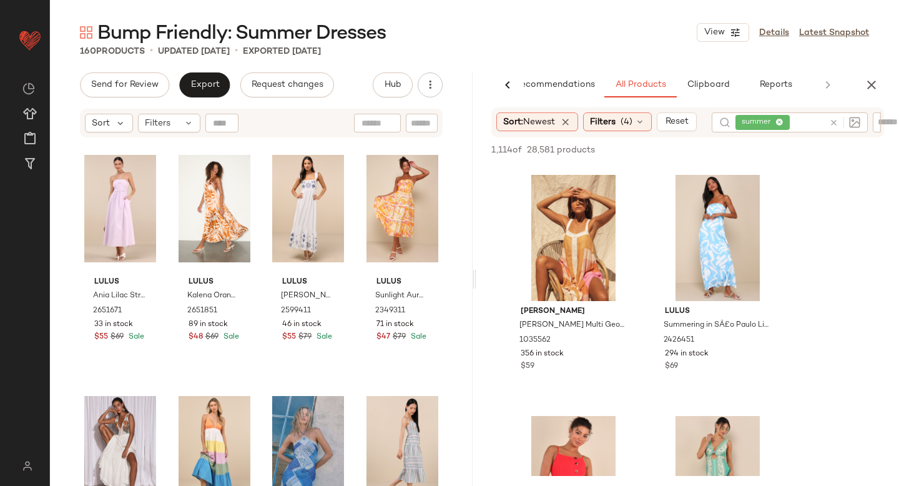
scroll to position [1629, 0]
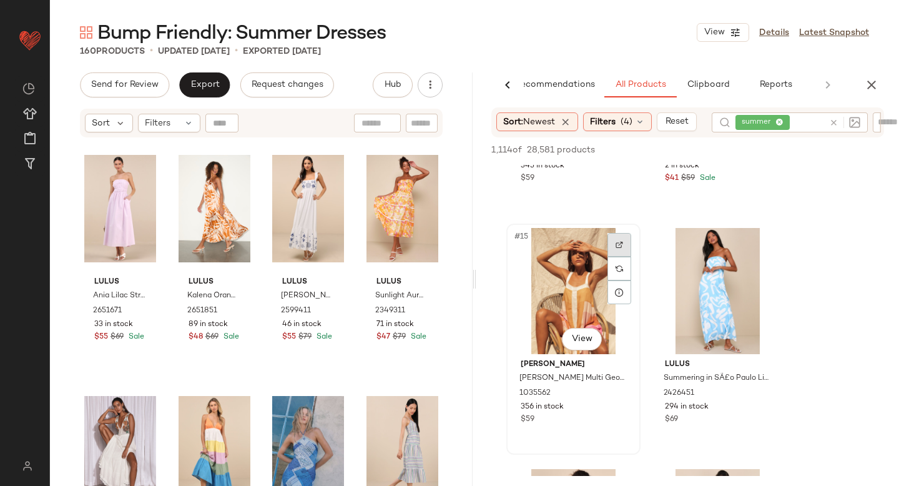
click at [621, 240] on div at bounding box center [620, 245] width 24 height 24
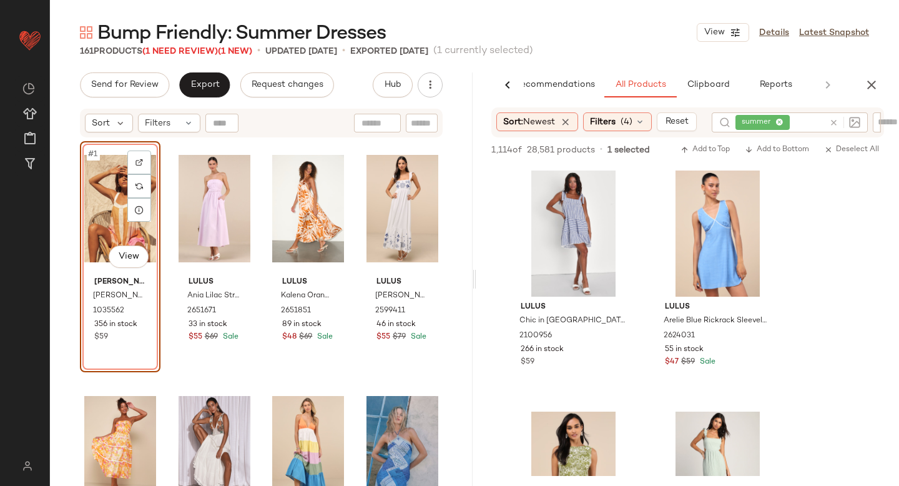
scroll to position [4997, 0]
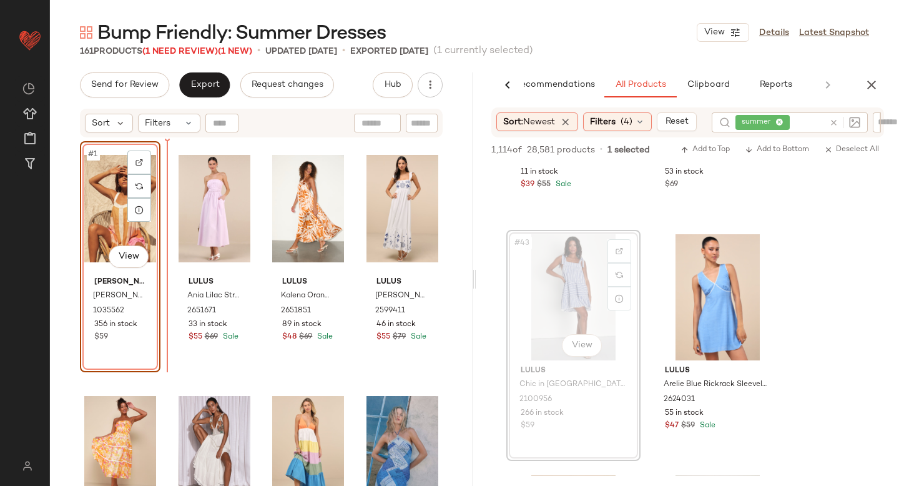
drag, startPoint x: 608, startPoint y: 251, endPoint x: 595, endPoint y: 252, distance: 12.5
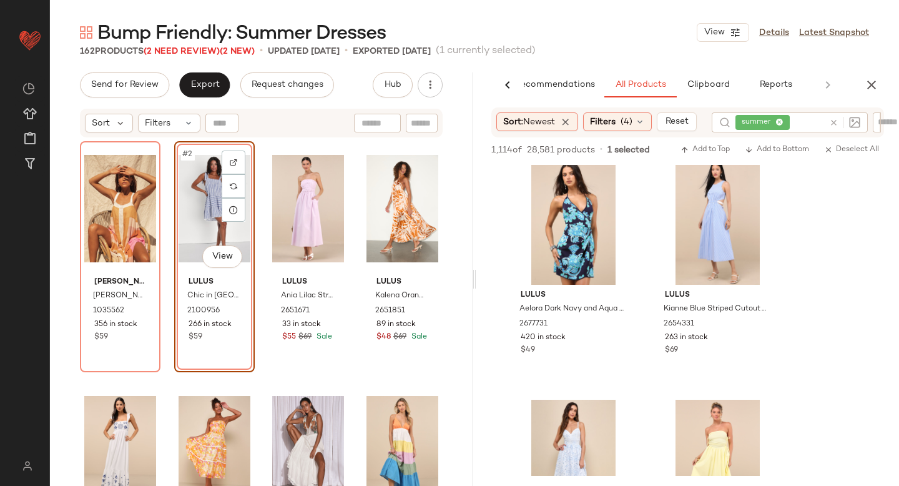
scroll to position [8927, 0]
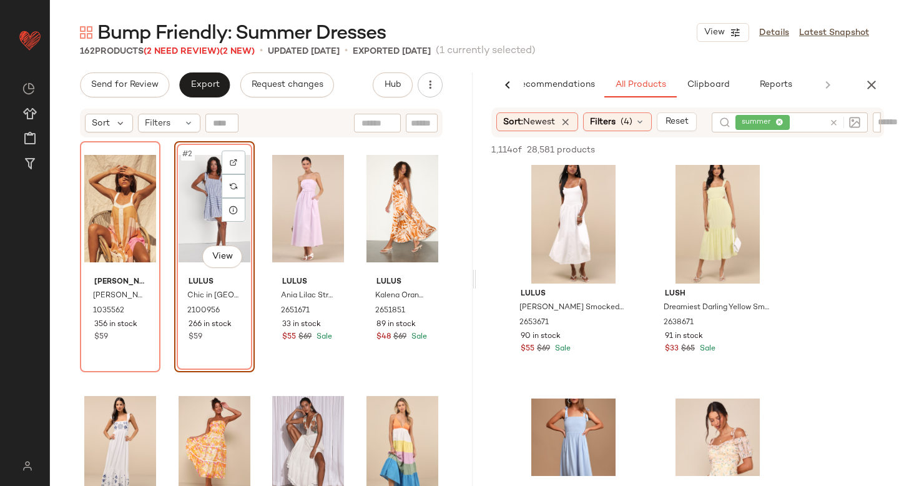
scroll to position [11337, 0]
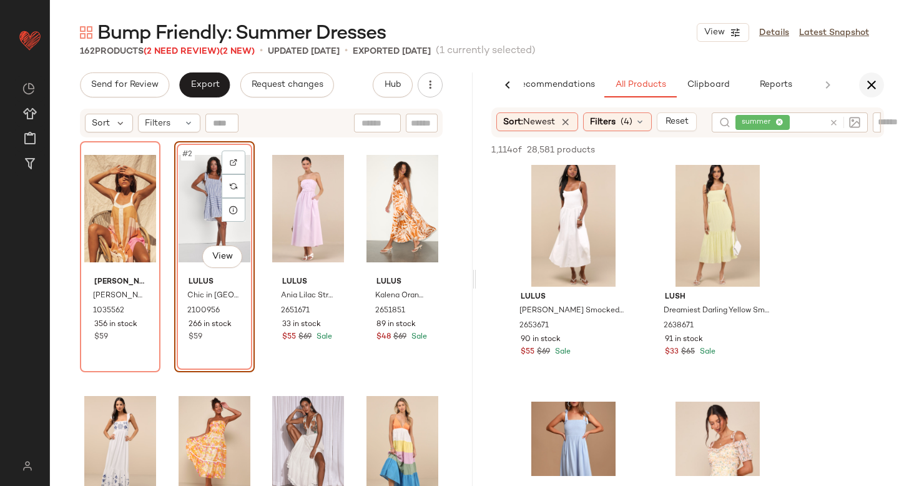
click at [879, 83] on button "button" at bounding box center [871, 84] width 25 height 25
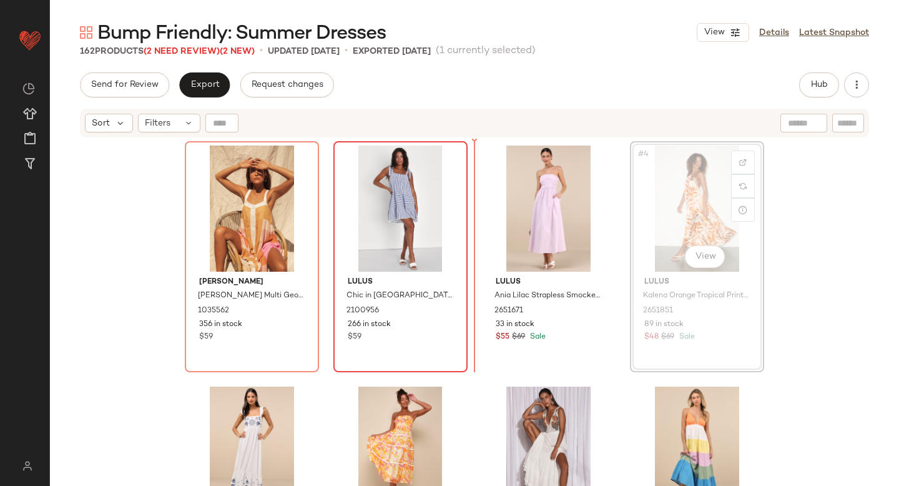
drag, startPoint x: 706, startPoint y: 176, endPoint x: 448, endPoint y: 245, distance: 266.9
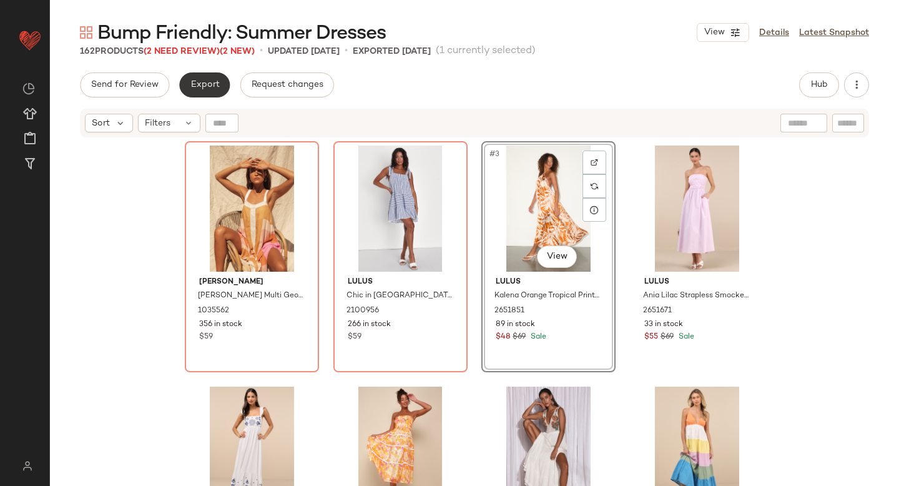
click at [212, 81] on span "Export" at bounding box center [204, 85] width 29 height 10
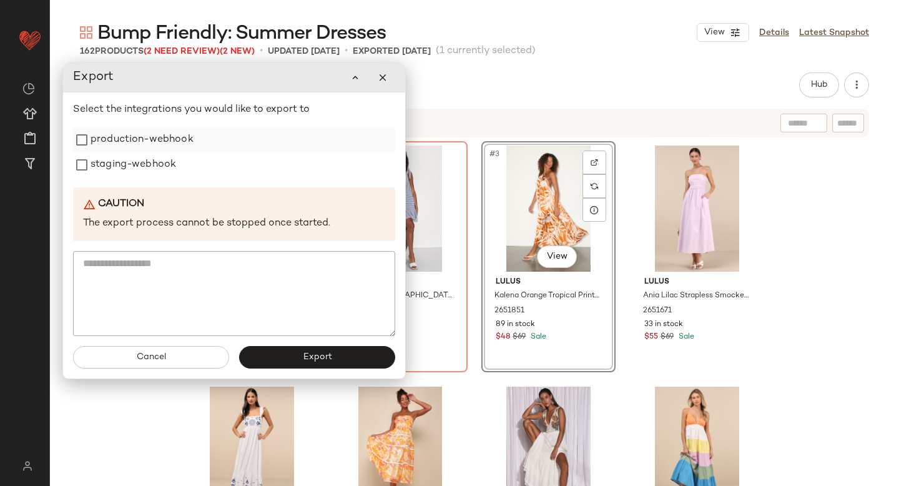
click at [155, 134] on label "production-webhook" at bounding box center [142, 139] width 103 height 25
click at [147, 155] on label "staging-webhook" at bounding box center [134, 164] width 86 height 25
click at [300, 350] on button "Export" at bounding box center [317, 357] width 156 height 22
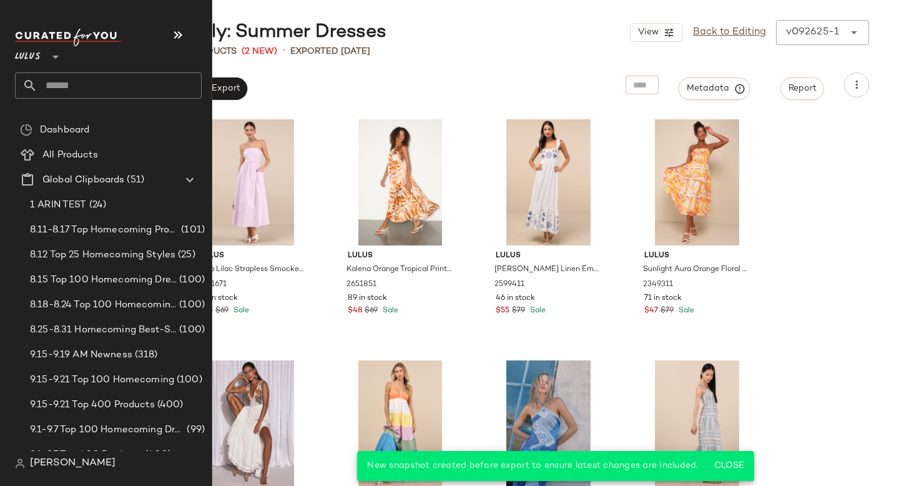
click at [75, 92] on input "text" at bounding box center [119, 85] width 164 height 26
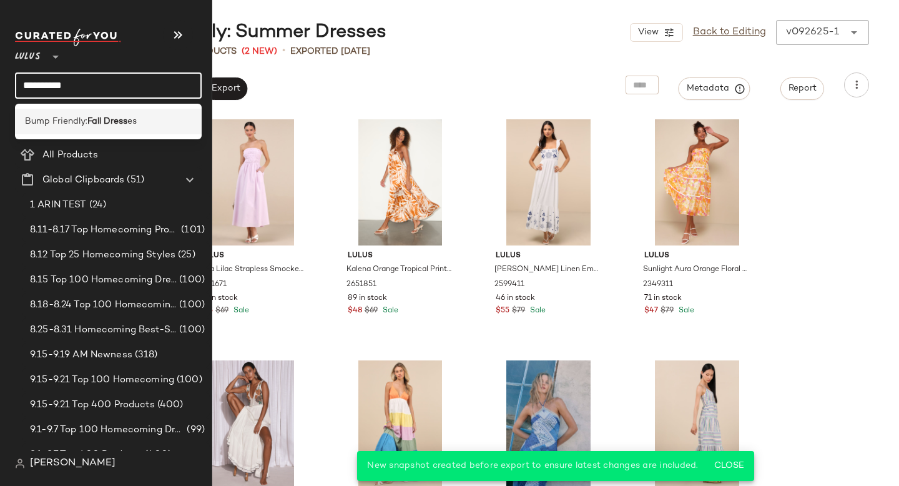
type input "**********"
click at [67, 120] on span "Bump Friendly:" at bounding box center [56, 121] width 62 height 13
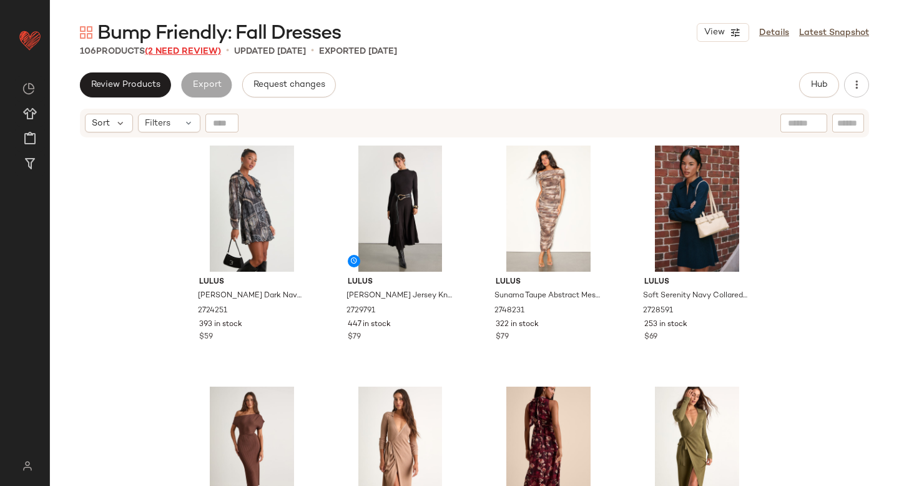
click at [173, 51] on span "(2 Need Review)" at bounding box center [183, 51] width 76 height 9
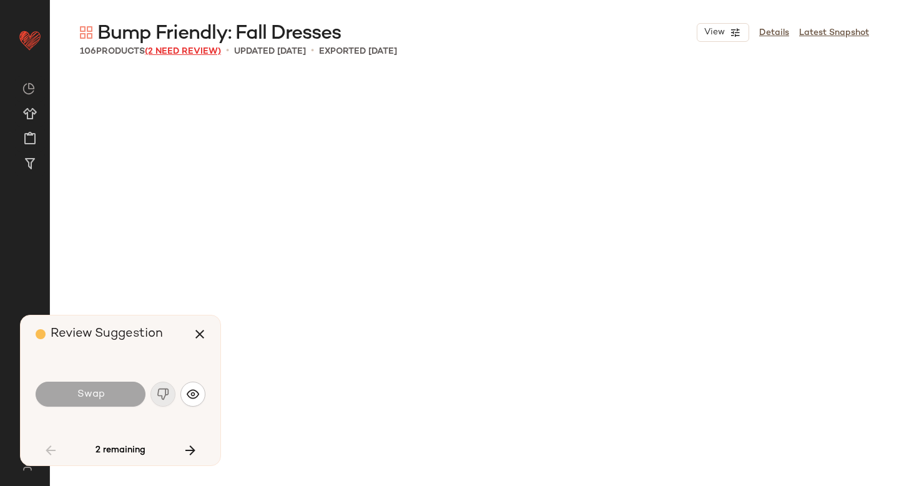
scroll to position [3616, 0]
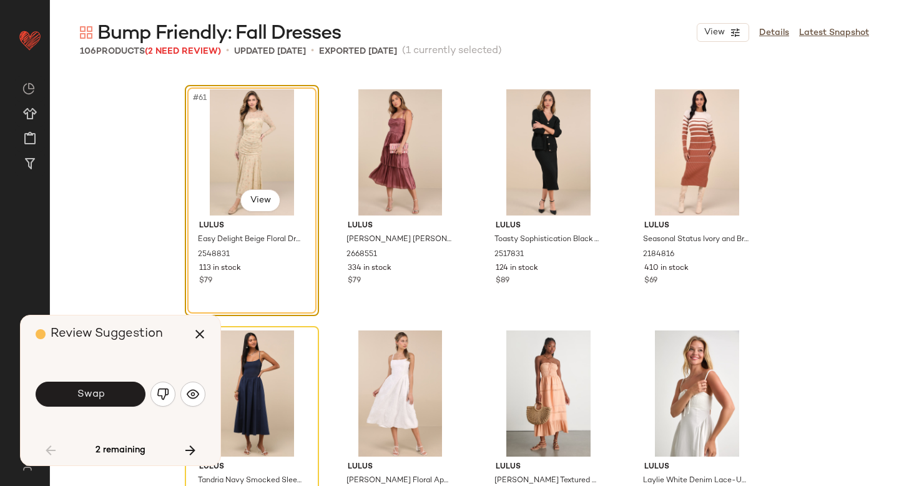
click at [161, 390] on img "button" at bounding box center [163, 394] width 12 height 12
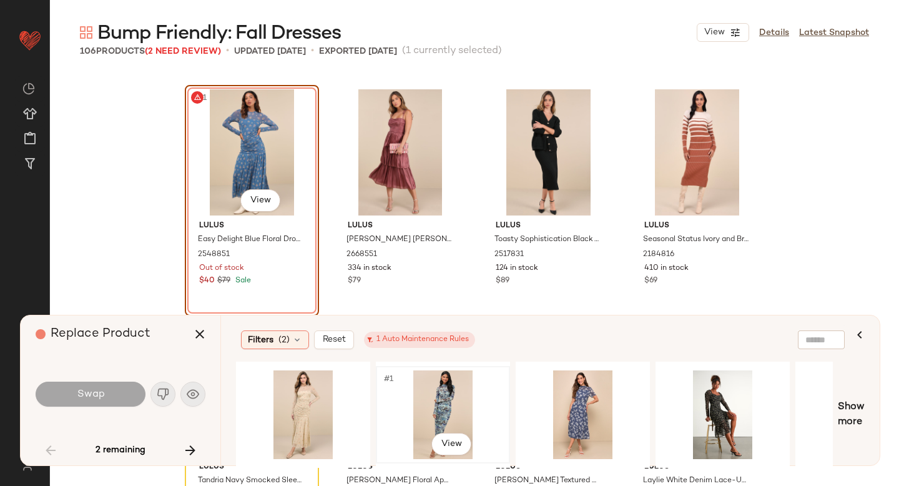
click at [392, 400] on div "#1 View" at bounding box center [443, 414] width 126 height 89
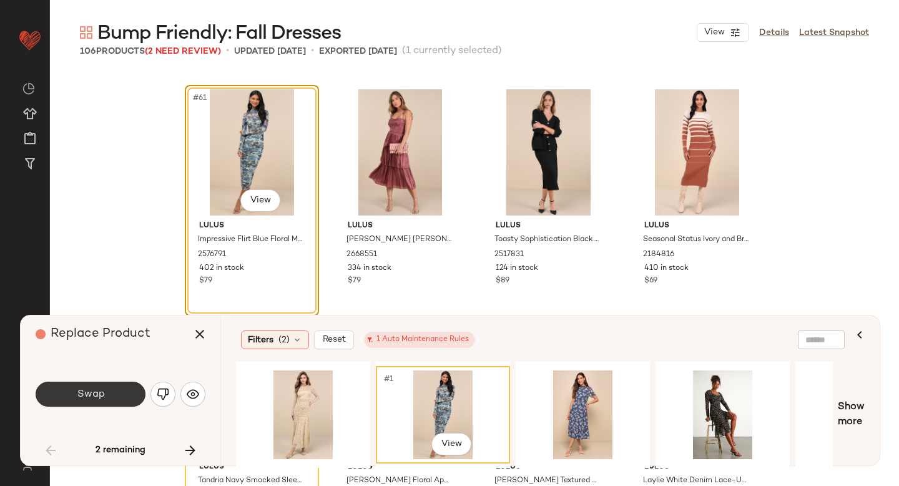
click at [109, 402] on button "Swap" at bounding box center [91, 394] width 110 height 25
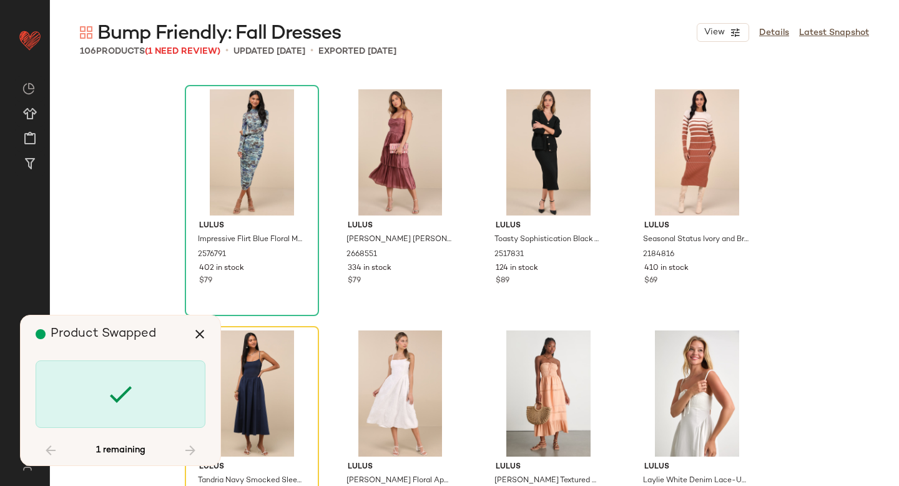
scroll to position [3857, 0]
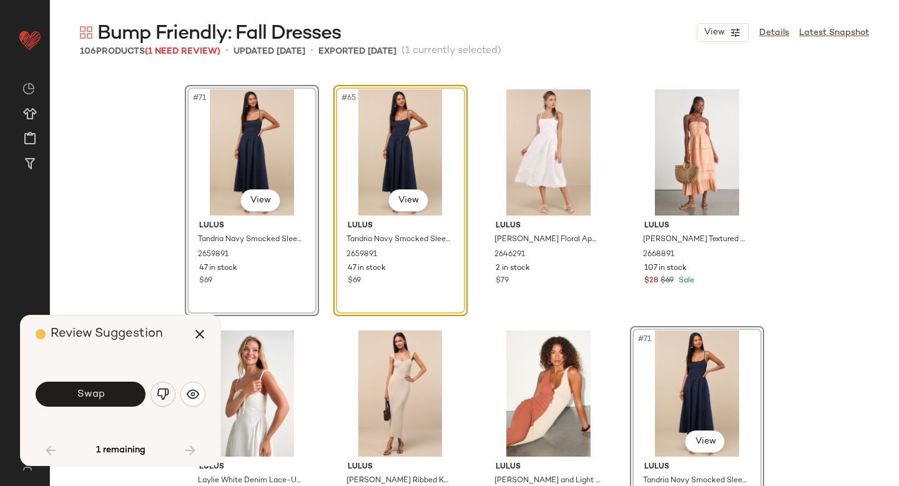
click at [164, 387] on button "button" at bounding box center [162, 394] width 25 height 25
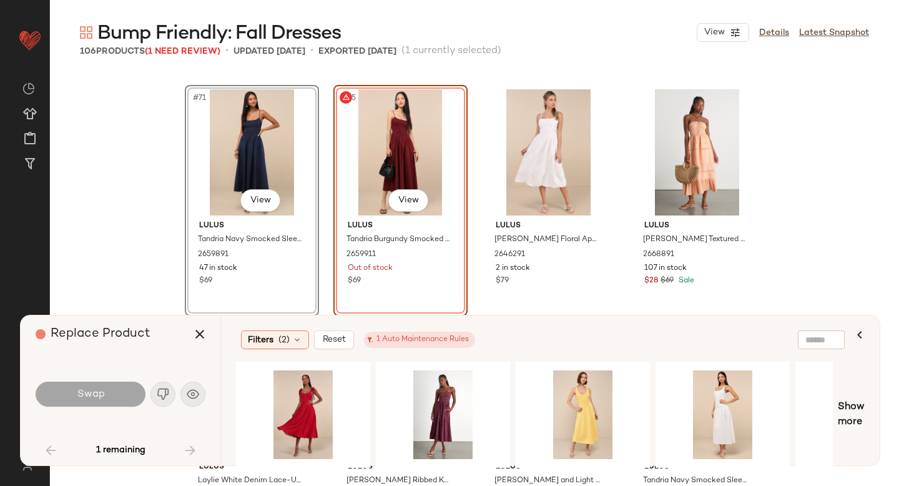
click at [417, 93] on div "#65 View" at bounding box center [401, 152] width 126 height 126
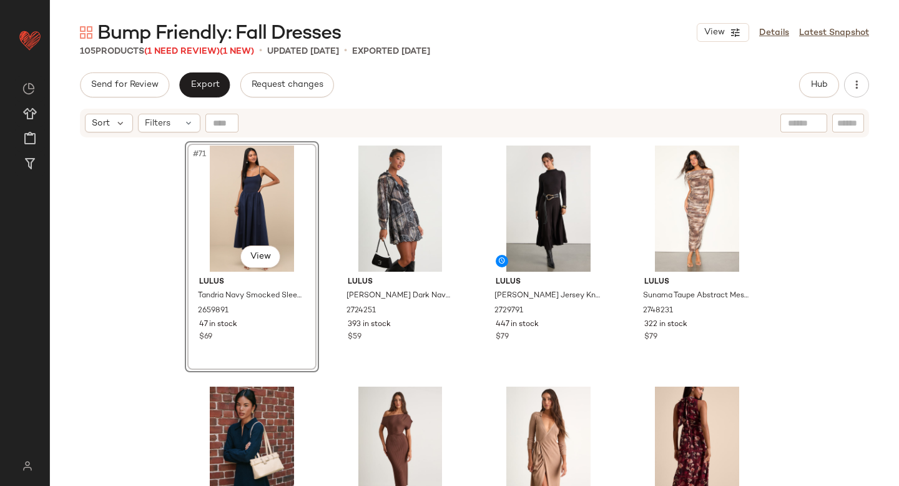
click at [555, 93] on div "Send for Review Export Request changes Hub Send for Review External Review Inte…" at bounding box center [474, 84] width 789 height 25
click at [255, 229] on div "#71 View" at bounding box center [252, 208] width 126 height 126
click at [260, 262] on body "Lulus ** Dashboard All Products Global Clipboards (51) Curations (815) Anjali A…" at bounding box center [449, 243] width 899 height 486
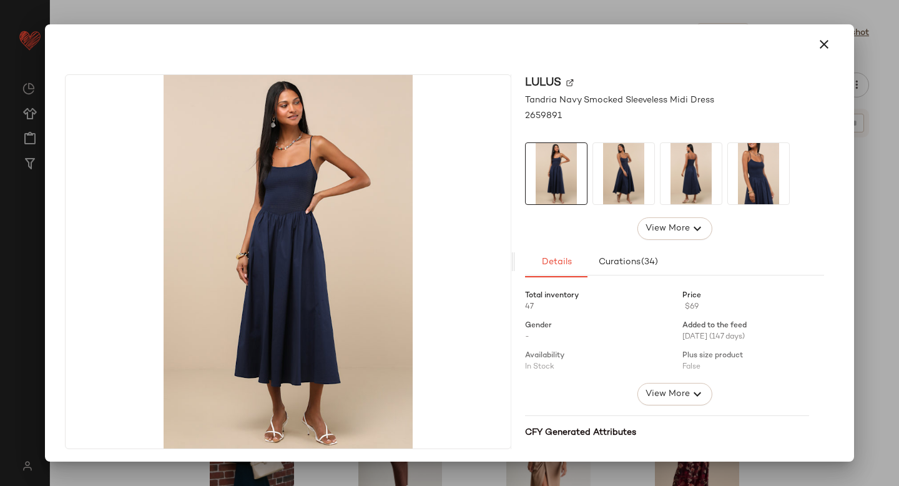
click at [566, 81] on img at bounding box center [569, 82] width 7 height 7
click at [817, 49] on icon "button" at bounding box center [824, 44] width 15 height 15
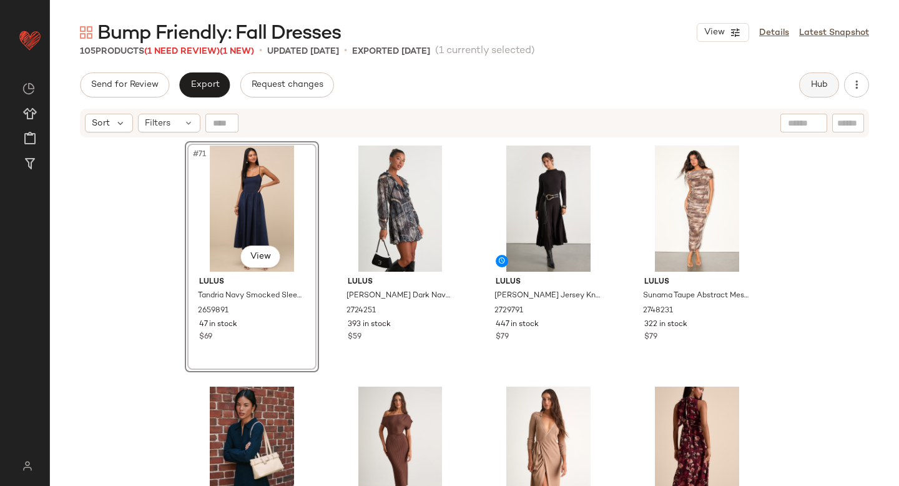
click at [826, 83] on span "Hub" at bounding box center [819, 85] width 17 height 10
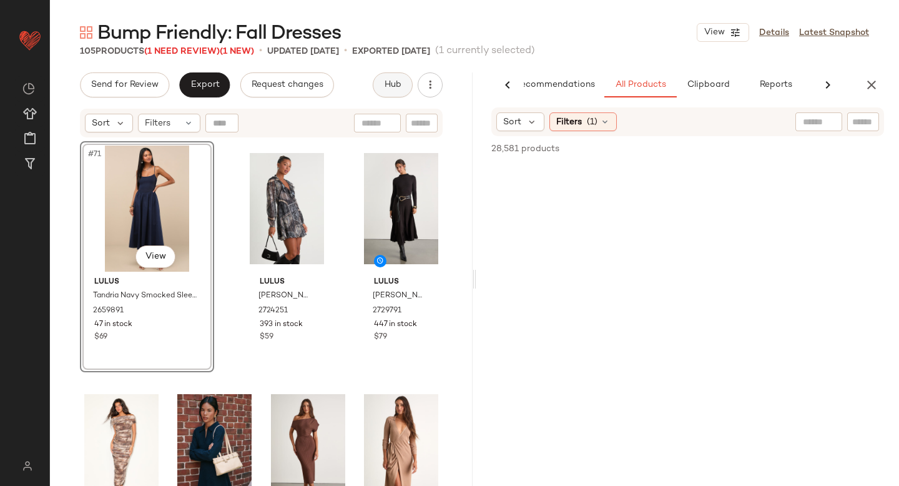
scroll to position [0, 29]
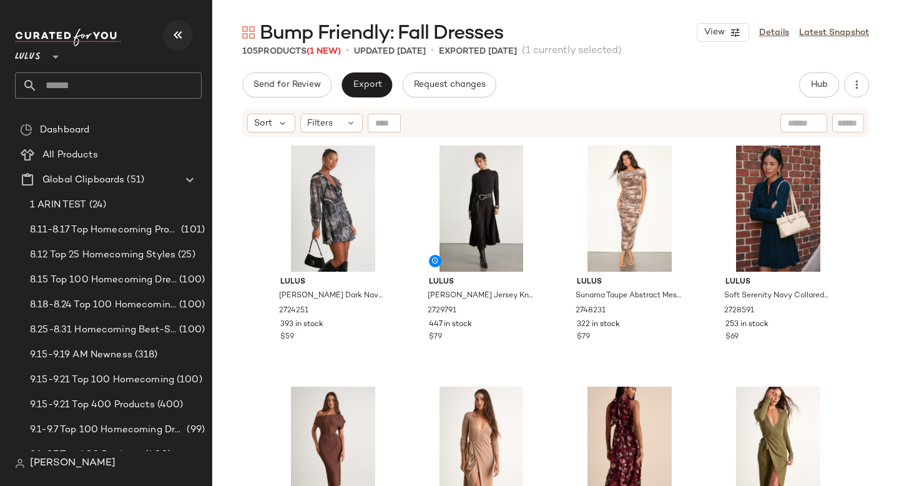
click at [180, 35] on icon "button" at bounding box center [177, 34] width 15 height 15
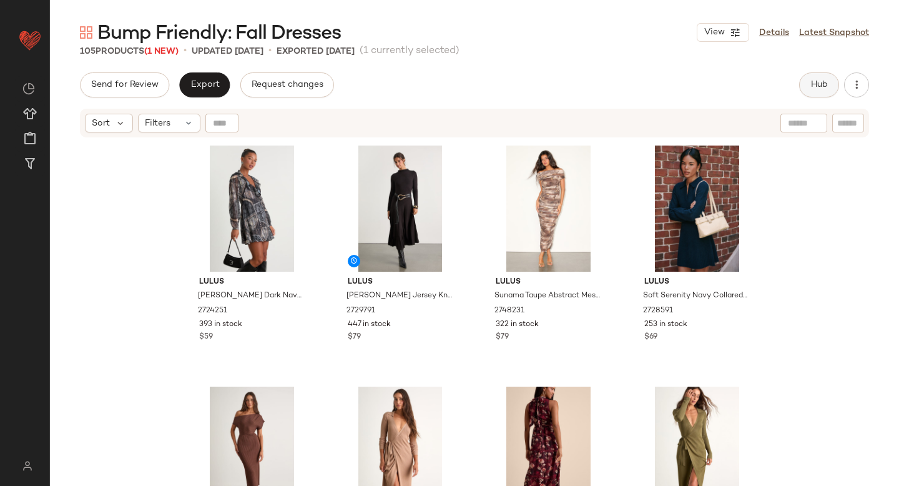
click at [812, 90] on button "Hub" at bounding box center [819, 84] width 40 height 25
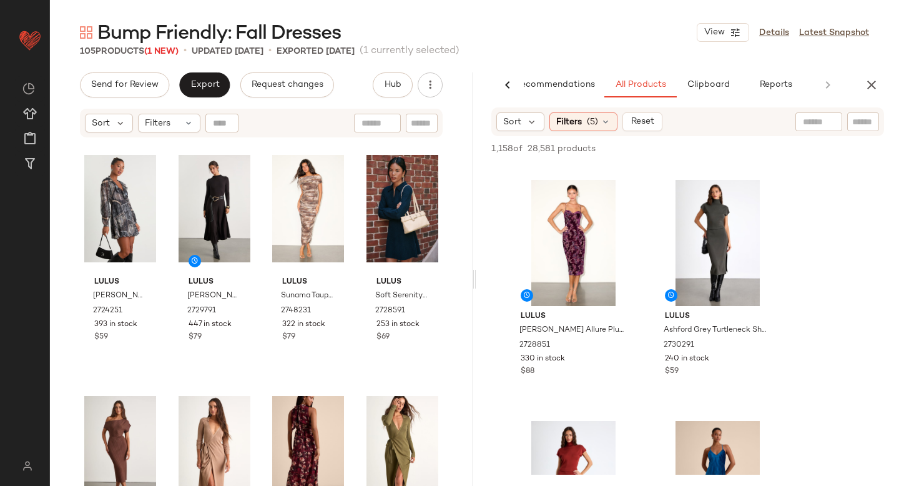
scroll to position [260, 0]
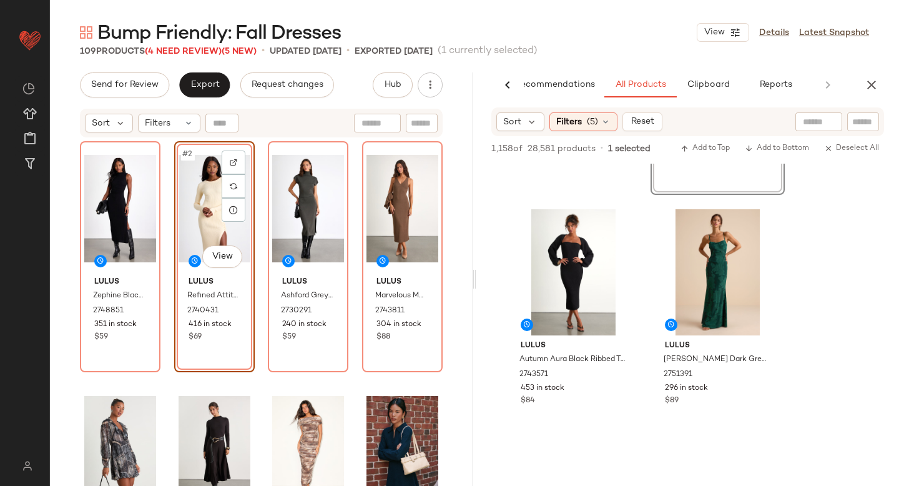
scroll to position [3371, 0]
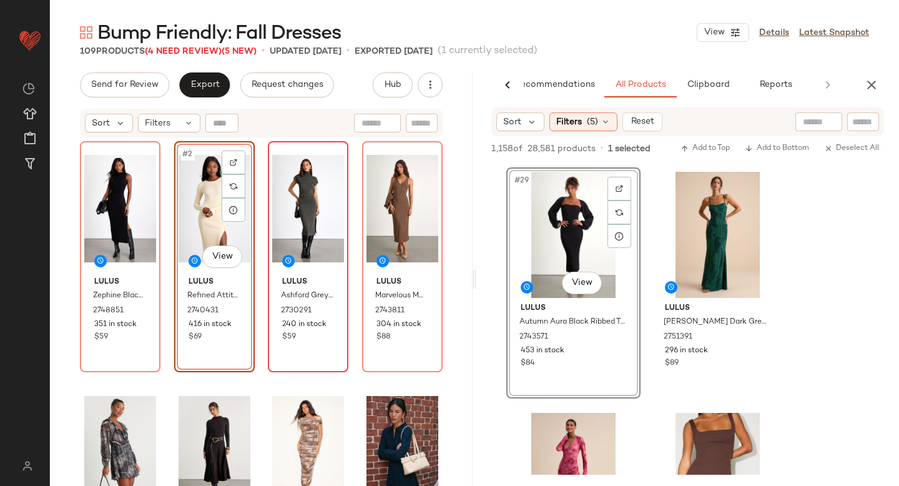
drag, startPoint x: 576, startPoint y: 220, endPoint x: 269, endPoint y: 344, distance: 331.4
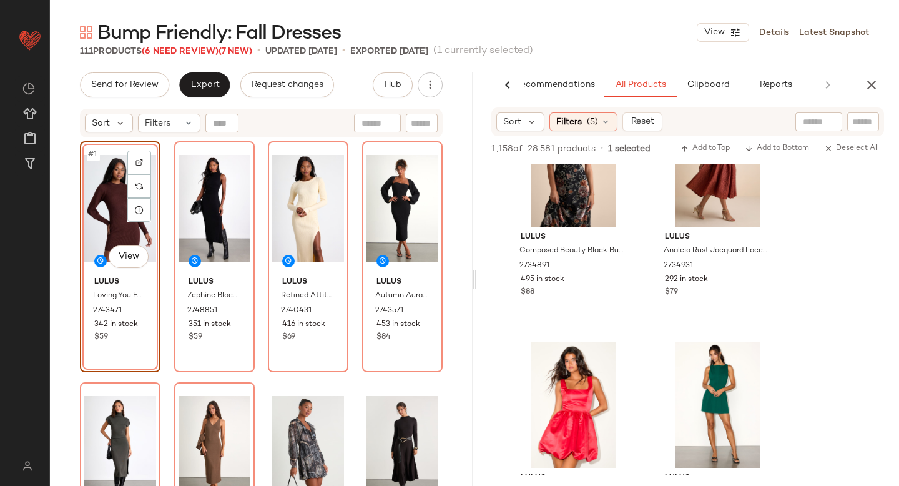
scroll to position [10093, 0]
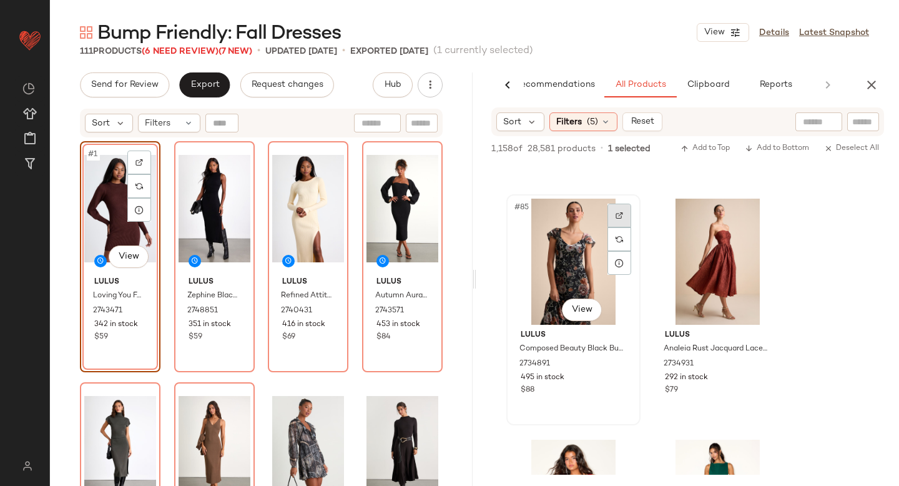
click at [615, 223] on div at bounding box center [620, 216] width 24 height 24
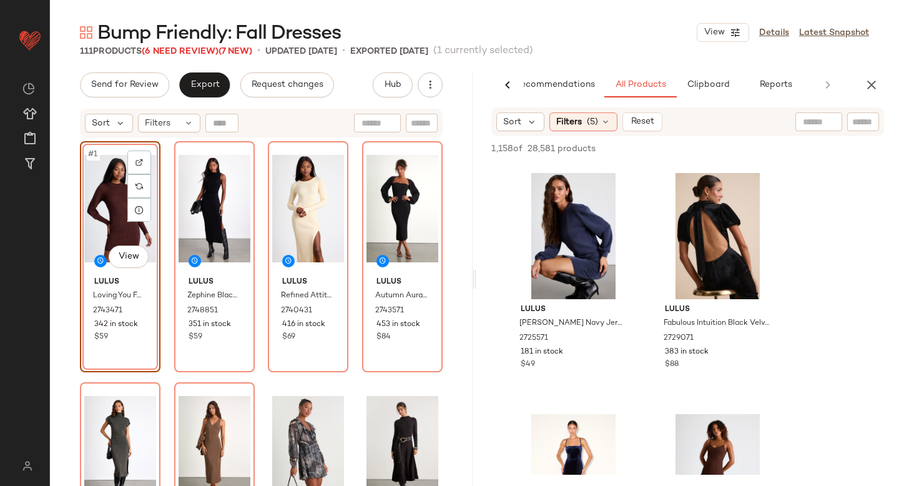
scroll to position [10801, 0]
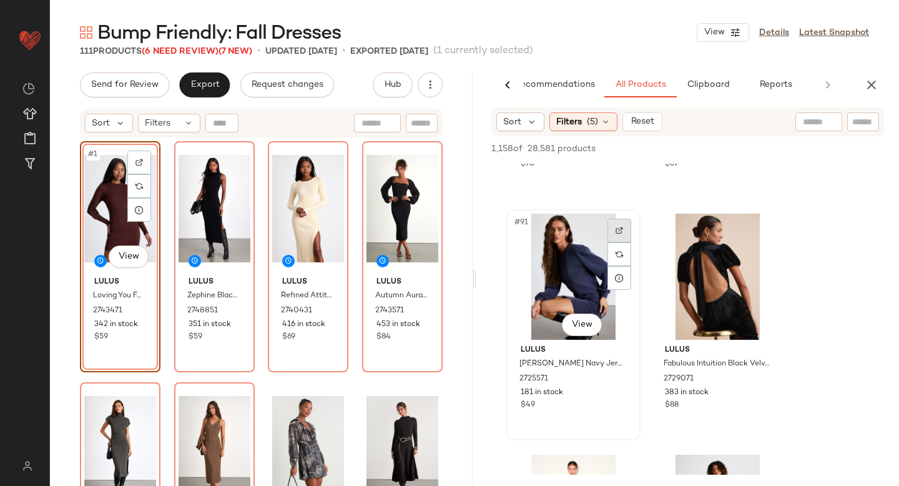
click at [618, 225] on div at bounding box center [620, 231] width 24 height 24
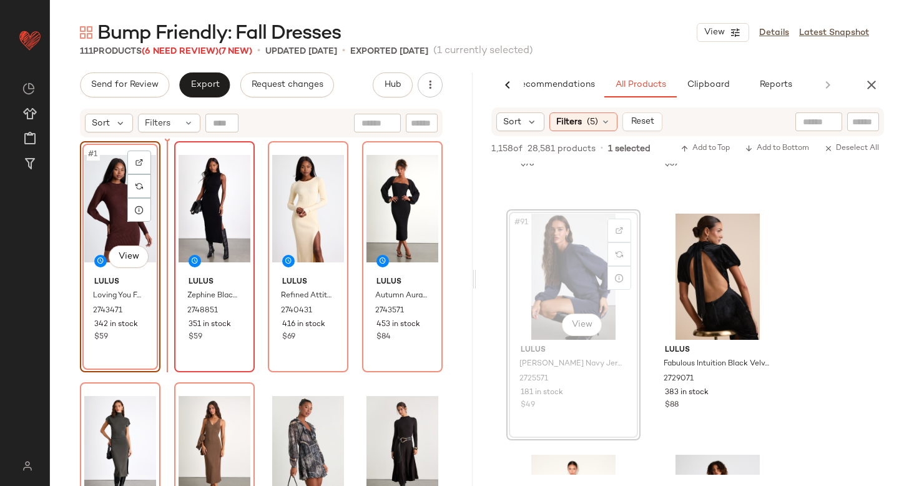
drag, startPoint x: 561, startPoint y: 256, endPoint x: 187, endPoint y: 322, distance: 379.9
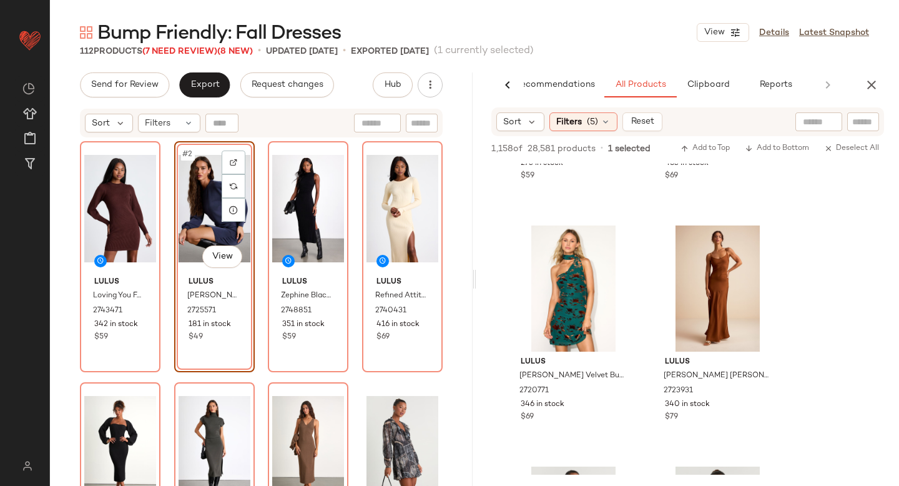
scroll to position [12227, 0]
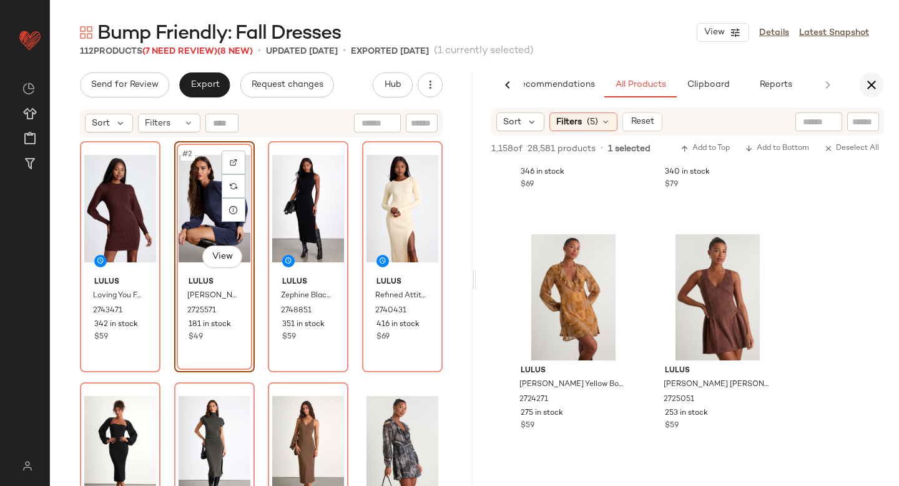
click at [877, 96] on button "button" at bounding box center [871, 84] width 25 height 25
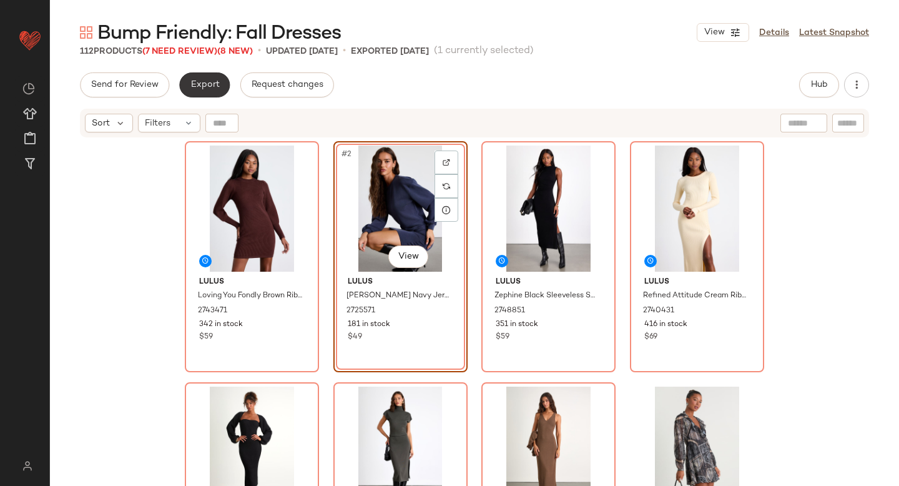
click at [204, 91] on button "Export" at bounding box center [204, 84] width 51 height 25
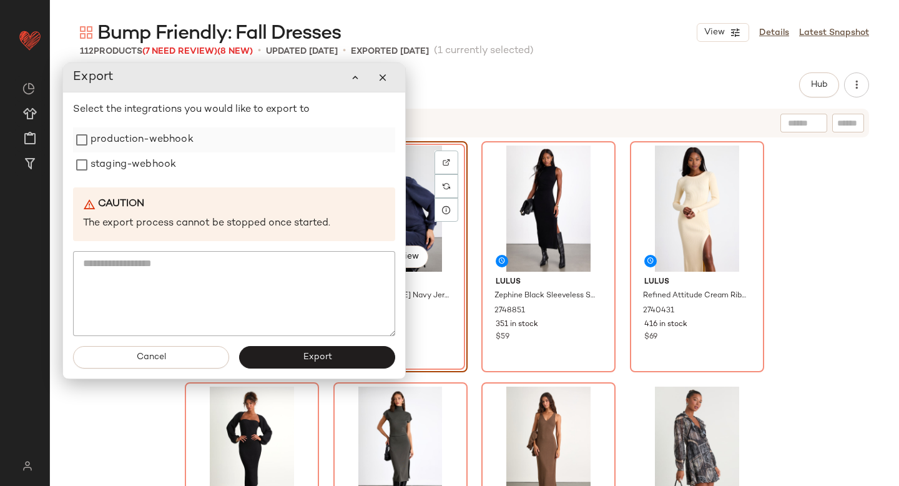
click at [139, 139] on label "production-webhook" at bounding box center [142, 139] width 103 height 25
click at [129, 167] on label "staging-webhook" at bounding box center [134, 164] width 86 height 25
click at [262, 363] on button "Export" at bounding box center [317, 357] width 156 height 22
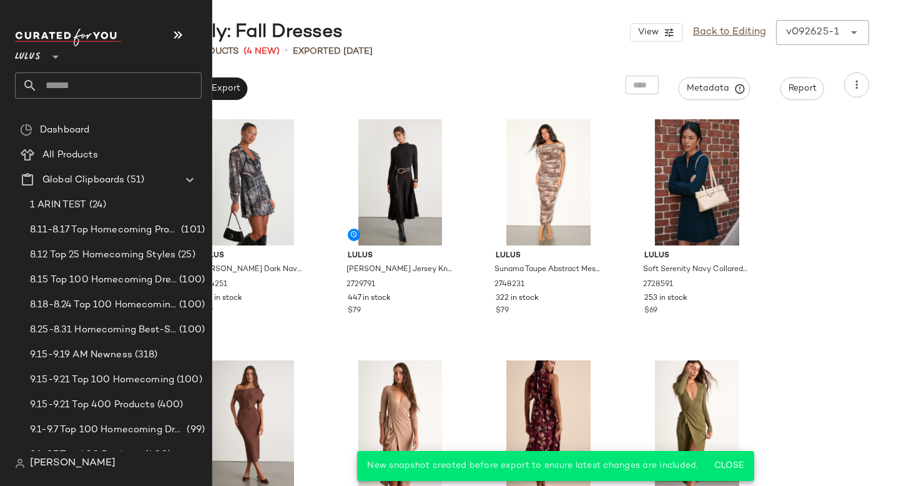
click at [86, 84] on input "text" at bounding box center [119, 85] width 164 height 26
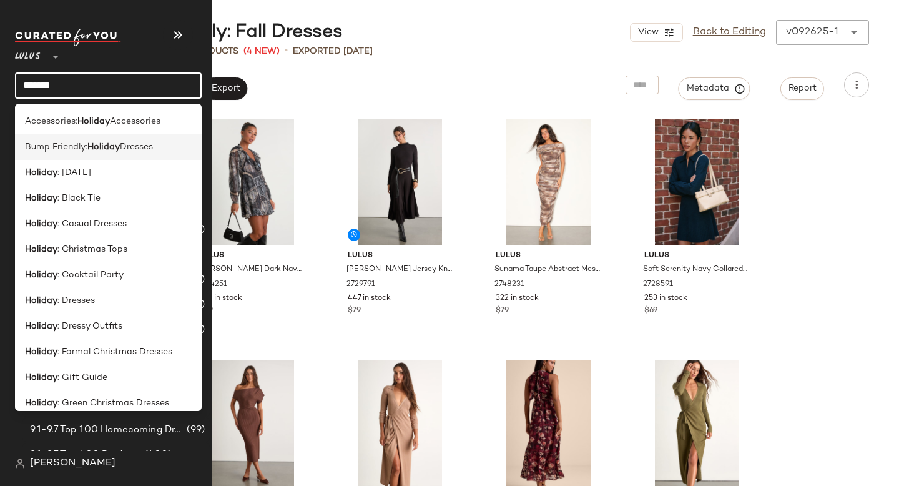
type input "*******"
click at [71, 152] on span "Bump Friendly:" at bounding box center [56, 147] width 62 height 13
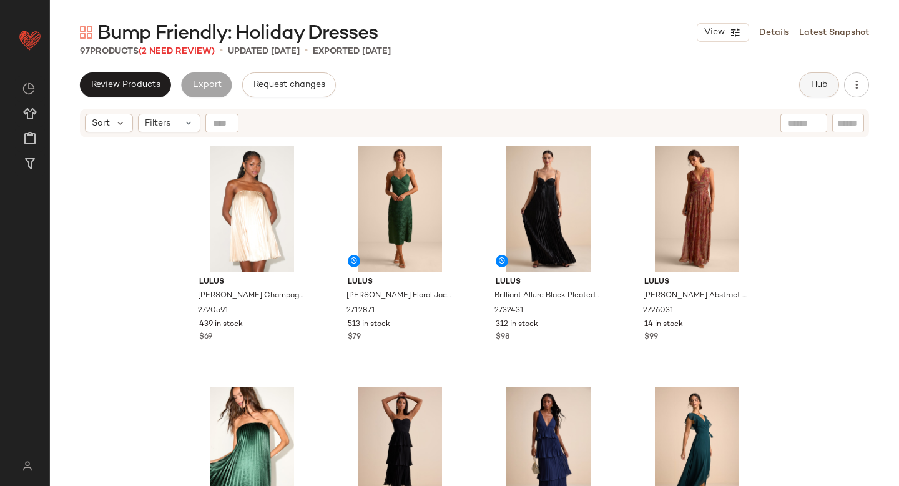
click at [821, 77] on button "Hub" at bounding box center [819, 84] width 40 height 25
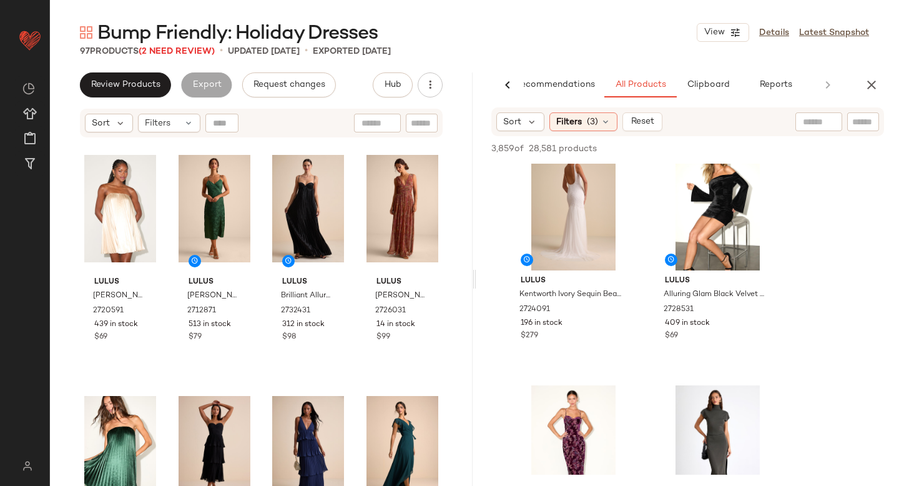
scroll to position [237, 0]
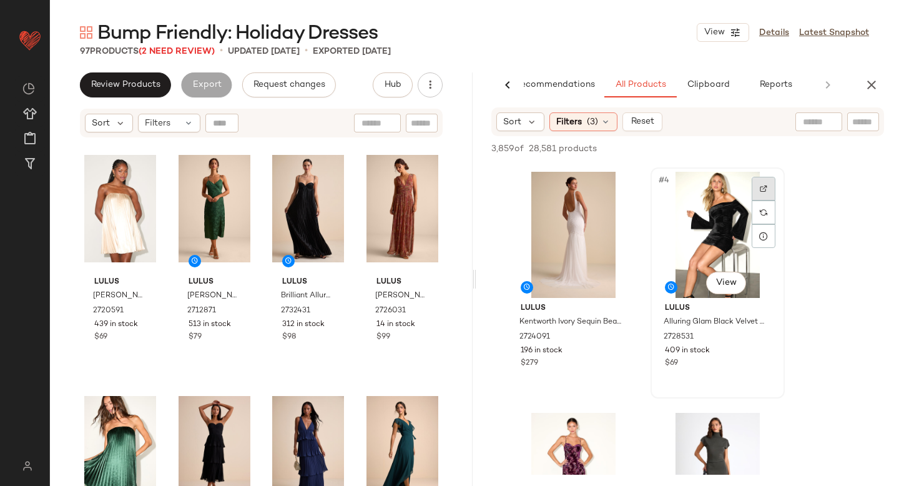
click at [758, 186] on div at bounding box center [764, 189] width 24 height 24
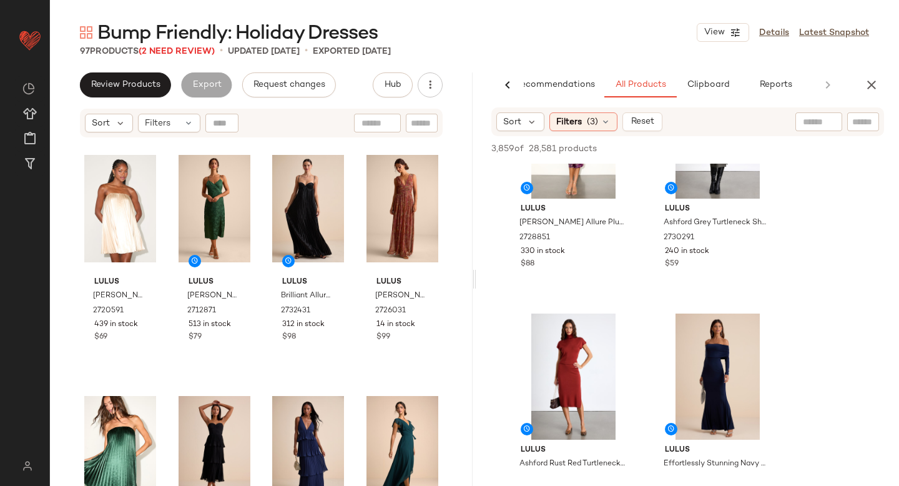
scroll to position [473, 0]
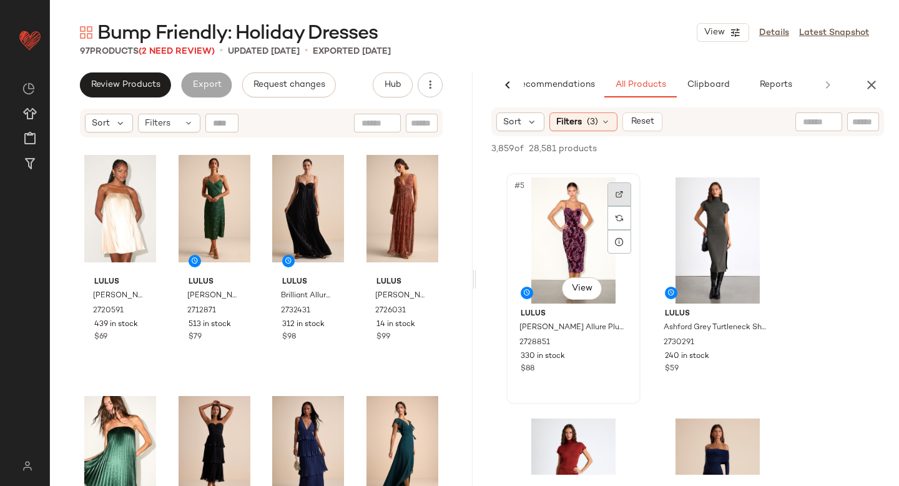
click at [621, 189] on div at bounding box center [620, 194] width 24 height 24
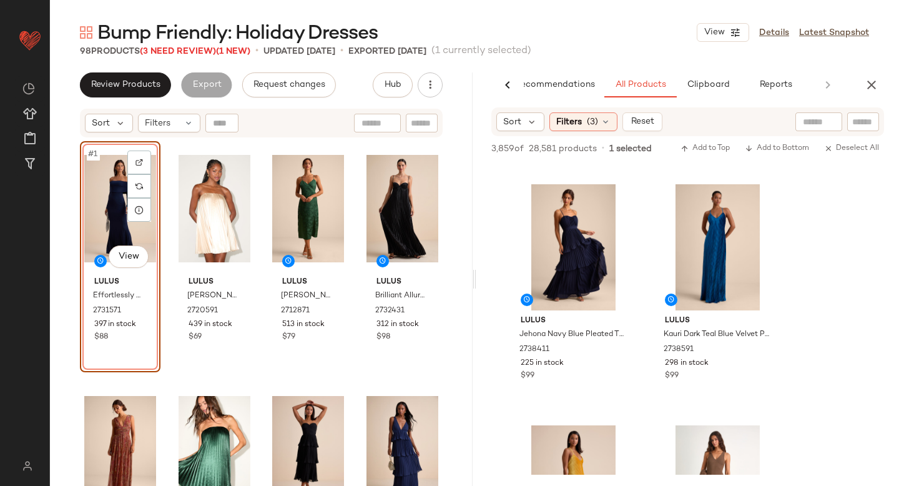
scroll to position [1207, 0]
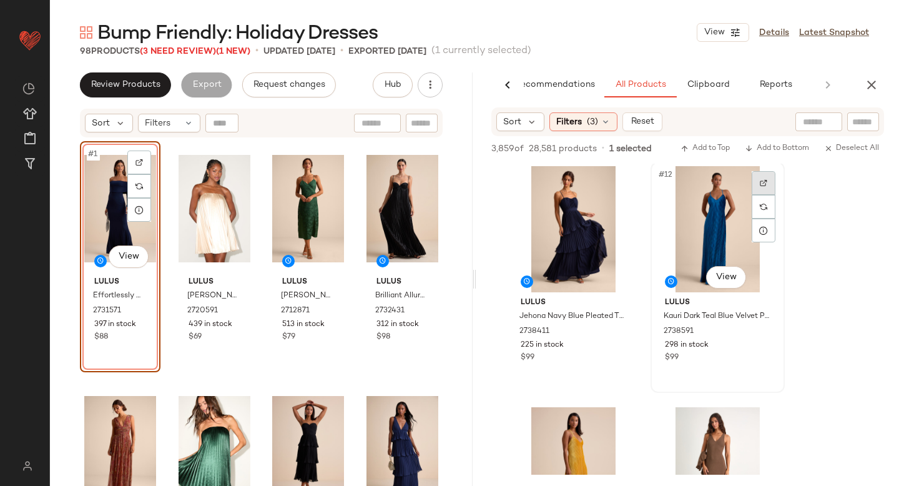
click at [754, 182] on div at bounding box center [764, 183] width 24 height 24
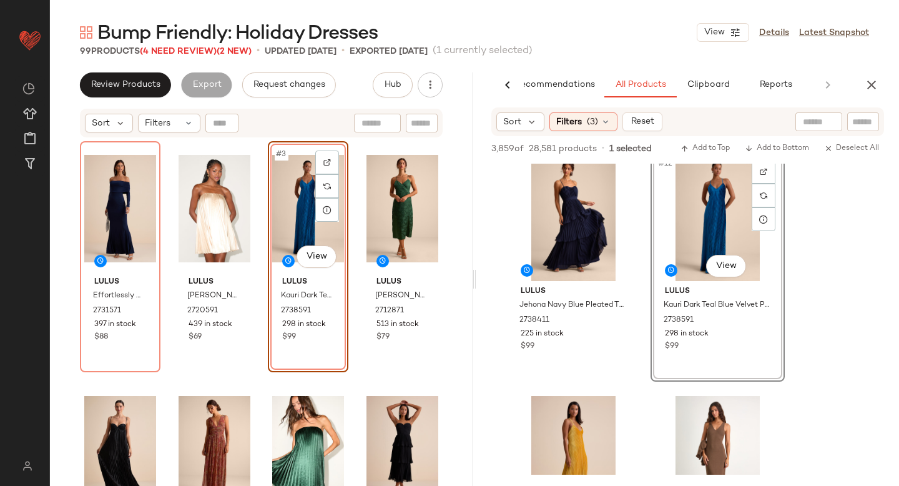
scroll to position [1226, 0]
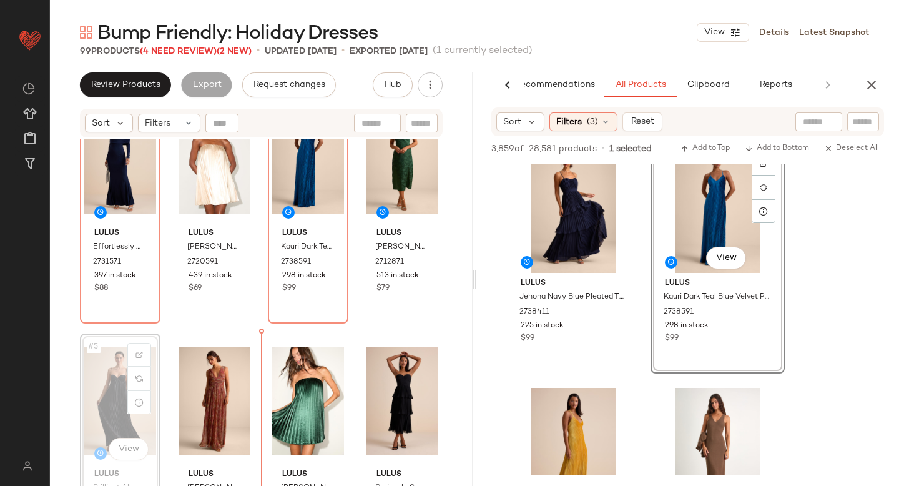
scroll to position [79, 0]
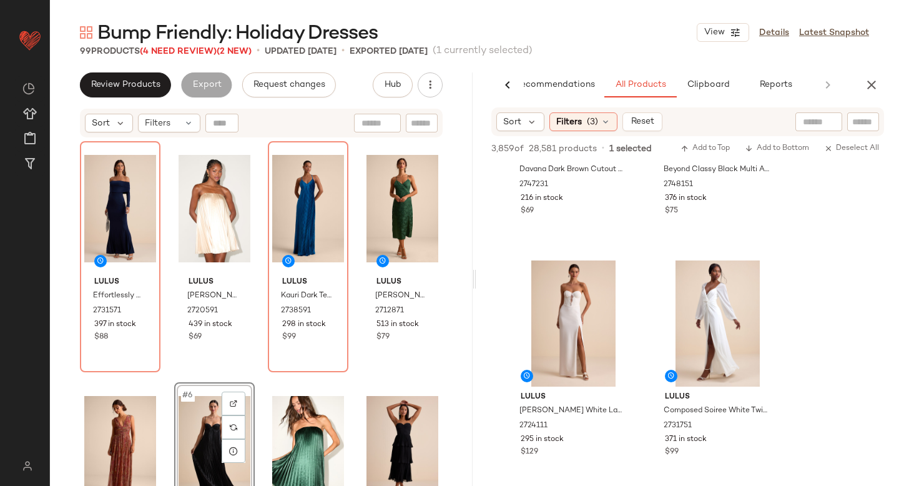
scroll to position [6440, 0]
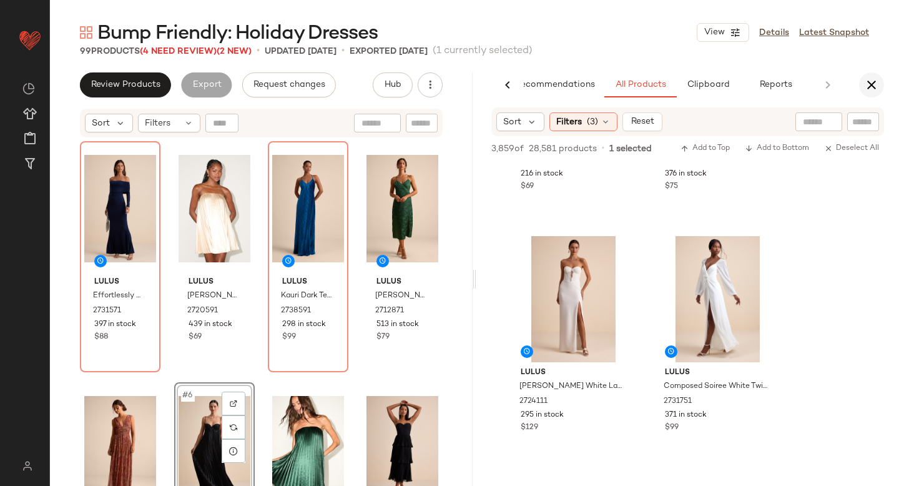
click at [872, 76] on button "button" at bounding box center [871, 84] width 25 height 25
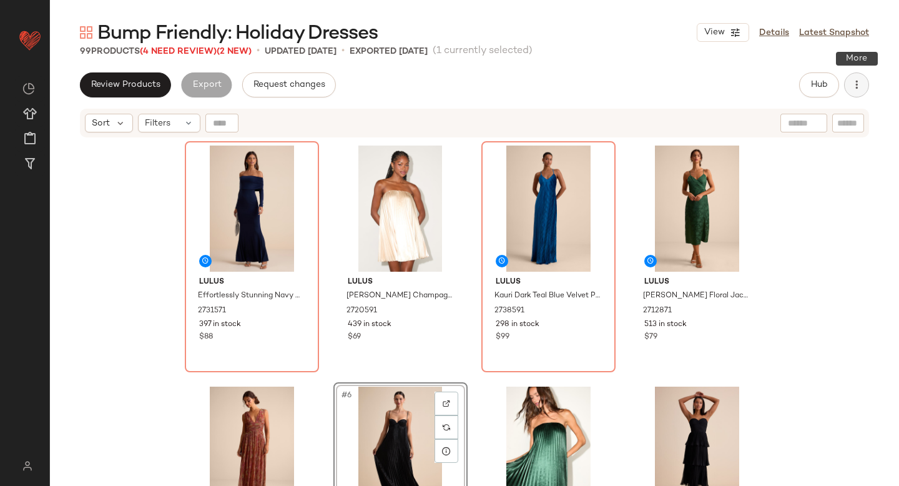
click at [858, 82] on icon "button" at bounding box center [856, 85] width 12 height 12
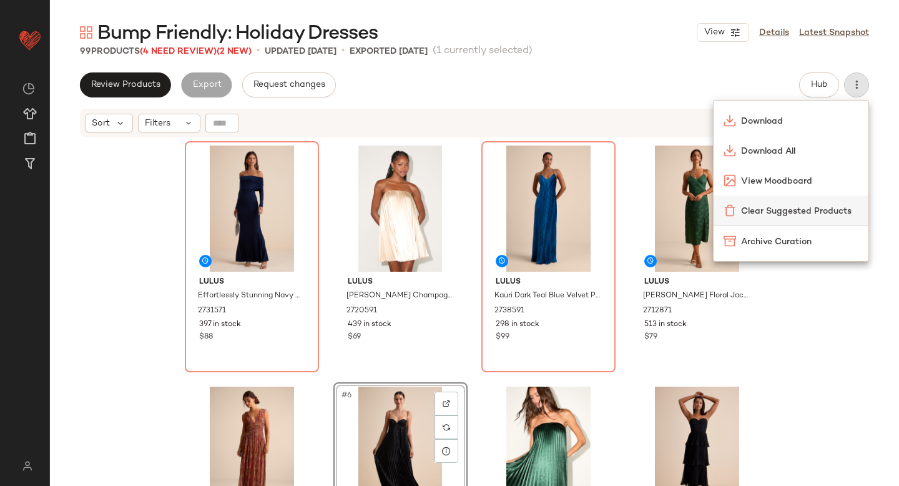
click at [759, 211] on span "Clear Suggested Products" at bounding box center [799, 211] width 117 height 13
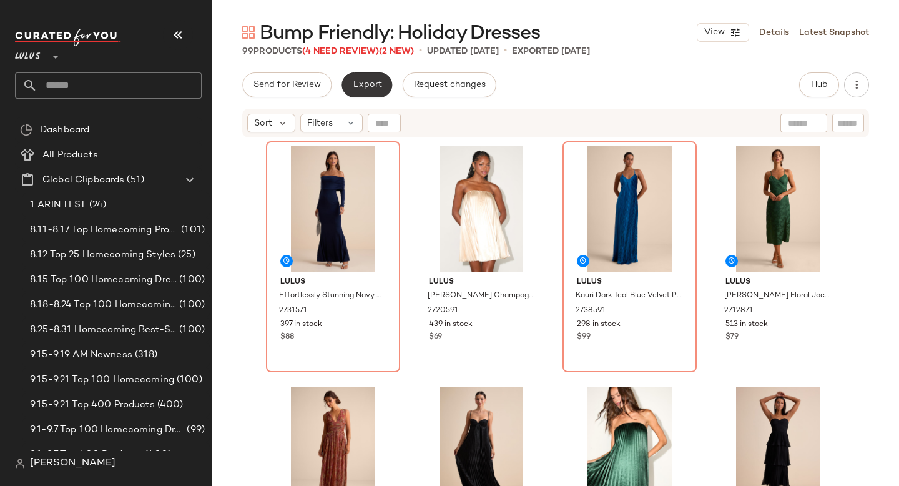
click at [374, 82] on span "Export" at bounding box center [366, 85] width 29 height 10
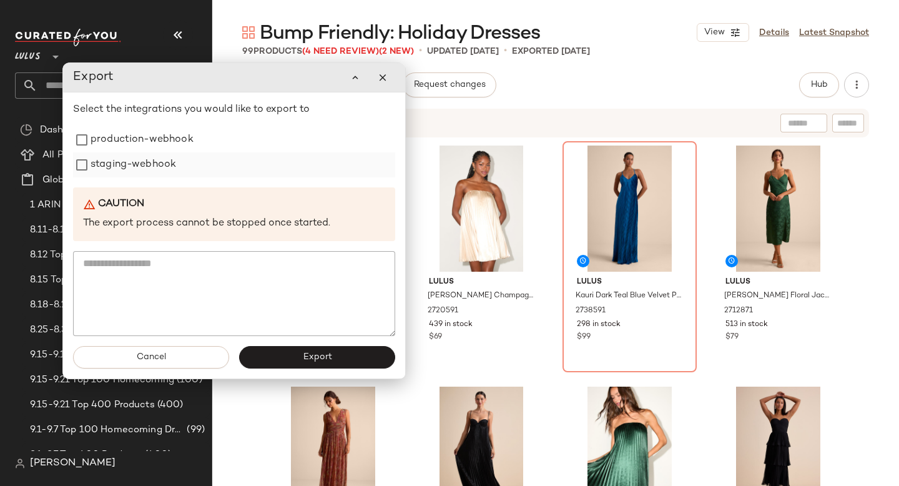
click at [157, 167] on label "staging-webhook" at bounding box center [134, 164] width 86 height 25
click at [157, 142] on label "production-webhook" at bounding box center [142, 139] width 103 height 25
click at [282, 360] on button "Export" at bounding box center [317, 357] width 156 height 22
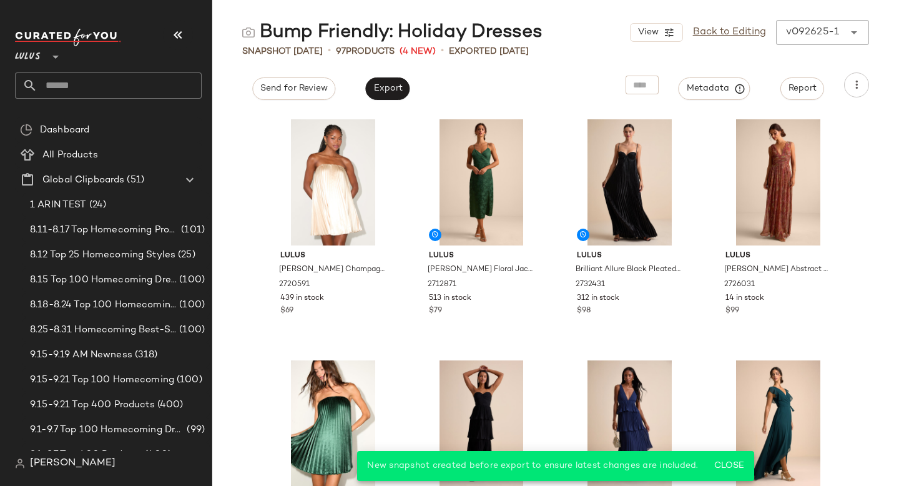
click at [114, 77] on input "text" at bounding box center [119, 85] width 164 height 26
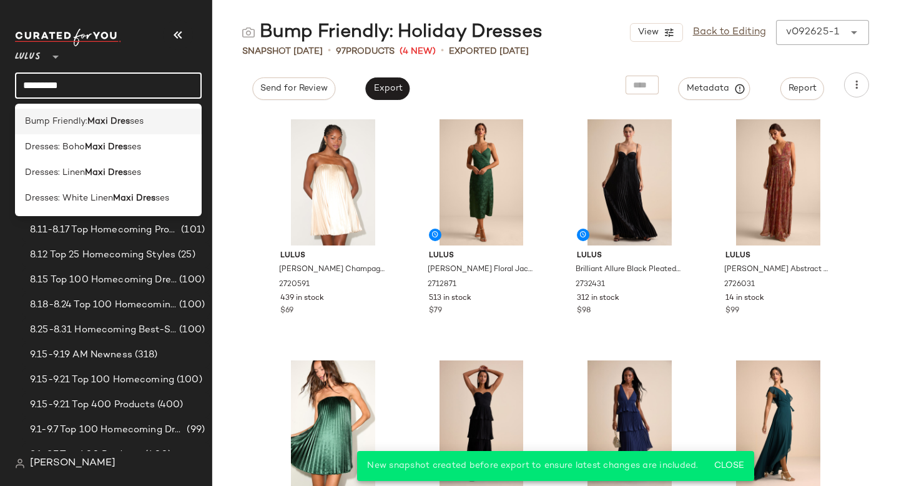
type input "*********"
click at [97, 121] on b "Maxi Dres" at bounding box center [108, 121] width 42 height 13
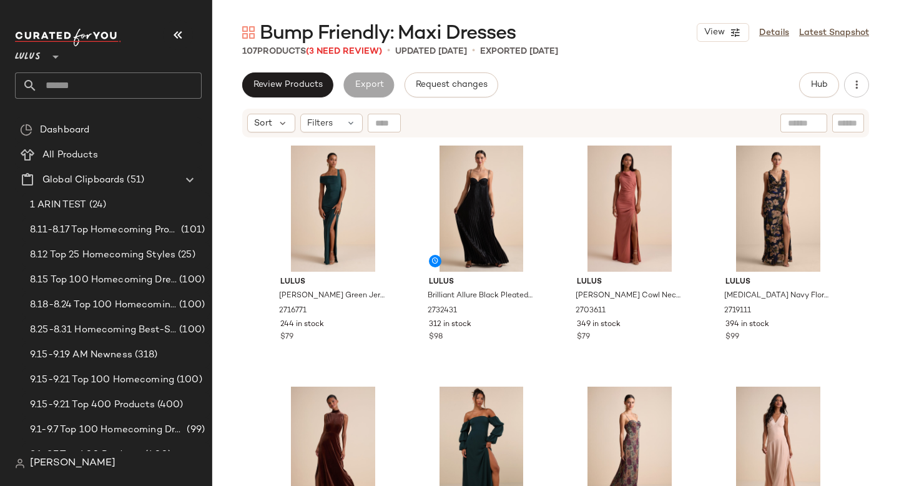
click at [521, 84] on div "Review Products Export Request changes Hub Send for Review External Review Inte…" at bounding box center [555, 84] width 627 height 25
click at [323, 49] on span "(3 Need Review)" at bounding box center [344, 51] width 76 height 9
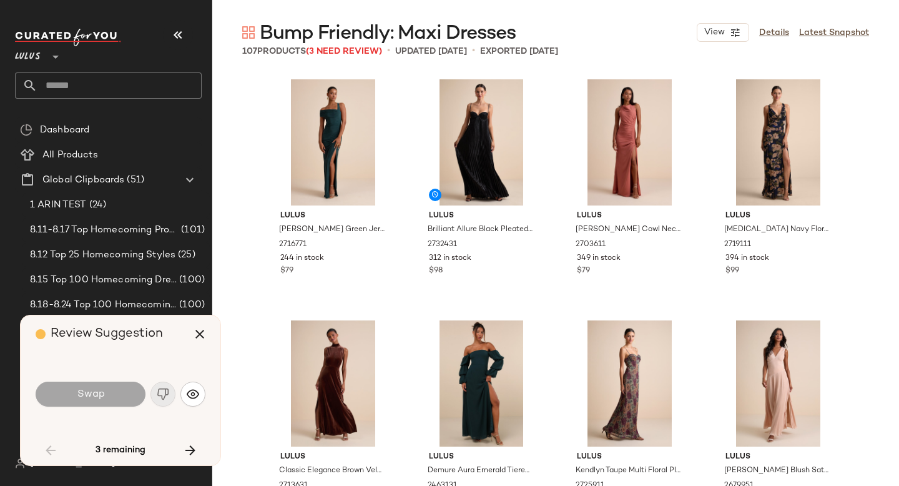
scroll to position [1446, 0]
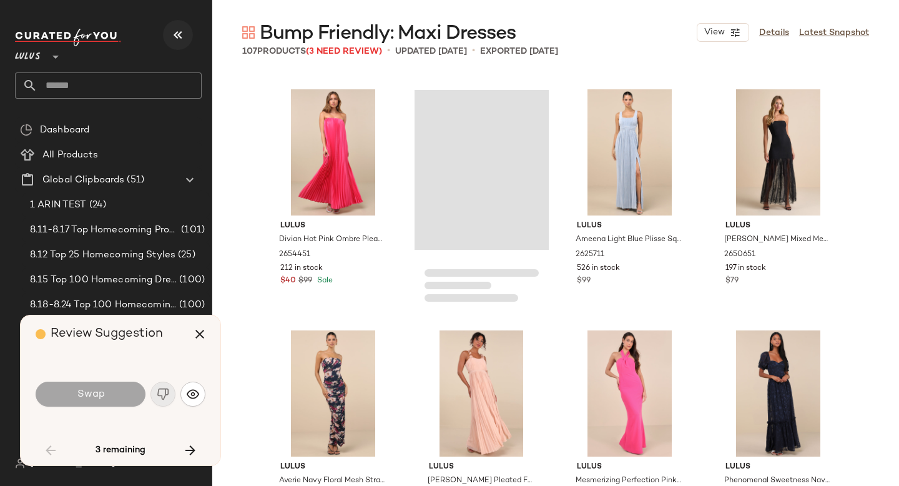
click at [177, 32] on icon "button" at bounding box center [177, 34] width 15 height 15
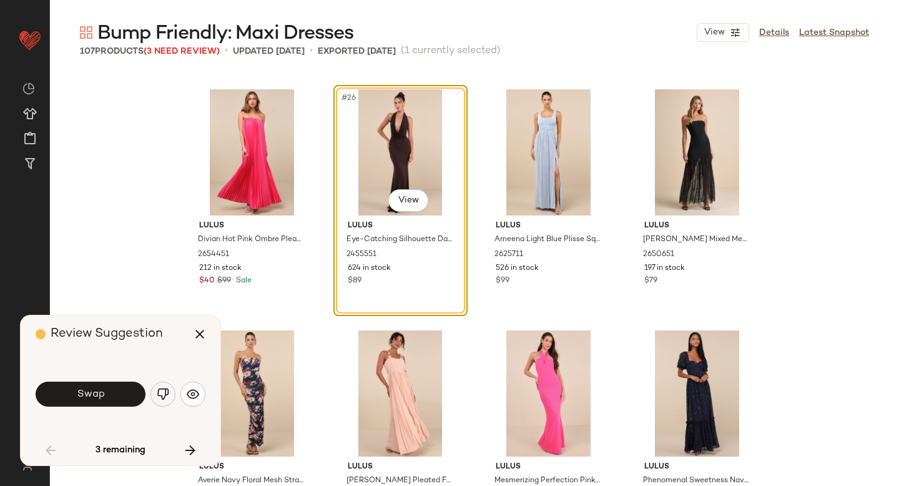
click at [152, 396] on button "button" at bounding box center [162, 394] width 25 height 25
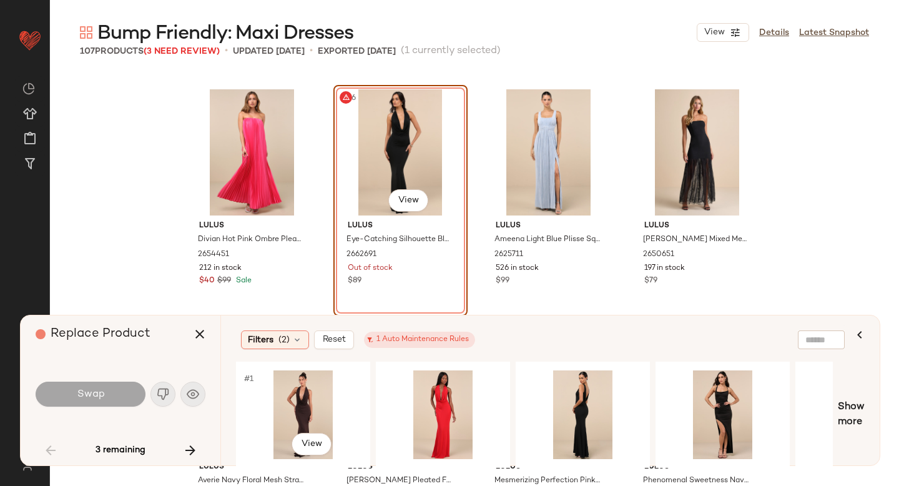
click at [266, 375] on div "#1 View" at bounding box center [303, 414] width 126 height 89
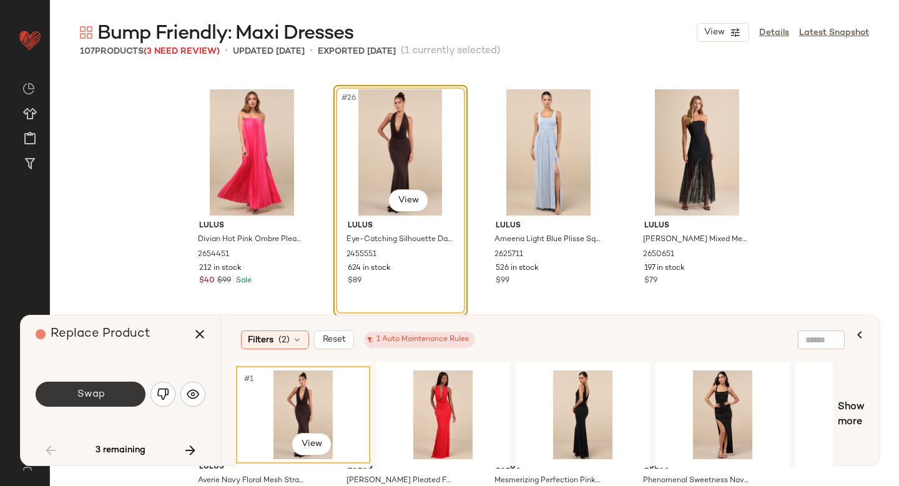
click at [92, 389] on span "Swap" at bounding box center [90, 394] width 28 height 12
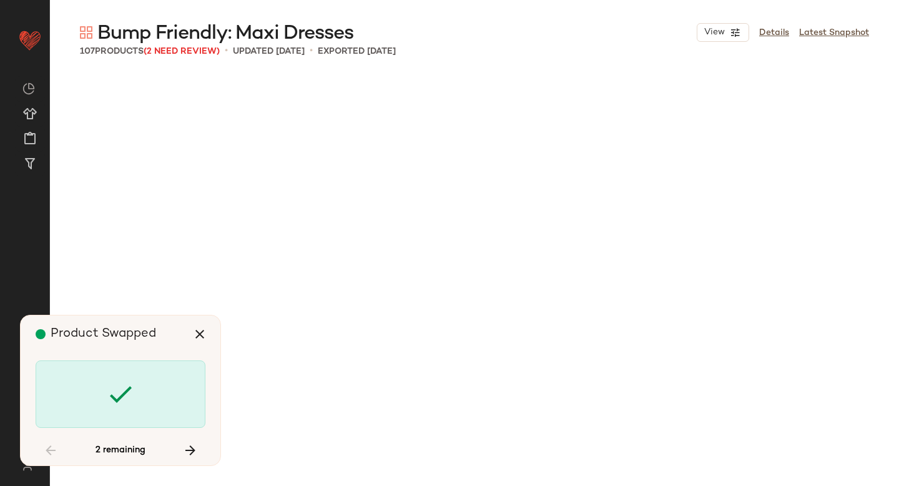
scroll to position [3857, 0]
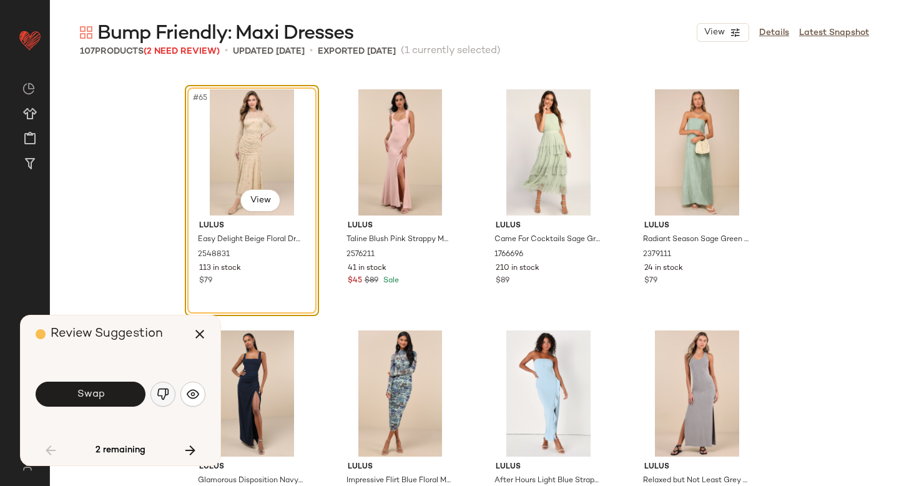
click at [165, 403] on button "button" at bounding box center [162, 394] width 25 height 25
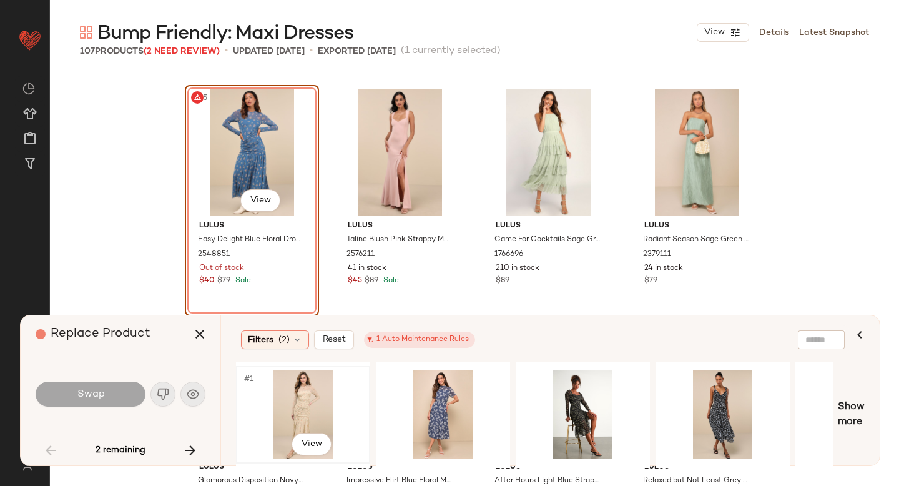
click at [307, 402] on div "#1 View" at bounding box center [303, 414] width 126 height 89
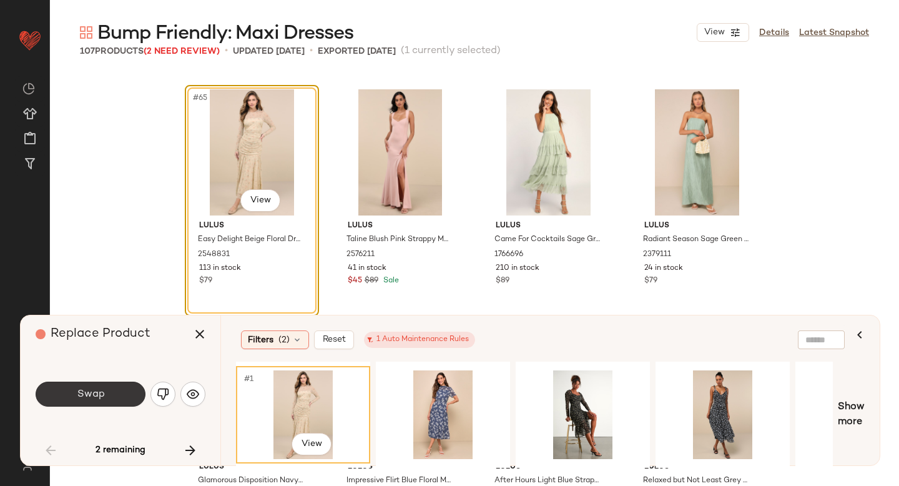
click at [122, 393] on button "Swap" at bounding box center [91, 394] width 110 height 25
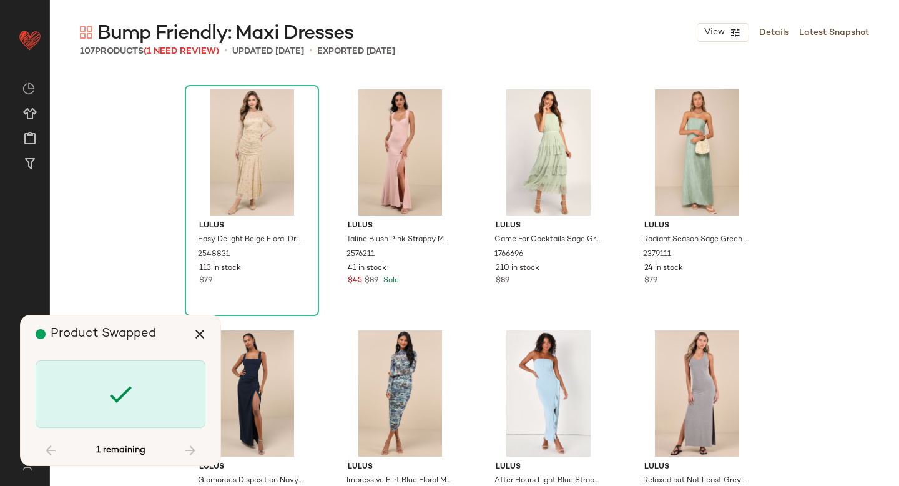
scroll to position [5544, 0]
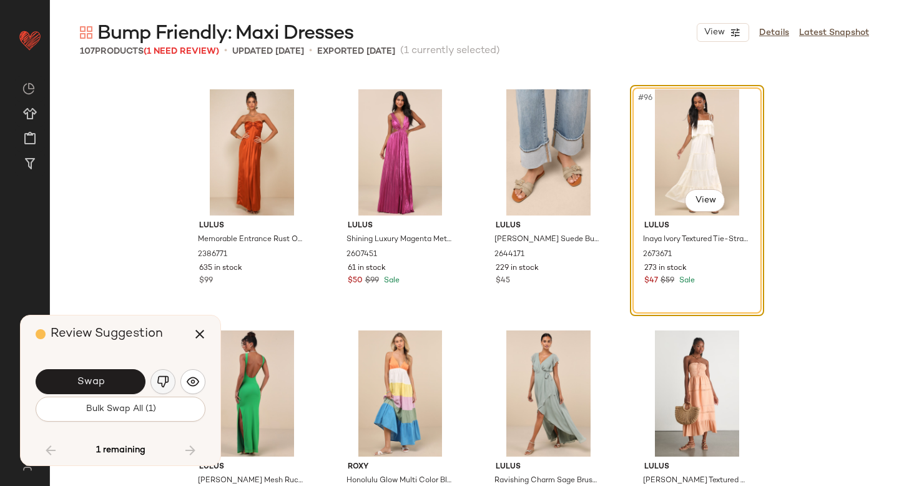
click at [162, 388] on button "button" at bounding box center [162, 381] width 25 height 25
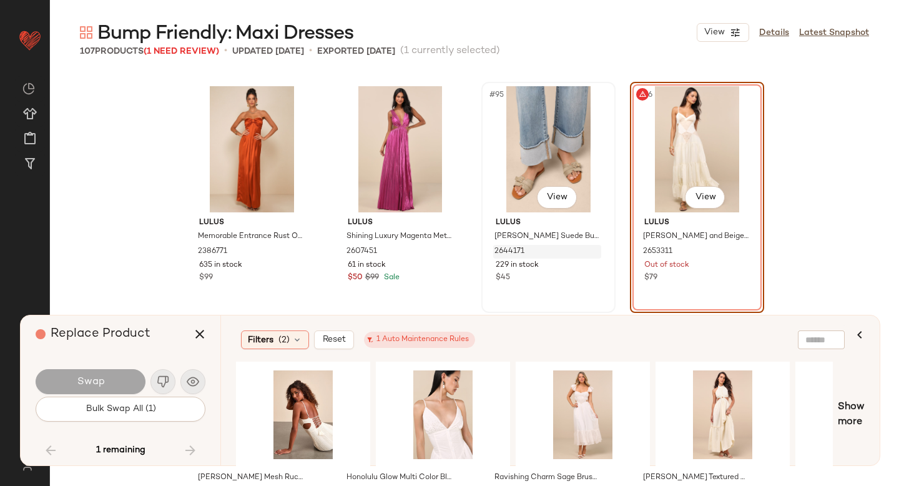
scroll to position [5518, 0]
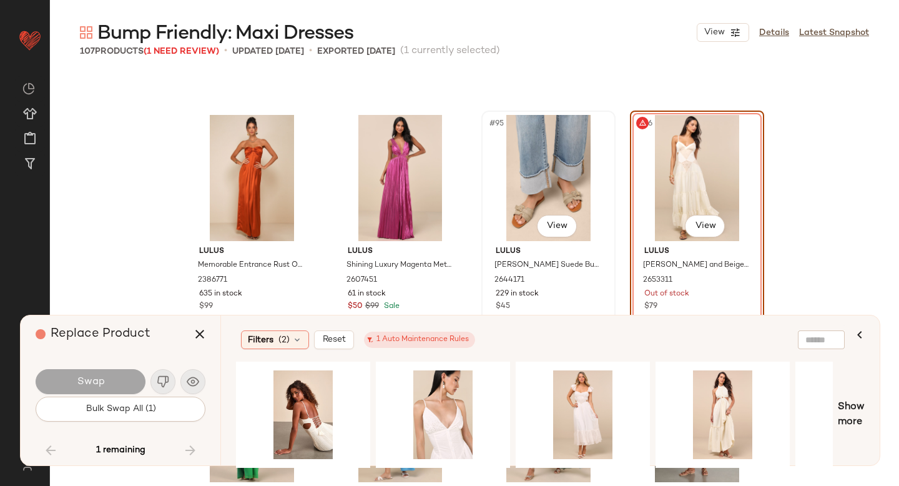
click at [533, 197] on div "#95 View" at bounding box center [549, 178] width 126 height 126
click at [666, 170] on div "#96 View" at bounding box center [697, 178] width 126 height 126
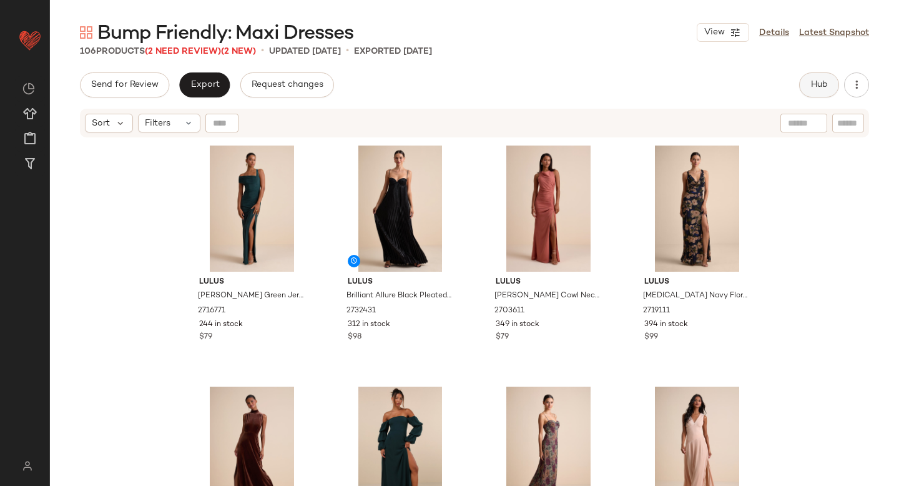
click at [818, 80] on span "Hub" at bounding box center [819, 85] width 17 height 10
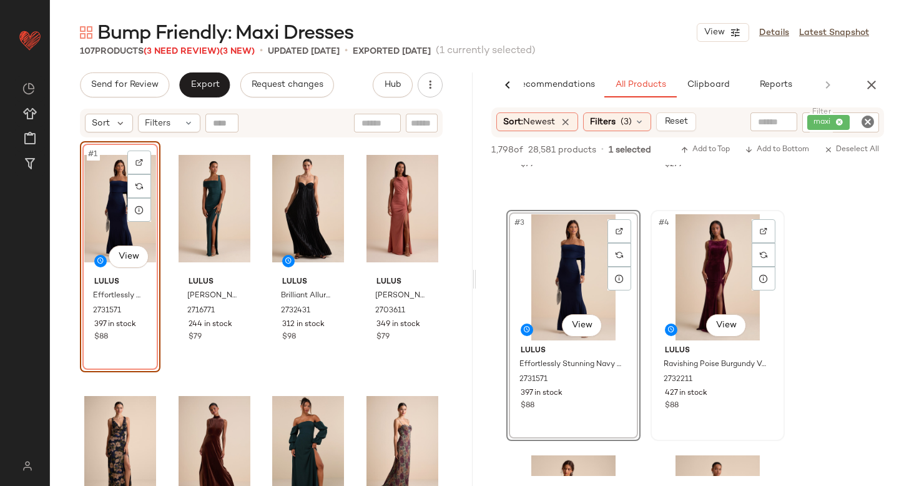
scroll to position [390, 0]
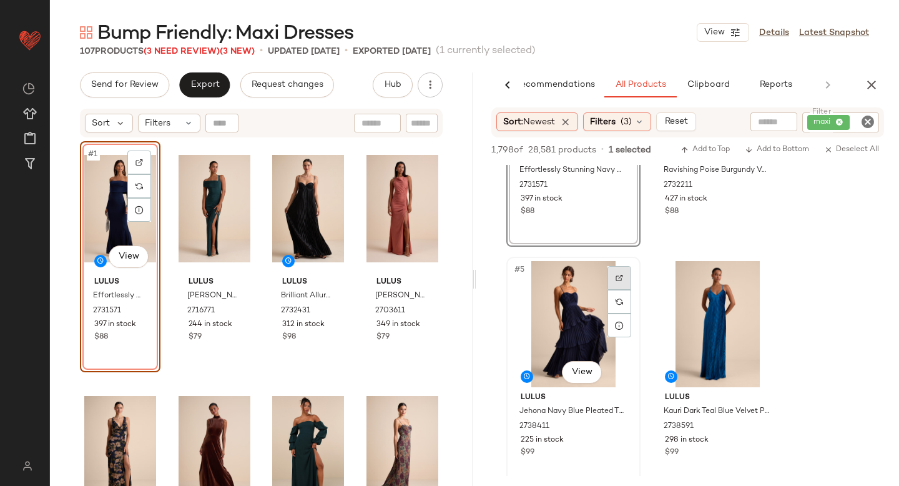
click at [623, 280] on div at bounding box center [620, 278] width 24 height 24
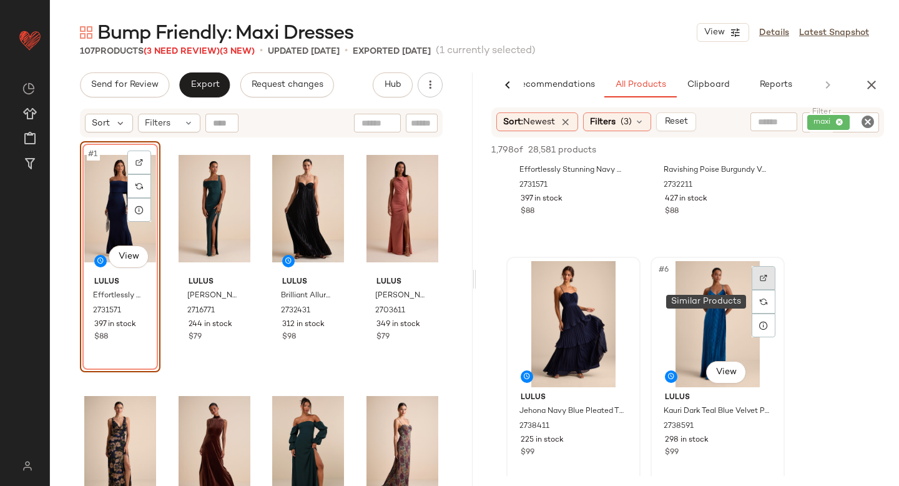
click at [754, 279] on div at bounding box center [764, 278] width 24 height 24
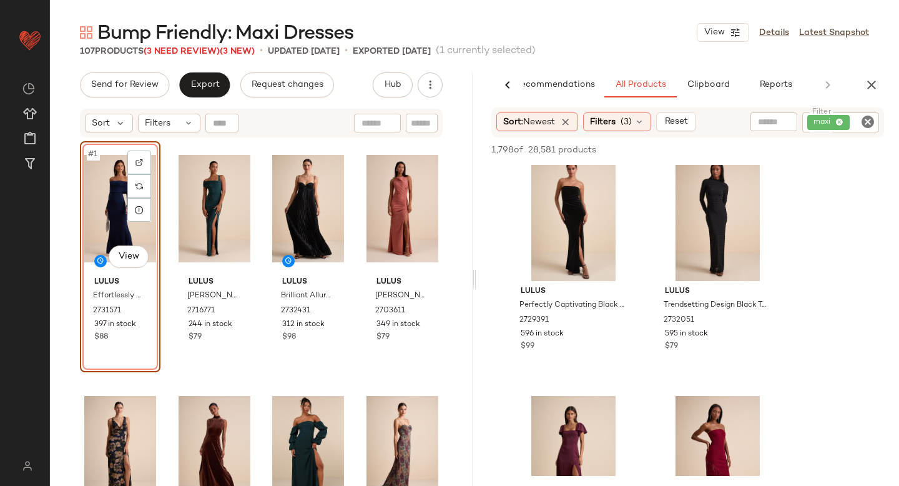
scroll to position [6970, 0]
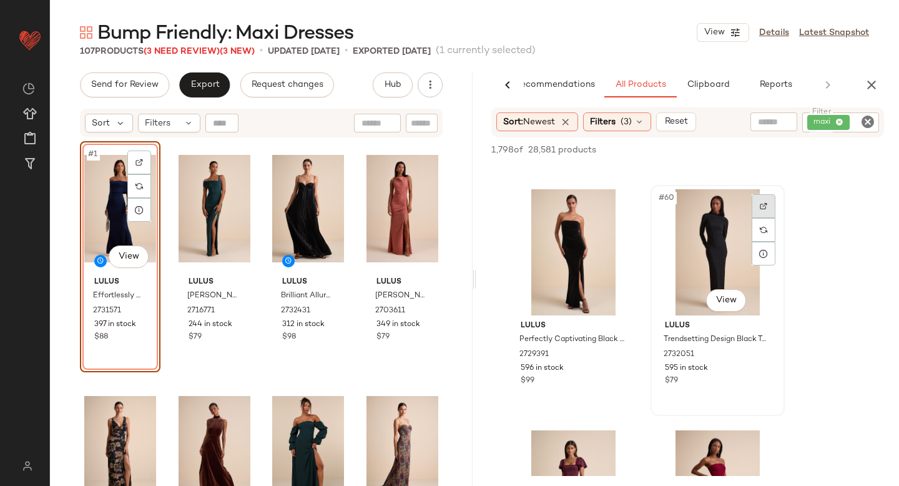
click at [756, 202] on div at bounding box center [764, 206] width 24 height 24
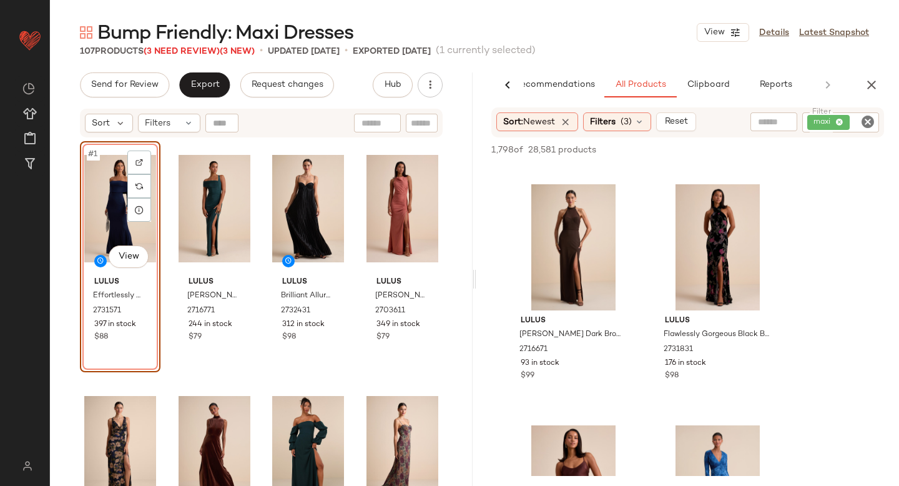
scroll to position [9230, 0]
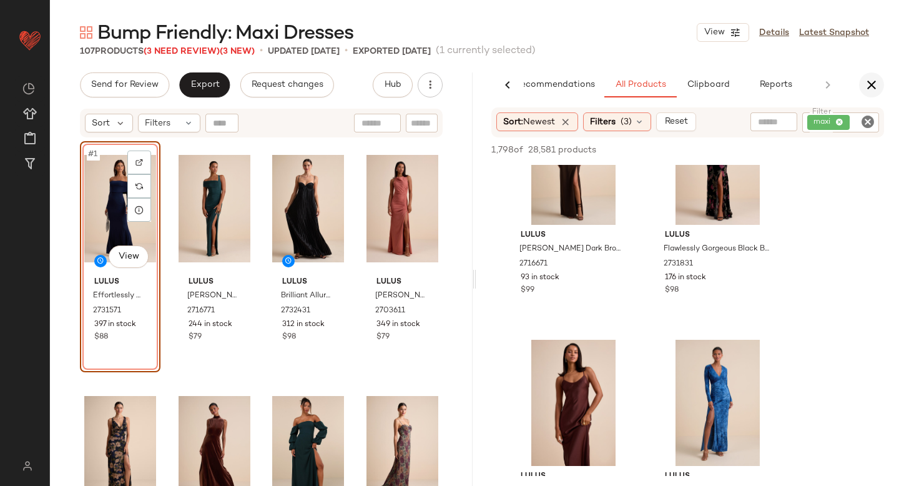
click at [875, 83] on icon "button" at bounding box center [871, 84] width 15 height 15
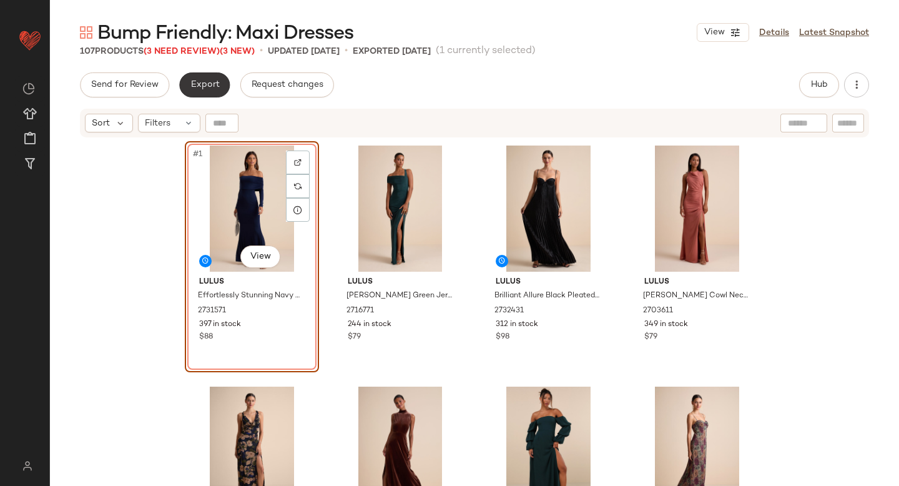
click at [204, 83] on span "Export" at bounding box center [204, 85] width 29 height 10
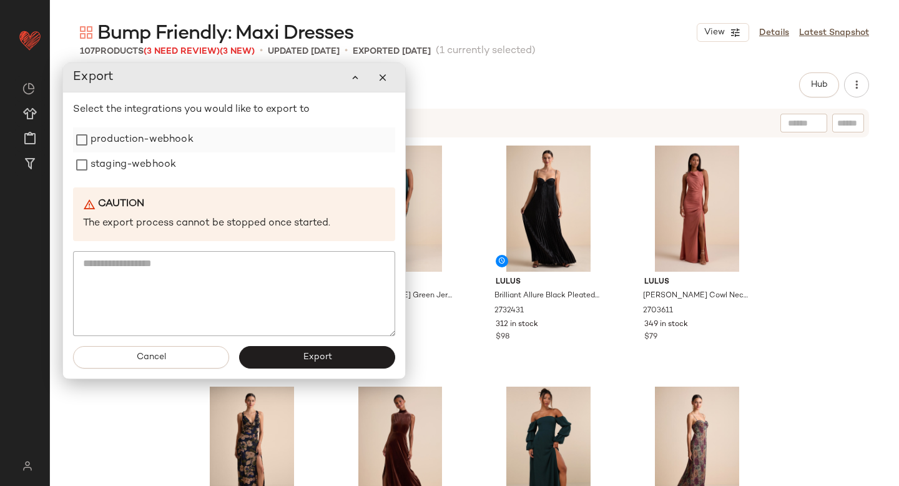
click at [149, 143] on label "production-webhook" at bounding box center [142, 139] width 103 height 25
click at [141, 169] on label "staging-webhook" at bounding box center [134, 164] width 86 height 25
click at [275, 359] on button "Export" at bounding box center [317, 357] width 156 height 22
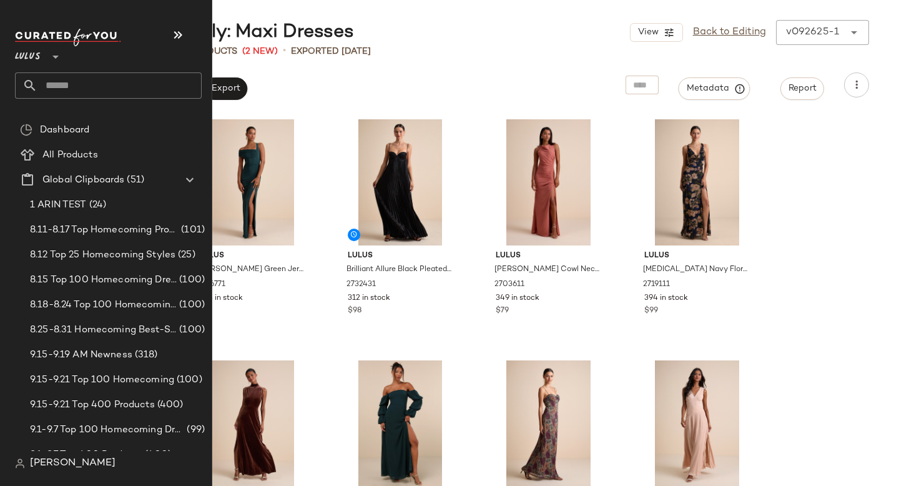
click at [102, 77] on input "text" at bounding box center [119, 85] width 164 height 26
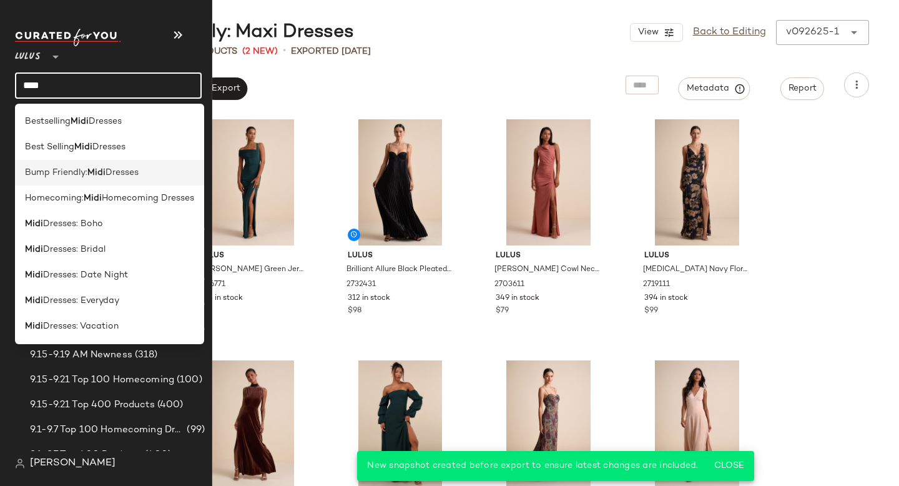
type input "****"
click at [119, 167] on span "Dresses" at bounding box center [122, 172] width 33 height 13
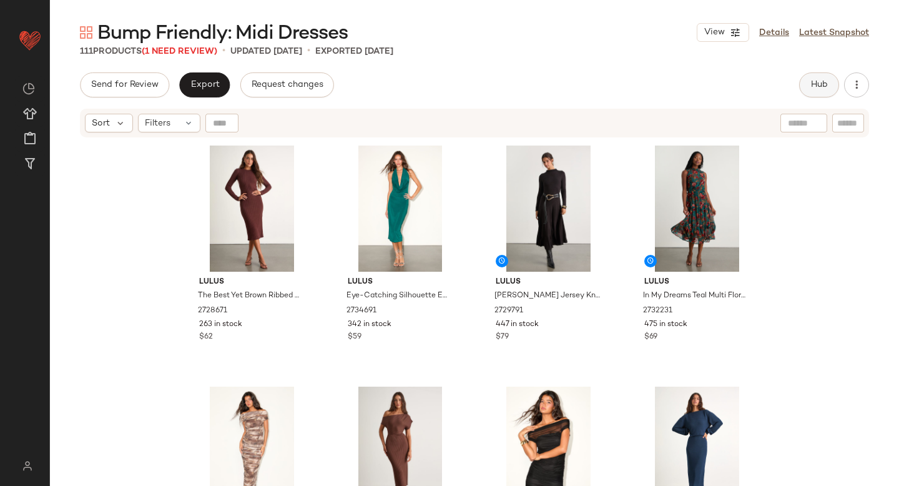
click at [807, 94] on button "Hub" at bounding box center [819, 84] width 40 height 25
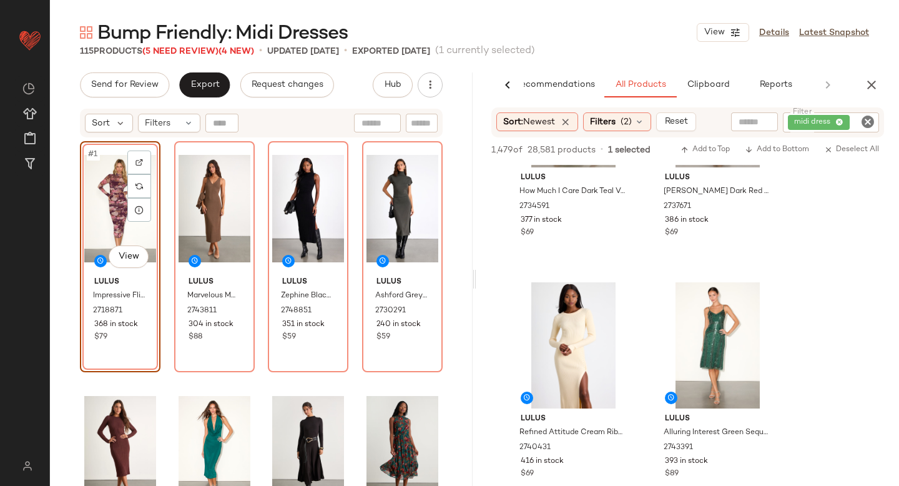
scroll to position [1906, 0]
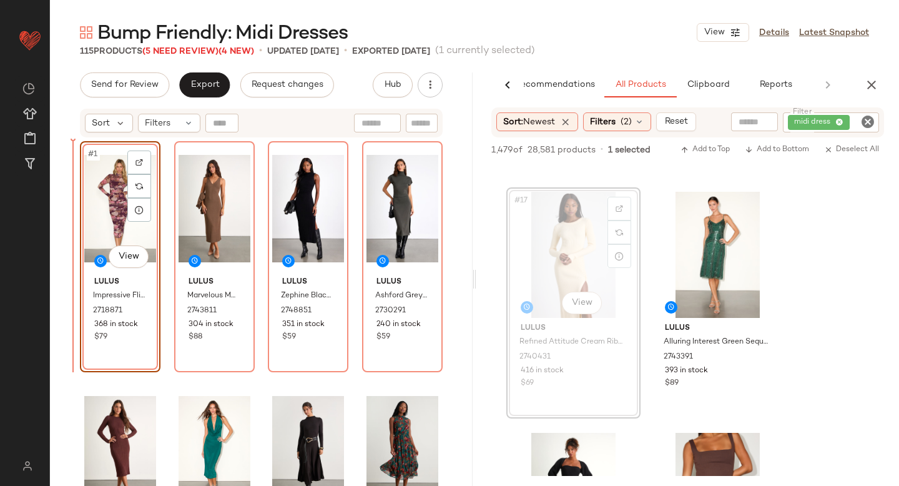
drag, startPoint x: 563, startPoint y: 273, endPoint x: 63, endPoint y: 307, distance: 501.3
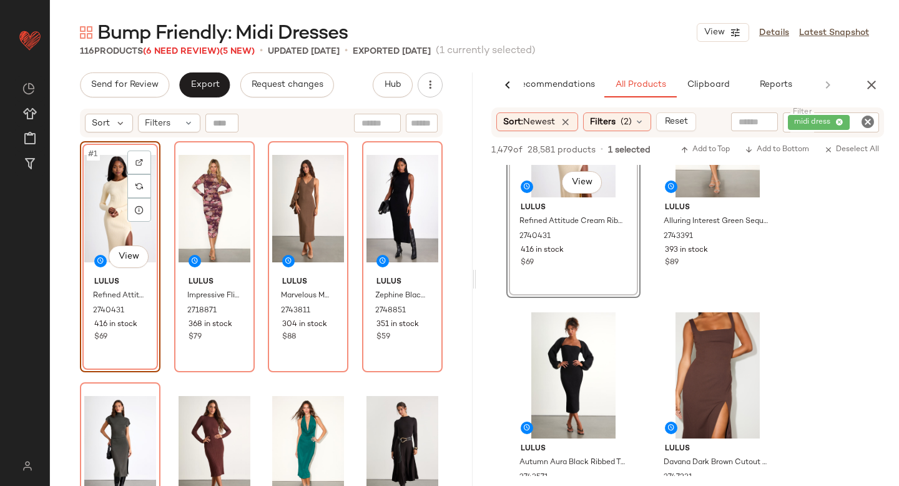
scroll to position [2171, 0]
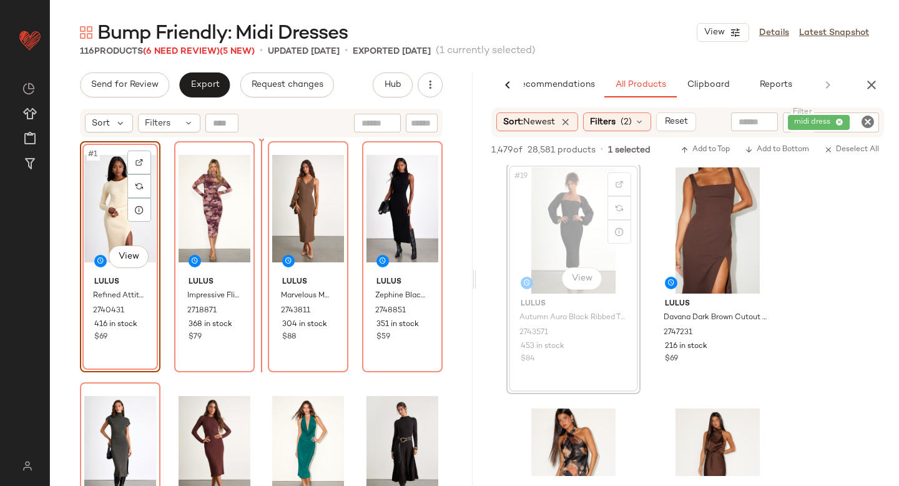
drag, startPoint x: 578, startPoint y: 228, endPoint x: 571, endPoint y: 228, distance: 6.9
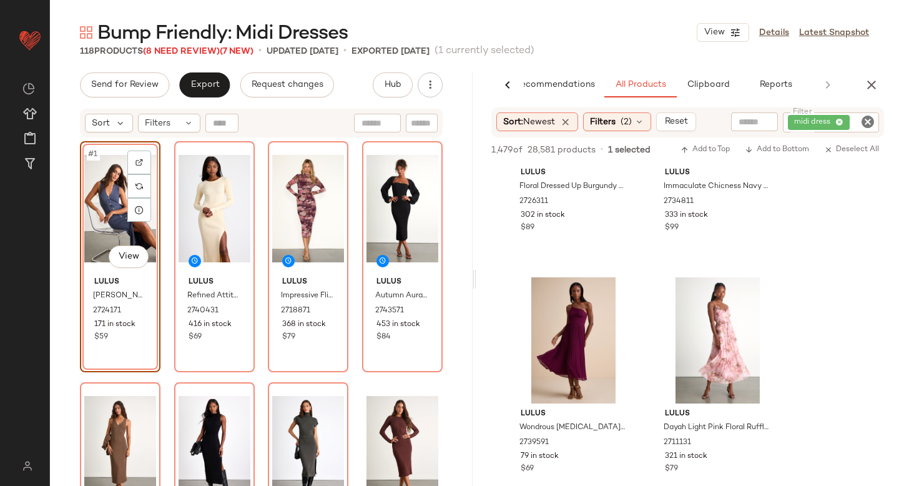
scroll to position [7925, 0]
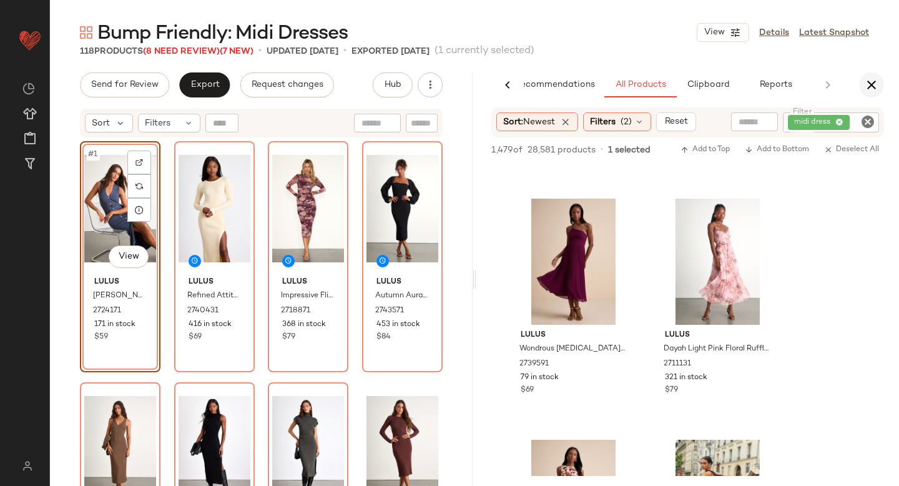
click at [870, 81] on icon "button" at bounding box center [871, 84] width 15 height 15
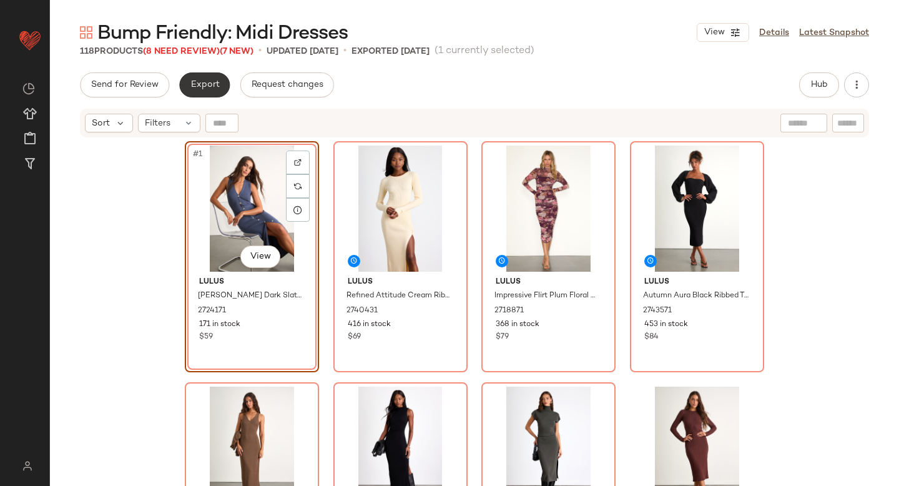
click at [204, 91] on button "Export" at bounding box center [204, 84] width 51 height 25
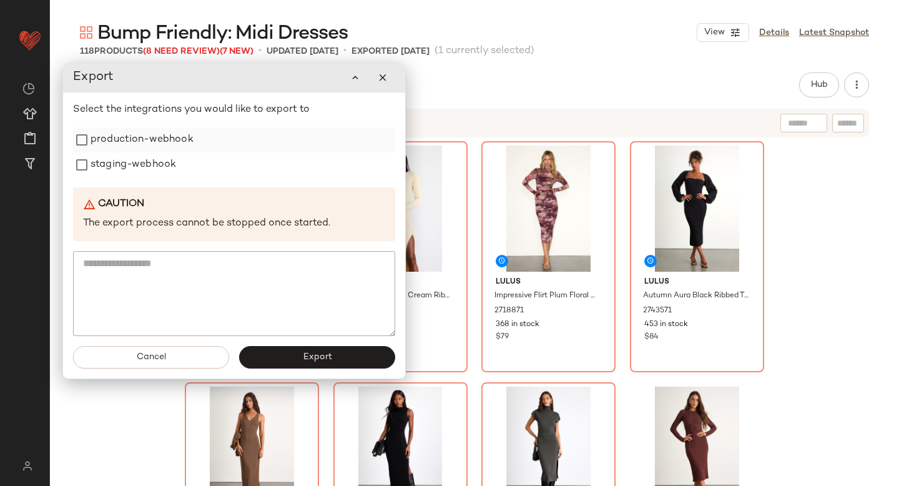
click at [160, 146] on label "production-webhook" at bounding box center [142, 139] width 103 height 25
click at [155, 164] on label "staging-webhook" at bounding box center [134, 164] width 86 height 25
click at [275, 354] on button "Export" at bounding box center [317, 357] width 156 height 22
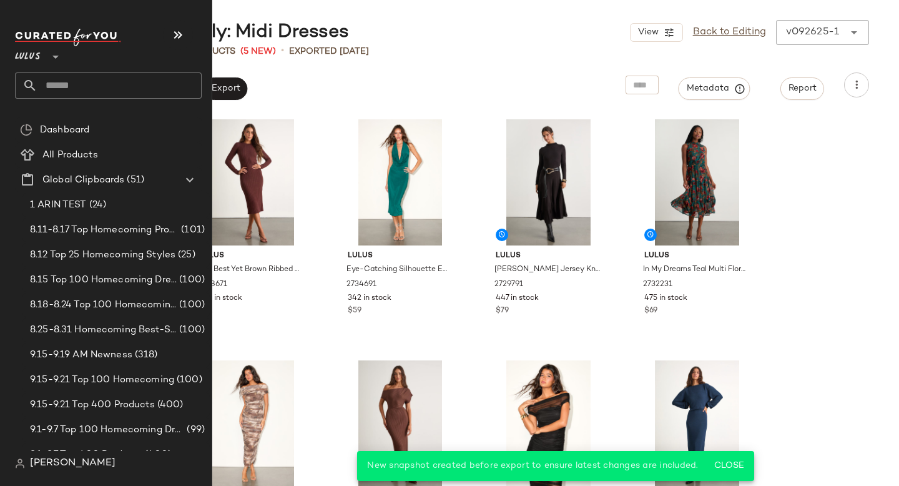
click at [94, 82] on input "text" at bounding box center [119, 85] width 164 height 26
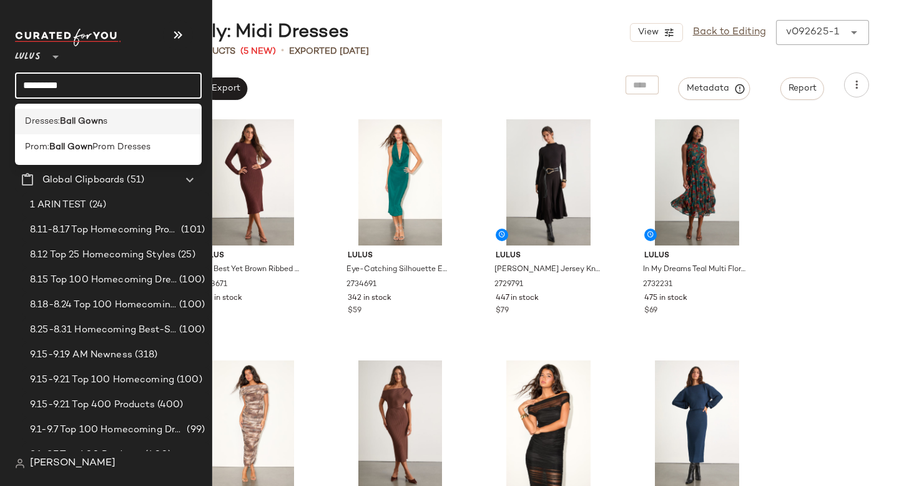
type input "*********"
click at [92, 116] on b "Ball Gown" at bounding box center [81, 121] width 43 height 13
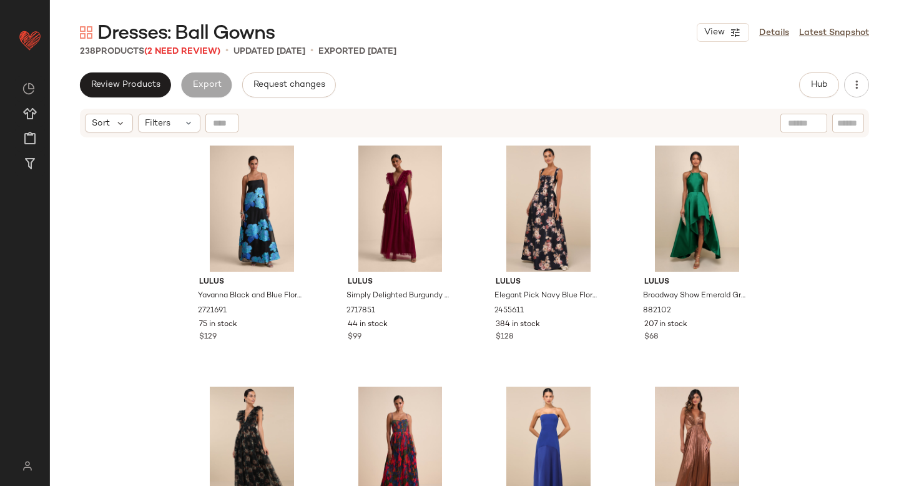
click at [405, 66] on div "Dresses: Ball Gowns View Details Latest Snapshot 238 Products (2 Need Review) •…" at bounding box center [474, 253] width 849 height 466
click at [796, 86] on div "Review Products Export Request changes Hub Send for Review External Review Inte…" at bounding box center [474, 84] width 789 height 25
click at [189, 50] on span "(2 Need Review)" at bounding box center [182, 51] width 76 height 9
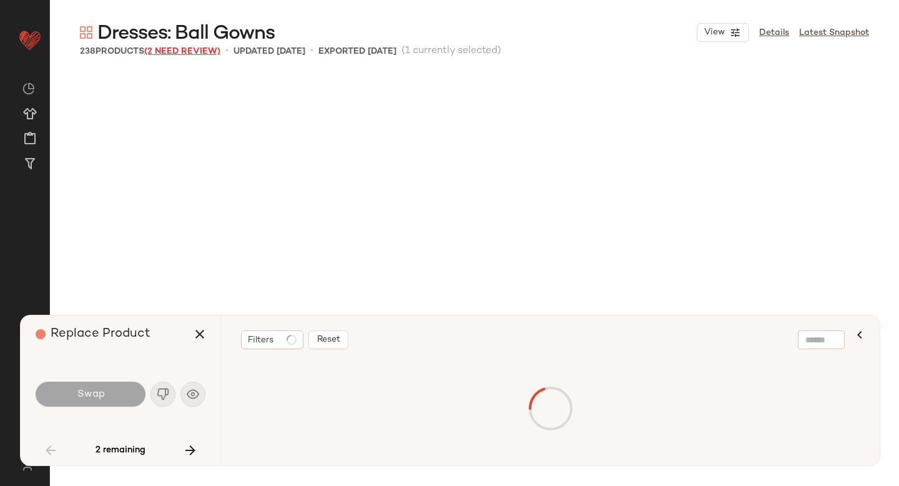
scroll to position [2410, 0]
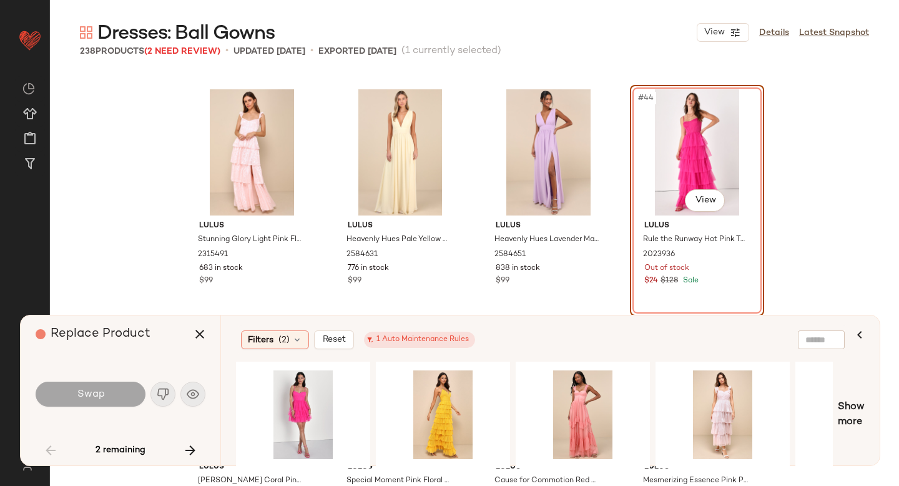
click at [690, 142] on div "#44 View" at bounding box center [697, 152] width 126 height 126
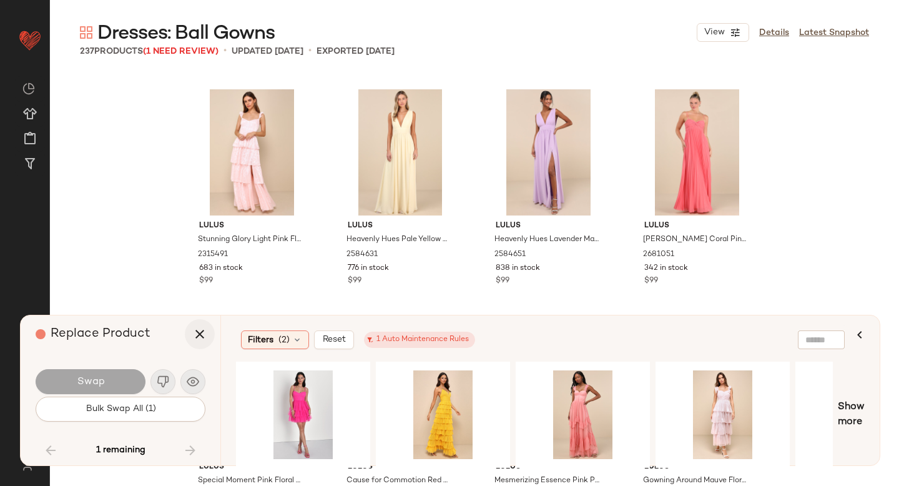
click at [197, 331] on icon "button" at bounding box center [199, 334] width 15 height 15
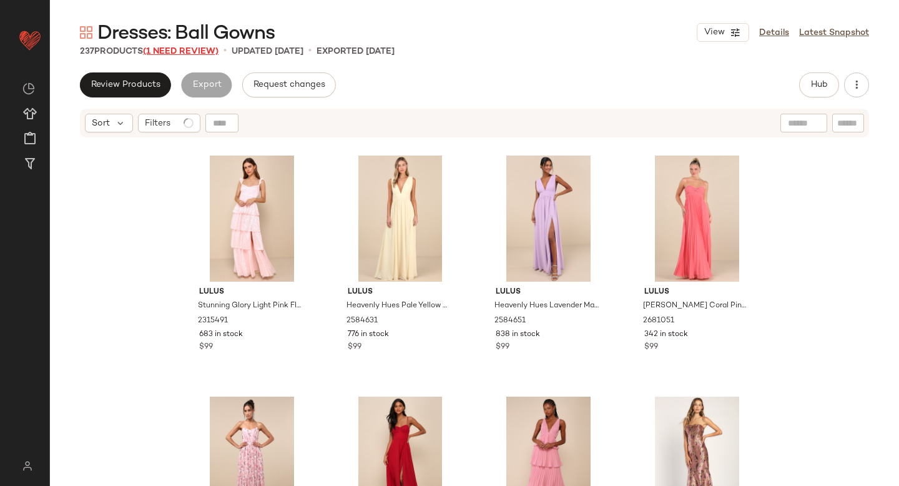
click at [204, 53] on span "(1 Need Review)" at bounding box center [181, 51] width 76 height 9
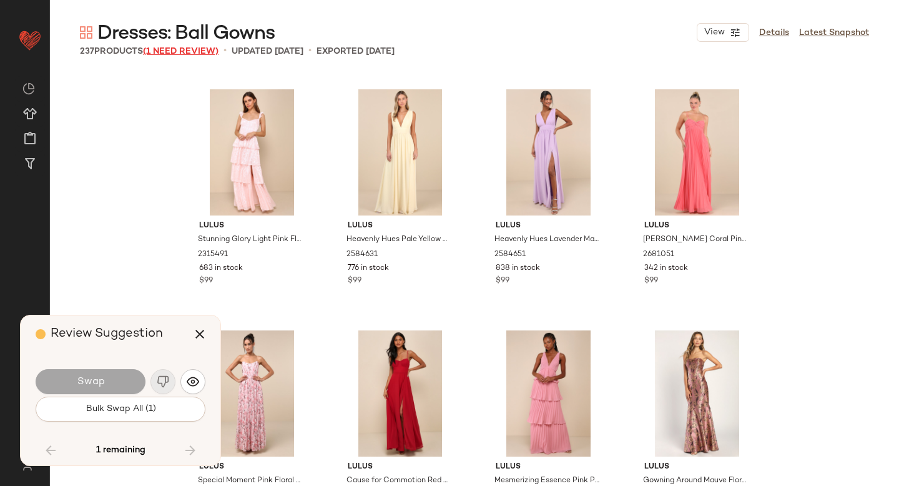
scroll to position [12775, 0]
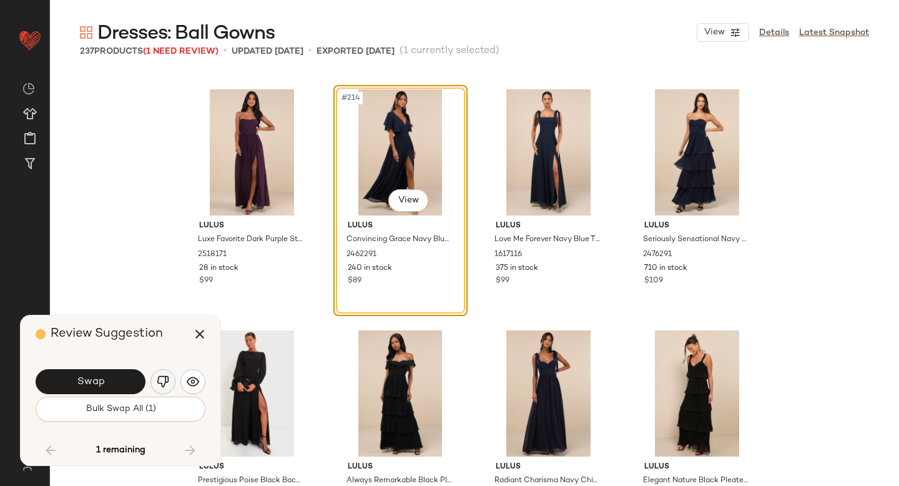
click at [160, 385] on img "button" at bounding box center [163, 381] width 12 height 12
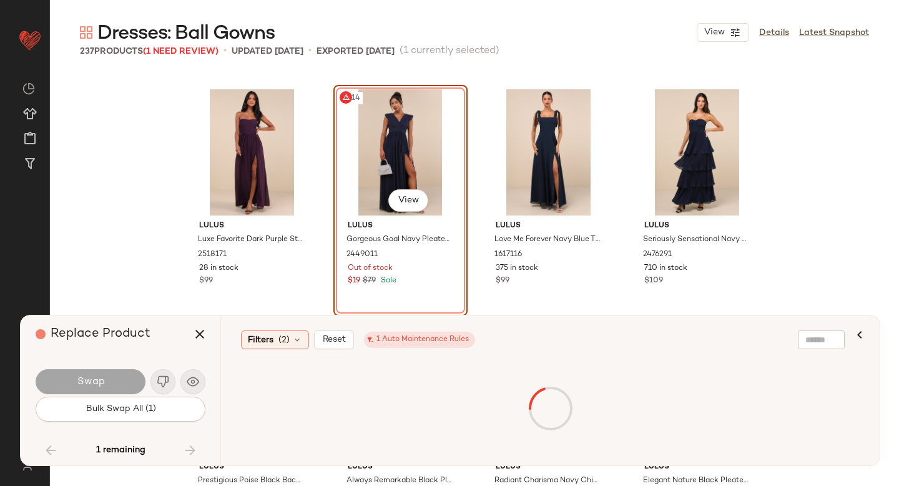
click at [384, 145] on div "#214 View" at bounding box center [401, 152] width 126 height 126
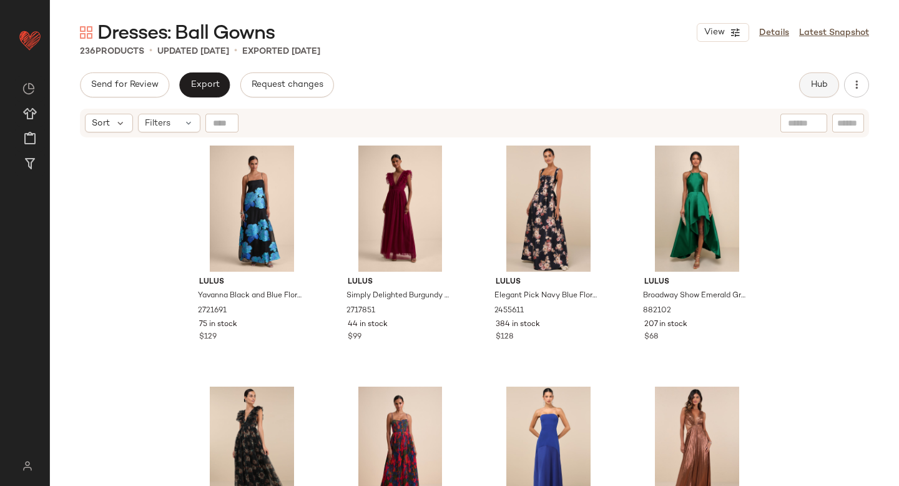
click at [826, 86] on span "Hub" at bounding box center [819, 85] width 17 height 10
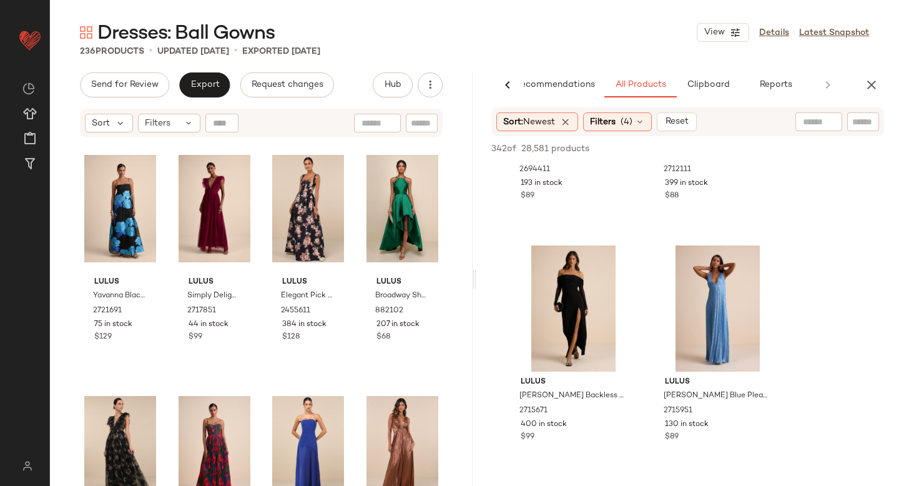
scroll to position [2332, 0]
click at [755, 261] on div at bounding box center [764, 263] width 24 height 24
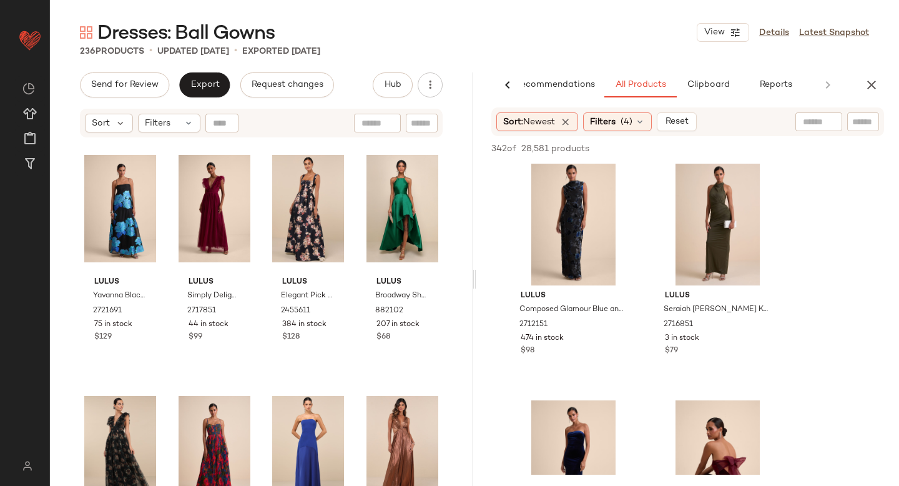
scroll to position [6071, 0]
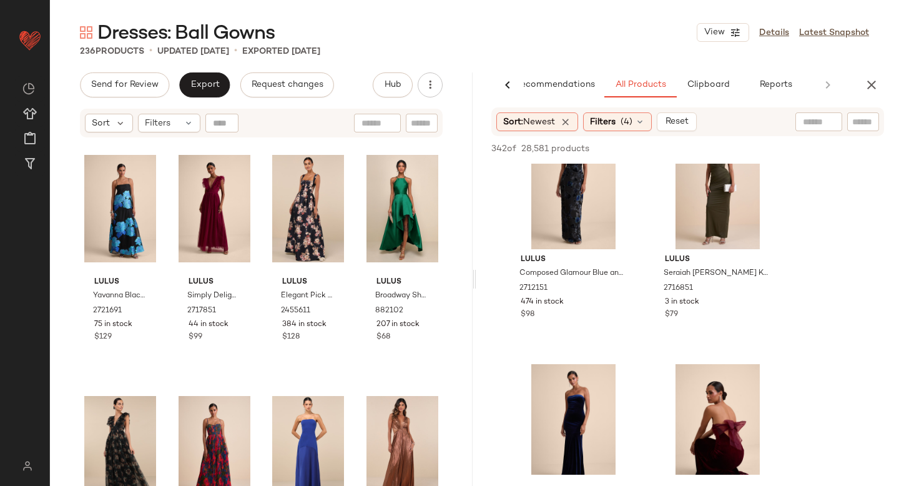
click at [811, 116] on input "text" at bounding box center [819, 122] width 32 height 13
type input "*********"
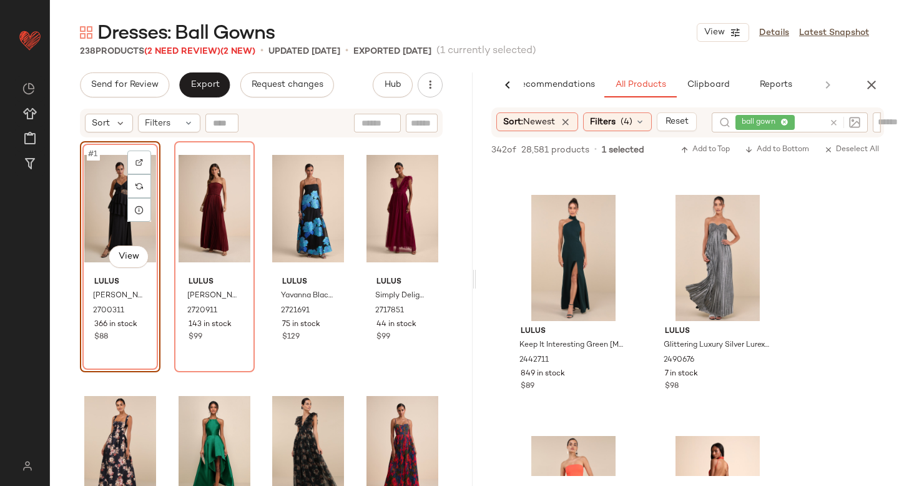
scroll to position [4724, 0]
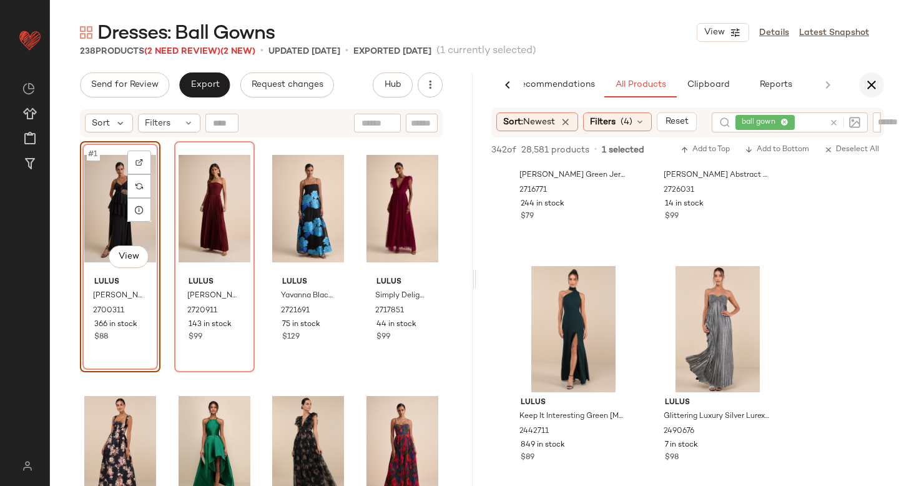
click at [873, 86] on icon "button" at bounding box center [871, 84] width 15 height 15
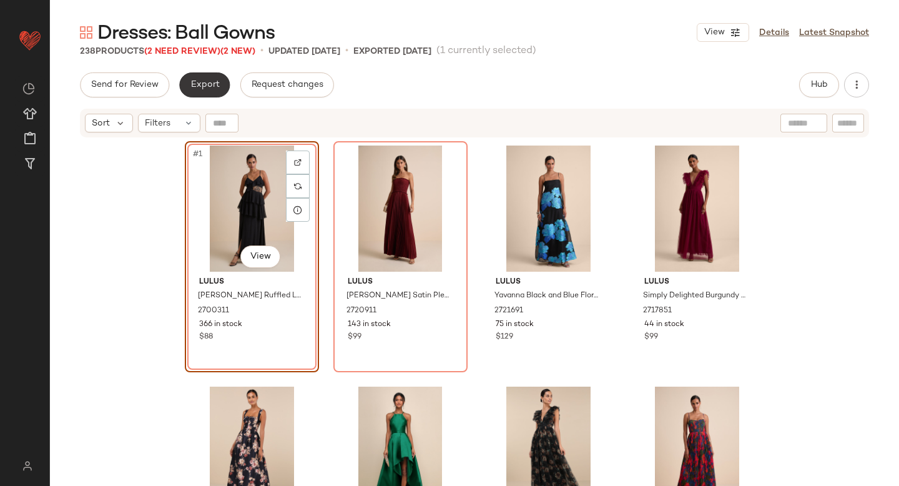
click at [202, 83] on span "Export" at bounding box center [204, 85] width 29 height 10
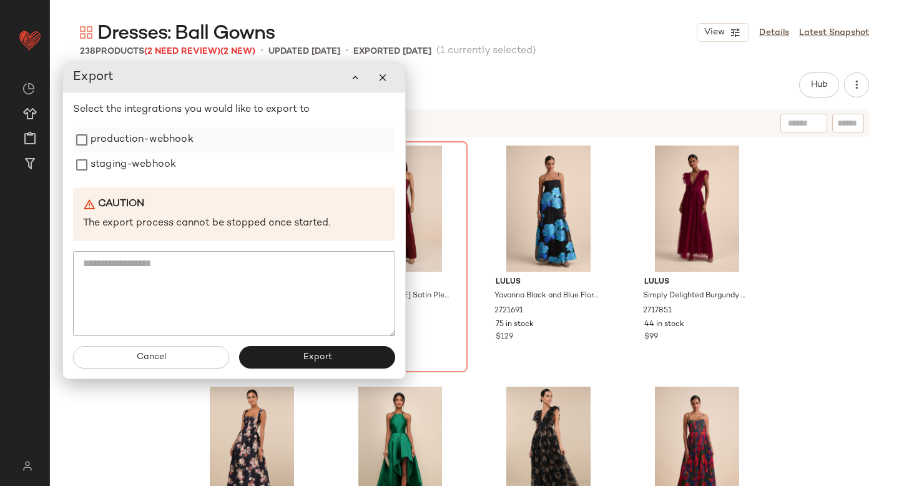
click at [160, 141] on label "production-webhook" at bounding box center [142, 139] width 103 height 25
click at [159, 160] on label "staging-webhook" at bounding box center [134, 164] width 86 height 25
click at [272, 352] on button "Export" at bounding box center [317, 357] width 156 height 22
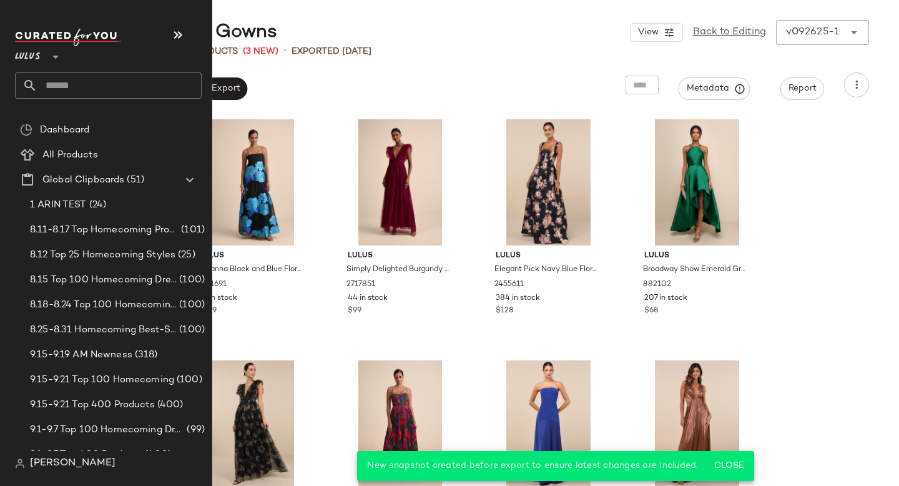
click at [67, 91] on input "text" at bounding box center [119, 85] width 164 height 26
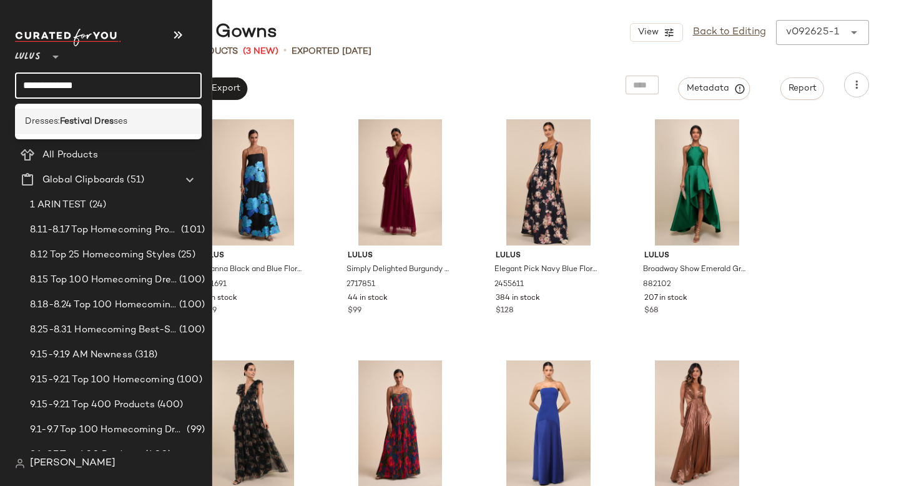
type input "**********"
click at [51, 129] on div "Dresses: Festival Dres ses" at bounding box center [108, 122] width 187 height 26
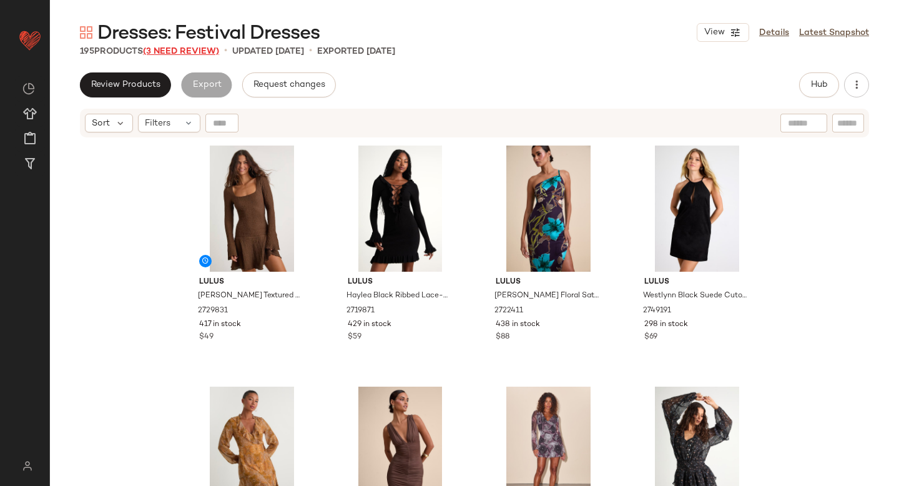
click at [170, 53] on span "(3 Need Review)" at bounding box center [181, 51] width 76 height 9
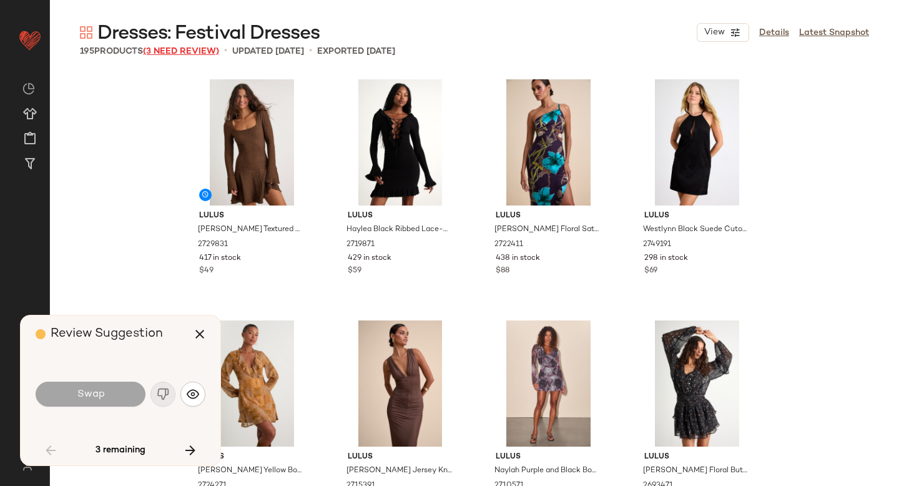
scroll to position [1205, 0]
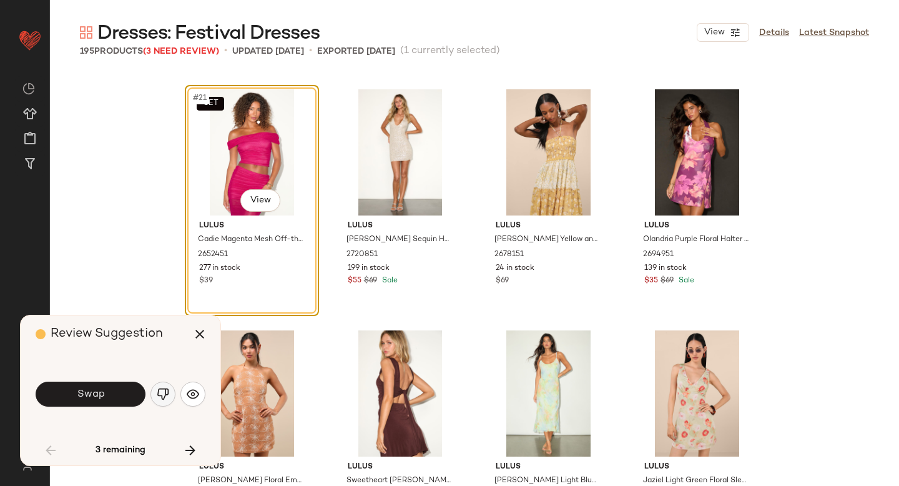
click at [159, 392] on img "button" at bounding box center [163, 394] width 12 height 12
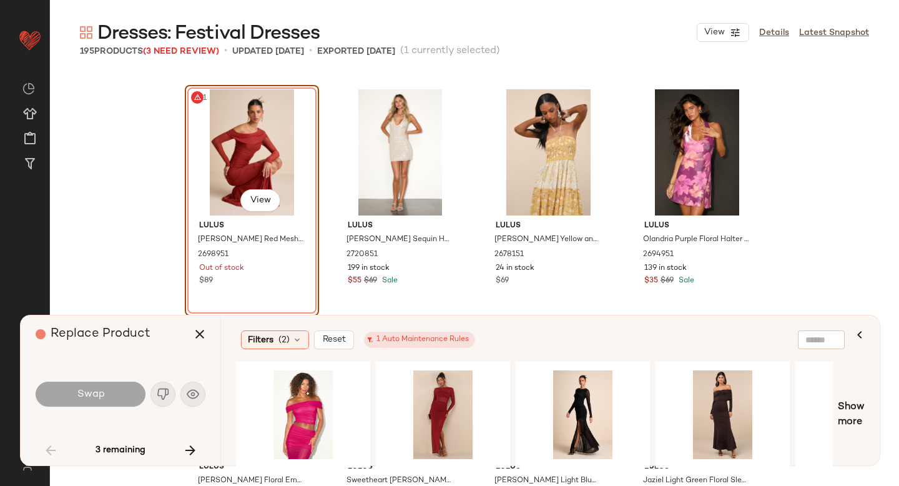
click at [240, 165] on div "#21 View" at bounding box center [252, 152] width 126 height 126
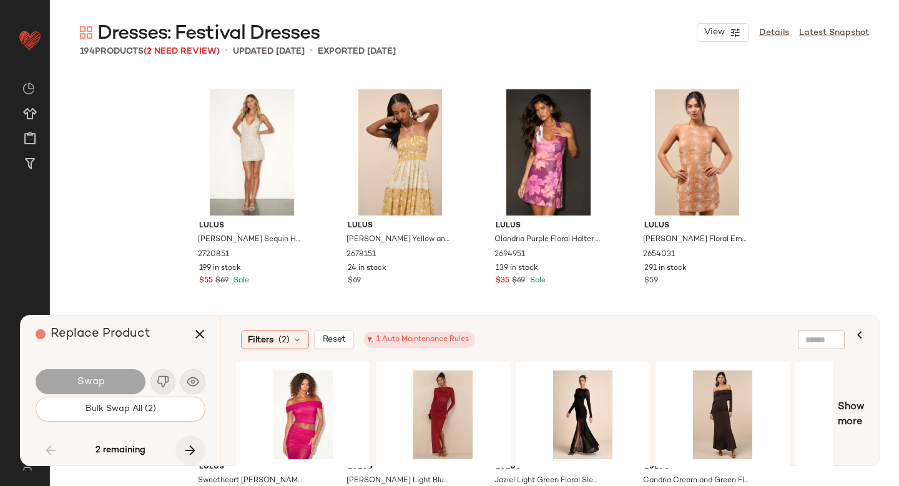
click at [192, 455] on icon "button" at bounding box center [190, 450] width 15 height 15
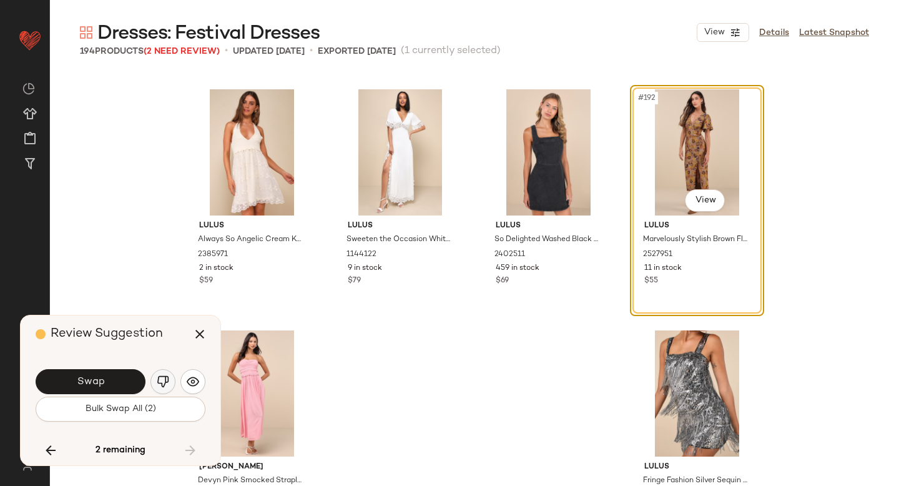
click at [165, 377] on img "button" at bounding box center [163, 381] width 12 height 12
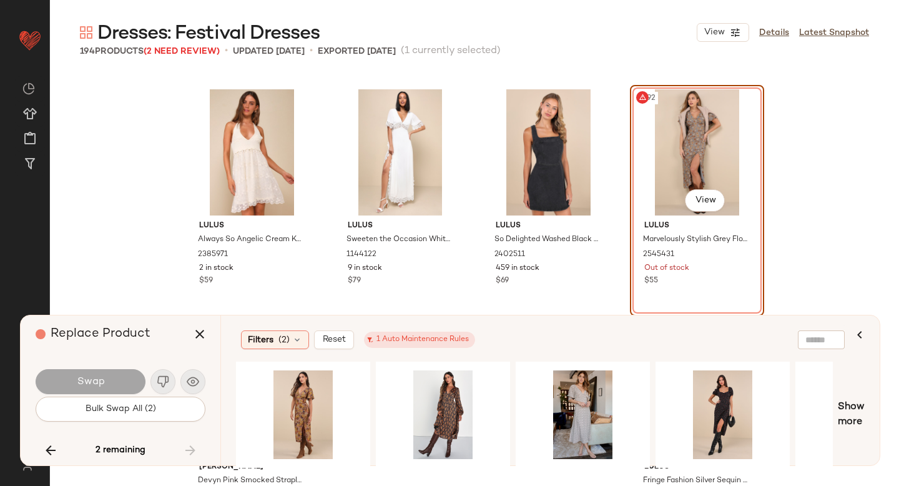
click at [683, 135] on div "#192 View" at bounding box center [697, 152] width 126 height 126
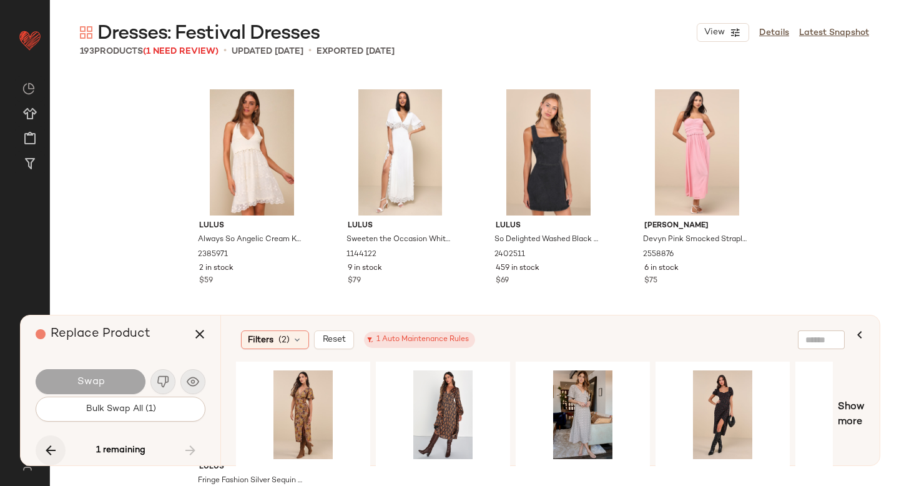
click at [51, 443] on icon "button" at bounding box center [50, 450] width 15 height 15
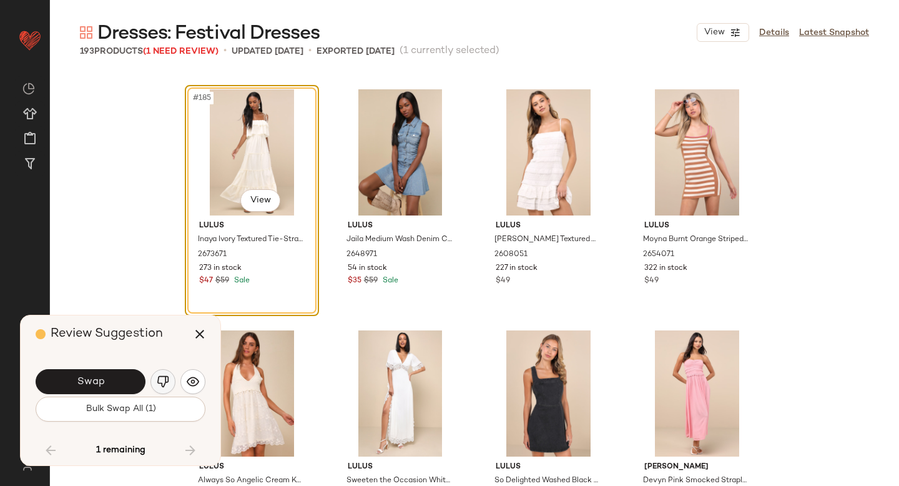
click at [159, 375] on img "button" at bounding box center [163, 381] width 12 height 12
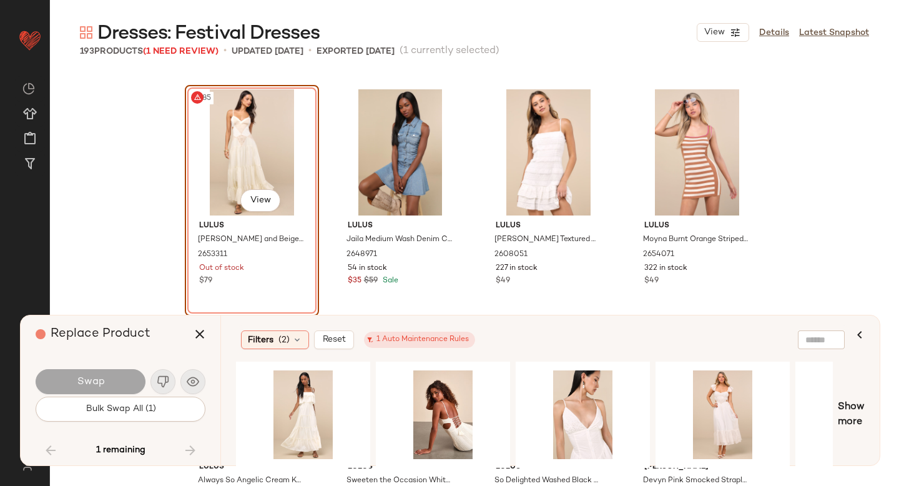
click at [231, 180] on div "#185 View" at bounding box center [252, 152] width 126 height 126
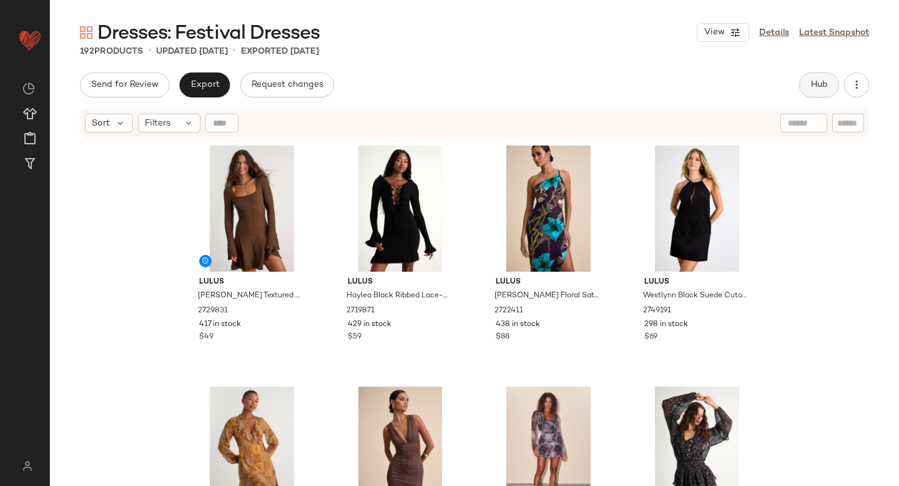
click at [826, 84] on span "Hub" at bounding box center [819, 85] width 17 height 10
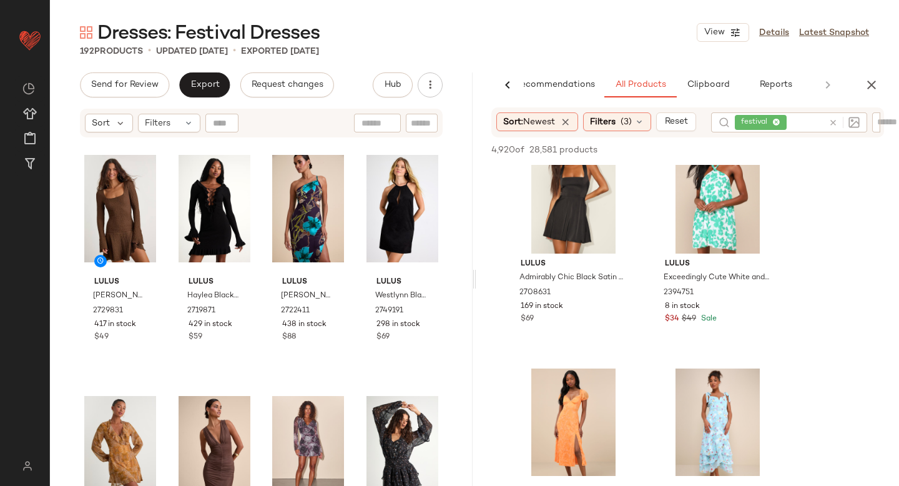
scroll to position [4075, 0]
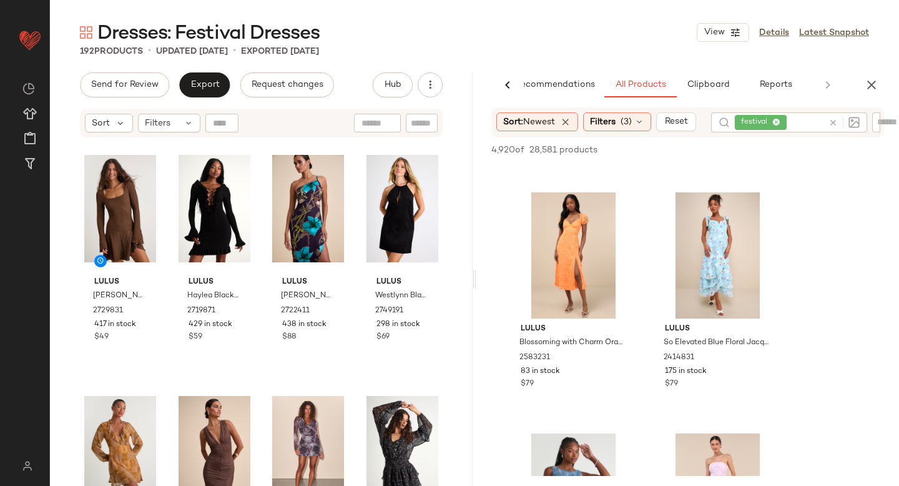
click at [836, 122] on div at bounding box center [842, 122] width 36 height 20
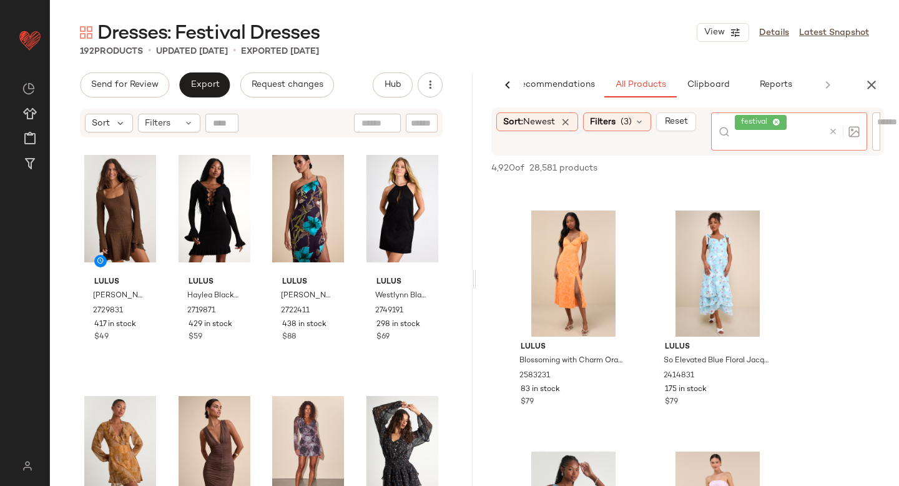
click at [837, 129] on icon at bounding box center [833, 131] width 9 height 9
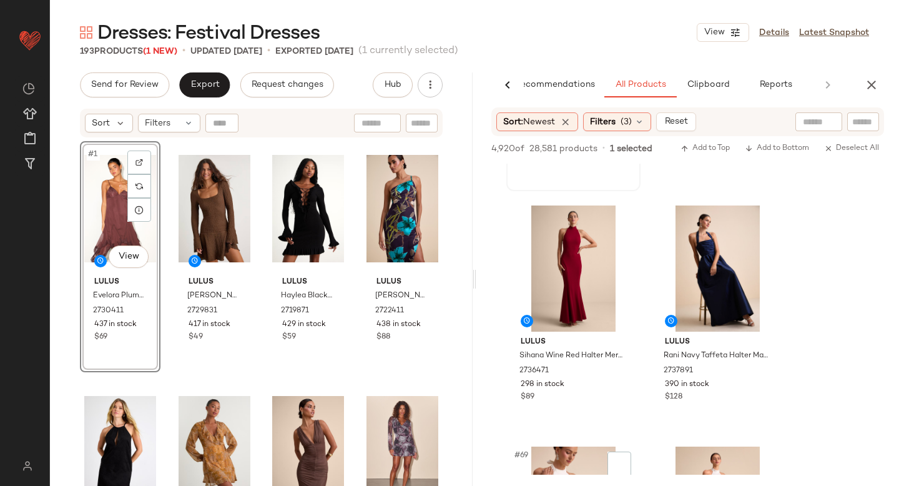
scroll to position [8237, 0]
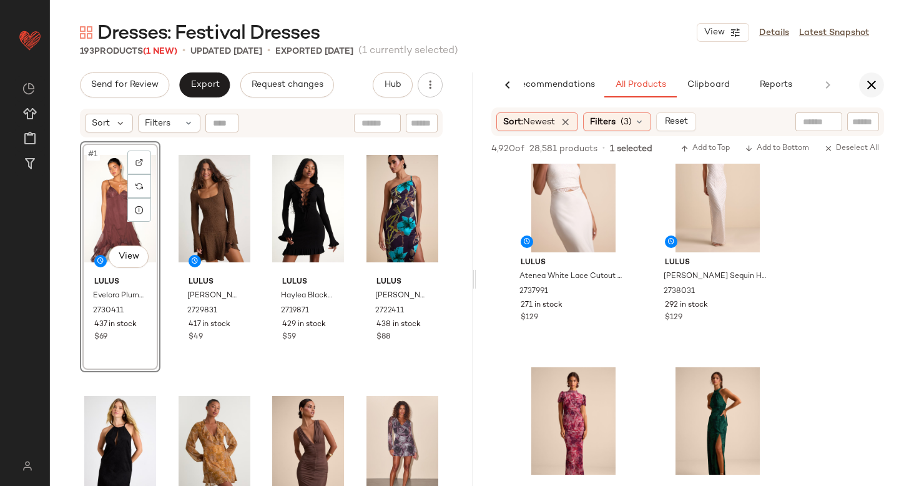
click at [872, 77] on button "button" at bounding box center [871, 84] width 25 height 25
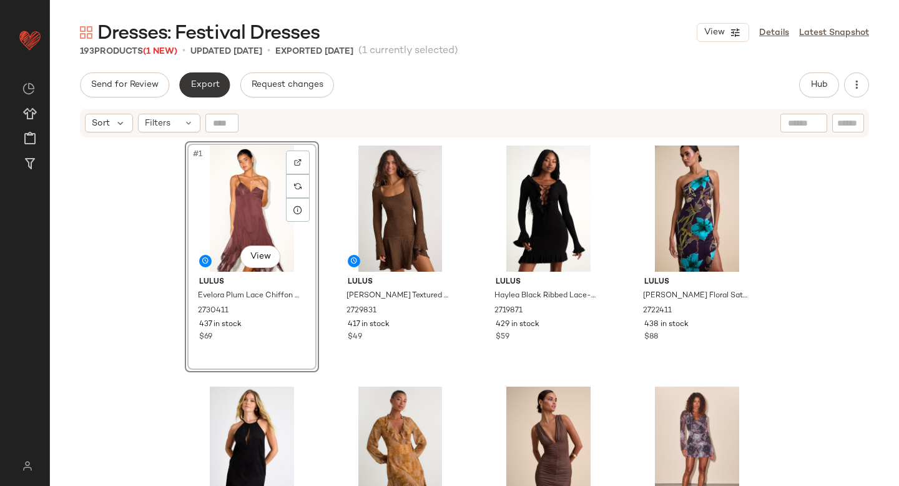
click at [205, 83] on span "Export" at bounding box center [204, 85] width 29 height 10
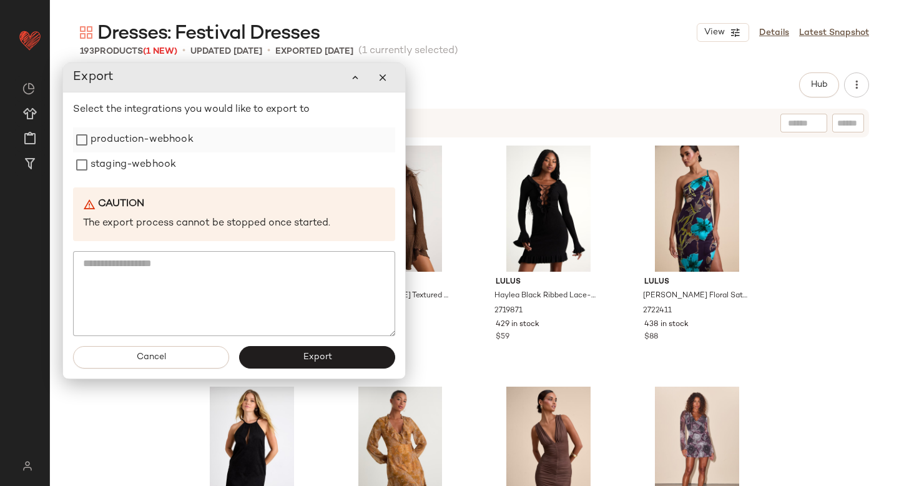
click at [139, 137] on label "production-webhook" at bounding box center [142, 139] width 103 height 25
click at [136, 162] on label "staging-webhook" at bounding box center [134, 164] width 86 height 25
click at [287, 363] on button "Export" at bounding box center [317, 357] width 156 height 22
